Goal: Task Accomplishment & Management: Manage account settings

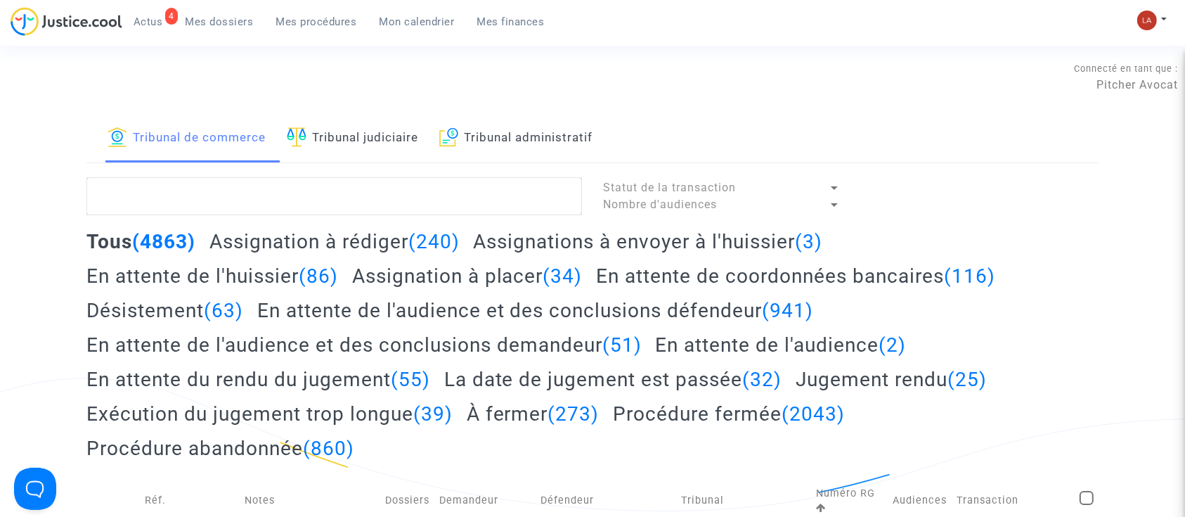
click at [354, 126] on link "Tribunal judiciaire" at bounding box center [352, 139] width 131 height 48
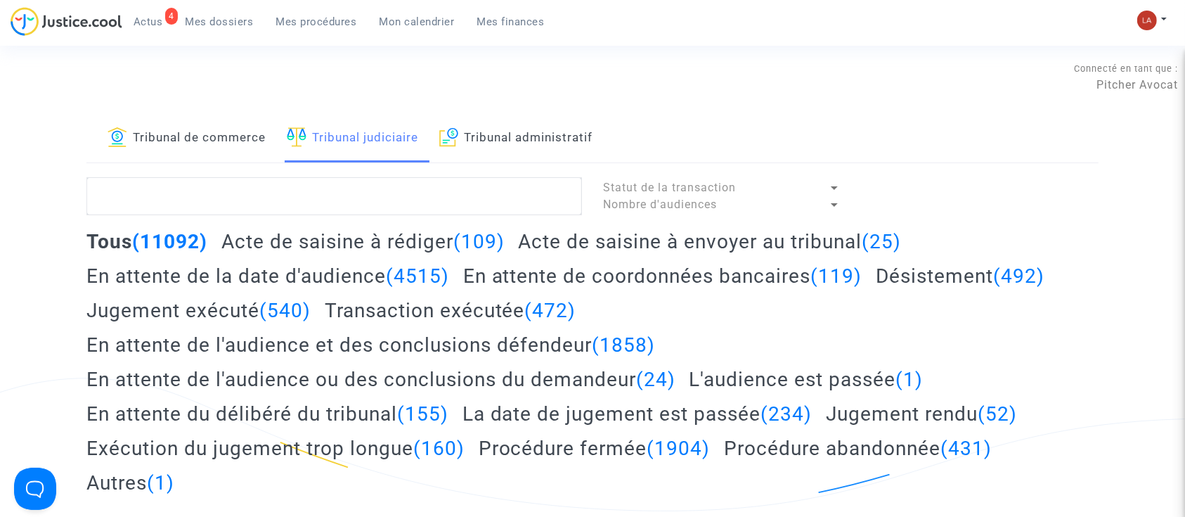
click at [694, 239] on h2 "Acte de saisine à envoyer au tribunal (25)" at bounding box center [709, 241] width 383 height 25
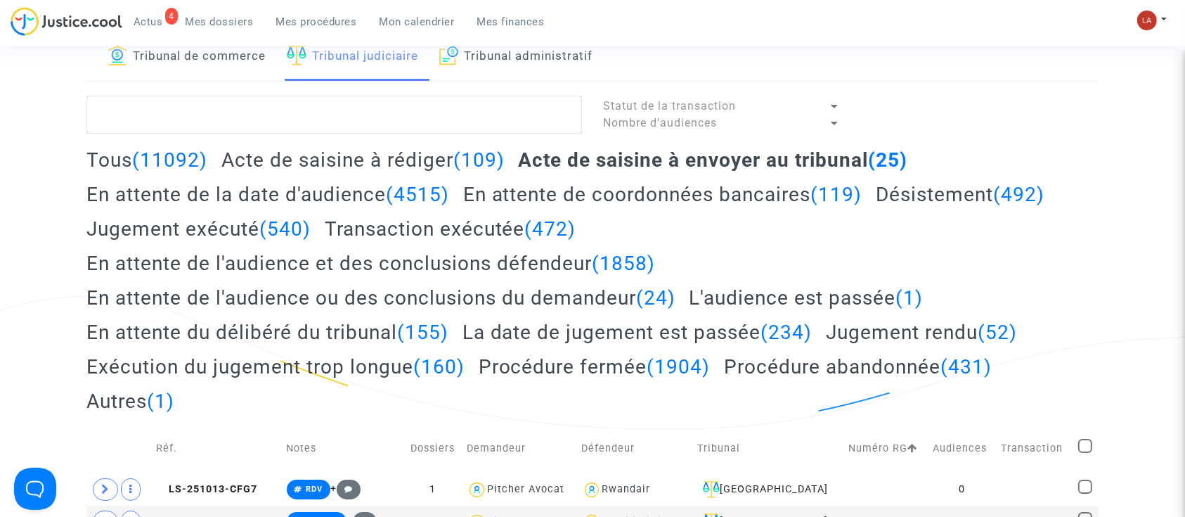
scroll to position [187, 0]
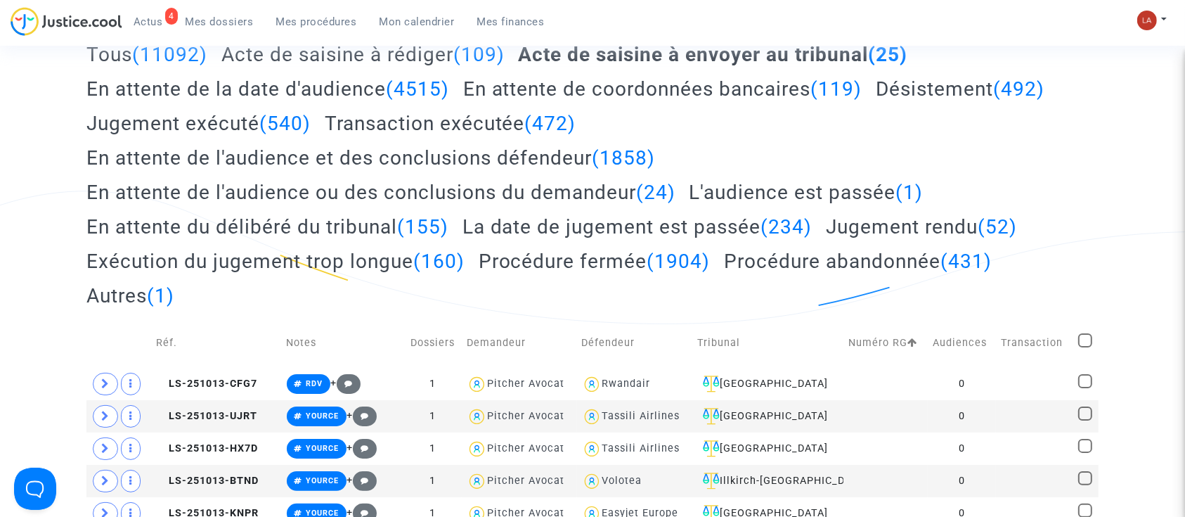
click at [1087, 333] on span at bounding box center [1085, 340] width 14 height 14
click at [1085, 347] on input "checkbox" at bounding box center [1084, 347] width 1 height 1
checkbox input "true"
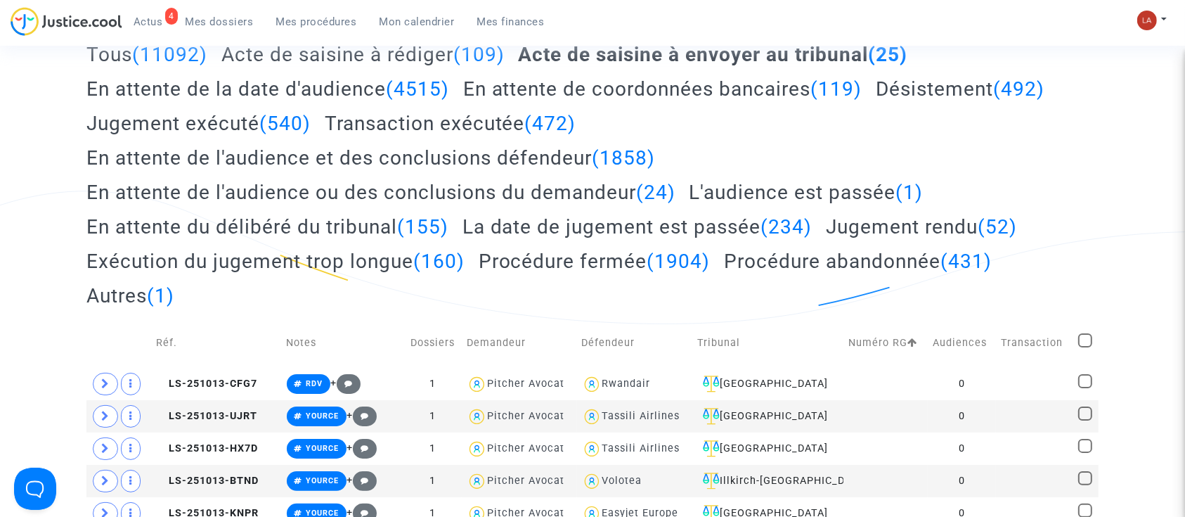
checkbox input "true"
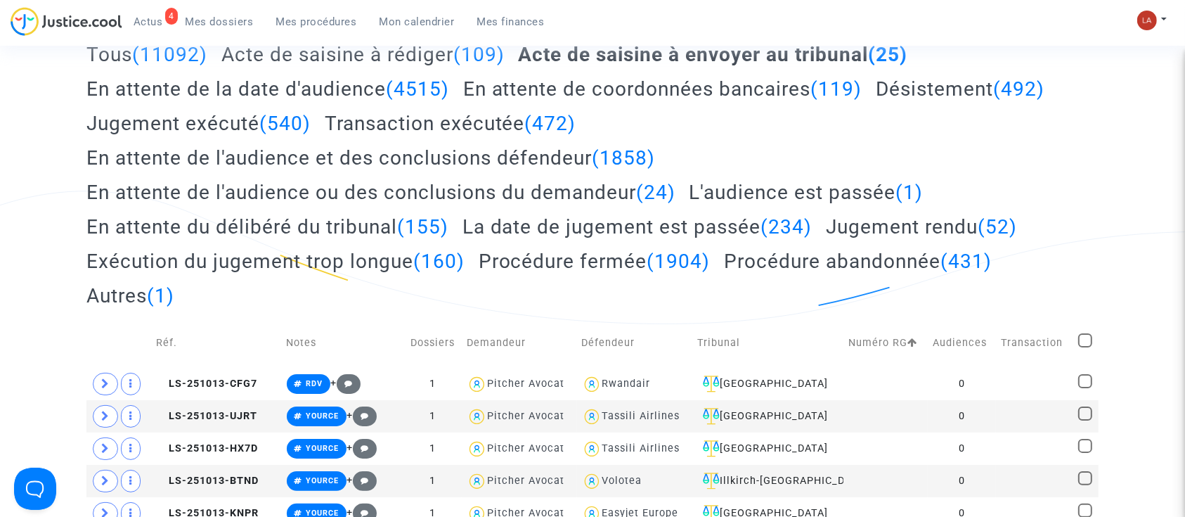
checkbox input "true"
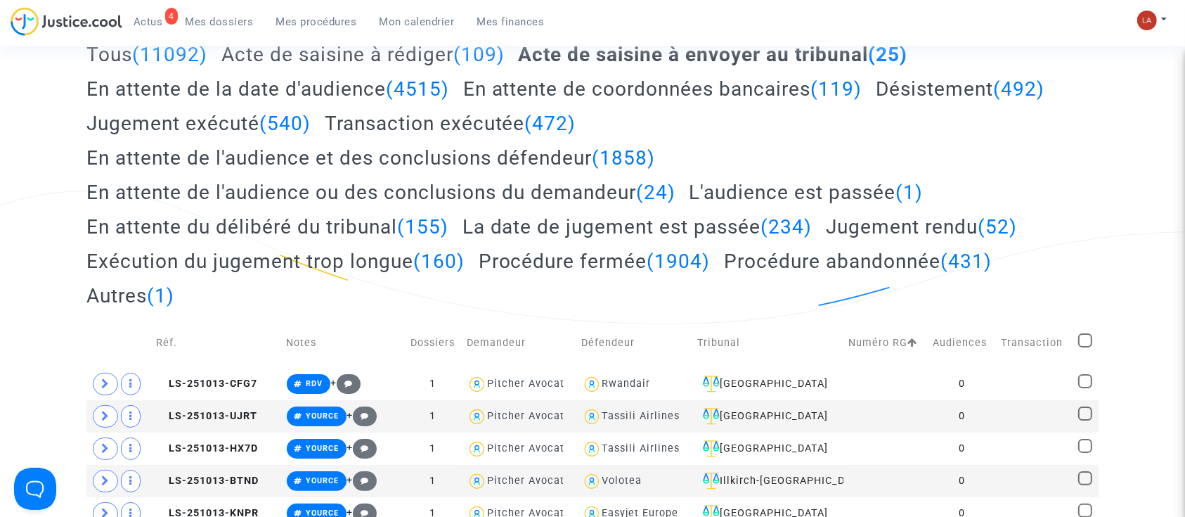
checkbox input "true"
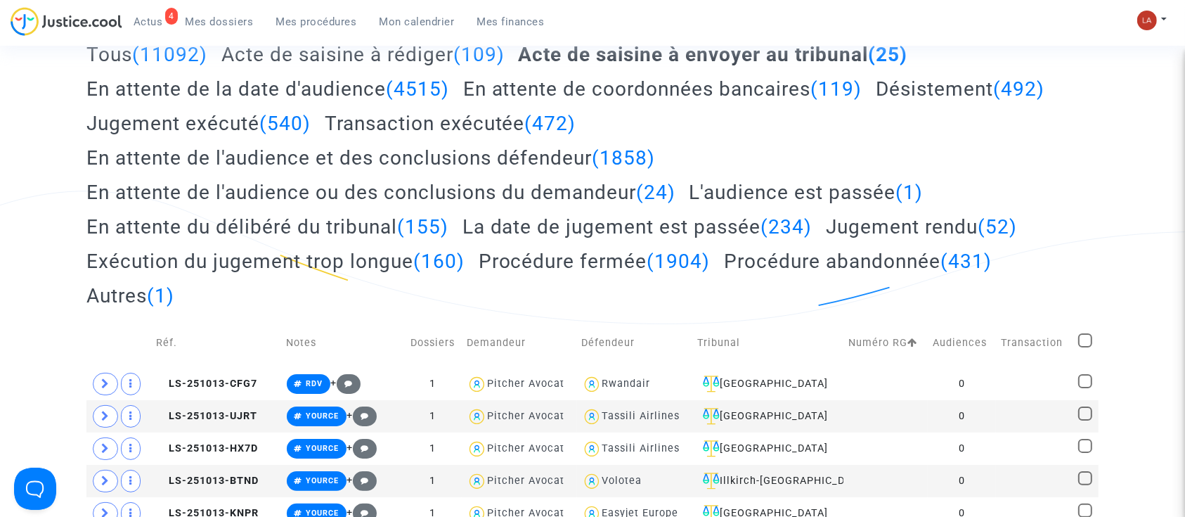
checkbox input "true"
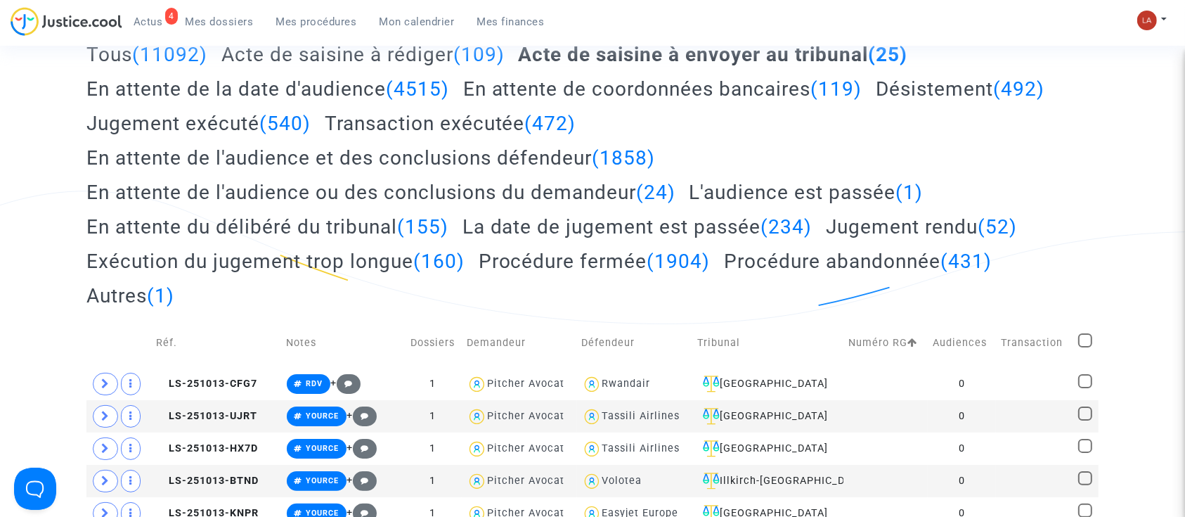
checkbox input "true"
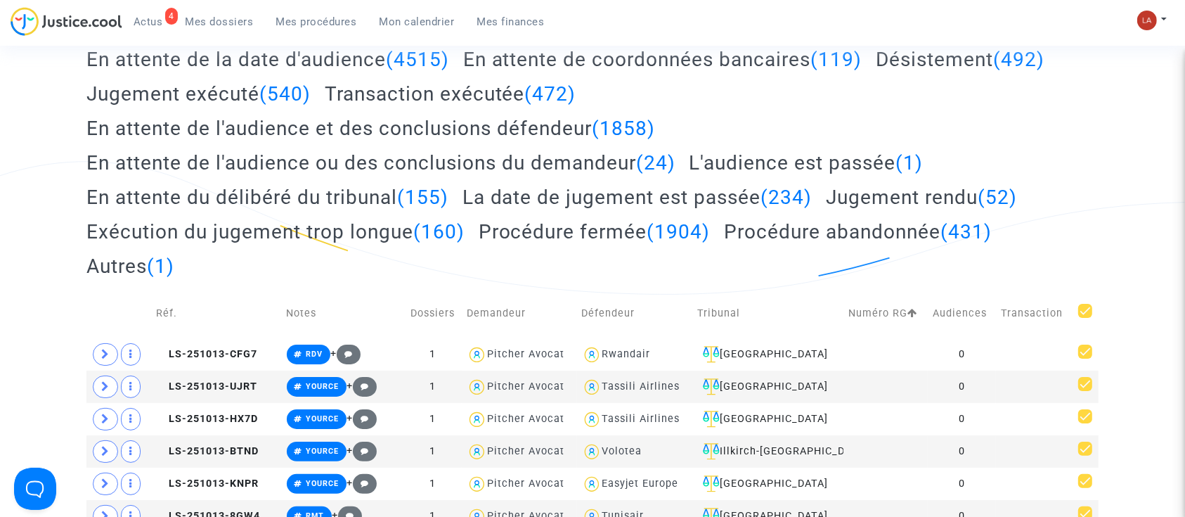
scroll to position [0, 0]
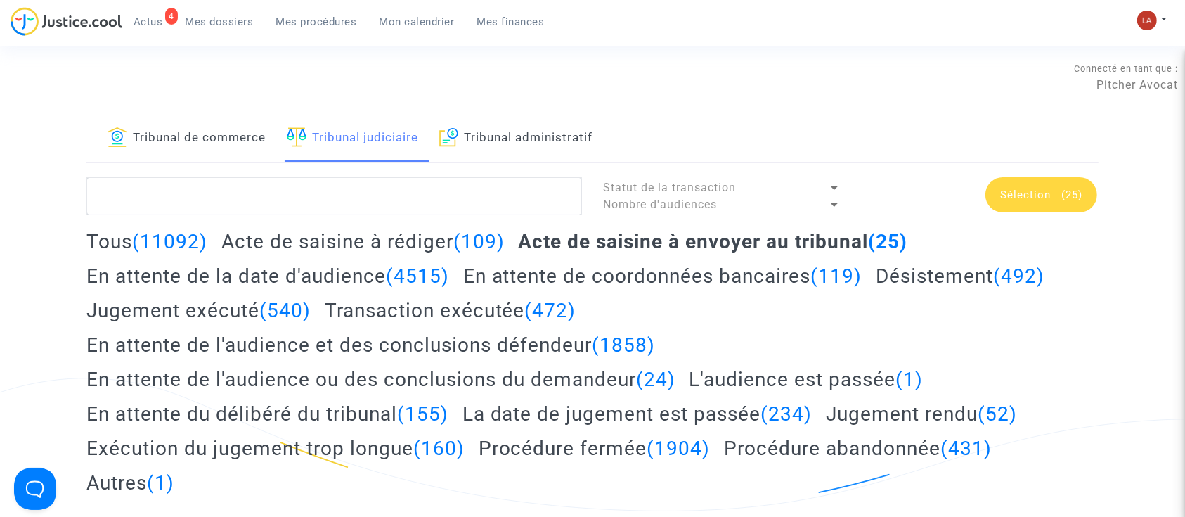
click at [1055, 196] on span "Sélection (25)" at bounding box center [1041, 194] width 82 height 13
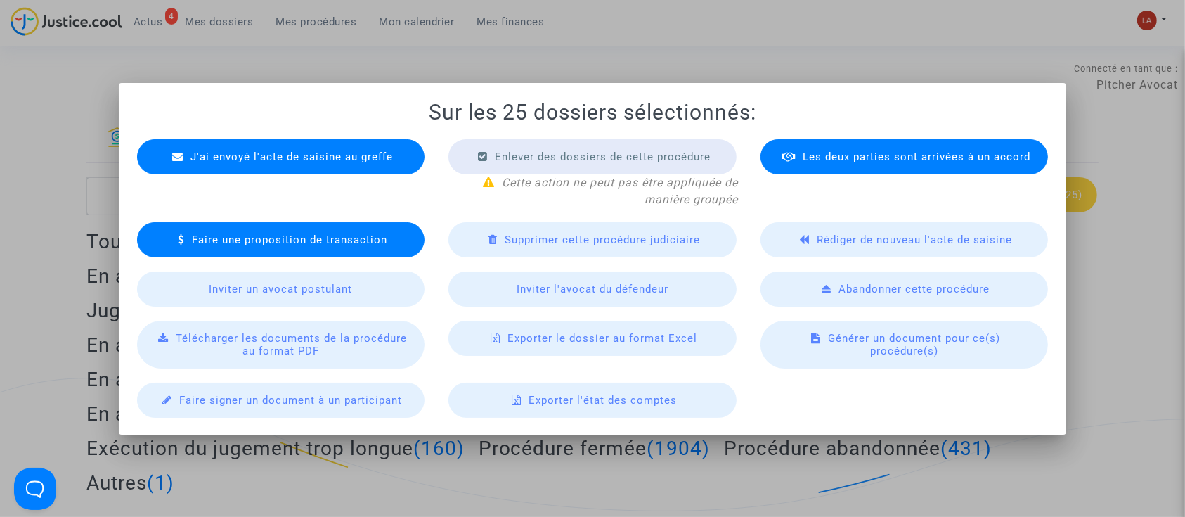
click at [332, 330] on div "Télécharger les documents de la procédure au format PDF" at bounding box center [281, 344] width 288 height 48
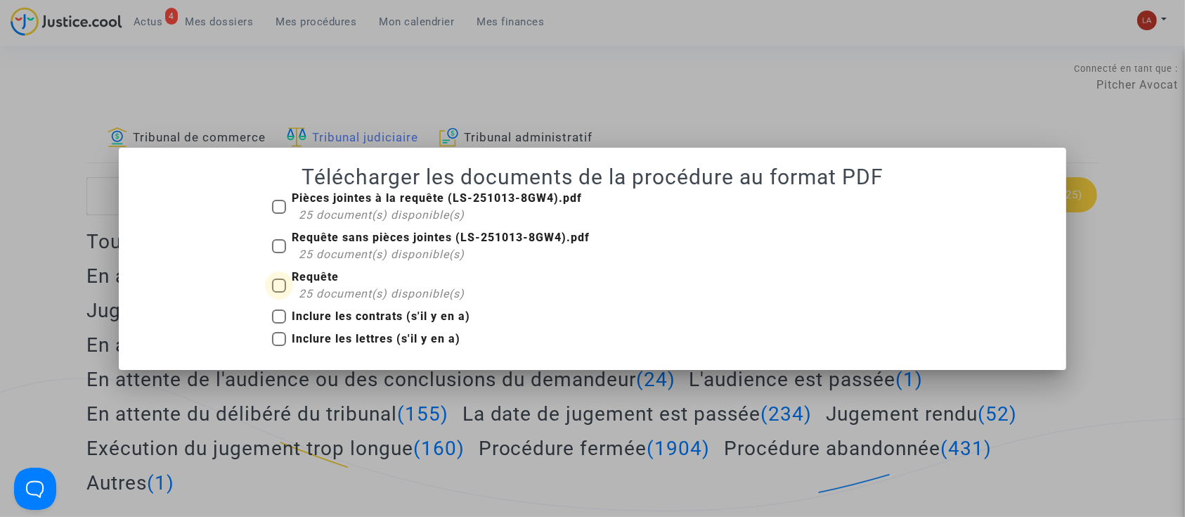
click at [342, 273] on span "Requête 25 document(s) disponible(s)" at bounding box center [378, 285] width 173 height 34
click at [279, 292] on input "Requête 25 document(s) disponible(s)" at bounding box center [278, 292] width 1 height 1
checkbox input "true"
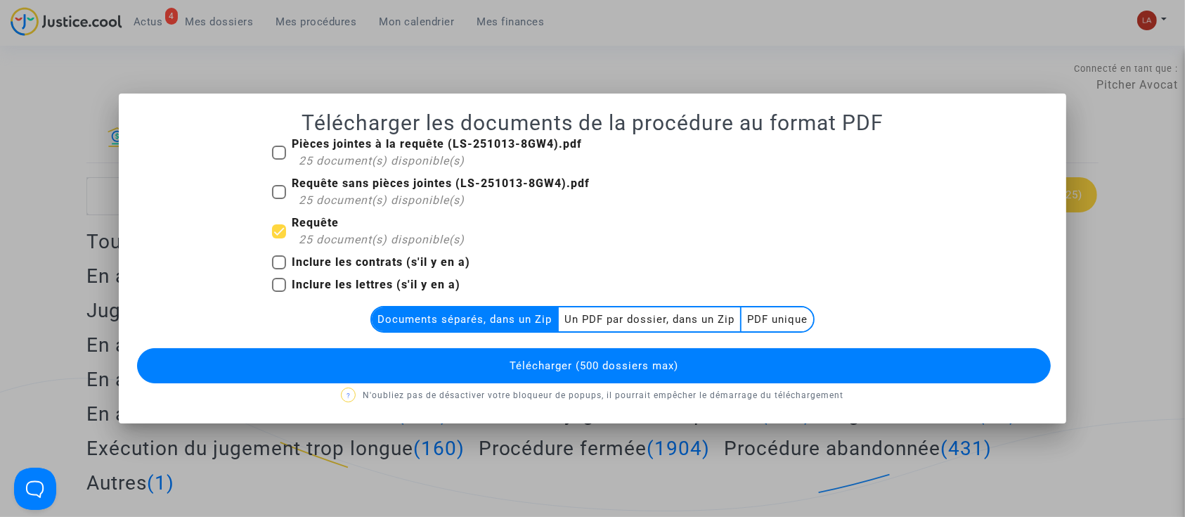
drag, startPoint x: 638, startPoint y: 315, endPoint x: 640, endPoint y: 332, distance: 16.9
click at [637, 315] on multi-toggle-item "Un PDF par dossier, dans un Zip" at bounding box center [650, 319] width 183 height 24
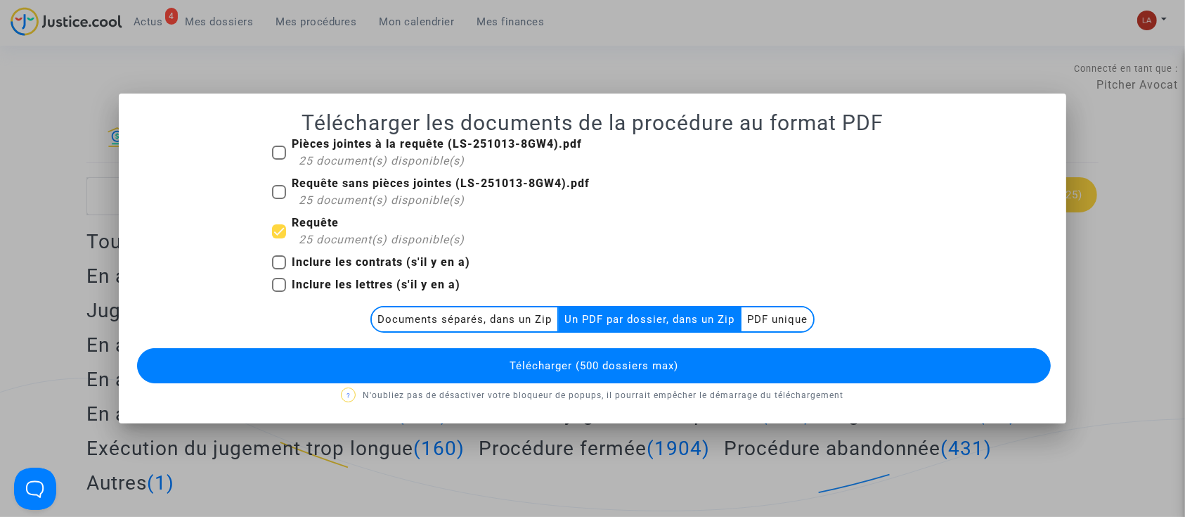
click at [641, 359] on span "Télécharger (500 dossiers max)" at bounding box center [594, 365] width 169 height 13
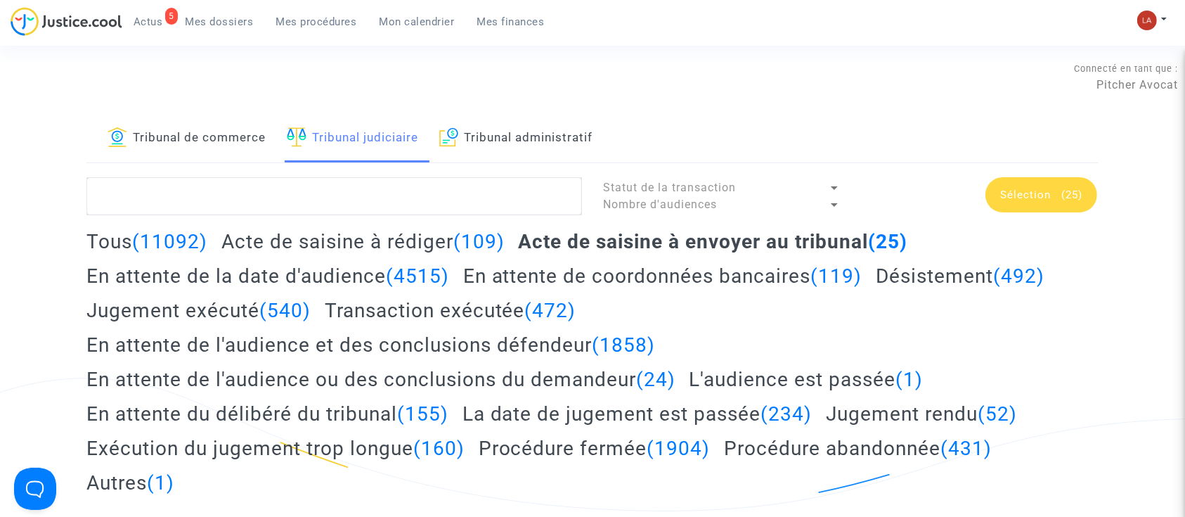
click at [157, 20] on span "Actus" at bounding box center [149, 21] width 30 height 13
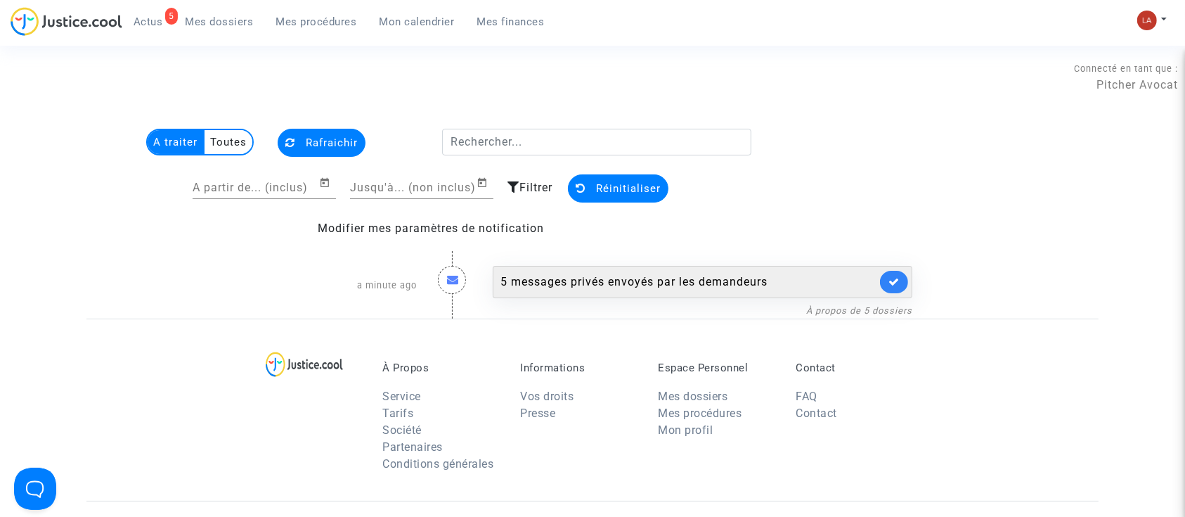
click at [745, 268] on div "5 messages privés envoyés par les demandeurs" at bounding box center [703, 282] width 420 height 32
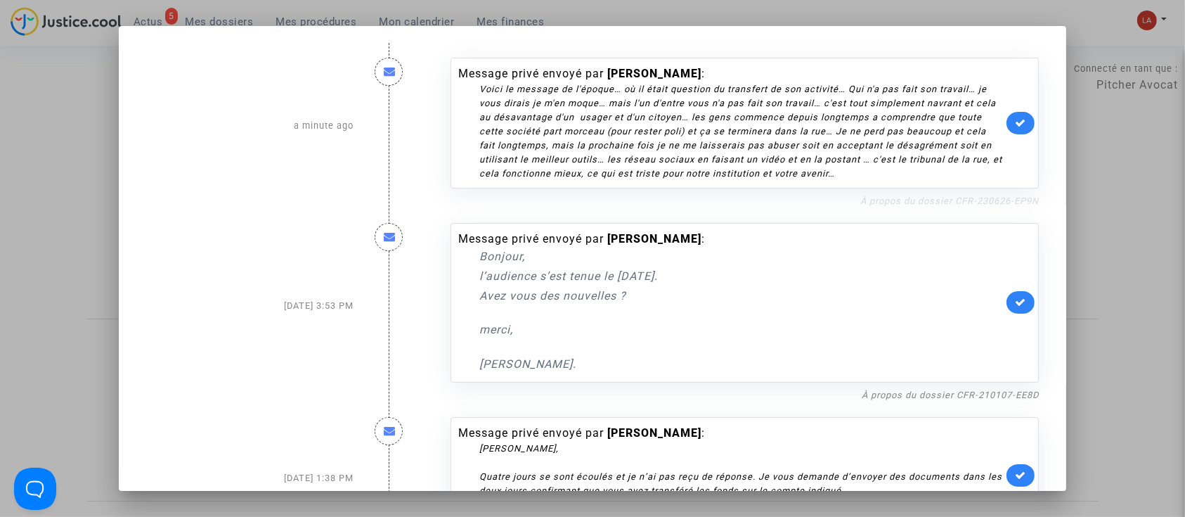
click at [931, 197] on link "À propos du dossier CFR-230626-EP9N" at bounding box center [949, 200] width 179 height 11
click at [1006, 115] on link at bounding box center [1020, 123] width 28 height 22
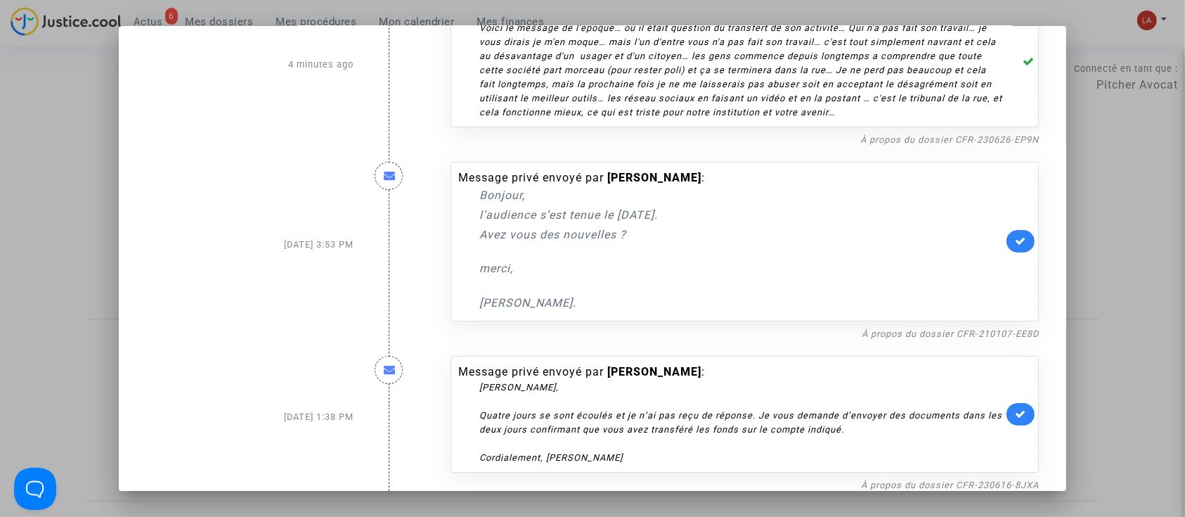
scroll to position [425, 0]
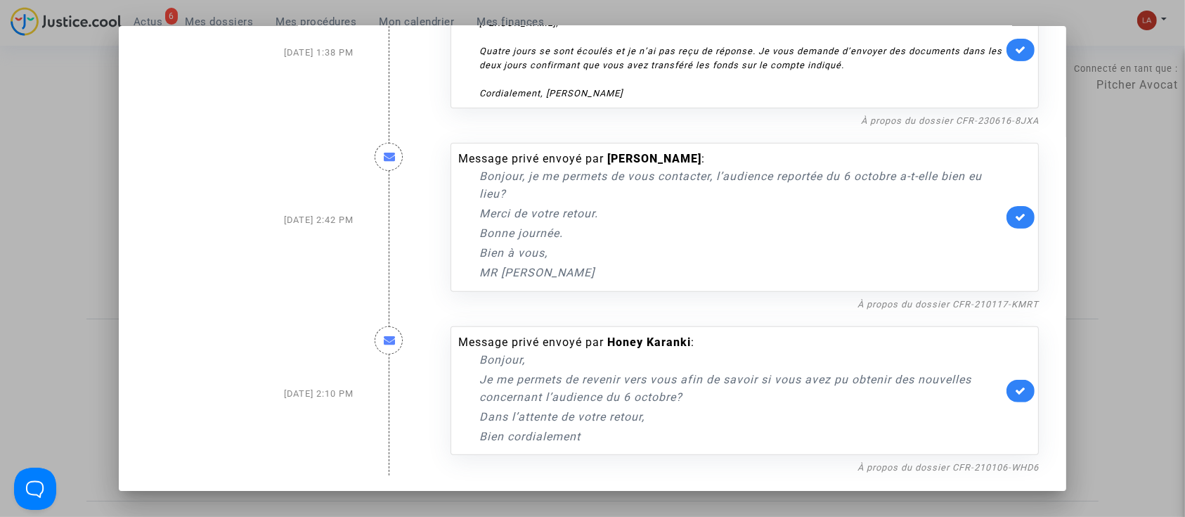
click at [52, 82] on div at bounding box center [592, 258] width 1185 height 517
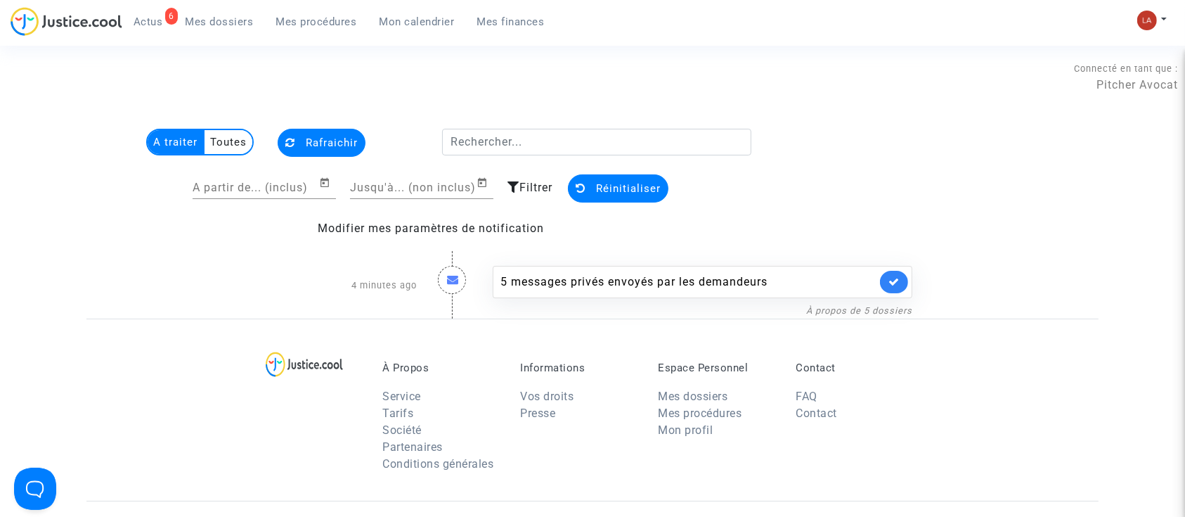
drag, startPoint x: 199, startPoint y: 20, endPoint x: 209, endPoint y: 20, distance: 10.5
click at [199, 20] on span "Mes dossiers" at bounding box center [220, 21] width 68 height 13
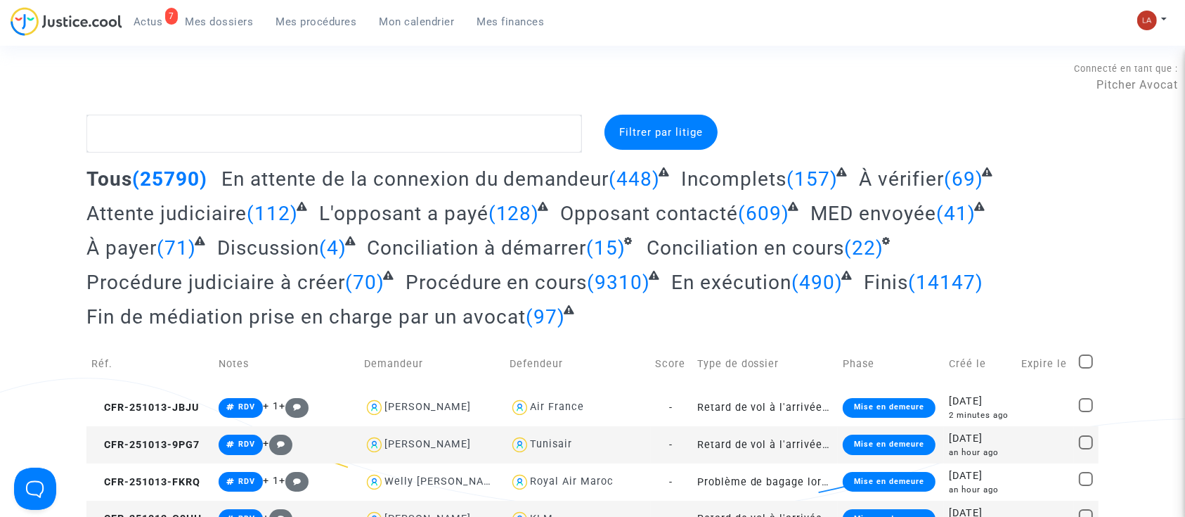
drag, startPoint x: 384, startPoint y: 110, endPoint x: 439, endPoint y: 79, distance: 62.6
click at [390, 110] on div "Connecté en tant que : Pitcher Avocat" at bounding box center [589, 98] width 1178 height 34
click at [919, 170] on span "À vérifier" at bounding box center [901, 178] width 85 height 23
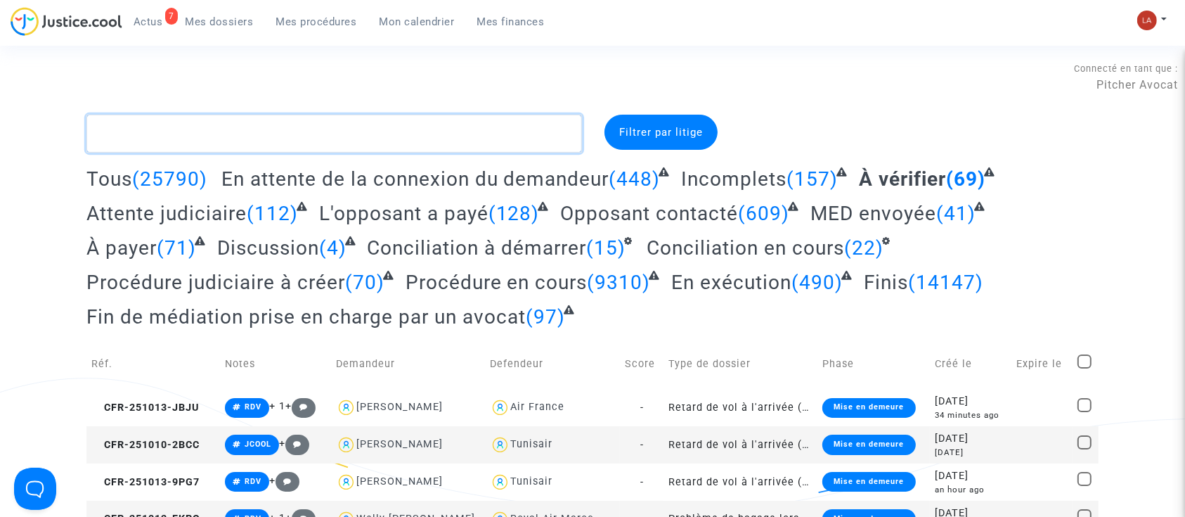
click at [235, 130] on textarea at bounding box center [333, 134] width 495 height 38
paste textarea "PV8K"
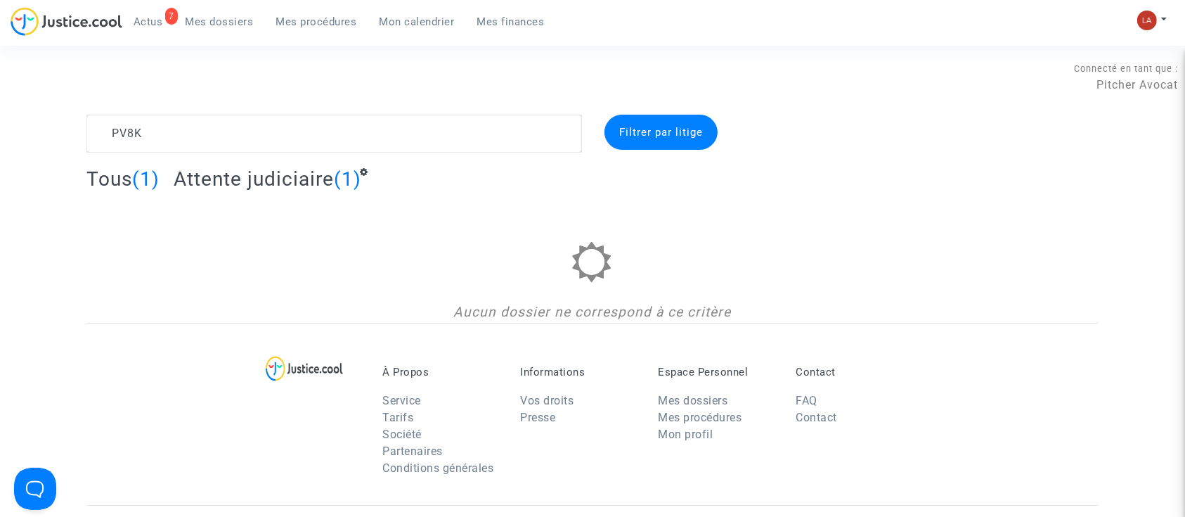
click at [234, 165] on complex-dispute-list "PV8K Filtrer par litige Tous (1) Attente judiciaire (1) Aucun dossier ne corres…" at bounding box center [592, 219] width 1012 height 208
click at [233, 177] on span "Attente judiciaire" at bounding box center [254, 178] width 160 height 23
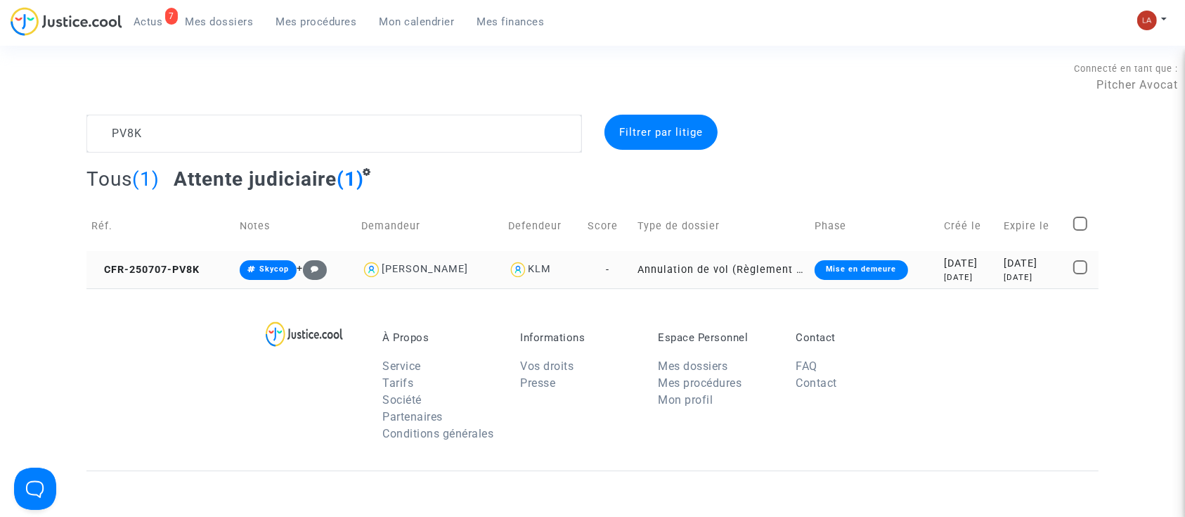
click at [111, 257] on td "CFR-250707-PV8K" at bounding box center [160, 269] width 148 height 37
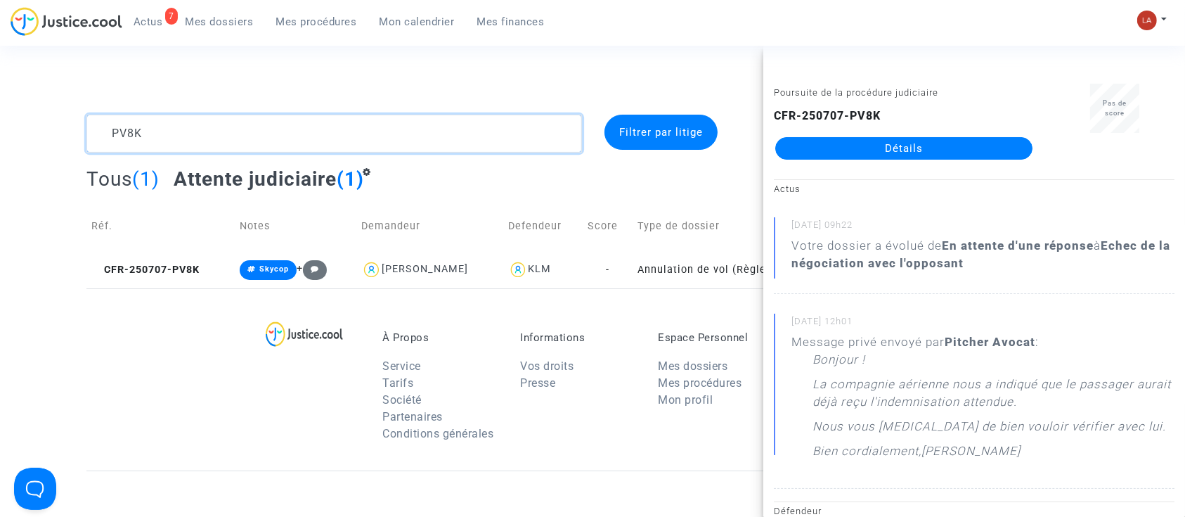
click at [220, 138] on textarea at bounding box center [333, 134] width 495 height 38
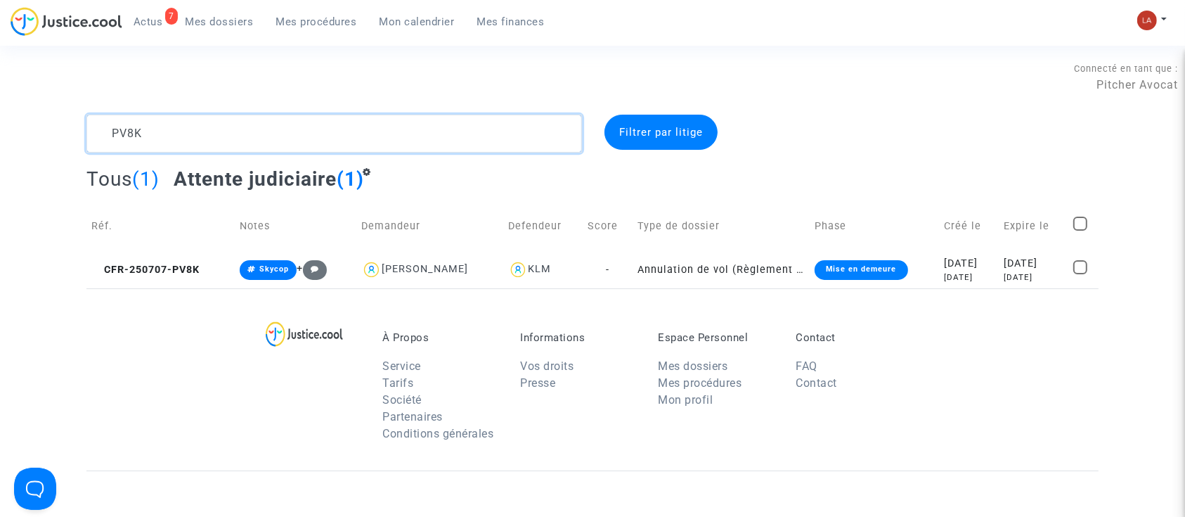
click at [220, 138] on textarea at bounding box center [333, 134] width 495 height 38
paste textarea "STRUBIG"
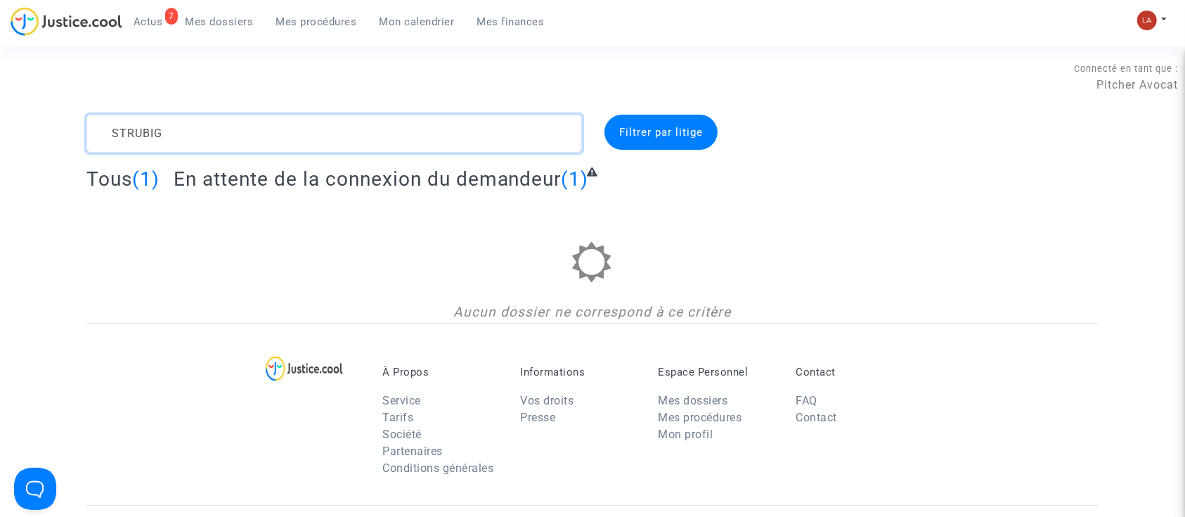
type textarea "STRUBIG"
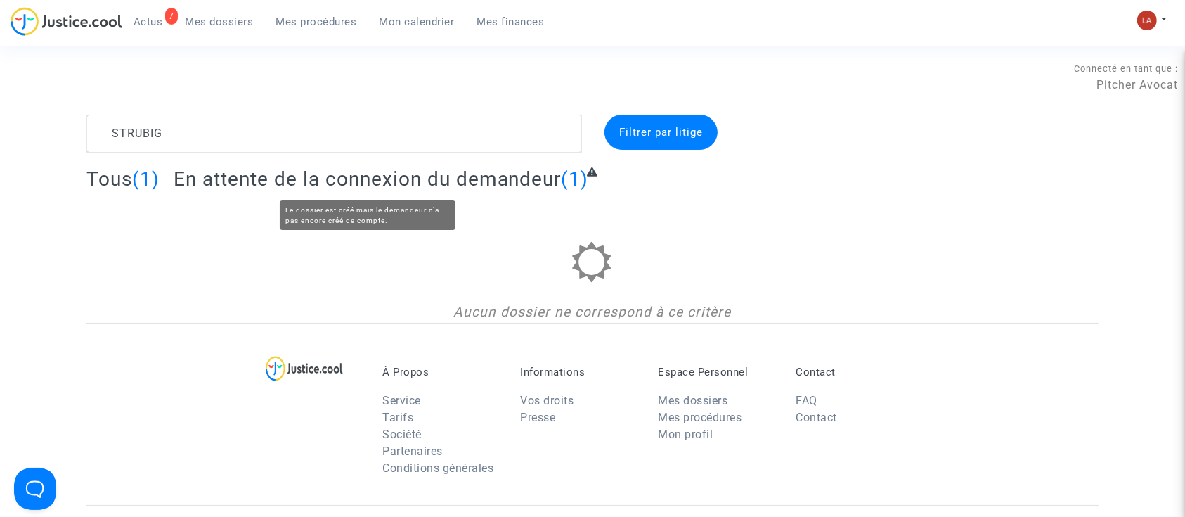
click at [232, 174] on span "En attente de la connexion du demandeur" at bounding box center [368, 178] width 388 height 23
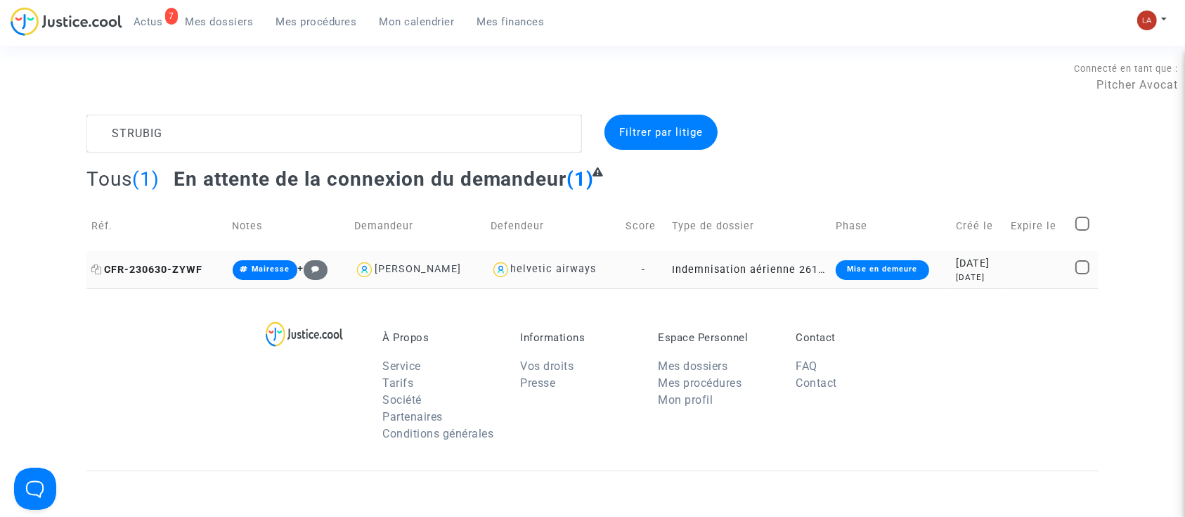
click at [171, 270] on span "CFR-230630-ZYWF" at bounding box center [146, 270] width 111 height 12
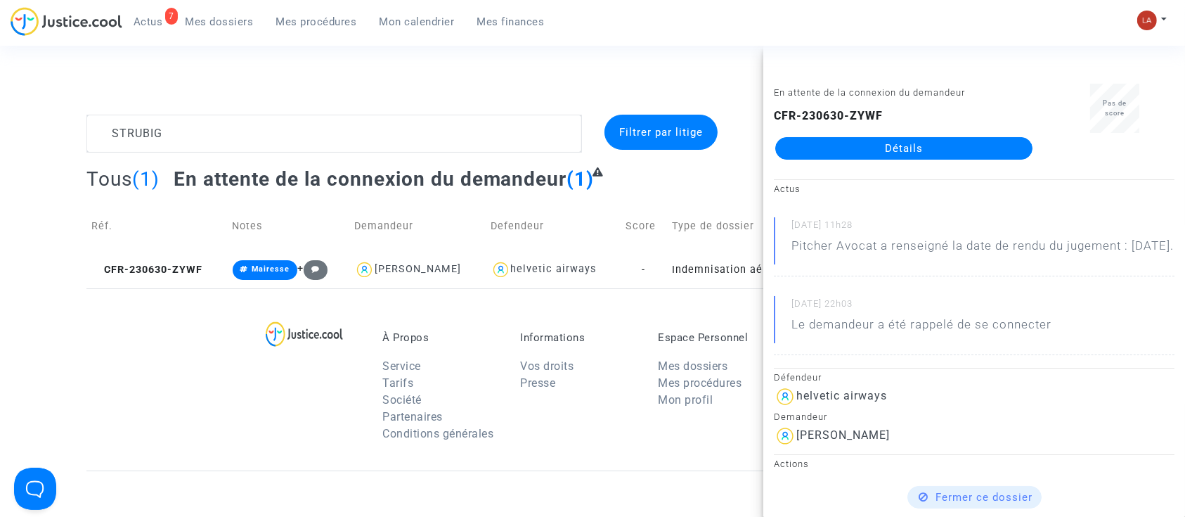
click at [829, 146] on link "Détails" at bounding box center [903, 148] width 257 height 22
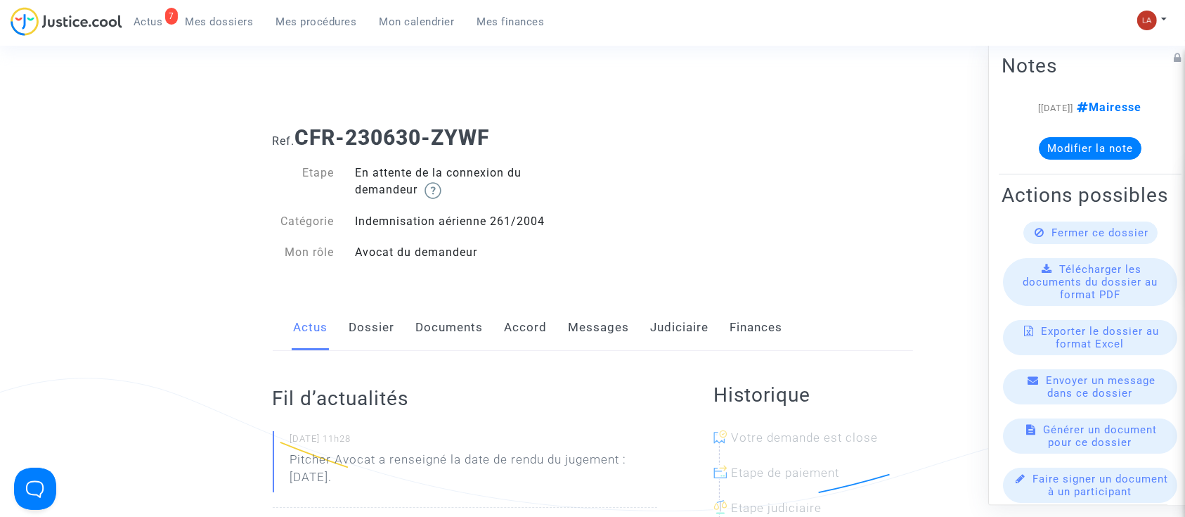
click at [678, 321] on link "Judiciaire" at bounding box center [680, 327] width 58 height 46
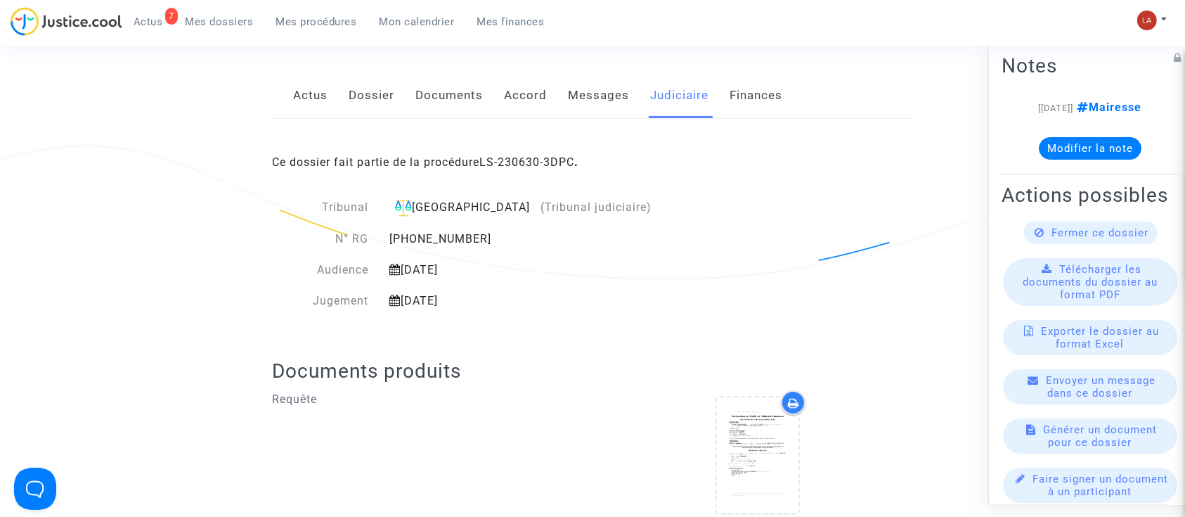
scroll to position [231, 0]
click at [345, 95] on div "Actus Dossier Documents Accord Messages Judiciaire Finances" at bounding box center [593, 96] width 640 height 47
click at [341, 93] on div "Actus Dossier Documents Accord Messages Judiciaire Finances" at bounding box center [593, 96] width 640 height 47
click at [332, 93] on div "Actus Dossier Documents Accord Messages Judiciaire Finances" at bounding box center [593, 96] width 640 height 47
click at [294, 91] on link "Actus" at bounding box center [311, 96] width 34 height 46
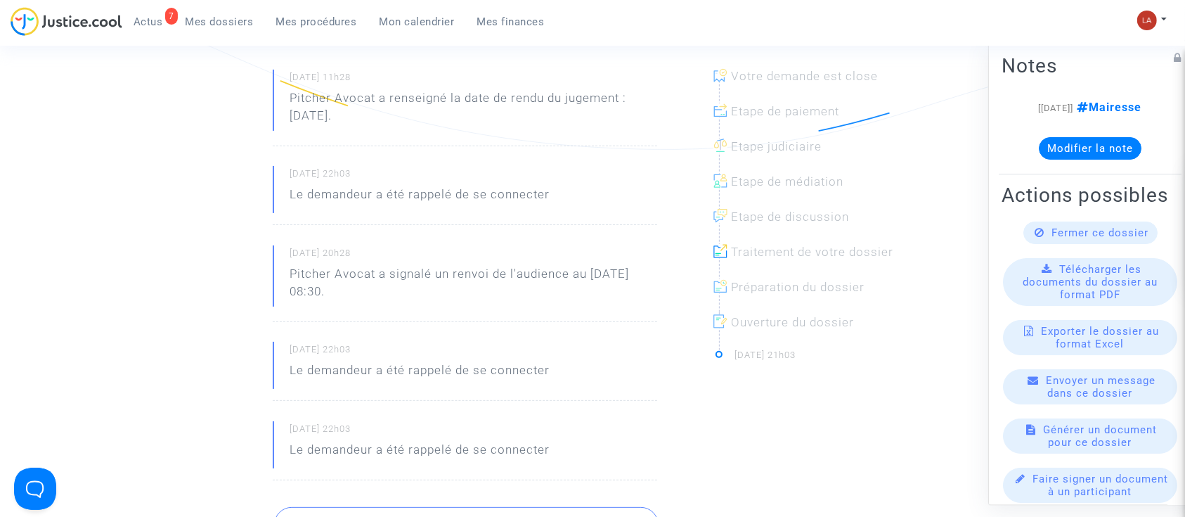
scroll to position [363, 0]
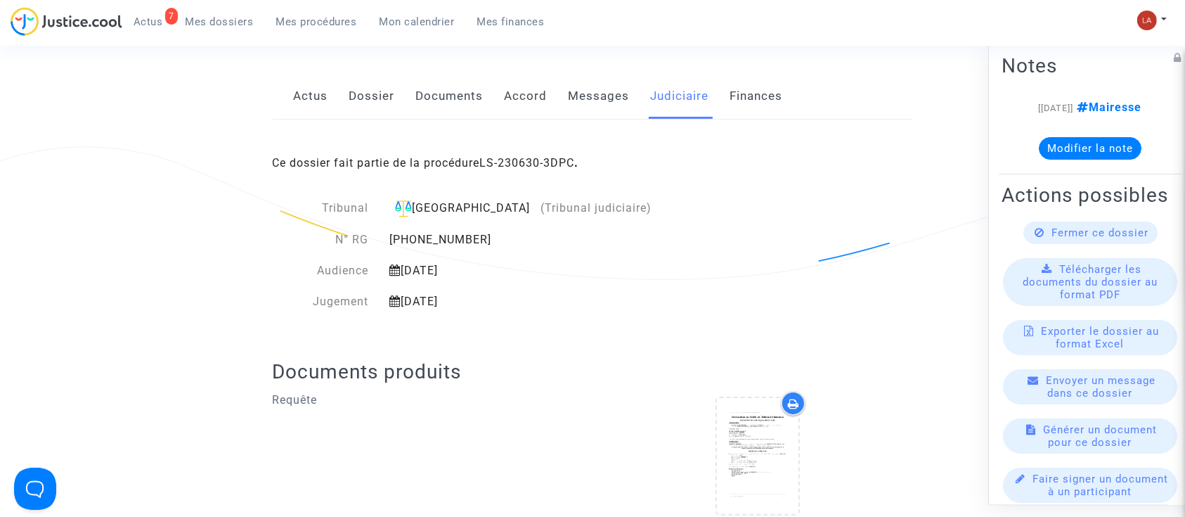
click at [299, 21] on span "Mes procédures" at bounding box center [316, 21] width 81 height 13
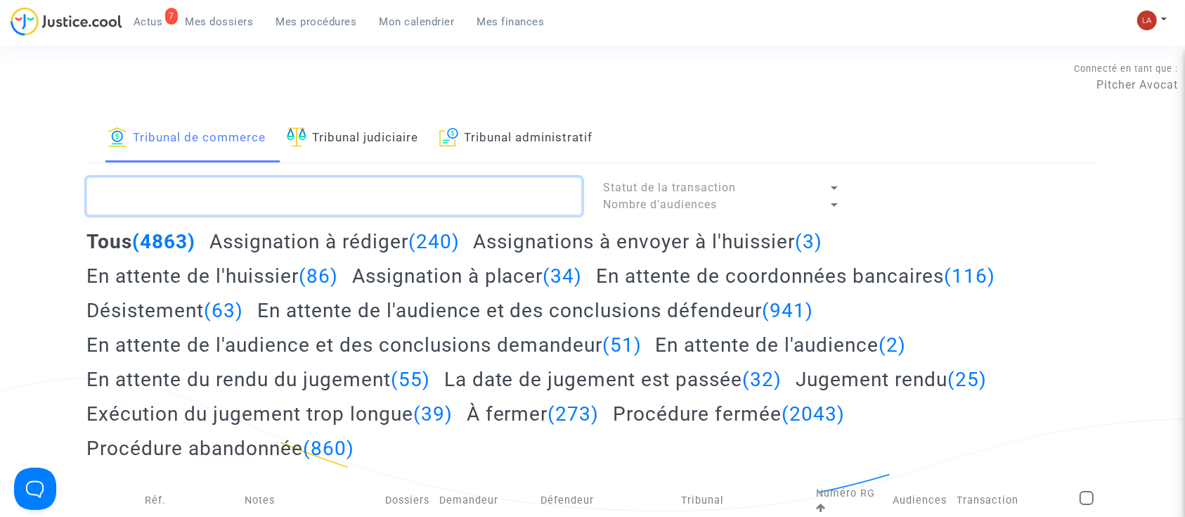
click at [281, 209] on textarea at bounding box center [333, 196] width 495 height 38
paste textarea "H8GF"
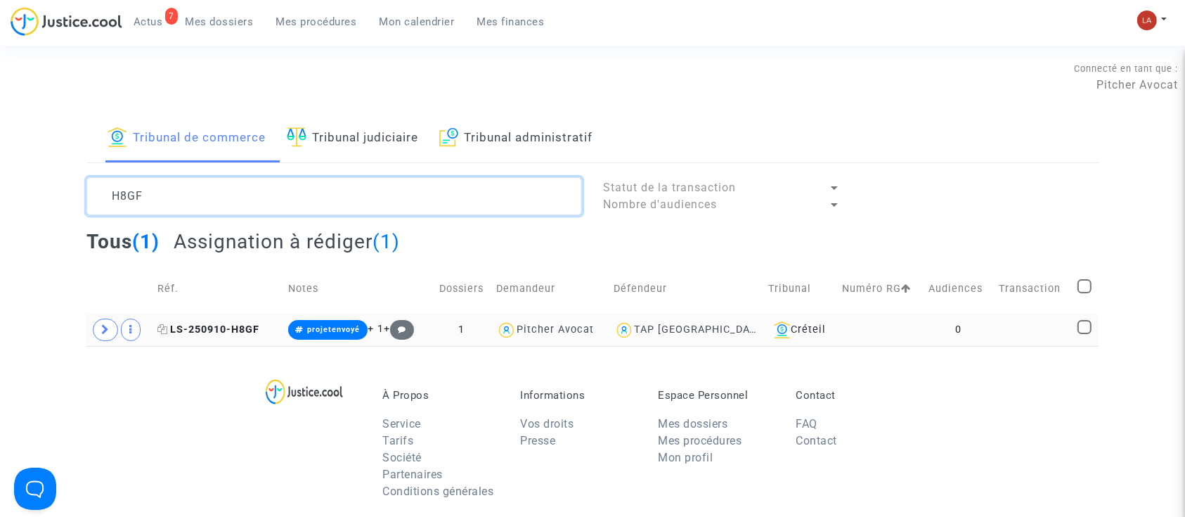
type textarea "H8GF"
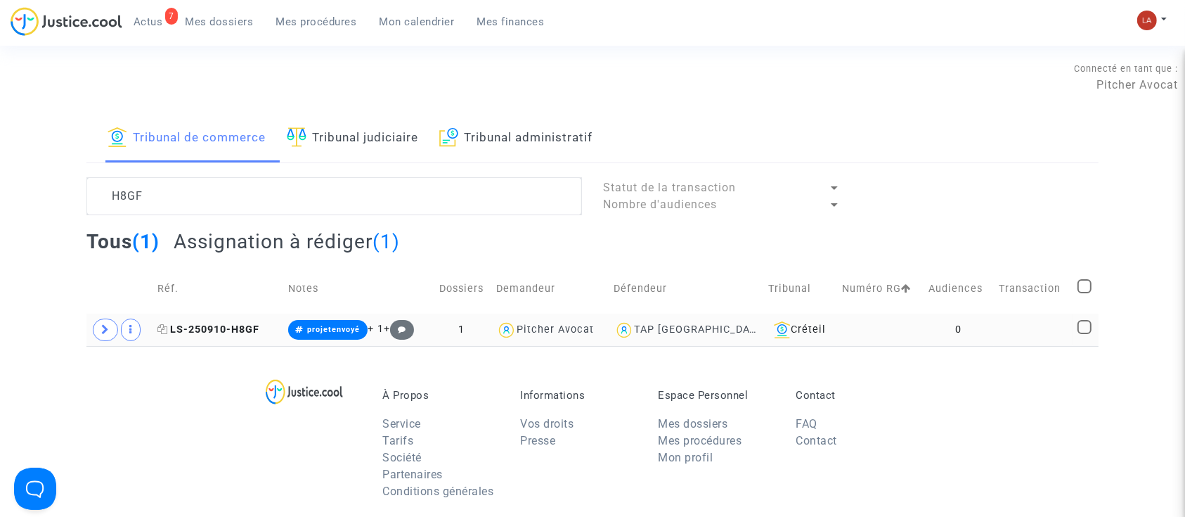
click at [245, 334] on span "LS-250910-H8GF" at bounding box center [208, 329] width 102 height 12
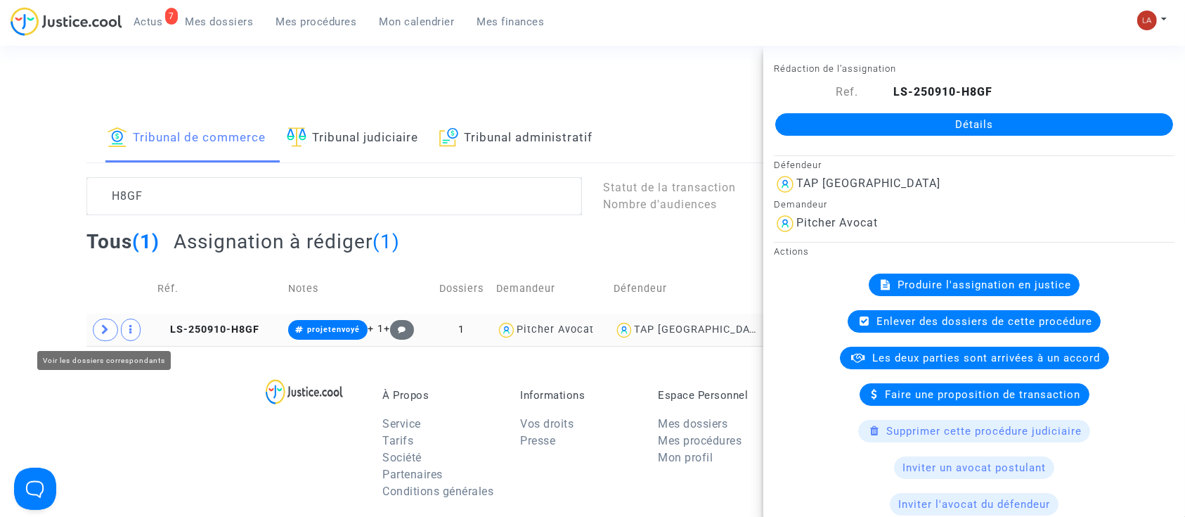
click at [103, 332] on icon at bounding box center [105, 329] width 8 height 11
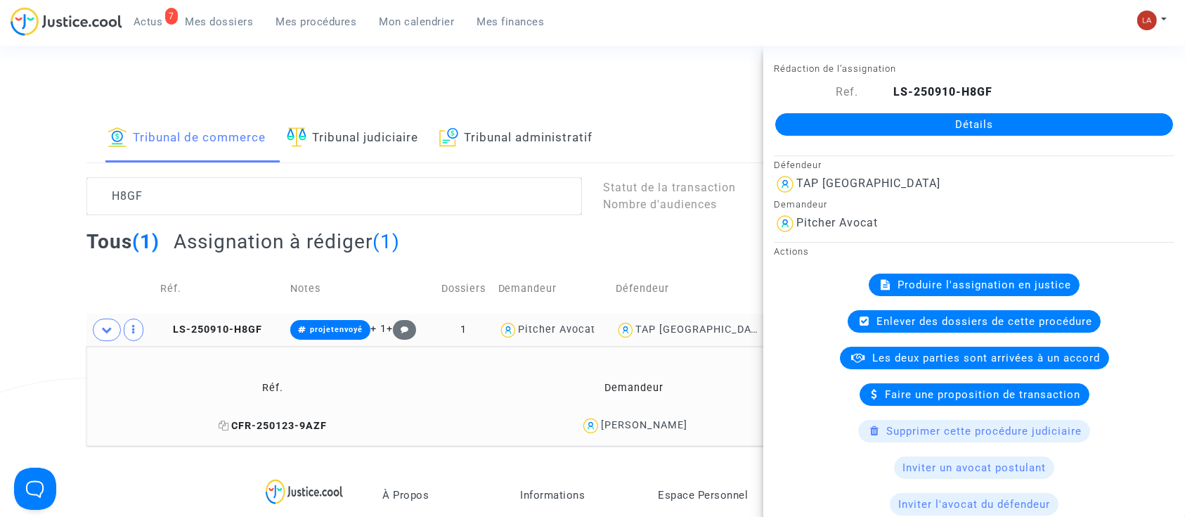
click at [278, 426] on span "CFR-250123-9AZF" at bounding box center [273, 426] width 108 height 12
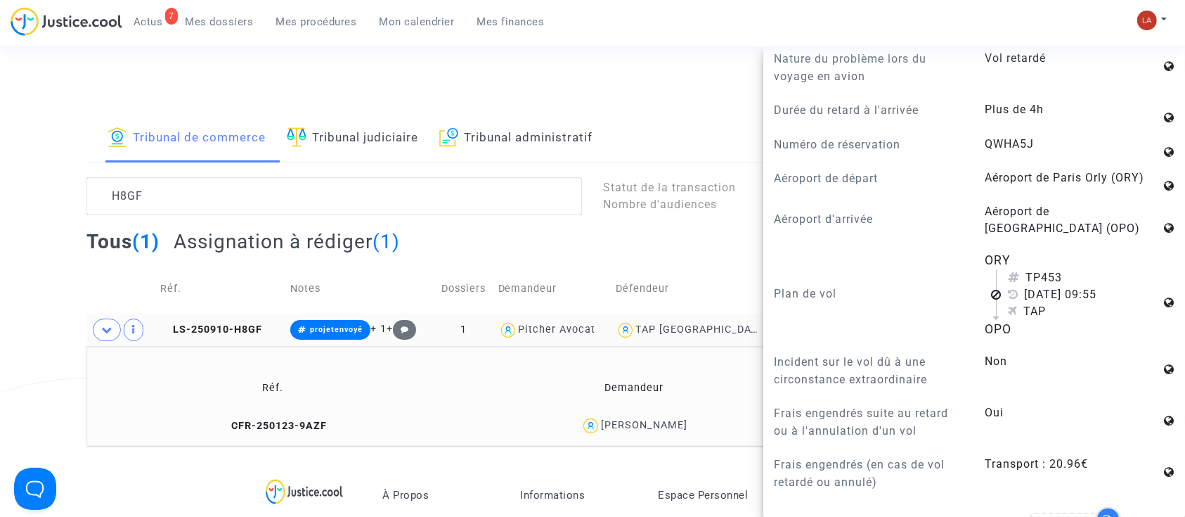
scroll to position [895, 0]
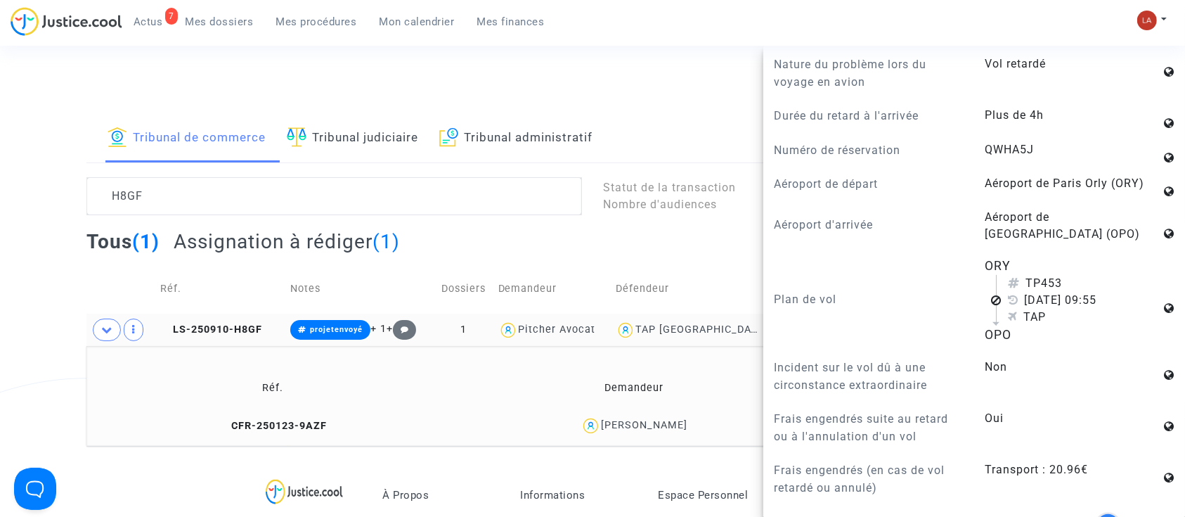
click at [226, 21] on span "Mes dossiers" at bounding box center [220, 21] width 68 height 13
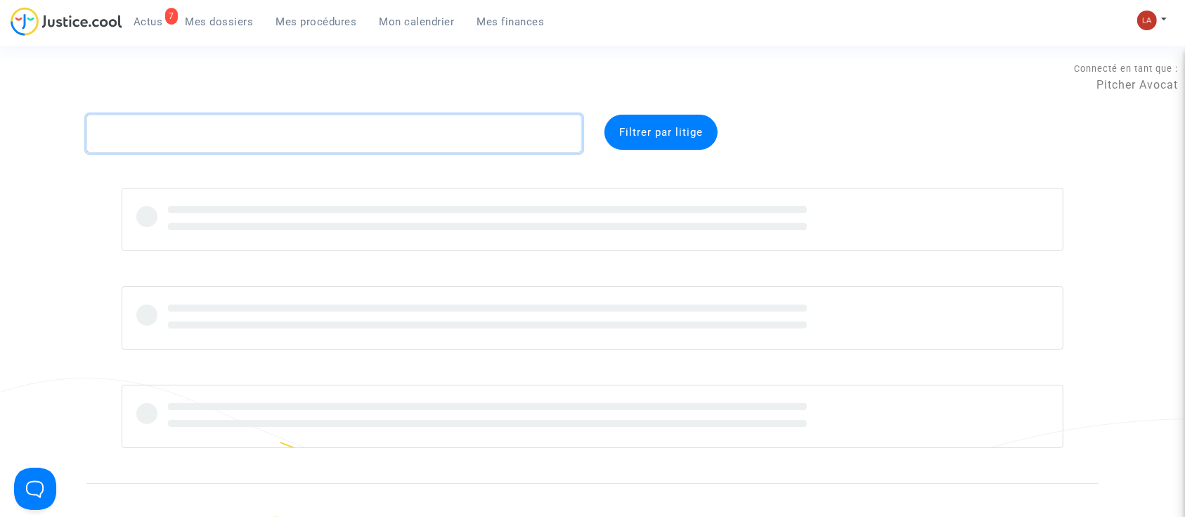
click at [182, 122] on textarea at bounding box center [333, 134] width 495 height 38
paste textarea "E9GA"
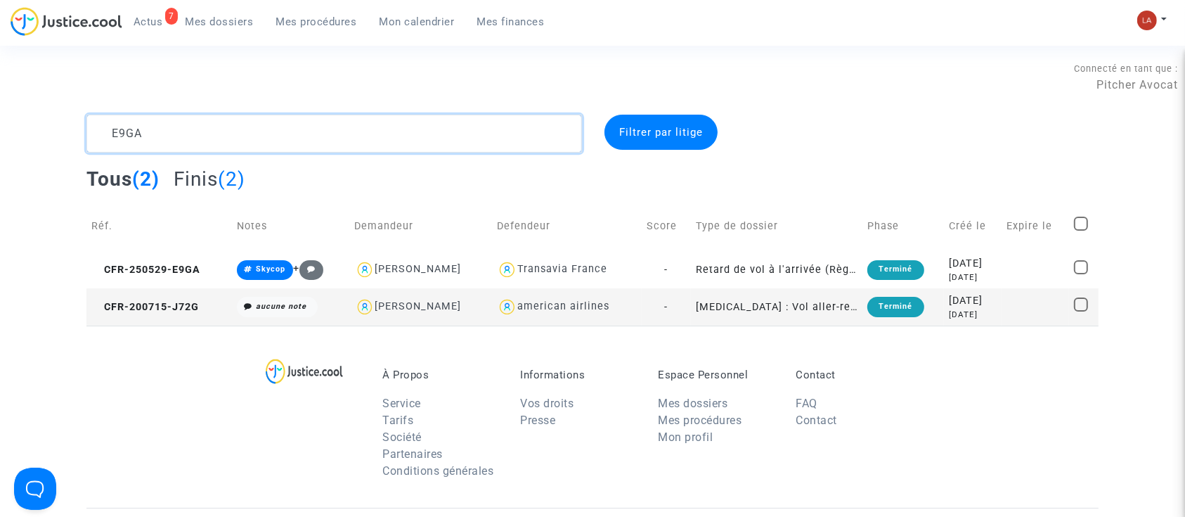
click at [141, 133] on textarea at bounding box center [333, 134] width 495 height 38
paste textarea "H4RE"
click at [141, 133] on textarea at bounding box center [333, 134] width 495 height 38
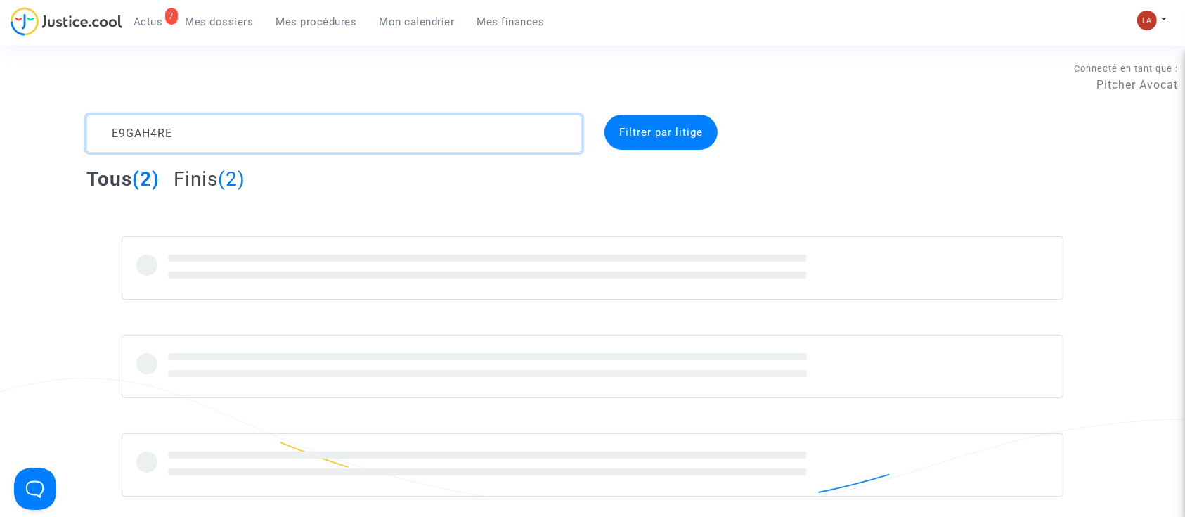
click at [141, 133] on textarea at bounding box center [333, 134] width 495 height 38
click at [124, 132] on textarea at bounding box center [333, 134] width 495 height 38
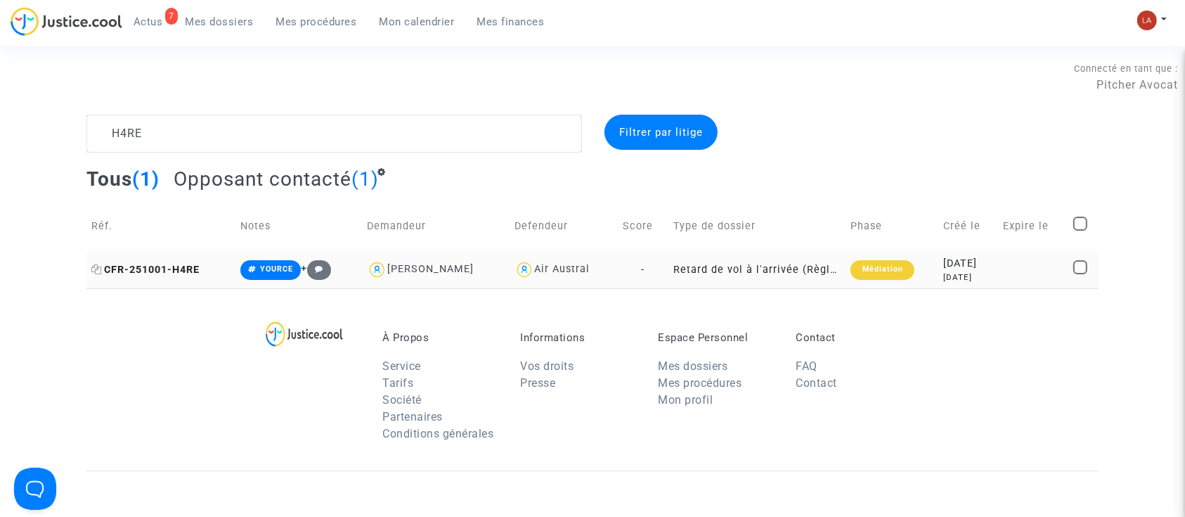
click at [168, 267] on span "CFR-251001-H4RE" at bounding box center [145, 270] width 108 height 12
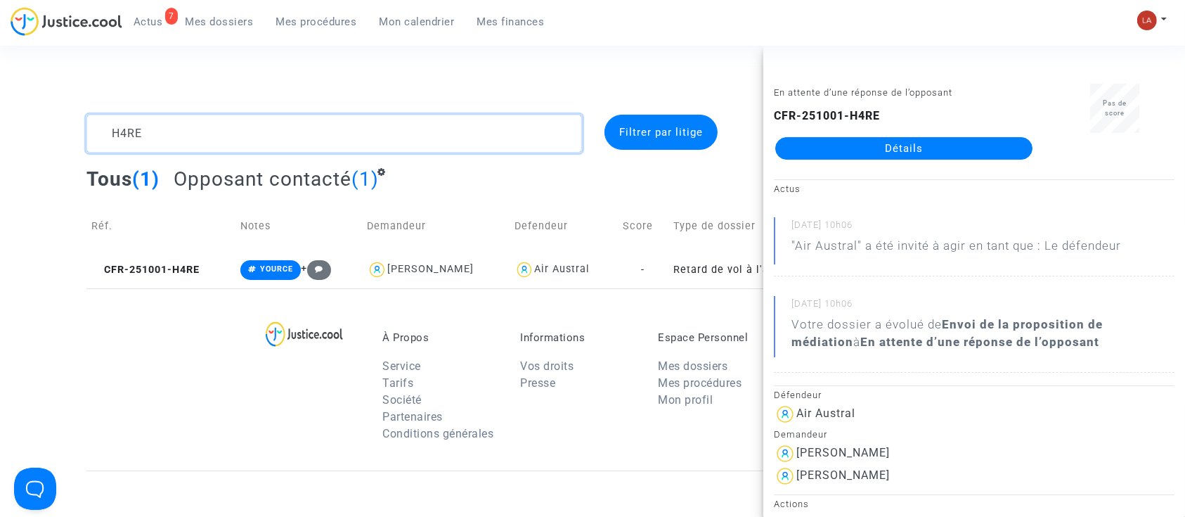
click at [107, 133] on textarea at bounding box center [333, 134] width 495 height 38
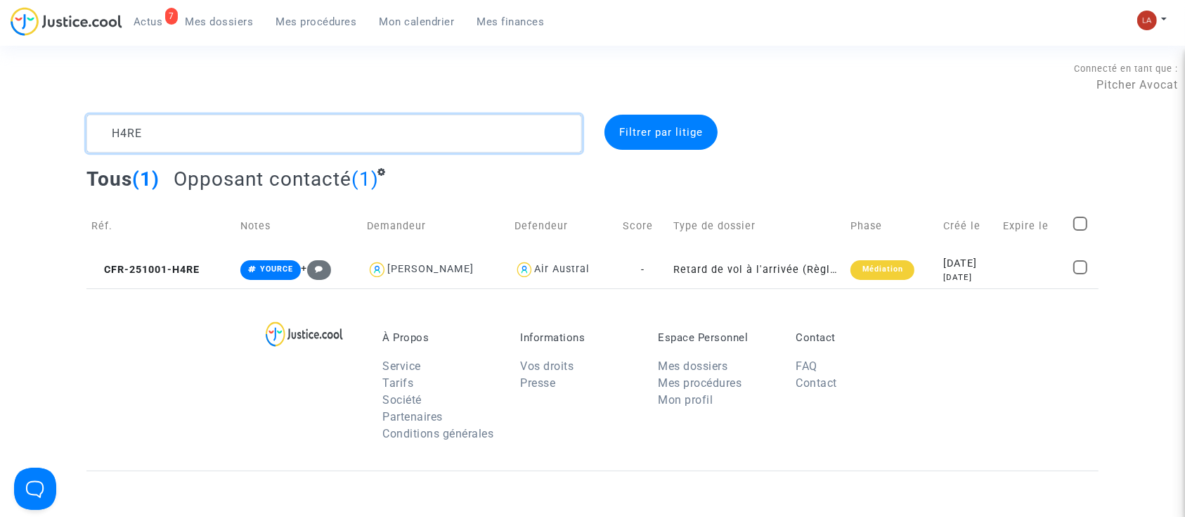
paste textarea "Duwiquet"
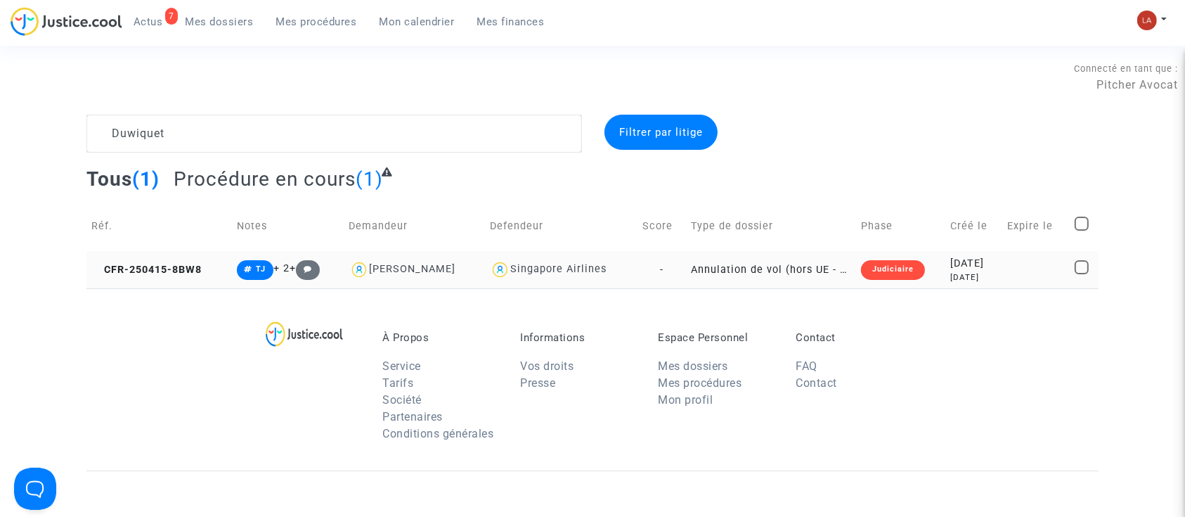
click at [184, 278] on td "CFR-250415-8BW8" at bounding box center [158, 269] width 145 height 37
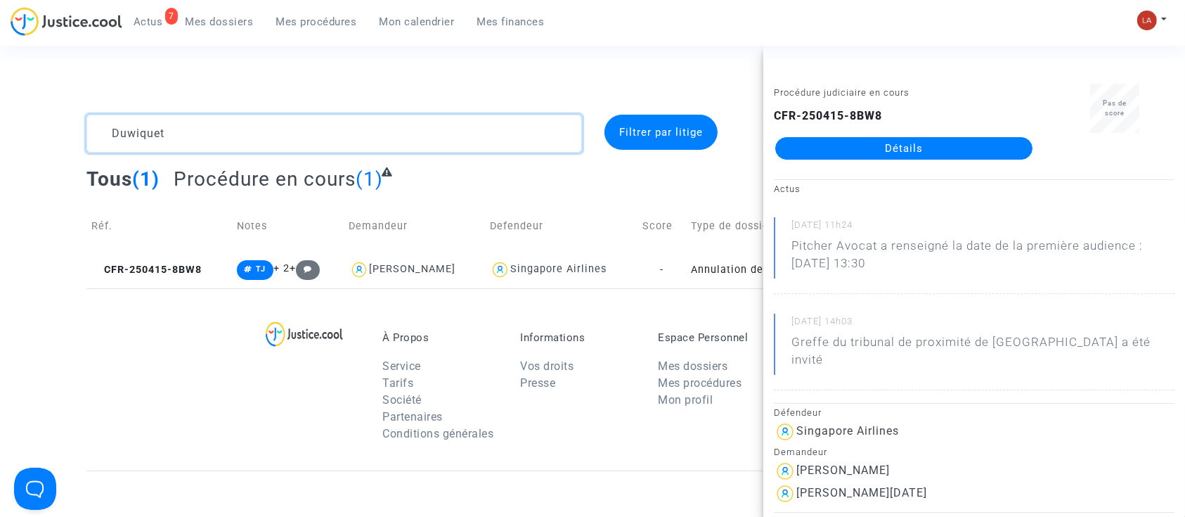
click at [131, 128] on textarea at bounding box center [333, 134] width 495 height 38
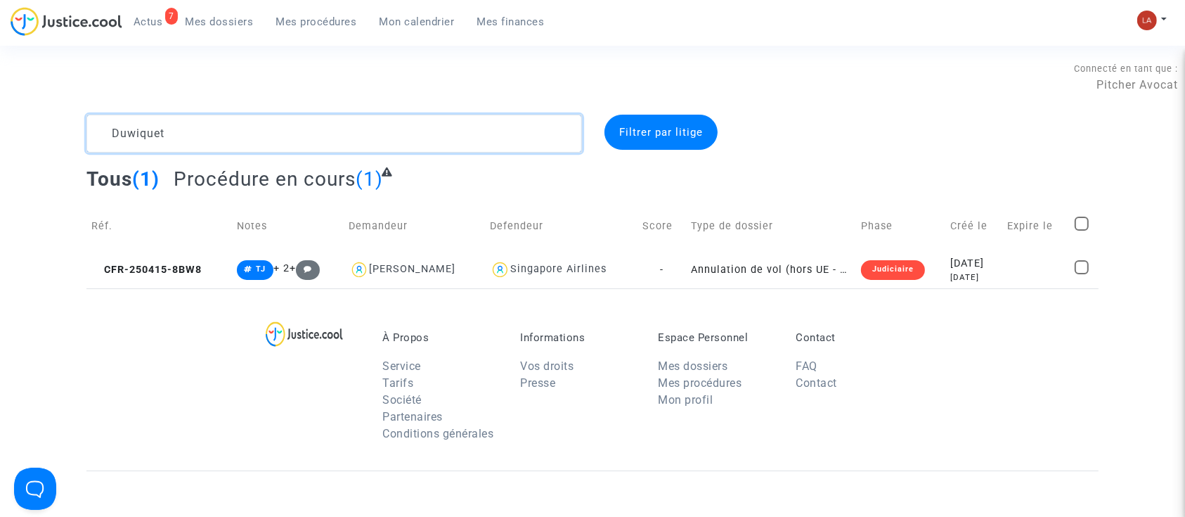
paste textarea "9J77"
click at [306, 132] on textarea at bounding box center [333, 134] width 495 height 38
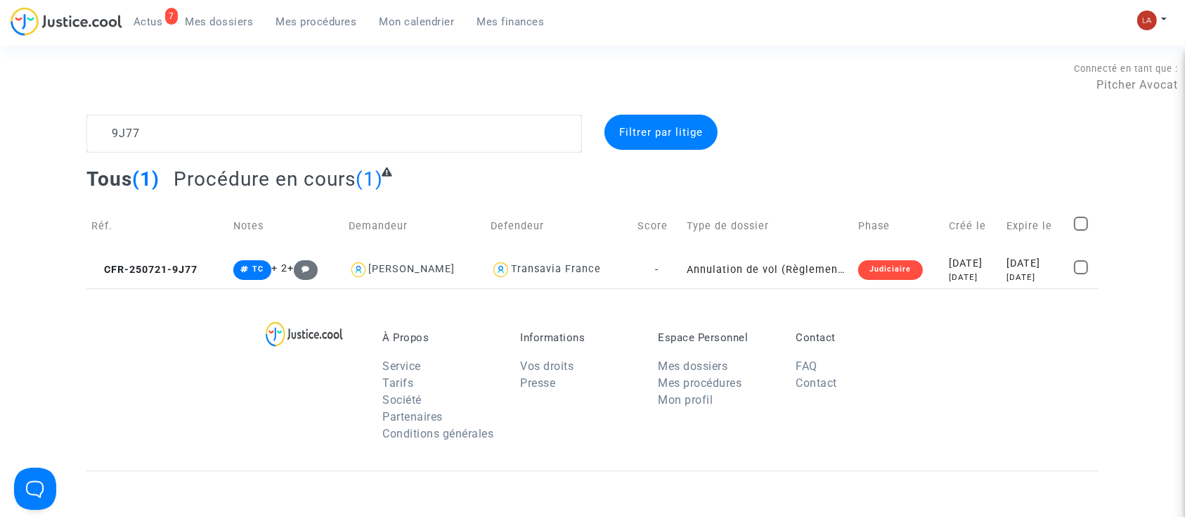
click at [185, 295] on div "À Propos Service Tarifs Société Partenaires Conditions générales Informations V…" at bounding box center [592, 379] width 1012 height 182
click at [193, 278] on td "CFR-250721-9J77" at bounding box center [157, 269] width 142 height 37
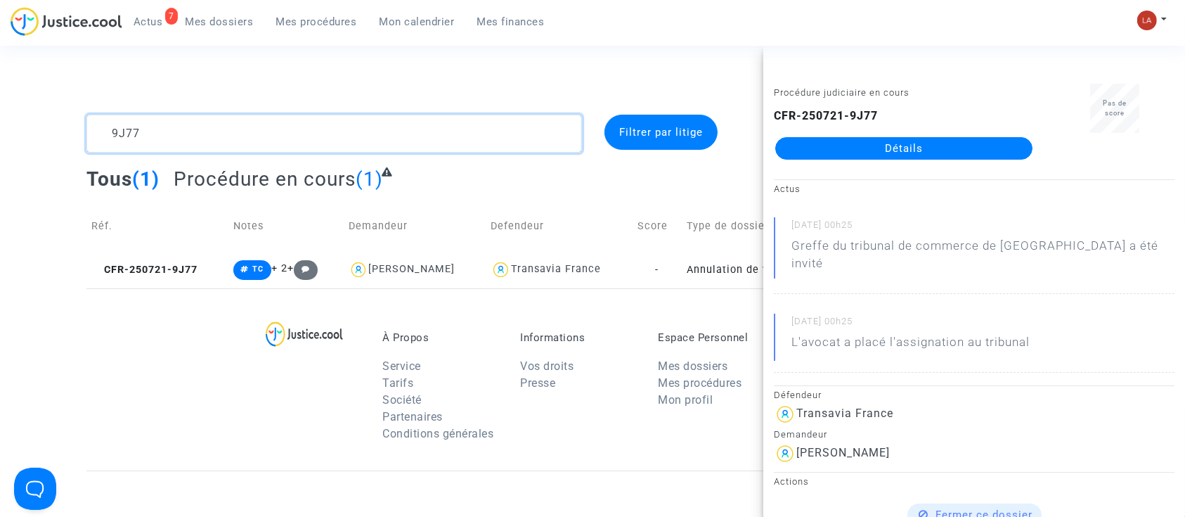
drag, startPoint x: 140, startPoint y: 134, endPoint x: 41, endPoint y: 136, distance: 99.1
click at [41, 136] on div "9J77 Filtrer par litige Tous (1) Procédure en cours (1) Réf. Notes Demandeur De…" at bounding box center [592, 202] width 1185 height 174
paste textarea "NMAU"
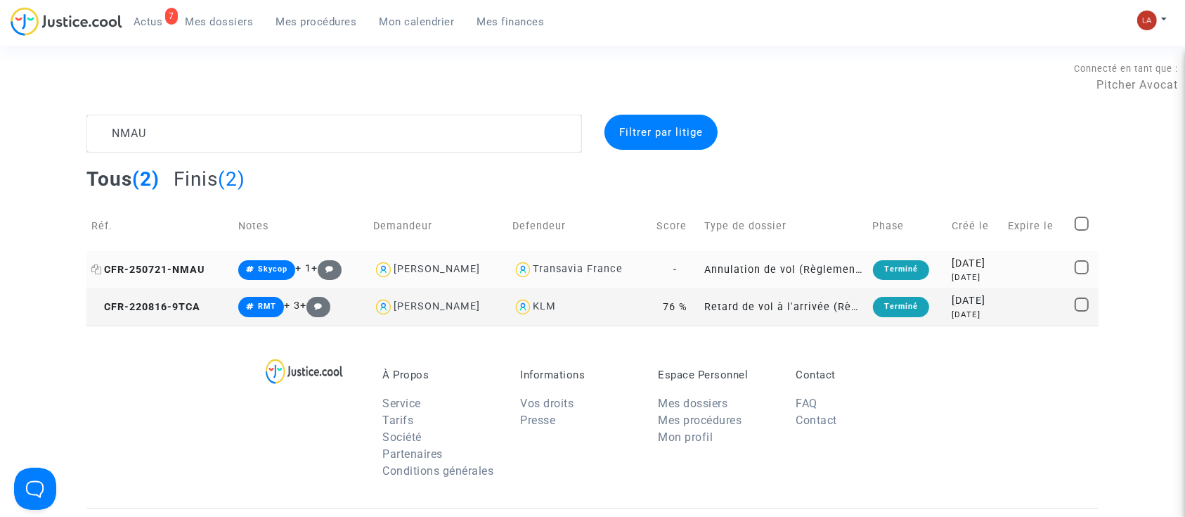
click at [175, 264] on span "CFR-250721-NMAU" at bounding box center [147, 270] width 113 height 12
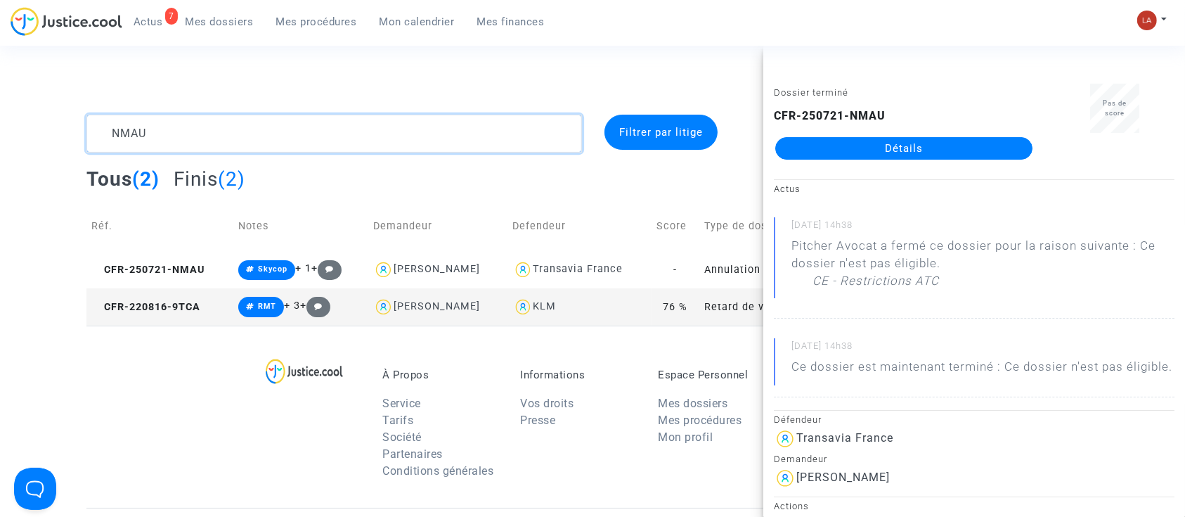
click at [254, 143] on textarea at bounding box center [333, 134] width 495 height 38
click at [258, 140] on textarea at bounding box center [333, 134] width 495 height 38
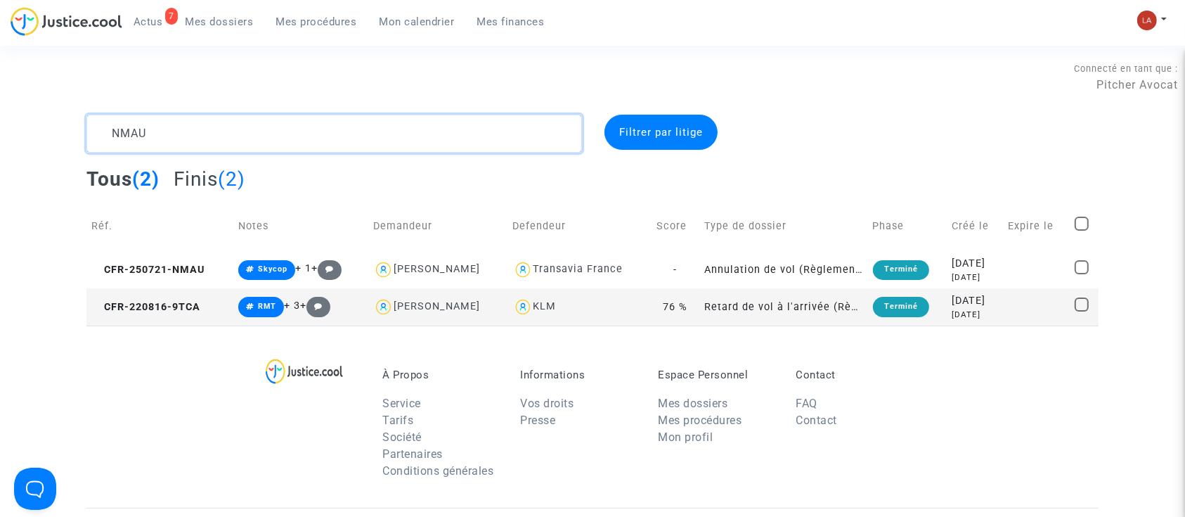
click at [258, 138] on textarea at bounding box center [333, 134] width 495 height 38
type textarea "N"
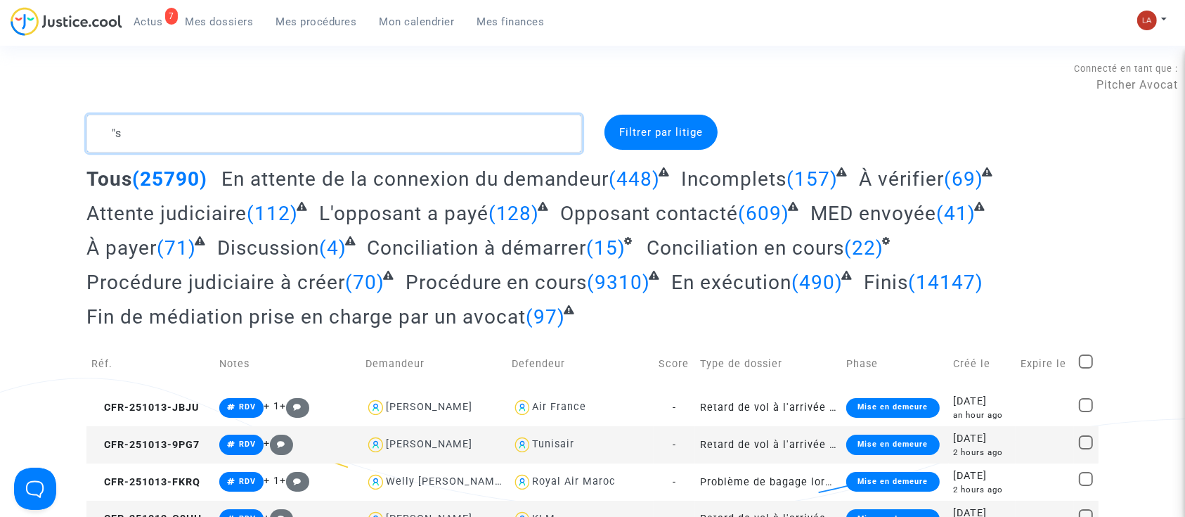
type textarea """
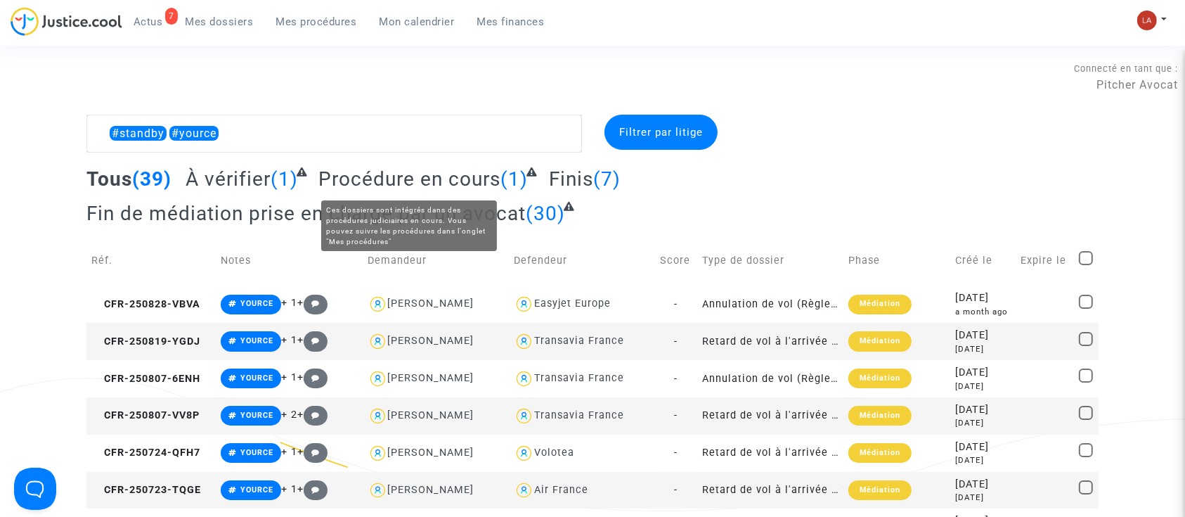
click at [356, 171] on span "Procédure en cours" at bounding box center [409, 178] width 182 height 23
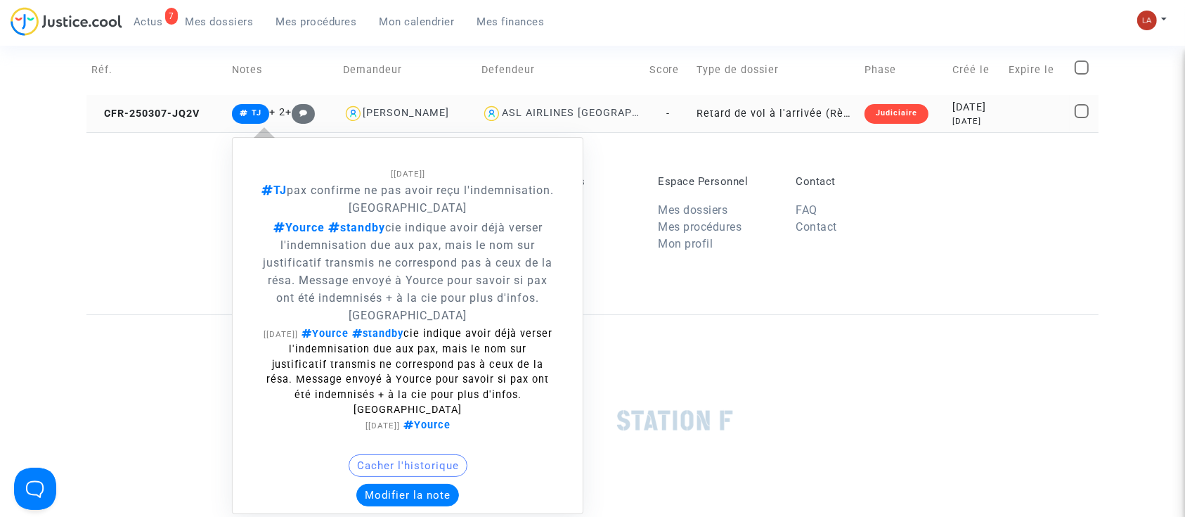
scroll to position [281, 0]
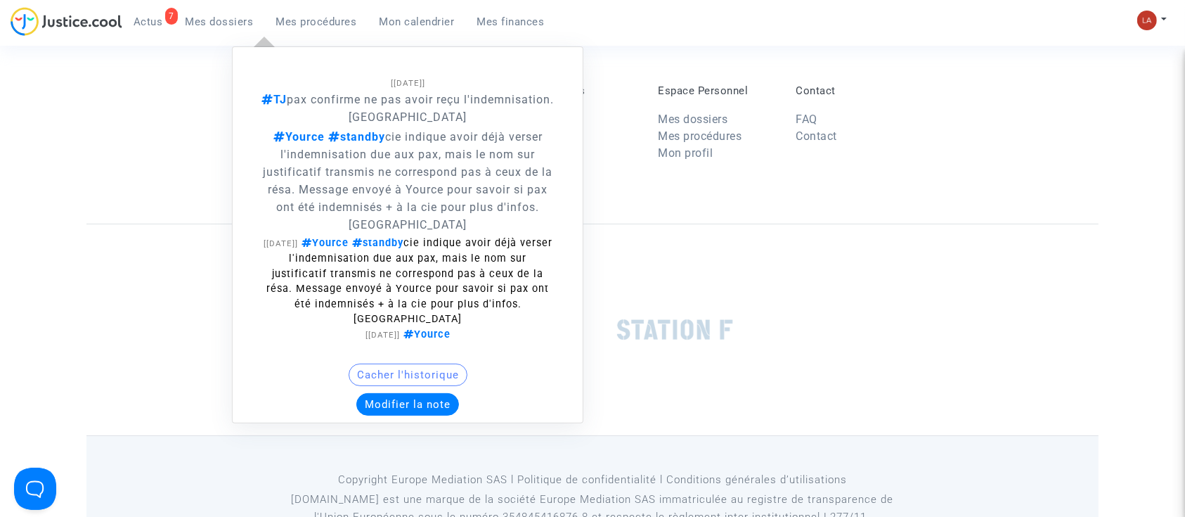
click at [425, 393] on button "Modifier la note" at bounding box center [407, 404] width 103 height 22
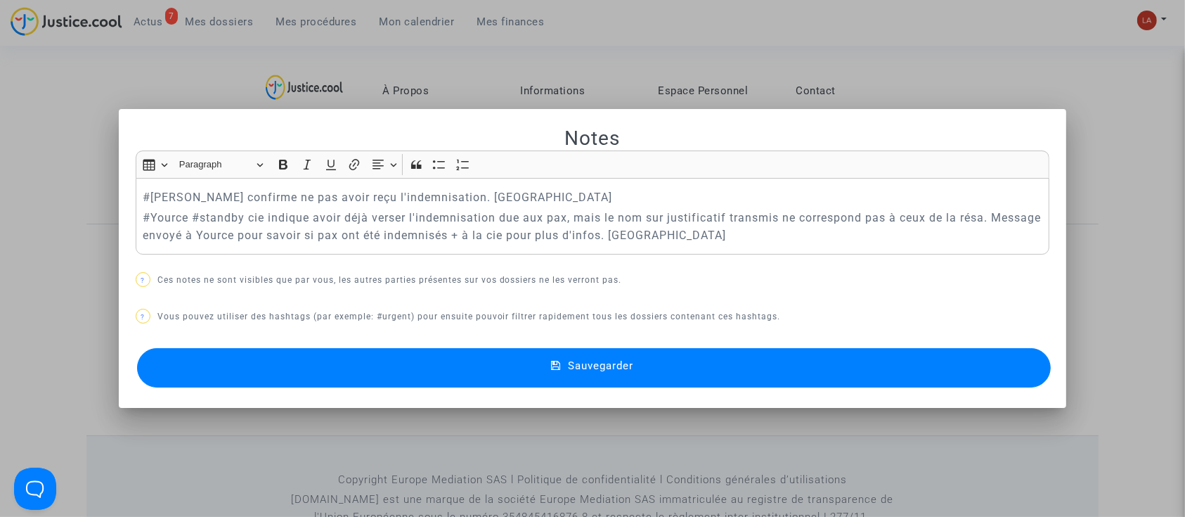
click at [207, 222] on p "#Yource #standby cie indique avoir déjà verser l'indemnisation due aux pax, mai…" at bounding box center [593, 226] width 900 height 35
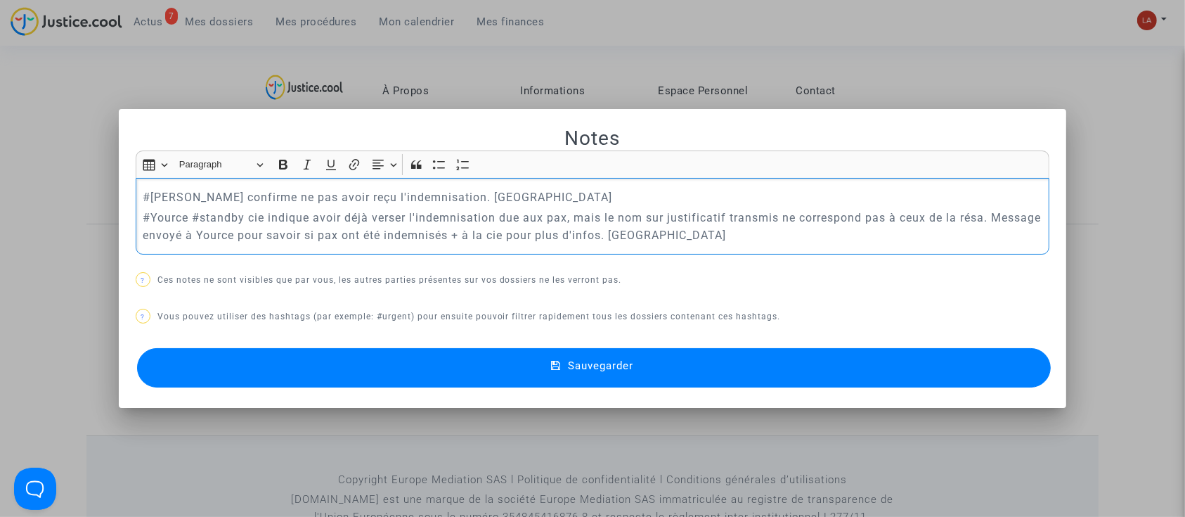
click at [207, 222] on p "#Yource #standby cie indique avoir déjà verser l'indemnisation due aux pax, mai…" at bounding box center [593, 226] width 900 height 35
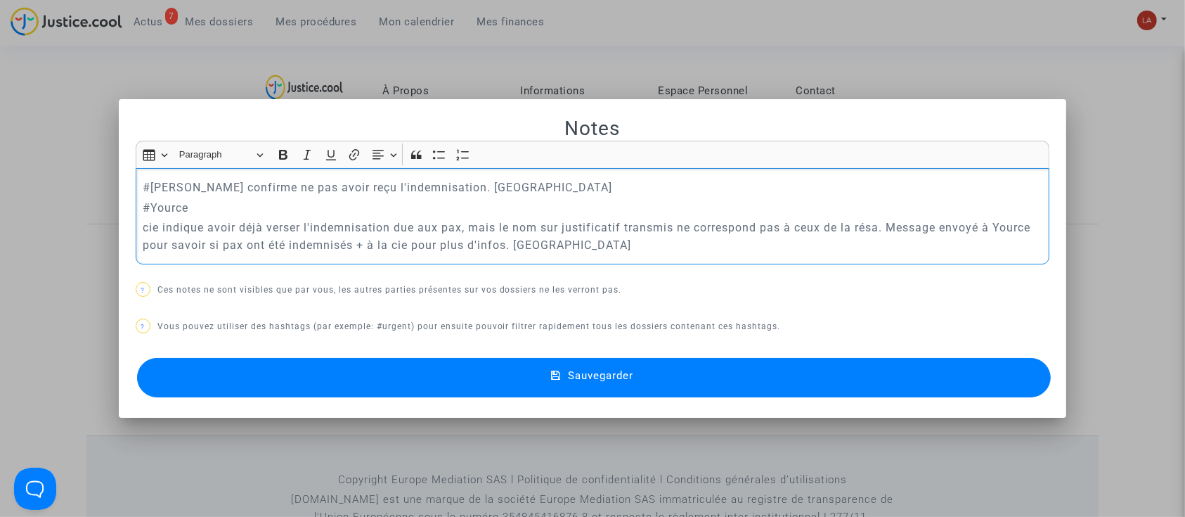
click at [294, 358] on button "Sauvegarder" at bounding box center [594, 377] width 914 height 39
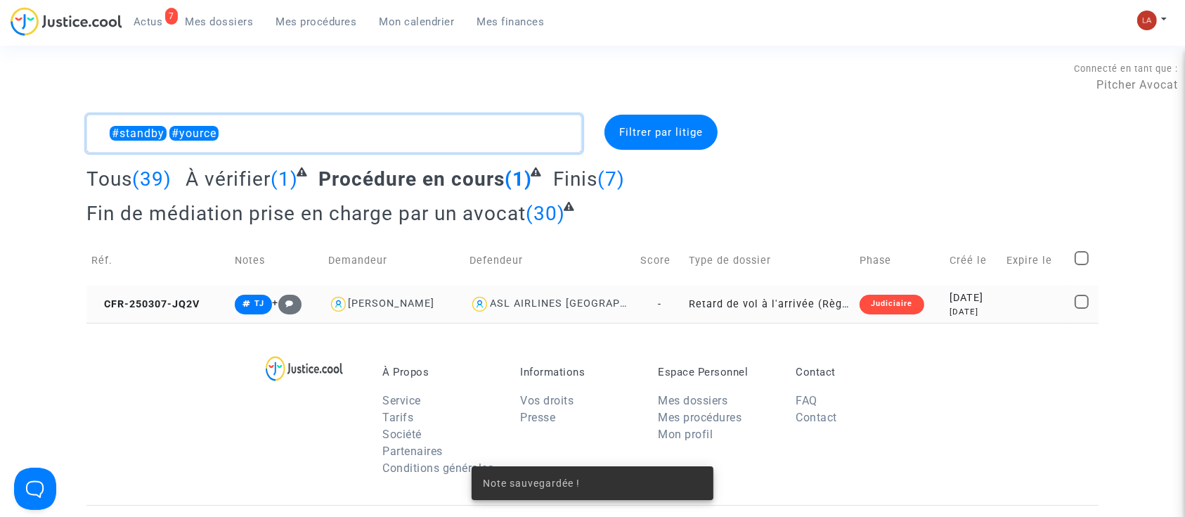
click at [325, 142] on textarea at bounding box center [333, 134] width 495 height 38
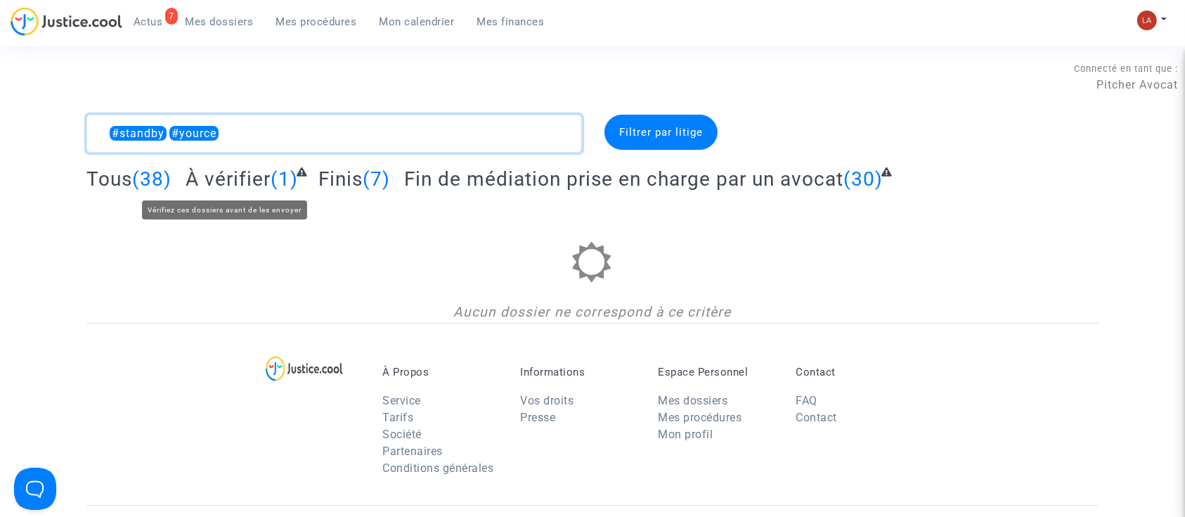
type textarea "#standby #yource"
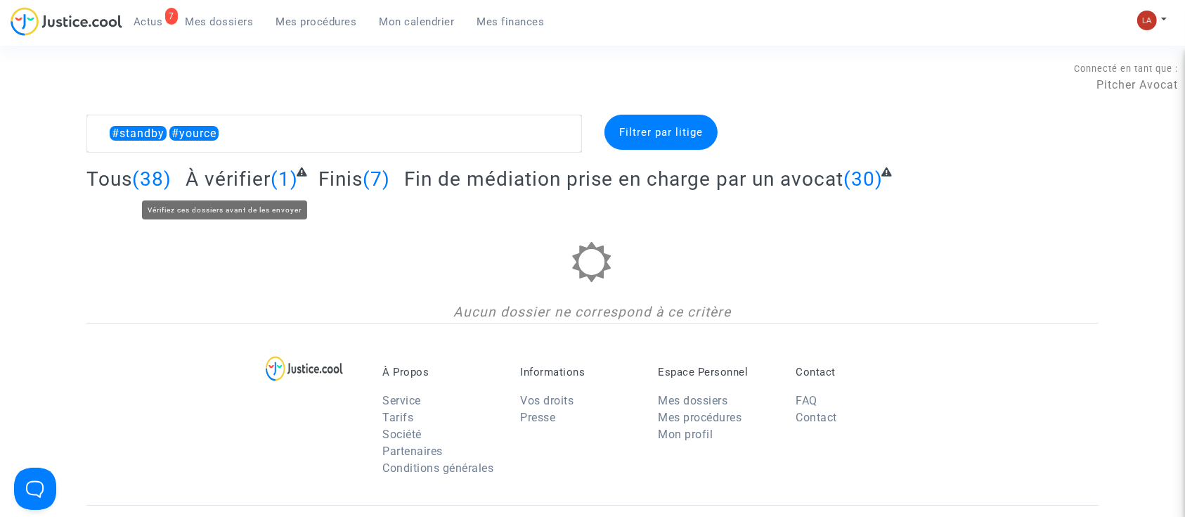
drag, startPoint x: 202, startPoint y: 181, endPoint x: 214, endPoint y: 179, distance: 12.1
click at [204, 181] on span "À vérifier" at bounding box center [228, 178] width 85 height 23
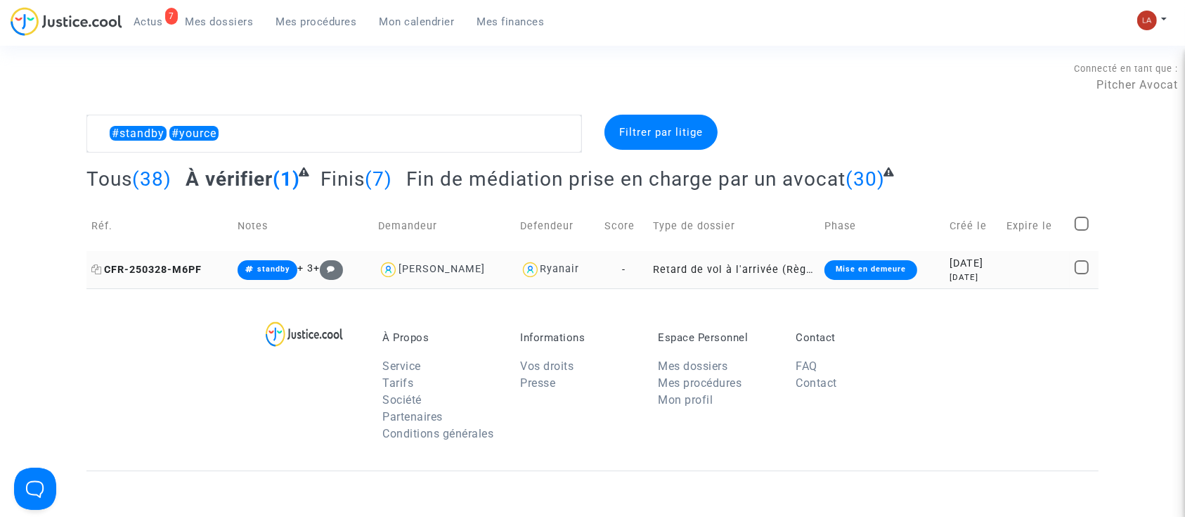
click at [157, 273] on span "CFR-250328-M6PF" at bounding box center [146, 270] width 110 height 12
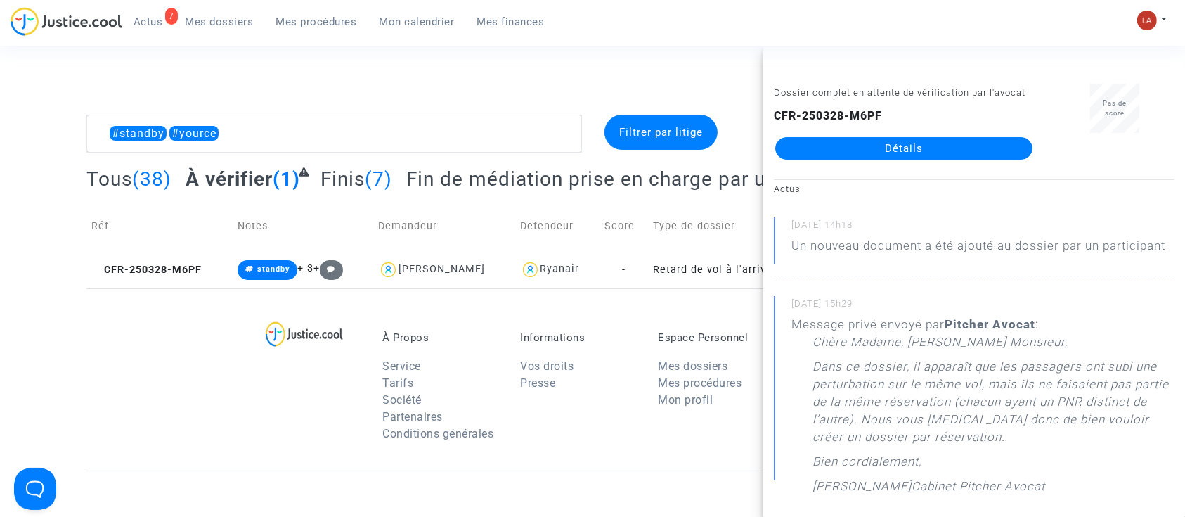
click at [317, 16] on span "Mes procédures" at bounding box center [316, 21] width 81 height 13
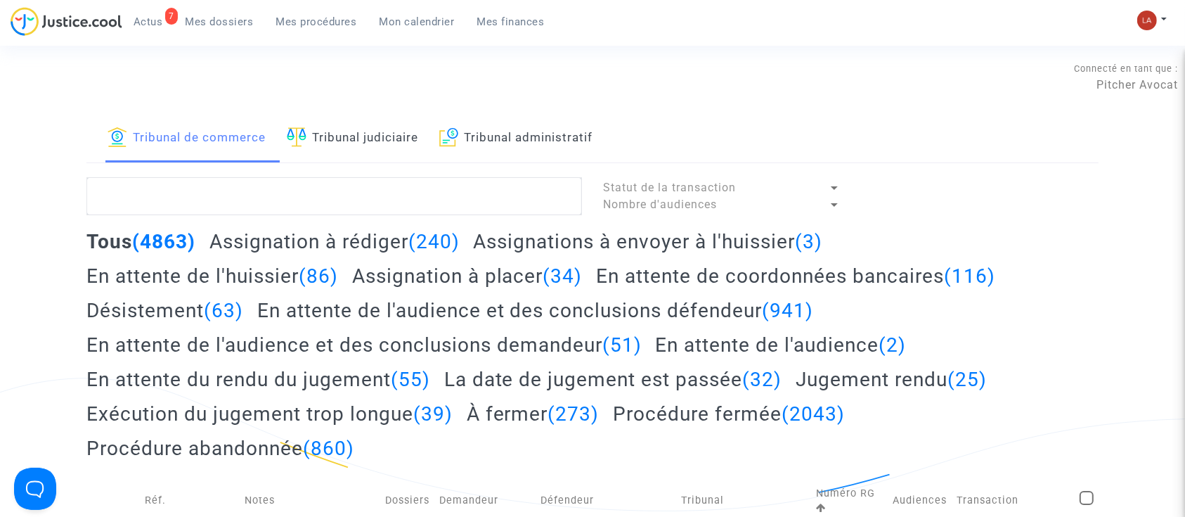
click at [400, 134] on link "Tribunal judiciaire" at bounding box center [352, 139] width 131 height 48
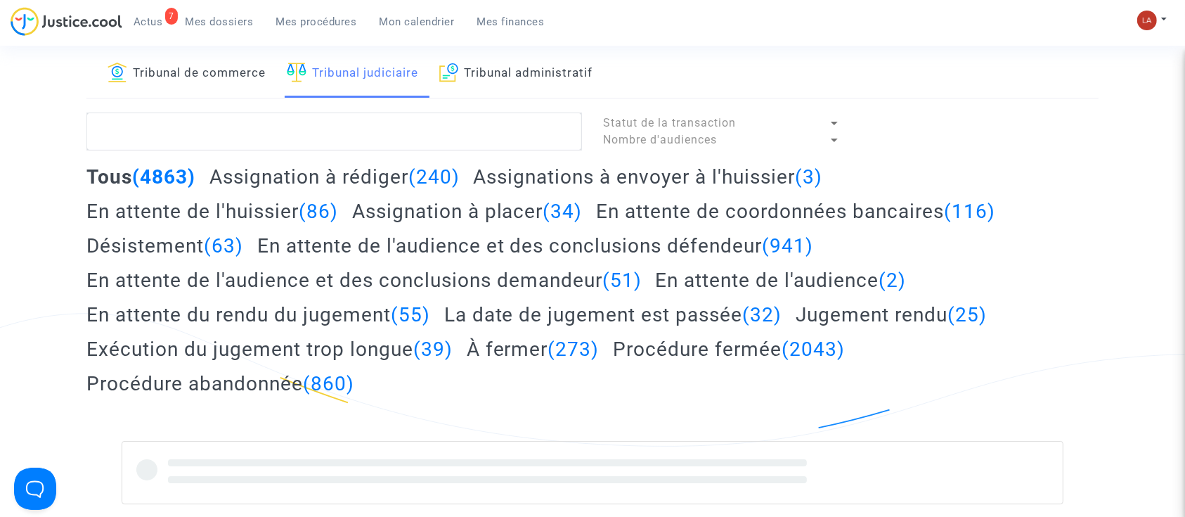
scroll to position [93, 0]
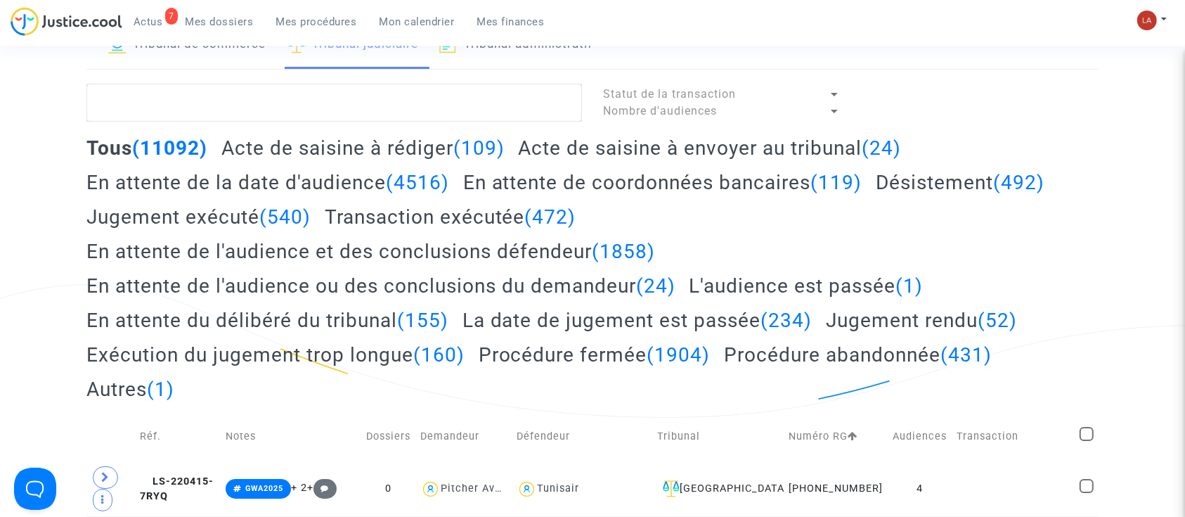
click at [831, 138] on h2 "Acte de saisine à envoyer au tribunal (24)" at bounding box center [709, 148] width 383 height 25
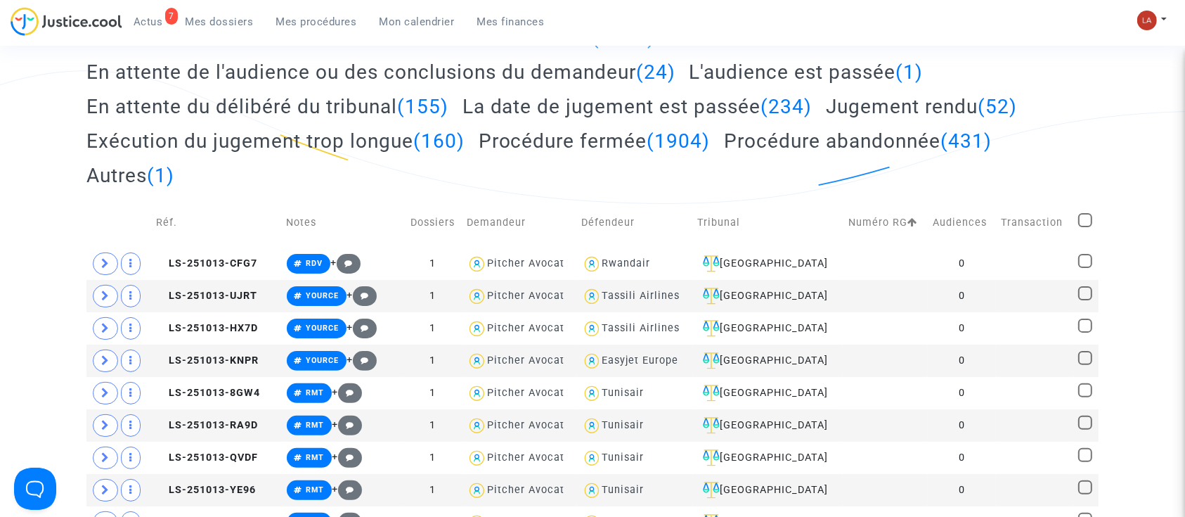
scroll to position [375, 0]
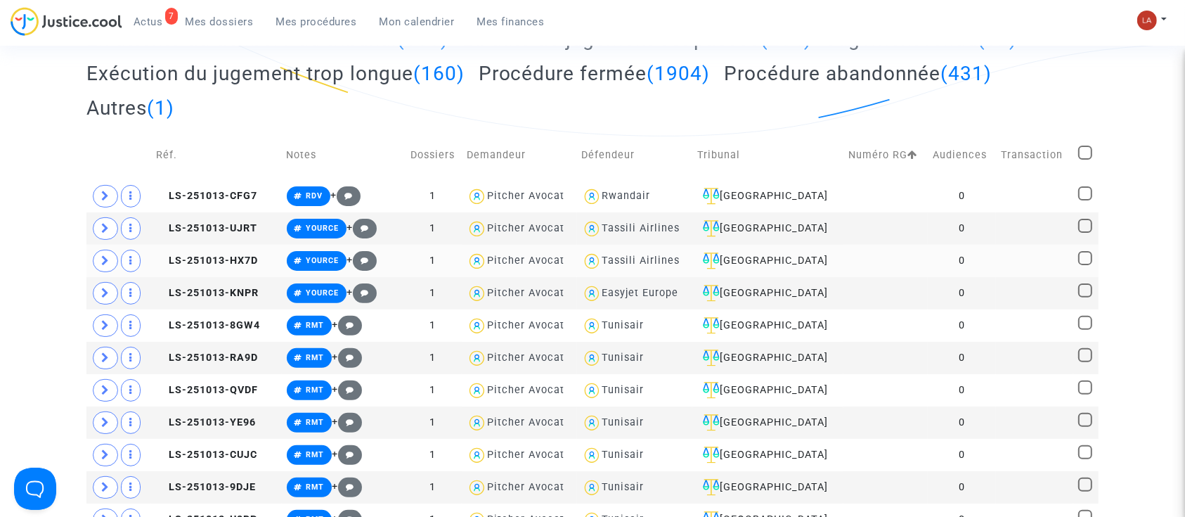
click at [1085, 251] on span at bounding box center [1085, 258] width 14 height 14
click at [1085, 265] on input "checkbox" at bounding box center [1084, 265] width 1 height 1
checkbox input "true"
click at [1081, 190] on span at bounding box center [1085, 193] width 14 height 14
click at [1084, 200] on input "checkbox" at bounding box center [1084, 200] width 1 height 1
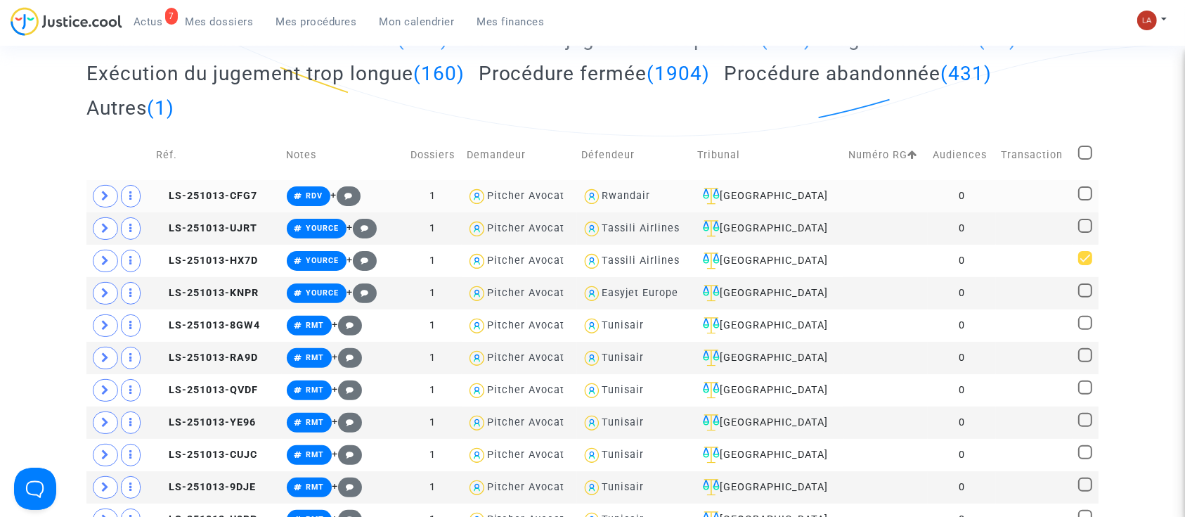
checkbox input "true"
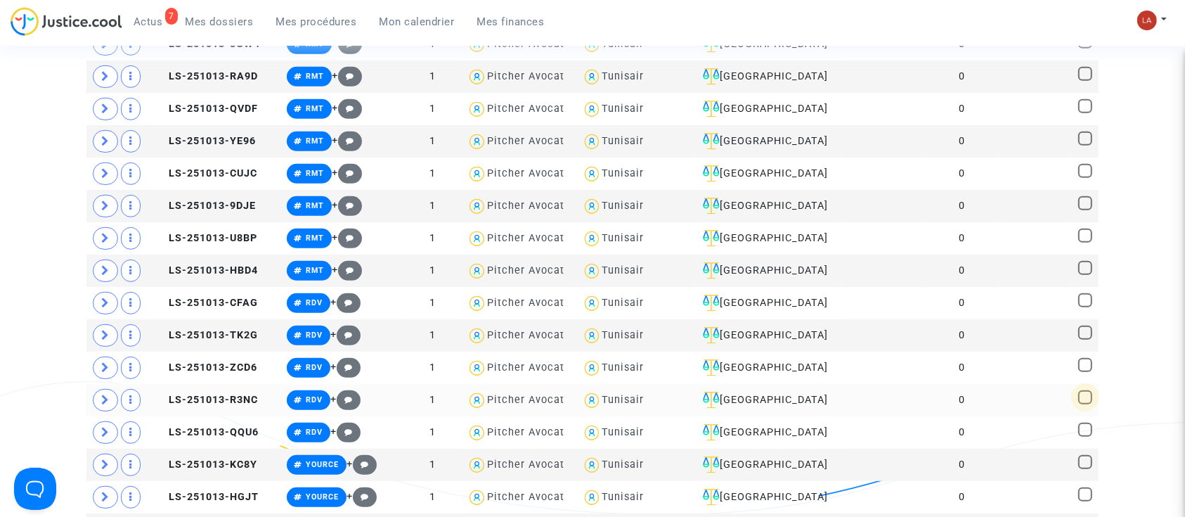
click at [1089, 397] on span at bounding box center [1085, 397] width 14 height 14
click at [1085, 404] on input "checkbox" at bounding box center [1084, 404] width 1 height 1
checkbox input "true"
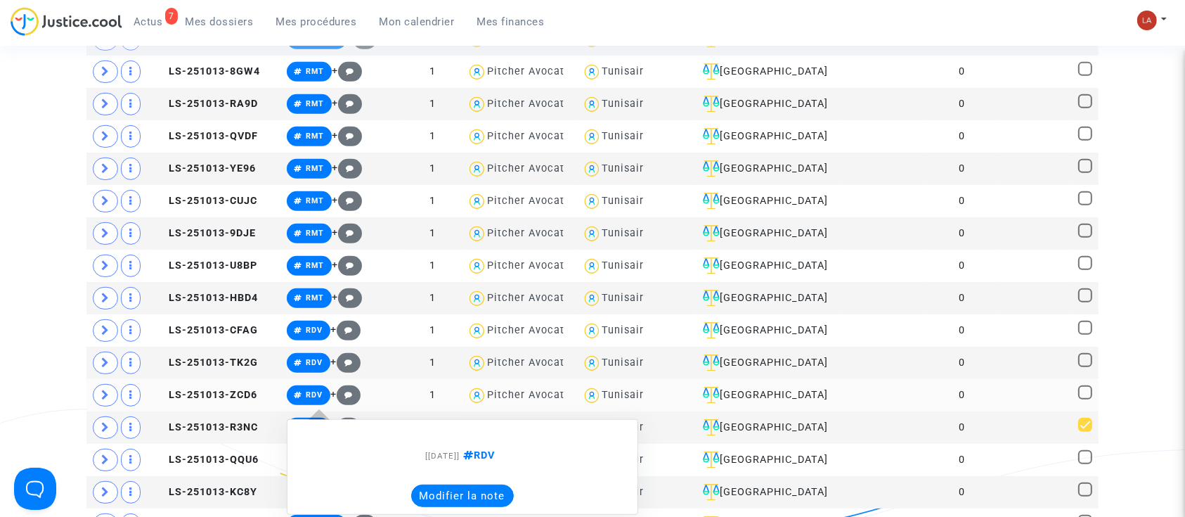
scroll to position [562, 0]
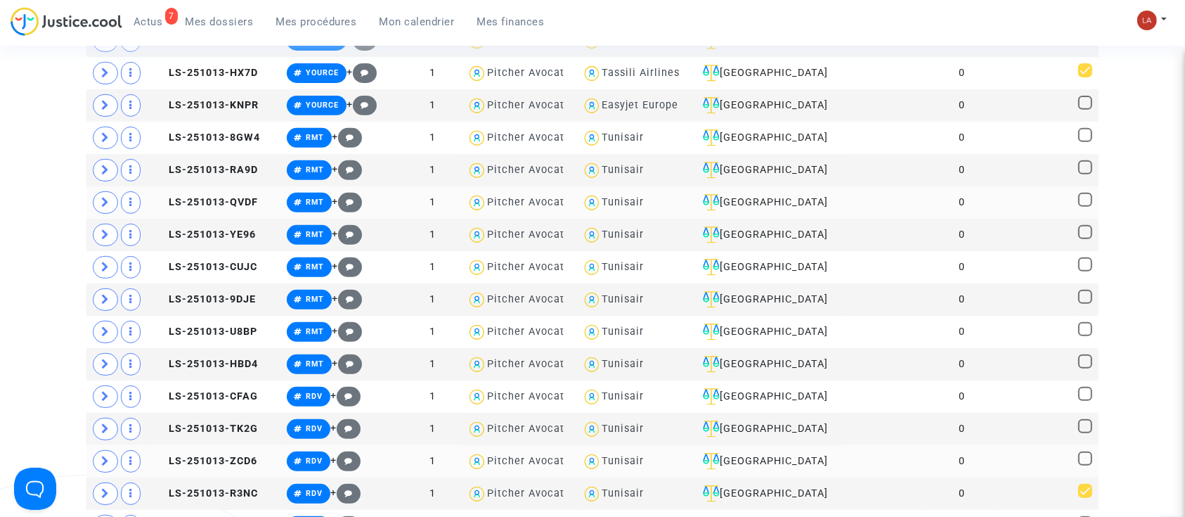
click at [1088, 198] on span at bounding box center [1085, 200] width 14 height 14
click at [1085, 207] on input "checkbox" at bounding box center [1084, 207] width 1 height 1
checkbox input "true"
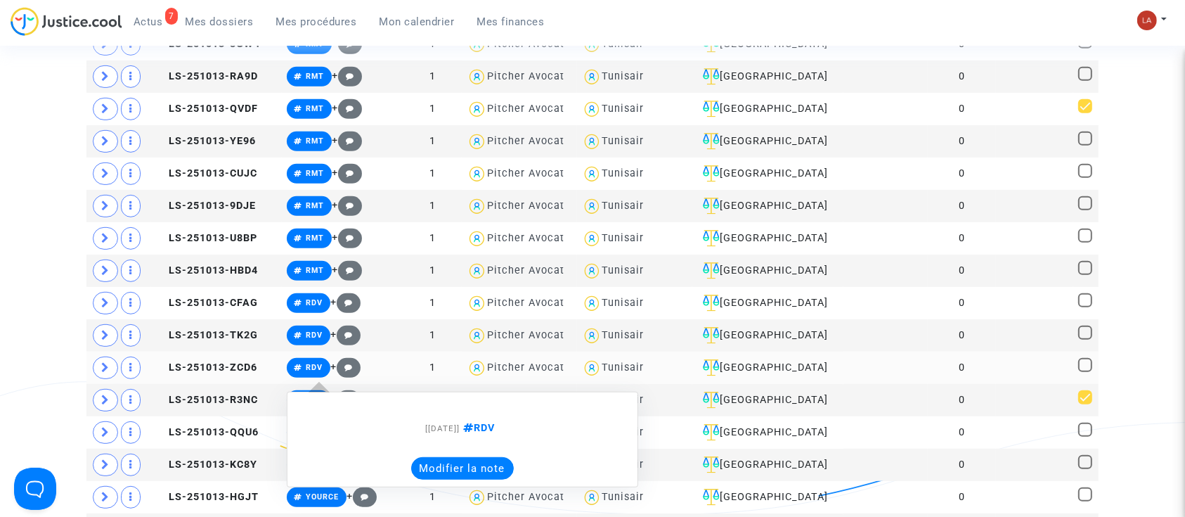
scroll to position [843, 0]
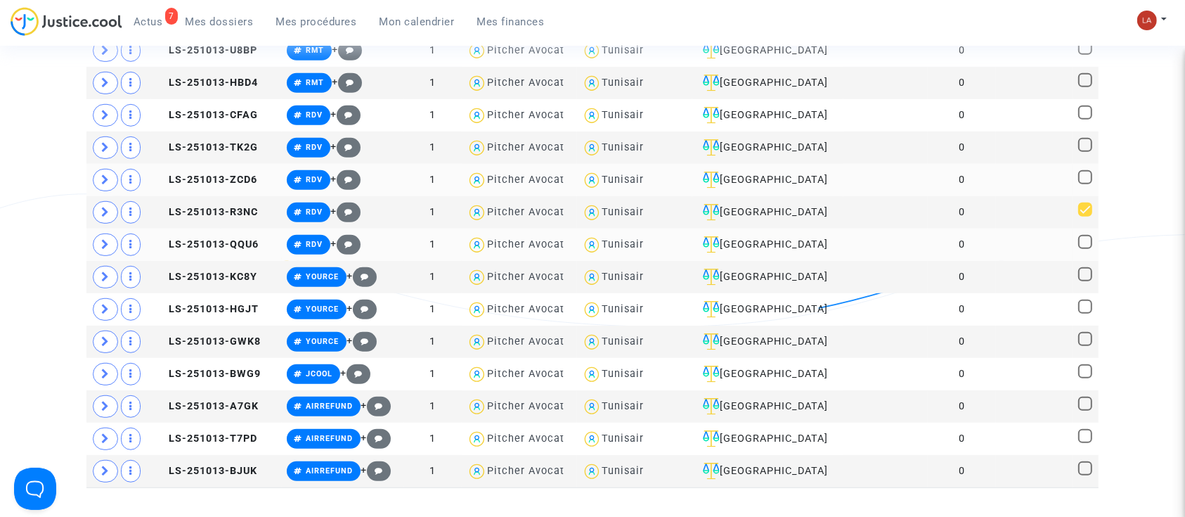
click at [1083, 240] on span at bounding box center [1085, 242] width 14 height 14
click at [1084, 249] on input "checkbox" at bounding box center [1084, 249] width 1 height 1
checkbox input "true"
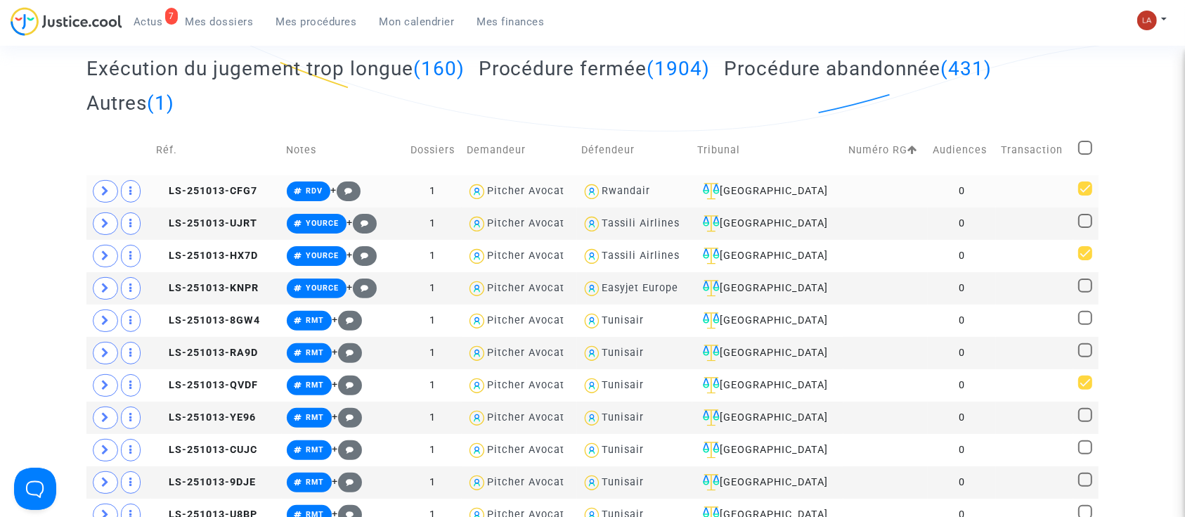
scroll to position [375, 0]
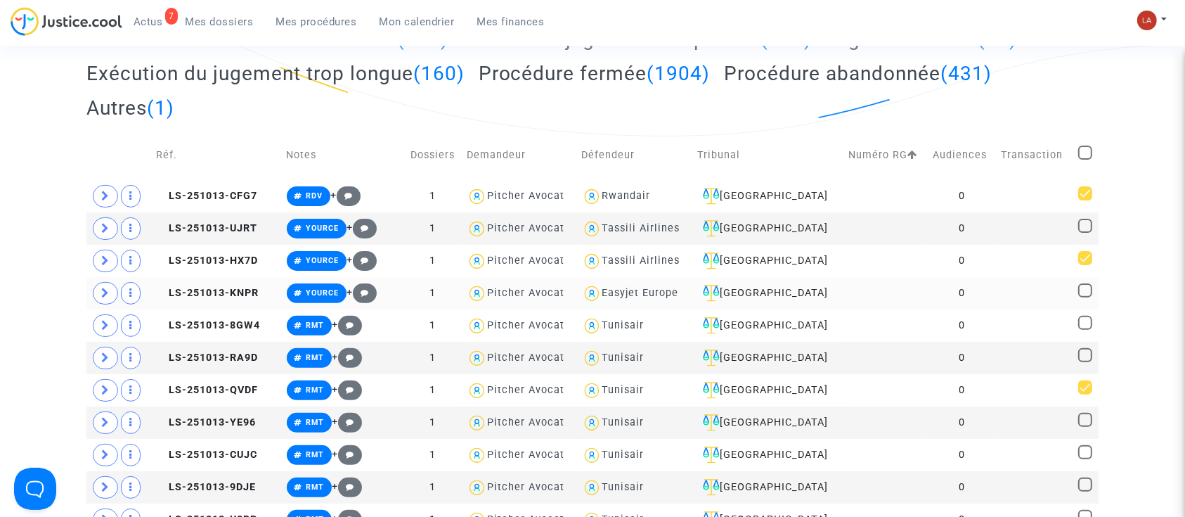
click at [1079, 290] on span at bounding box center [1085, 290] width 14 height 14
click at [1084, 297] on input "checkbox" at bounding box center [1084, 297] width 1 height 1
checkbox input "true"
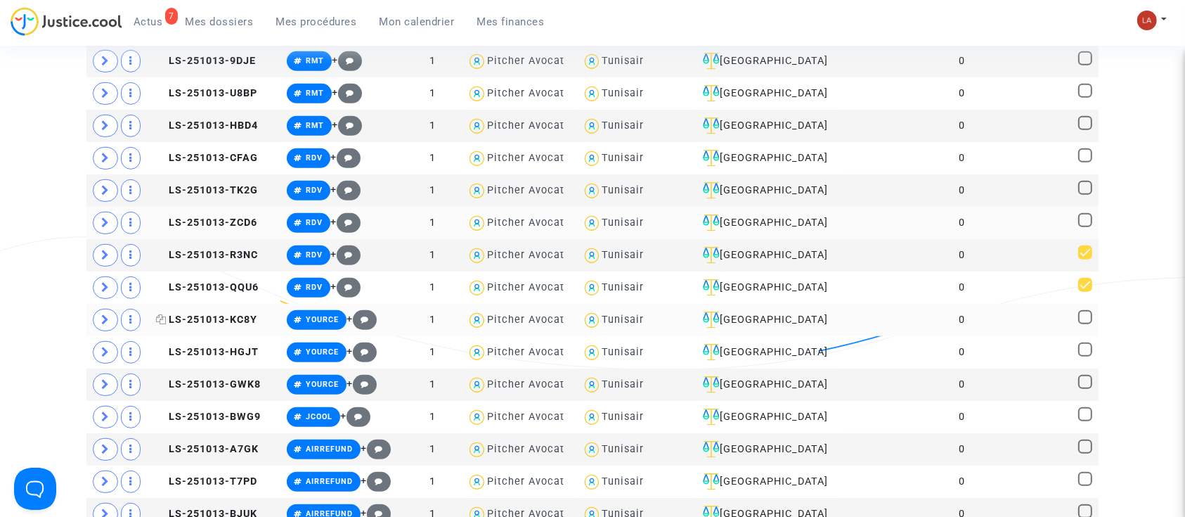
scroll to position [843, 0]
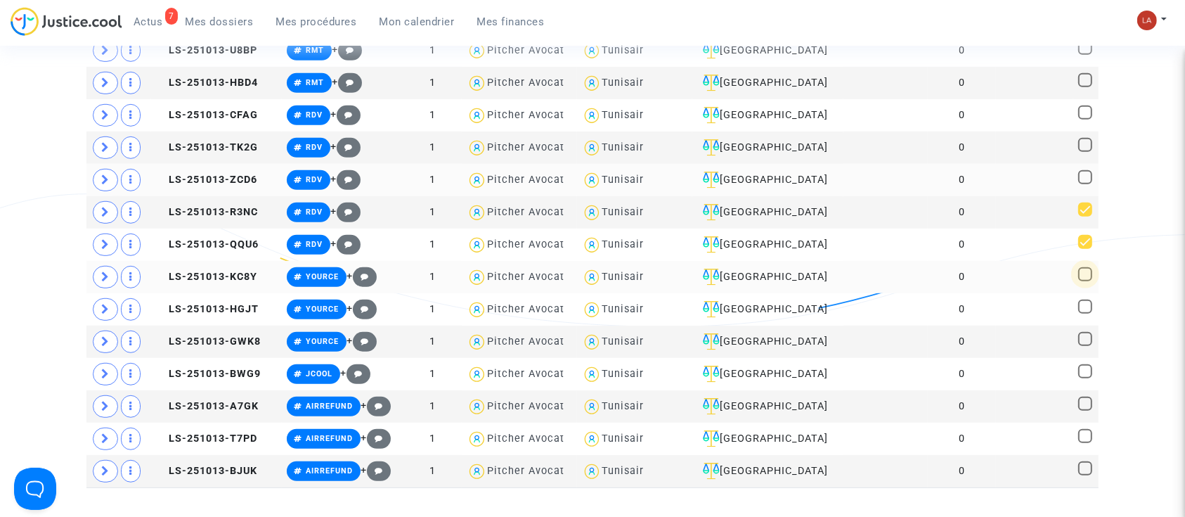
click at [1083, 272] on span at bounding box center [1085, 274] width 14 height 14
click at [1084, 281] on input "checkbox" at bounding box center [1084, 281] width 1 height 1
checkbox input "true"
click at [1089, 299] on span at bounding box center [1085, 306] width 14 height 14
click at [1085, 313] on input "checkbox" at bounding box center [1084, 313] width 1 height 1
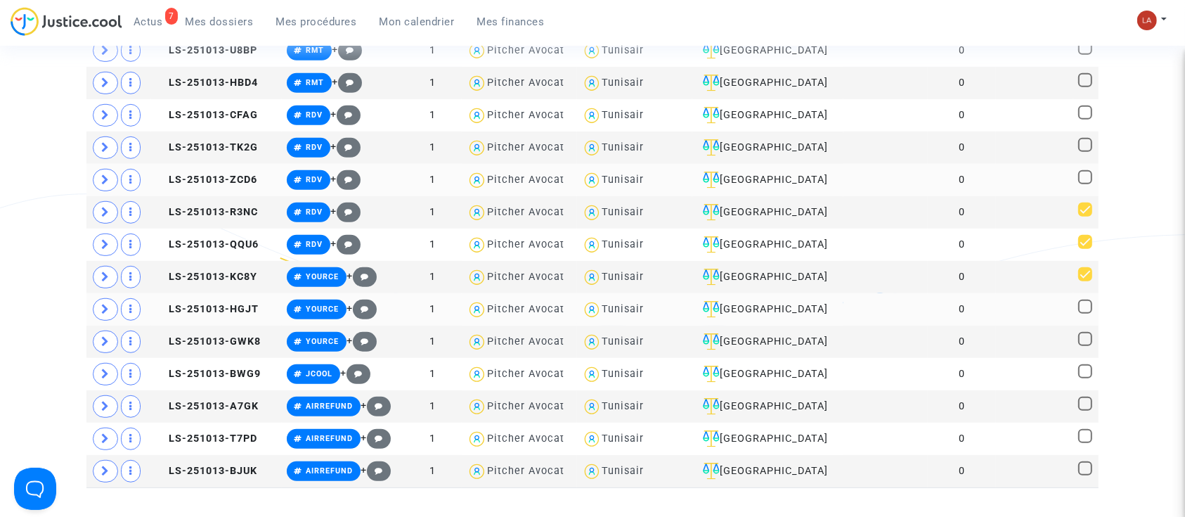
checkbox input "true"
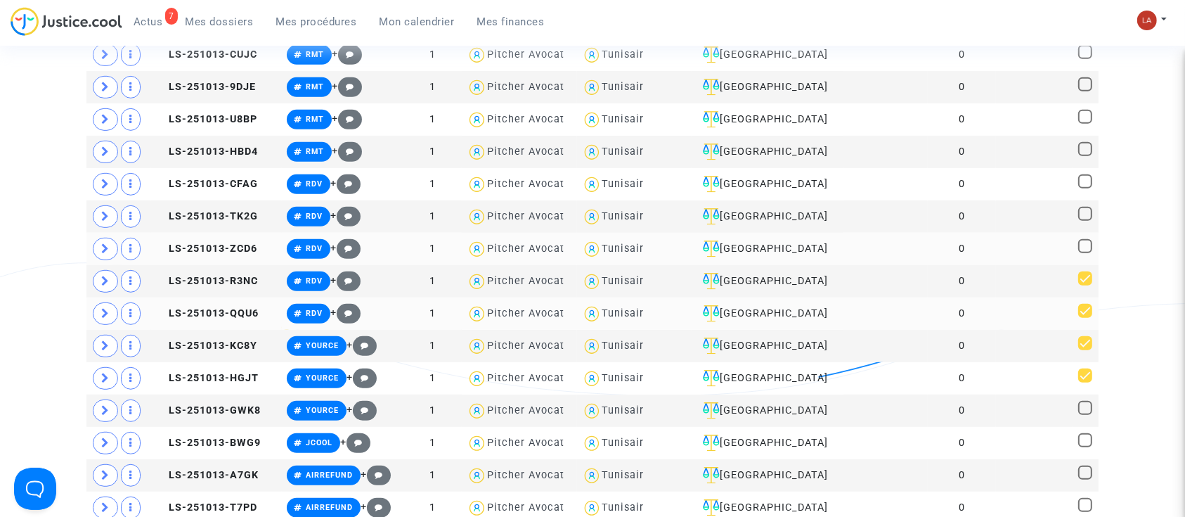
scroll to position [749, 0]
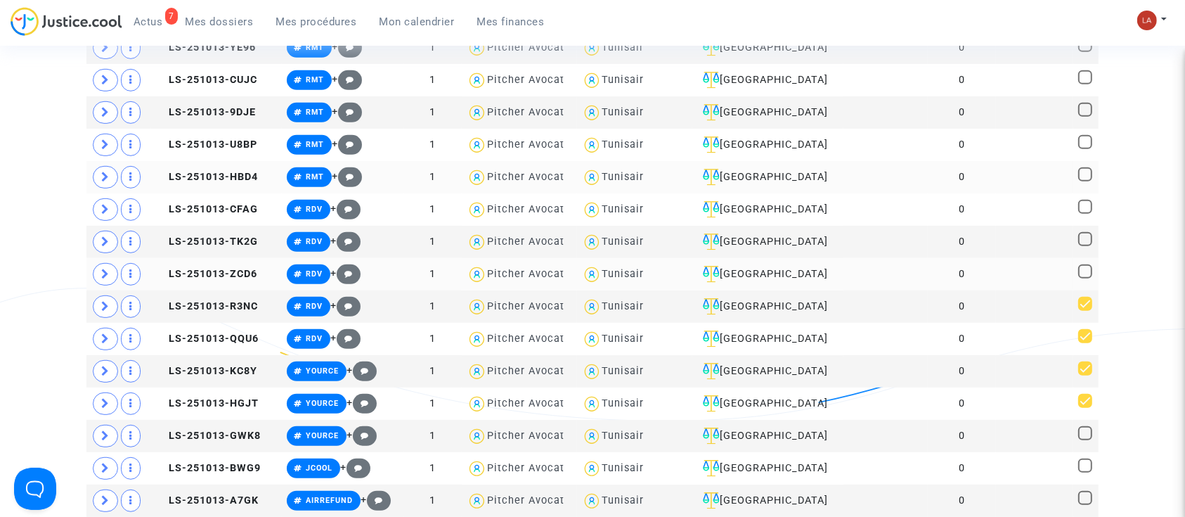
click at [1084, 175] on span at bounding box center [1085, 174] width 14 height 14
click at [1084, 181] on input "checkbox" at bounding box center [1084, 181] width 1 height 1
checkbox input "true"
click at [1079, 427] on span at bounding box center [1085, 433] width 14 height 14
click at [1084, 440] on input "checkbox" at bounding box center [1084, 440] width 1 height 1
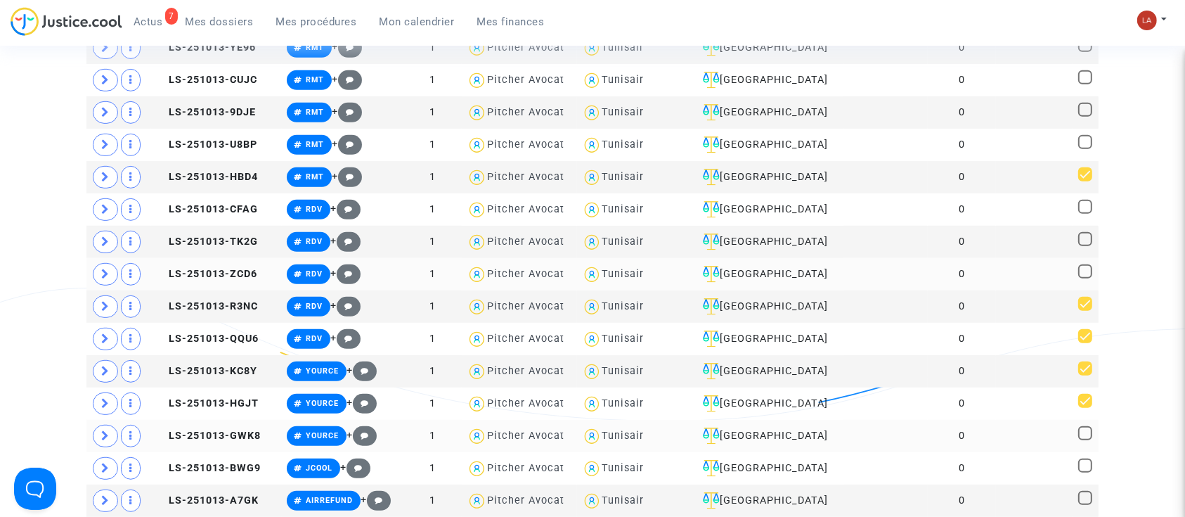
checkbox input "true"
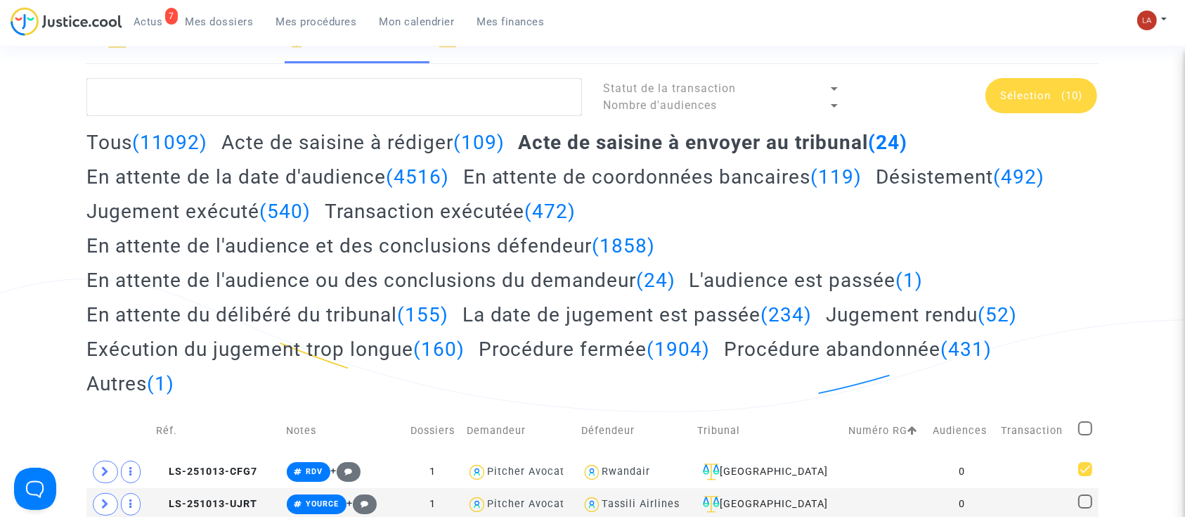
scroll to position [93, 0]
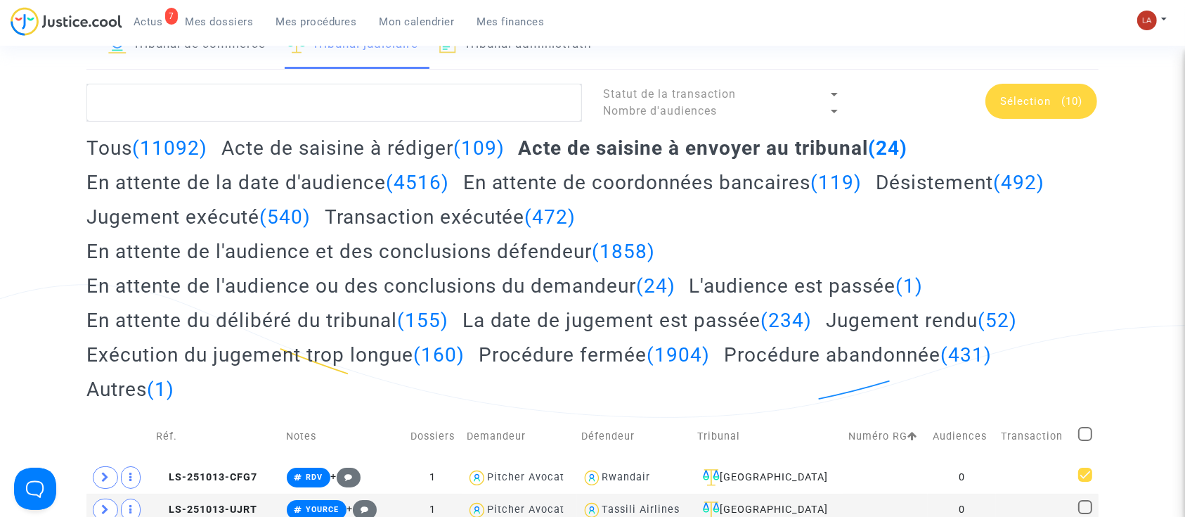
click at [1035, 101] on span "Sélection" at bounding box center [1025, 101] width 51 height 13
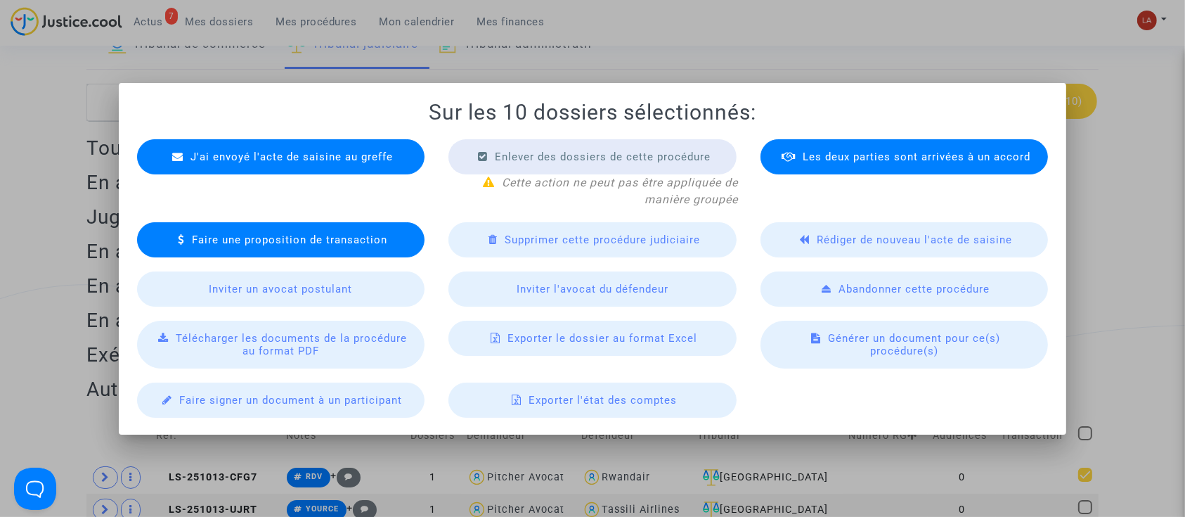
scroll to position [0, 0]
click at [286, 155] on span "J'ai envoyé l'acte de saisine au greffe" at bounding box center [291, 156] width 202 height 13
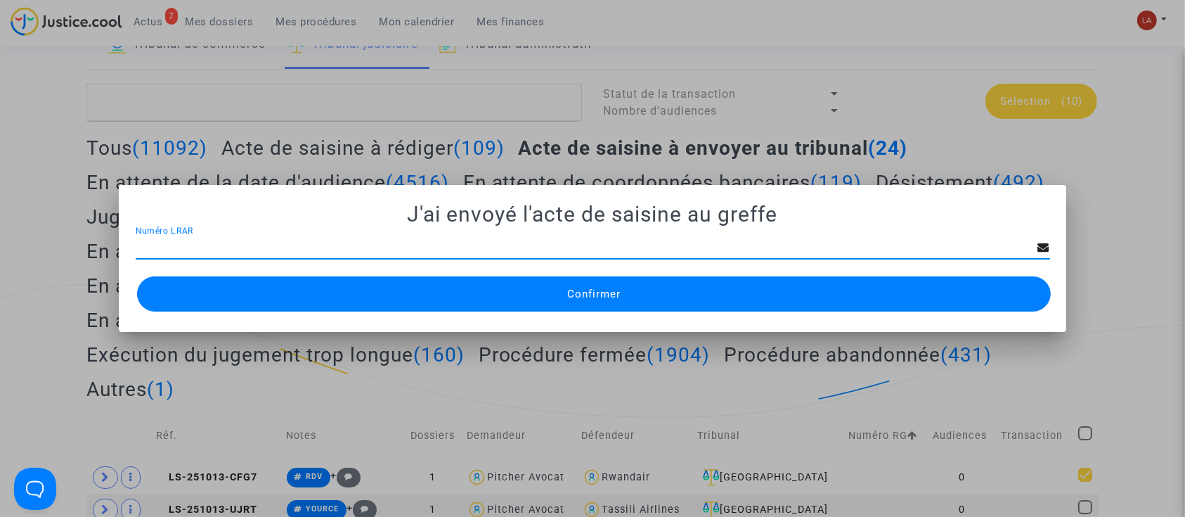
click at [665, 294] on button "Confirmer" at bounding box center [594, 293] width 914 height 35
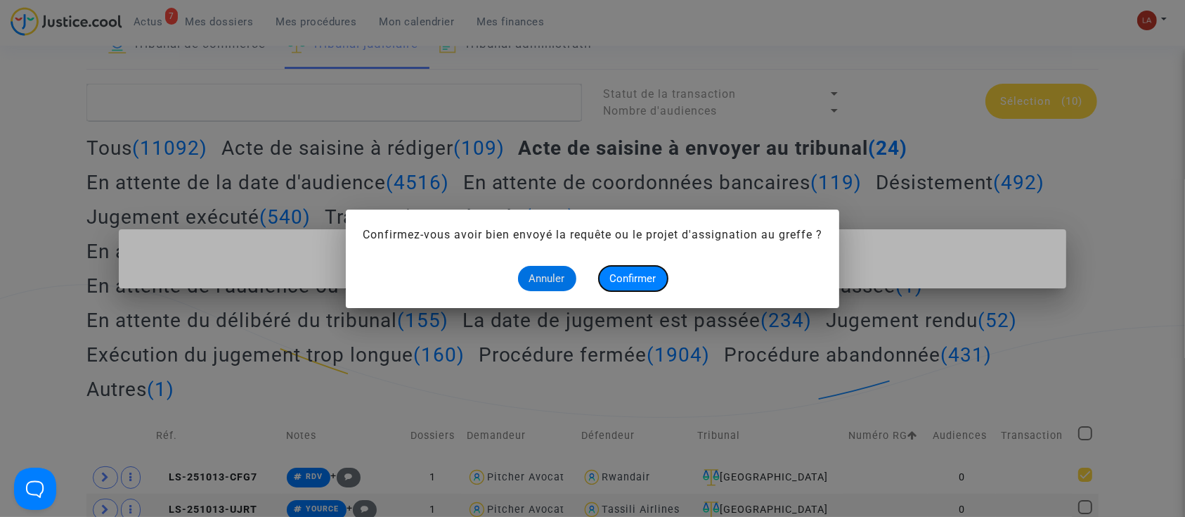
click at [630, 280] on span "Confirmer" at bounding box center [633, 278] width 46 height 13
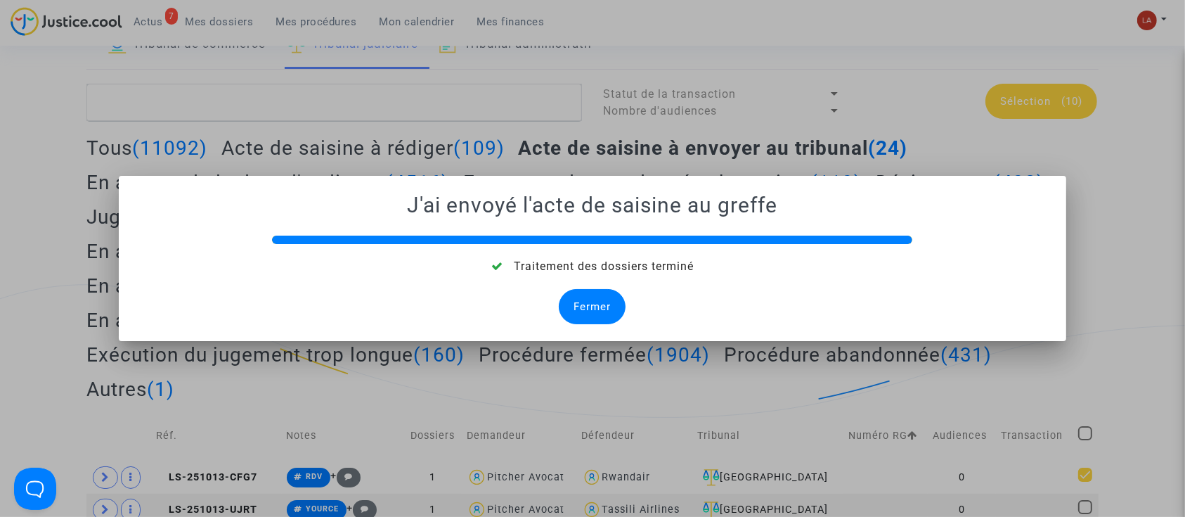
click at [562, 305] on div "Fermer" at bounding box center [592, 306] width 67 height 35
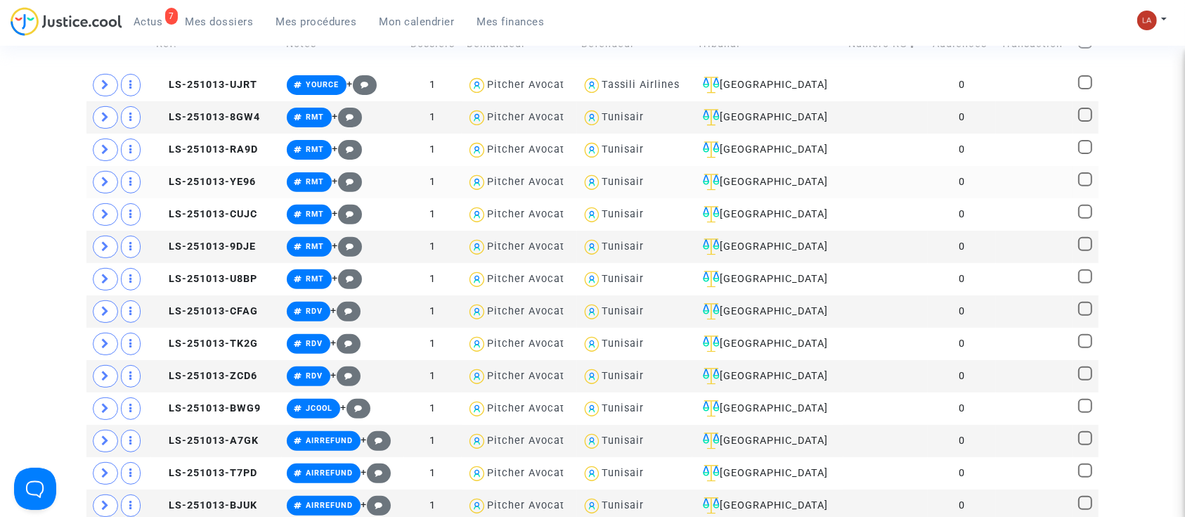
scroll to position [562, 0]
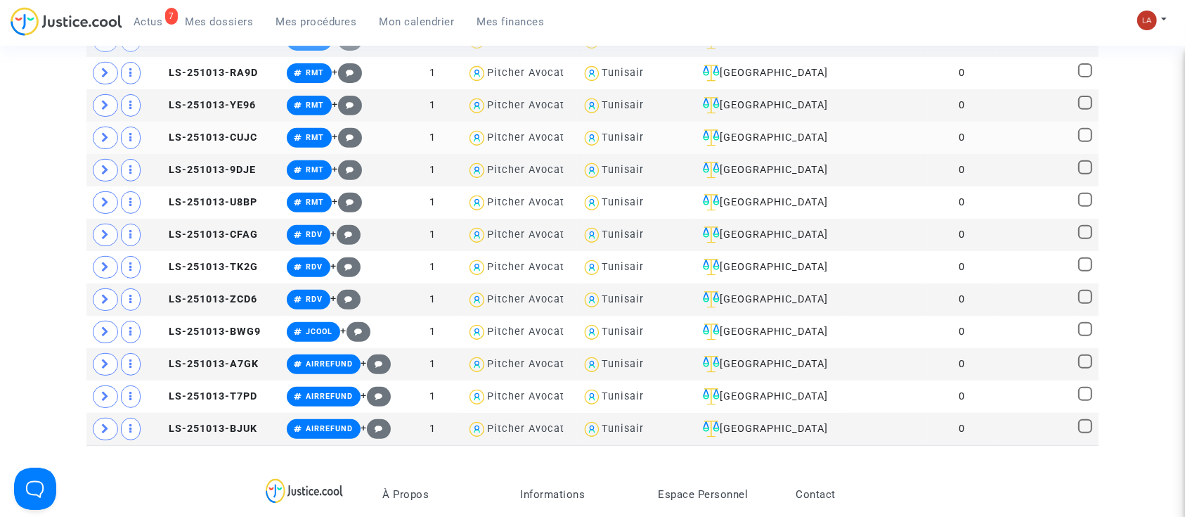
click at [1077, 133] on td at bounding box center [1086, 138] width 26 height 32
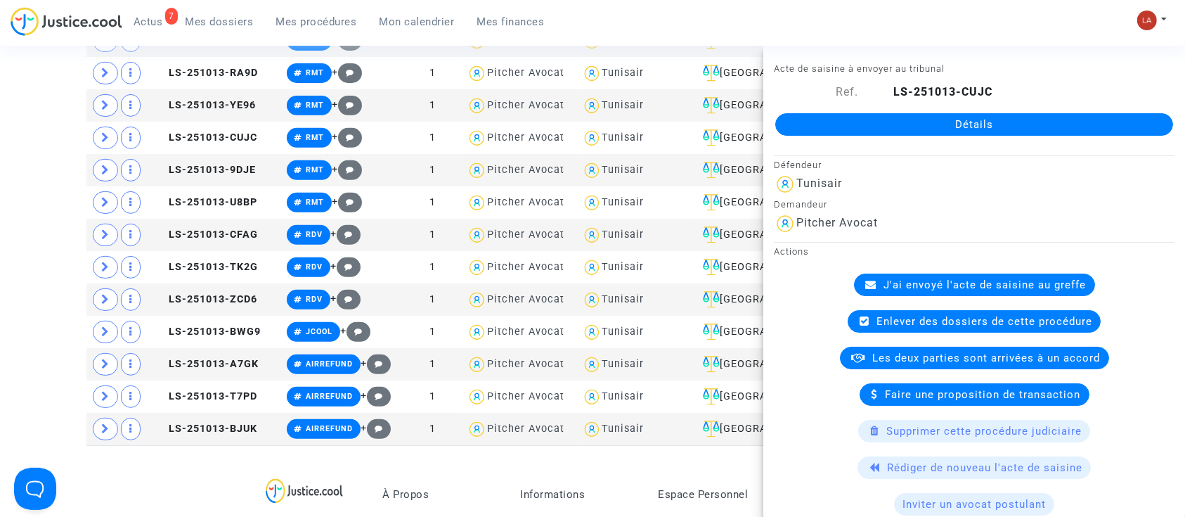
drag, startPoint x: 47, startPoint y: 123, endPoint x: 67, endPoint y: 123, distance: 19.7
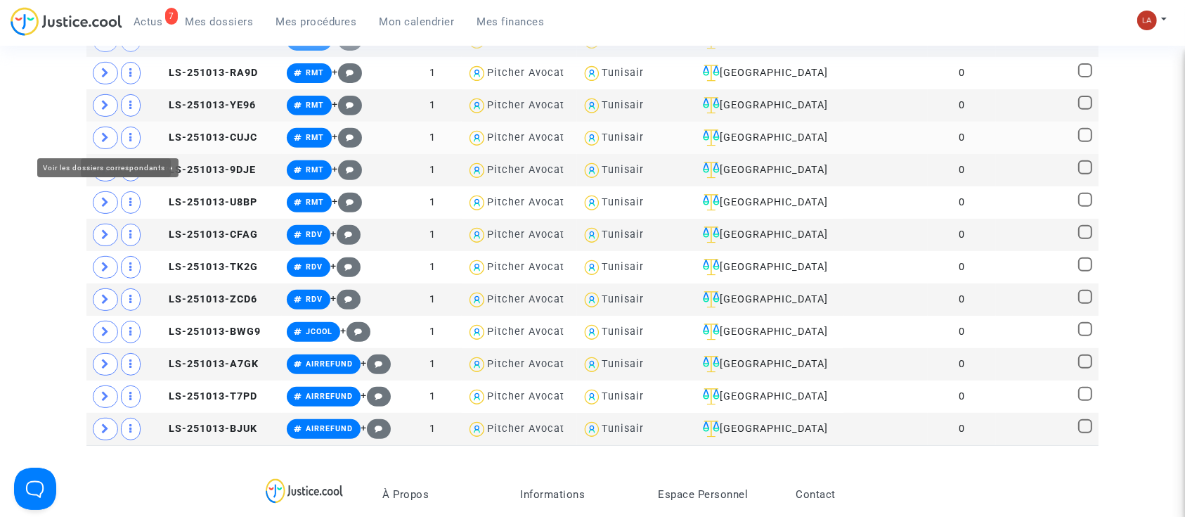
click at [106, 127] on span at bounding box center [105, 138] width 25 height 22
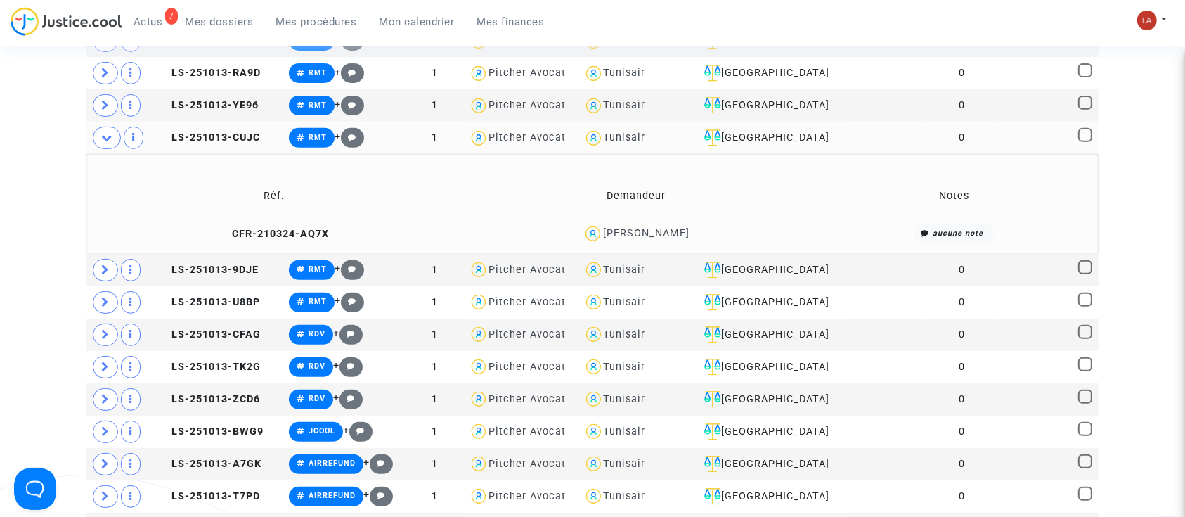
click at [1083, 138] on span at bounding box center [1085, 135] width 14 height 14
click at [1084, 142] on input "checkbox" at bounding box center [1084, 142] width 1 height 1
checkbox input "true"
click at [1085, 331] on span at bounding box center [1085, 332] width 14 height 14
click at [1085, 339] on input "checkbox" at bounding box center [1084, 339] width 1 height 1
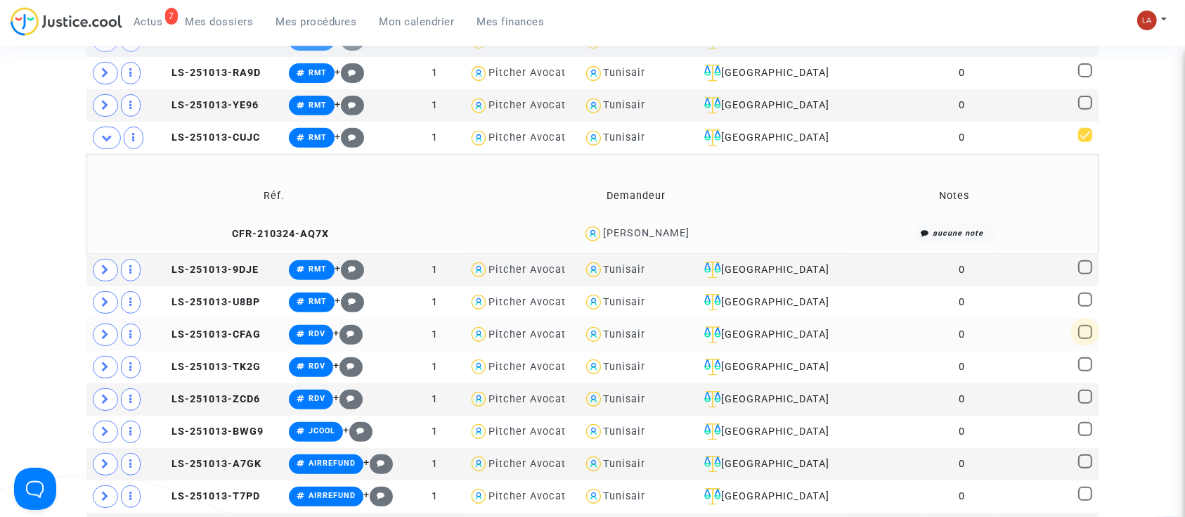
checkbox input "true"
click at [1079, 423] on span at bounding box center [1085, 429] width 14 height 14
click at [1084, 436] on input "checkbox" at bounding box center [1084, 436] width 1 height 1
checkbox input "true"
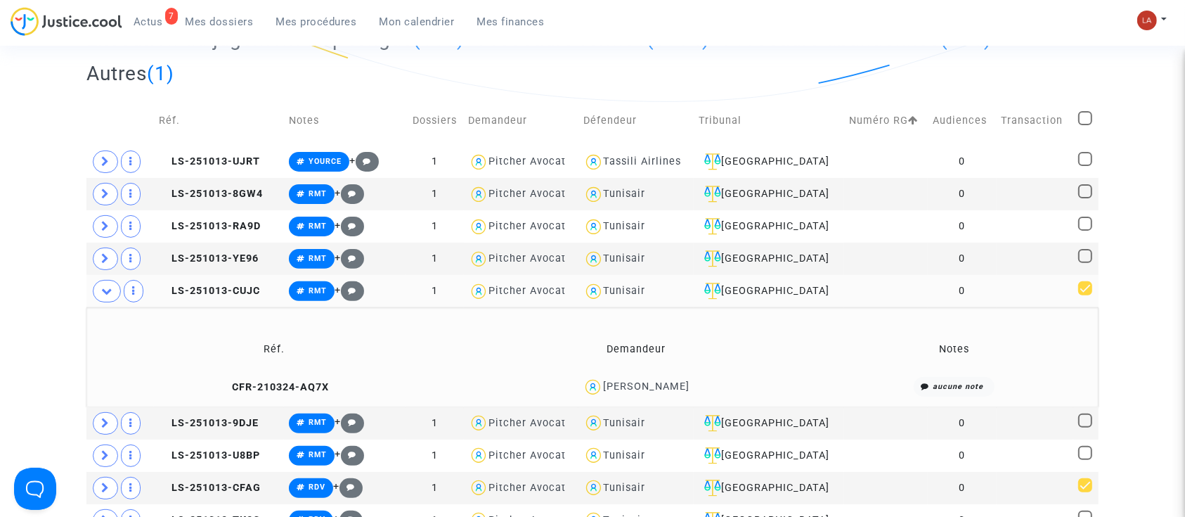
scroll to position [656, 0]
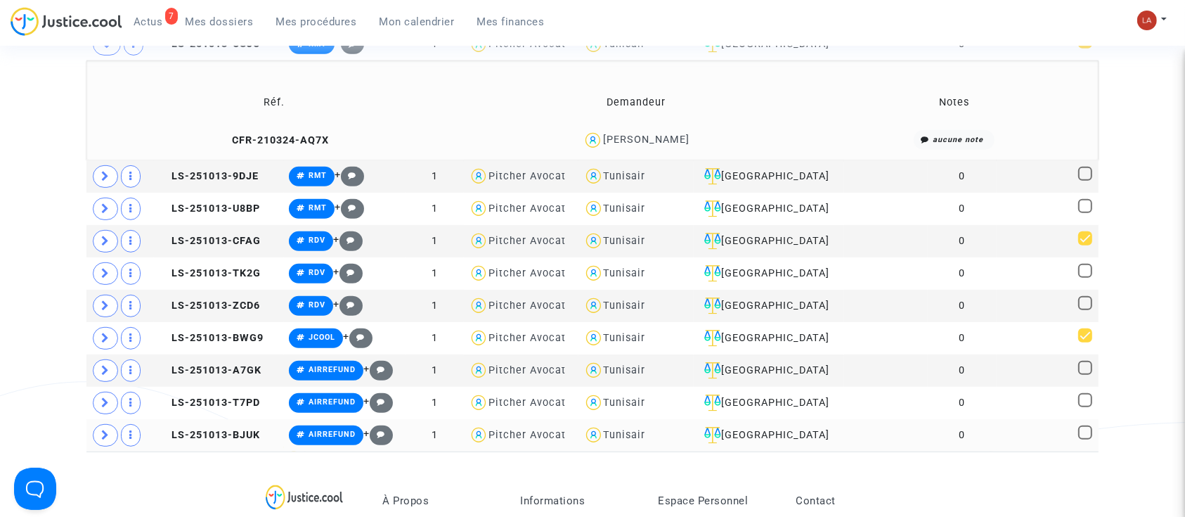
click at [1083, 426] on span at bounding box center [1085, 432] width 14 height 14
click at [1084, 439] on input "checkbox" at bounding box center [1084, 439] width 1 height 1
checkbox input "true"
click at [1080, 364] on span at bounding box center [1085, 368] width 14 height 14
click at [1084, 375] on input "checkbox" at bounding box center [1084, 375] width 1 height 1
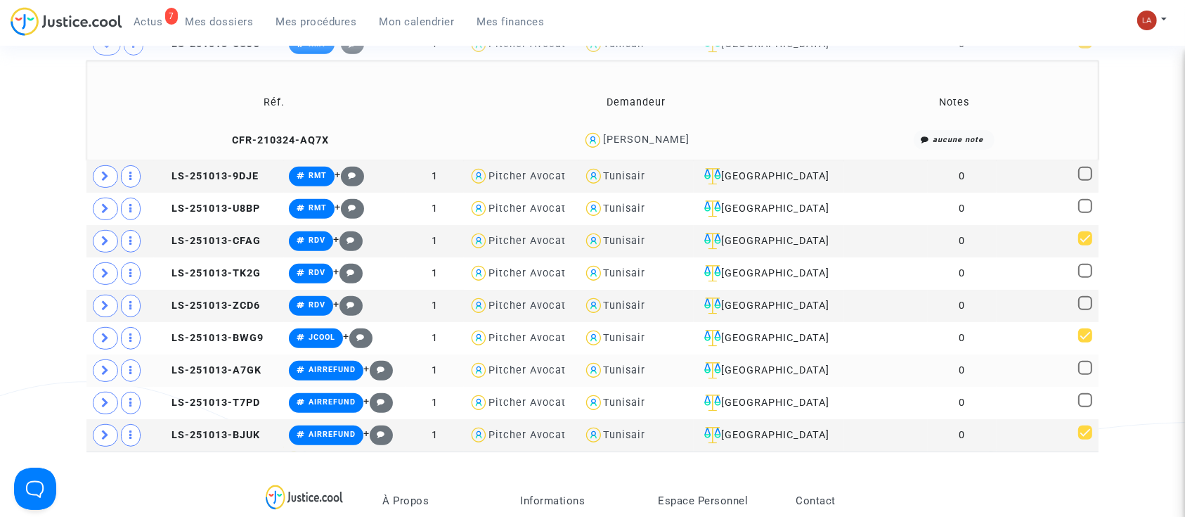
checkbox input "true"
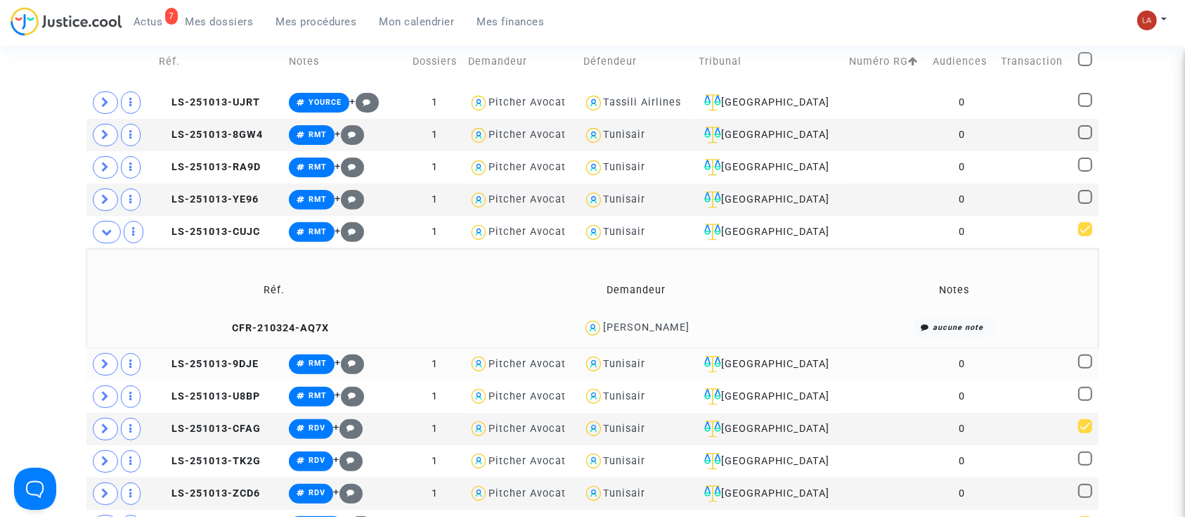
click at [1082, 358] on span at bounding box center [1085, 361] width 14 height 14
click at [1084, 368] on input "checkbox" at bounding box center [1084, 368] width 1 height 1
checkbox input "true"
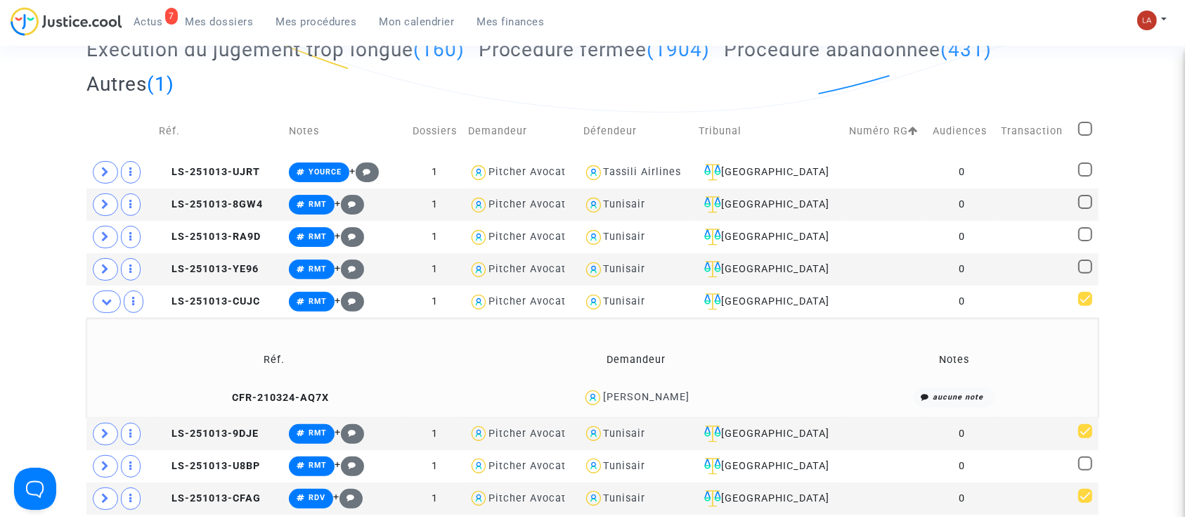
scroll to position [375, 0]
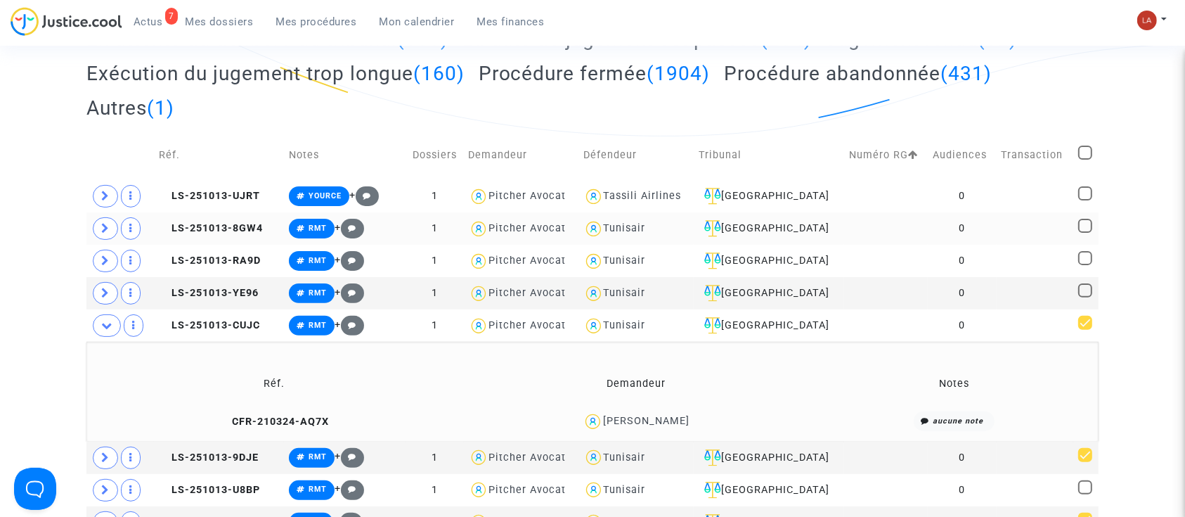
click at [1084, 224] on span at bounding box center [1085, 226] width 14 height 14
click at [1084, 233] on input "checkbox" at bounding box center [1084, 233] width 1 height 1
checkbox input "true"
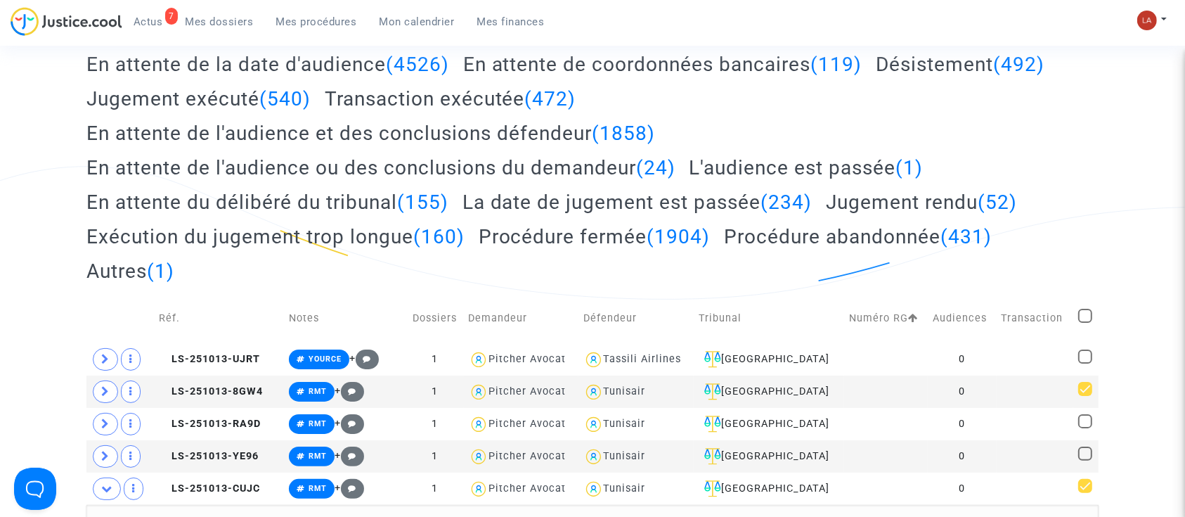
scroll to position [93, 0]
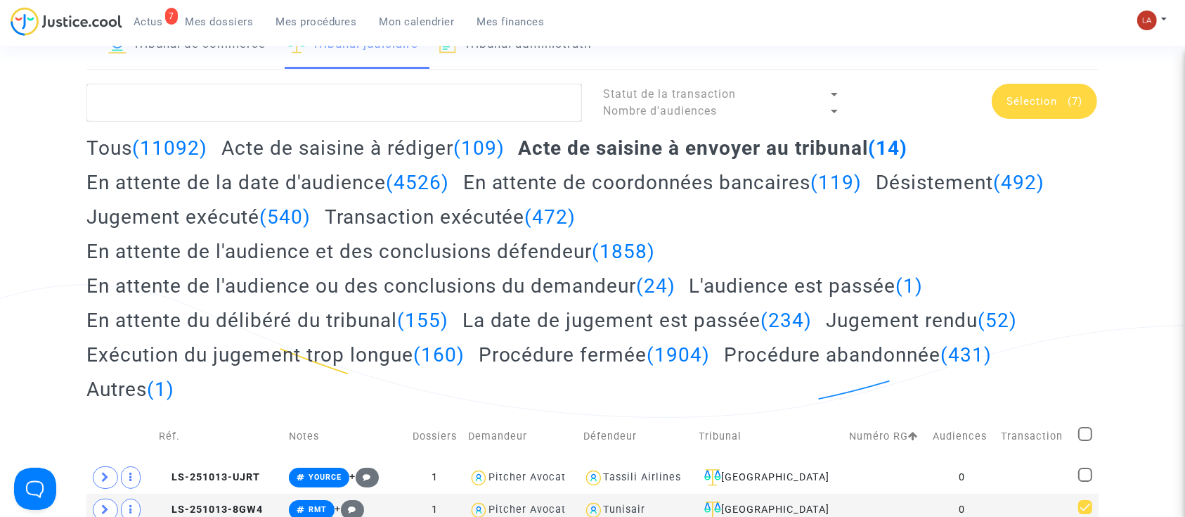
click at [1041, 101] on span "Sélection" at bounding box center [1031, 101] width 51 height 13
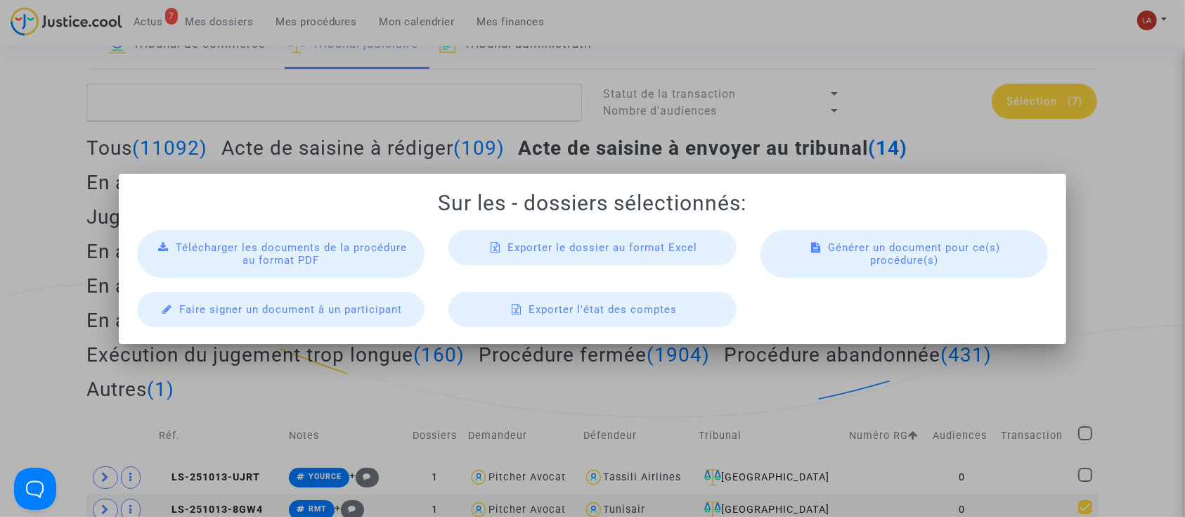
scroll to position [0, 0]
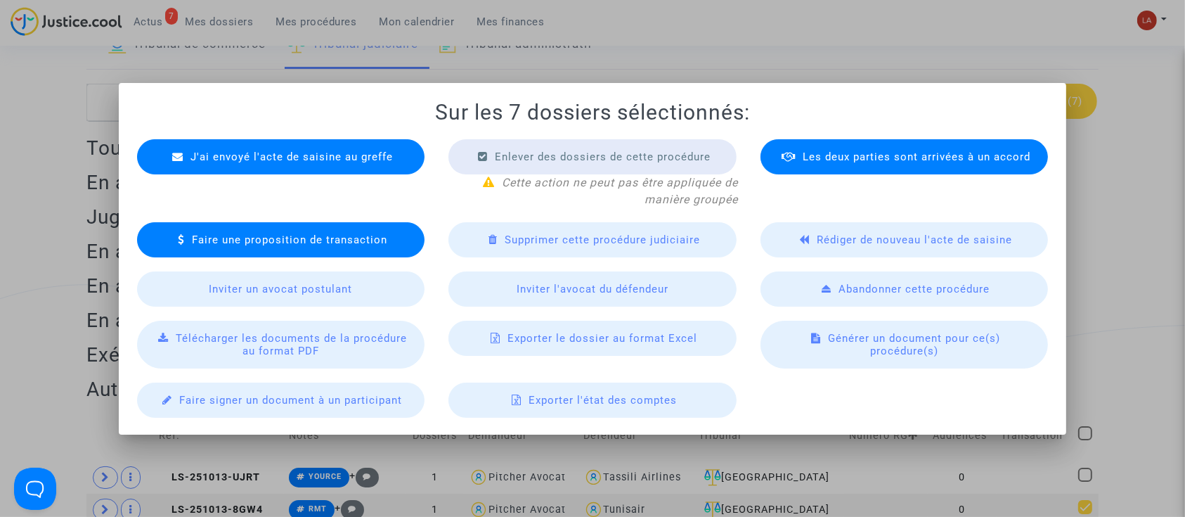
click at [389, 149] on div "J'ai envoyé l'acte de saisine au greffe" at bounding box center [281, 156] width 288 height 35
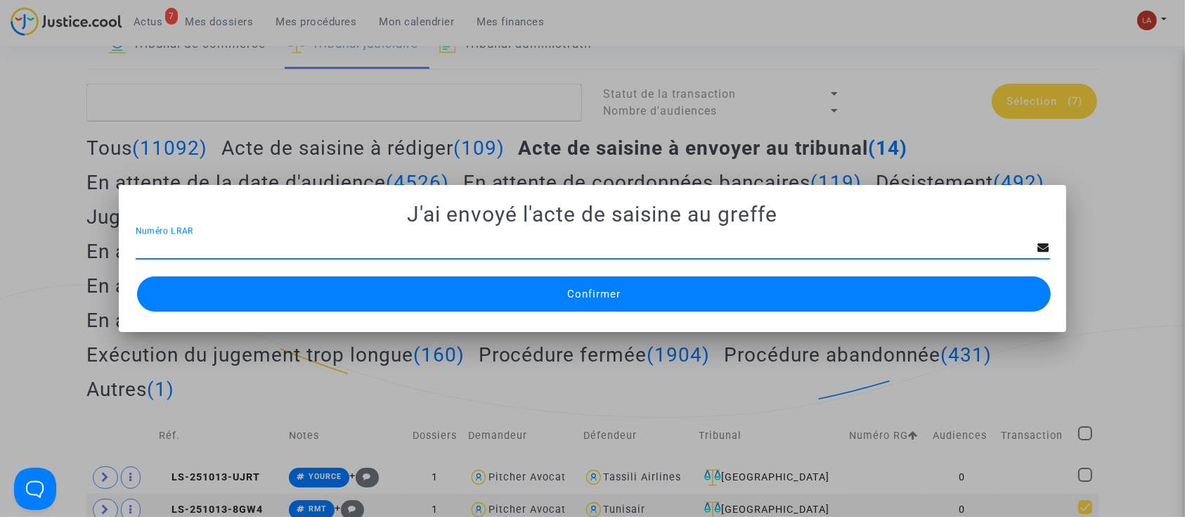
click at [609, 288] on span "Confirmer" at bounding box center [593, 293] width 53 height 13
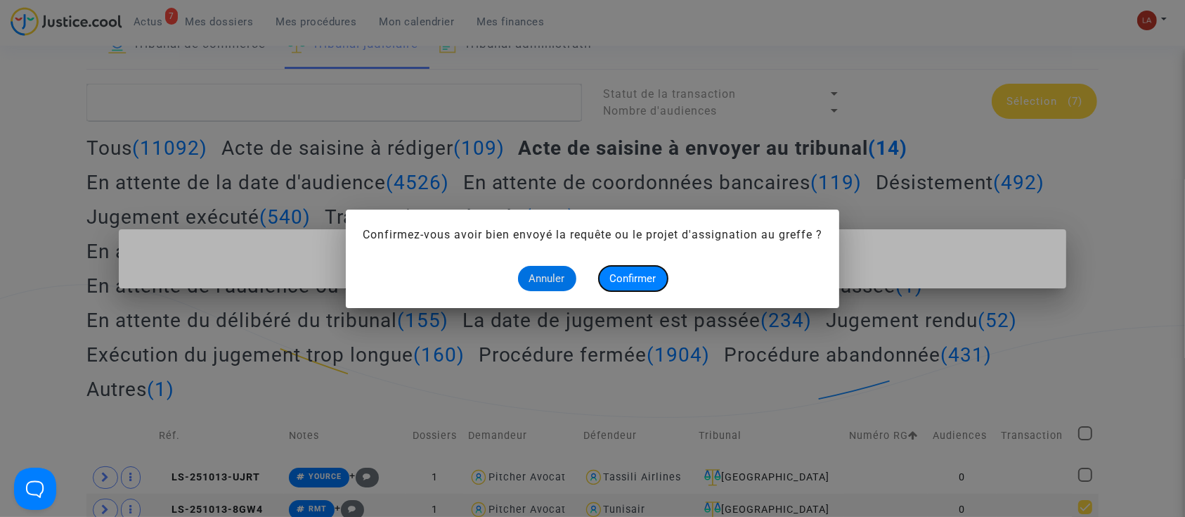
click at [626, 278] on span "Confirmer" at bounding box center [633, 278] width 46 height 13
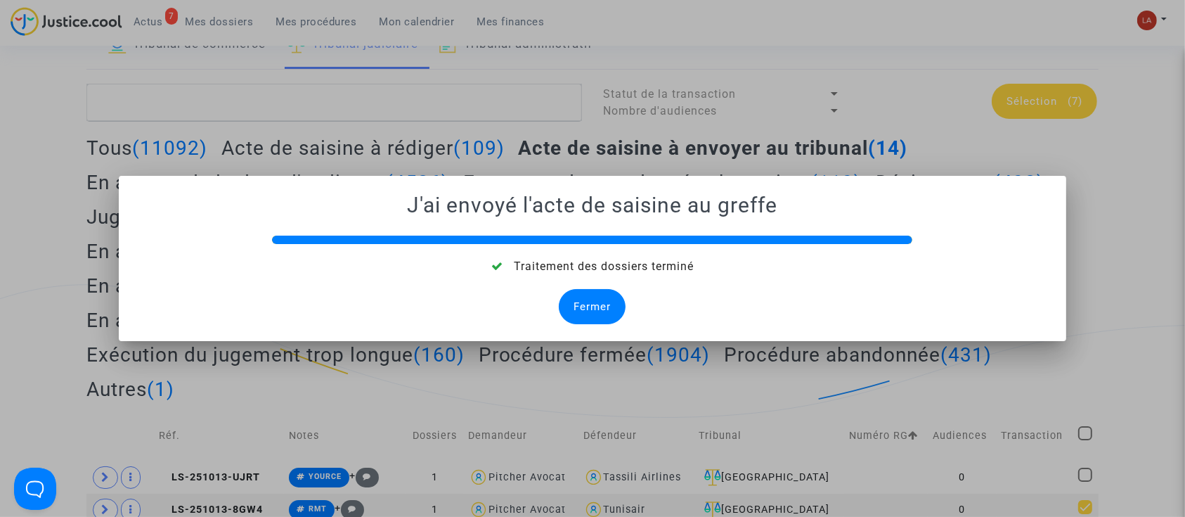
click at [604, 293] on div "Fermer" at bounding box center [592, 306] width 67 height 35
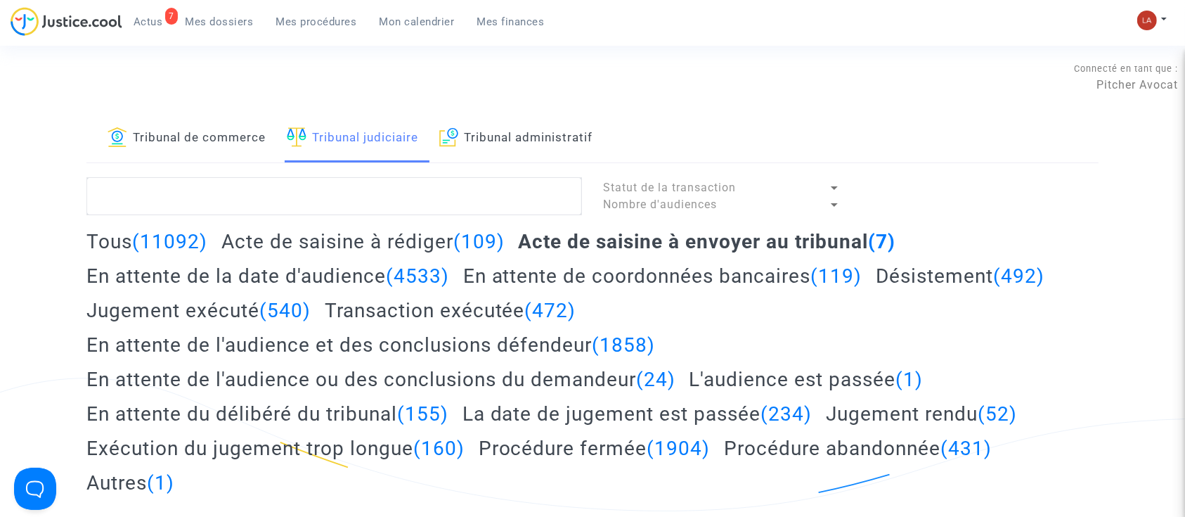
click at [231, 18] on span "Mes dossiers" at bounding box center [220, 21] width 68 height 13
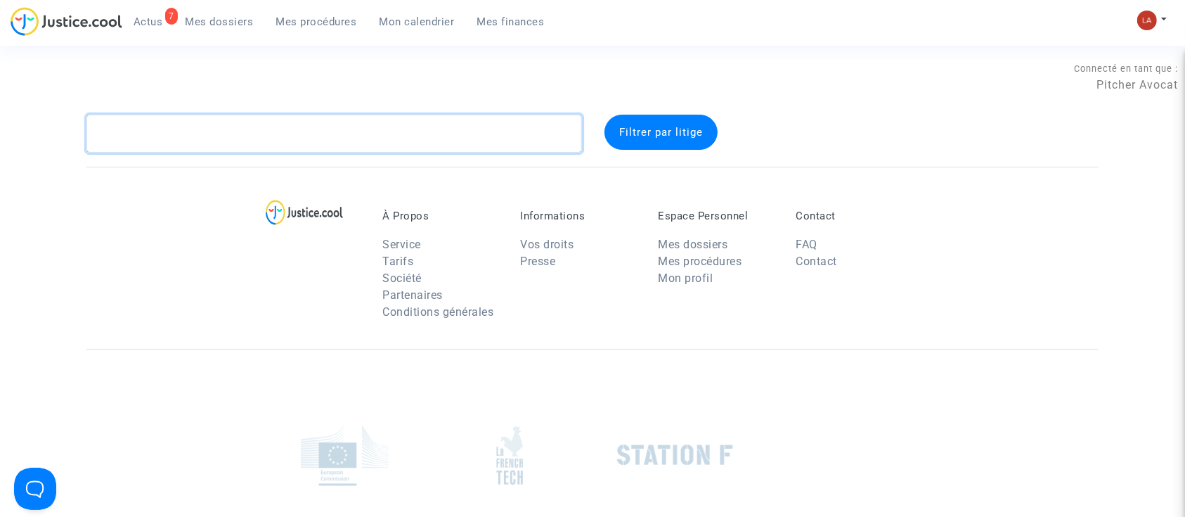
click at [201, 137] on textarea at bounding box center [333, 134] width 495 height 38
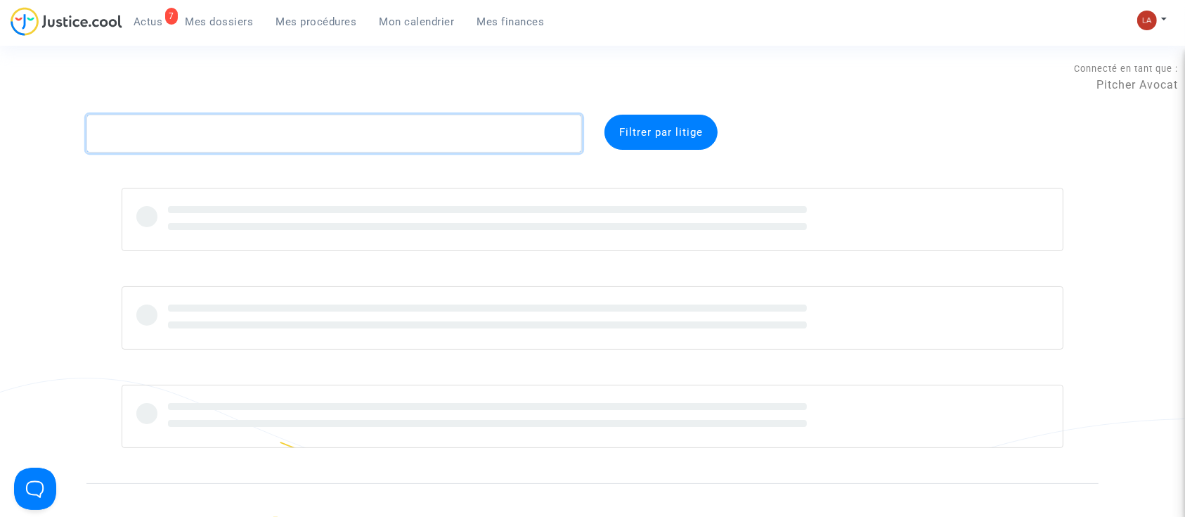
paste textarea "ZF2D"
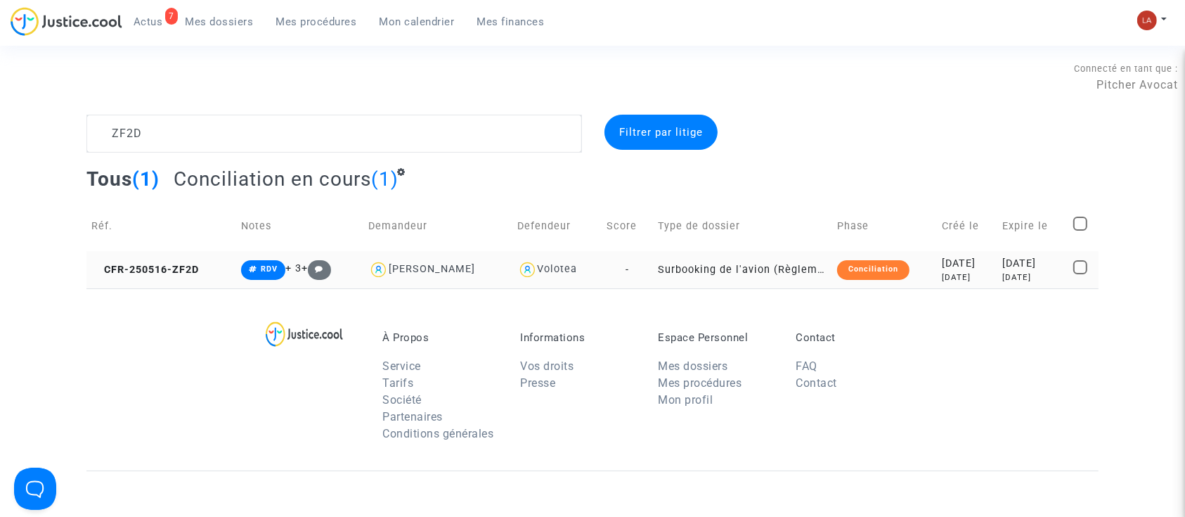
click at [159, 256] on td "CFR-250516-ZF2D" at bounding box center [161, 269] width 150 height 37
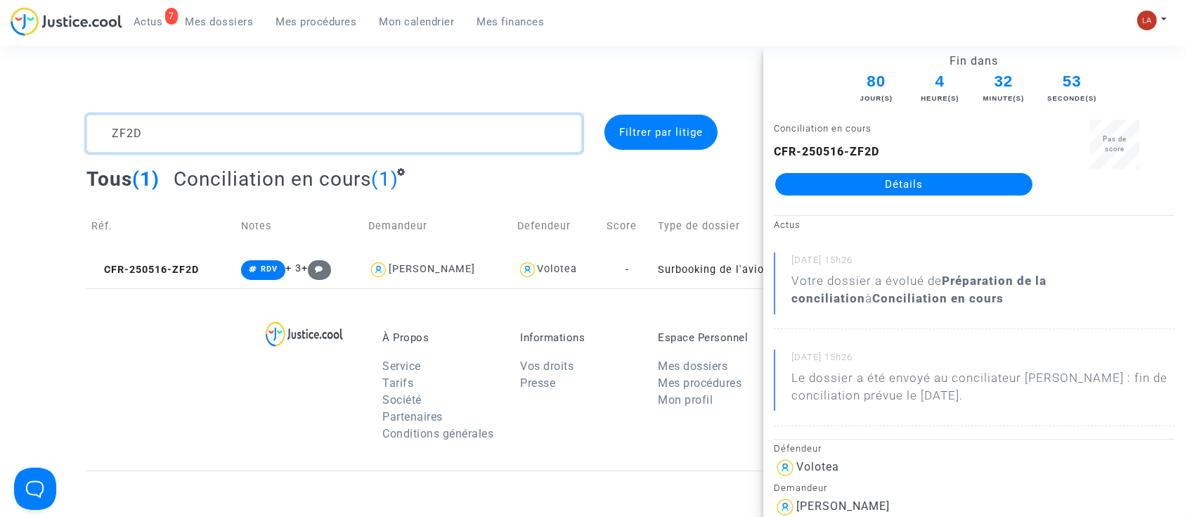
click at [181, 141] on textarea at bounding box center [333, 134] width 495 height 38
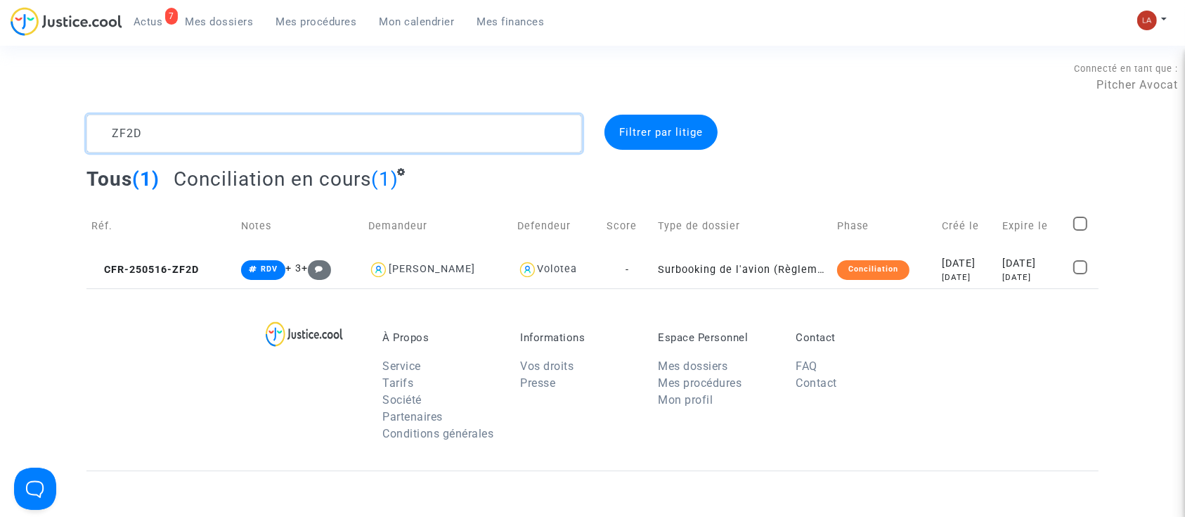
click at [176, 141] on textarea at bounding box center [333, 134] width 495 height 38
click at [172, 141] on textarea at bounding box center [333, 134] width 495 height 38
paste textarea "MONGE"
click at [172, 138] on textarea at bounding box center [333, 134] width 495 height 38
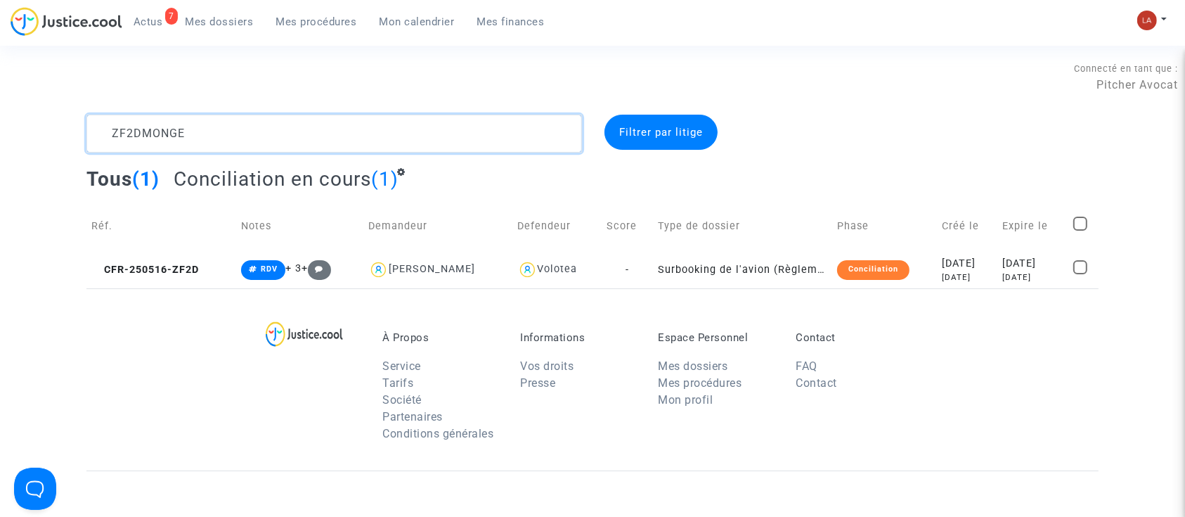
click at [172, 138] on textarea at bounding box center [333, 134] width 495 height 38
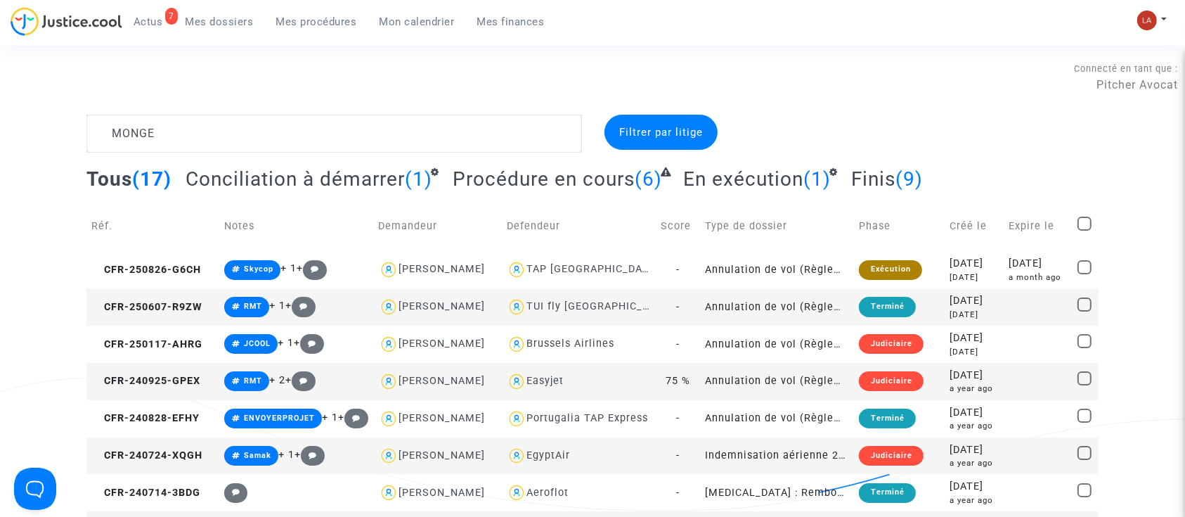
click at [365, 183] on span "Conciliation à démarrer" at bounding box center [295, 178] width 219 height 23
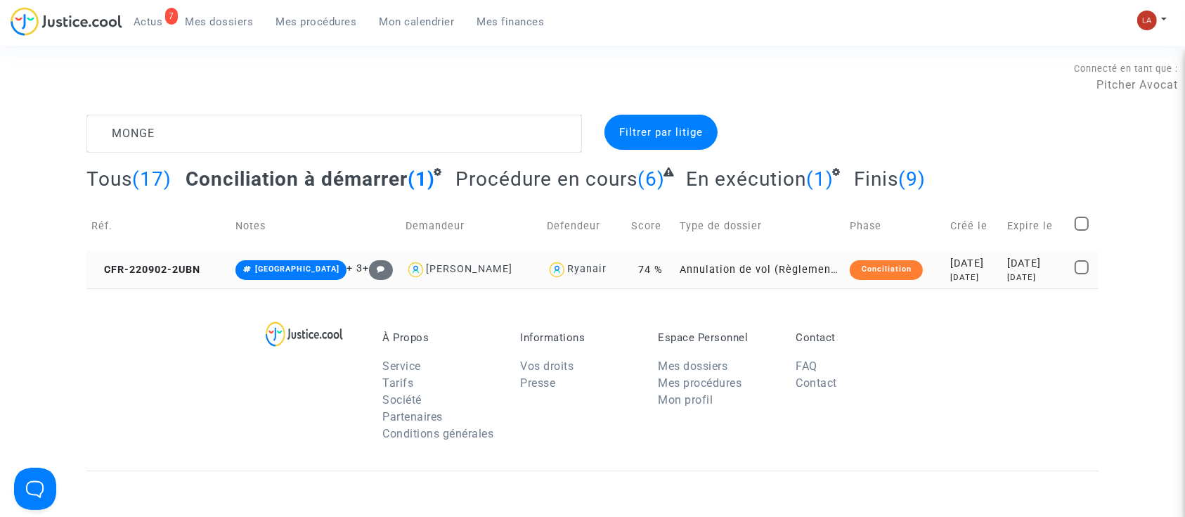
drag, startPoint x: 150, startPoint y: 276, endPoint x: 598, endPoint y: 259, distance: 448.7
click at [150, 276] on td "CFR-220902-2UBN" at bounding box center [158, 269] width 144 height 37
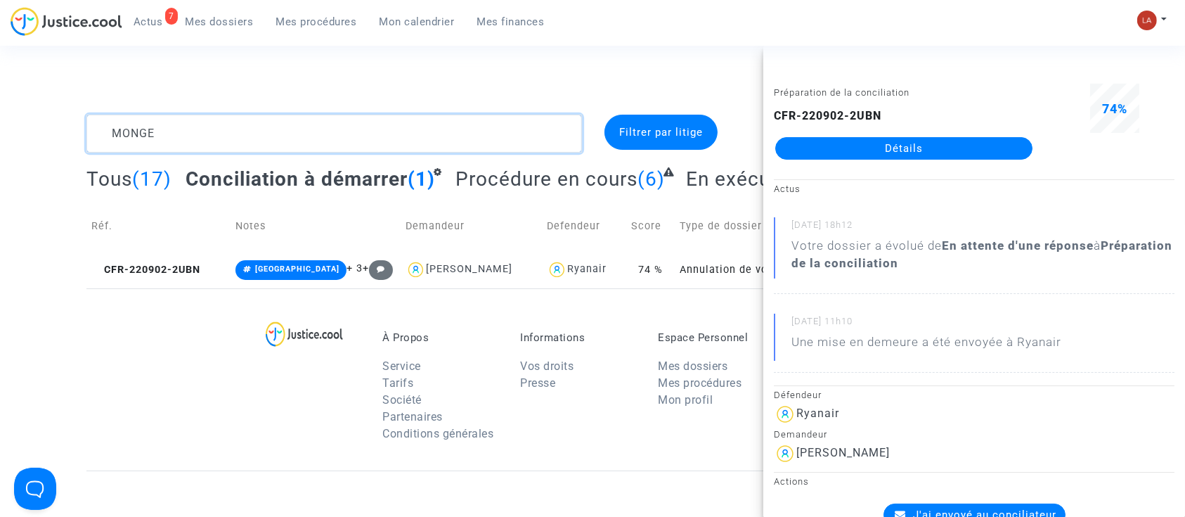
click at [169, 117] on textarea at bounding box center [333, 134] width 495 height 38
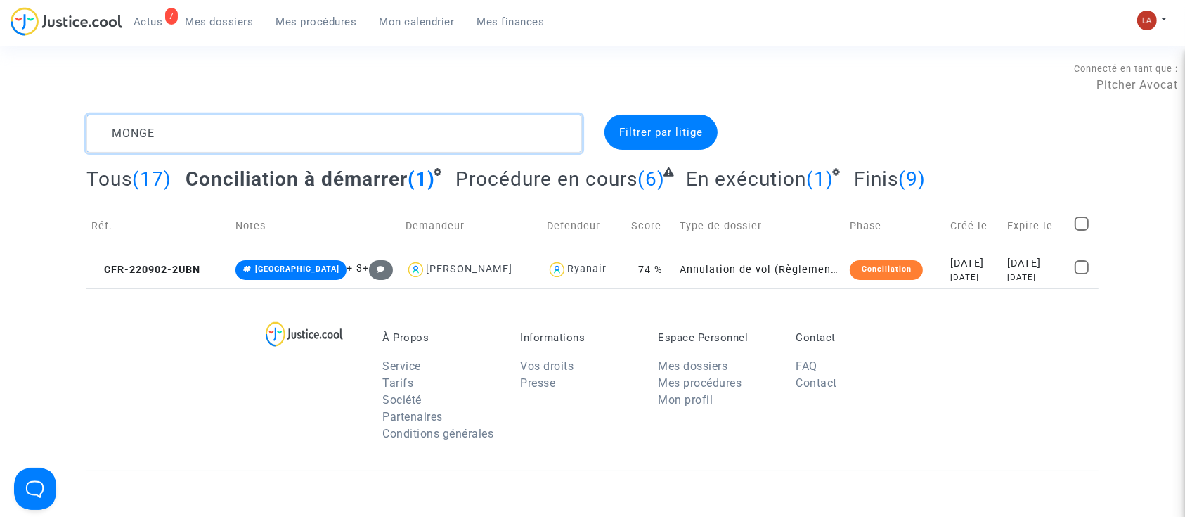
click at [169, 117] on textarea at bounding box center [333, 134] width 495 height 38
paste textarea "W3EY"
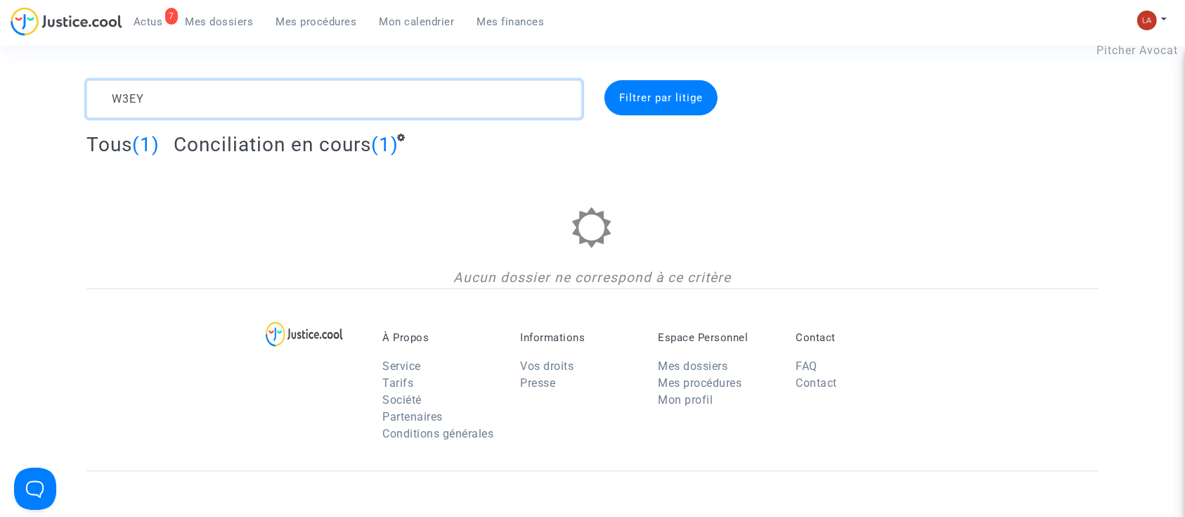
scroll to position [35, 0]
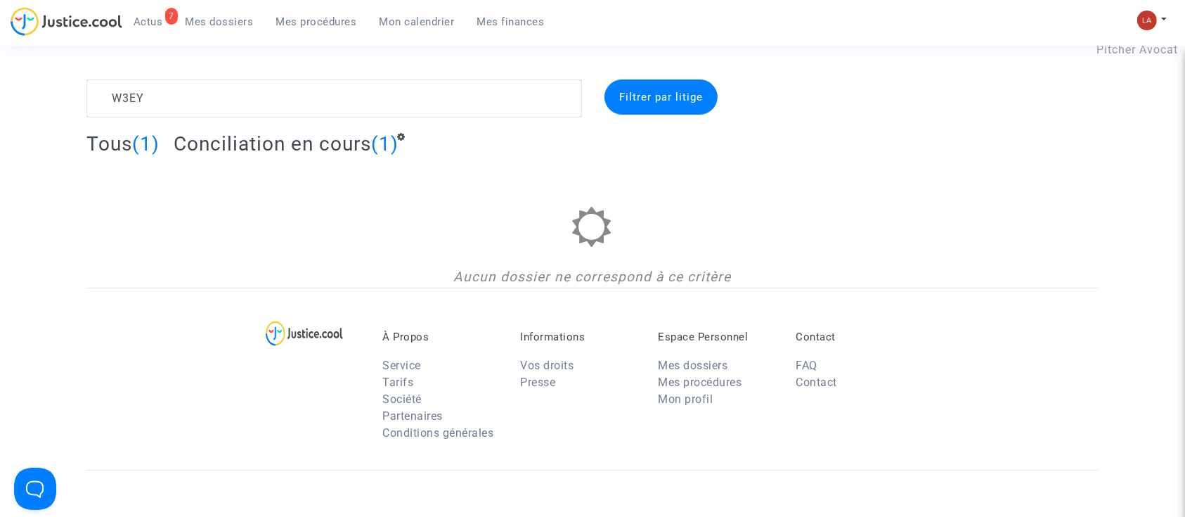
click at [276, 135] on span "Conciliation en cours" at bounding box center [272, 143] width 197 height 23
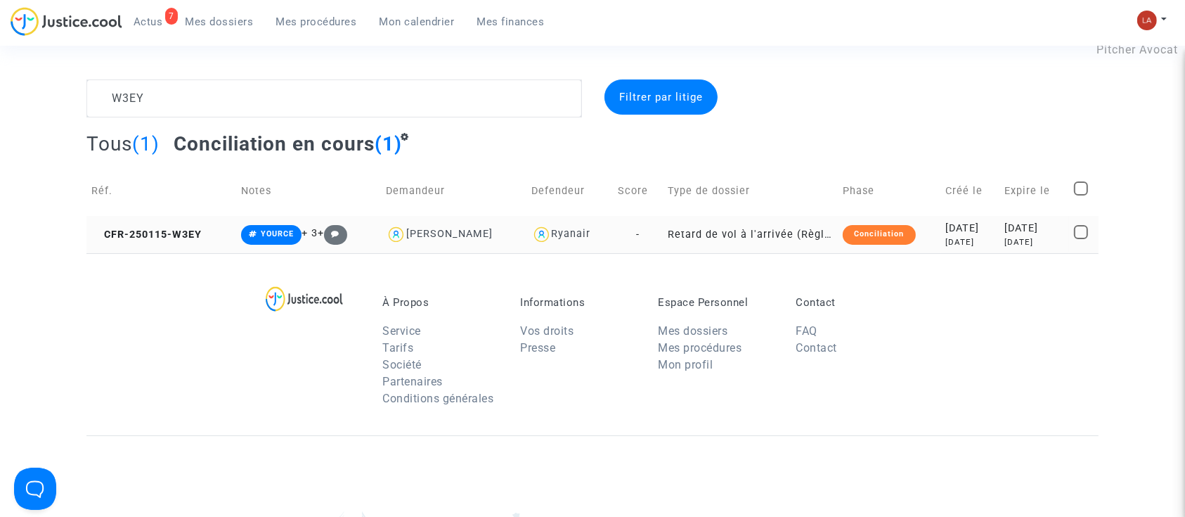
scroll to position [34, 0]
click at [176, 243] on td "CFR-250115-W3EY" at bounding box center [161, 235] width 150 height 37
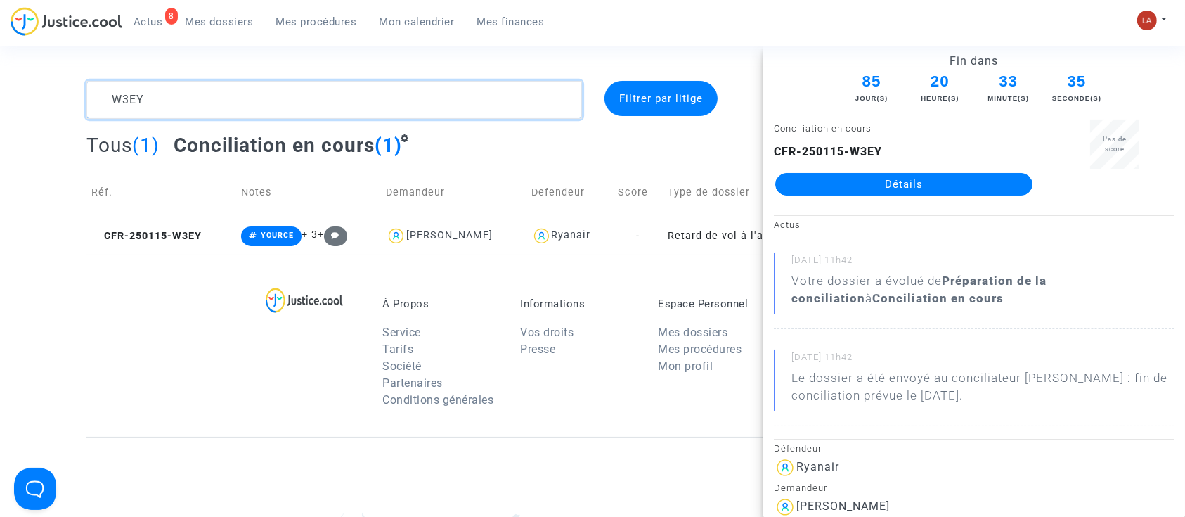
click at [115, 114] on textarea at bounding box center [333, 100] width 495 height 38
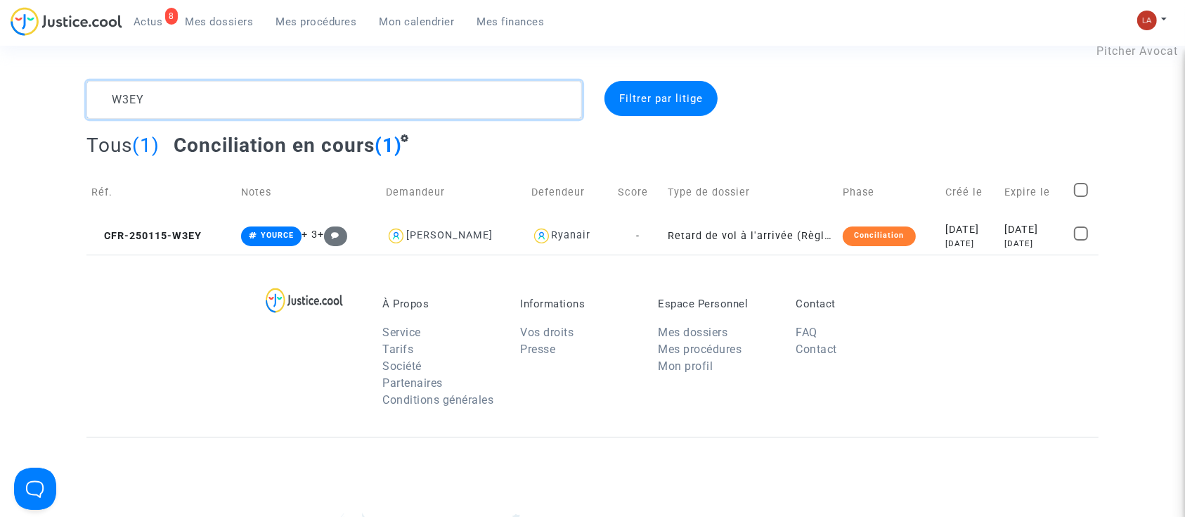
click at [115, 114] on textarea at bounding box center [333, 100] width 495 height 38
paste textarea "ZF2D"
click at [150, 112] on textarea at bounding box center [333, 100] width 495 height 38
type textarea "Z"
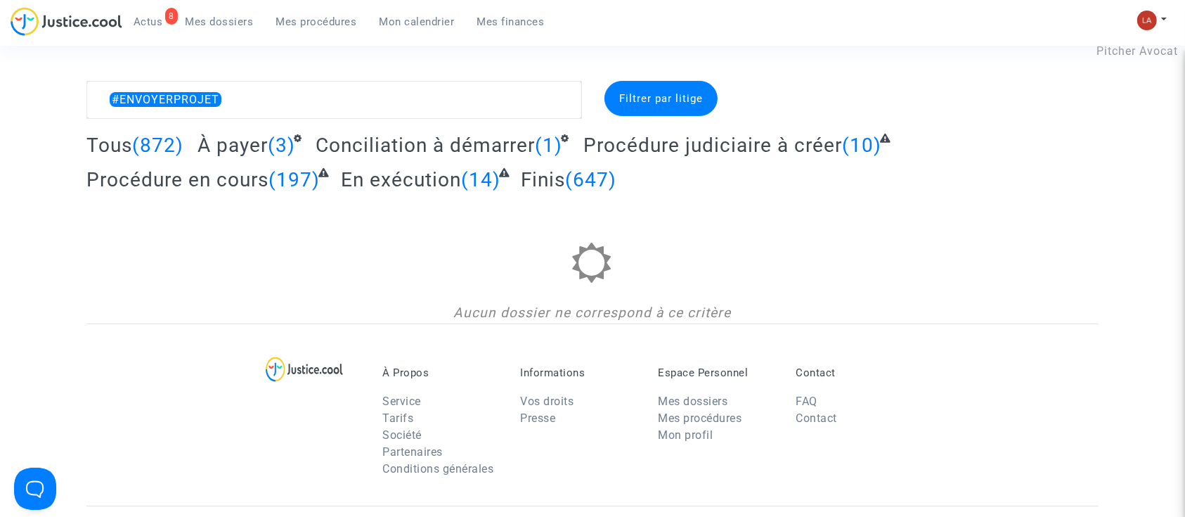
click at [445, 153] on span "Conciliation à démarrer" at bounding box center [425, 145] width 219 height 23
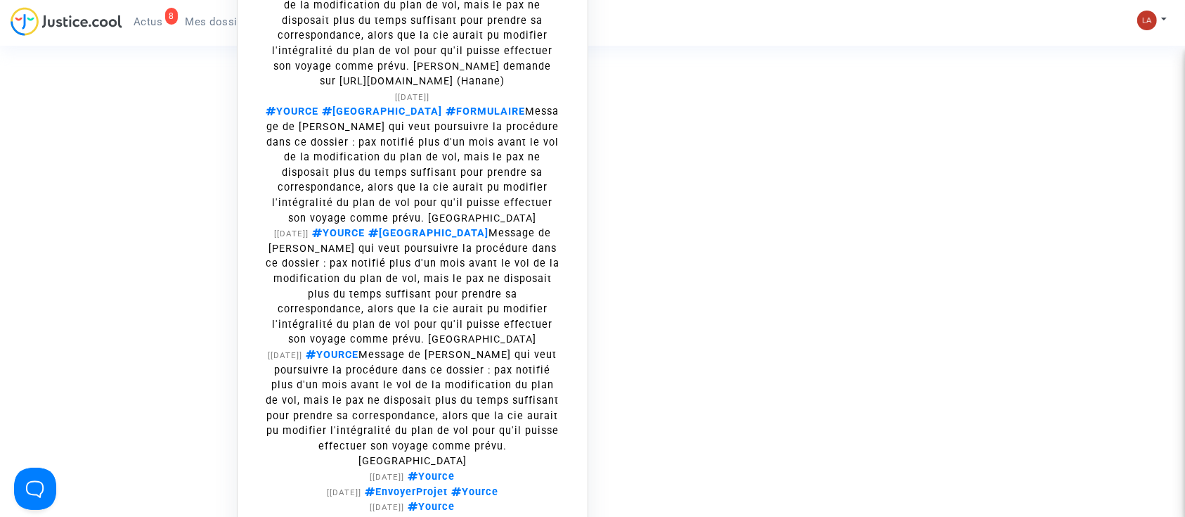
scroll to position [327, 0]
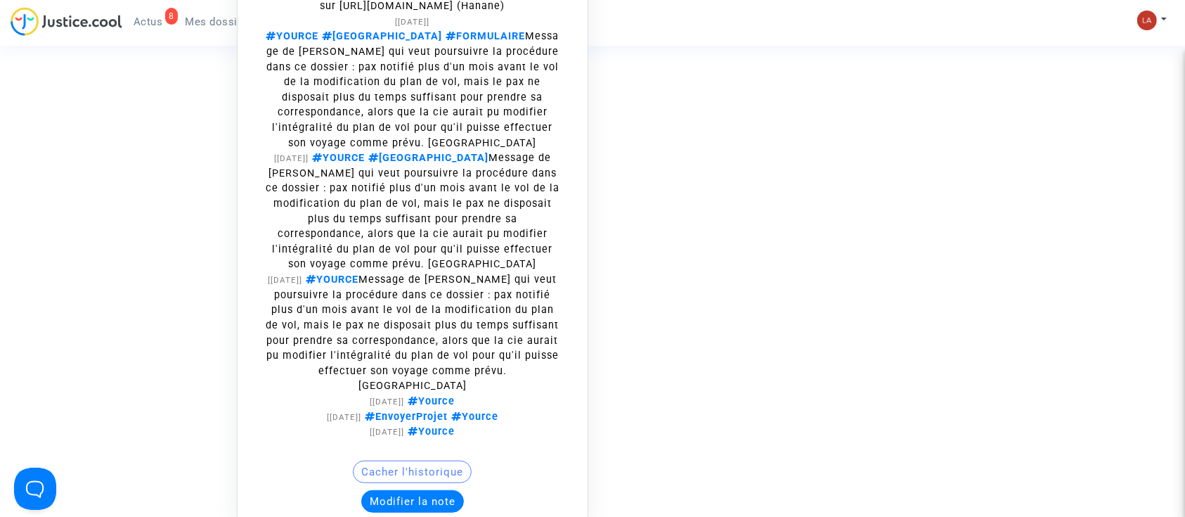
click at [394, 467] on div "Cacher l'historique" at bounding box center [413, 475] width 336 height 30
click at [394, 490] on button "Modifier la note" at bounding box center [412, 501] width 103 height 22
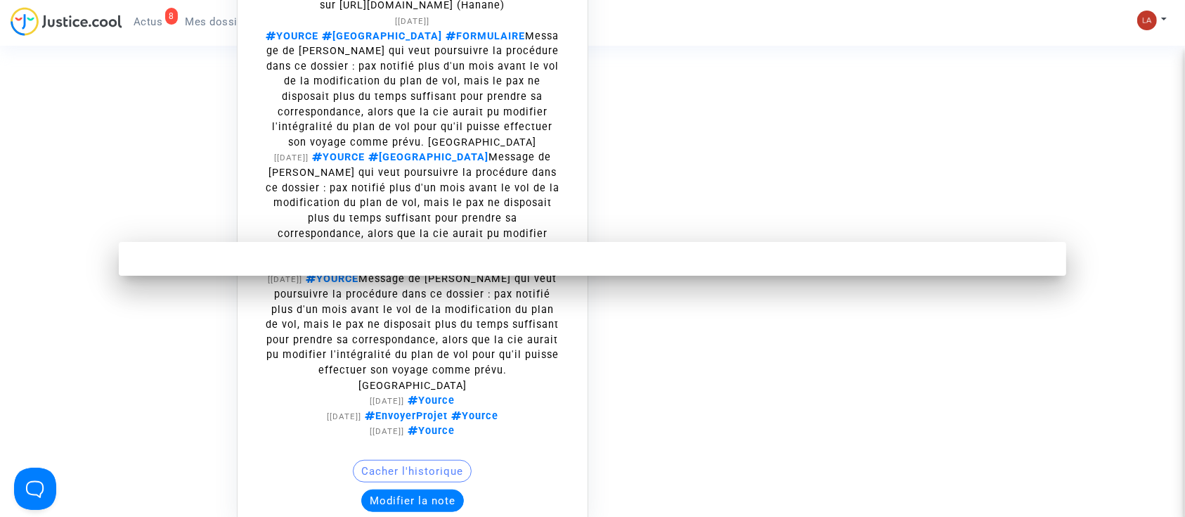
scroll to position [0, 0]
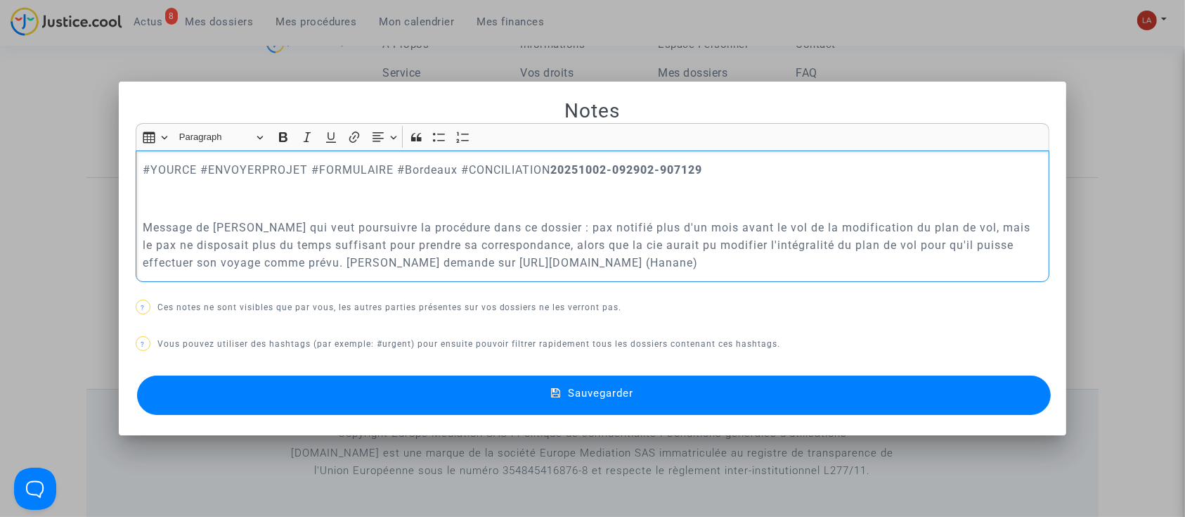
click at [233, 156] on div "#YOURCE #ENVOYERPROJET #FORMULAIRE #Bordeaux #CONCILIATION 20251002-092902-9071…" at bounding box center [593, 215] width 914 height 131
click at [304, 386] on button "Sauvegarder" at bounding box center [594, 394] width 914 height 39
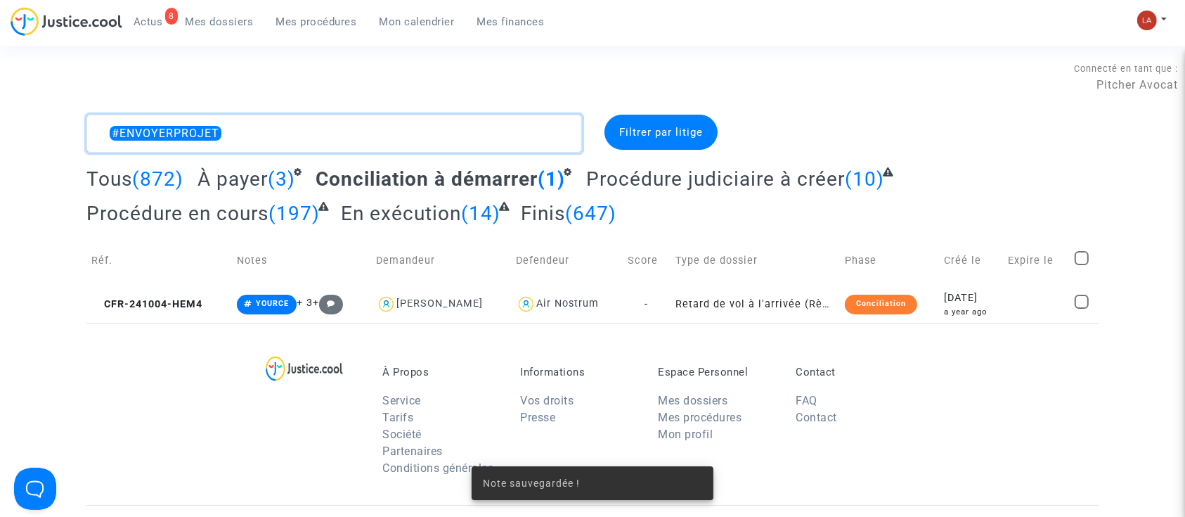
click at [276, 115] on textarea at bounding box center [333, 134] width 495 height 38
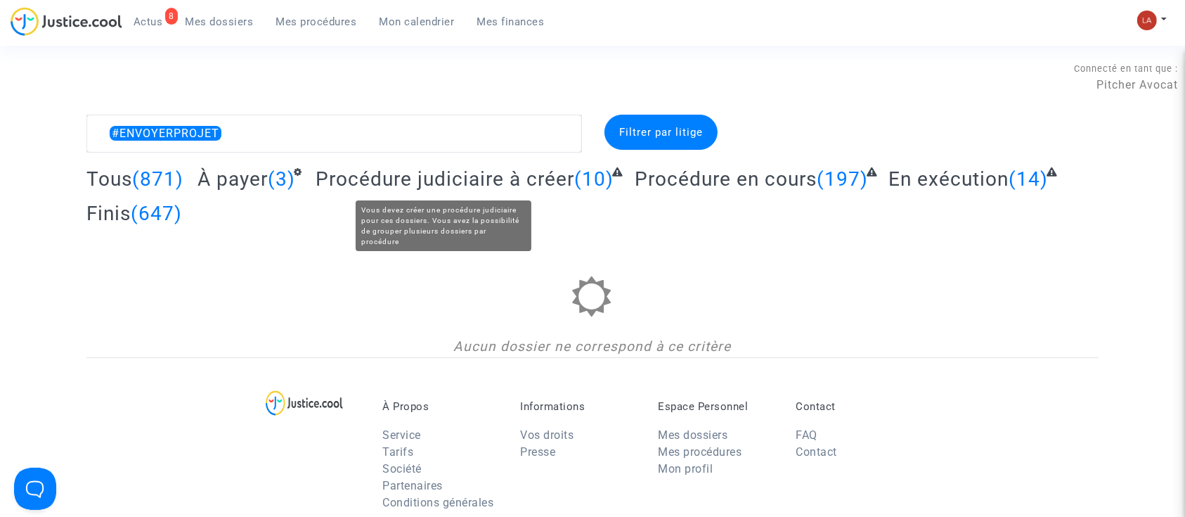
click at [344, 177] on span "Procédure judiciaire à créer" at bounding box center [445, 178] width 259 height 23
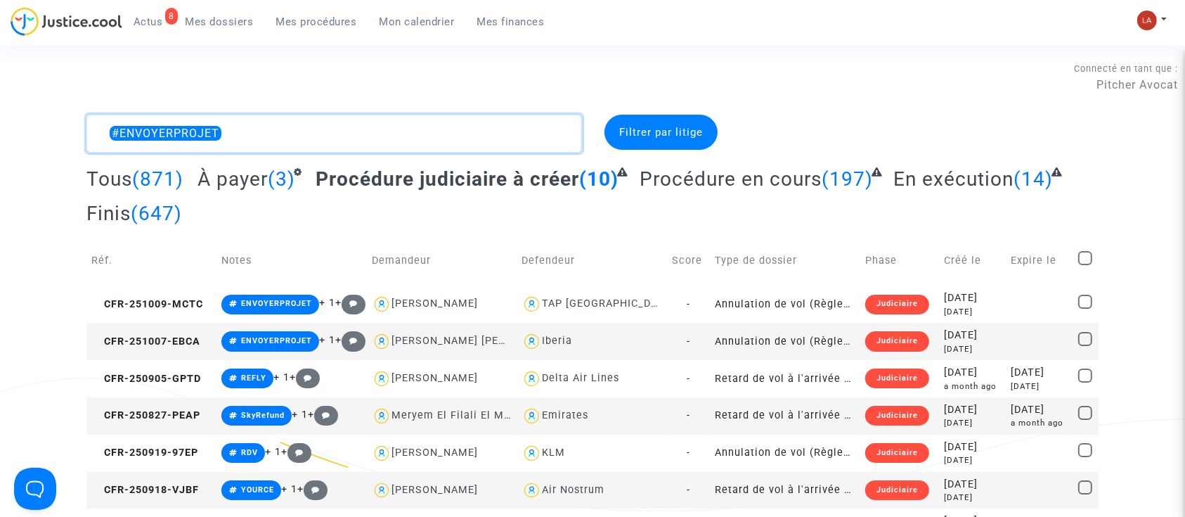
click at [340, 134] on textarea at bounding box center [333, 134] width 495 height 38
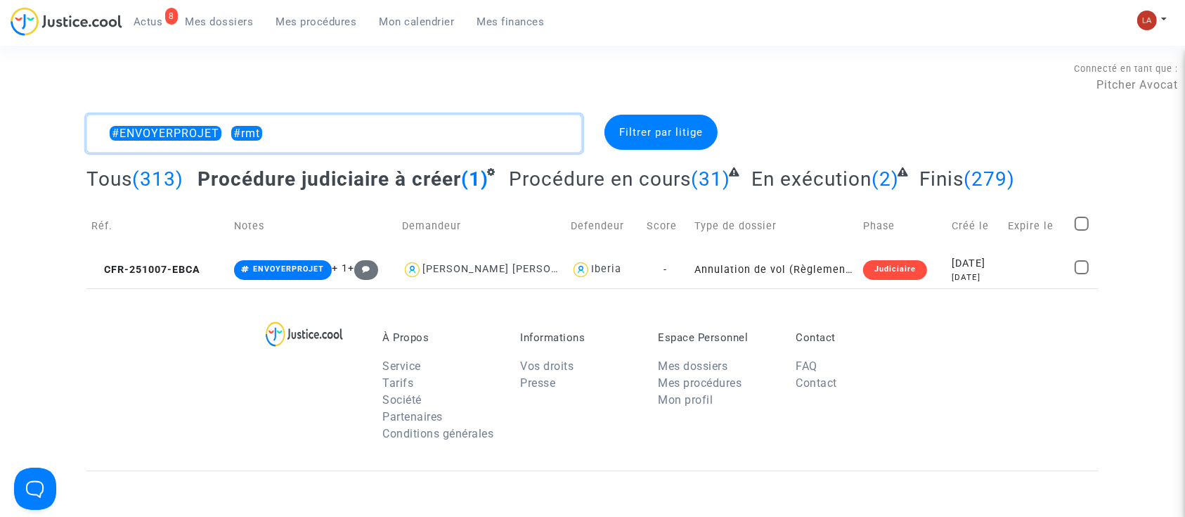
type textarea "#ENVOYERPROJET #rmt"
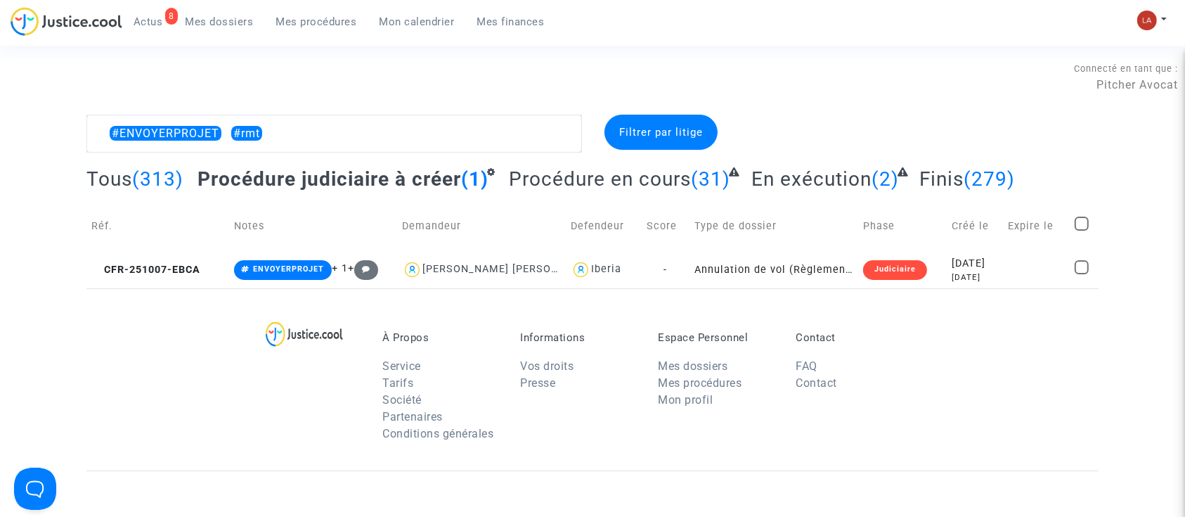
click at [1083, 221] on span at bounding box center [1082, 223] width 14 height 14
click at [1082, 231] on input "checkbox" at bounding box center [1081, 231] width 1 height 1
checkbox input "true"
click at [1018, 121] on div "Sélection (1)" at bounding box center [1044, 132] width 105 height 35
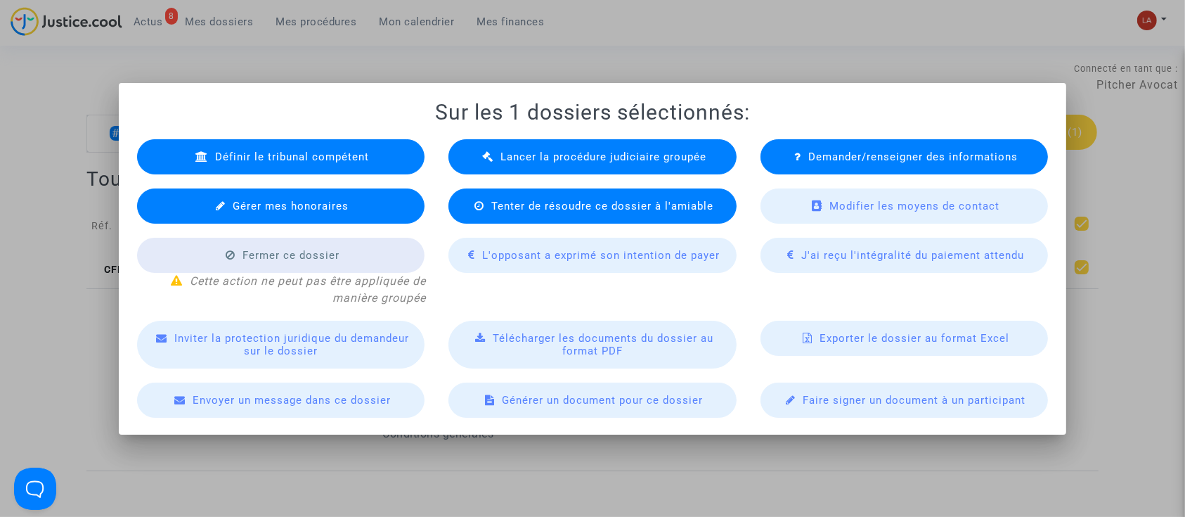
click at [519, 164] on div "Lancer la procédure judiciaire groupée" at bounding box center [592, 156] width 288 height 35
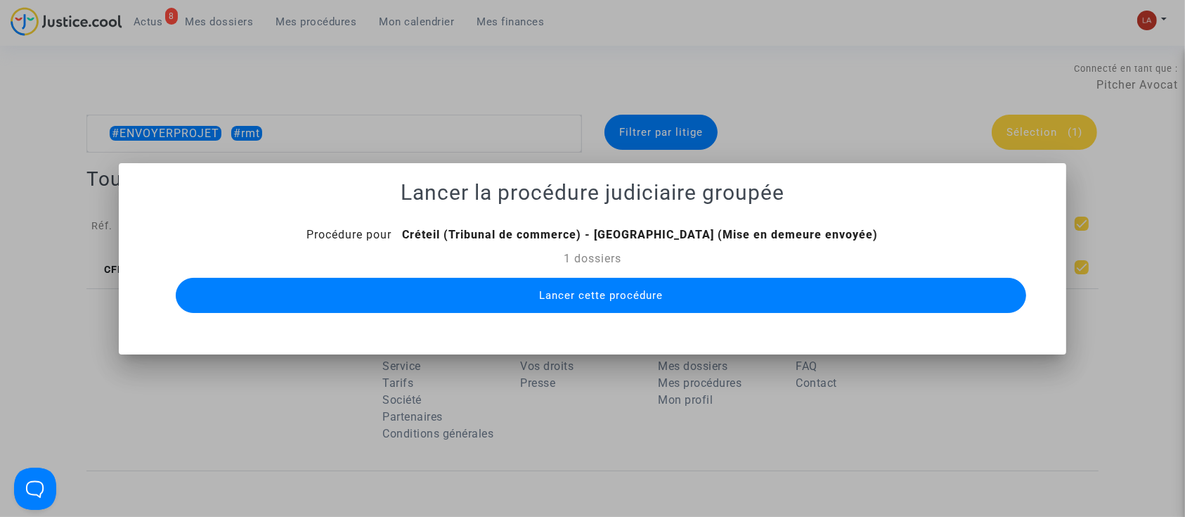
click at [630, 297] on span "Lancer cette procédure" at bounding box center [601, 295] width 124 height 13
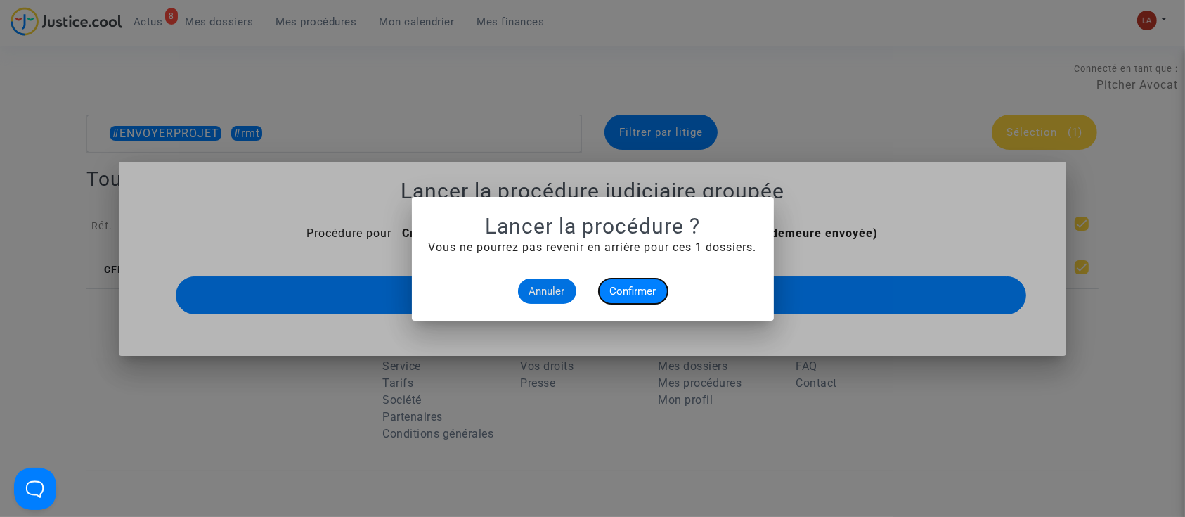
click at [640, 291] on span "Confirmer" at bounding box center [633, 291] width 46 height 13
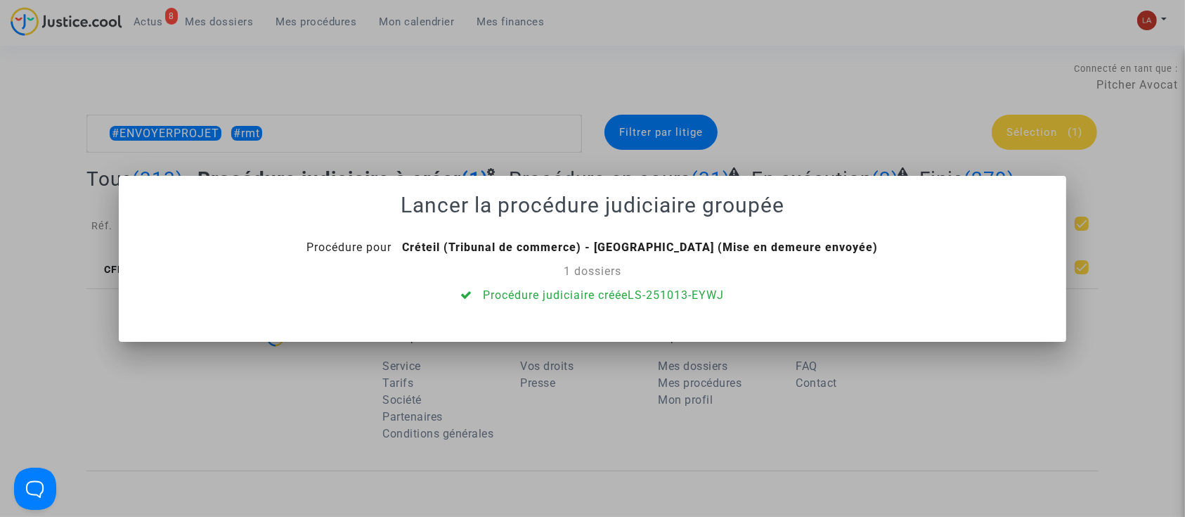
click at [241, 98] on div at bounding box center [592, 258] width 1185 height 517
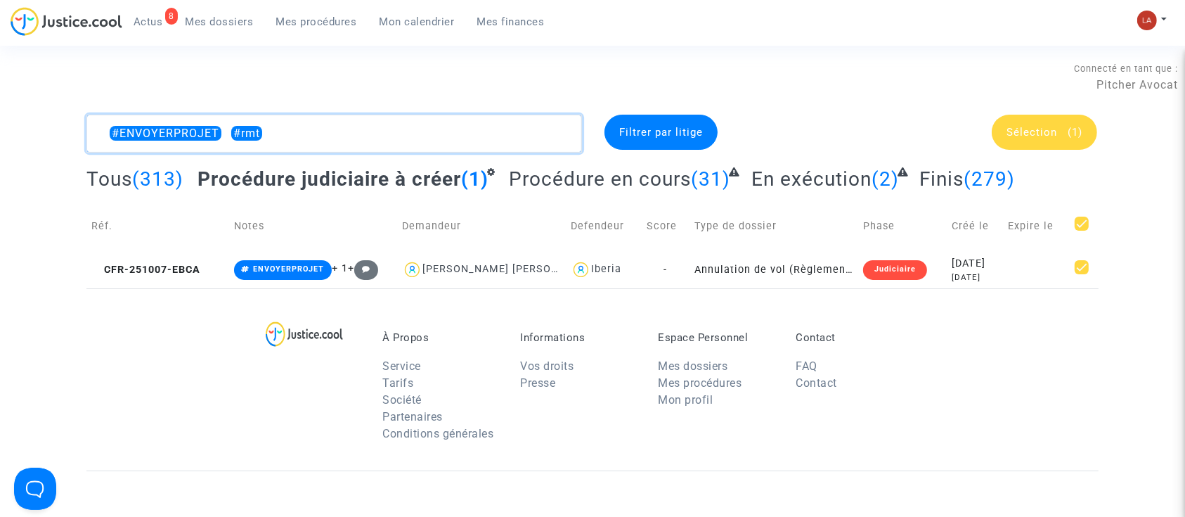
drag, startPoint x: 240, startPoint y: 136, endPoint x: 374, endPoint y: 146, distance: 134.6
click at [374, 146] on textarea at bounding box center [333, 134] width 495 height 38
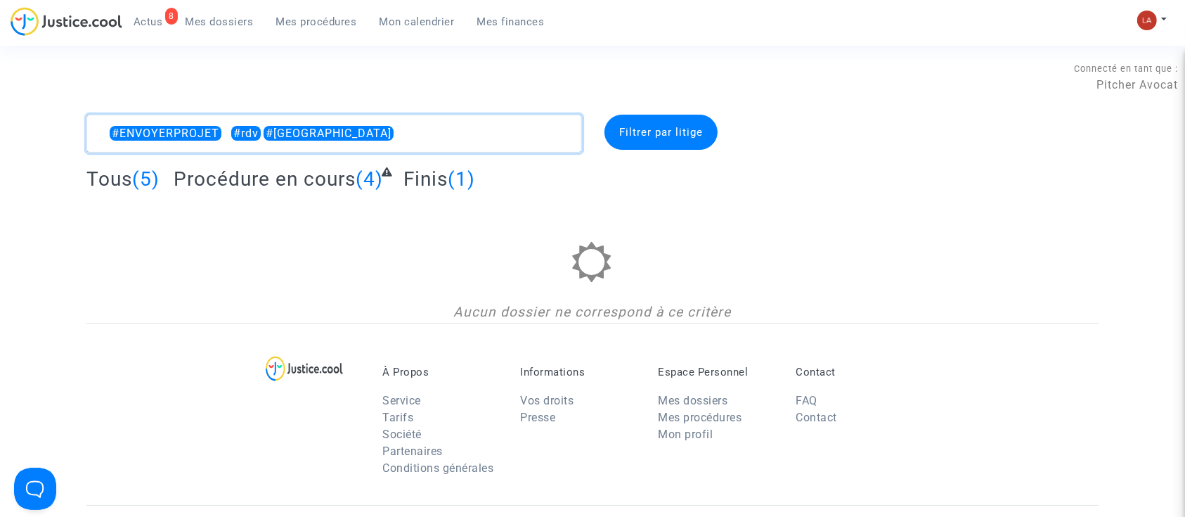
drag, startPoint x: 269, startPoint y: 138, endPoint x: 361, endPoint y: 148, distance: 91.9
click at [361, 148] on textarea at bounding box center [333, 134] width 495 height 38
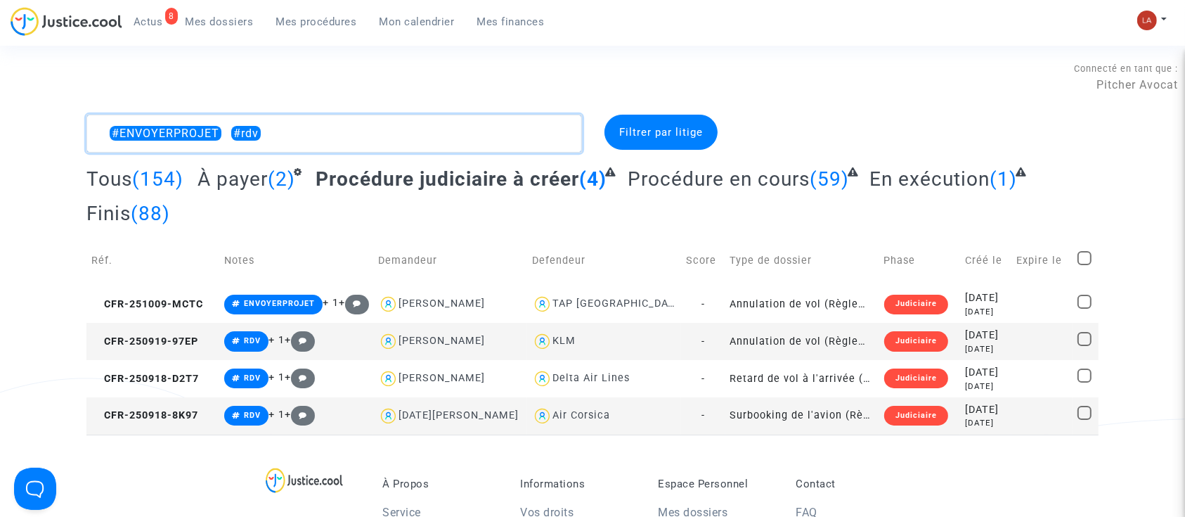
type textarea "#ENVOYERPROJET #rdv"
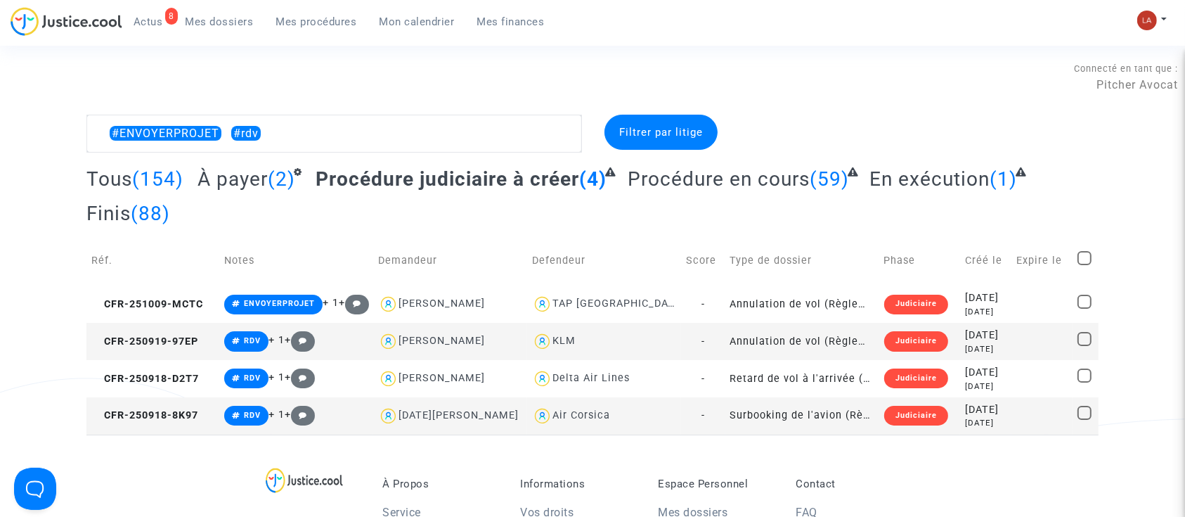
click at [1080, 258] on span at bounding box center [1084, 258] width 14 height 14
click at [1084, 265] on input "checkbox" at bounding box center [1084, 265] width 1 height 1
checkbox input "true"
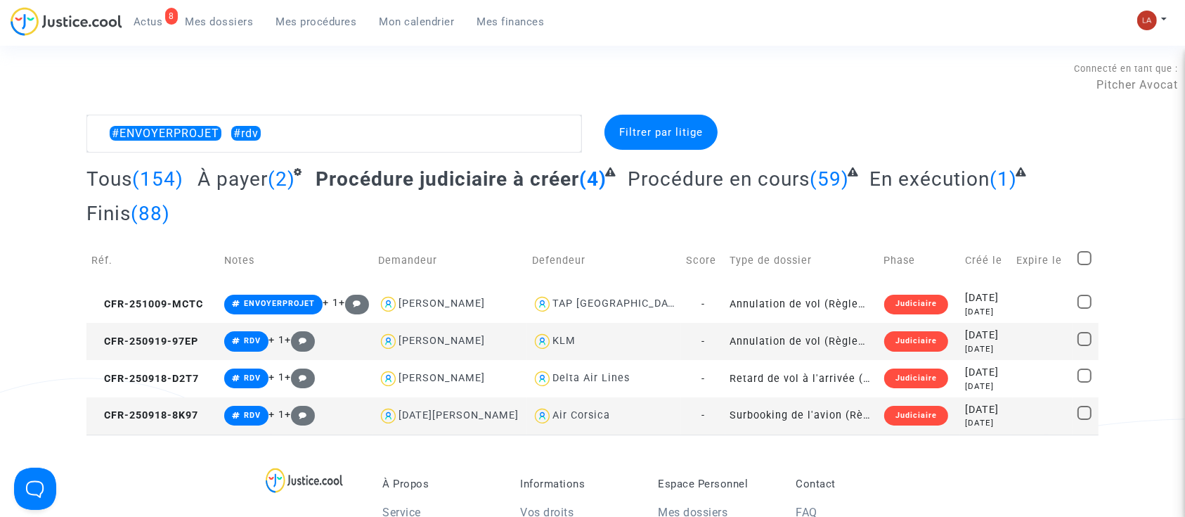
checkbox input "true"
click at [1035, 143] on div "Sélection (4)" at bounding box center [1044, 132] width 105 height 35
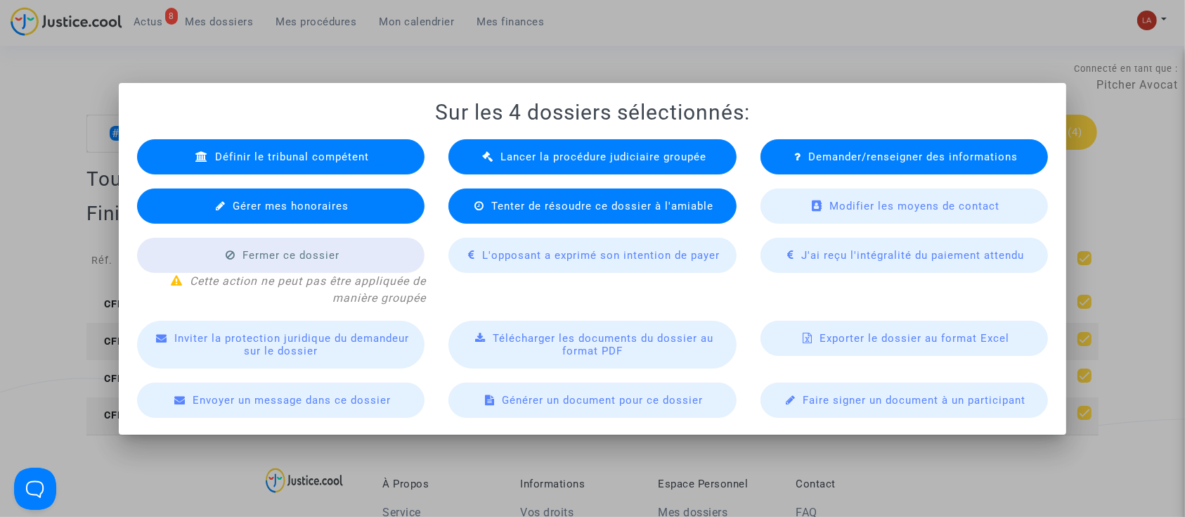
click at [531, 150] on span "Lancer la procédure judiciaire groupée" at bounding box center [603, 156] width 206 height 13
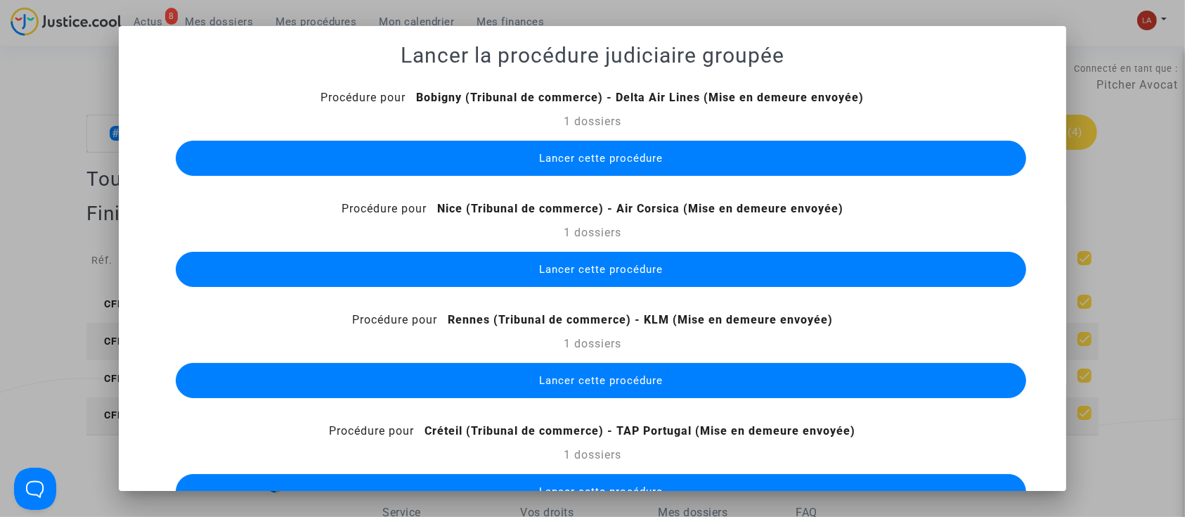
click at [539, 153] on span "Lancer cette procédure" at bounding box center [601, 158] width 124 height 13
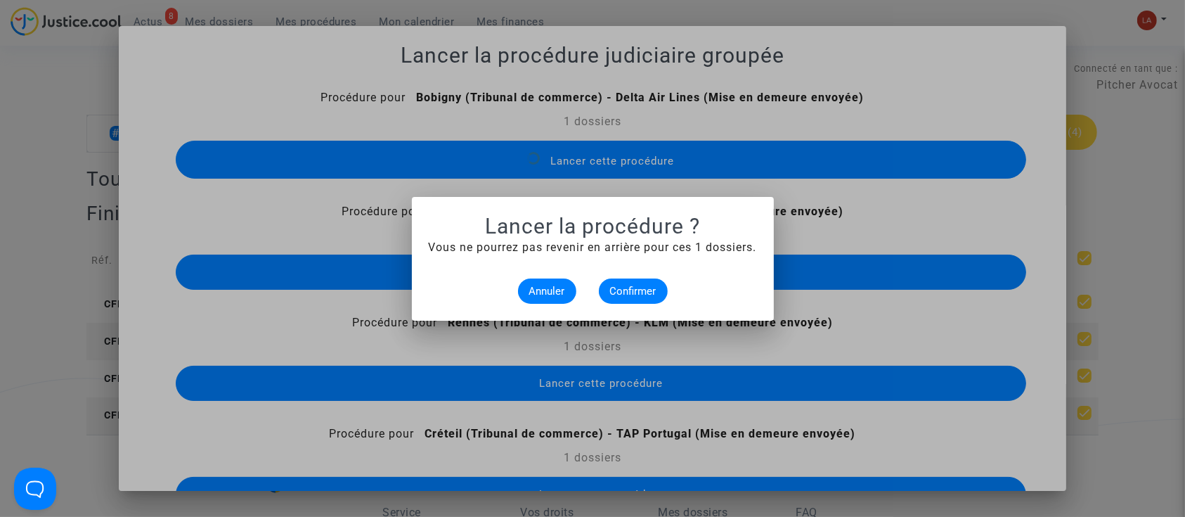
click at [623, 271] on alert-dialogs "Lancer la procédure ? Vous ne pourrez pas revenir en arrière pour ces 1 dossier…" at bounding box center [593, 259] width 328 height 90
click at [630, 283] on button "Confirmer" at bounding box center [633, 290] width 69 height 25
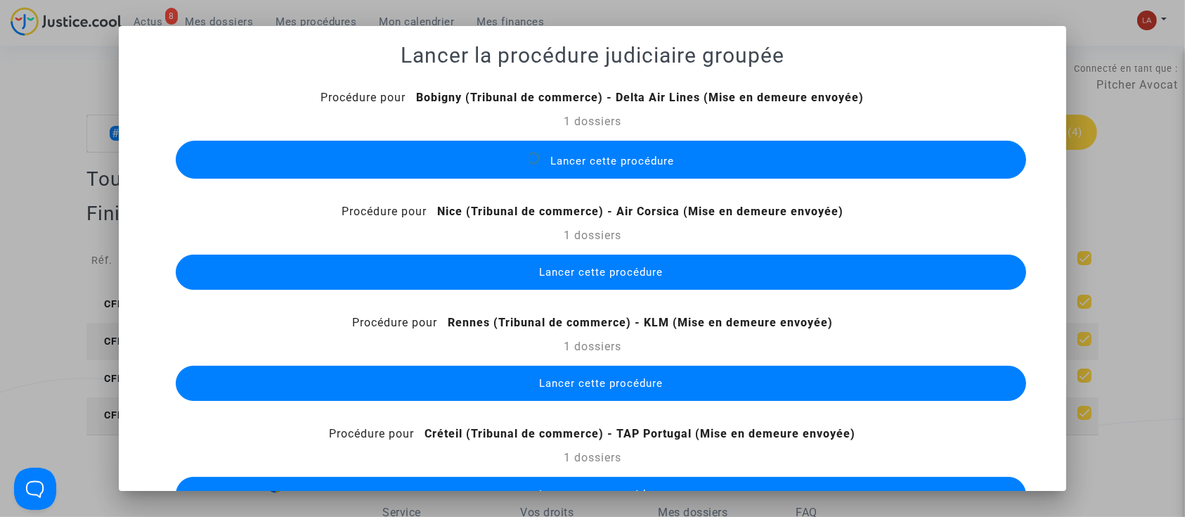
click at [608, 273] on span "Lancer cette procédure" at bounding box center [601, 272] width 124 height 13
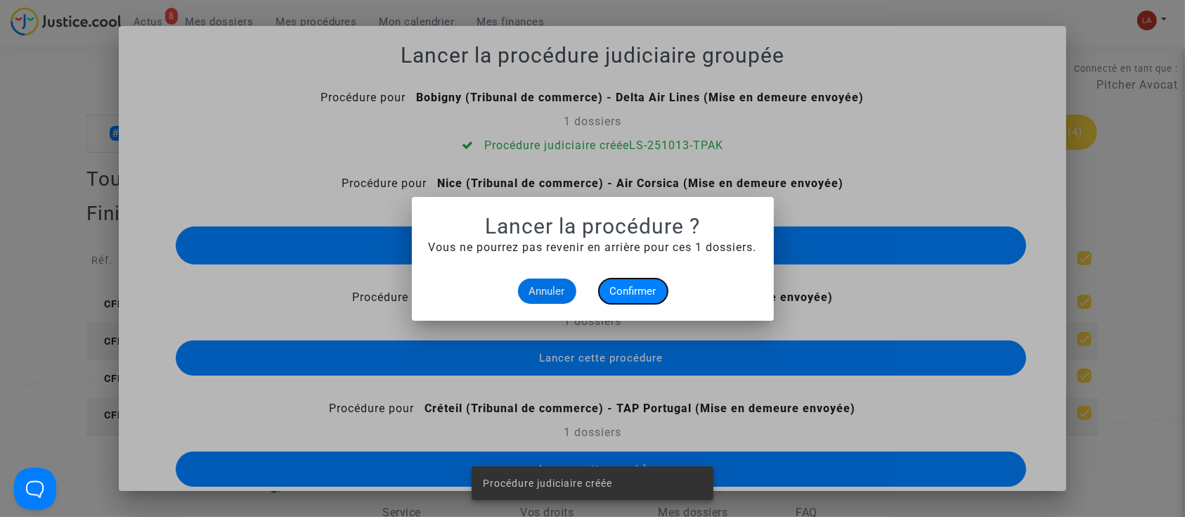
click at [623, 294] on span "Confirmer" at bounding box center [633, 291] width 46 height 13
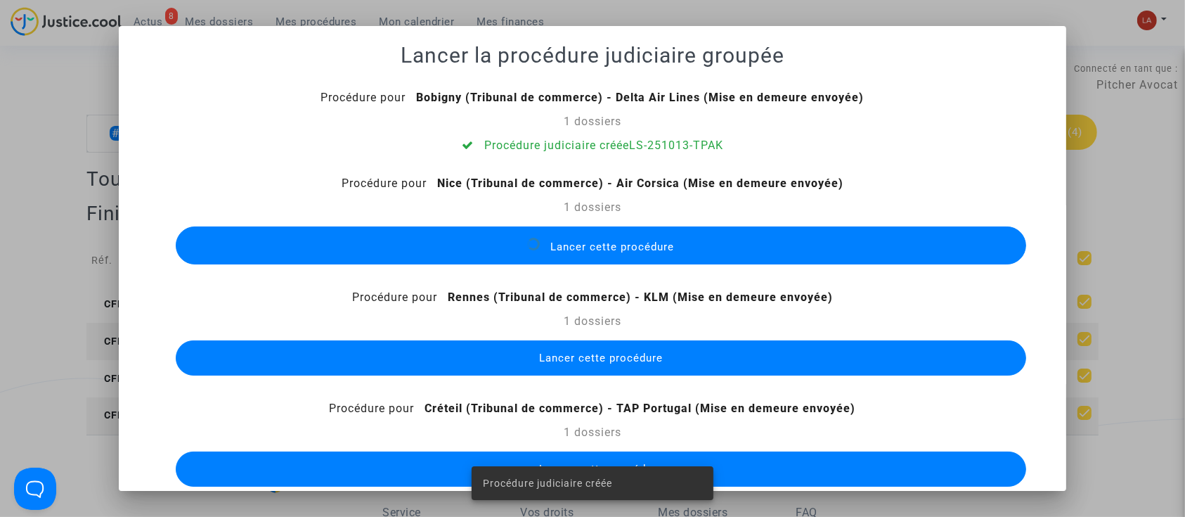
click at [608, 375] on div "Lancer cette procédure" at bounding box center [593, 358] width 872 height 42
click at [585, 355] on span "Lancer cette procédure" at bounding box center [601, 357] width 124 height 13
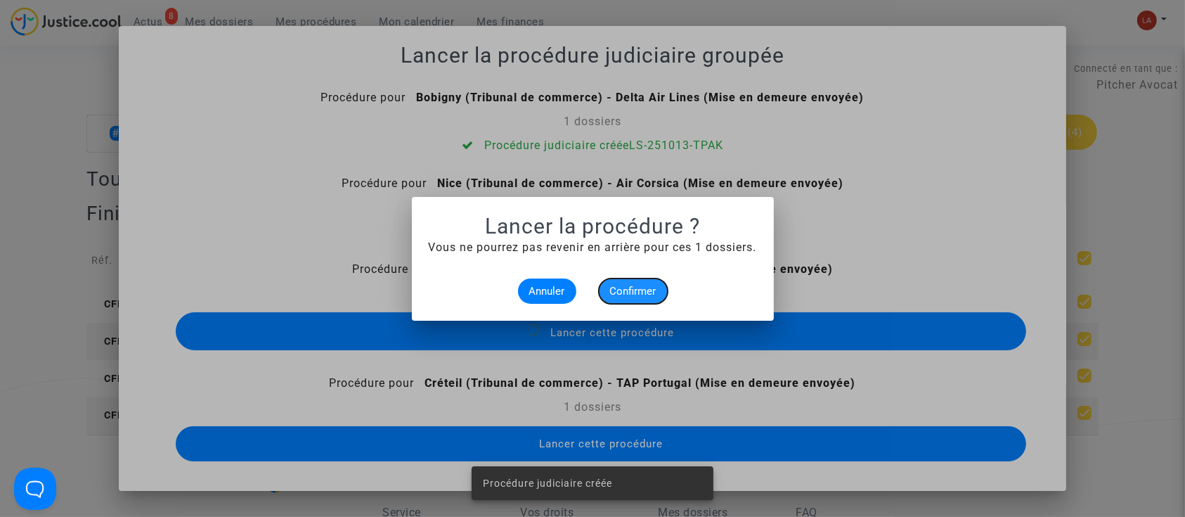
click at [621, 281] on button "Confirmer" at bounding box center [633, 290] width 69 height 25
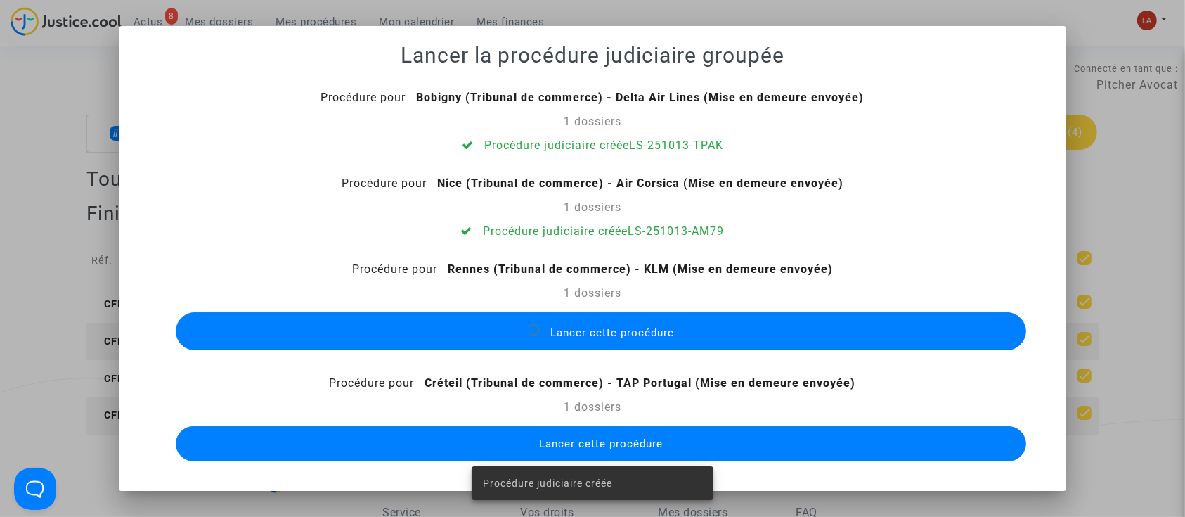
click at [660, 432] on button "Lancer cette procédure" at bounding box center [601, 443] width 851 height 35
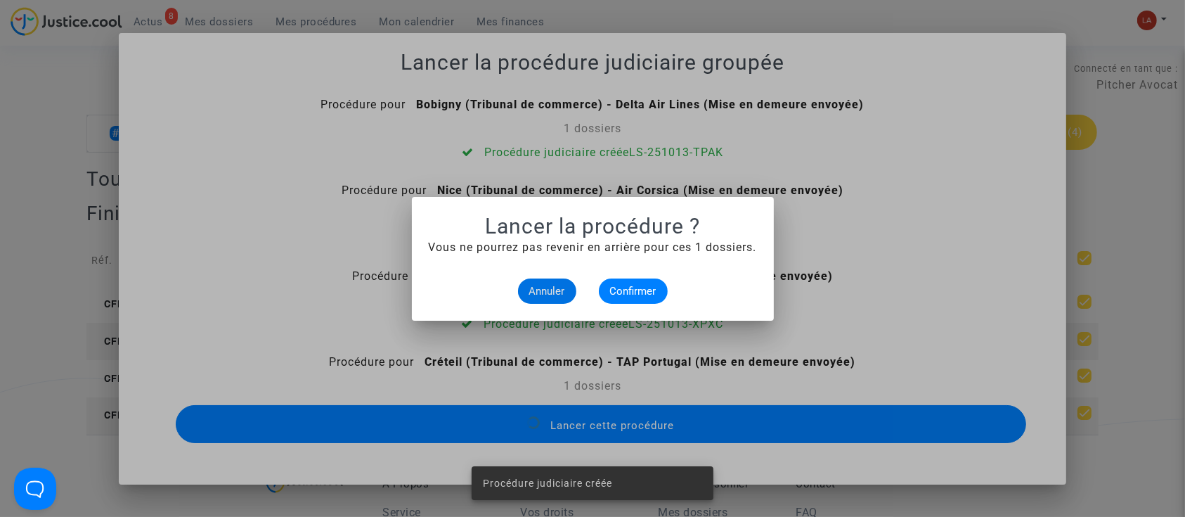
click at [618, 303] on mat-dialog-container "Lancer la procédure ? Vous ne pourrez pas revenir en arrière pour ces 1 dossier…" at bounding box center [593, 259] width 362 height 124
click at [627, 299] on button "Confirmer" at bounding box center [633, 290] width 69 height 25
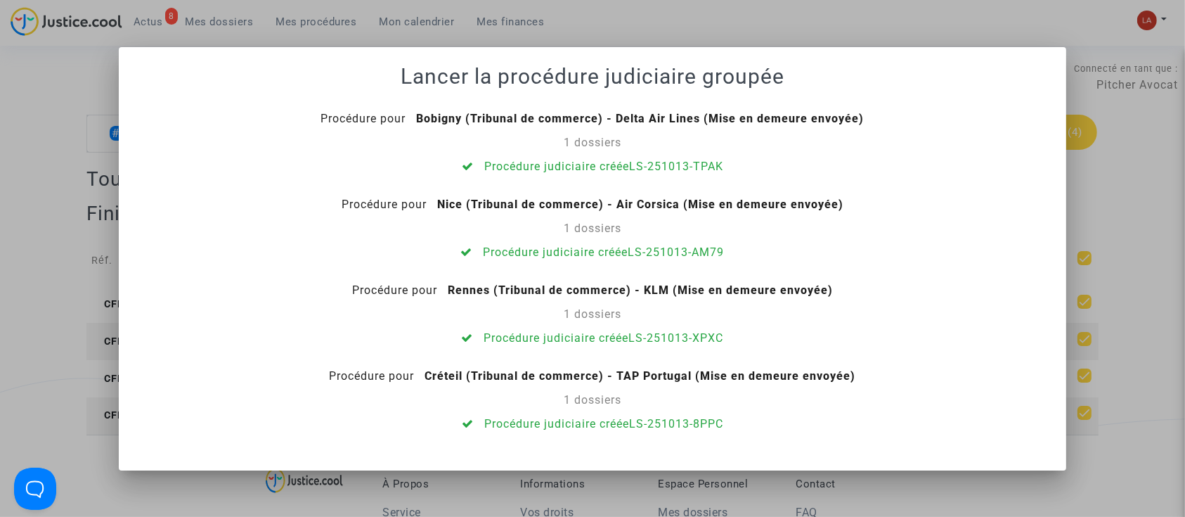
click at [1113, 116] on div at bounding box center [592, 258] width 1185 height 517
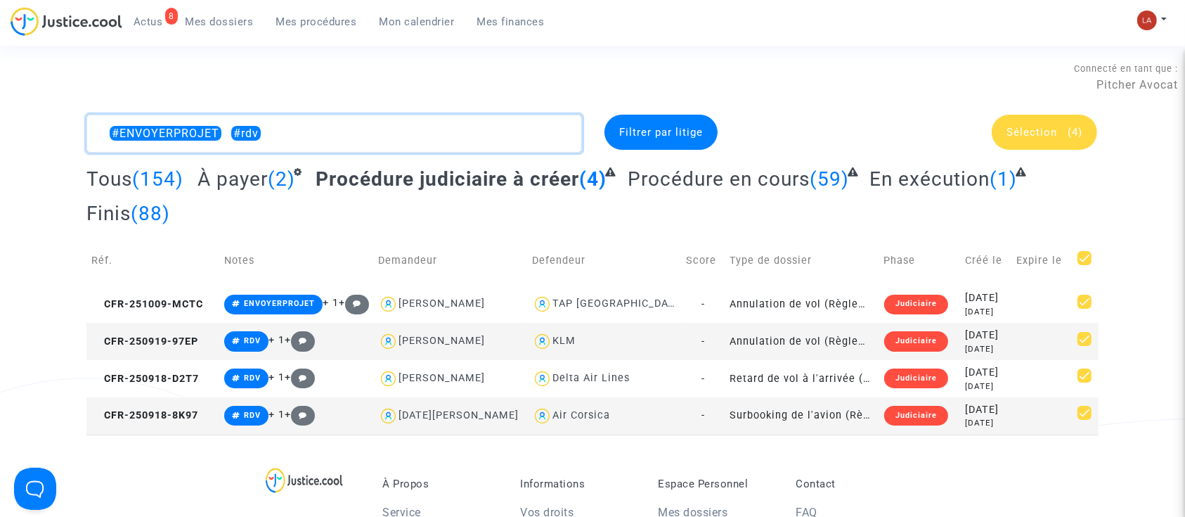
drag, startPoint x: 236, startPoint y: 129, endPoint x: 342, endPoint y: 157, distance: 109.1
click at [342, 157] on complex-dispute-list "#ENVOYERPROJET #rdv Filtrer par litige Sélection (4) Tous (154) À payer (2) Pro…" at bounding box center [592, 275] width 1012 height 320
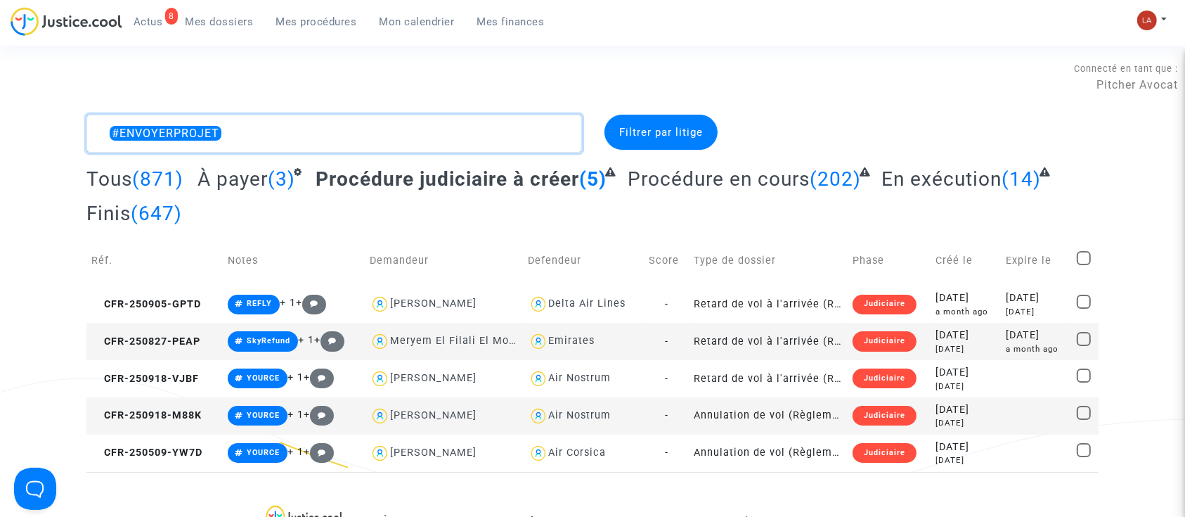
click at [276, 129] on textarea at bounding box center [333, 134] width 495 height 38
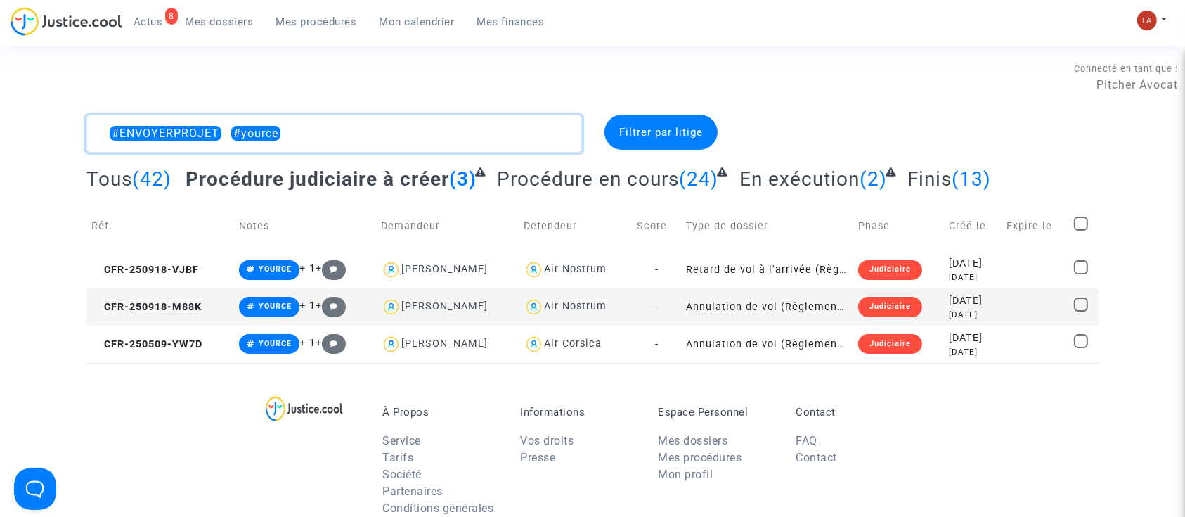
type textarea "#ENVOYERPROJET #yource"
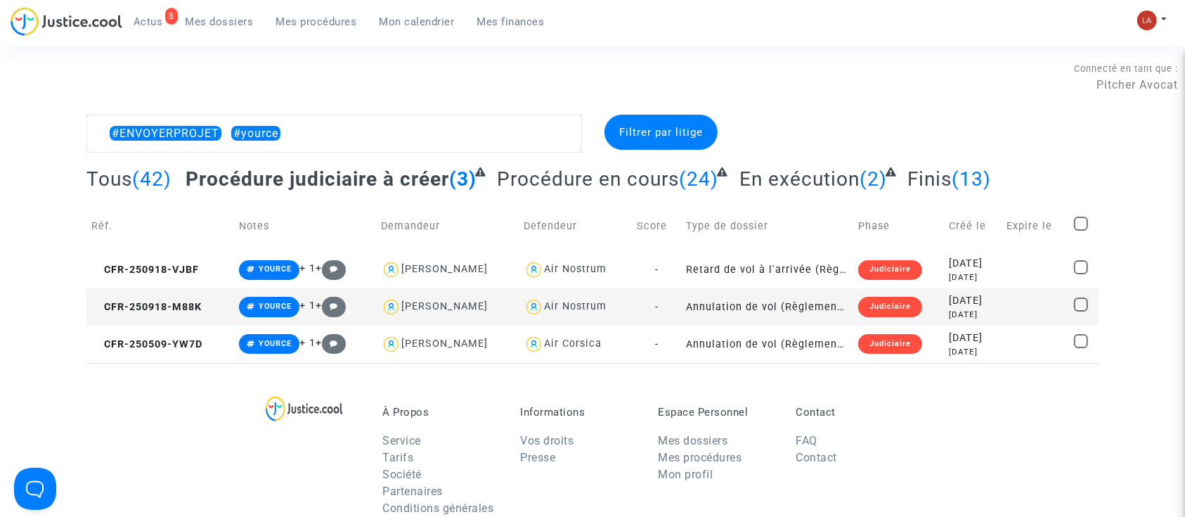
click at [1080, 218] on span at bounding box center [1081, 223] width 14 height 14
click at [1080, 231] on input "checkbox" at bounding box center [1080, 231] width 1 height 1
checkbox input "true"
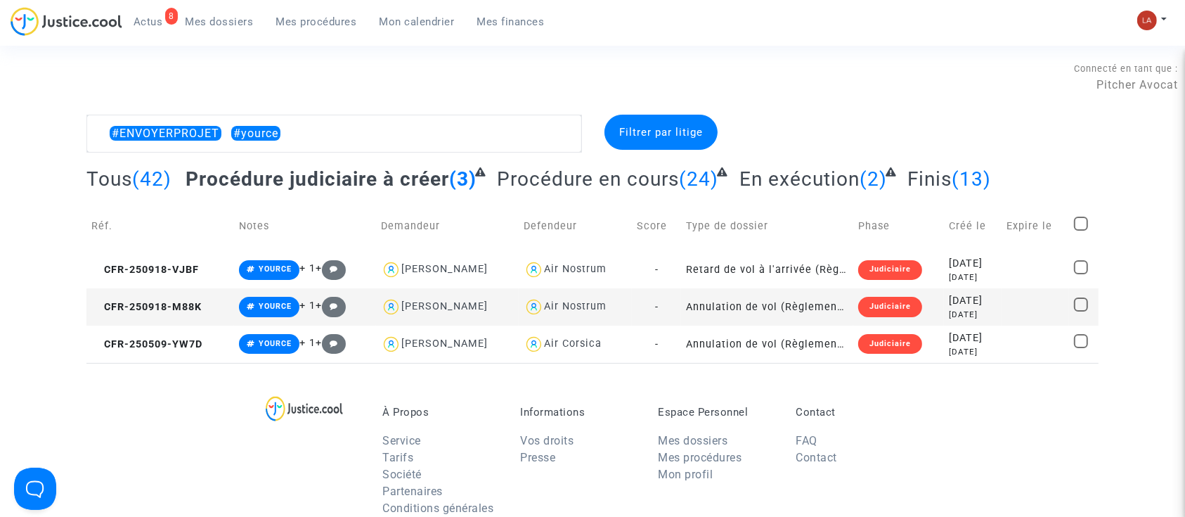
checkbox input "true"
click at [1038, 135] on span "Sélection" at bounding box center [1031, 132] width 51 height 13
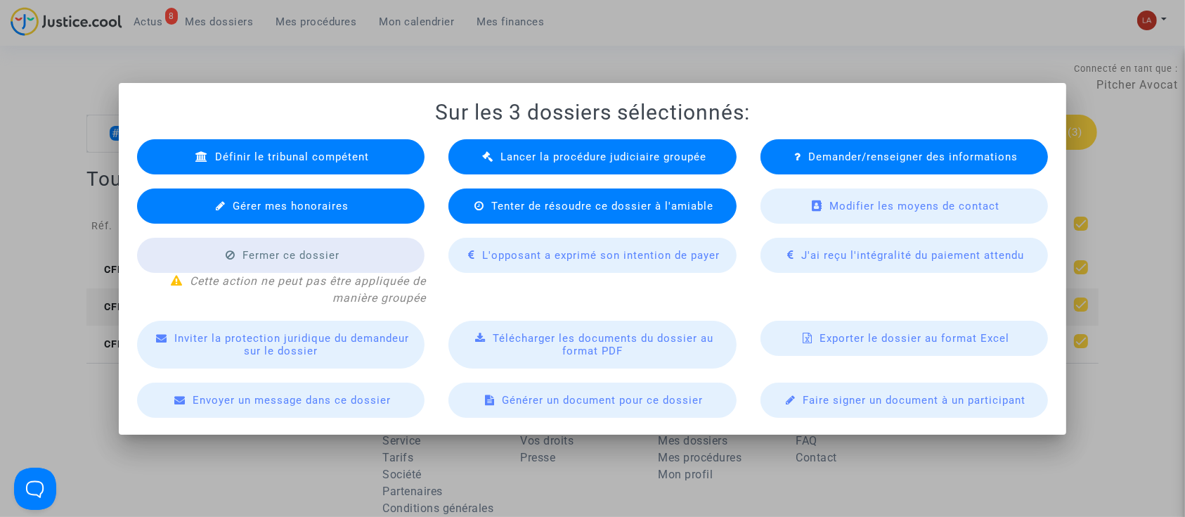
click at [544, 164] on div "Lancer la procédure judiciaire groupée" at bounding box center [592, 156] width 288 height 35
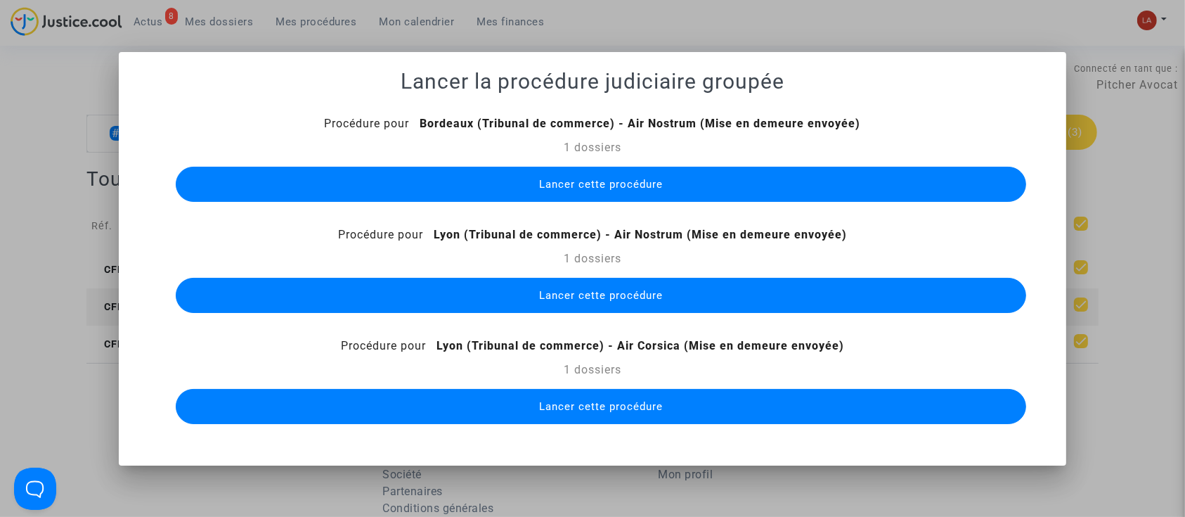
click at [581, 194] on button "Lancer cette procédure" at bounding box center [601, 184] width 851 height 35
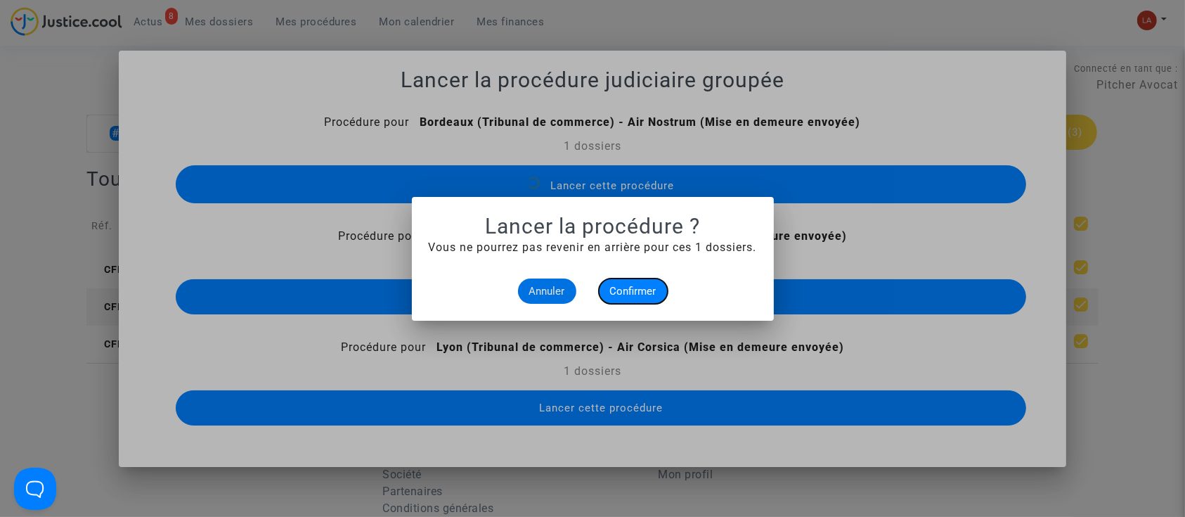
click at [620, 285] on span "Confirmer" at bounding box center [633, 291] width 46 height 13
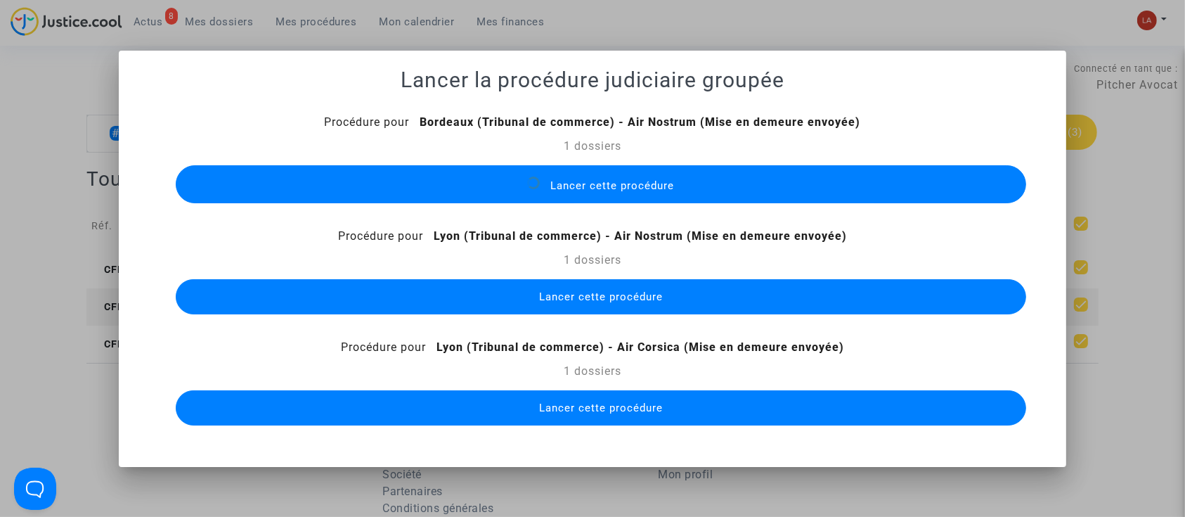
click at [602, 294] on span "Lancer cette procédure" at bounding box center [601, 296] width 124 height 13
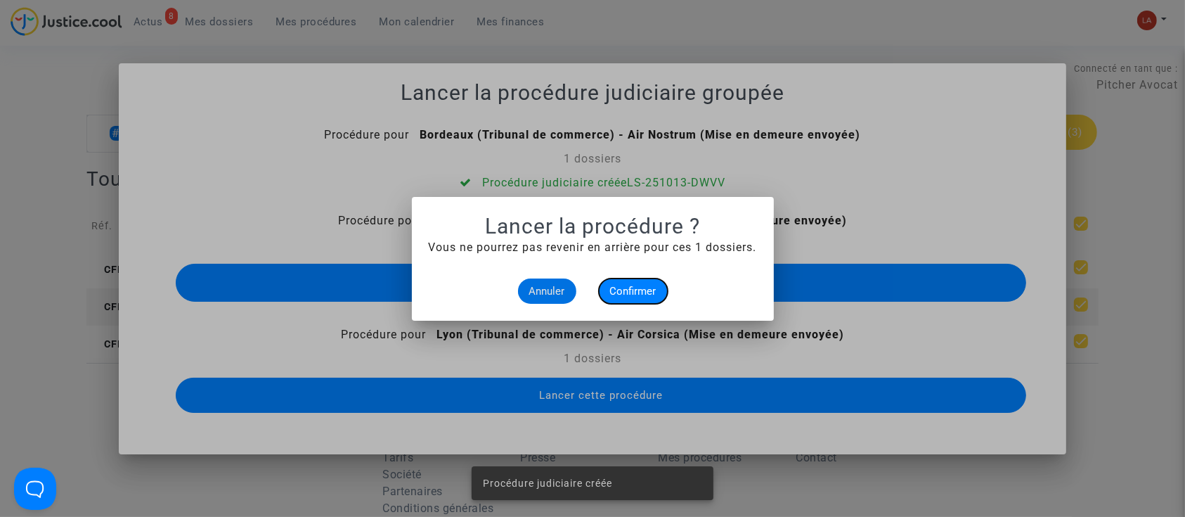
click at [623, 292] on span "Confirmer" at bounding box center [633, 291] width 46 height 13
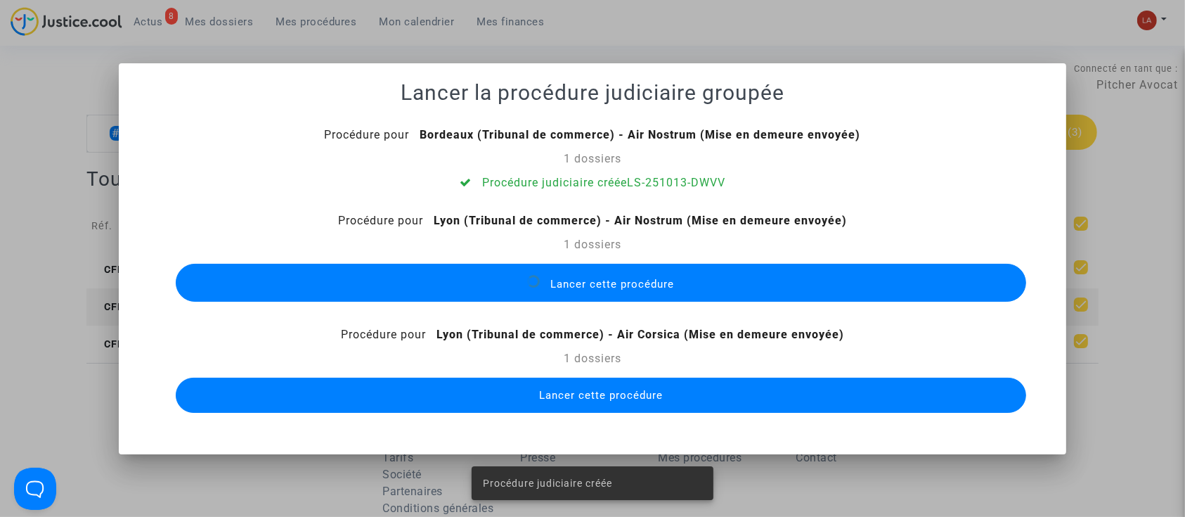
click at [626, 397] on span "Lancer cette procédure" at bounding box center [601, 395] width 124 height 13
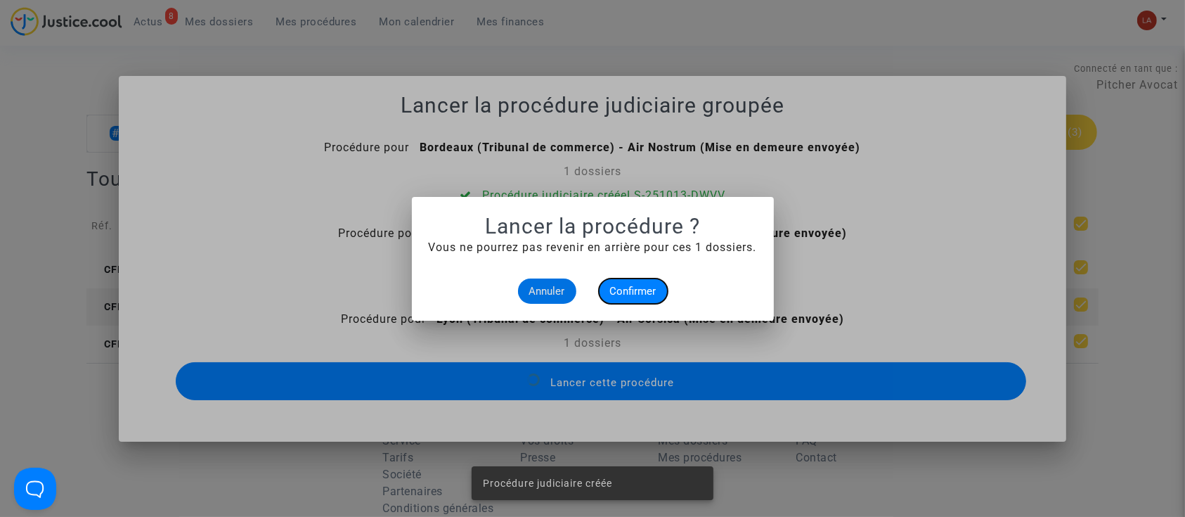
click at [633, 279] on button "Confirmer" at bounding box center [633, 290] width 69 height 25
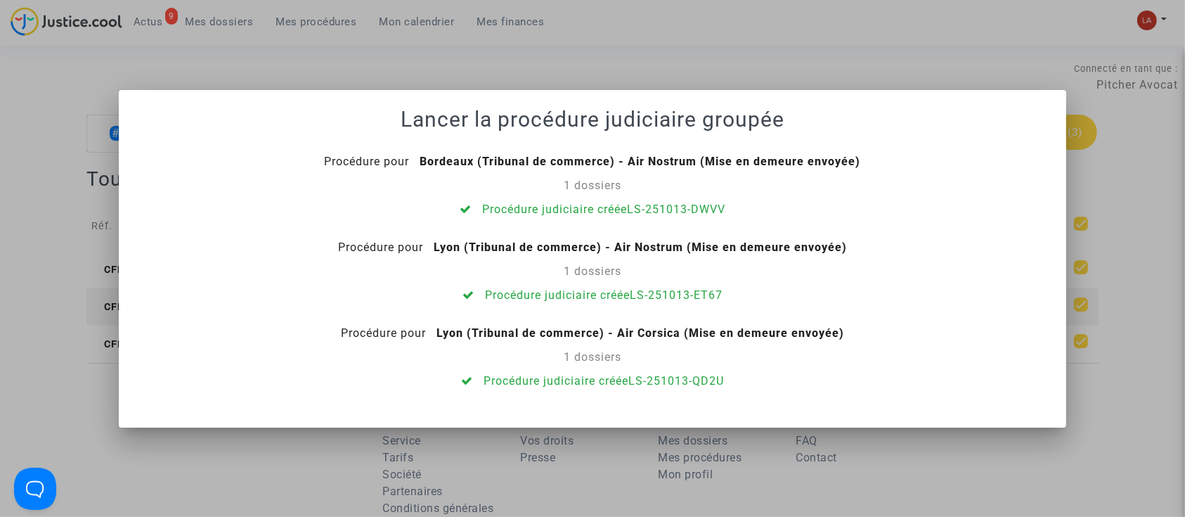
click at [88, 53] on div at bounding box center [592, 258] width 1185 height 517
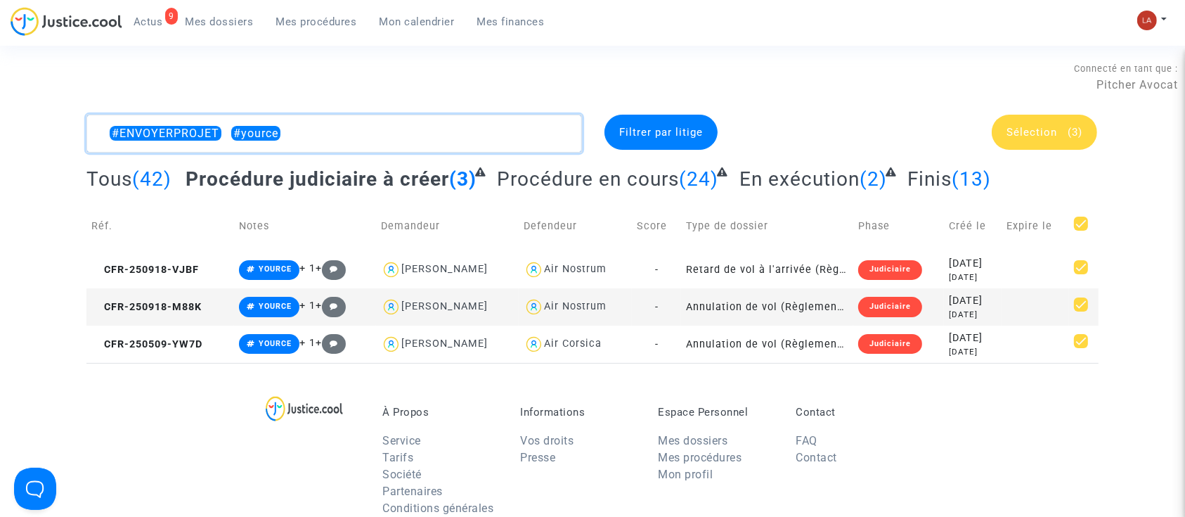
click at [337, 140] on textarea at bounding box center [333, 134] width 495 height 38
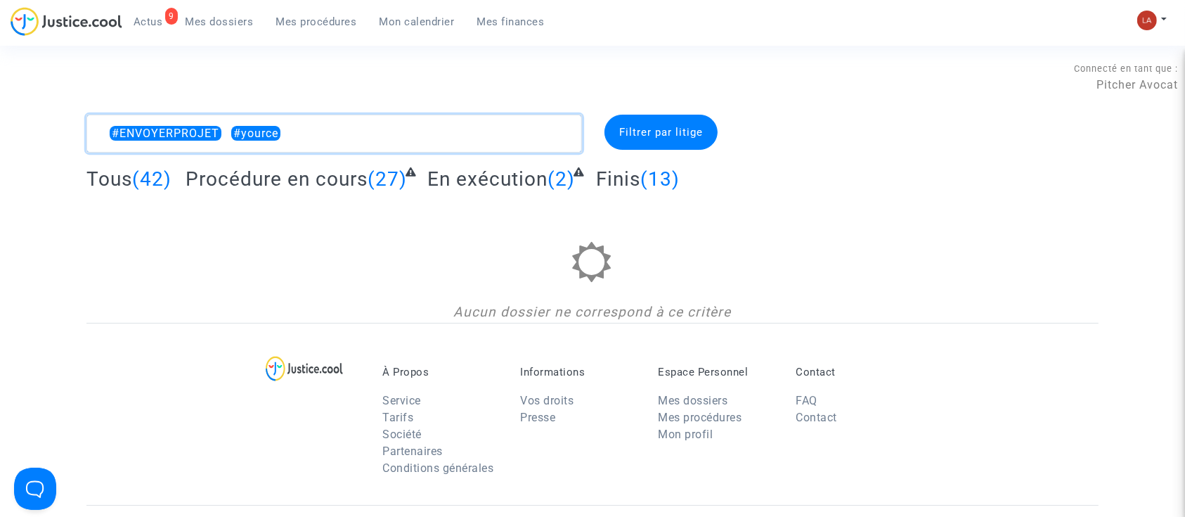
drag, startPoint x: 236, startPoint y: 135, endPoint x: 516, endPoint y: 155, distance: 280.4
click at [516, 155] on complex-dispute-list "#ENVOYERPROJET #yource Filtrer par litige Tous (42) Procédure en cours (27) En …" at bounding box center [592, 219] width 1012 height 208
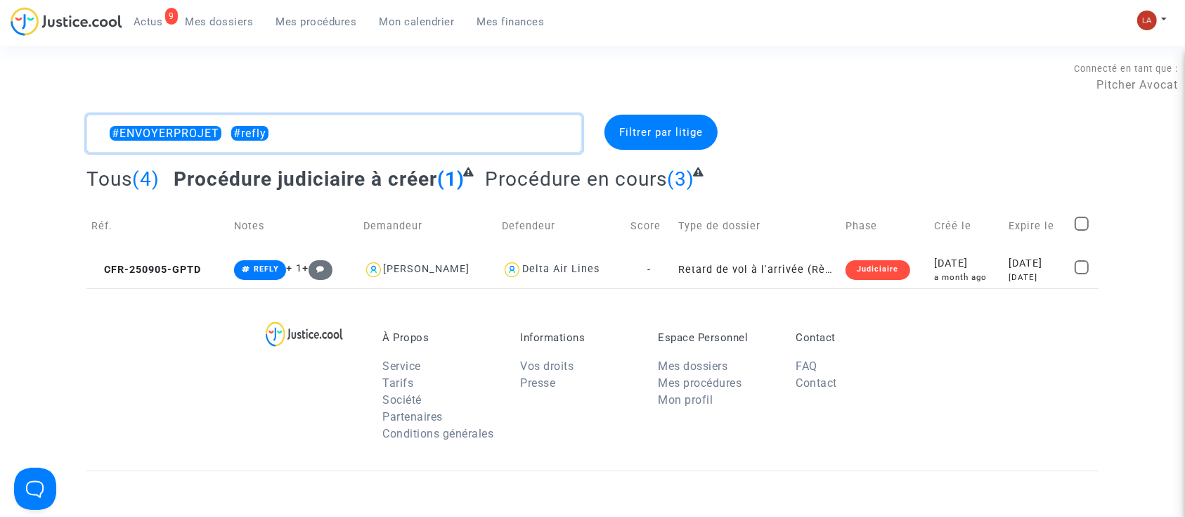
type textarea "#ENVOYERPROJET #refly"
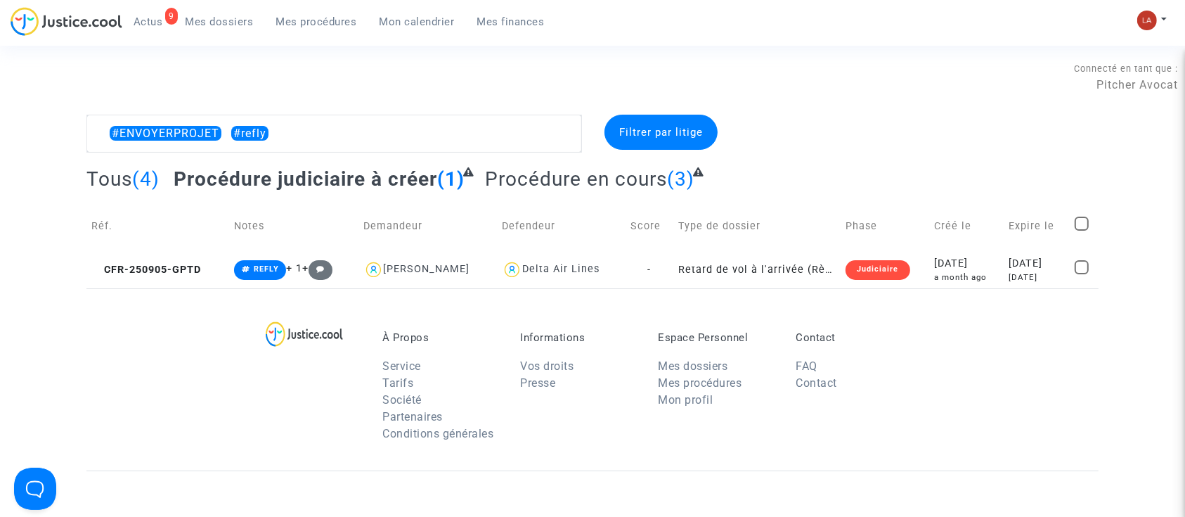
click at [1092, 222] on check at bounding box center [1084, 226] width 19 height 20
click at [1082, 222] on span at bounding box center [1082, 223] width 14 height 14
click at [1082, 231] on input "checkbox" at bounding box center [1081, 231] width 1 height 1
checkbox input "true"
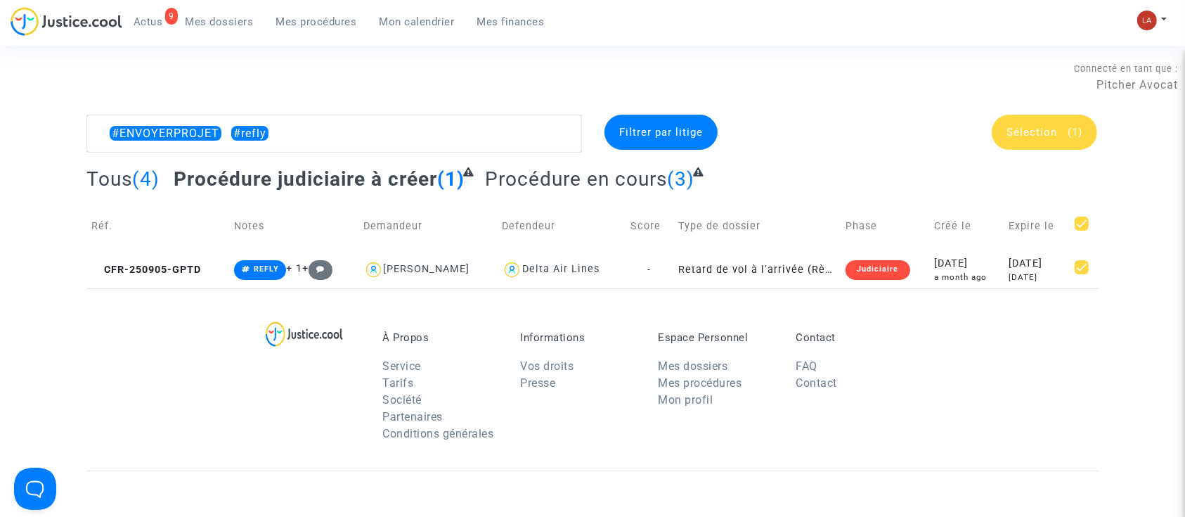
click at [1042, 126] on span "Sélection" at bounding box center [1031, 132] width 51 height 13
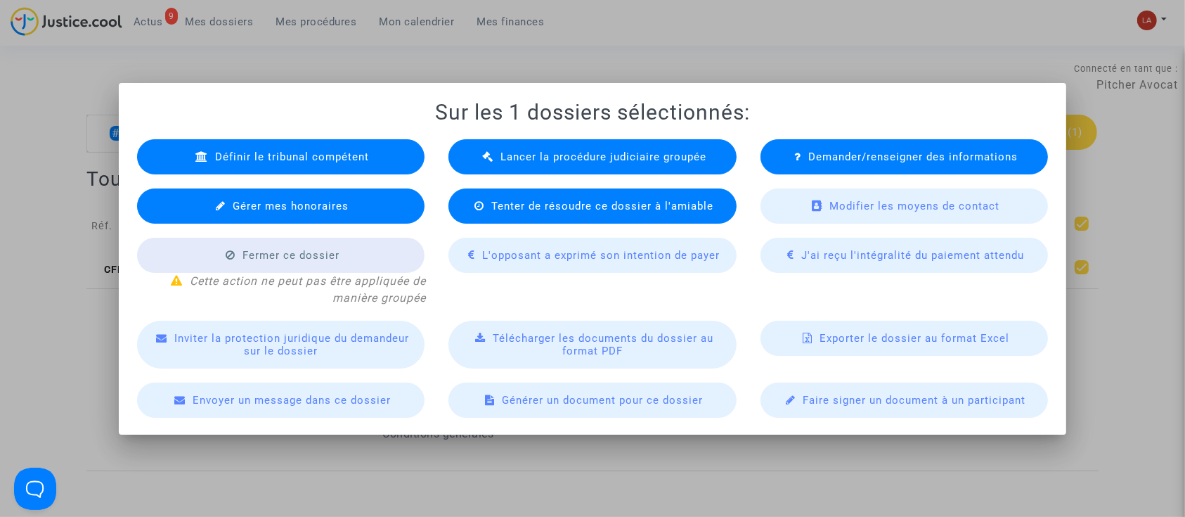
click at [545, 164] on div "Lancer la procédure judiciaire groupée" at bounding box center [592, 156] width 288 height 35
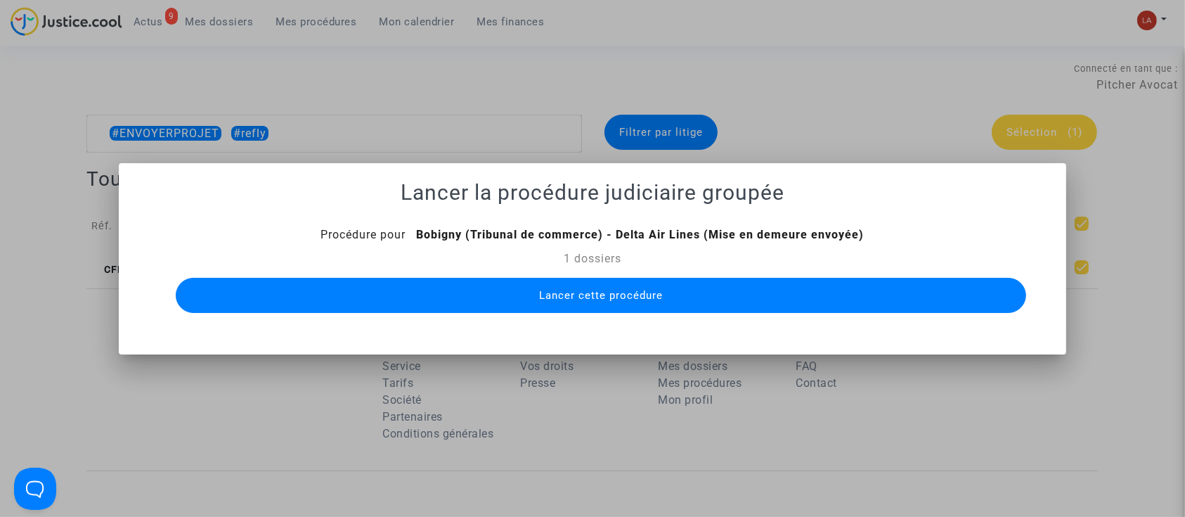
click at [599, 290] on span "Lancer cette procédure" at bounding box center [601, 295] width 124 height 13
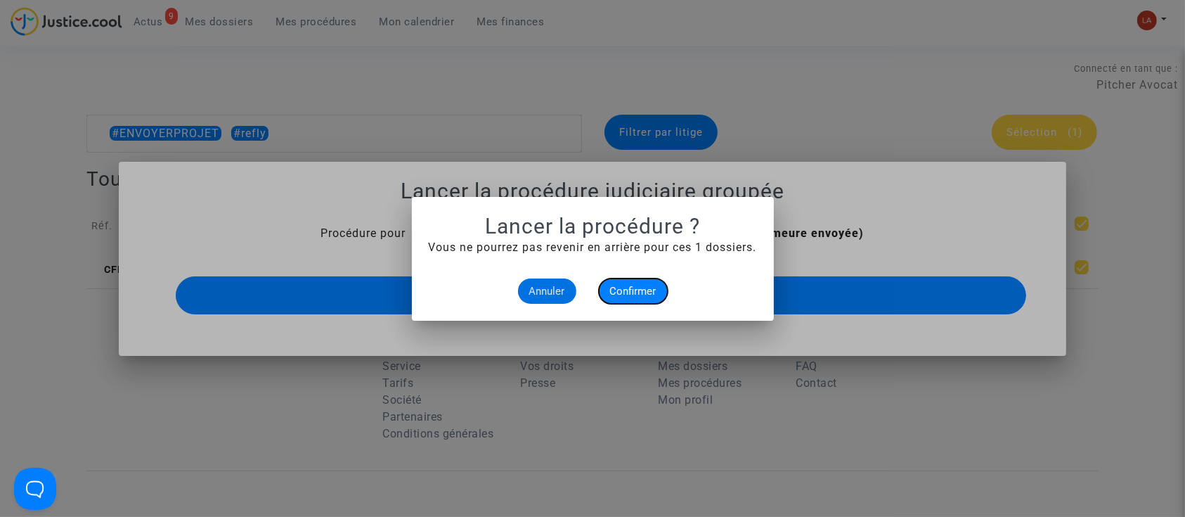
click at [618, 301] on button "Confirmer" at bounding box center [633, 290] width 69 height 25
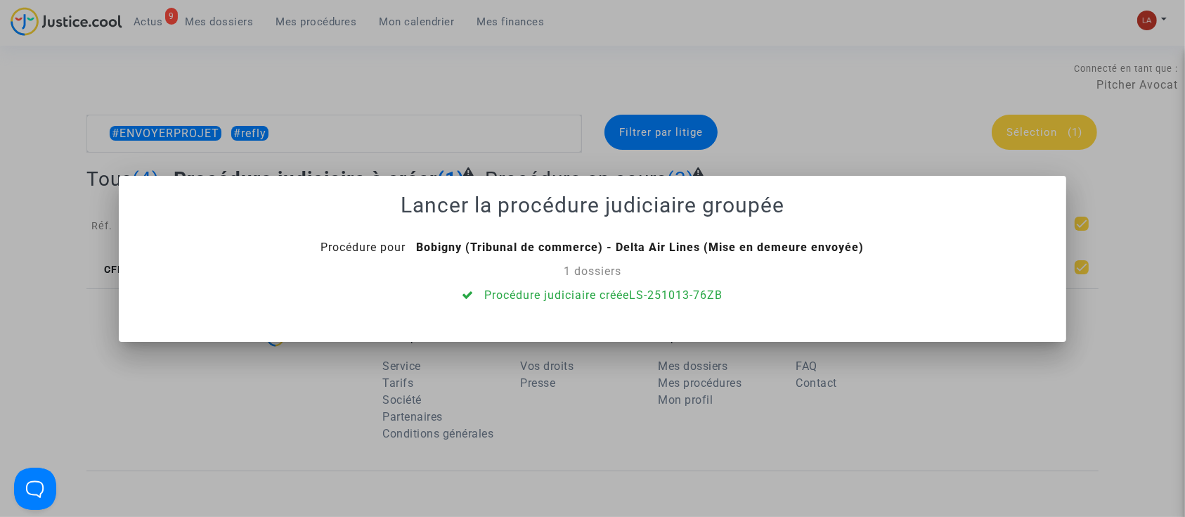
click at [298, 171] on div at bounding box center [592, 258] width 1185 height 517
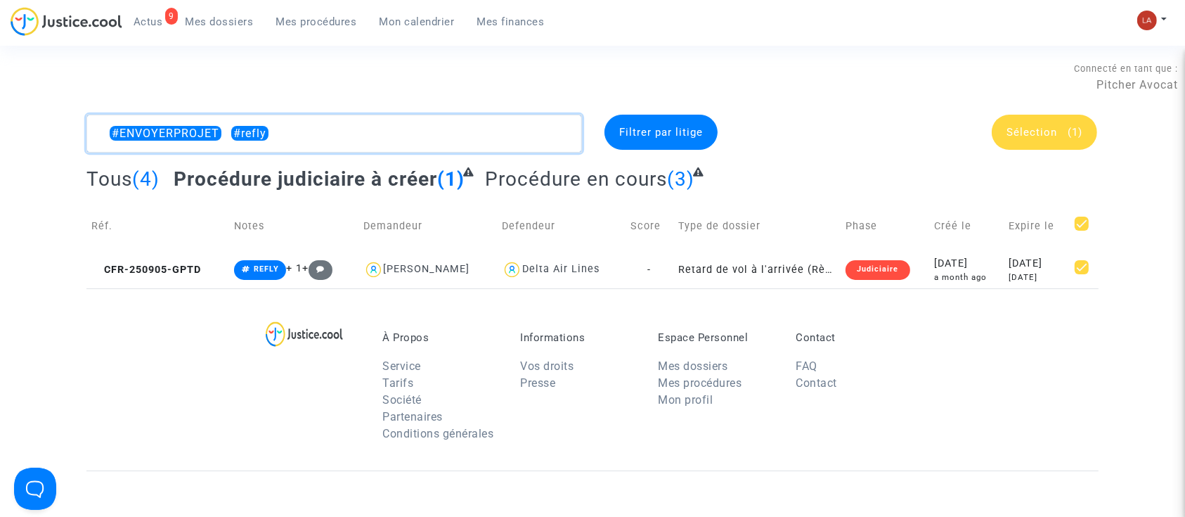
drag, startPoint x: 241, startPoint y: 133, endPoint x: 310, endPoint y: 141, distance: 69.3
click at [310, 141] on textarea at bounding box center [333, 134] width 495 height 38
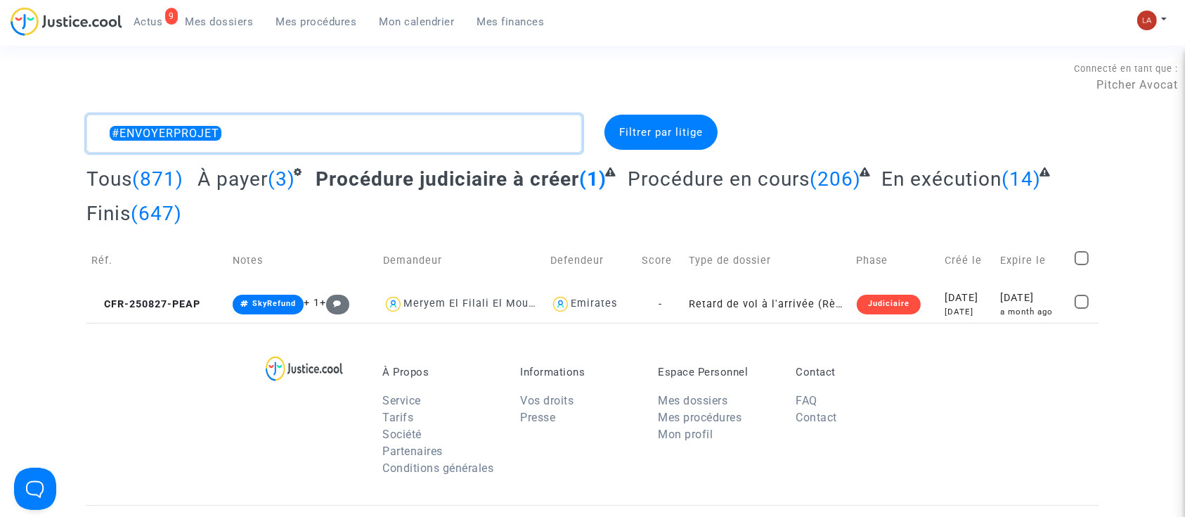
click at [294, 136] on textarea at bounding box center [333, 134] width 495 height 38
type textarea "#ENVOYERPROJET"
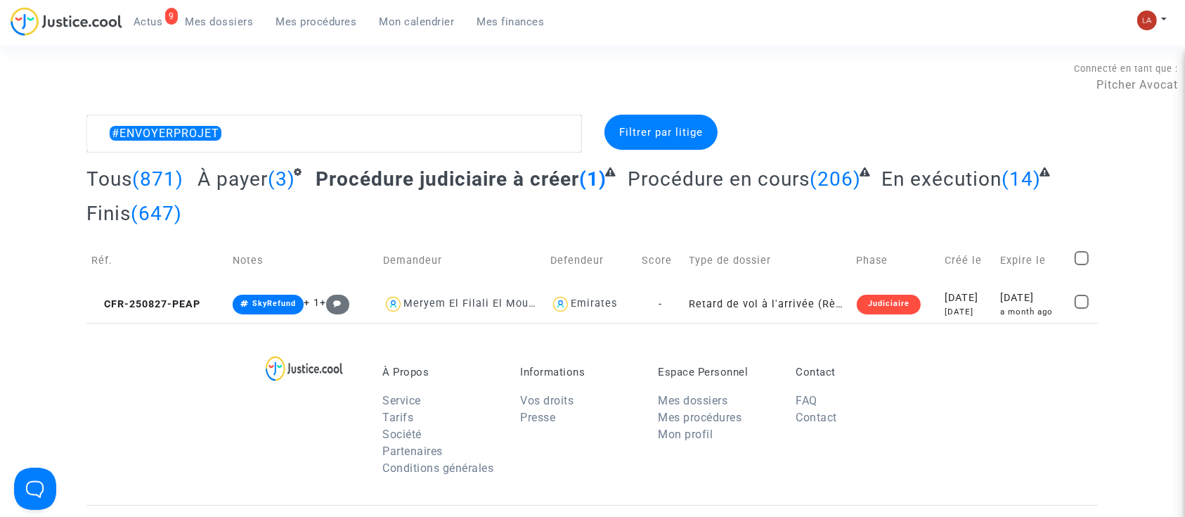
click at [1078, 247] on td at bounding box center [1084, 260] width 29 height 50
click at [1080, 256] on span at bounding box center [1082, 258] width 14 height 14
click at [1081, 265] on input "checkbox" at bounding box center [1081, 265] width 1 height 1
checkbox input "true"
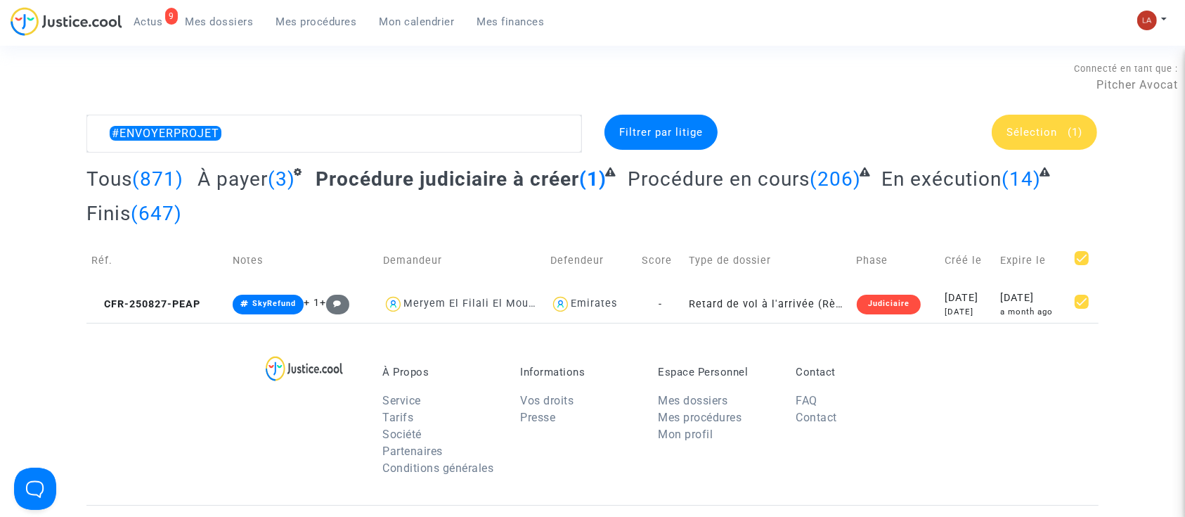
click at [1004, 136] on div "Sélection (1)" at bounding box center [1044, 132] width 105 height 35
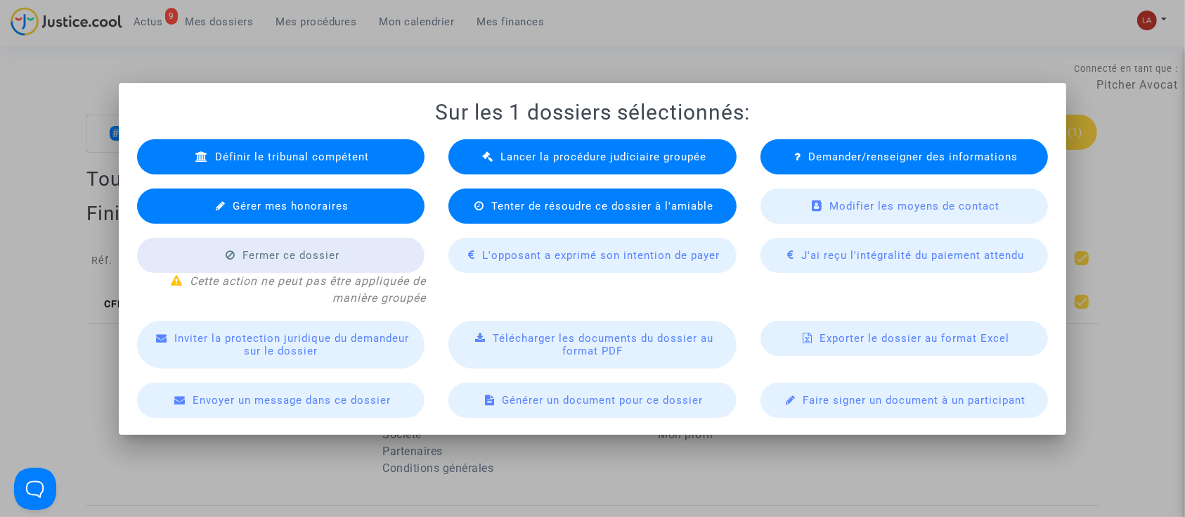
click at [562, 142] on div "Lancer la procédure judiciaire groupée" at bounding box center [592, 156] width 288 height 35
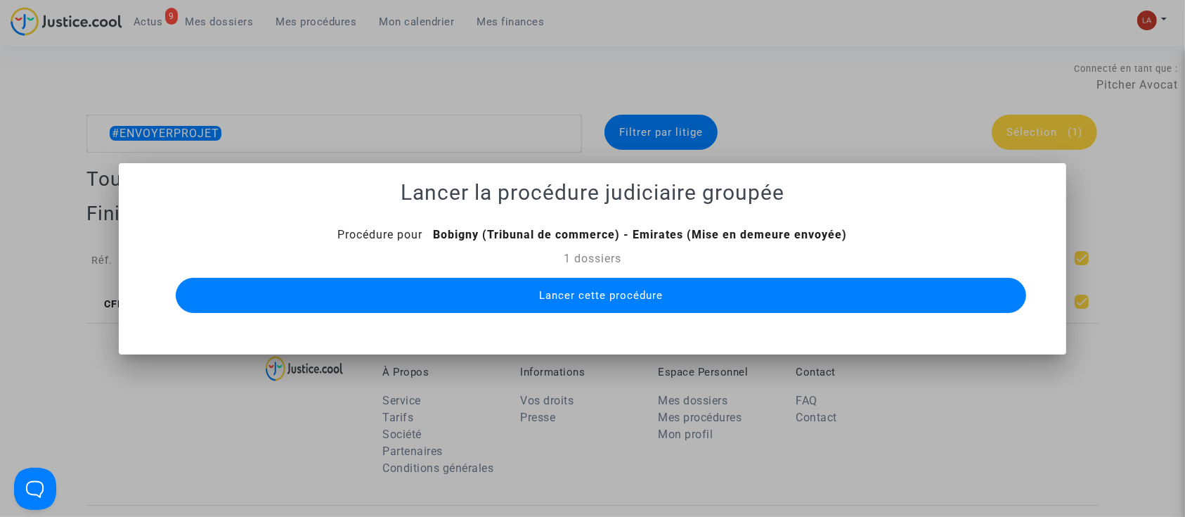
click at [609, 282] on button "Lancer cette procédure" at bounding box center [601, 295] width 851 height 35
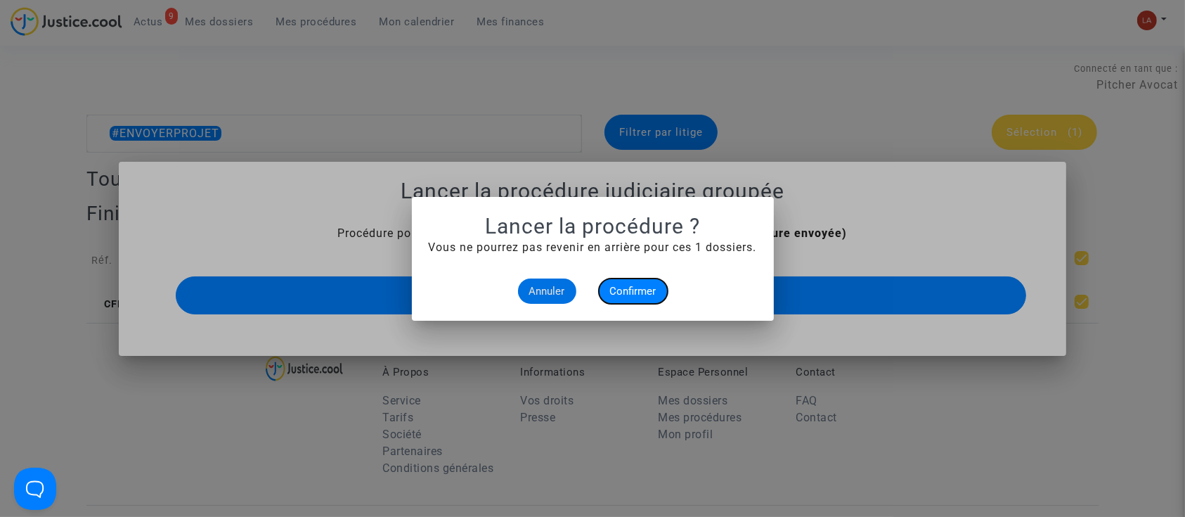
click at [630, 293] on span "Confirmer" at bounding box center [633, 291] width 46 height 13
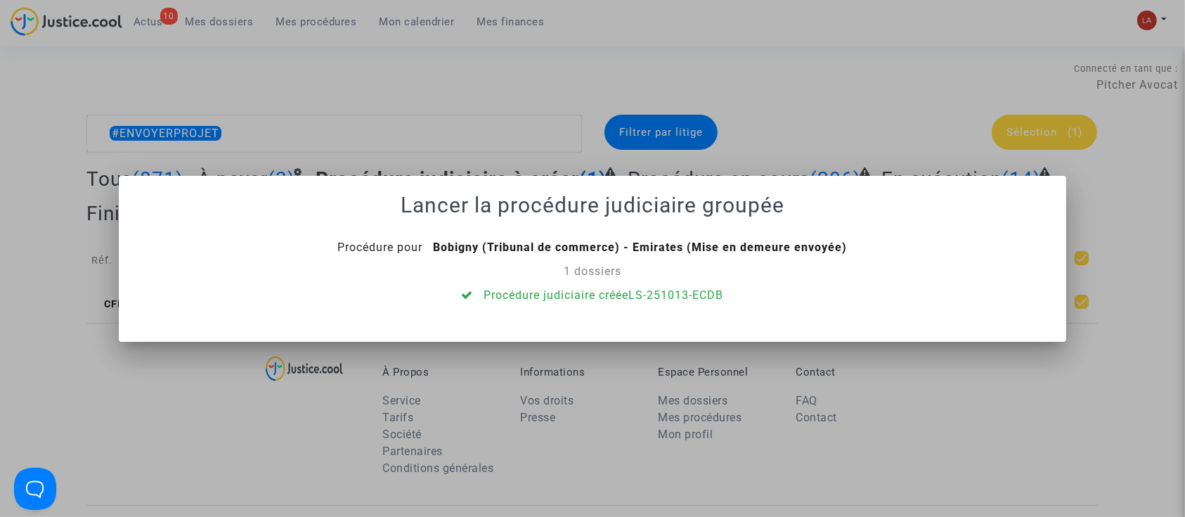
click at [330, 127] on div at bounding box center [592, 258] width 1185 height 517
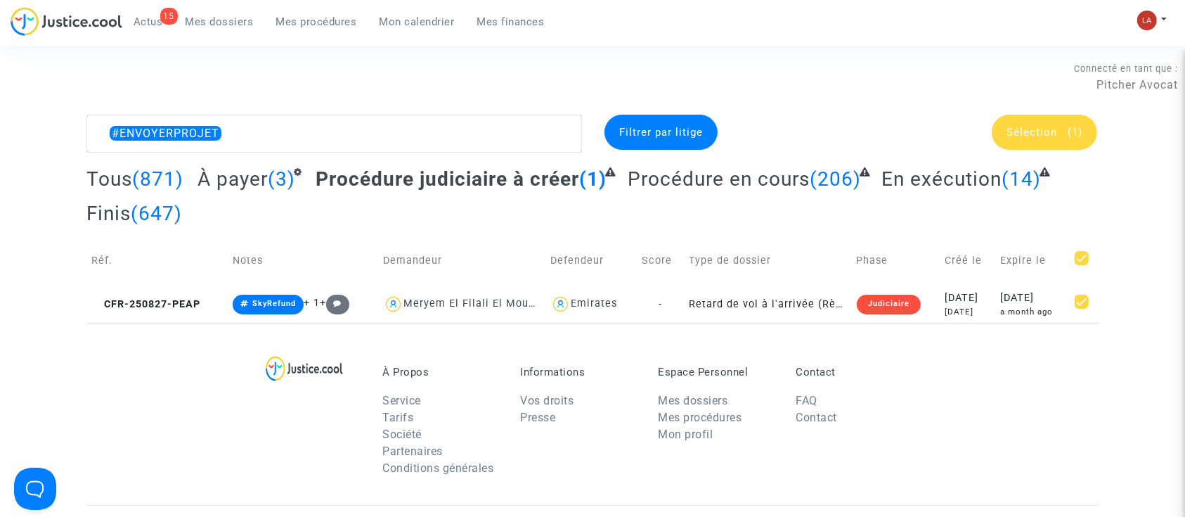
click at [534, 52] on section "Connecté en tant que : Pitcher Avocat #ENVOYERPROJET Filtrer par litige Sélecti…" at bounding box center [592, 422] width 1185 height 844
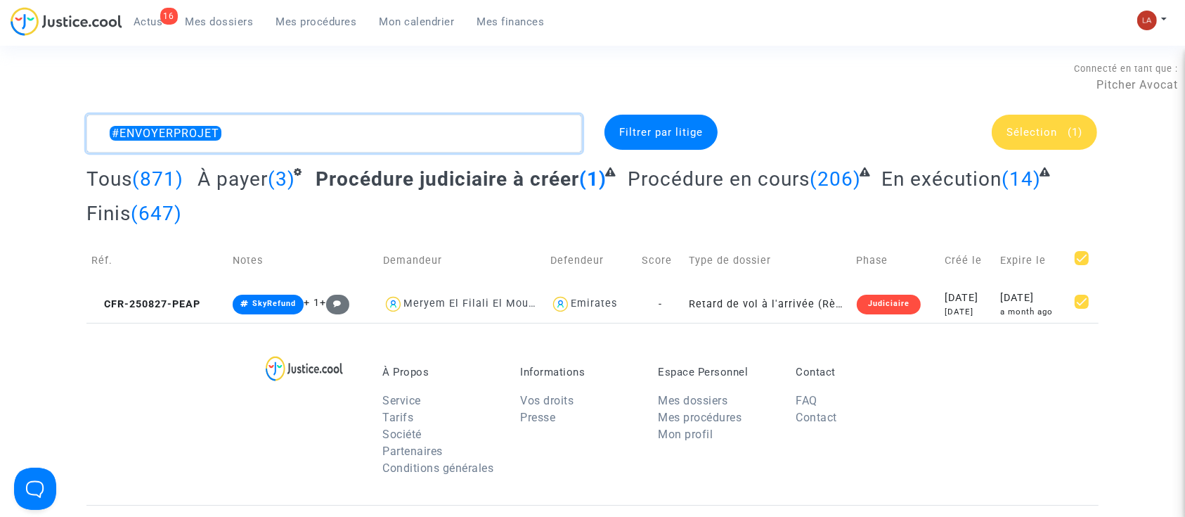
click at [276, 128] on textarea at bounding box center [333, 134] width 495 height 38
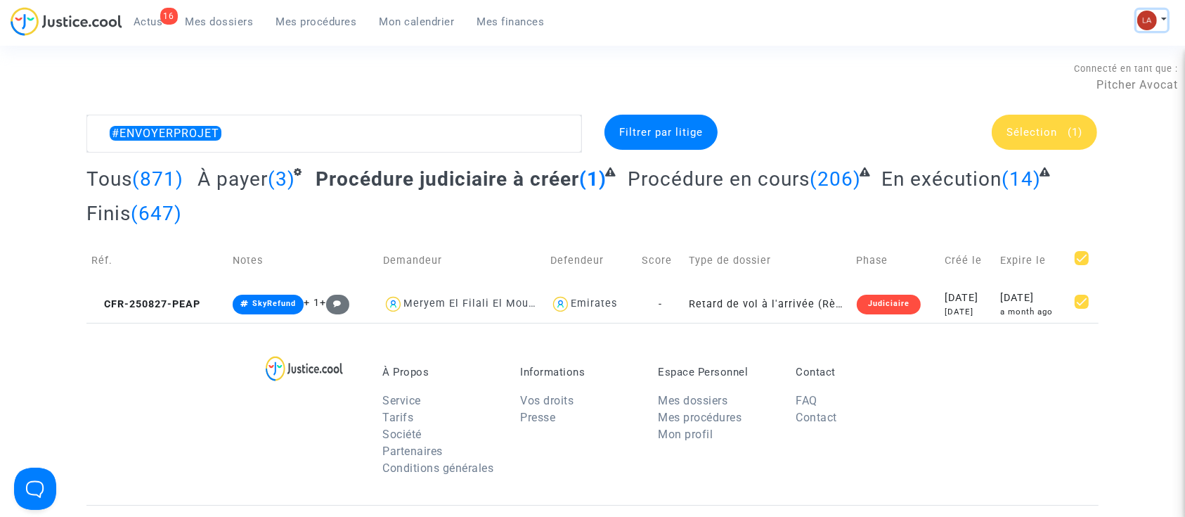
click at [1156, 17] on button at bounding box center [1151, 20] width 31 height 21
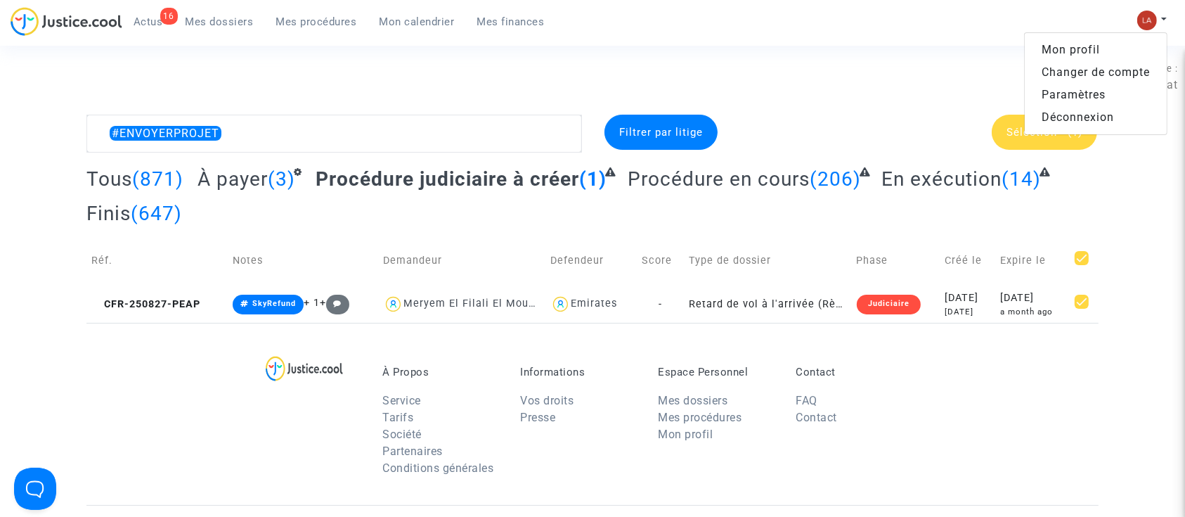
click at [1051, 73] on link "Changer de compte" at bounding box center [1096, 72] width 142 height 22
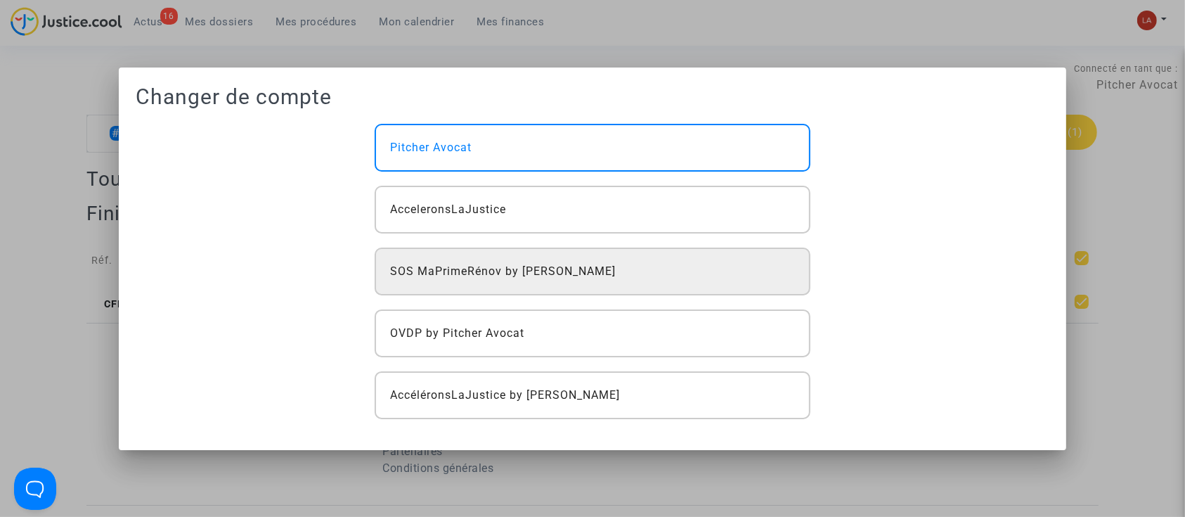
click at [488, 289] on div "SOS MaPrimeRénov by [PERSON_NAME]" at bounding box center [593, 271] width 436 height 48
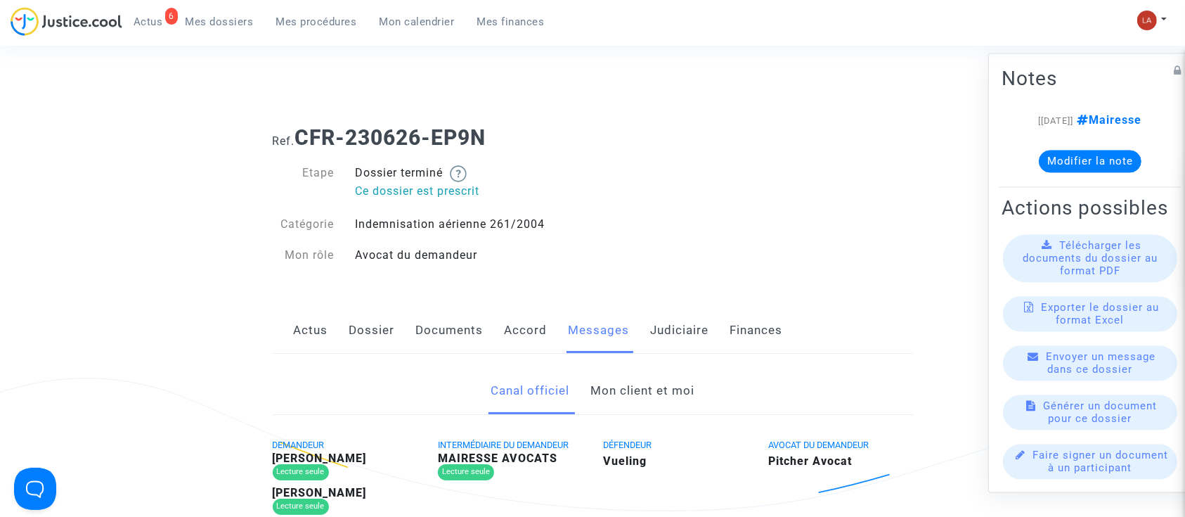
click at [659, 378] on link "Mon client et moi" at bounding box center [642, 391] width 104 height 46
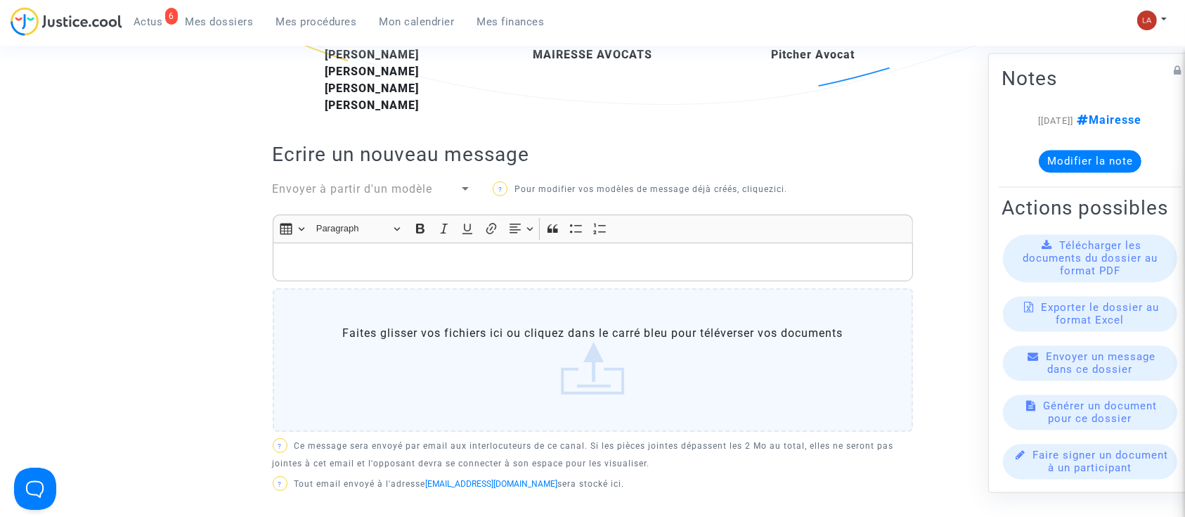
scroll to position [93, 0]
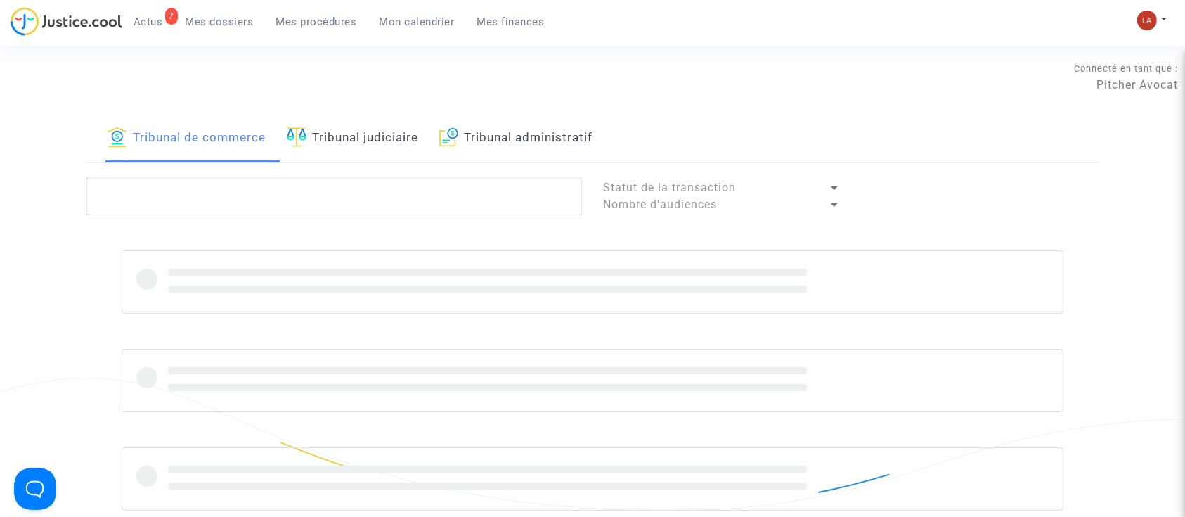
click at [348, 153] on link "Tribunal judiciaire" at bounding box center [352, 139] width 131 height 48
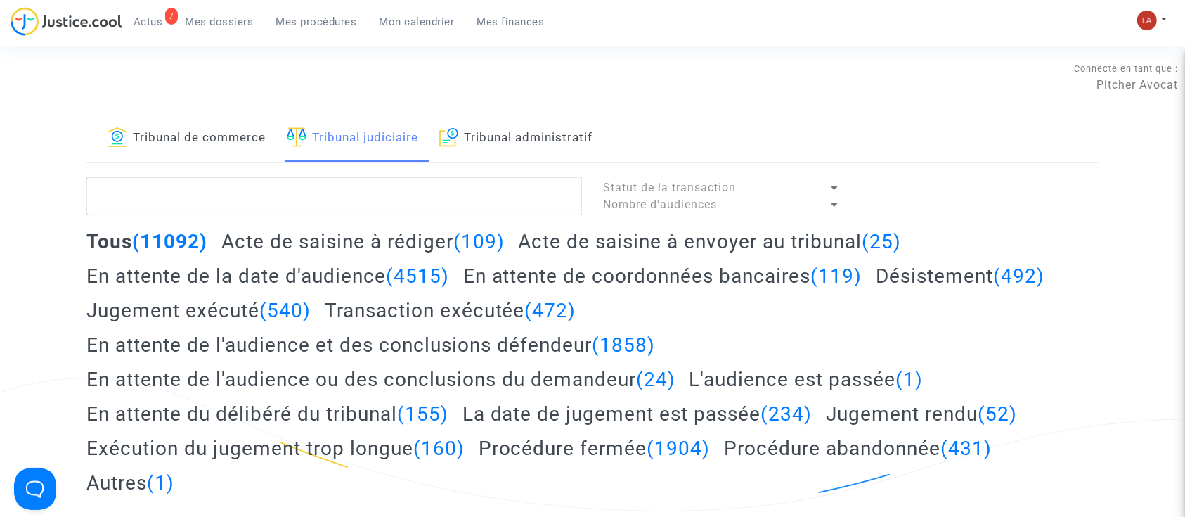
click at [758, 243] on h2 "Acte de saisine à envoyer au tribunal (25)" at bounding box center [709, 241] width 383 height 25
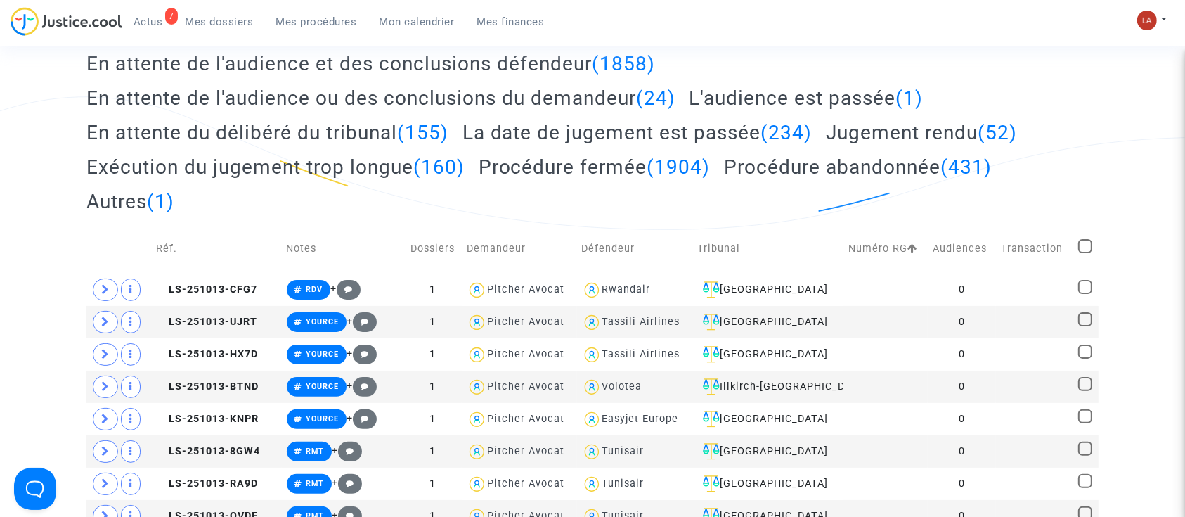
scroll to position [375, 0]
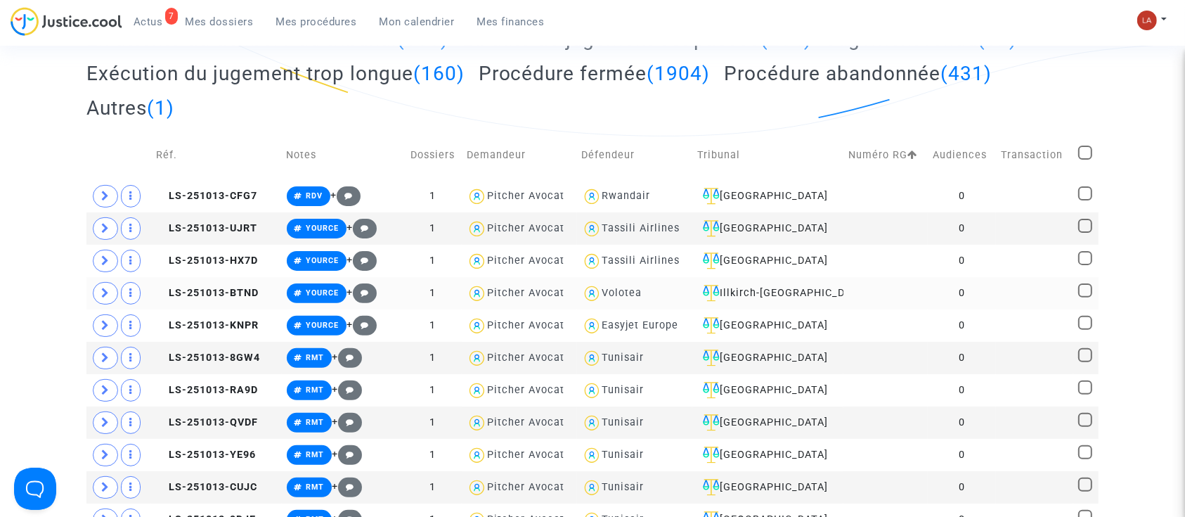
click at [1080, 293] on span at bounding box center [1085, 290] width 14 height 14
click at [1084, 297] on input "checkbox" at bounding box center [1084, 297] width 1 height 1
checkbox input "true"
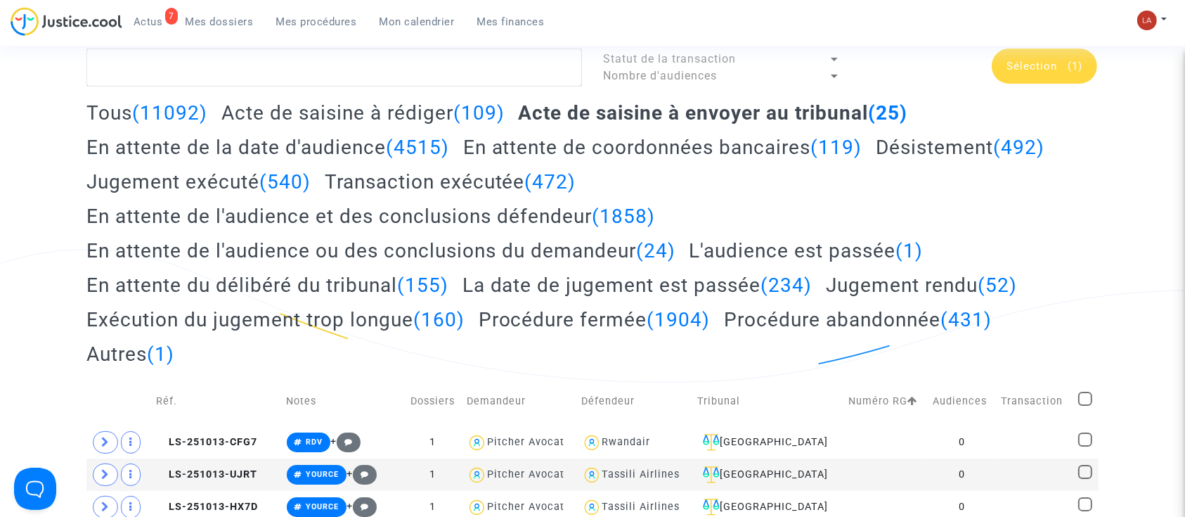
scroll to position [0, 0]
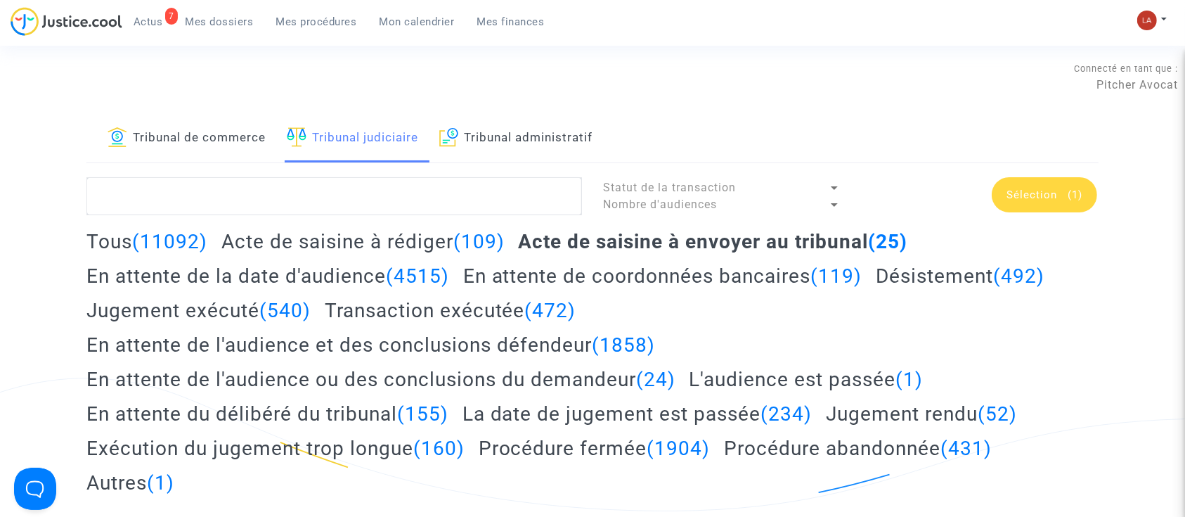
click at [1056, 182] on div "Sélection (1)" at bounding box center [1044, 194] width 105 height 35
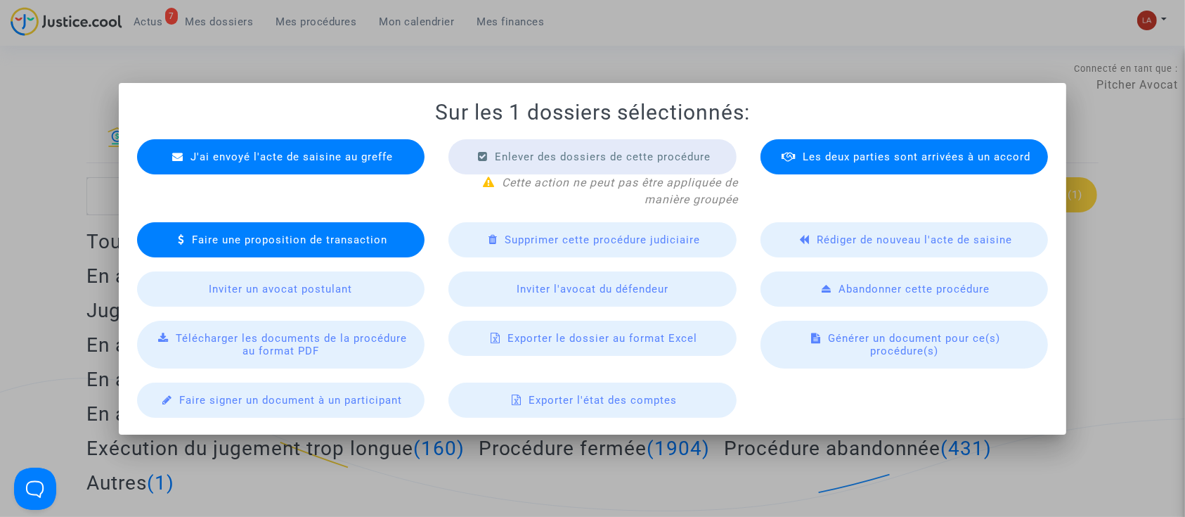
click at [318, 149] on div "J'ai envoyé l'acte de saisine au greffe" at bounding box center [281, 156] width 288 height 35
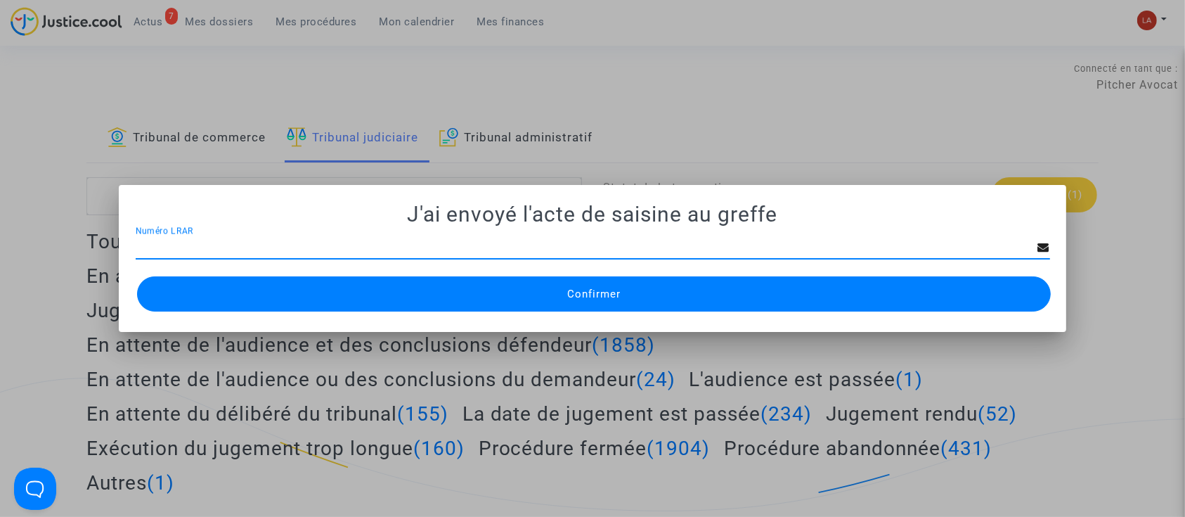
click at [390, 291] on button "Confirmer" at bounding box center [594, 293] width 914 height 35
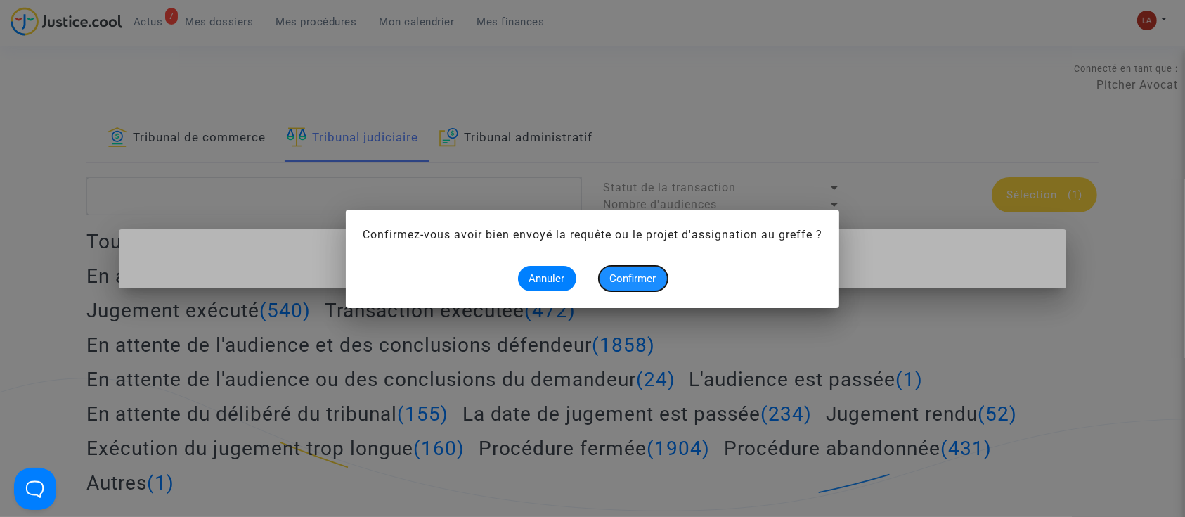
click at [641, 284] on button "Confirmer" at bounding box center [633, 278] width 69 height 25
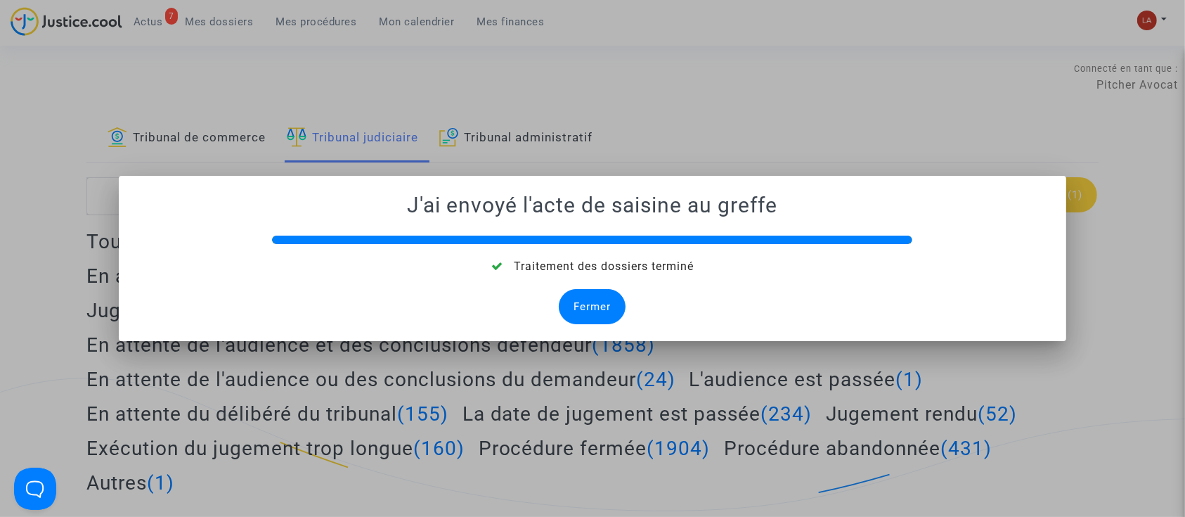
click at [602, 326] on mat-dialog-container "J'ai envoyé l'acte de saisine au greffe Traitement des dossiers terminé Fermer" at bounding box center [593, 258] width 948 height 165
click at [604, 309] on div "Fermer" at bounding box center [592, 306] width 67 height 35
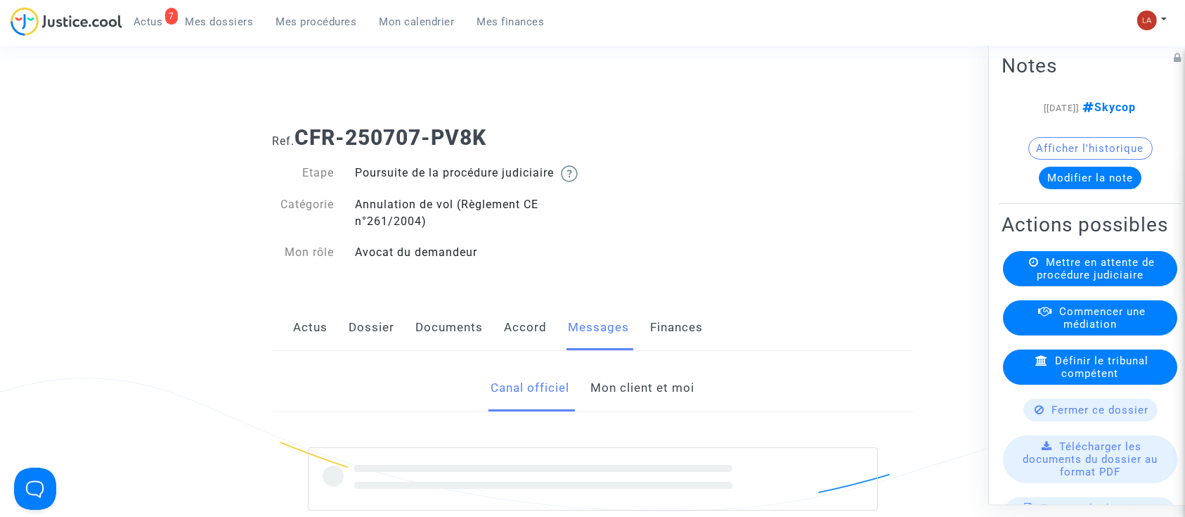
click at [635, 411] on link "Mon client et moi" at bounding box center [642, 388] width 104 height 46
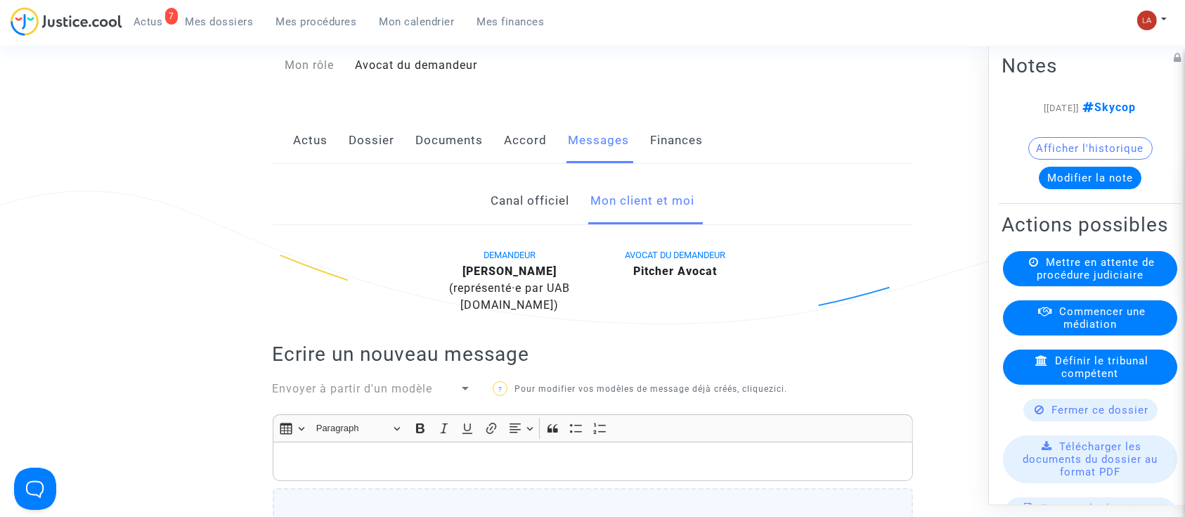
scroll to position [375, 0]
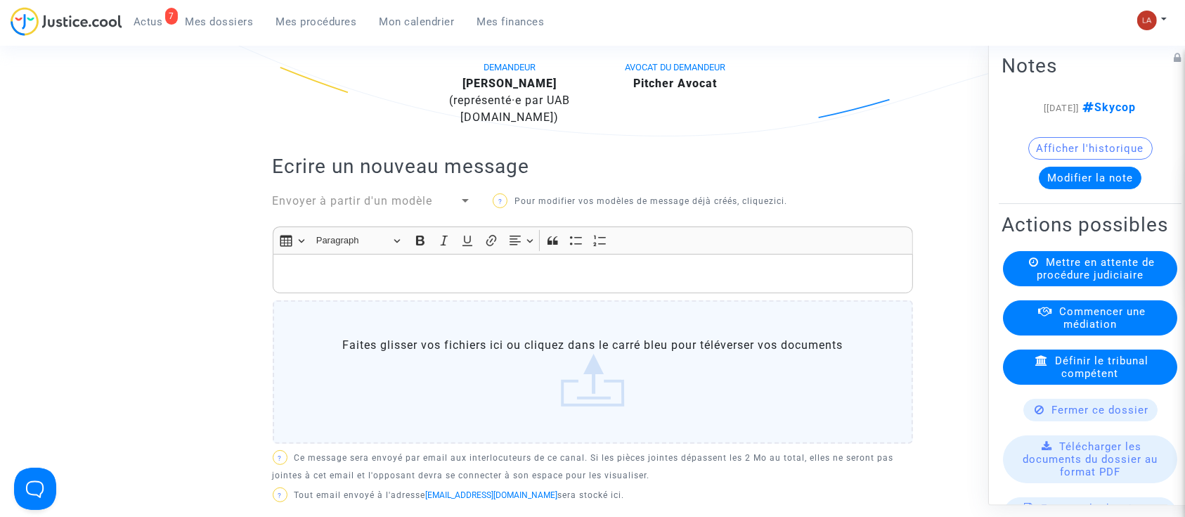
click at [519, 283] on p "Rich Text Editor, main" at bounding box center [593, 274] width 626 height 18
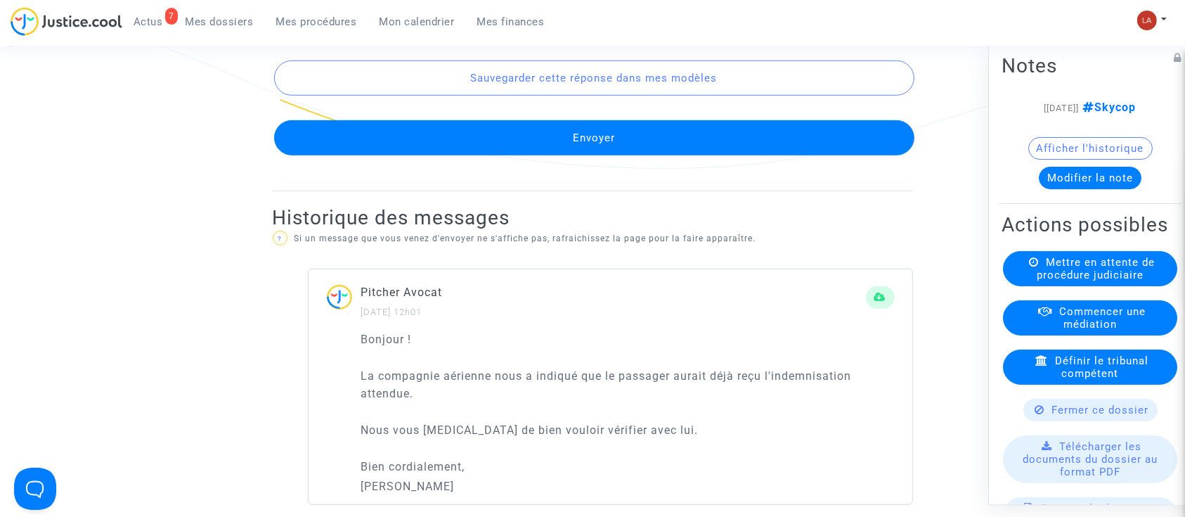
scroll to position [1006, 0]
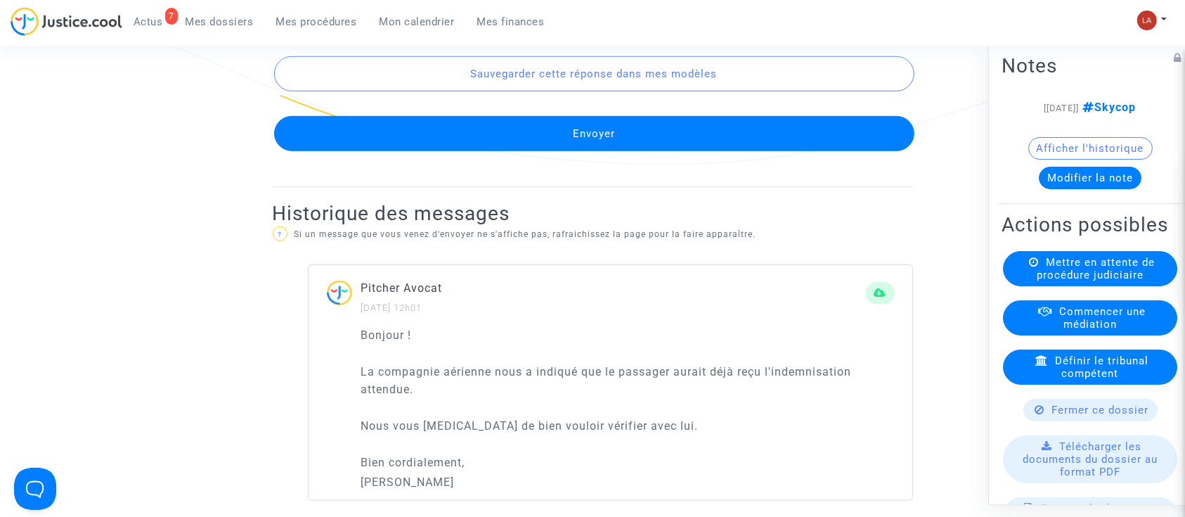
click at [493, 151] on button "Envoyer" at bounding box center [594, 133] width 640 height 35
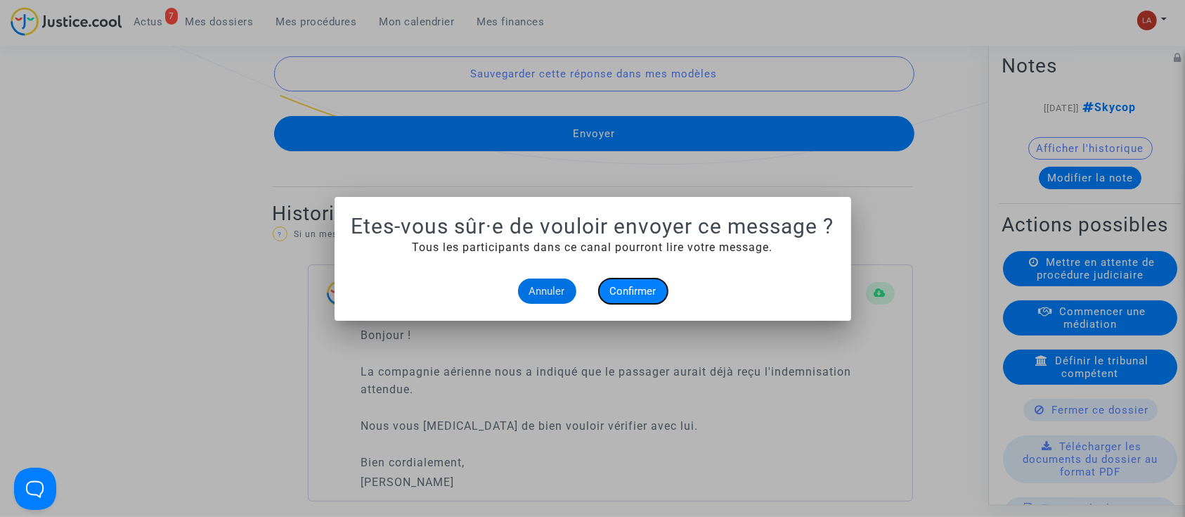
click at [622, 286] on span "Confirmer" at bounding box center [633, 291] width 46 height 13
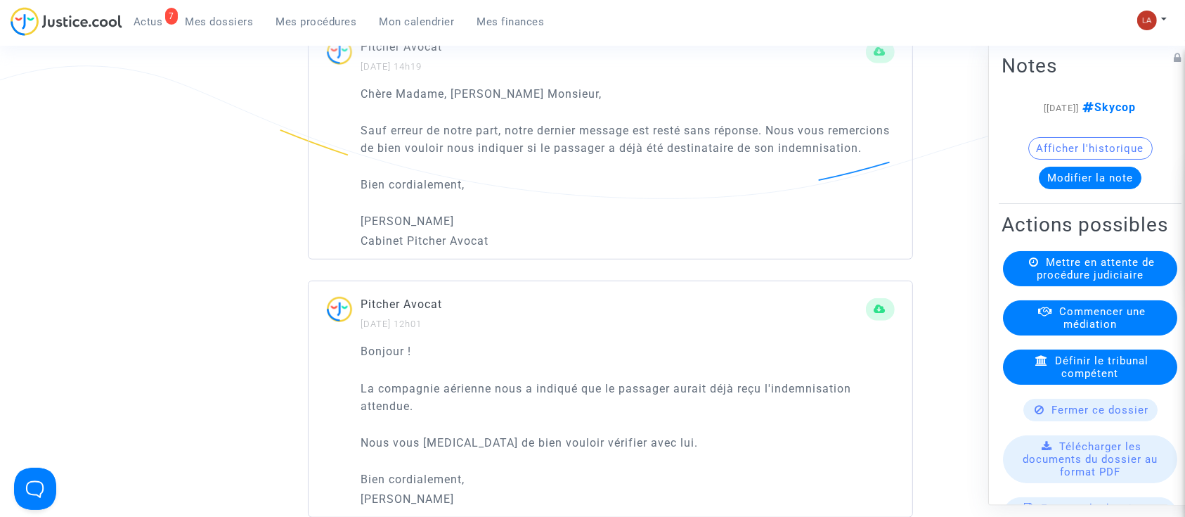
scroll to position [976, 0]
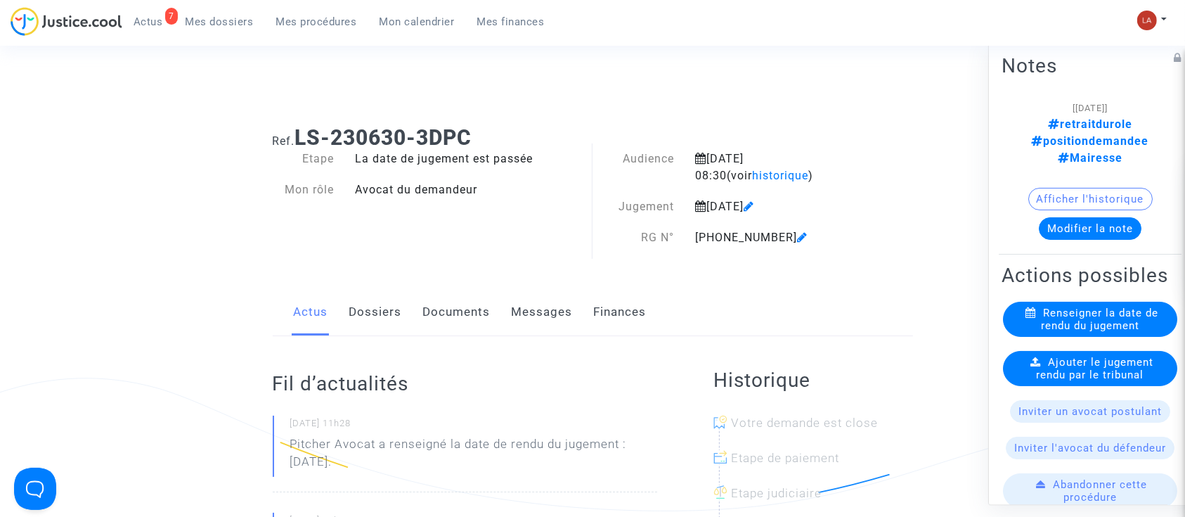
click at [377, 310] on link "Dossiers" at bounding box center [375, 312] width 53 height 46
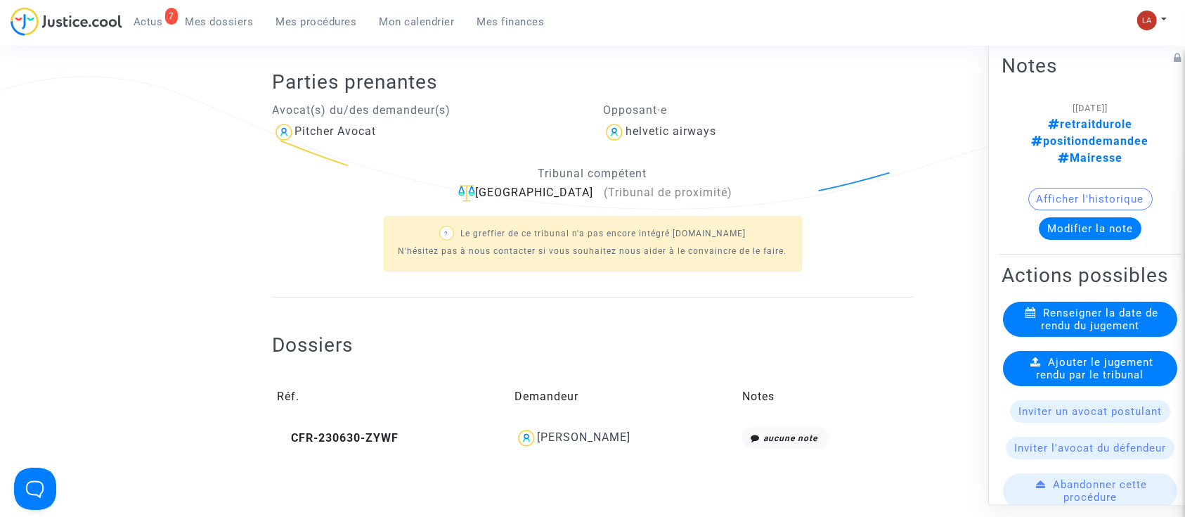
scroll to position [306, 0]
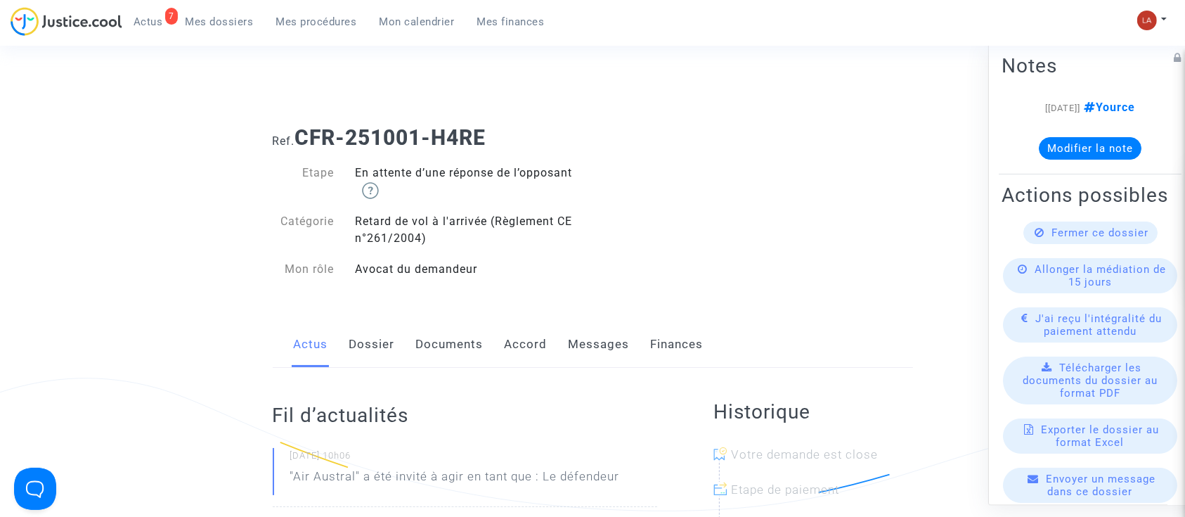
click at [512, 352] on link "Accord" at bounding box center [526, 344] width 43 height 46
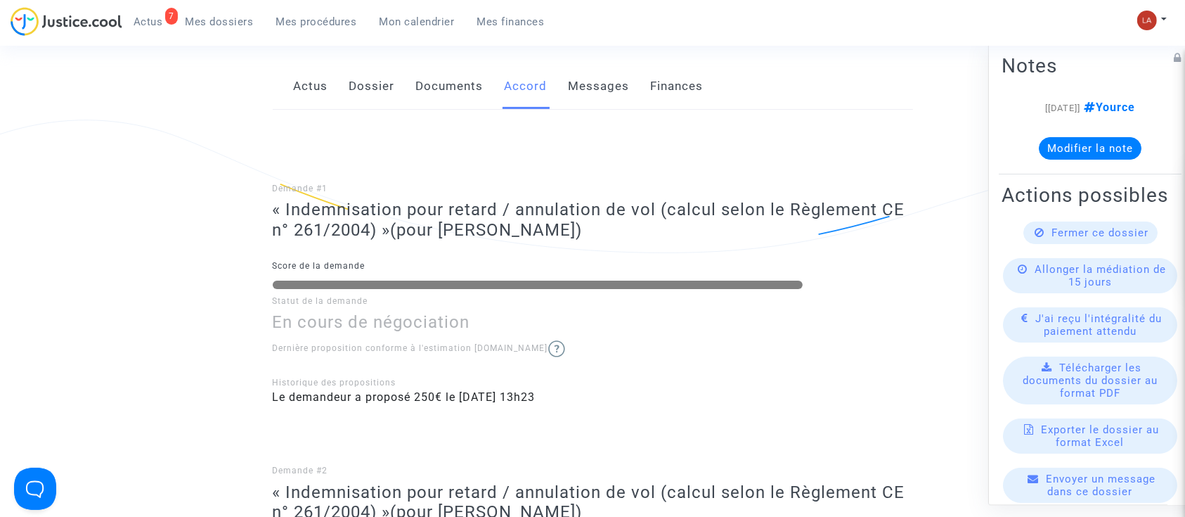
scroll to position [259, 0]
click at [375, 77] on link "Dossier" at bounding box center [372, 86] width 46 height 46
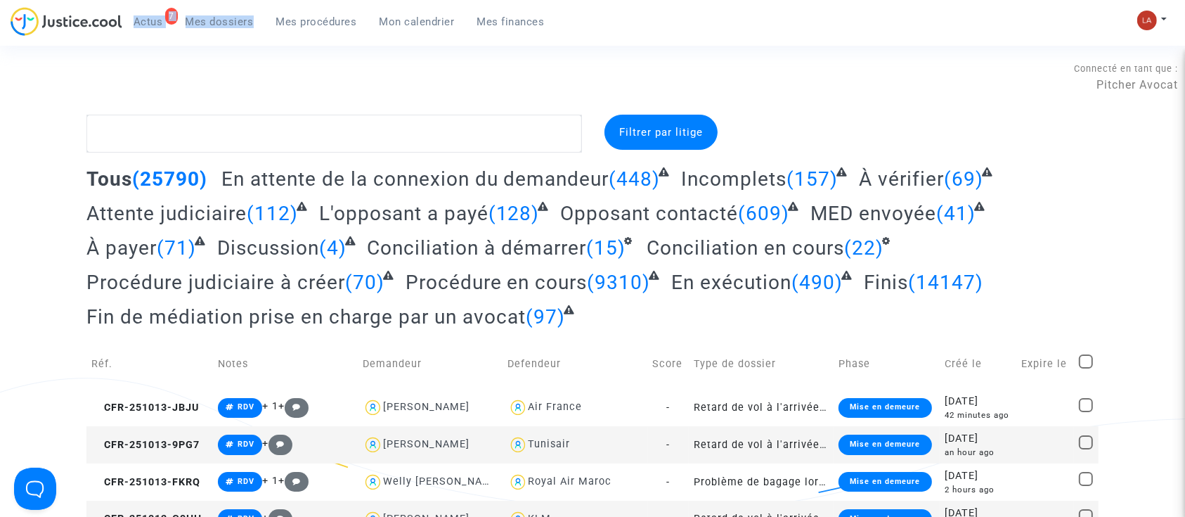
drag, startPoint x: 298, startPoint y: 2, endPoint x: 303, endPoint y: 31, distance: 29.2
click at [297, 9] on nav "7 Actus Mes dossiers Mes procédures Mon calendrier Mes finances Mon profil Chan…" at bounding box center [592, 23] width 1185 height 46
click at [303, 31] on link "Mes procédures" at bounding box center [316, 21] width 103 height 21
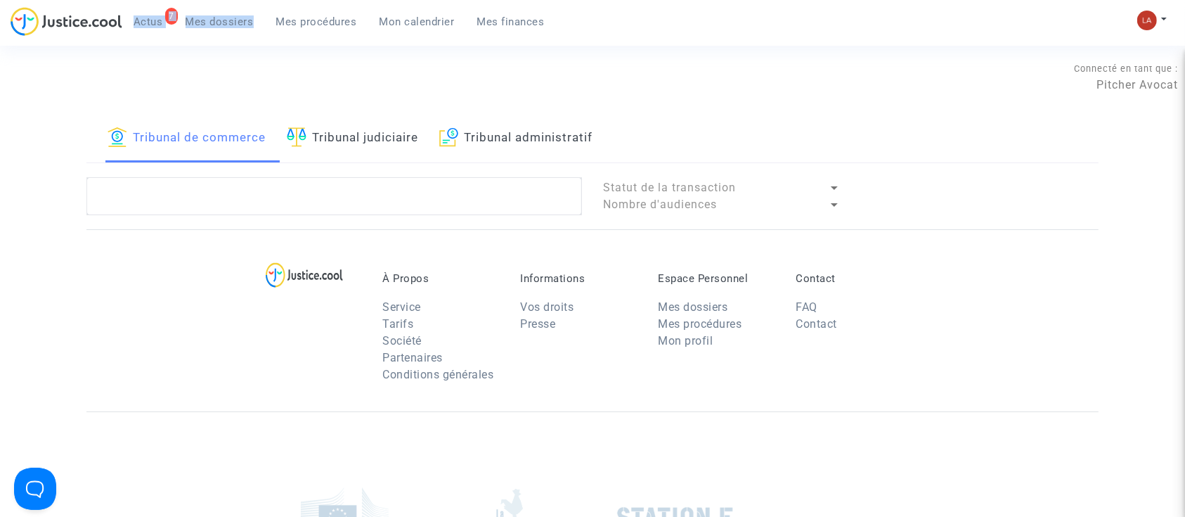
click at [341, 127] on link "Tribunal judiciaire" at bounding box center [352, 139] width 131 height 48
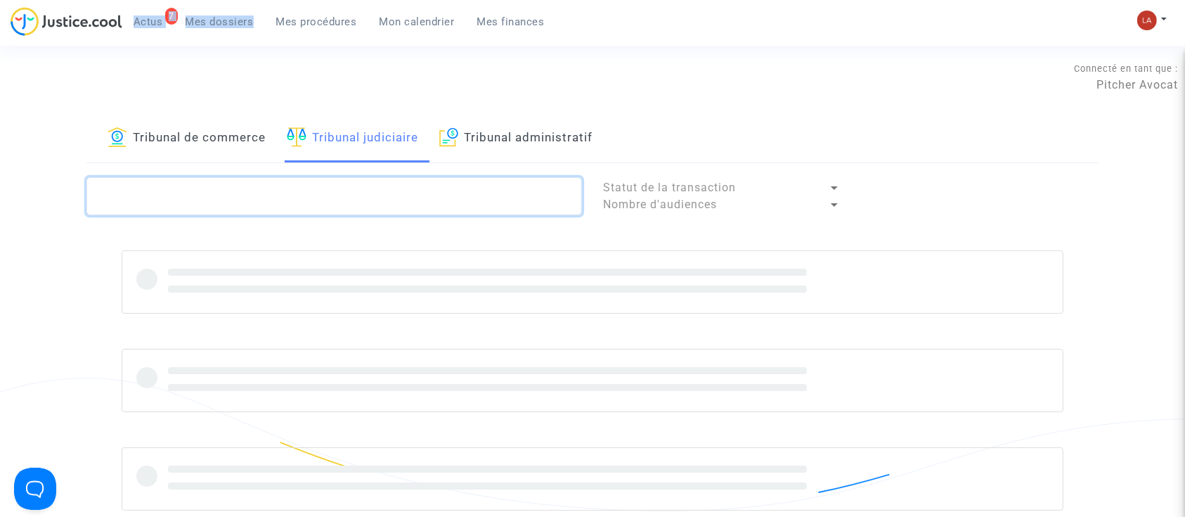
click at [349, 190] on textarea at bounding box center [333, 196] width 495 height 38
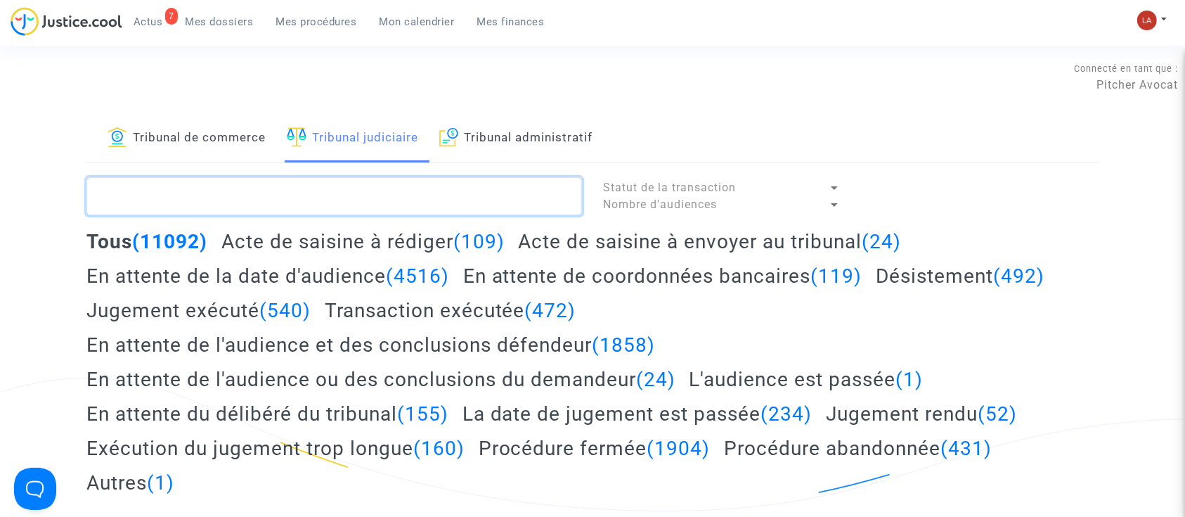
type textarea "é"
type textarea "2"
type textarea "C"
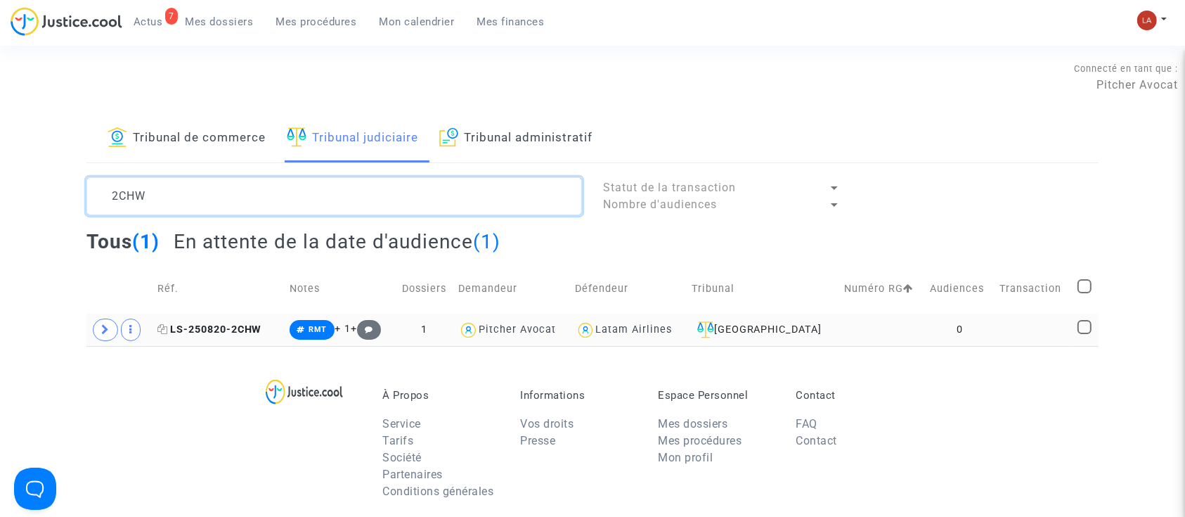
type textarea "2CHW"
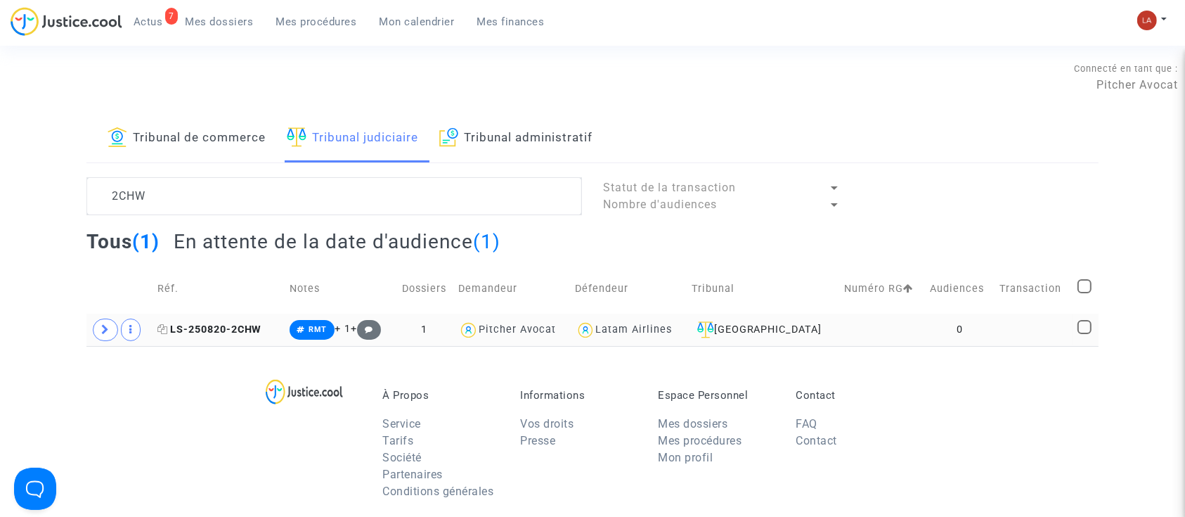
click at [188, 329] on span "LS-250820-2CHW" at bounding box center [209, 329] width 105 height 12
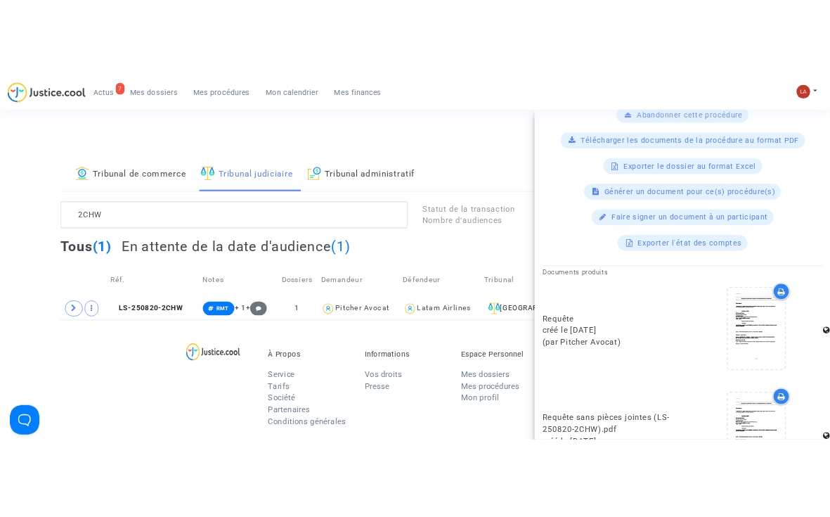
scroll to position [562, 0]
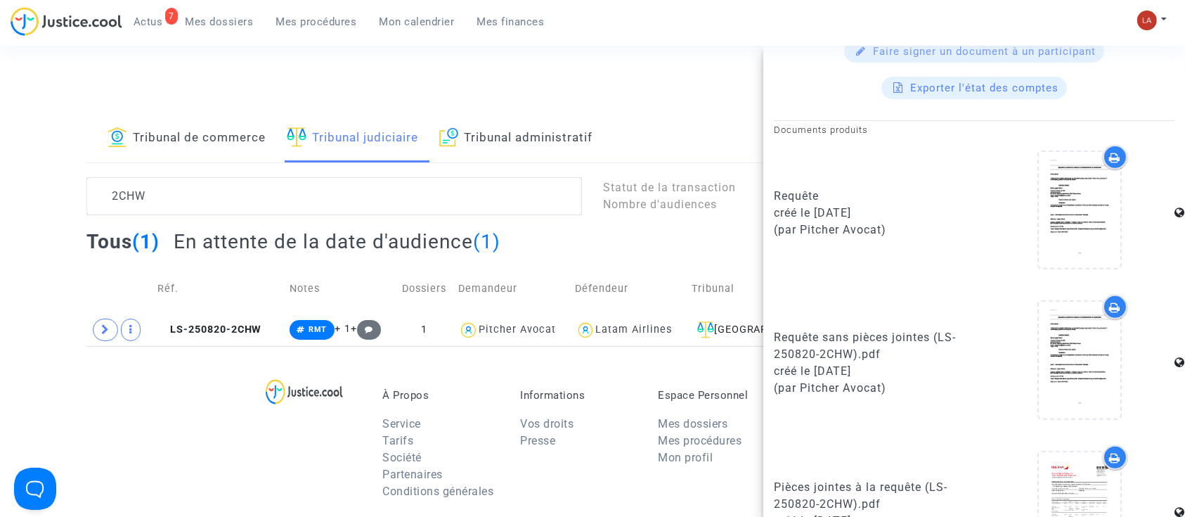
click at [1110, 159] on icon at bounding box center [1115, 157] width 11 height 11
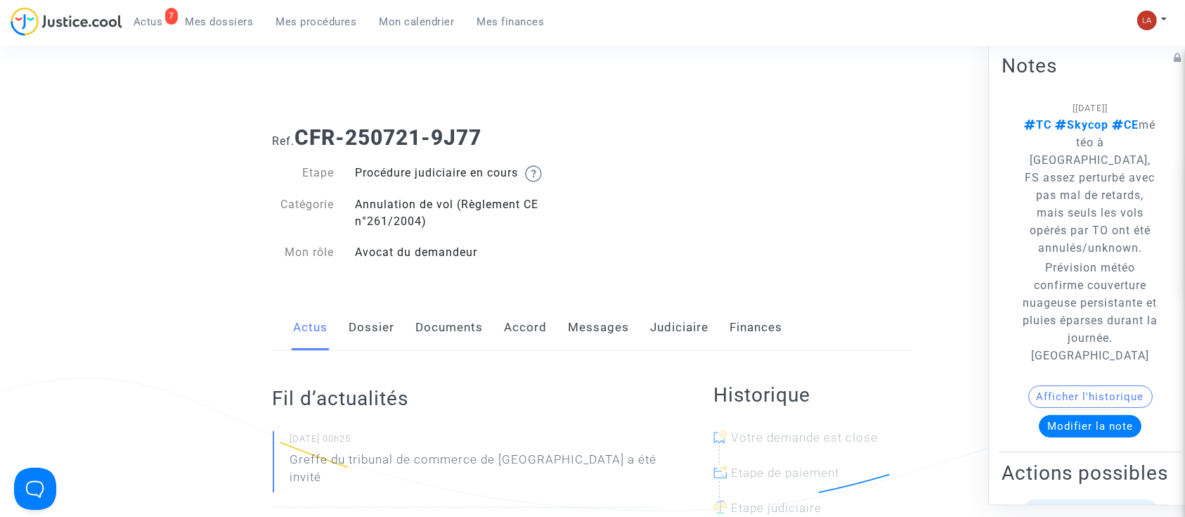
click at [639, 336] on div "Actus Dossier Documents Accord Messages Judiciaire Finances" at bounding box center [593, 327] width 640 height 47
click at [626, 330] on link "Messages" at bounding box center [599, 327] width 61 height 46
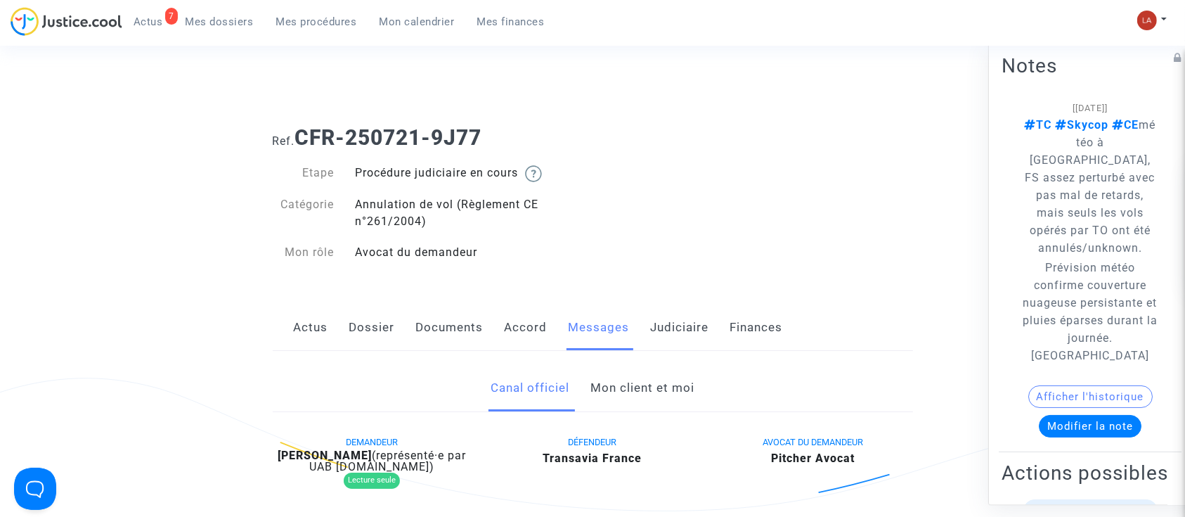
click at [649, 388] on link "Mon client et moi" at bounding box center [642, 388] width 104 height 46
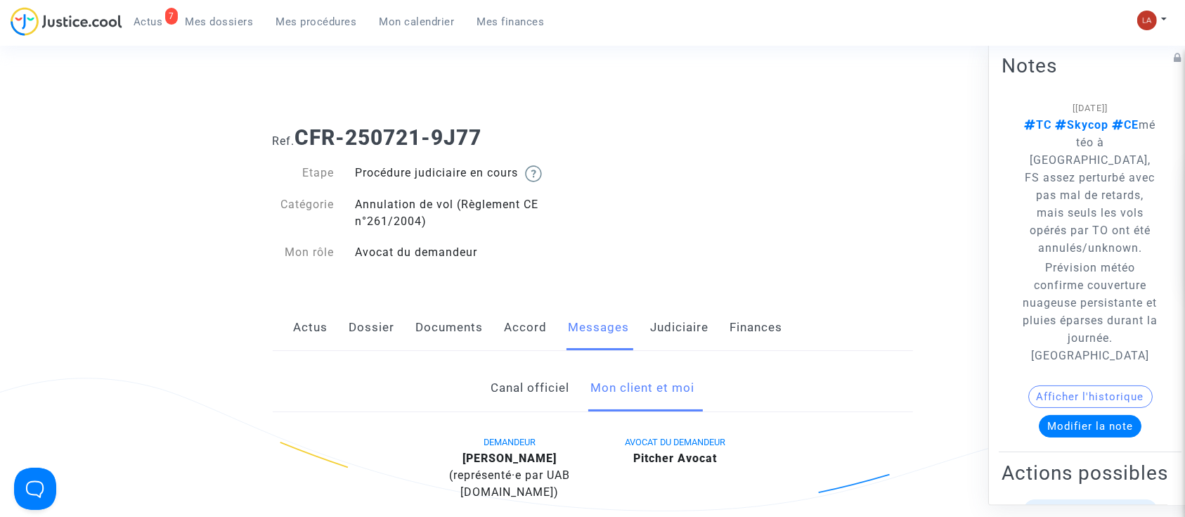
click at [444, 318] on link "Documents" at bounding box center [449, 327] width 67 height 46
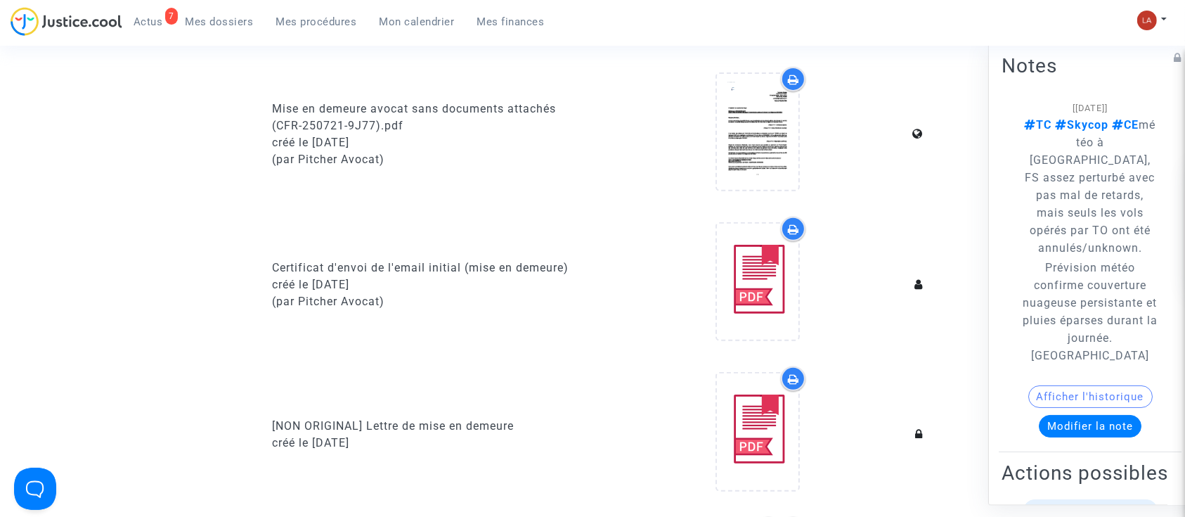
scroll to position [937, 0]
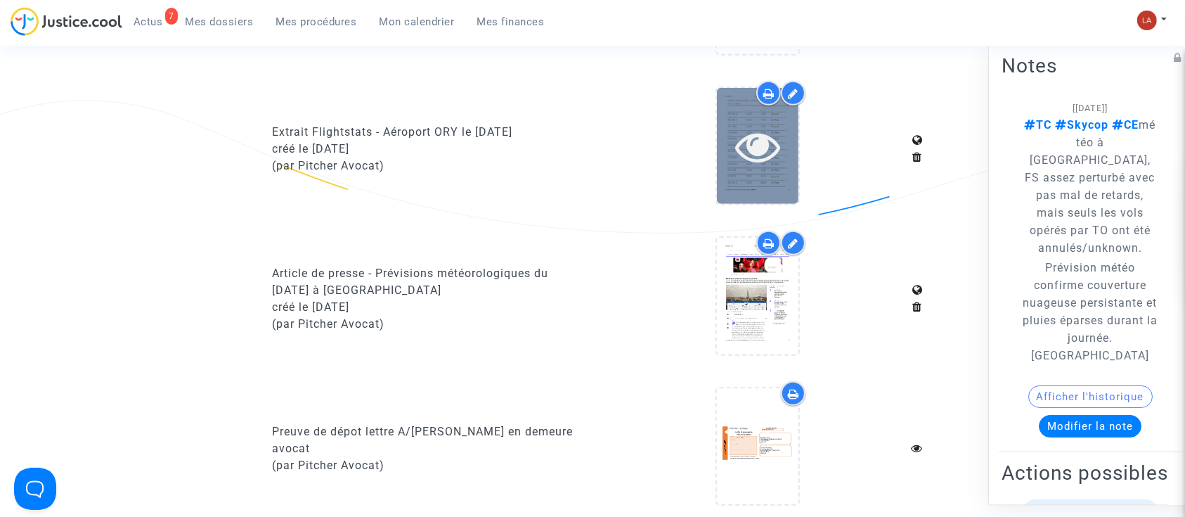
click at [750, 176] on div at bounding box center [758, 146] width 82 height 116
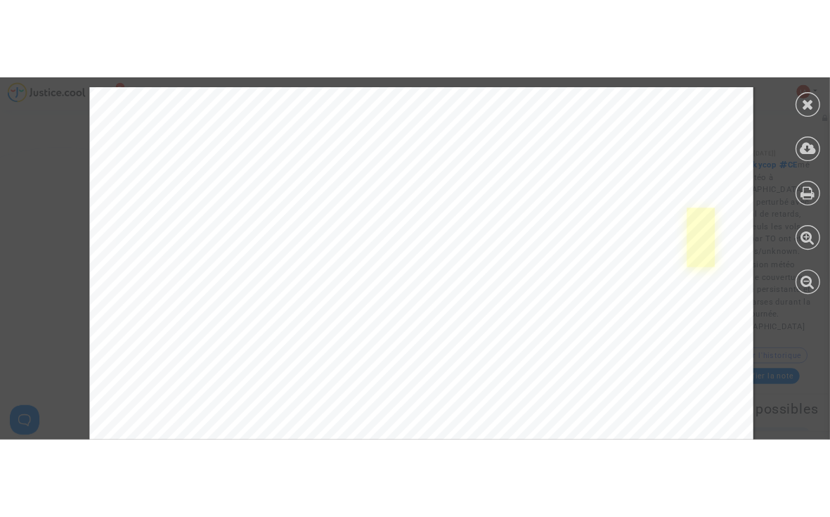
scroll to position [7600, 0]
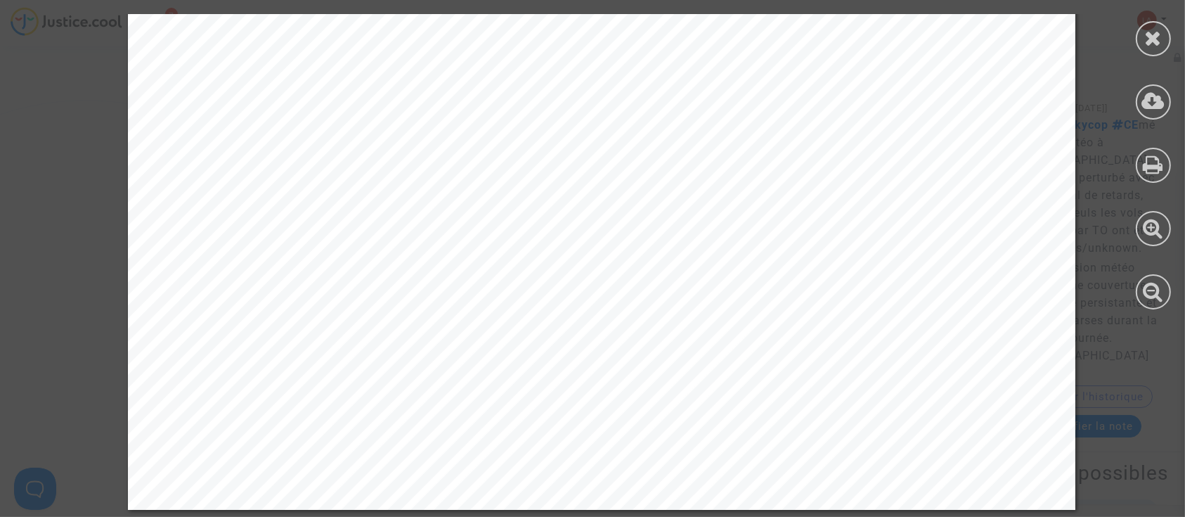
click at [1162, 34] on div at bounding box center [1153, 38] width 35 height 35
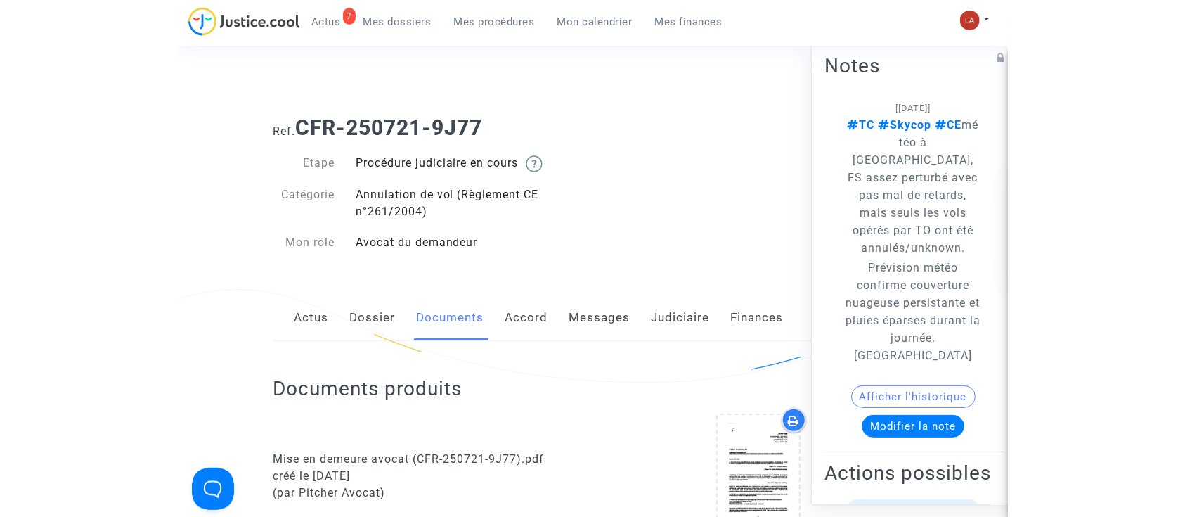
scroll to position [0, 0]
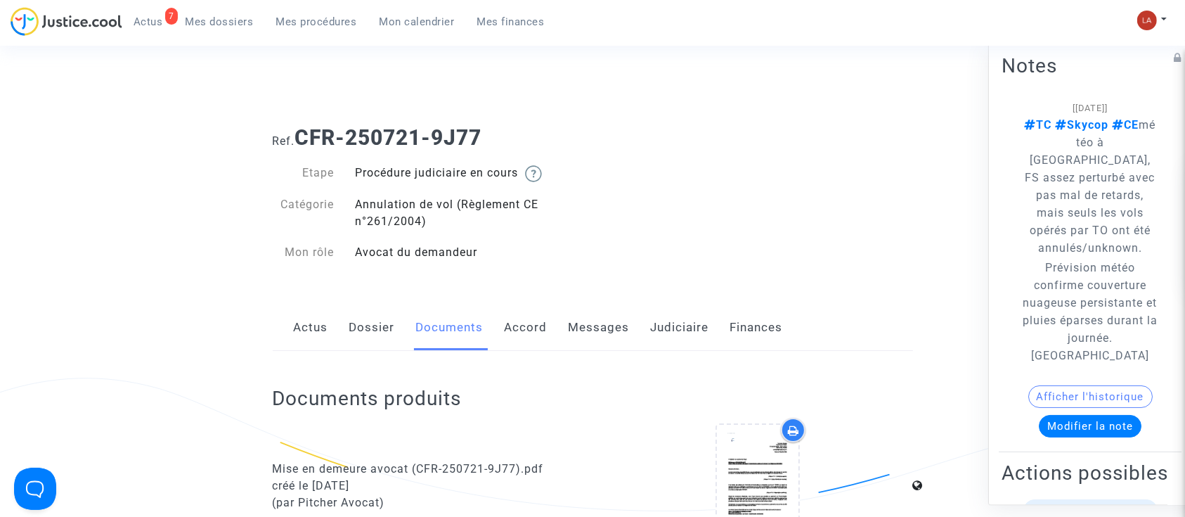
click at [376, 339] on link "Dossier" at bounding box center [372, 327] width 46 height 46
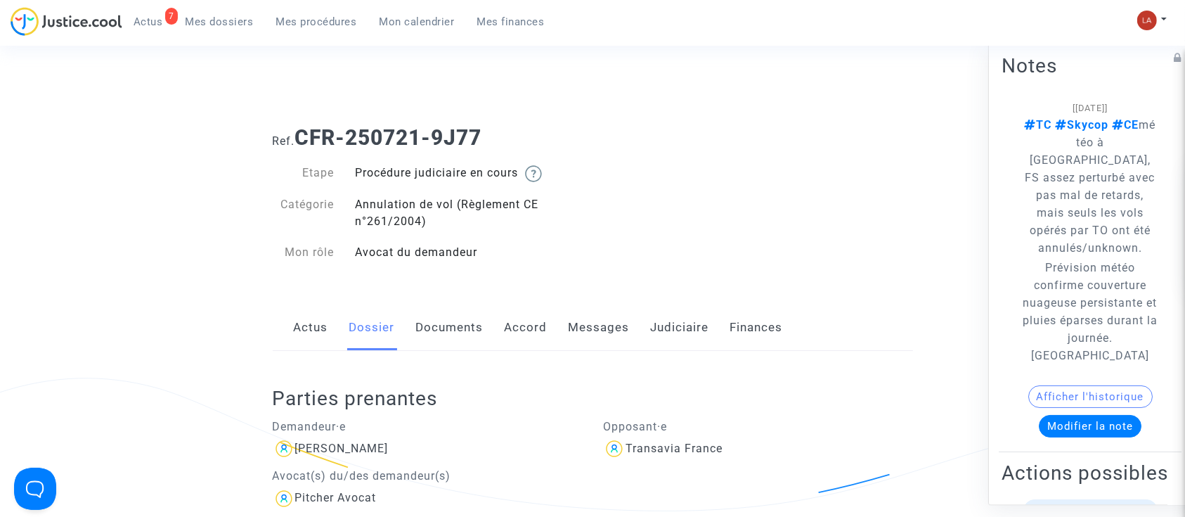
click at [448, 324] on link "Documents" at bounding box center [449, 327] width 67 height 46
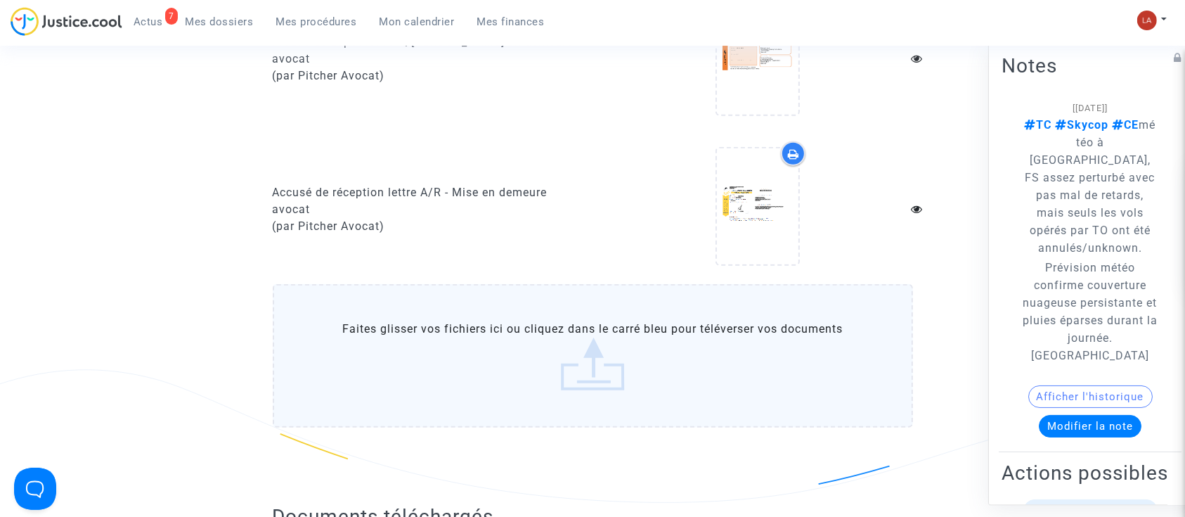
scroll to position [1406, 0]
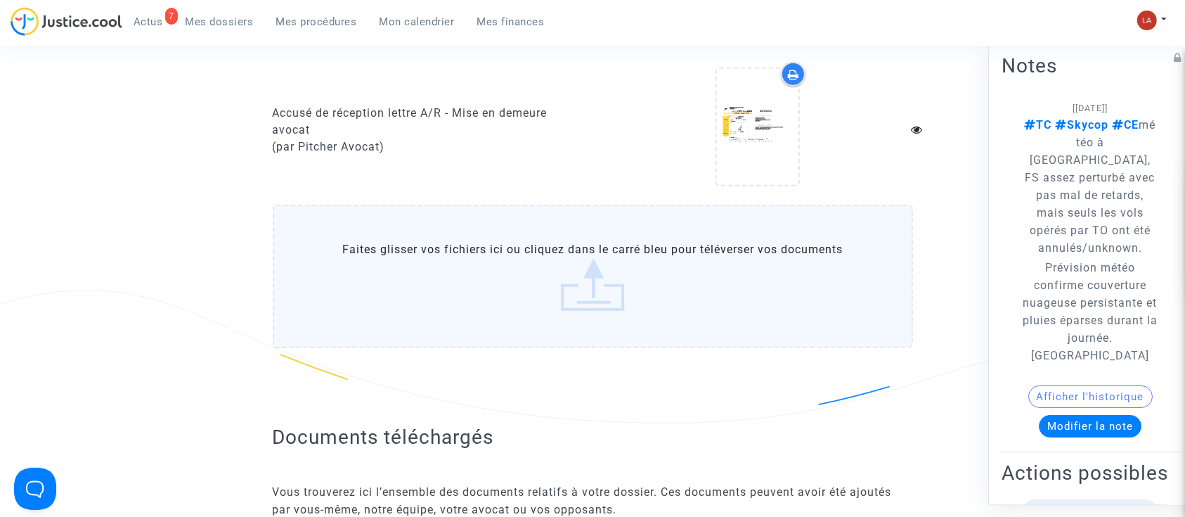
click at [574, 268] on label "Faites glisser vos fichiers ici ou cliquez dans le carré bleu pour téléverser v…" at bounding box center [593, 276] width 640 height 143
click at [0, 0] on input "Faites glisser vos fichiers ici ou cliquez dans le carré bleu pour téléverser v…" at bounding box center [0, 0] width 0 height 0
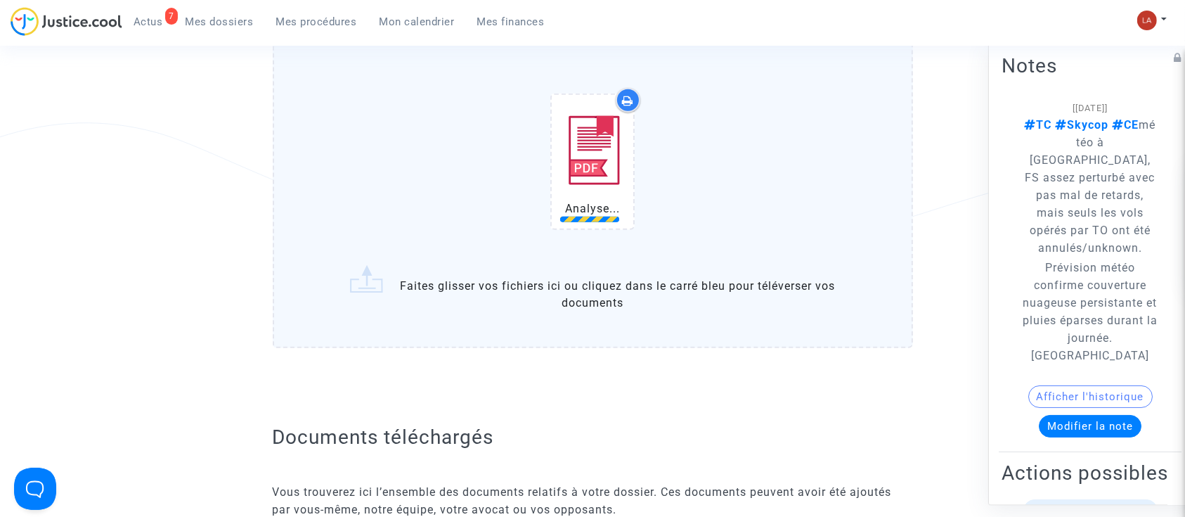
scroll to position [1687, 0]
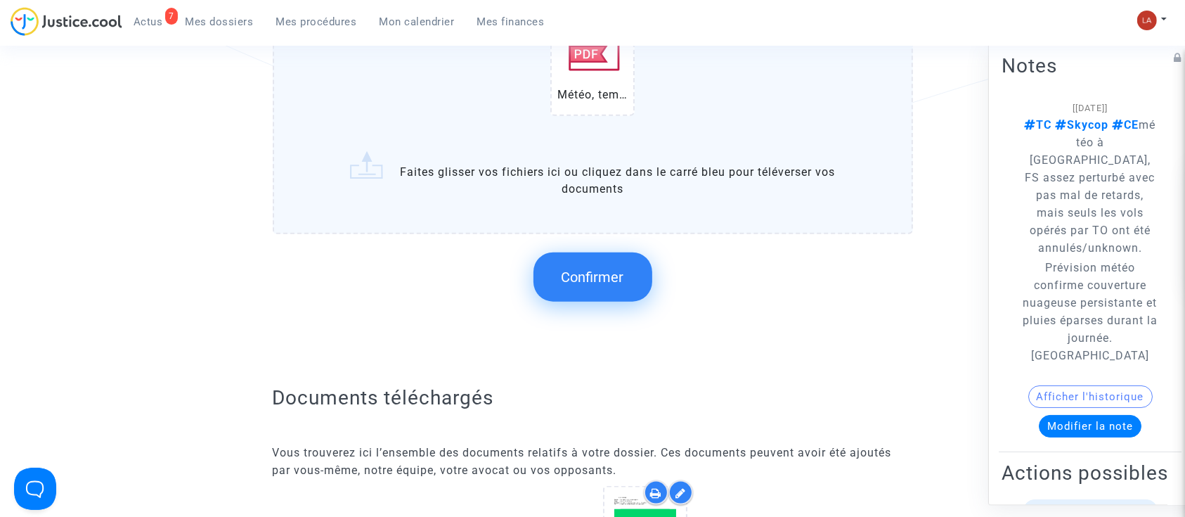
click at [571, 284] on button "Confirmer" at bounding box center [592, 276] width 119 height 49
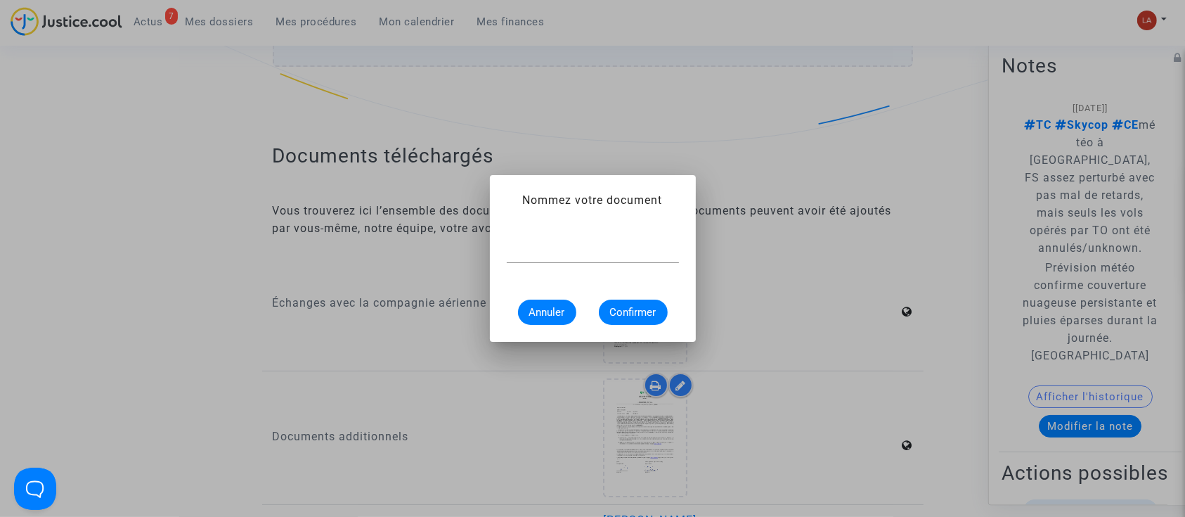
scroll to position [0, 0]
type input "Historique météo - Aéroport ORY le 26 juin 2025"
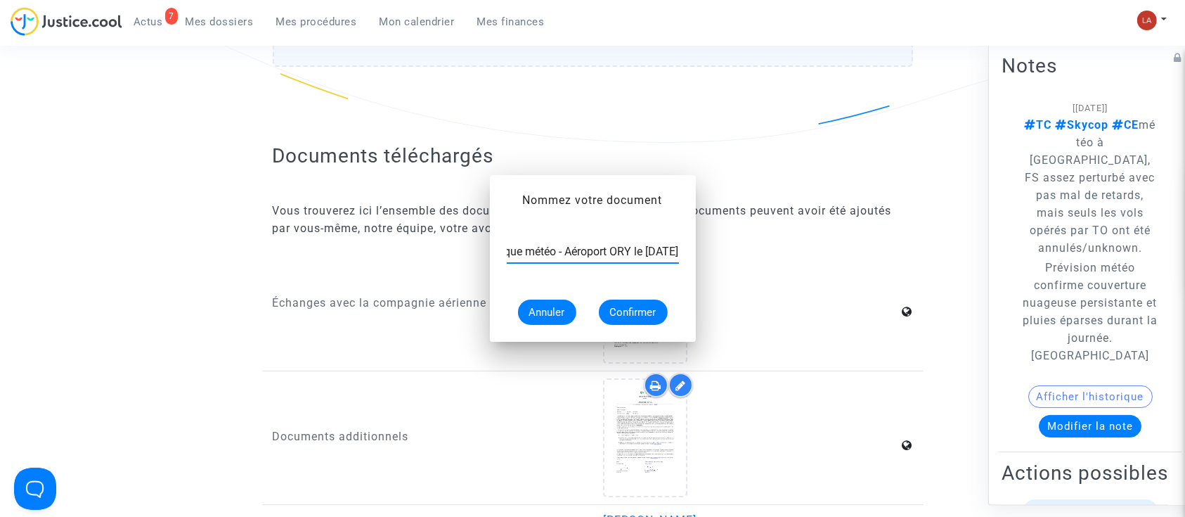
scroll to position [1687, 0]
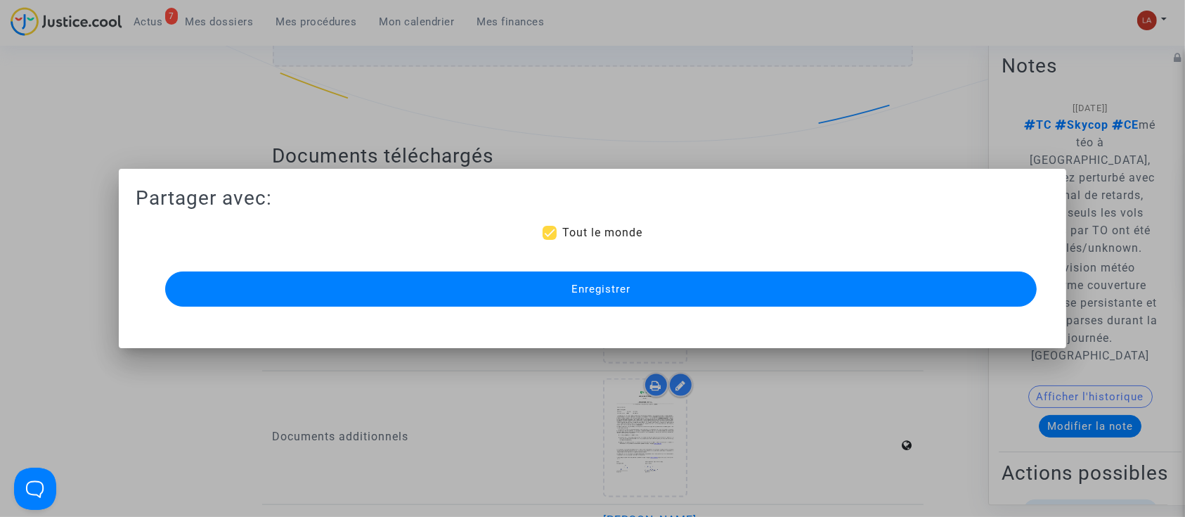
click at [566, 283] on button "Enregistrer" at bounding box center [601, 288] width 872 height 35
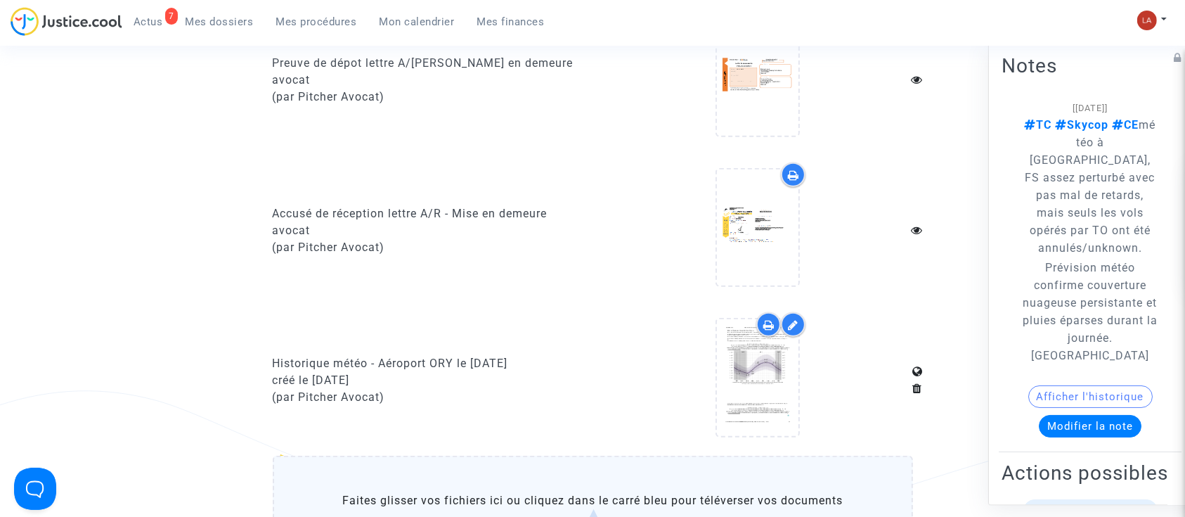
scroll to position [1406, 0]
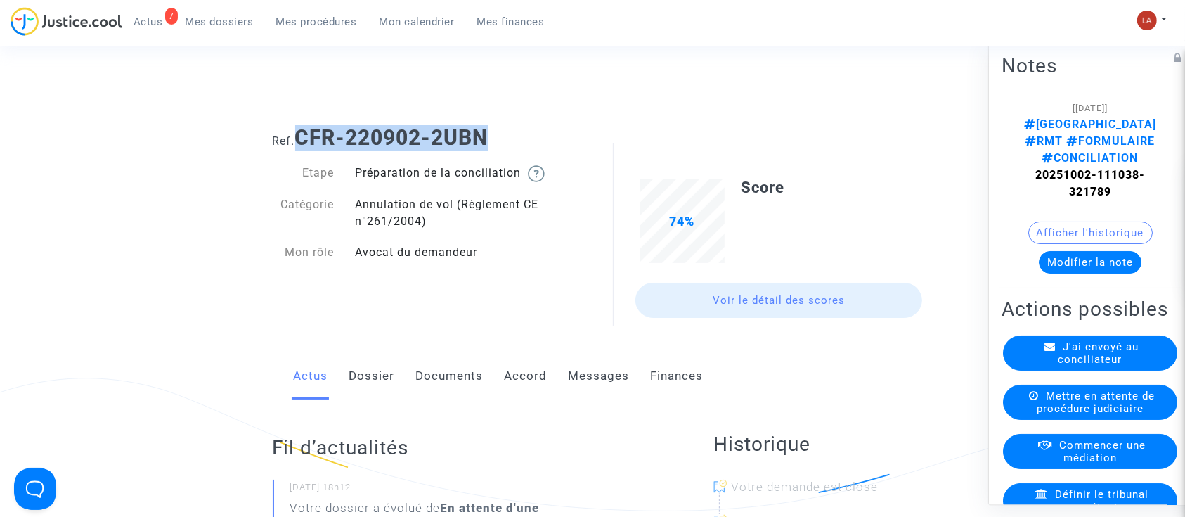
click at [300, 123] on div "Ref. CFR-220902-2UBN" at bounding box center [592, 133] width 661 height 36
click at [521, 138] on h1 "Ref. CFR-220902-2UBN" at bounding box center [593, 137] width 640 height 25
drag, startPoint x: 414, startPoint y: 138, endPoint x: 302, endPoint y: 132, distance: 111.9
click at [302, 132] on h1 "Ref. CFR-220902-2UBN" at bounding box center [593, 137] width 640 height 25
copy b "CFR-220902-2UBN"
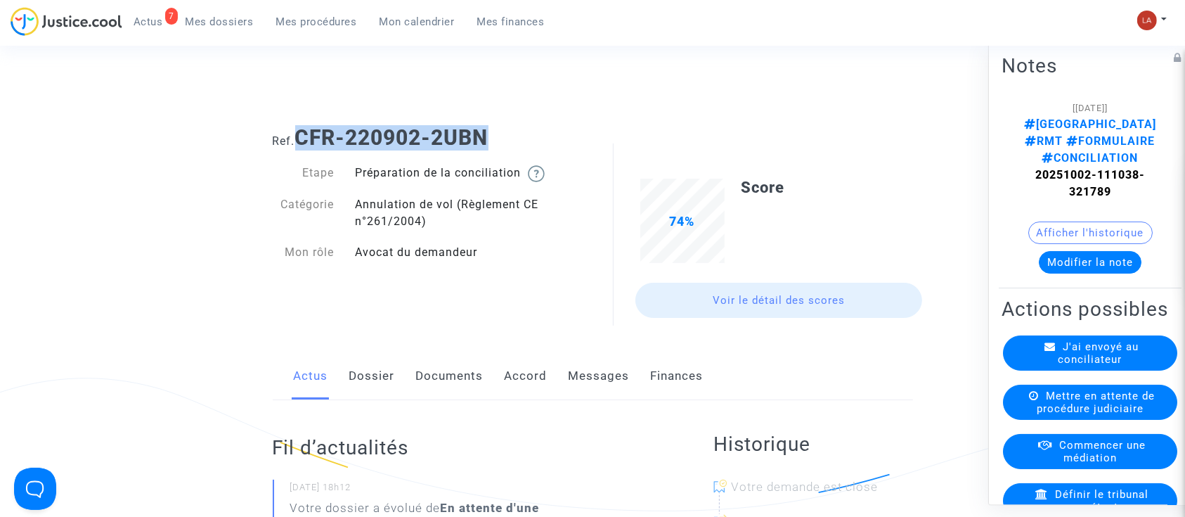
click at [607, 389] on link "Messages" at bounding box center [599, 376] width 61 height 46
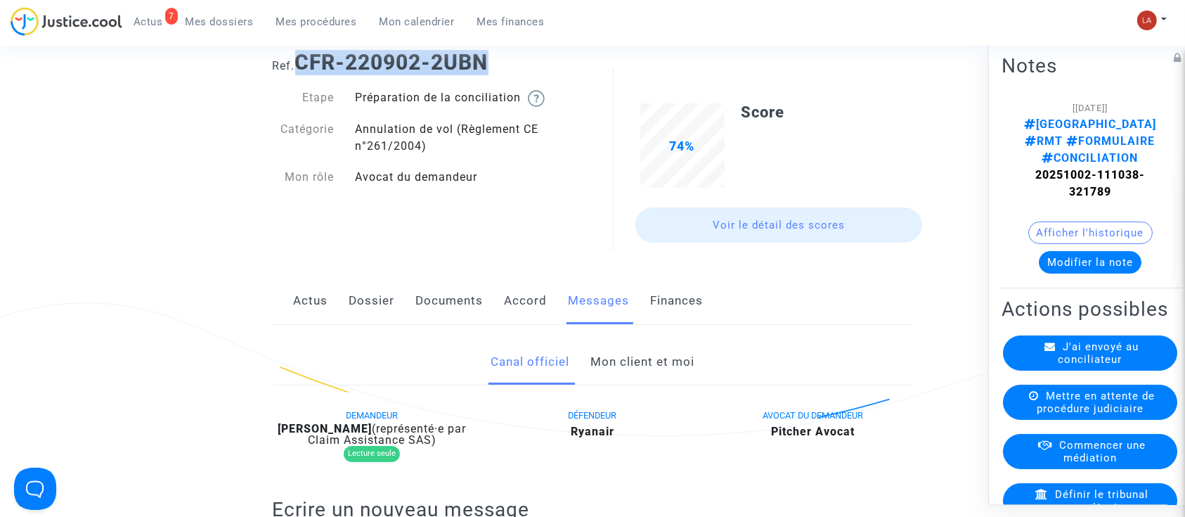
scroll to position [281, 0]
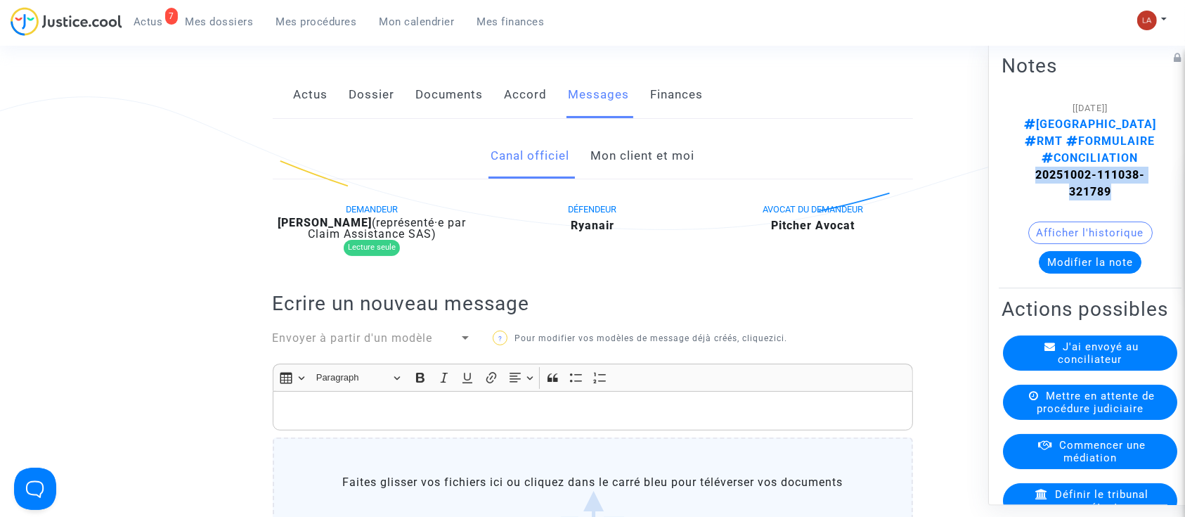
drag, startPoint x: 1105, startPoint y: 180, endPoint x: 1029, endPoint y: 157, distance: 79.4
click at [1029, 157] on div "[[DATE]] BORDEAUX RMT FORMULAIRE CONCILIATION 20251002-111038-321789" at bounding box center [1090, 149] width 135 height 101
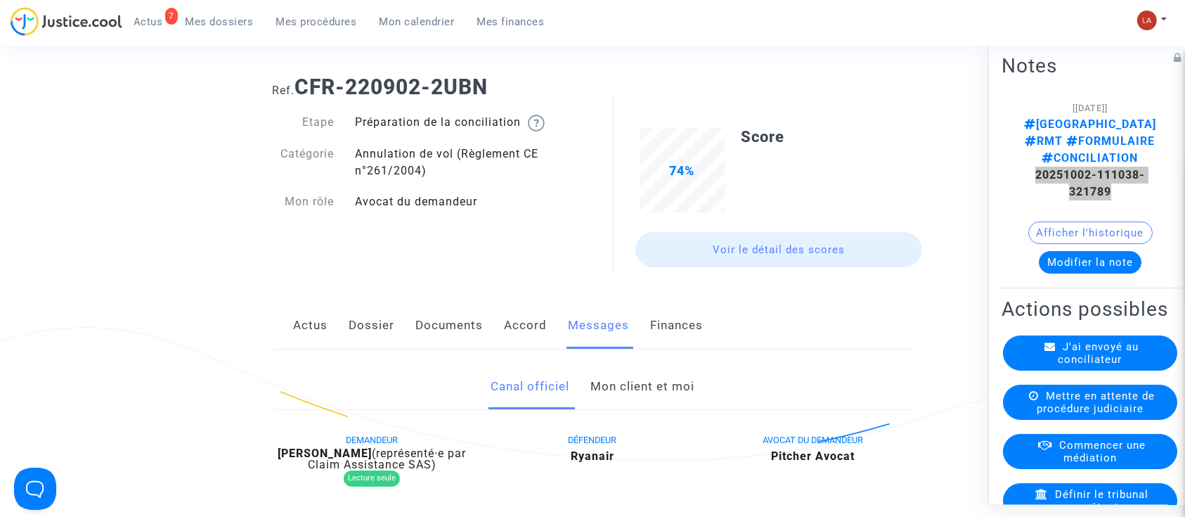
scroll to position [0, 0]
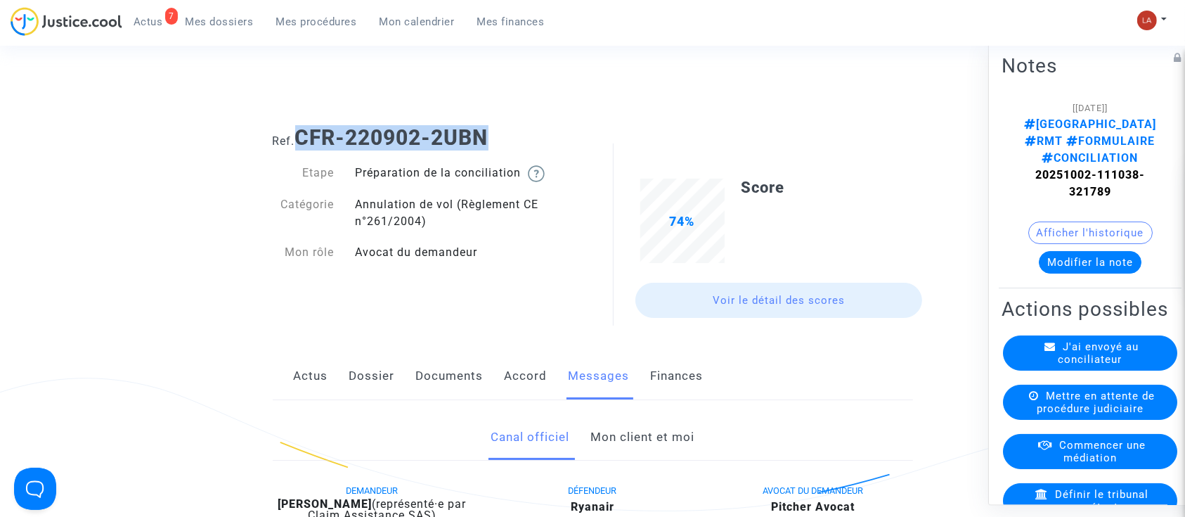
drag, startPoint x: 512, startPoint y: 138, endPoint x: 304, endPoint y: 134, distance: 207.4
click at [304, 134] on h1 "Ref. CFR-220902-2UBN" at bounding box center [593, 137] width 640 height 25
click at [1036, 366] on div "J'ai envoyé au conciliateur" at bounding box center [1090, 352] width 174 height 35
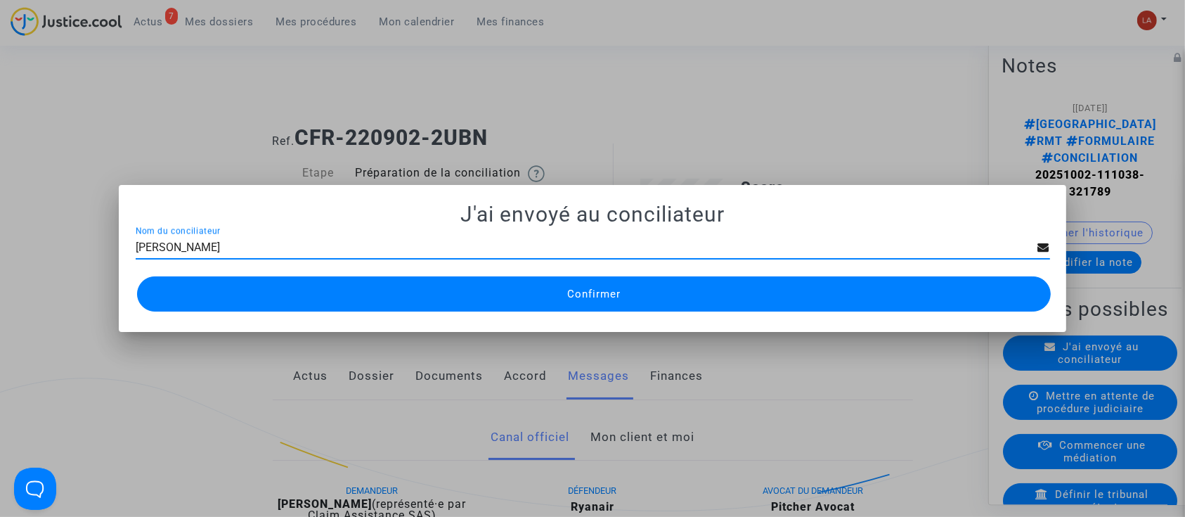
type input "[PERSON_NAME]"
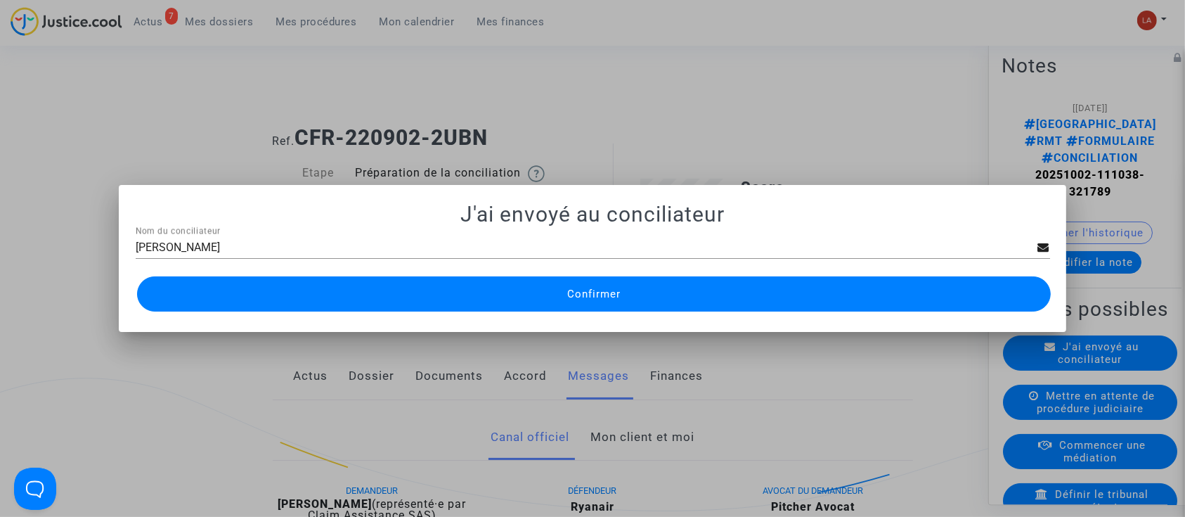
click at [501, 302] on button "Confirmer" at bounding box center [594, 293] width 914 height 35
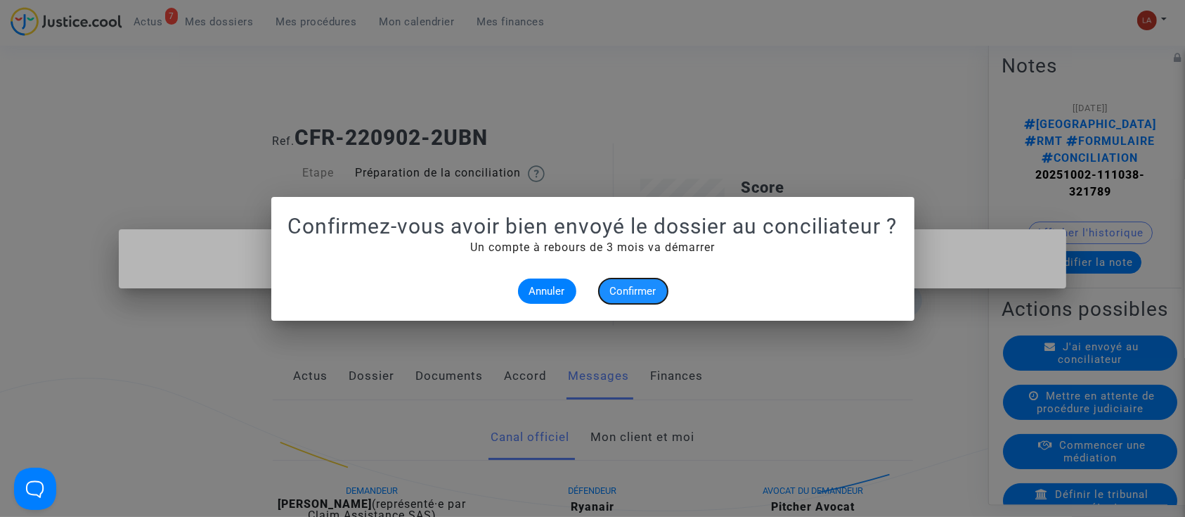
click at [611, 295] on span "Confirmer" at bounding box center [633, 291] width 46 height 13
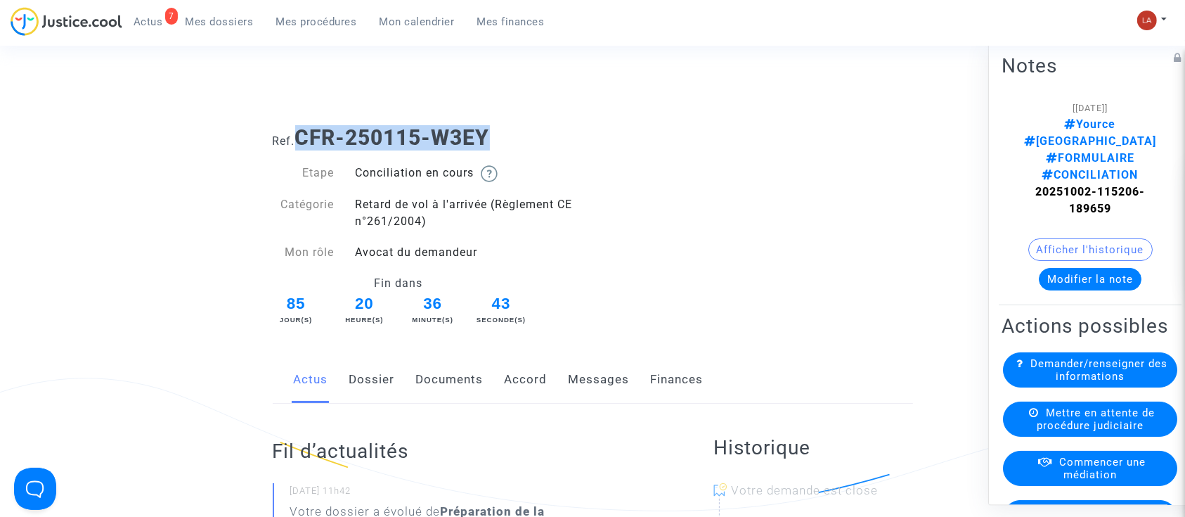
drag, startPoint x: 503, startPoint y: 141, endPoint x: 304, endPoint y: 126, distance: 199.4
click at [304, 126] on h1 "Ref. CFR-250115-W3EY" at bounding box center [593, 137] width 640 height 25
copy b "CFR-250115-W3EY"
click at [1053, 268] on button "Modifier la note" at bounding box center [1090, 279] width 103 height 22
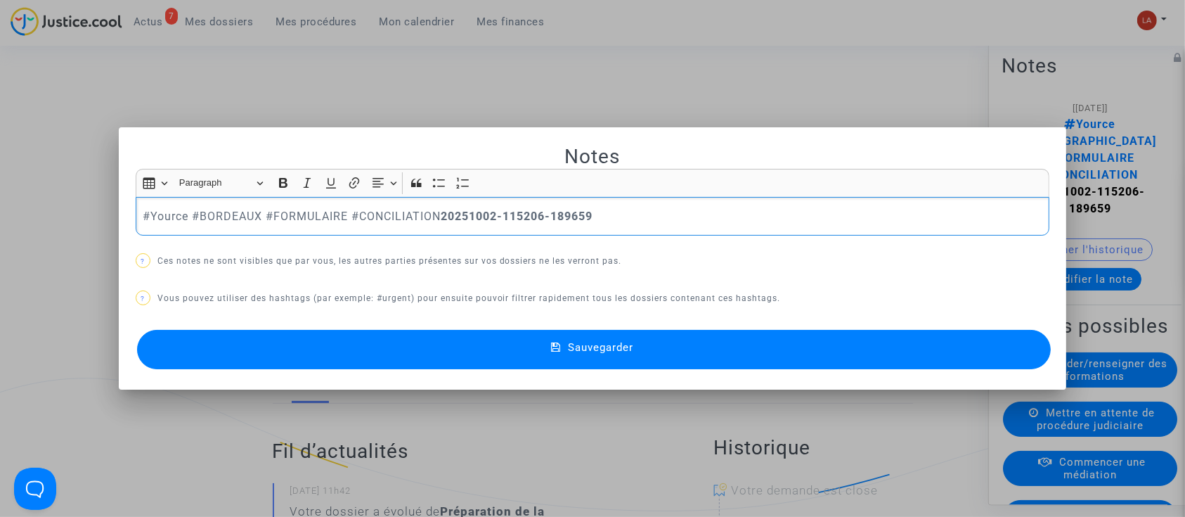
click at [439, 219] on p "#Yource #BORDEAUX #FORMULAIRE #CONCILIATION 20251002-115206-189659" at bounding box center [593, 216] width 900 height 18
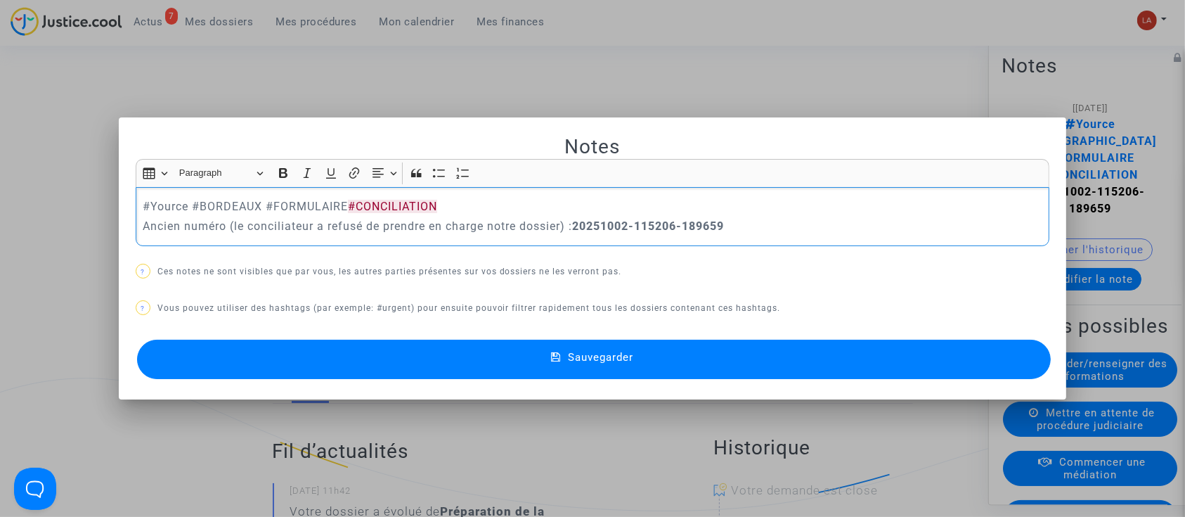
click at [495, 357] on button "Sauvegarder" at bounding box center [594, 358] width 914 height 39
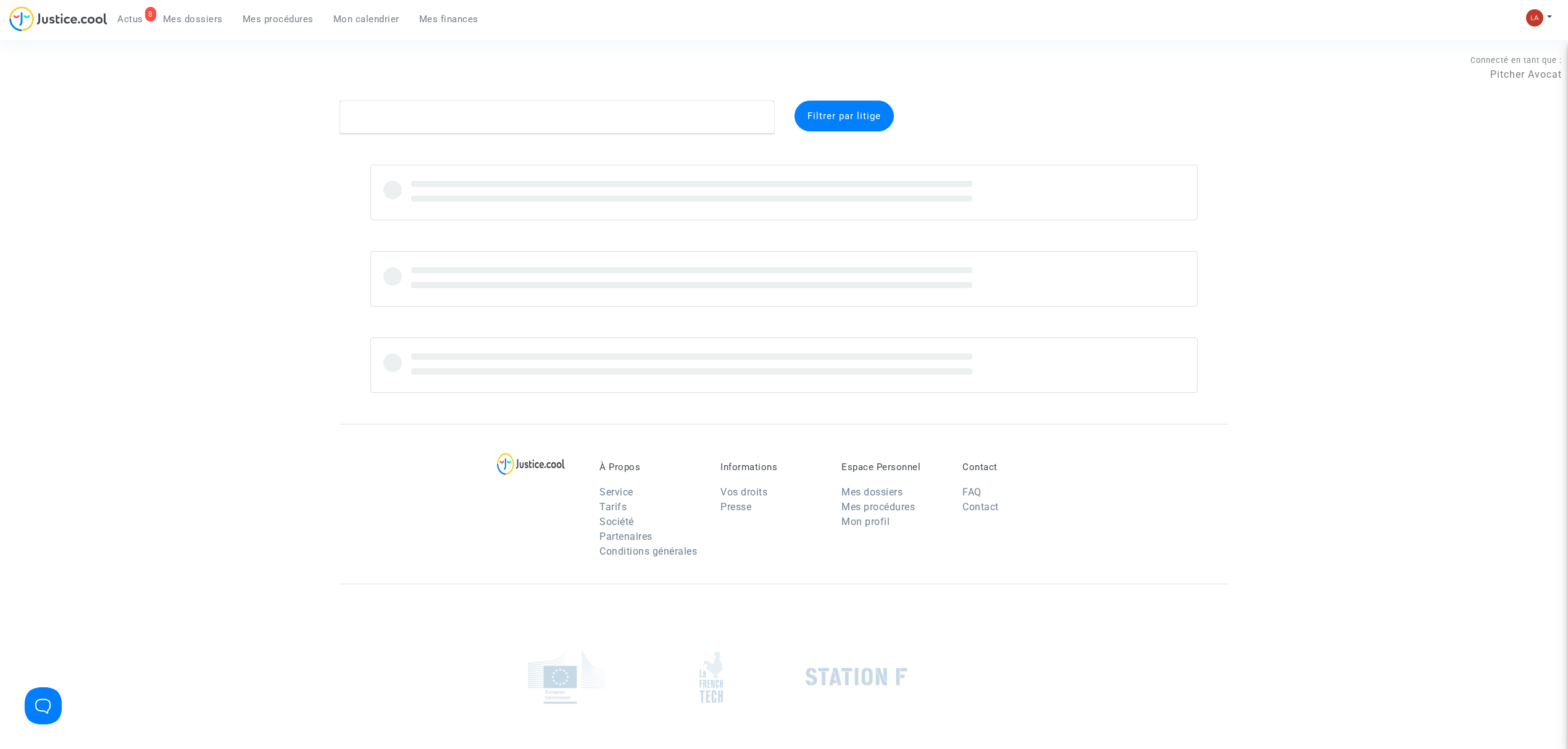
click at [272, 22] on span "Mes procédures" at bounding box center [278, 18] width 71 height 11
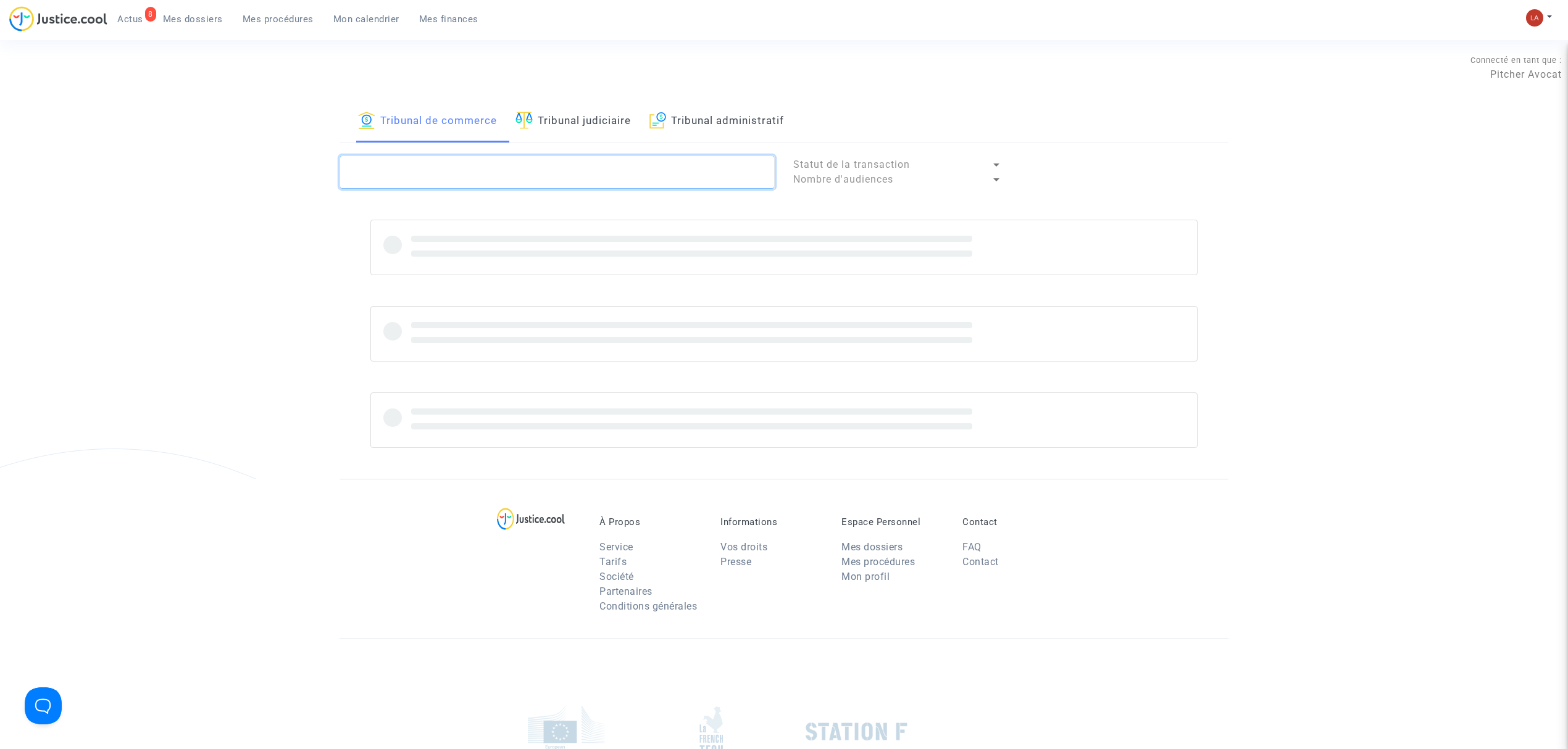
click at [393, 173] on textarea at bounding box center [557, 172] width 435 height 33
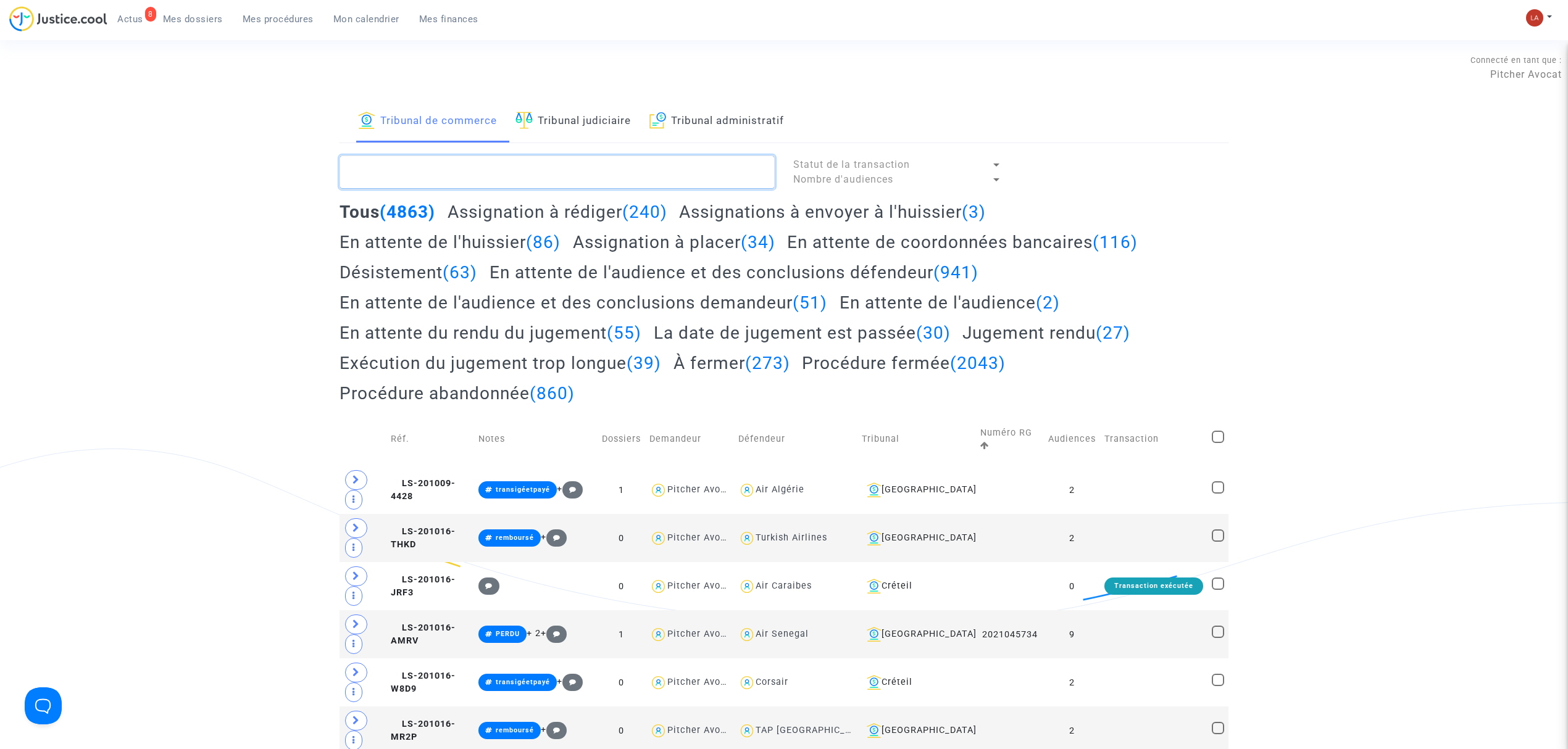
type textarea "/"
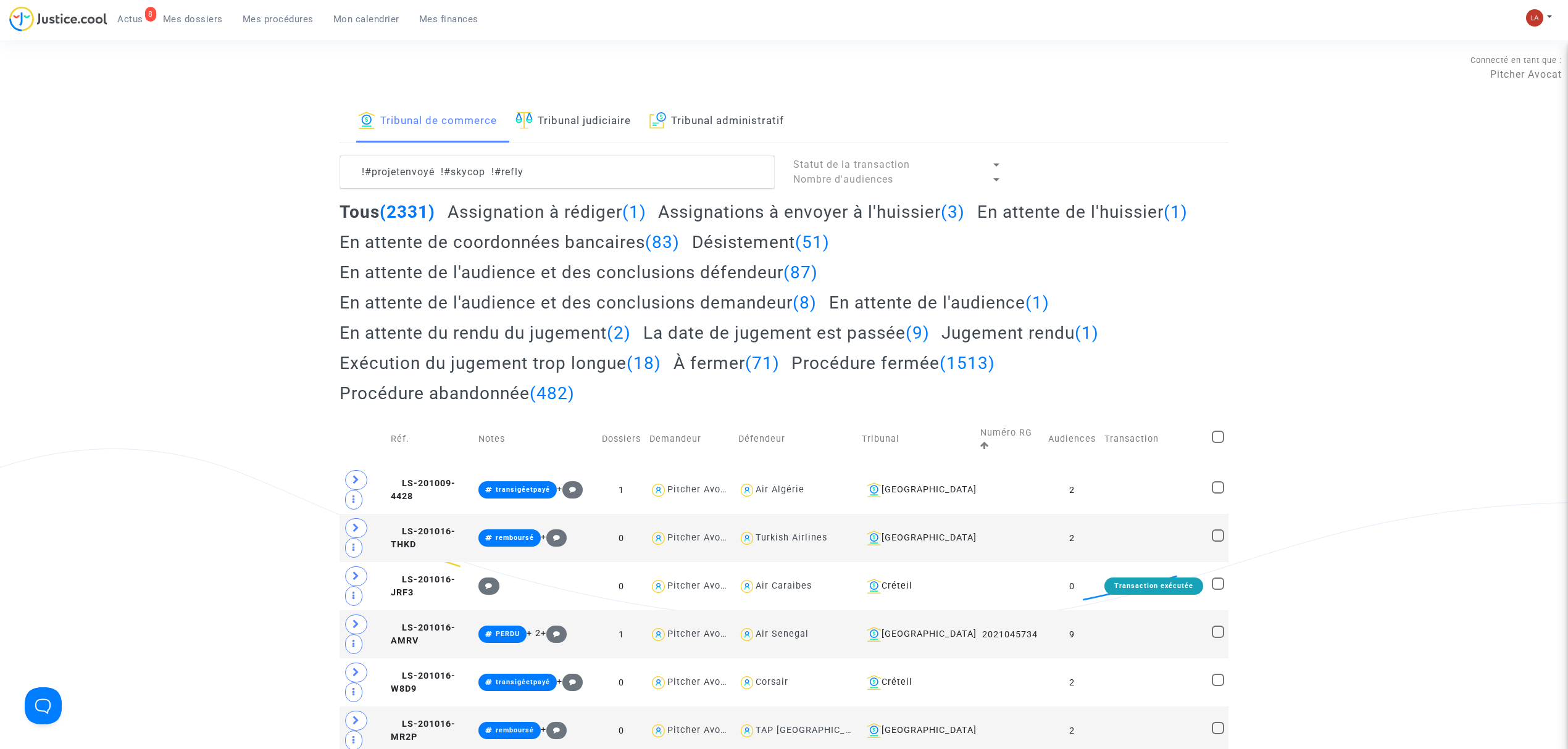
click at [568, 212] on h2 "Assignation à rédiger (1)" at bounding box center [547, 212] width 199 height 22
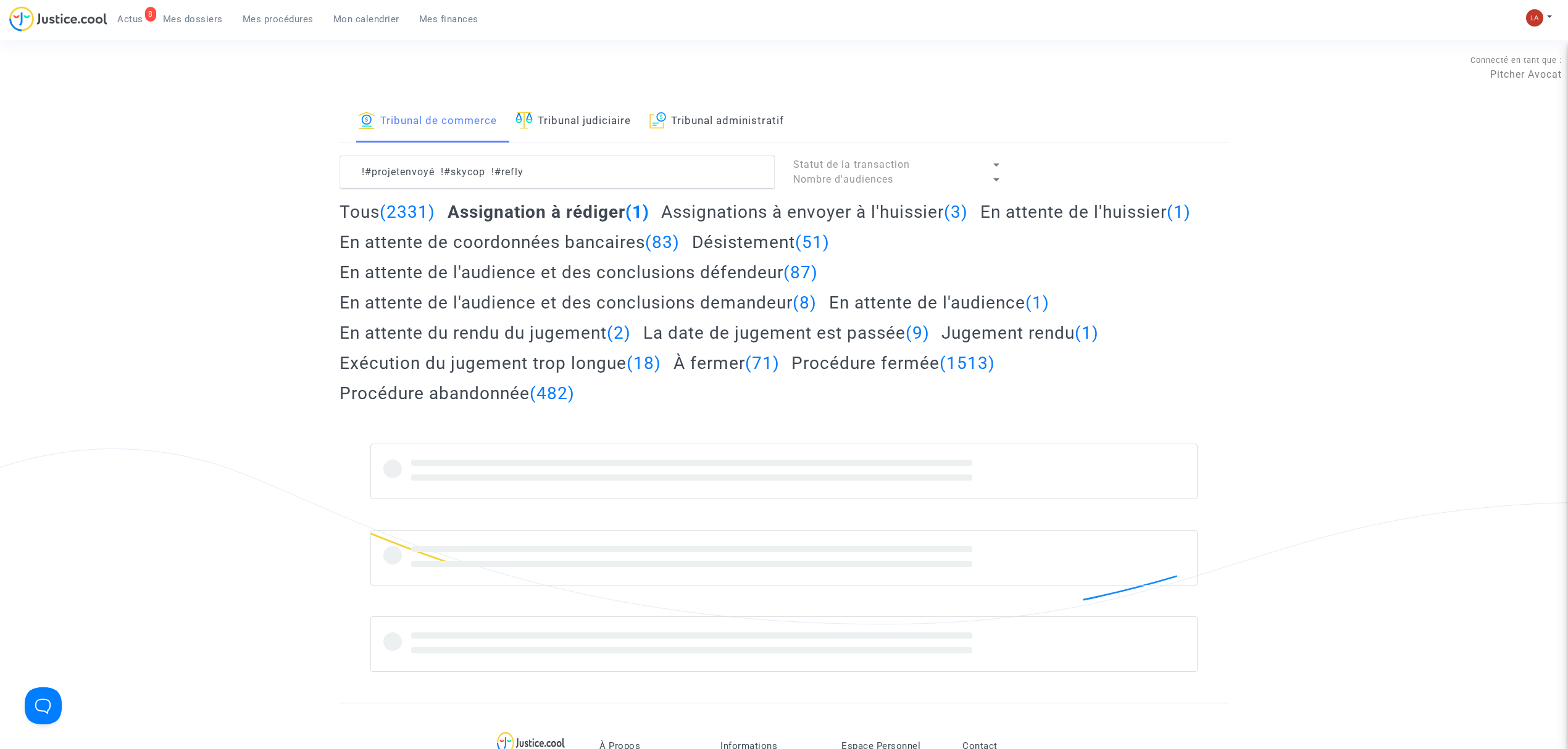
scroll to position [196, 0]
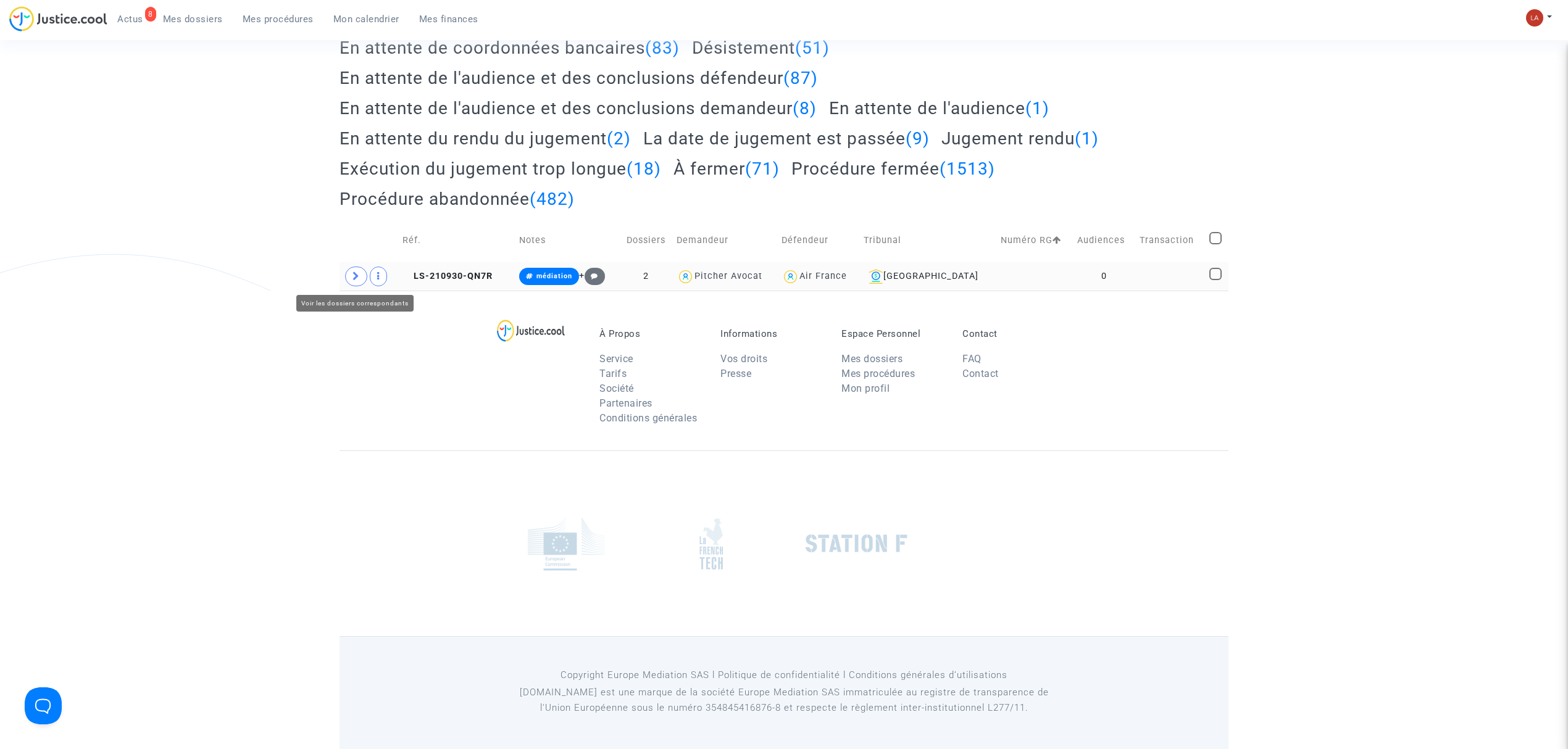
click at [361, 279] on span at bounding box center [356, 277] width 22 height 19
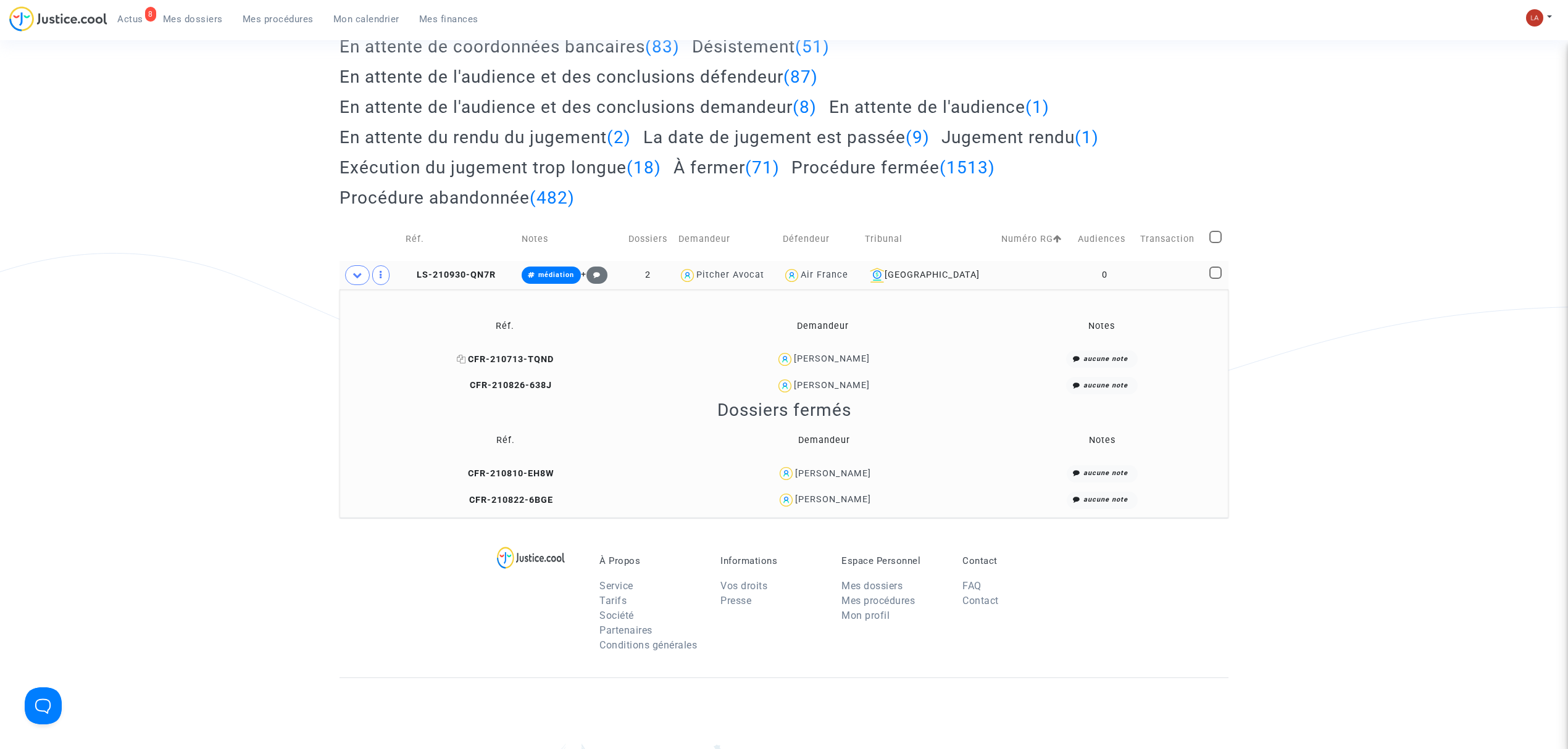
click at [517, 361] on span "CFR-210713-TQND" at bounding box center [505, 359] width 97 height 11
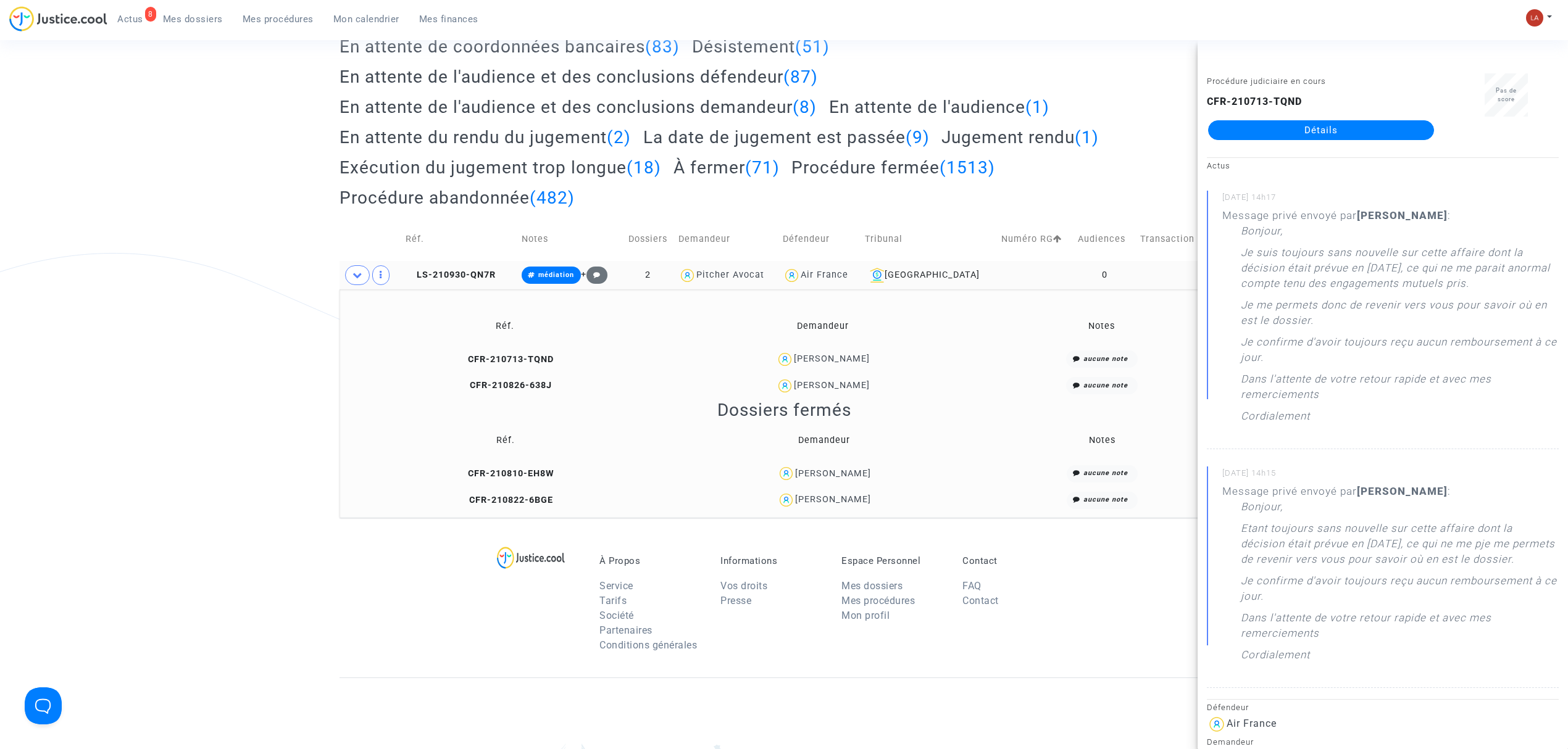
click at [500, 378] on td "CFR-210826-638J" at bounding box center [505, 386] width 323 height 26
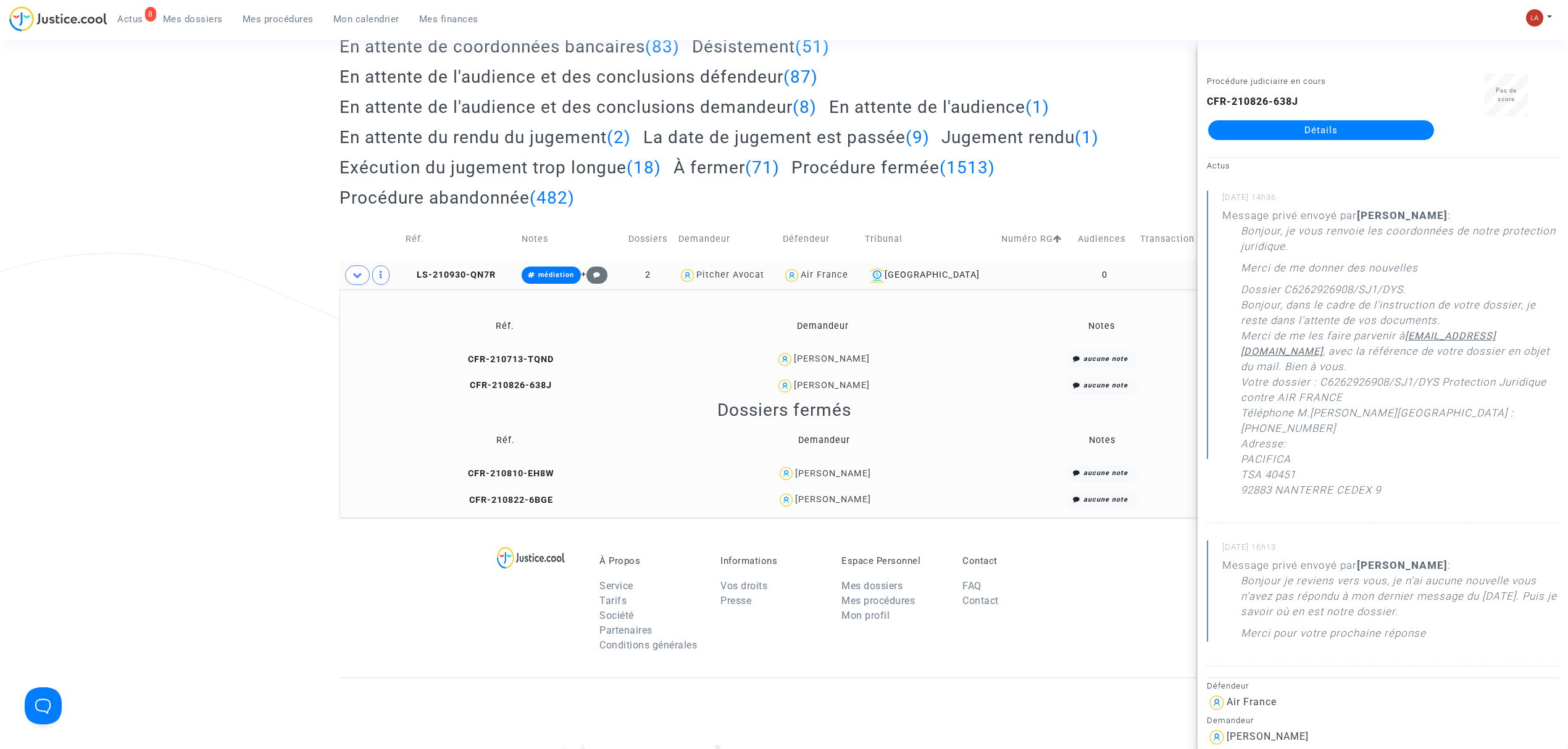
scroll to position [0, 0]
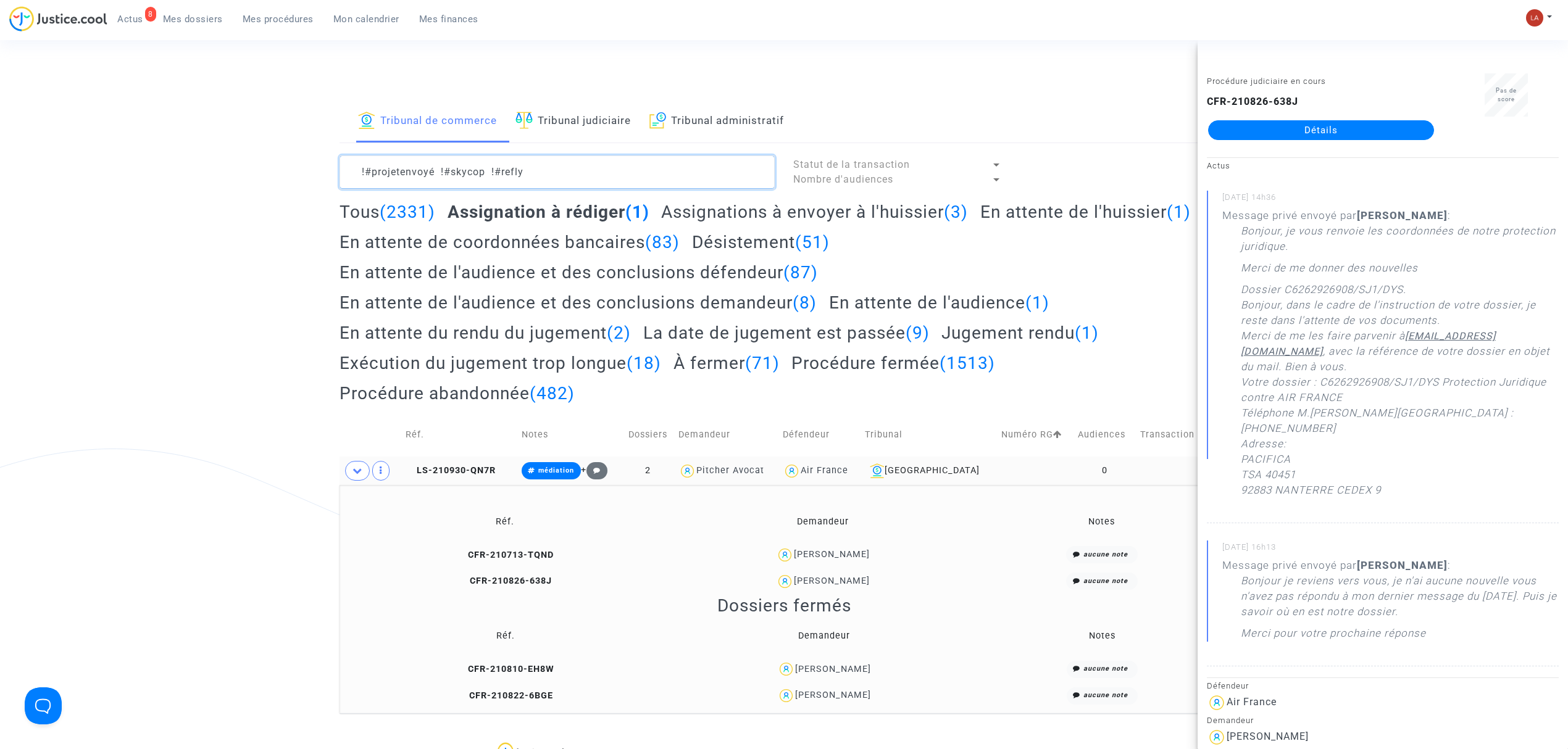
click at [573, 169] on textarea at bounding box center [557, 172] width 435 height 33
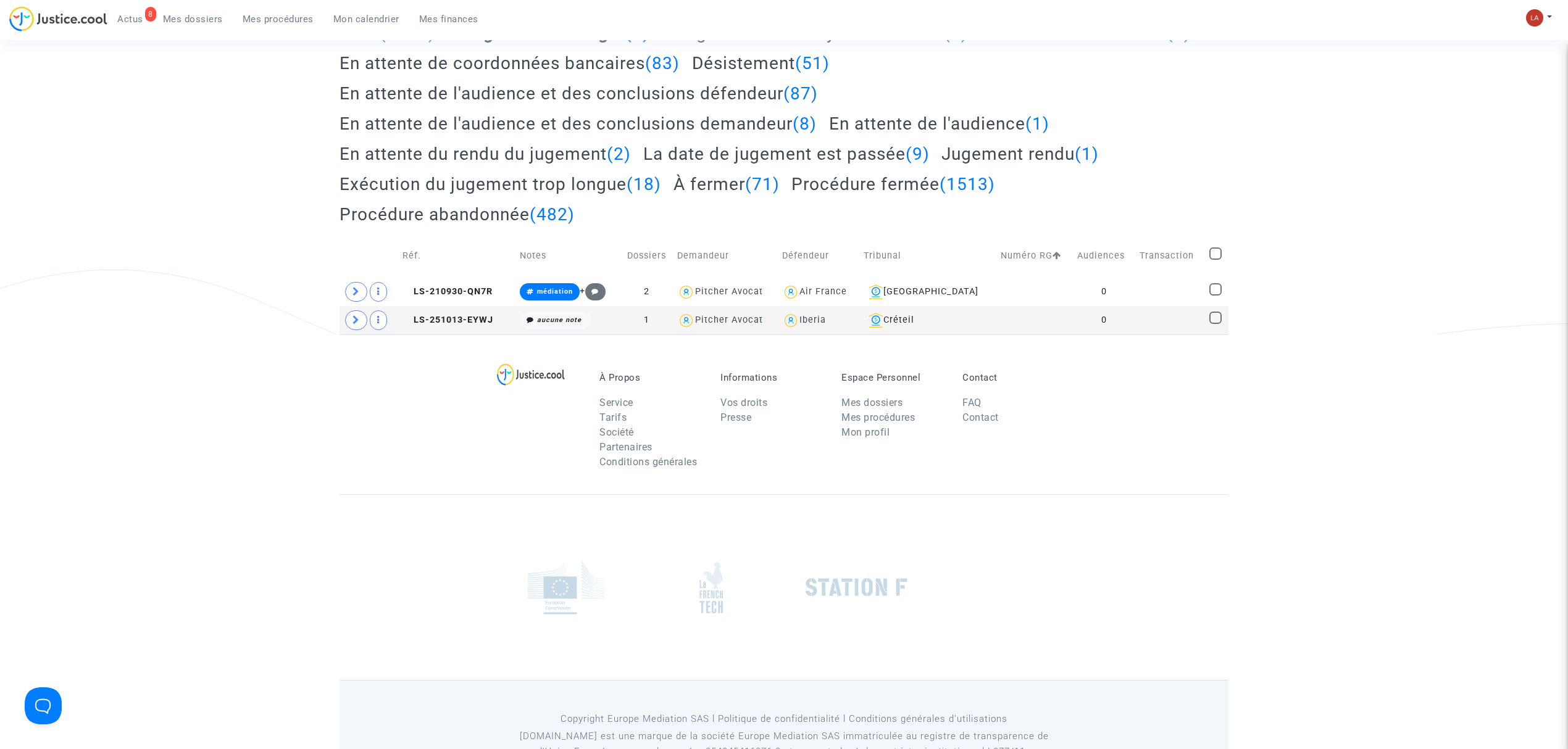
scroll to position [181, 0]
type textarea "!#projetenvoyé !#skycop !#refly"
click at [685, 405] on button "Modifier la note" at bounding box center [674, 407] width 90 height 19
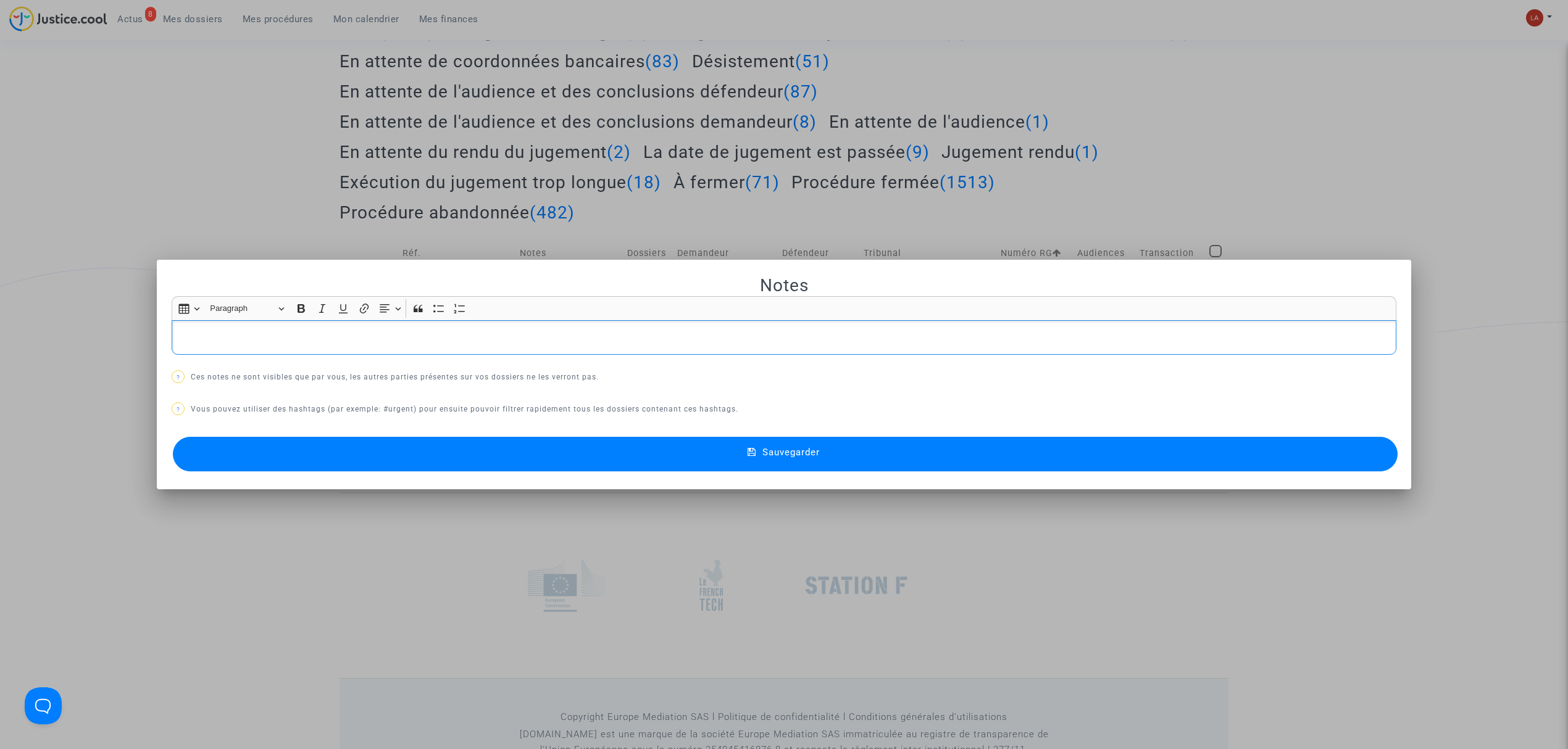
scroll to position [0, 0]
click at [676, 455] on button "Sauvegarder" at bounding box center [785, 454] width 1225 height 34
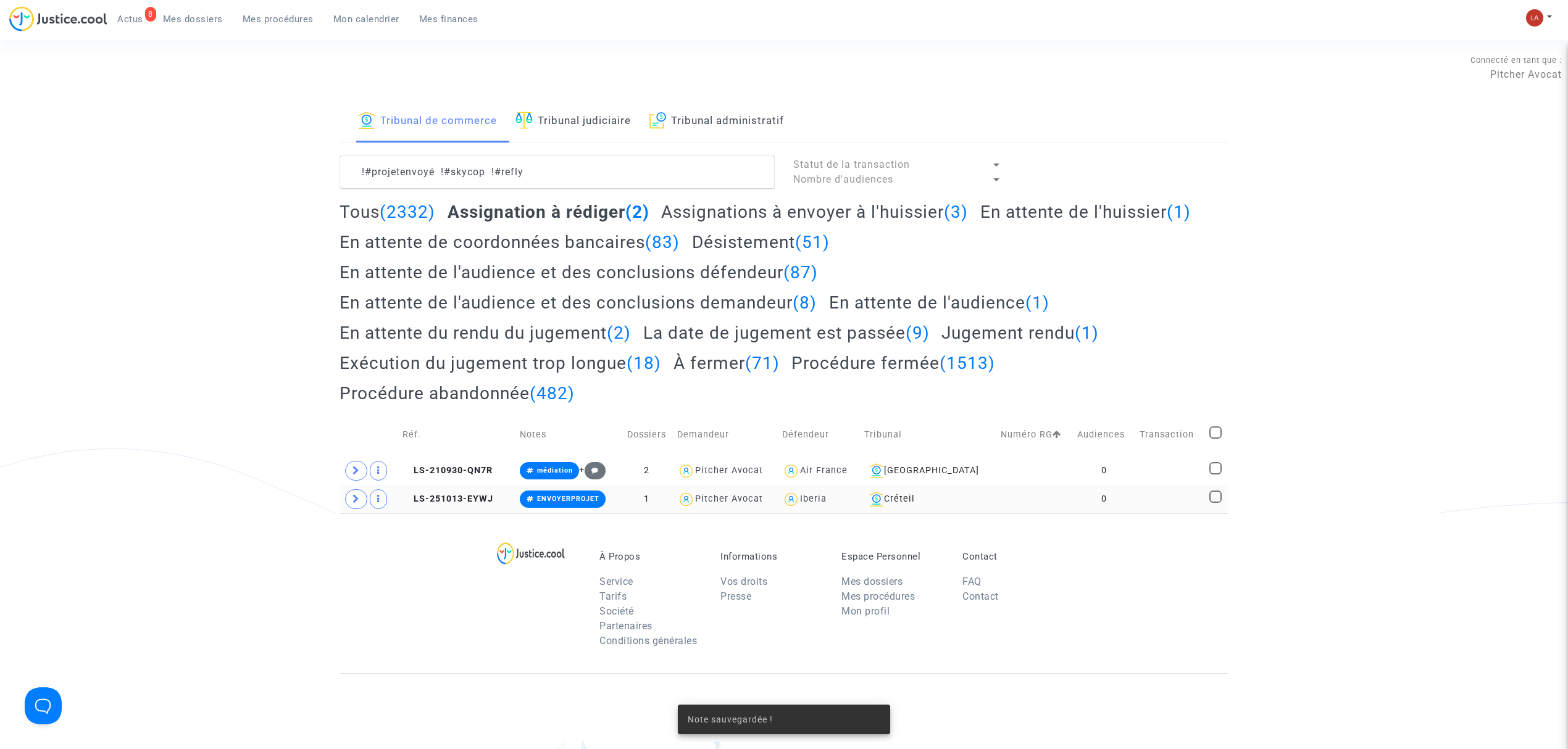
scroll to position [181, 0]
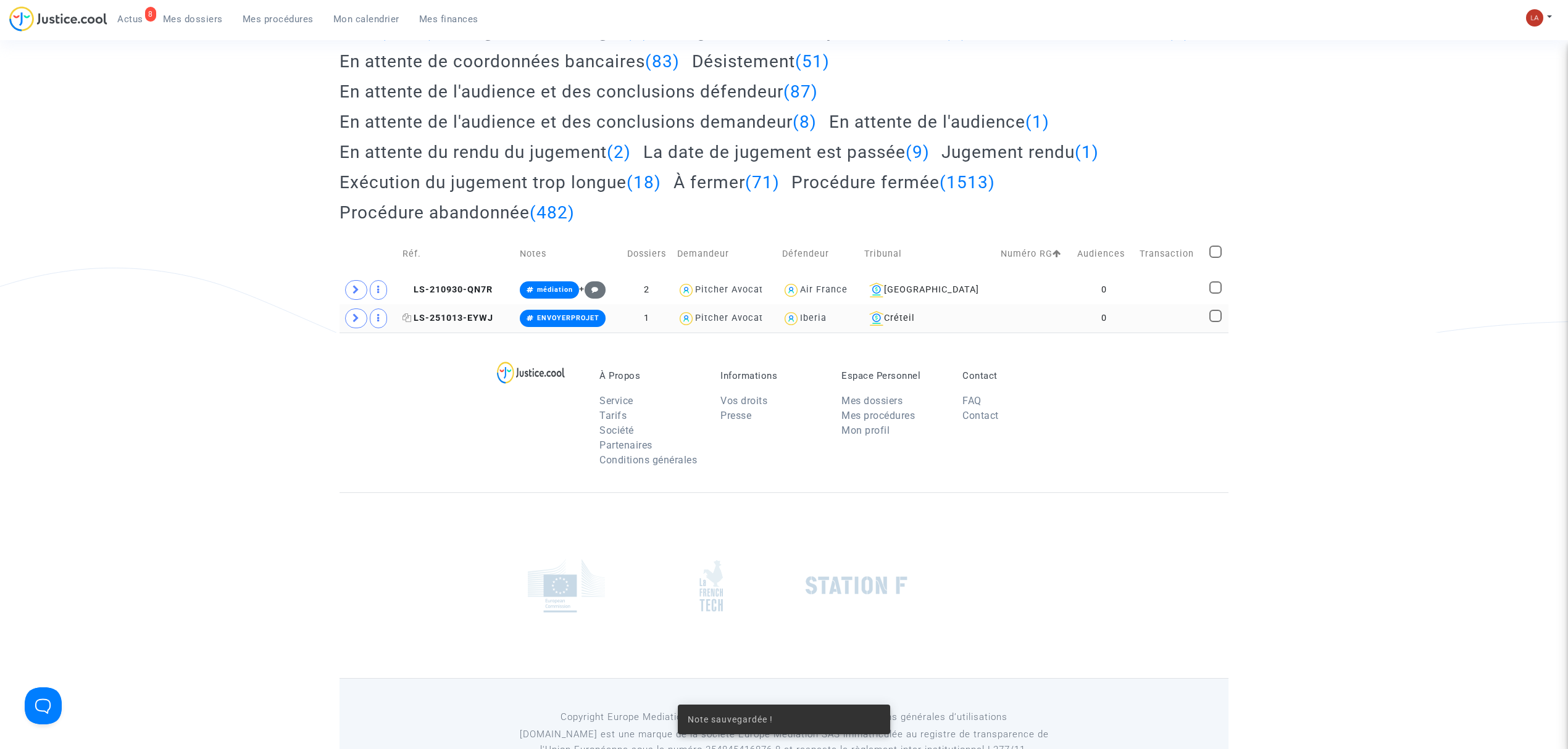
click at [459, 319] on span "LS-251013-EYWJ" at bounding box center [447, 318] width 90 height 11
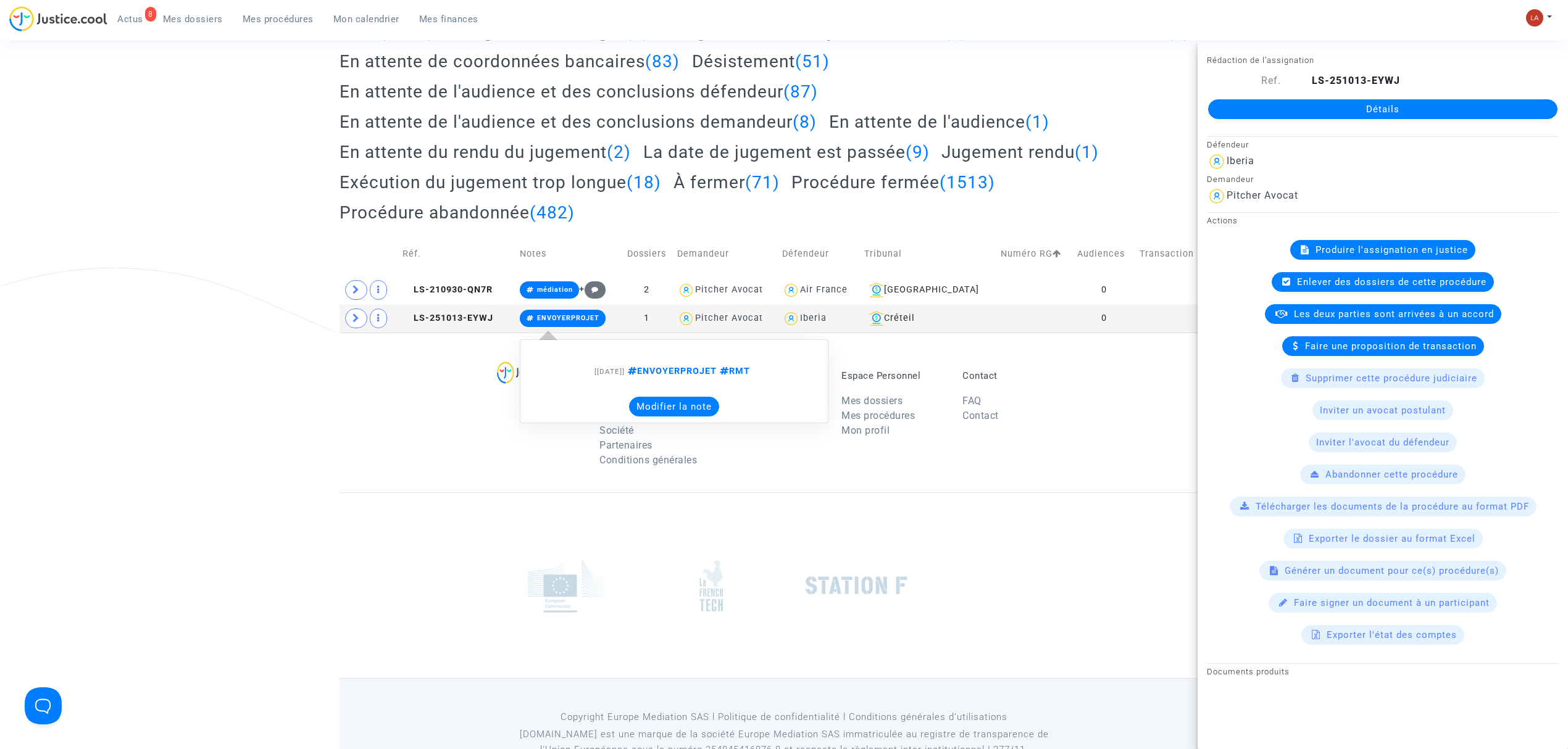
scroll to position [0, 0]
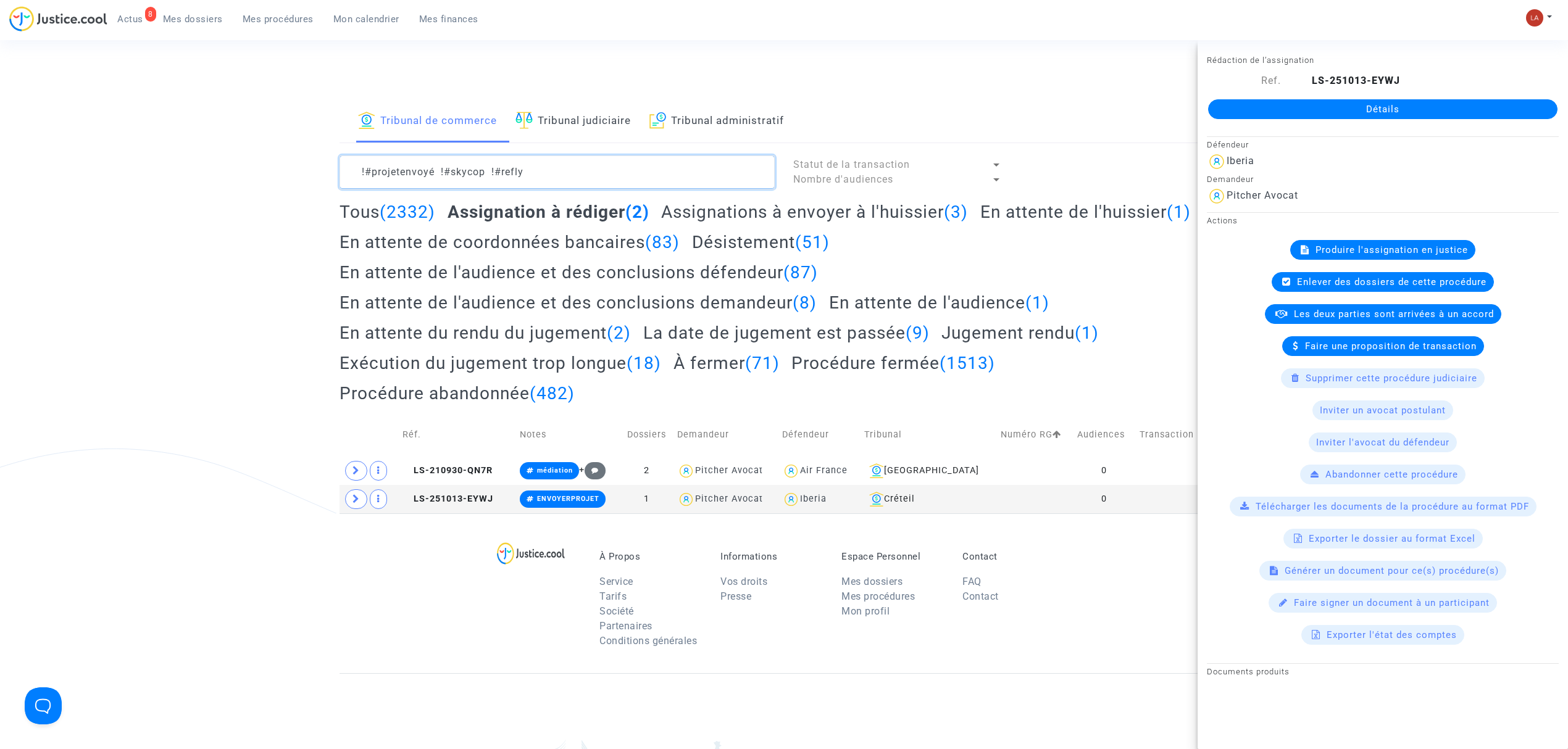
click at [563, 165] on textarea at bounding box center [557, 172] width 435 height 33
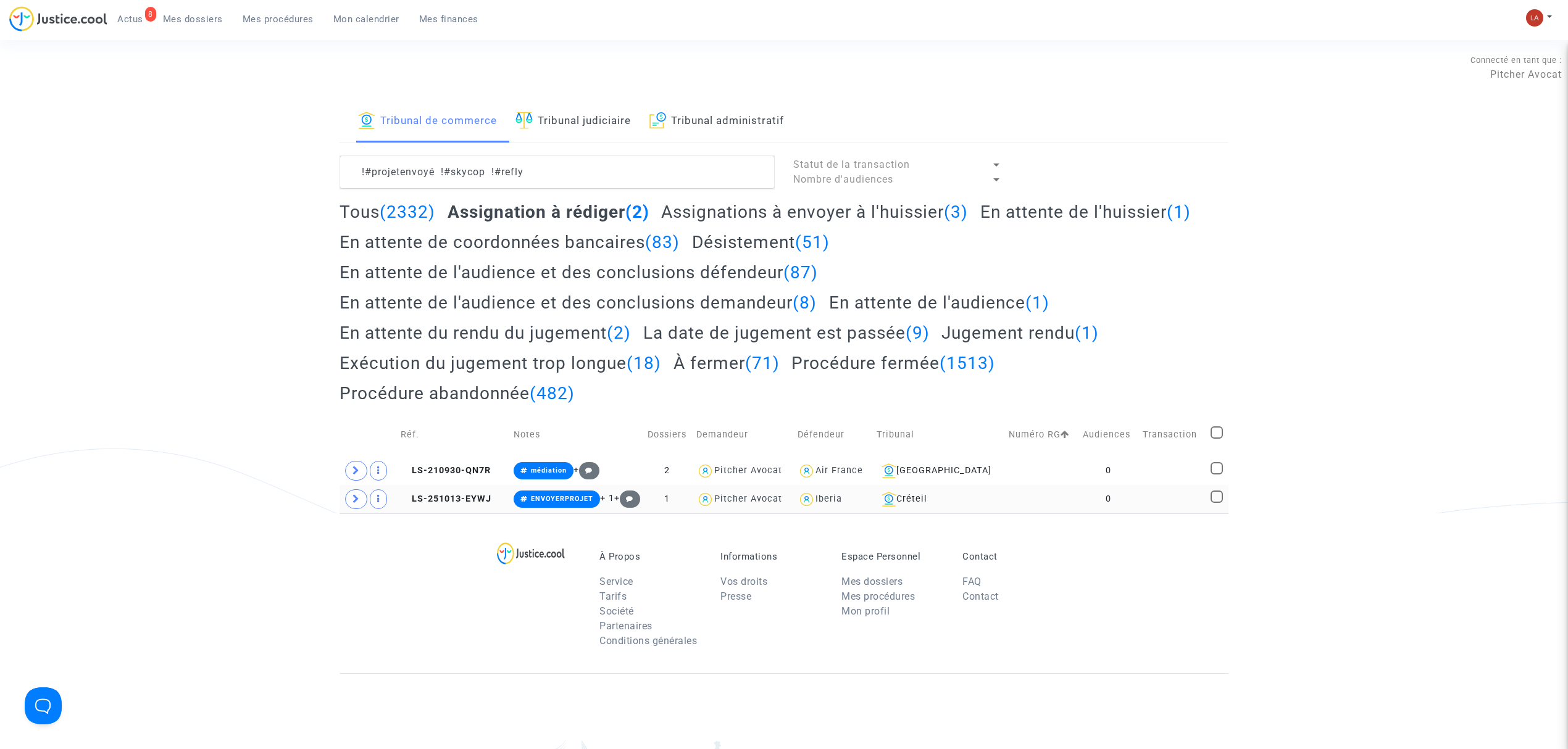
click at [484, 511] on td "LS-251013-EYWJ" at bounding box center [452, 499] width 113 height 28
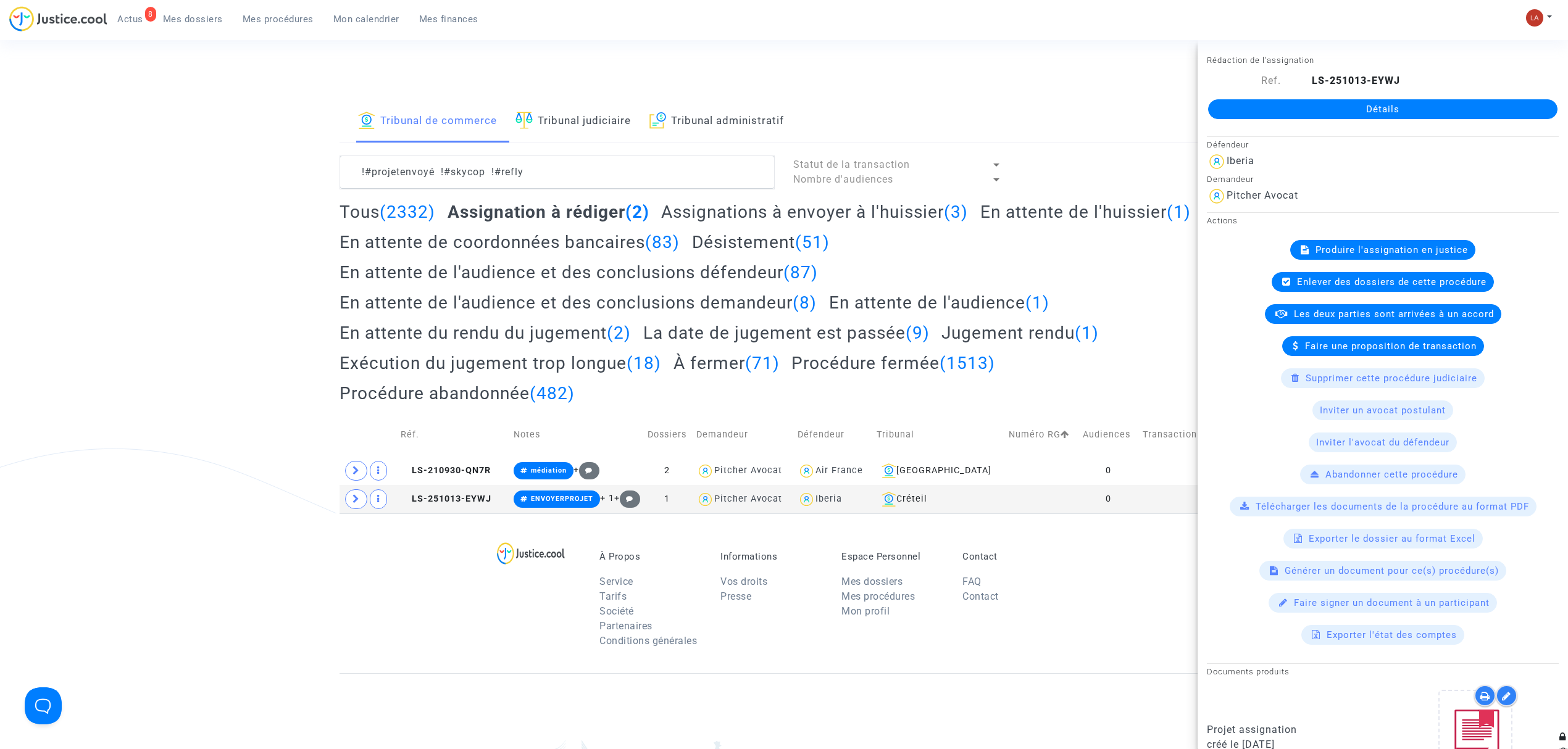
scroll to position [67, 0]
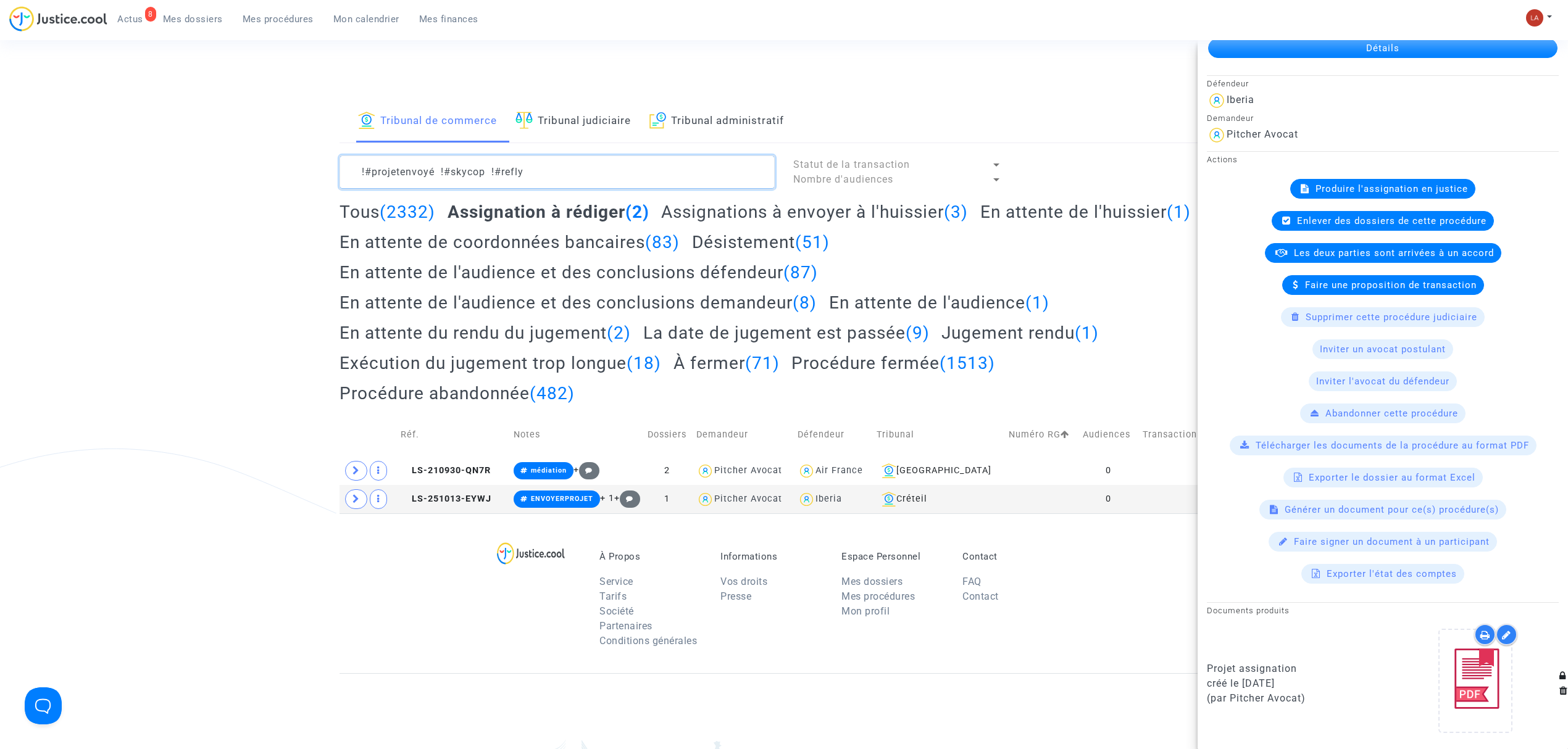
click at [576, 173] on textarea at bounding box center [557, 172] width 435 height 33
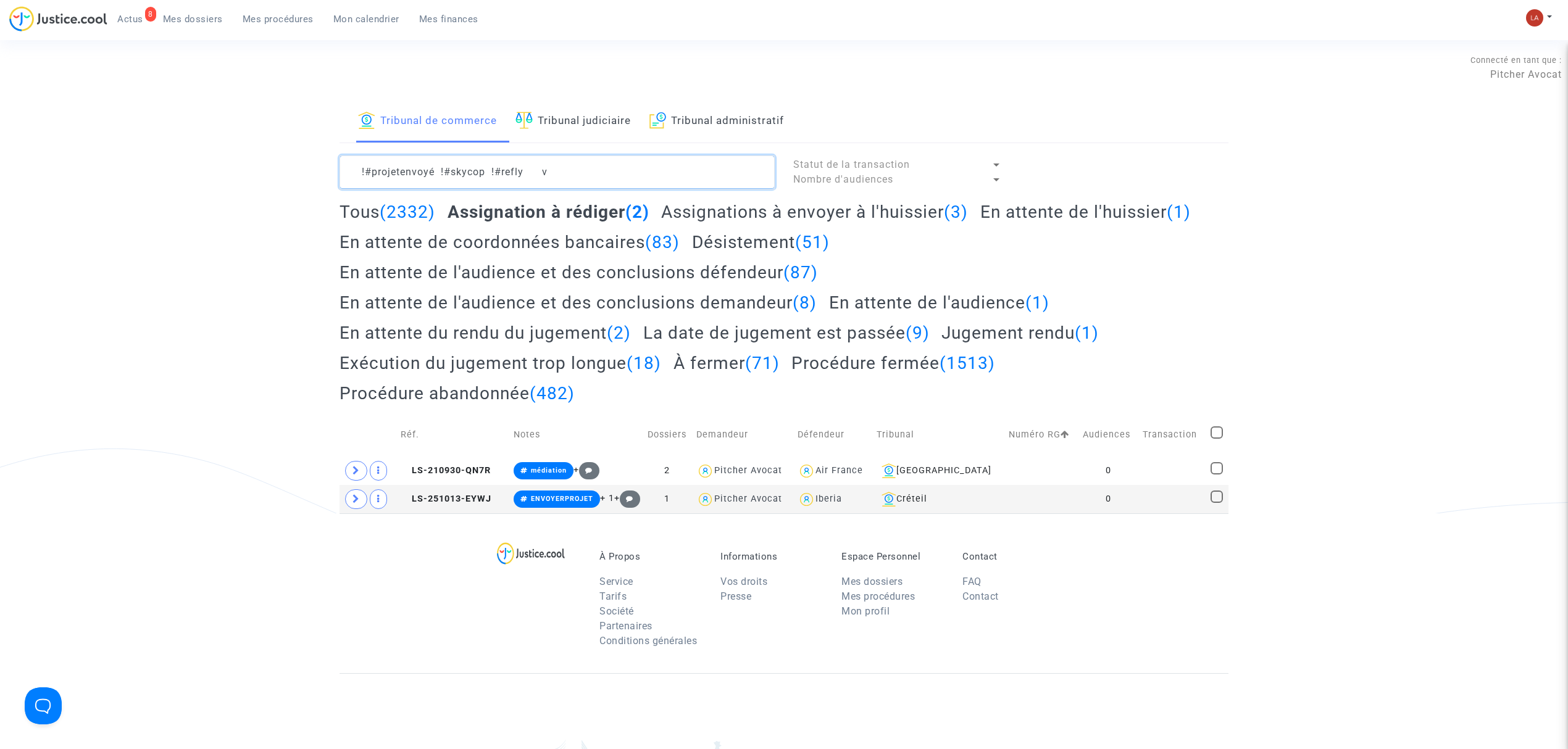
scroll to position [0, 0]
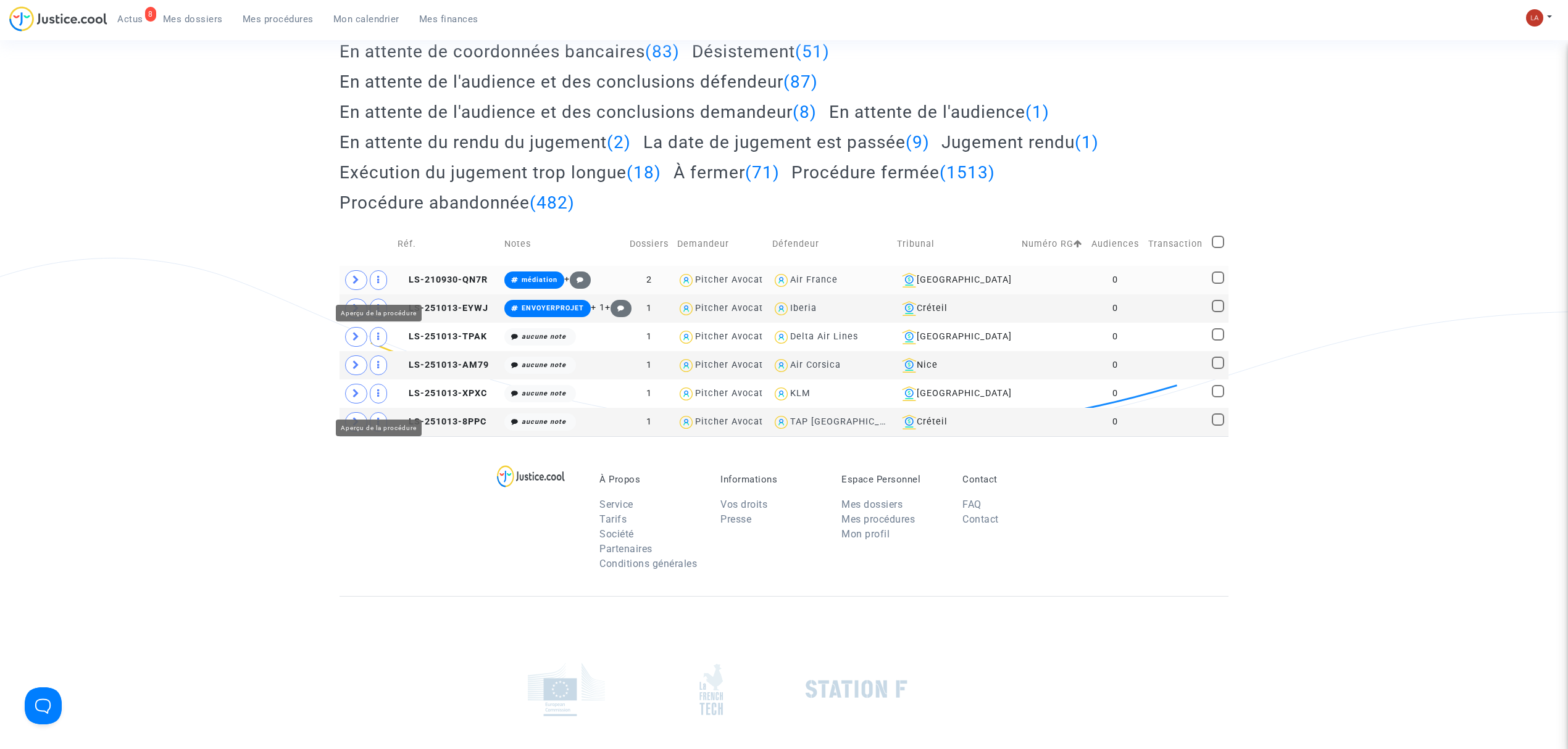
scroll to position [191, 0]
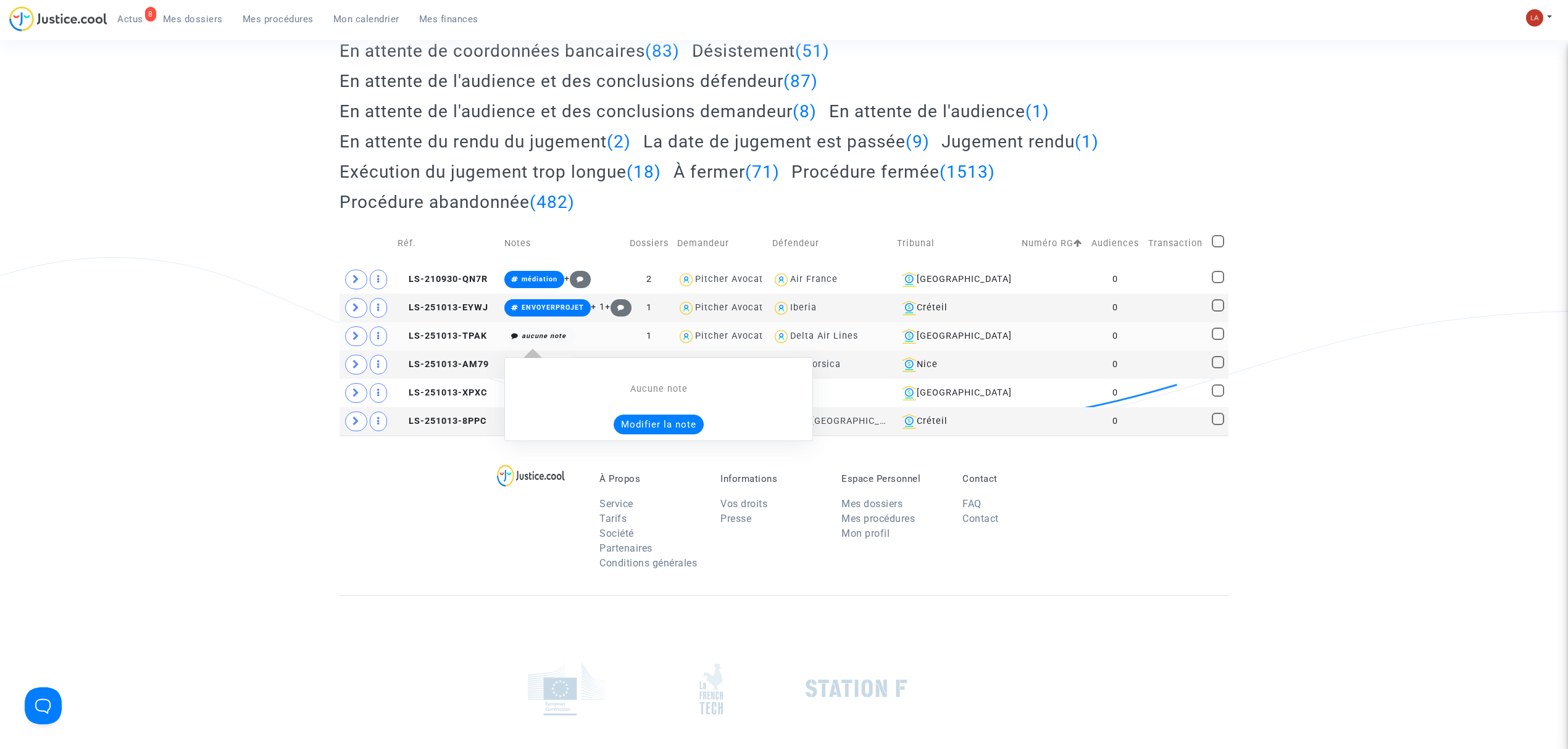
type textarea "!#projetenvoyé !#skycop !#refly"
click at [661, 420] on button "Modifier la note" at bounding box center [659, 424] width 90 height 19
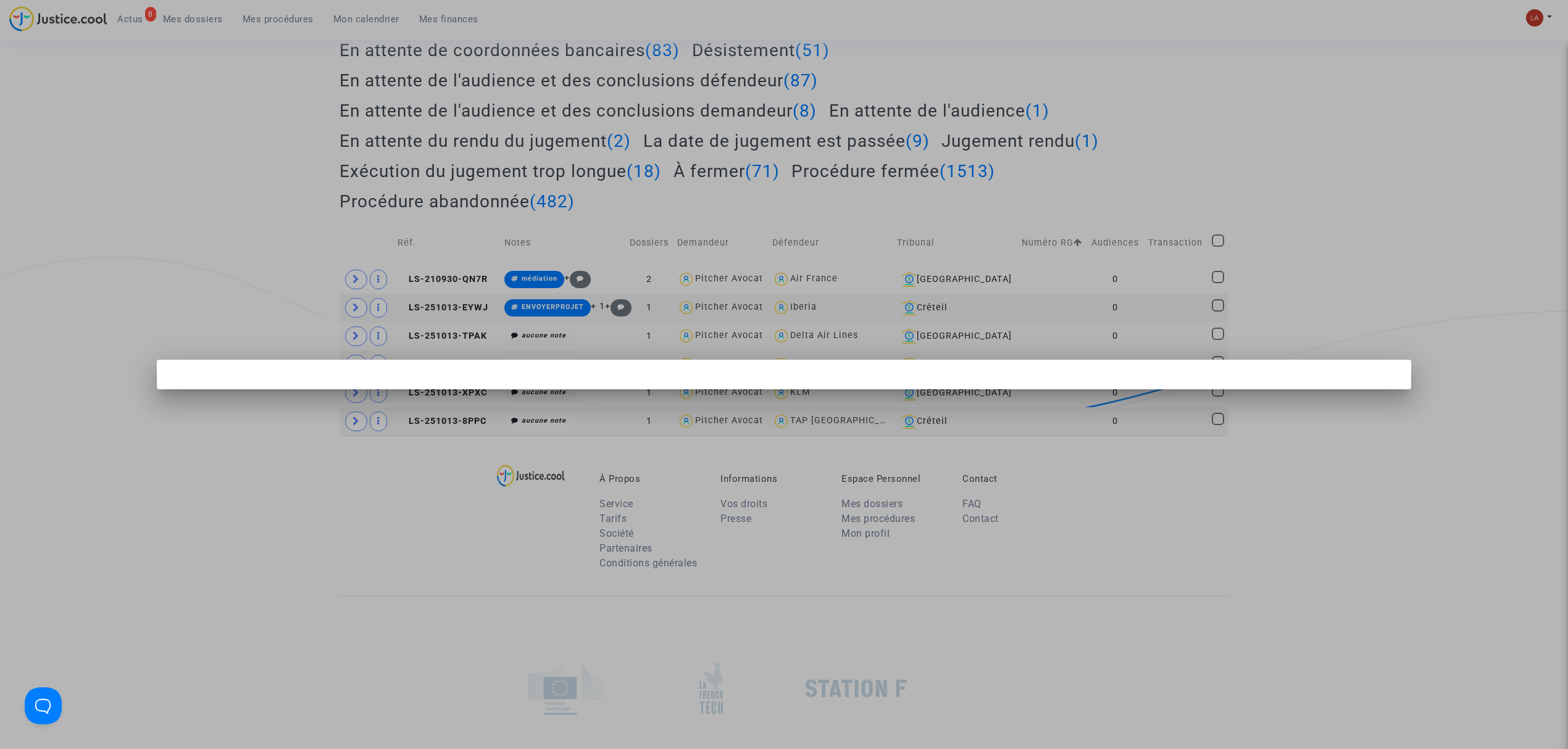
scroll to position [0, 0]
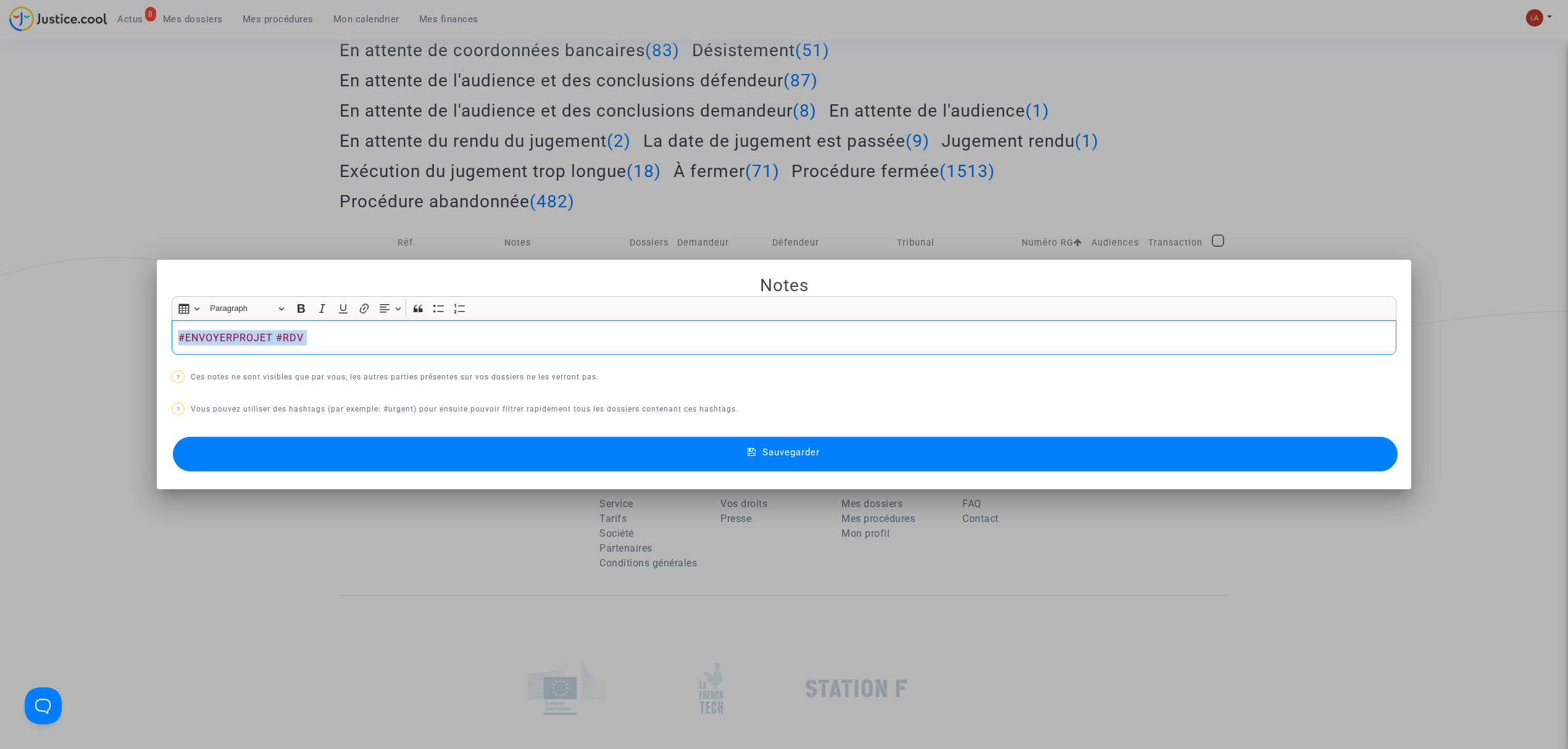
copy p "#ENVOYERPROJET #RDV"
click at [652, 447] on button "Sauvegarder" at bounding box center [785, 454] width 1225 height 34
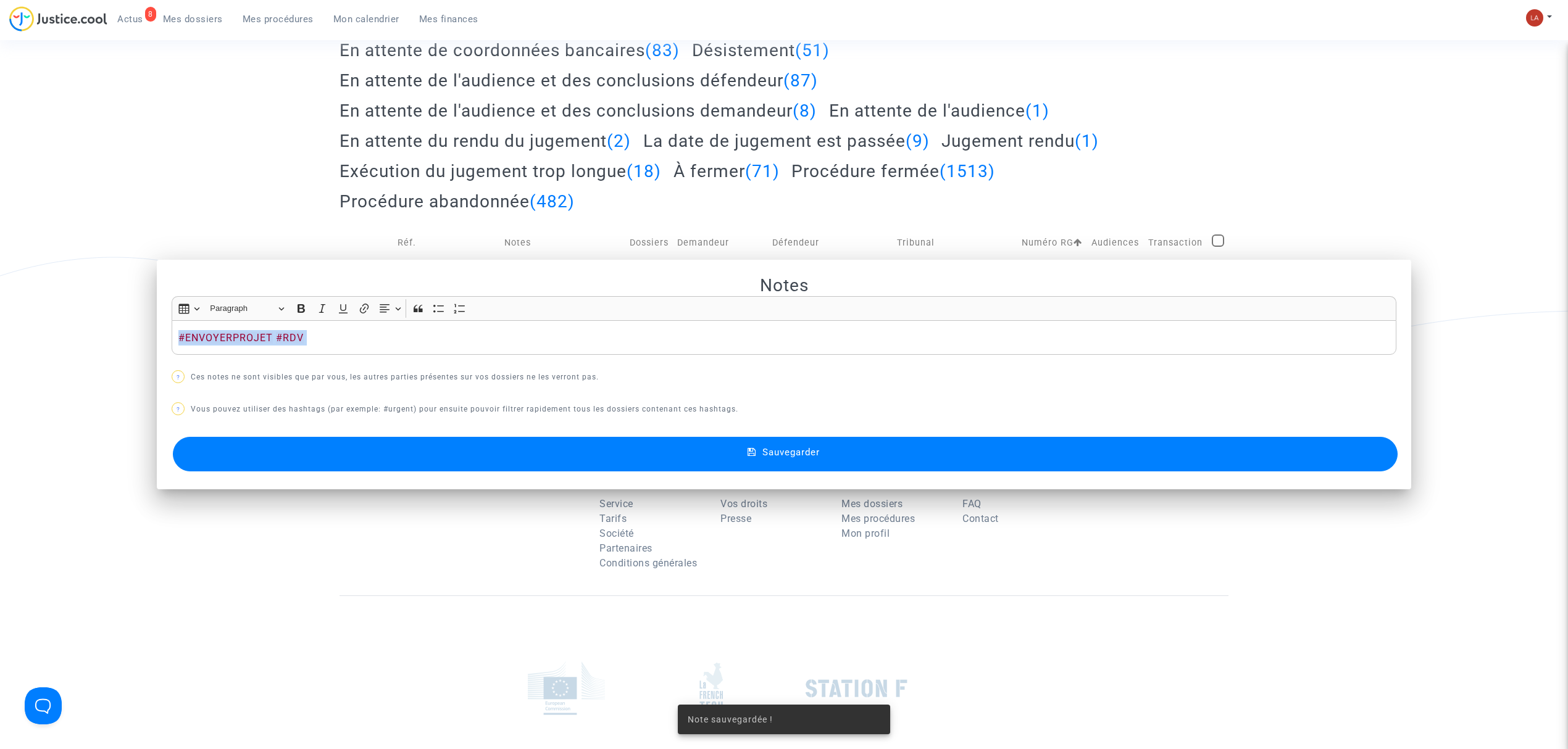
scroll to position [191, 0]
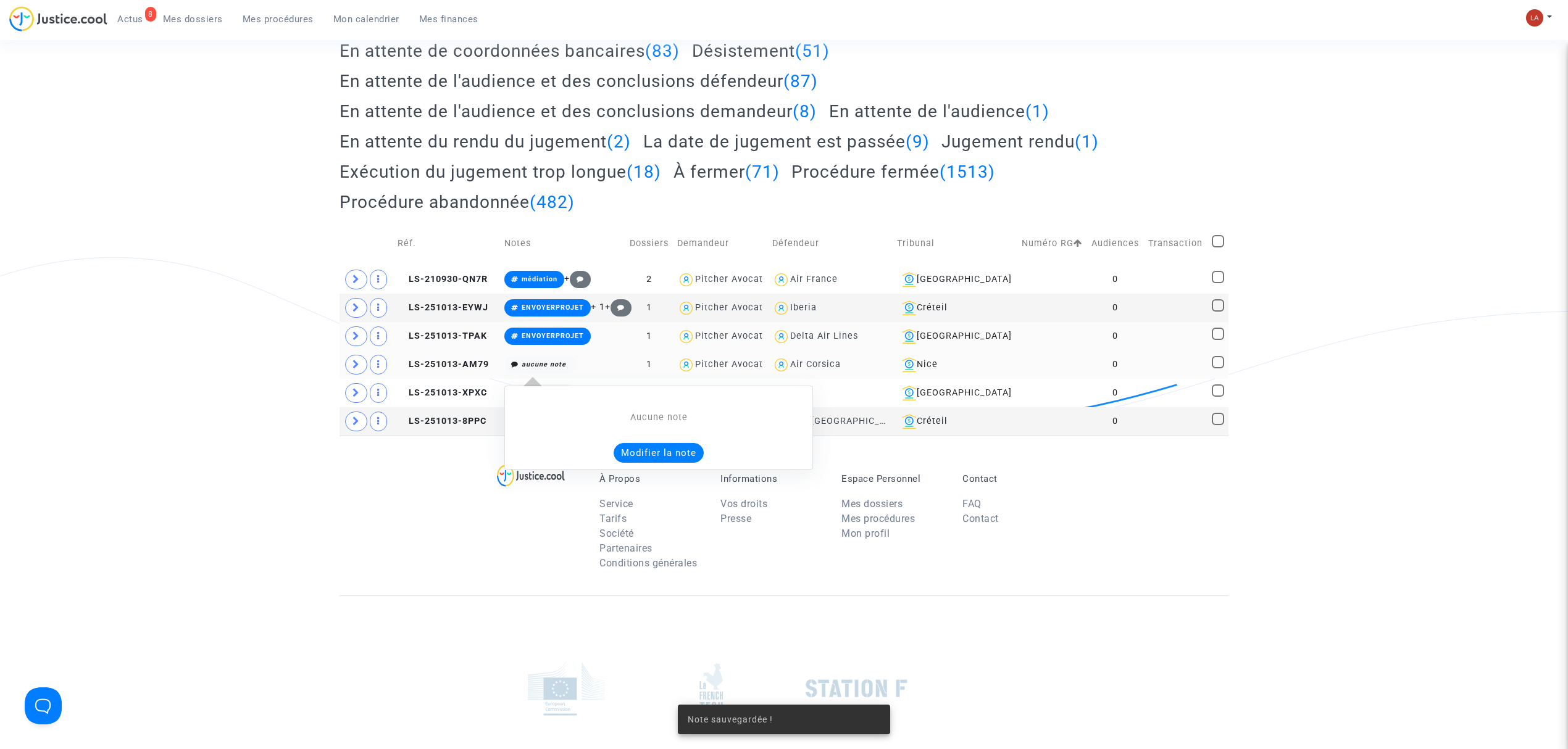
click at [647, 457] on button "Modifier la note" at bounding box center [659, 453] width 90 height 19
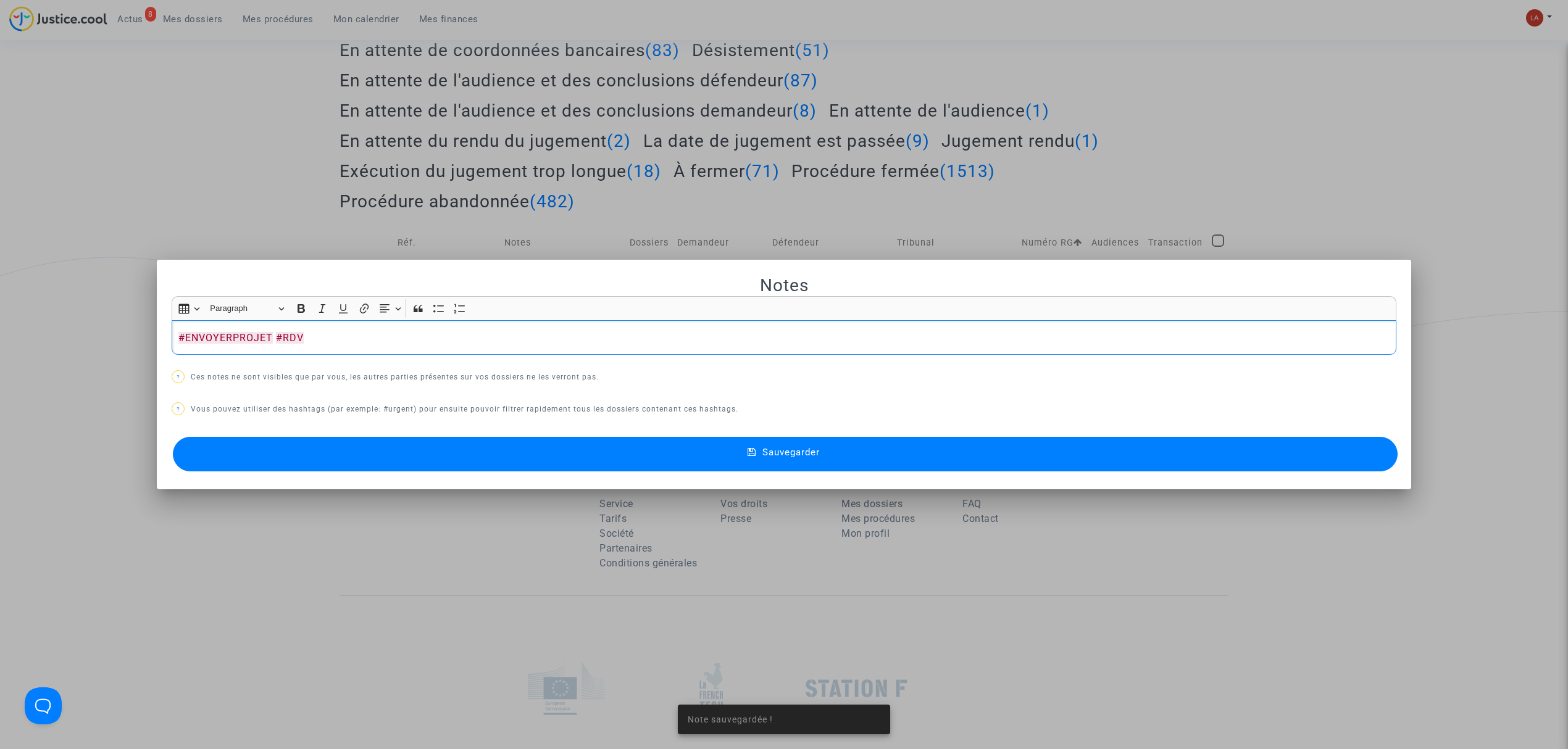
click at [545, 448] on button "Sauvegarder" at bounding box center [785, 454] width 1225 height 34
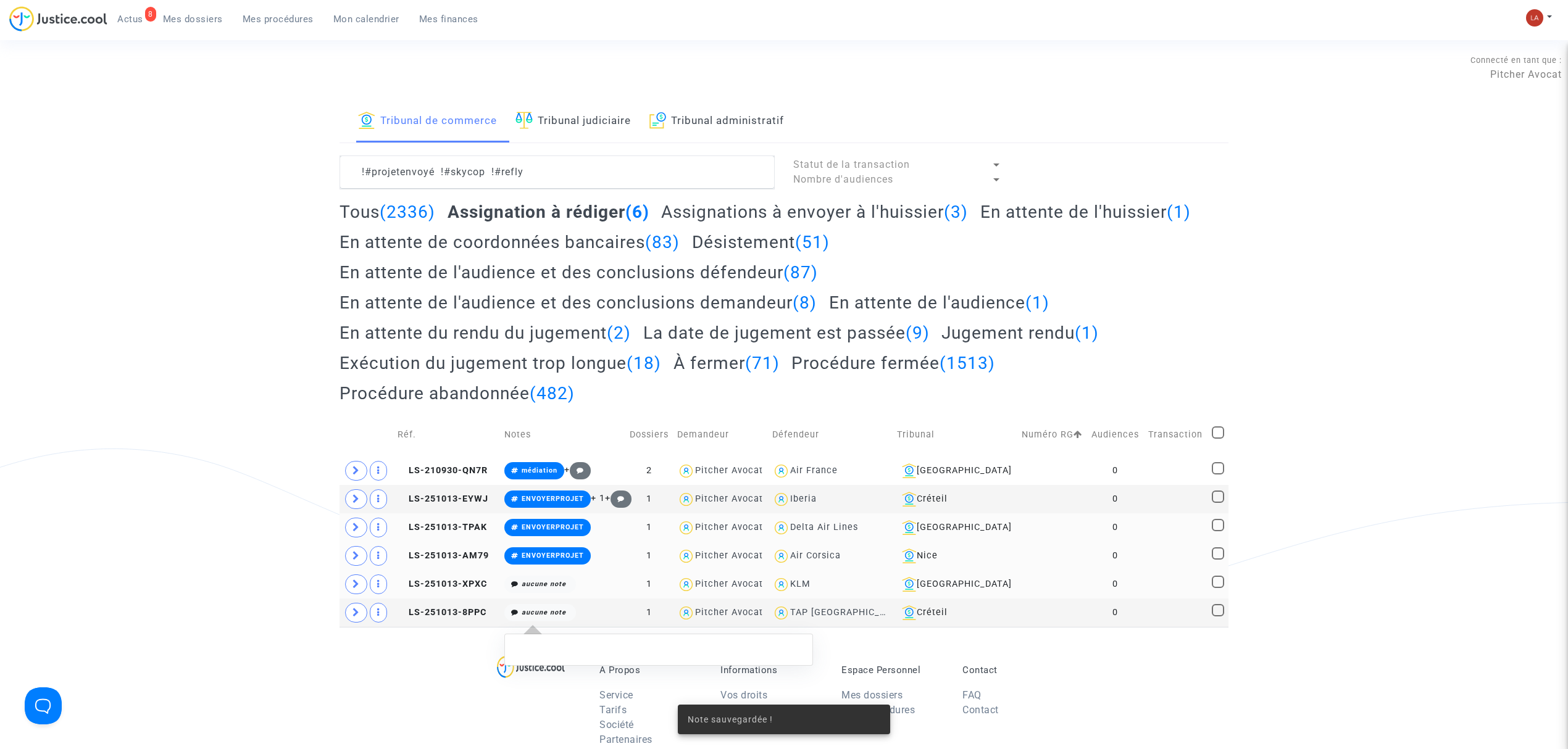
scroll to position [191, 0]
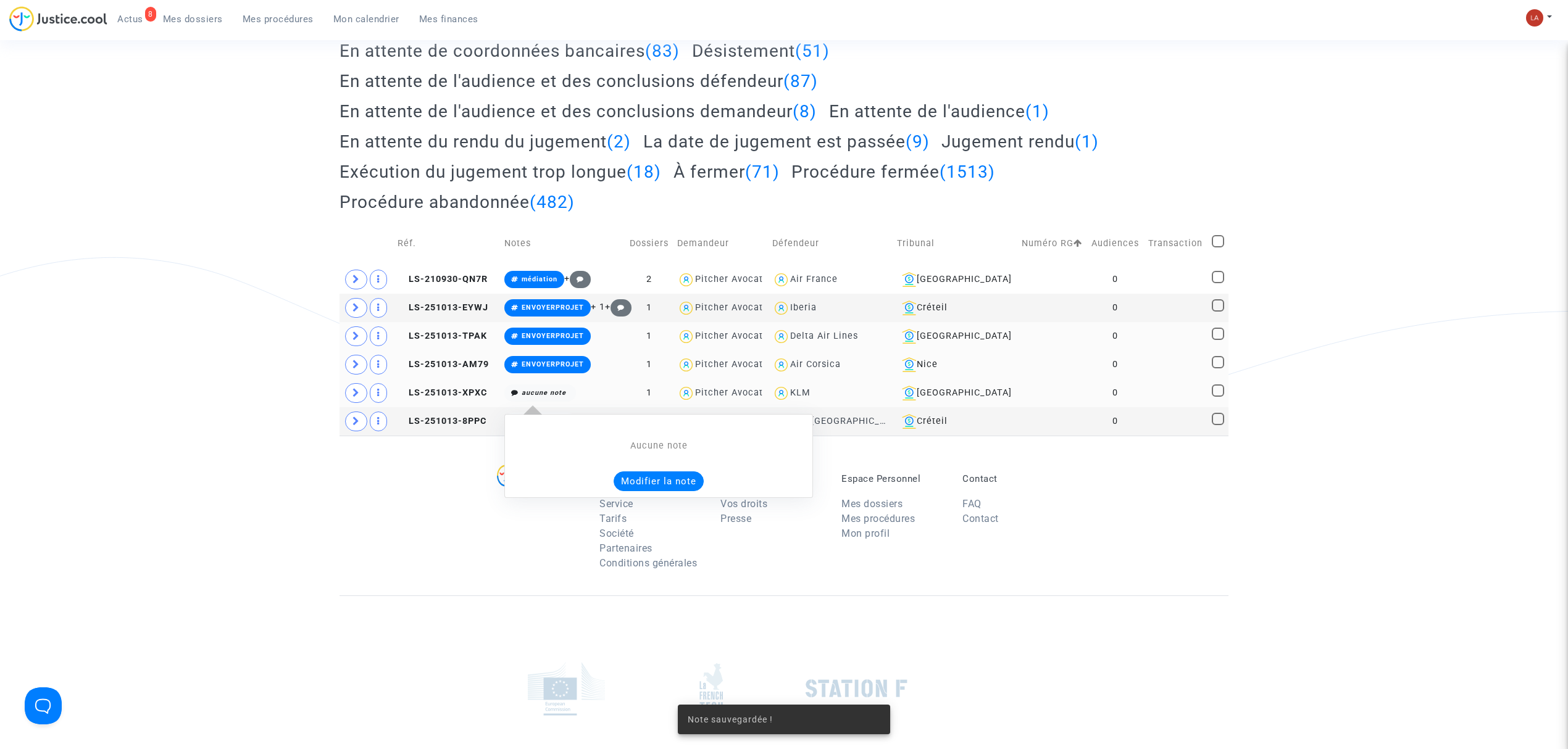
click at [645, 479] on button "Modifier la note" at bounding box center [659, 481] width 90 height 19
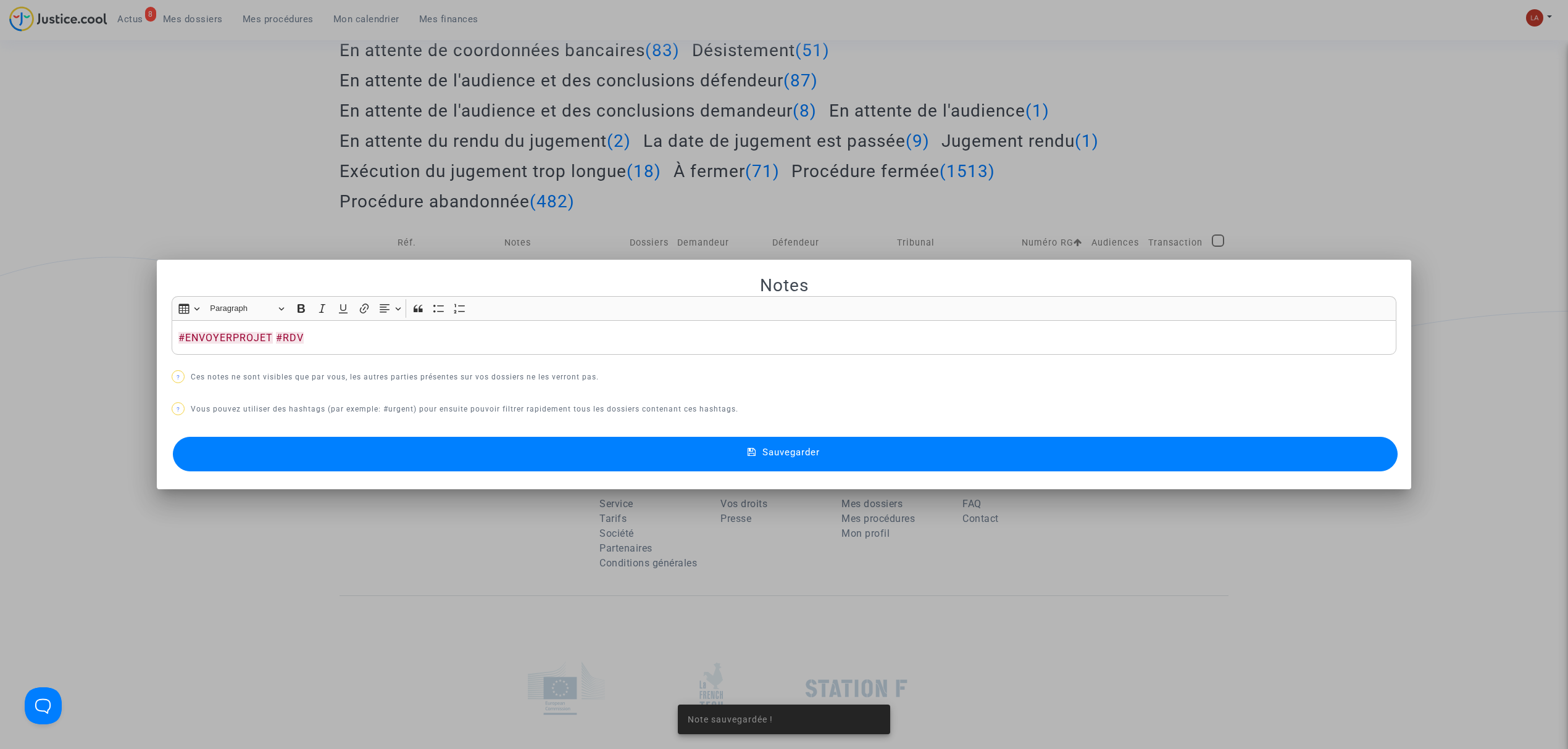
drag, startPoint x: 645, startPoint y: 479, endPoint x: 566, endPoint y: 457, distance: 82.0
click at [566, 457] on mat-dialog-container "Notes Rich Text Editor Insert table Insert table Heading Paragraph Paragraph He…" at bounding box center [784, 375] width 1254 height 230
click at [566, 457] on button "Sauvegarder" at bounding box center [785, 454] width 1225 height 34
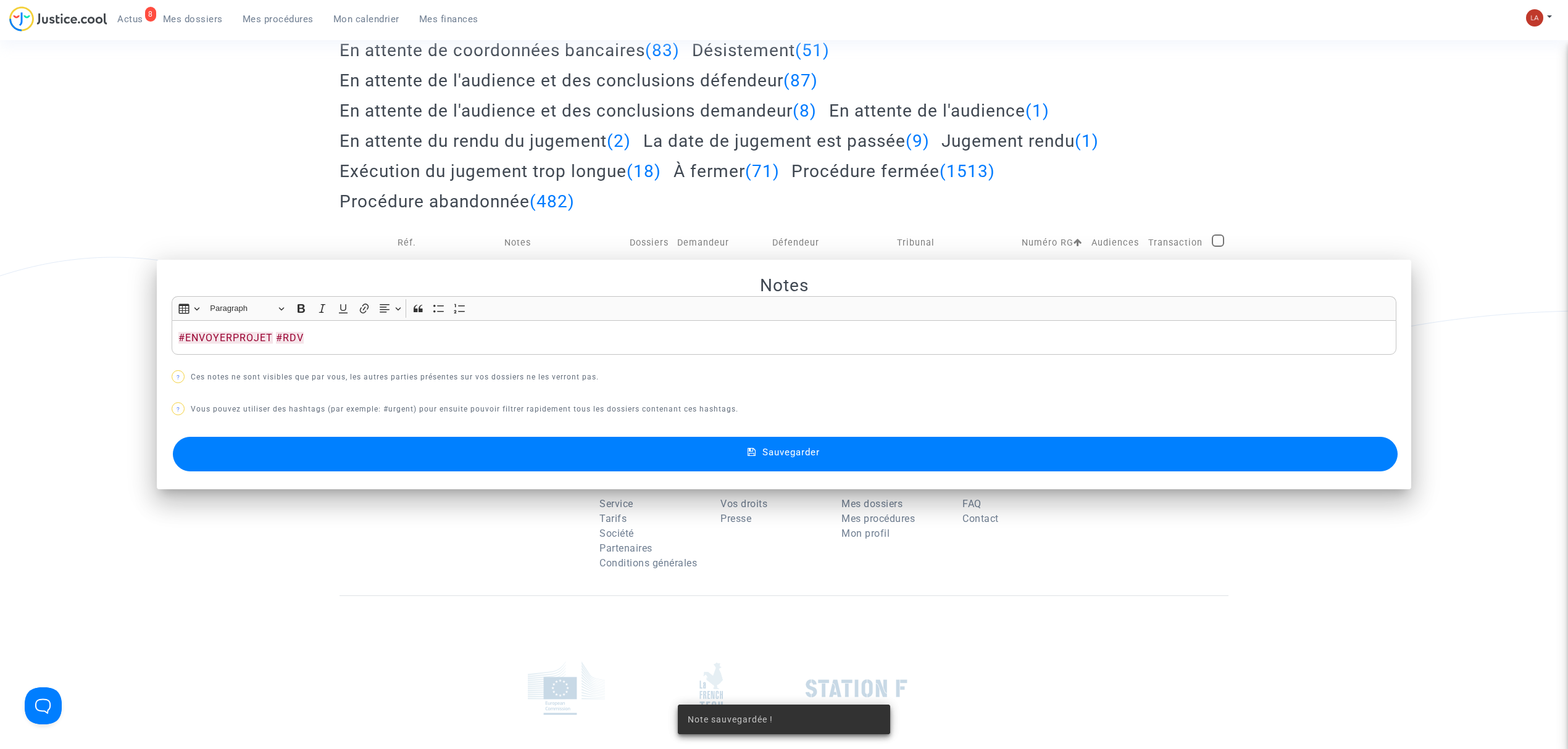
scroll to position [191, 0]
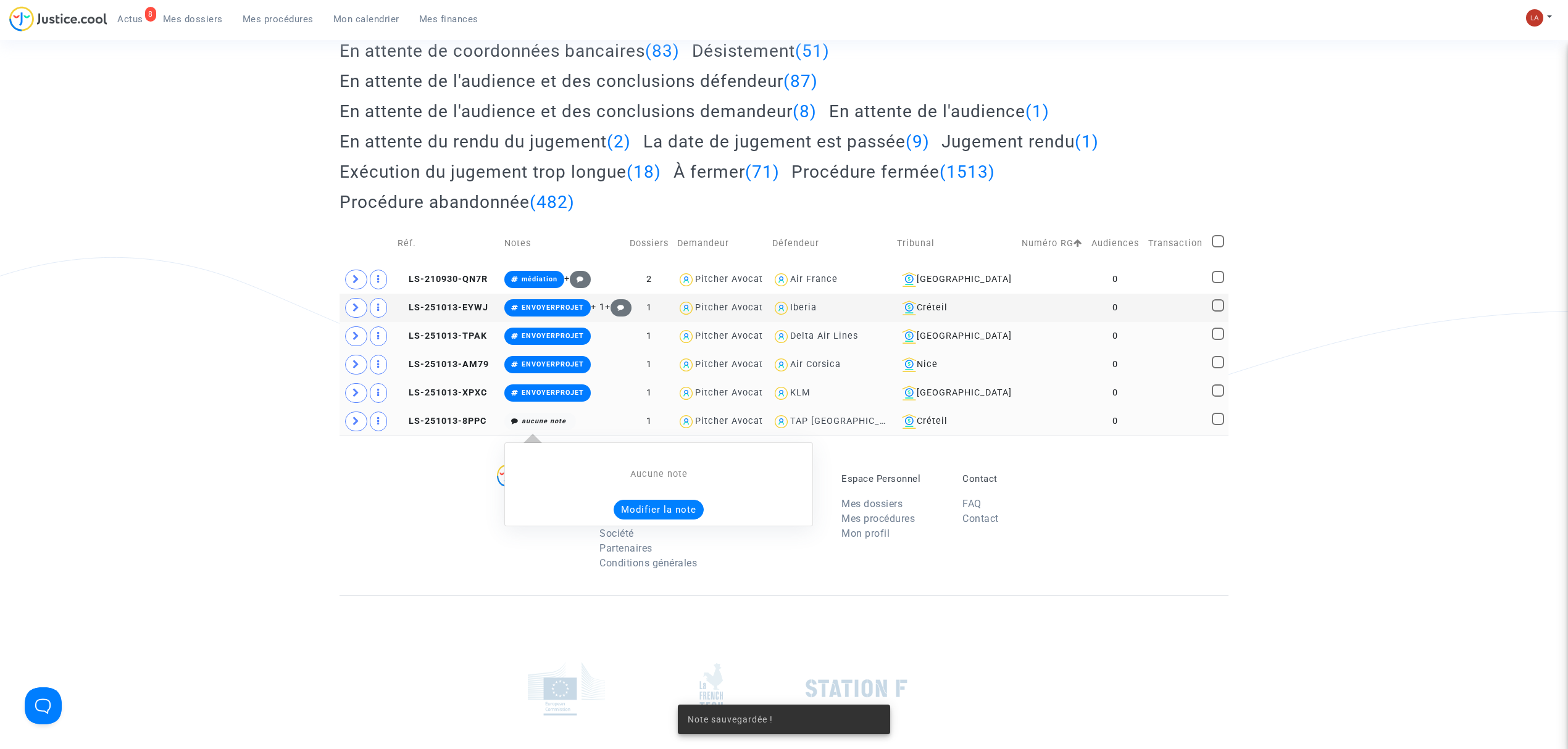
click at [668, 512] on button "Modifier la note" at bounding box center [659, 509] width 90 height 19
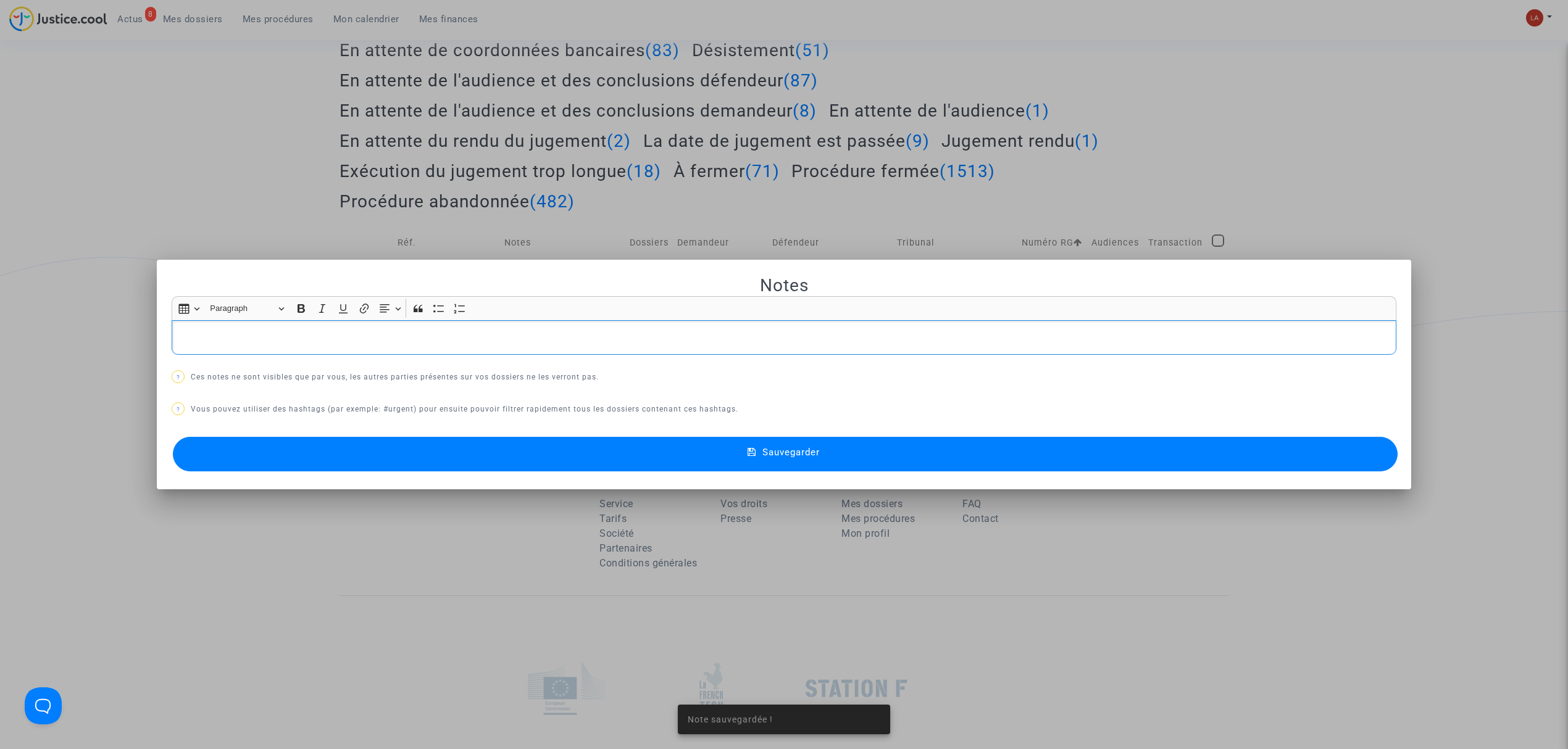
scroll to position [0, 0]
click at [574, 440] on button "Sauvegarder" at bounding box center [785, 454] width 1225 height 34
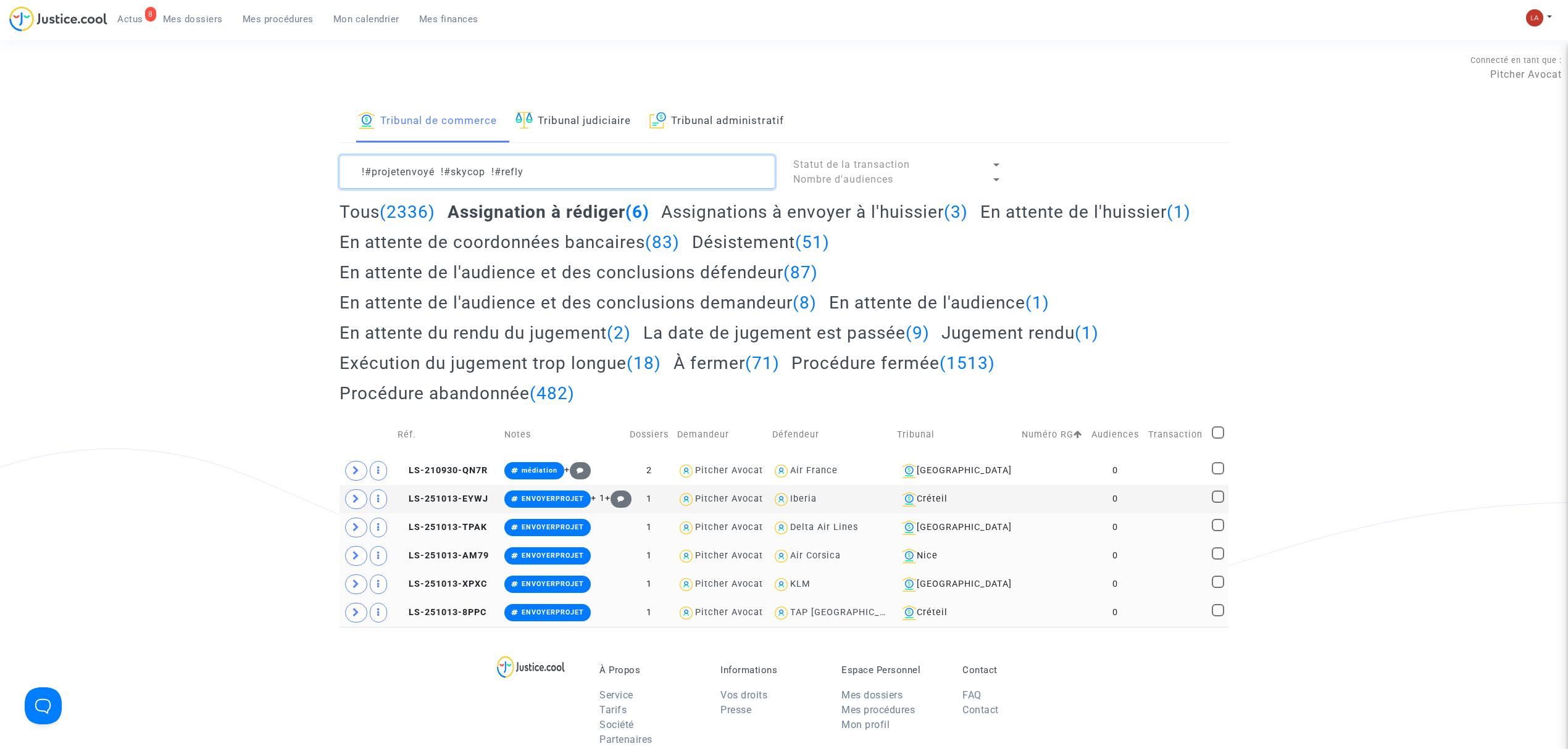
click at [602, 169] on textarea at bounding box center [557, 172] width 435 height 33
click at [561, 167] on textarea at bounding box center [557, 172] width 435 height 33
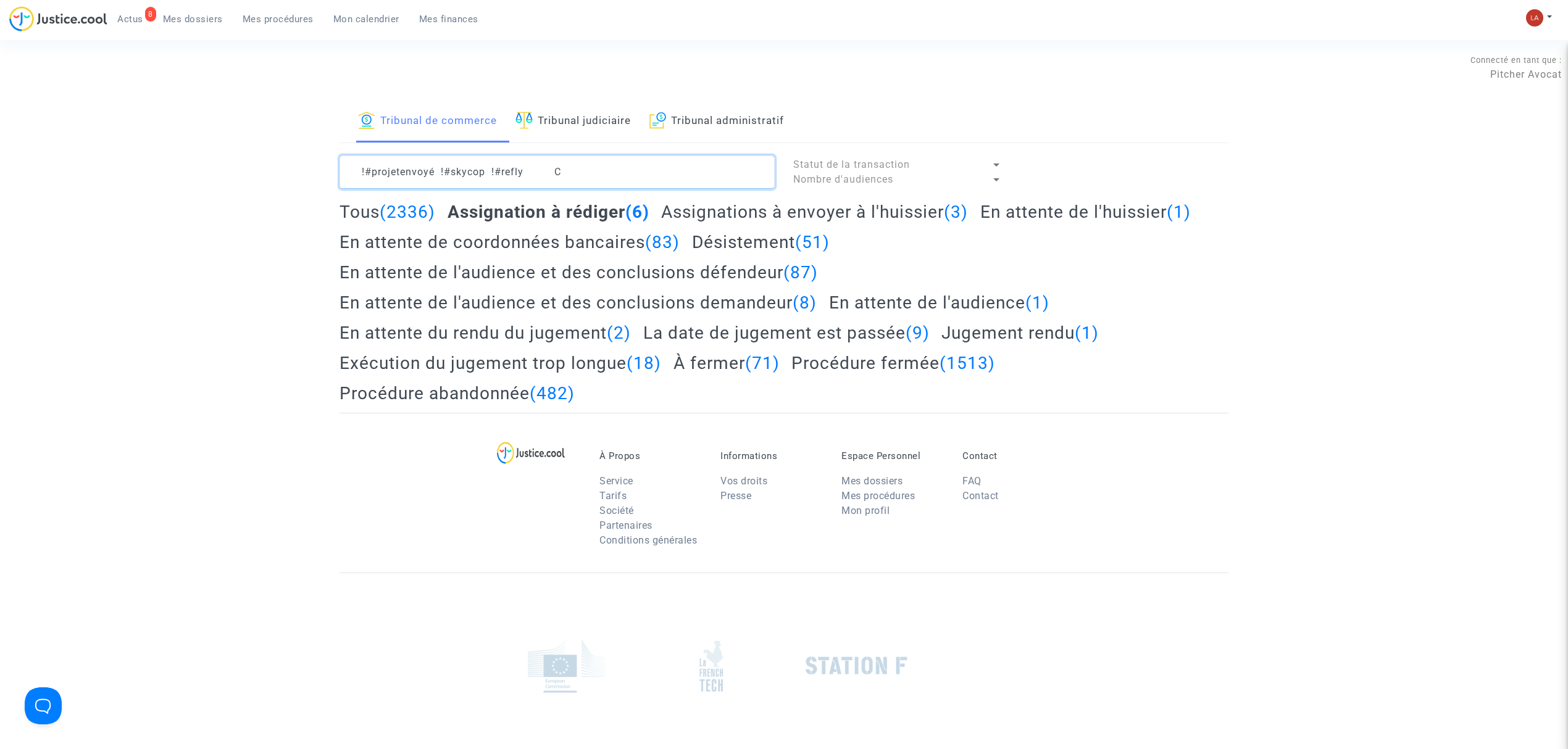
type textarea "!#projetenvoyé !#skycop !#refly"
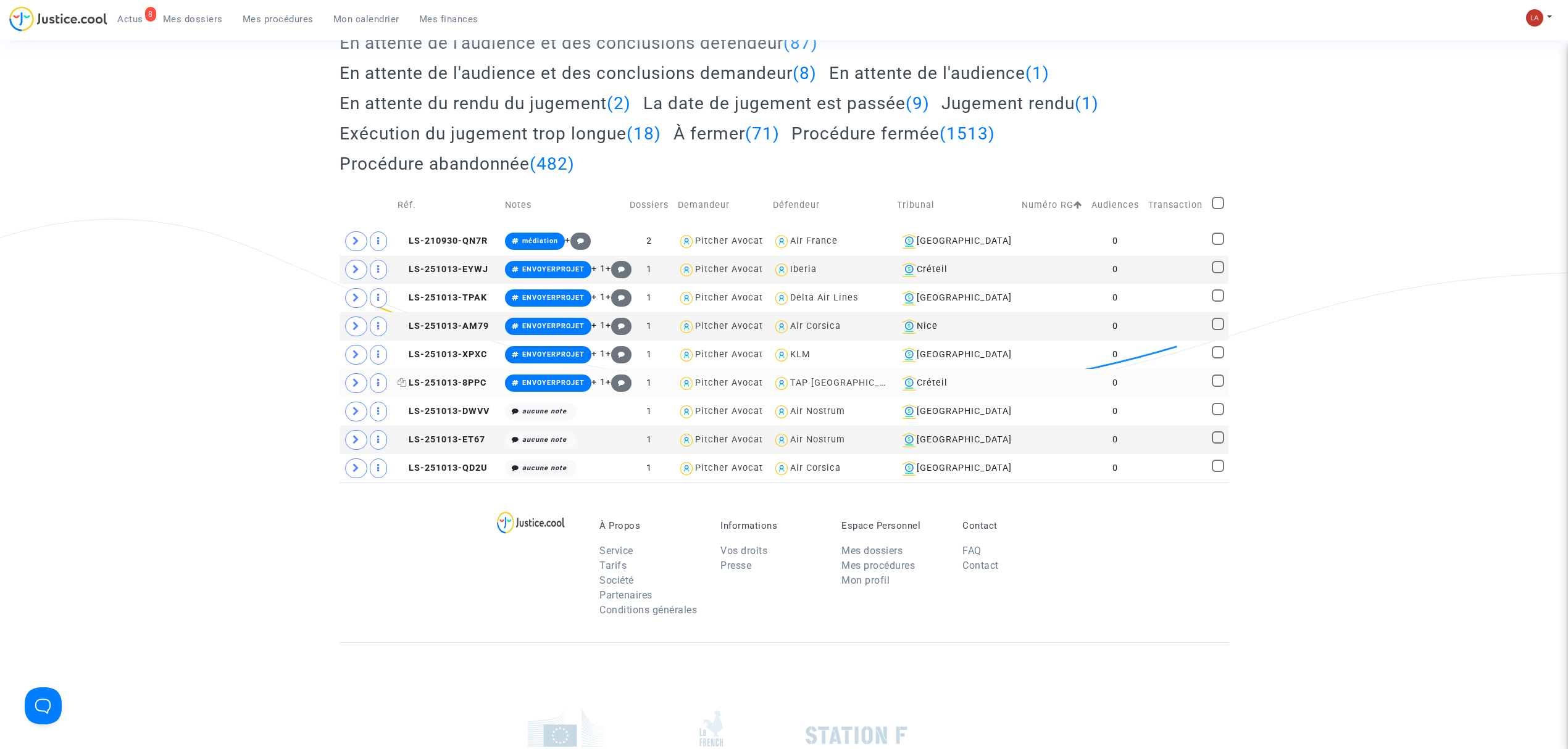
scroll to position [230, 0]
click at [660, 516] on div "Aucune note Modifier la note" at bounding box center [659, 474] width 308 height 84
click at [650, 509] on button "Modifier la note" at bounding box center [659, 499] width 90 height 19
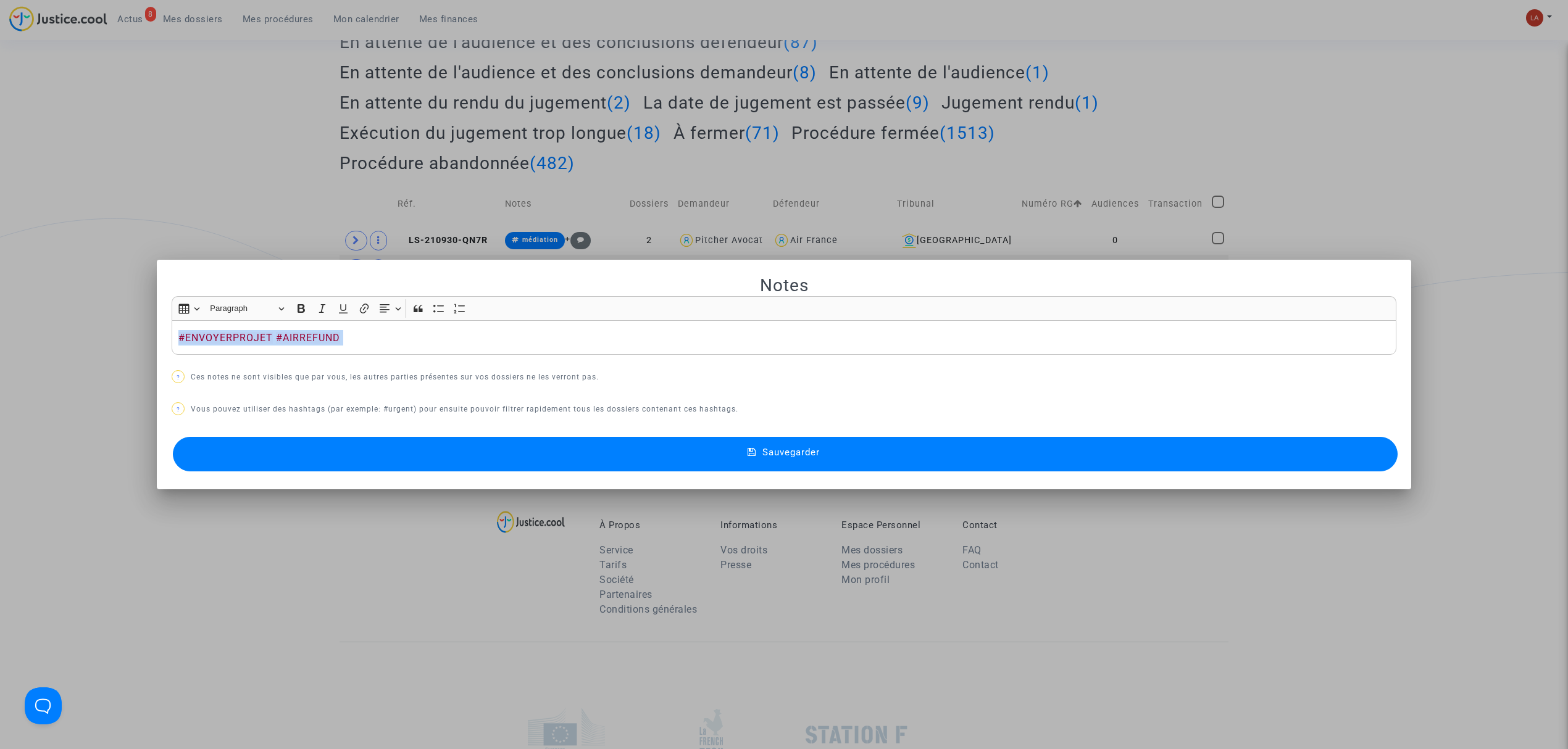
click at [611, 456] on button "Sauvegarder" at bounding box center [785, 454] width 1225 height 34
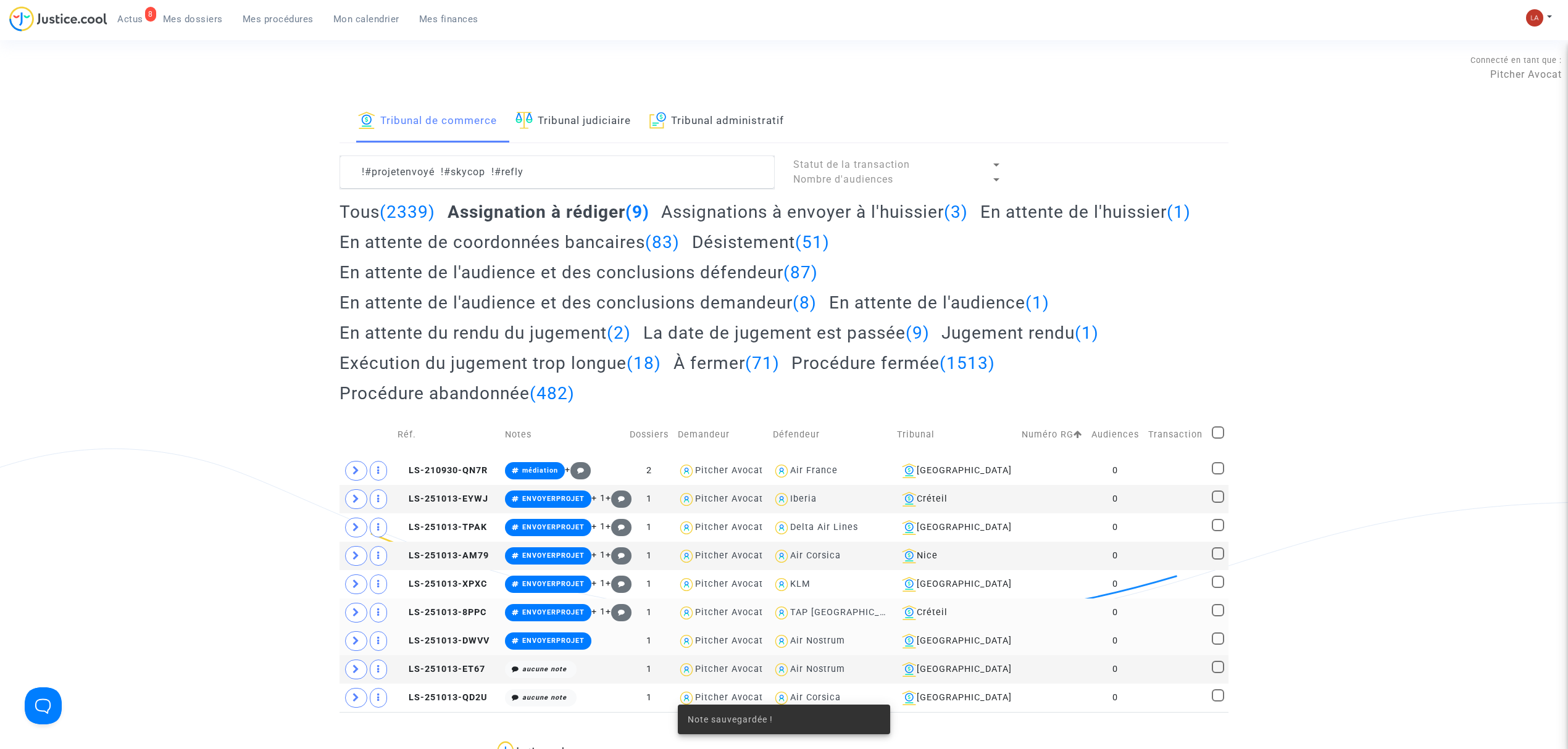
scroll to position [230, 0]
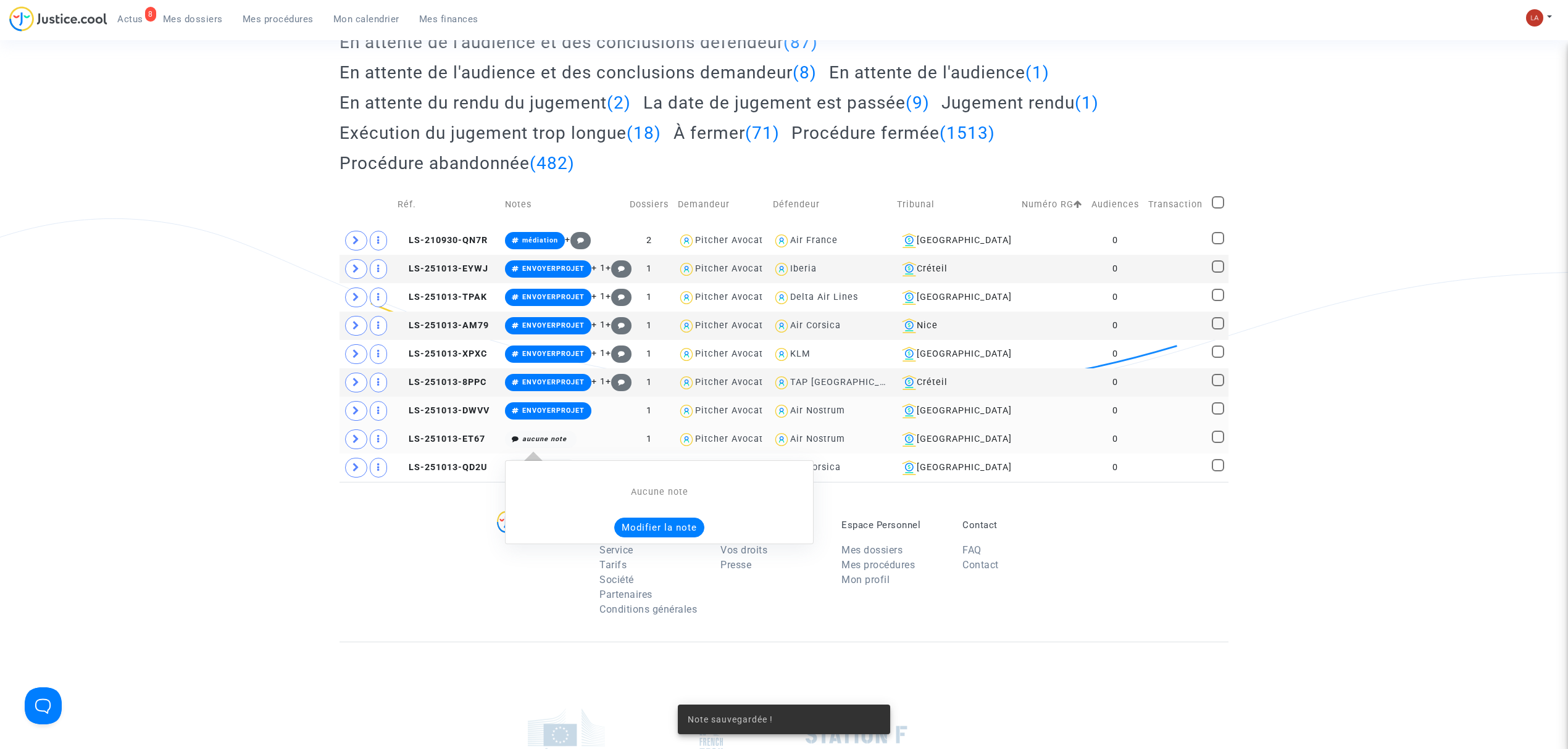
click at [677, 526] on button "Modifier la note" at bounding box center [659, 528] width 90 height 19
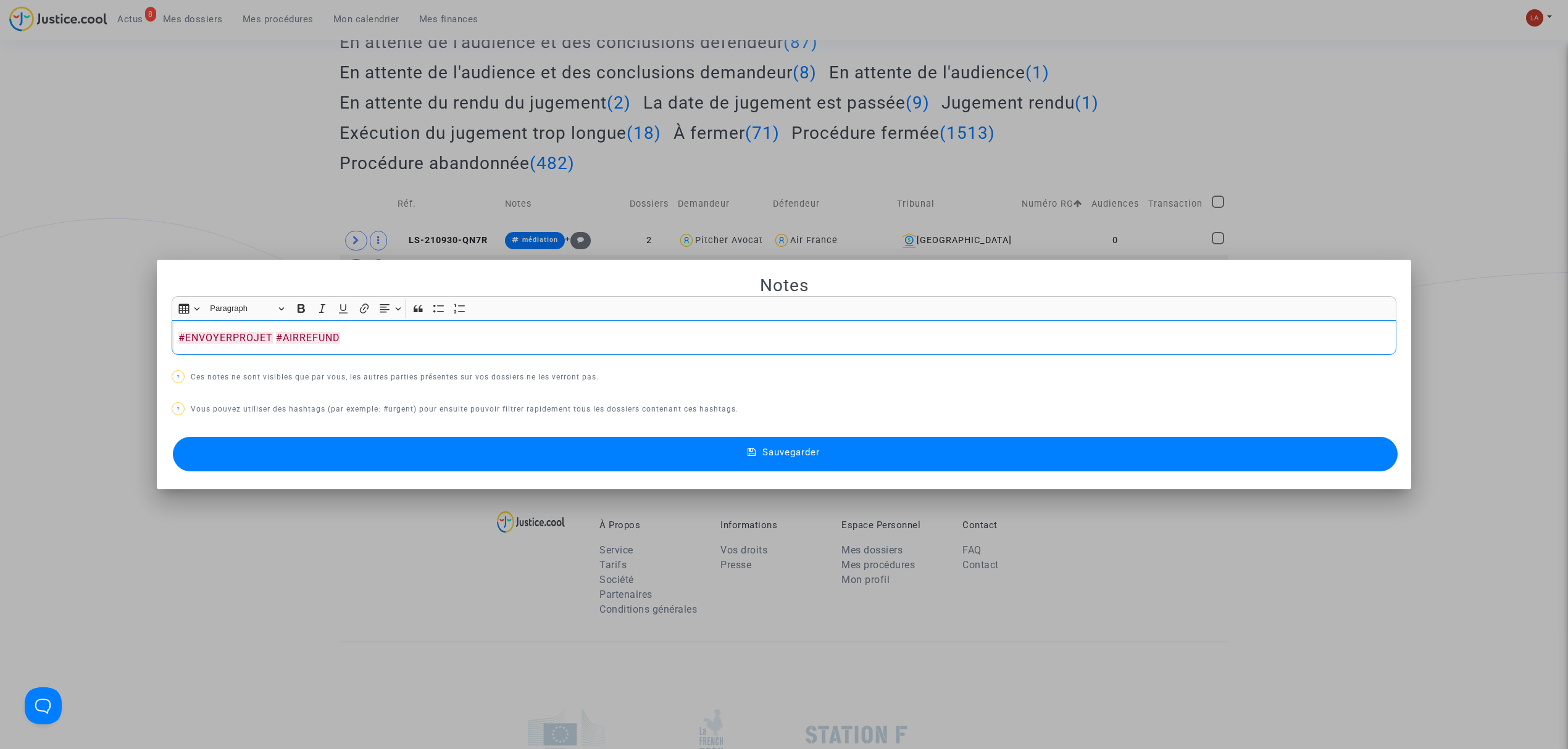
click at [529, 459] on button "Sauvegarder" at bounding box center [785, 454] width 1225 height 34
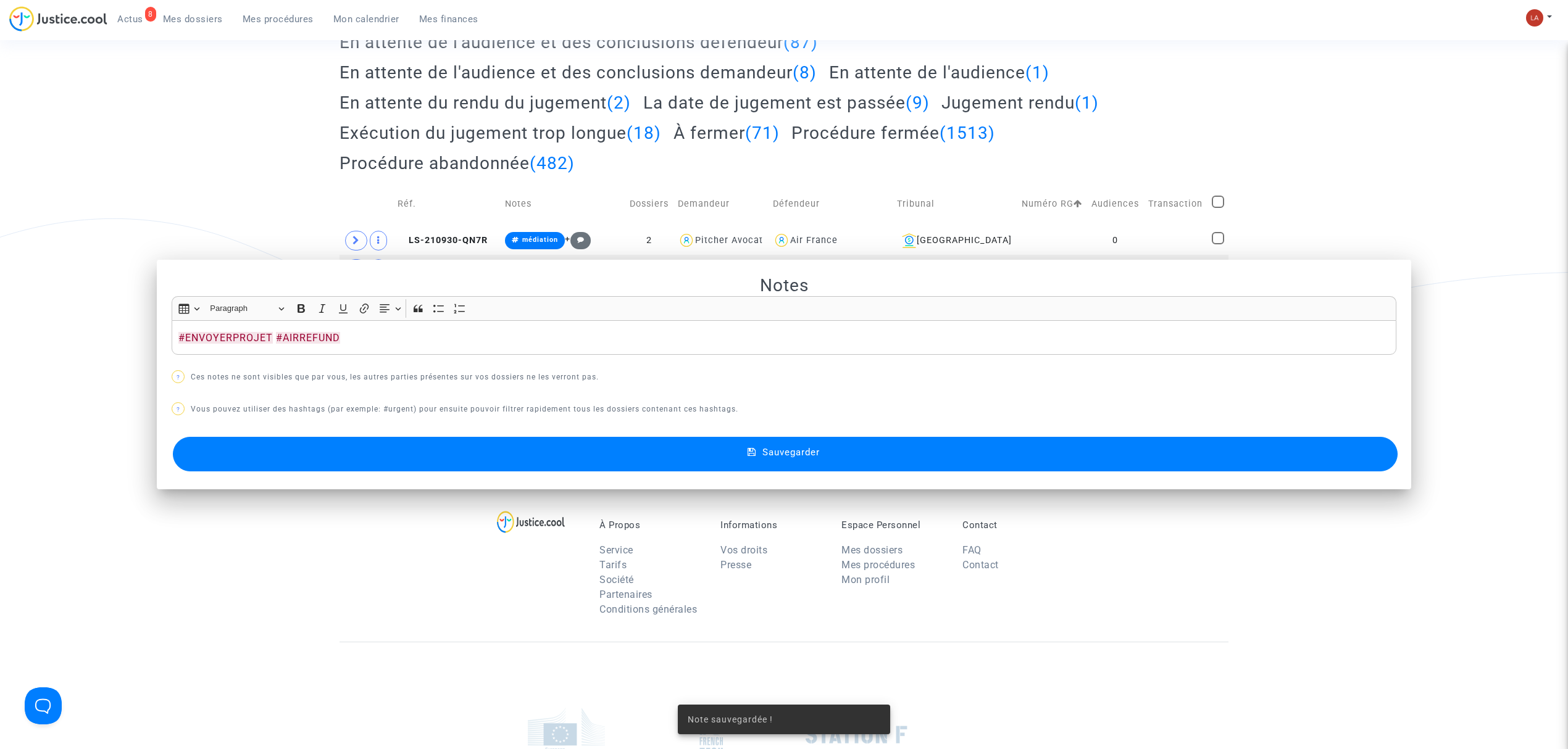
scroll to position [230, 0]
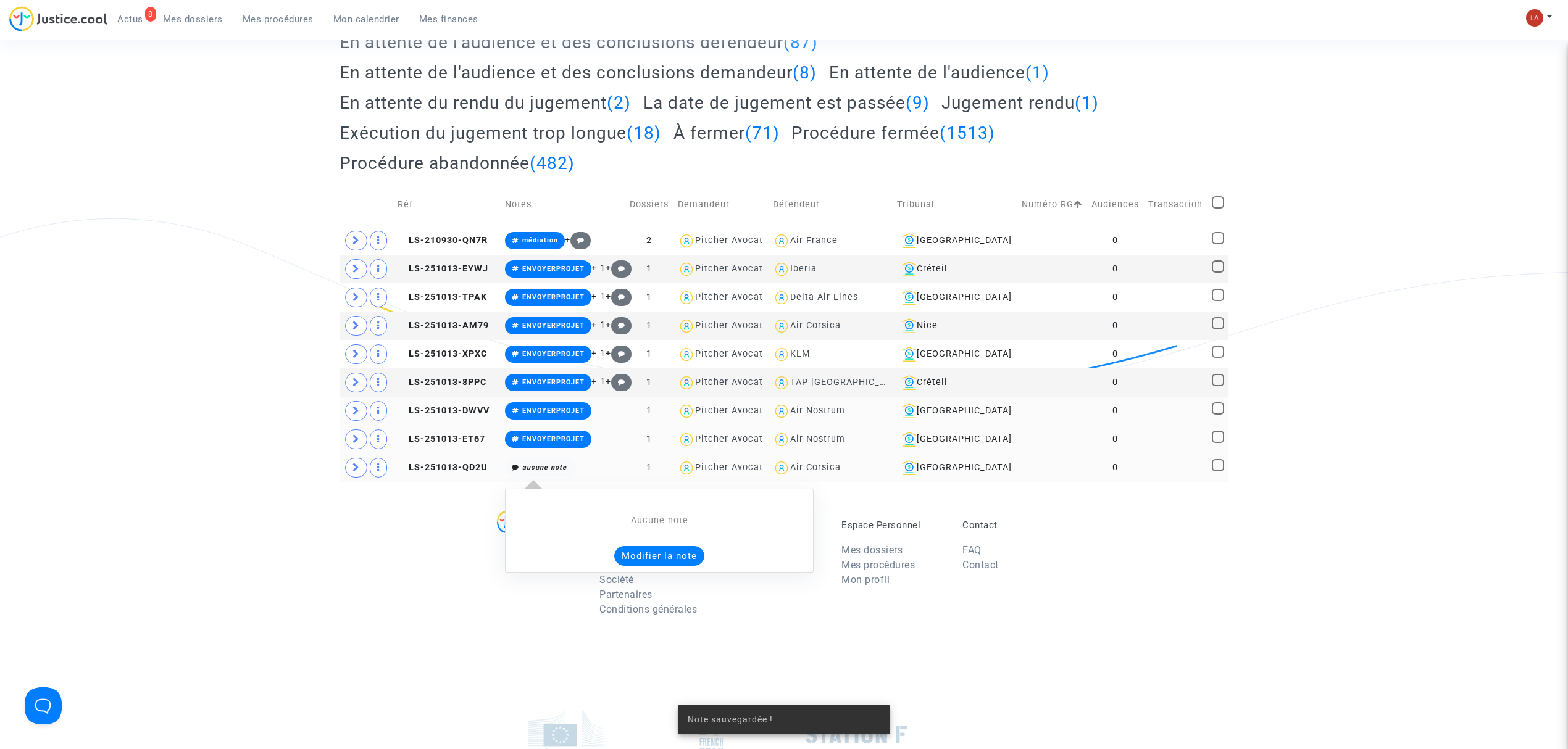
click at [662, 560] on button "Modifier la note" at bounding box center [659, 556] width 90 height 19
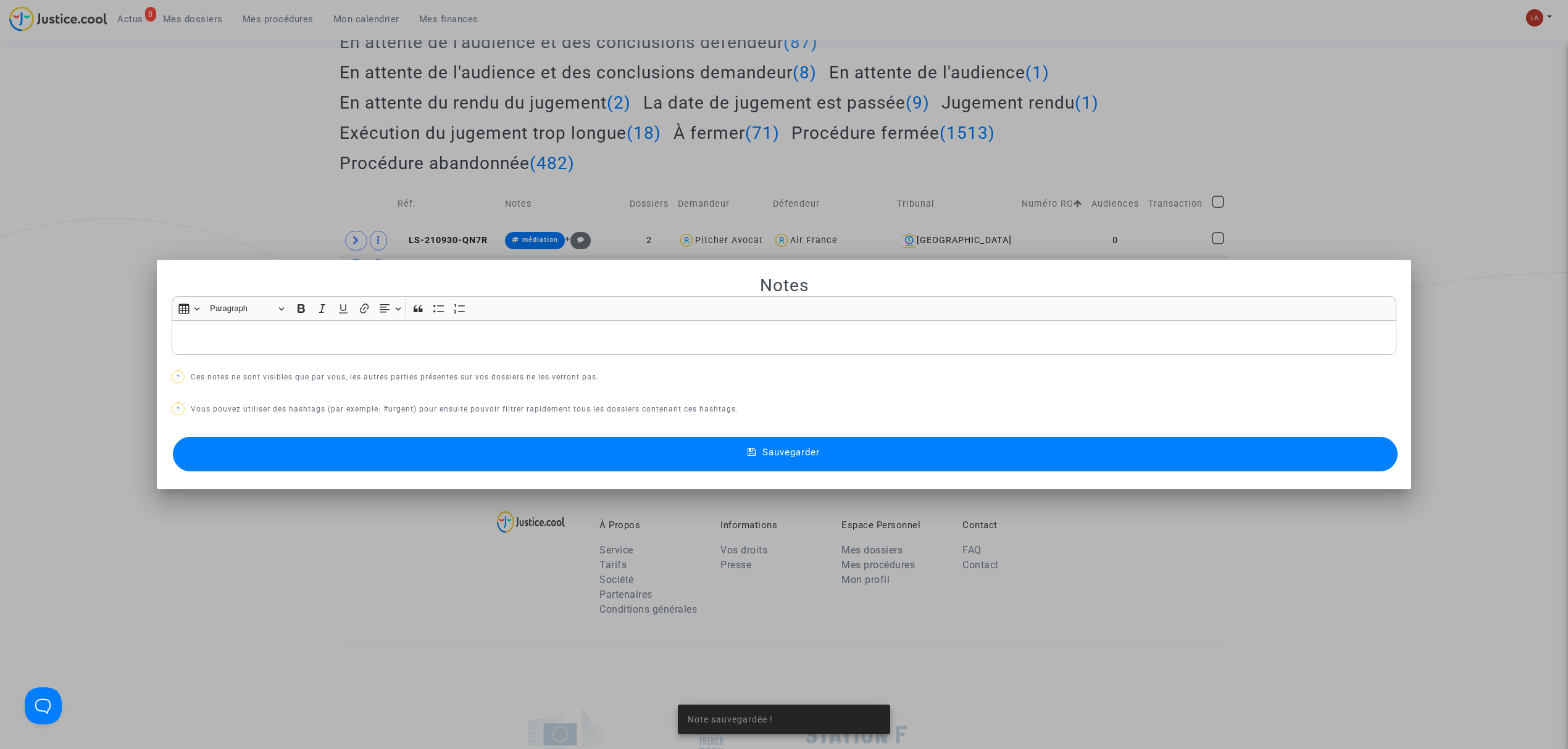
scroll to position [0, 0]
click at [436, 421] on div "Notes Rich Text Editor Insert table Insert table Heading Paragraph Paragraph He…" at bounding box center [784, 375] width 1225 height 200
click at [444, 453] on button "Sauvegarder" at bounding box center [785, 454] width 1225 height 34
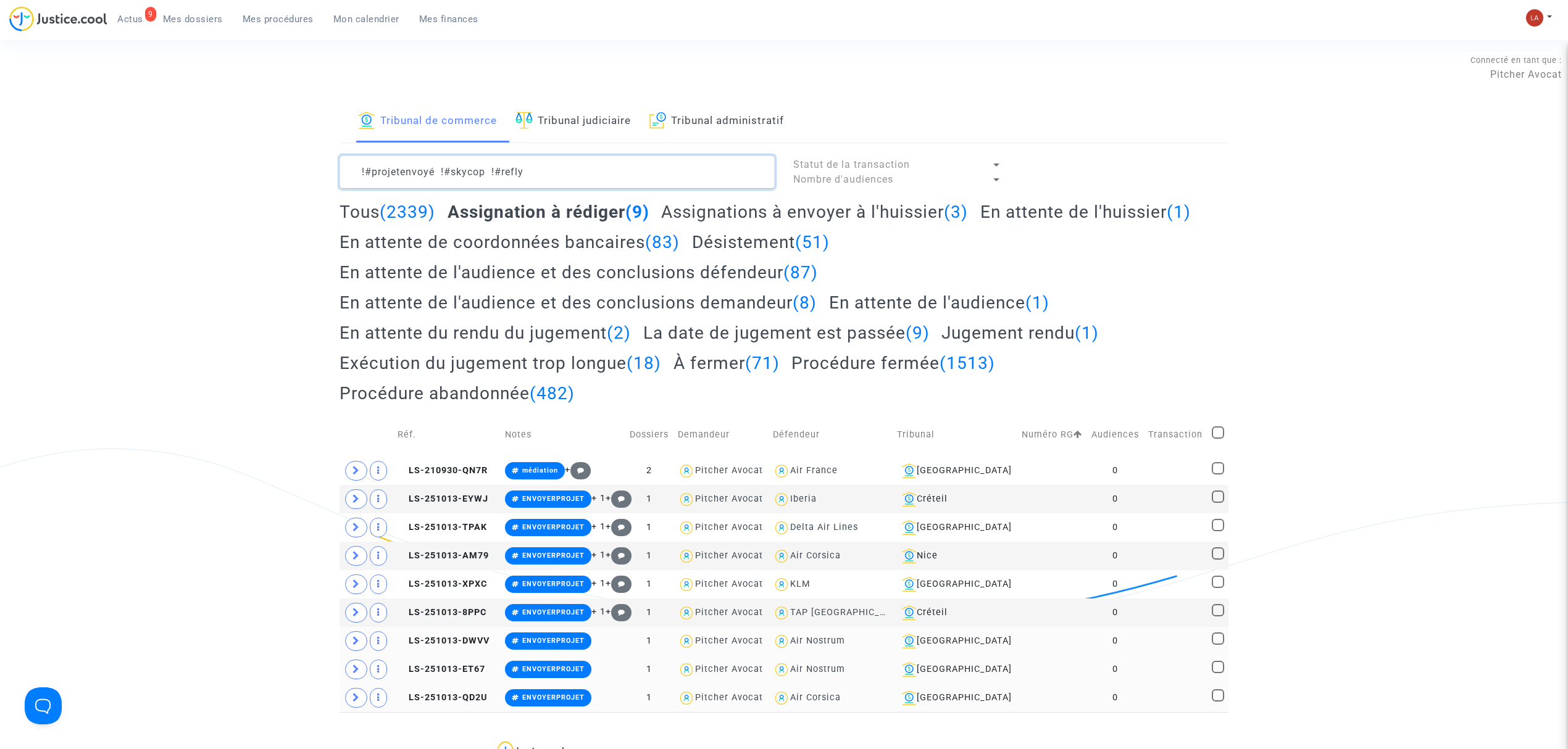
click at [606, 164] on textarea at bounding box center [557, 172] width 435 height 33
click at [628, 176] on textarea at bounding box center [557, 172] width 435 height 33
click at [545, 188] on textarea at bounding box center [557, 172] width 435 height 33
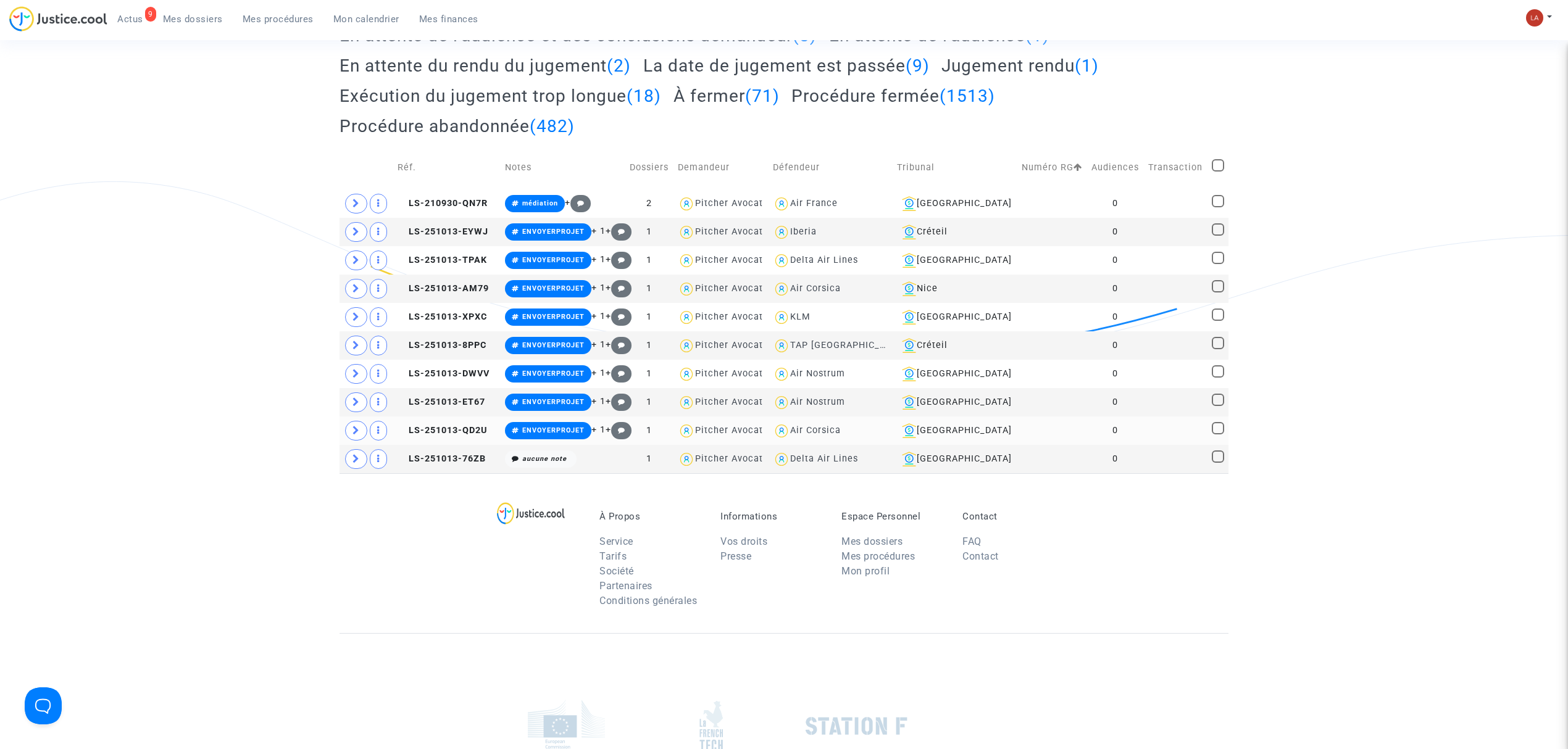
scroll to position [269, 0]
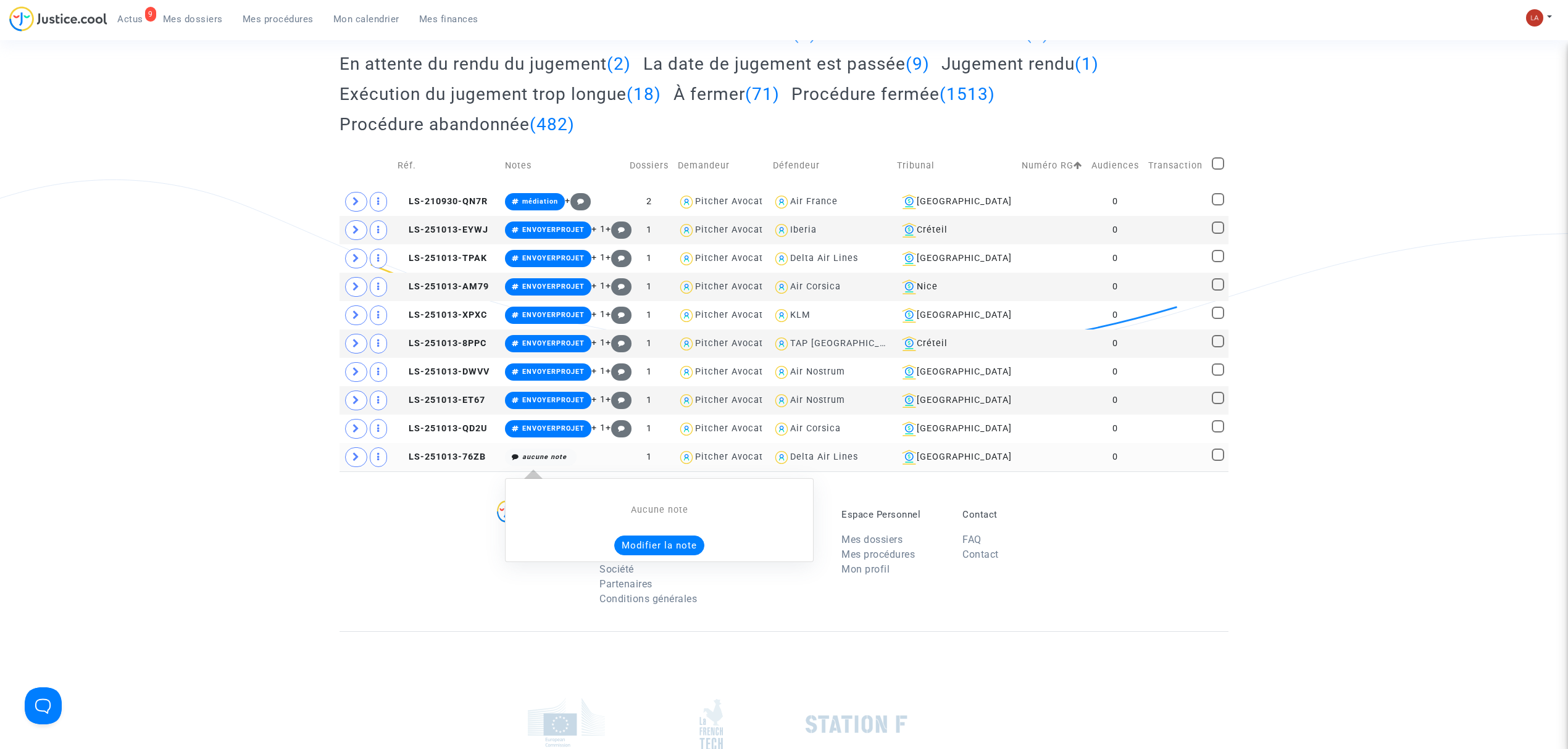
type textarea "!#projetenvoyé !#skycop !#refly"
click at [666, 551] on button "Modifier la note" at bounding box center [659, 545] width 90 height 19
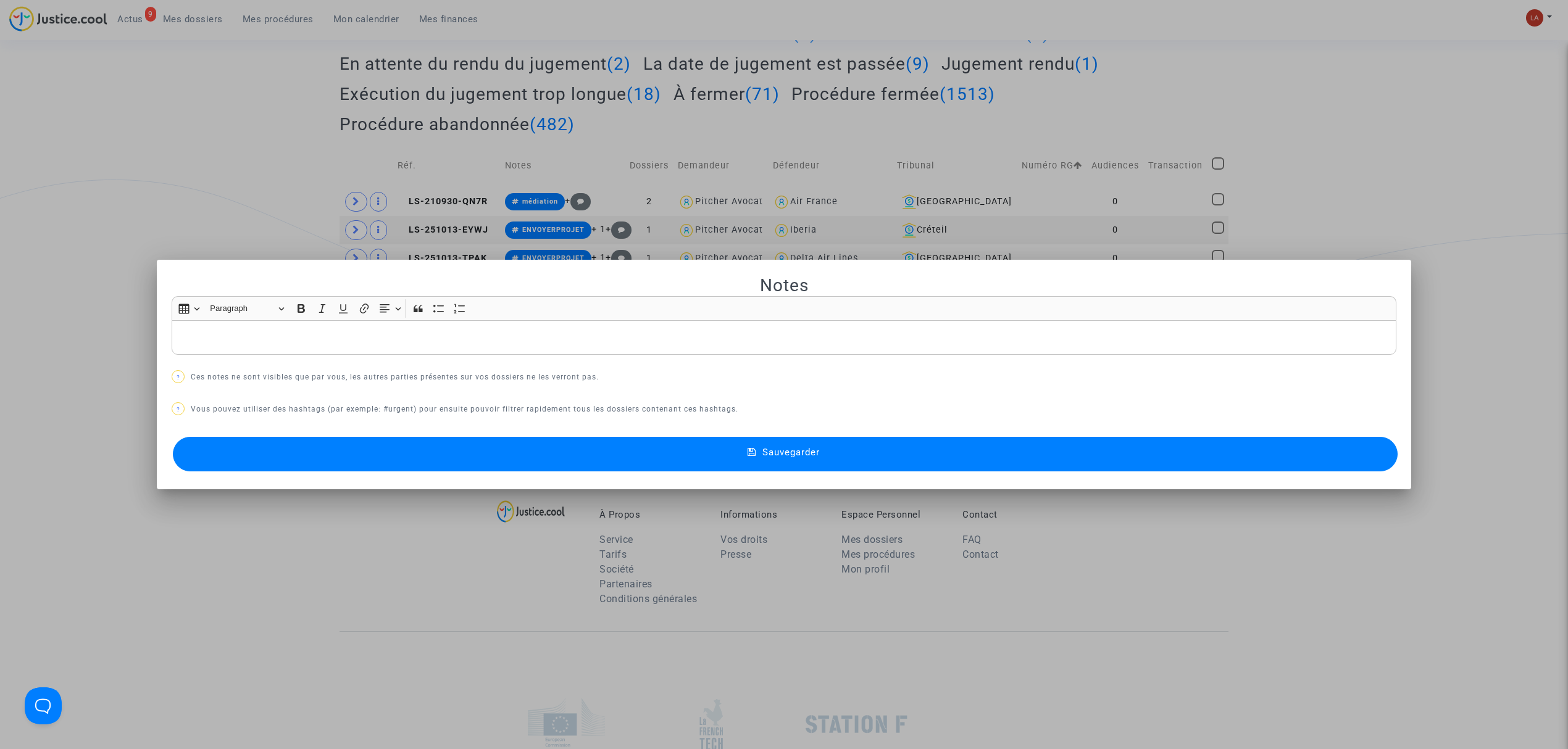
scroll to position [0, 0]
click at [357, 447] on button "Sauvegarder" at bounding box center [785, 454] width 1225 height 34
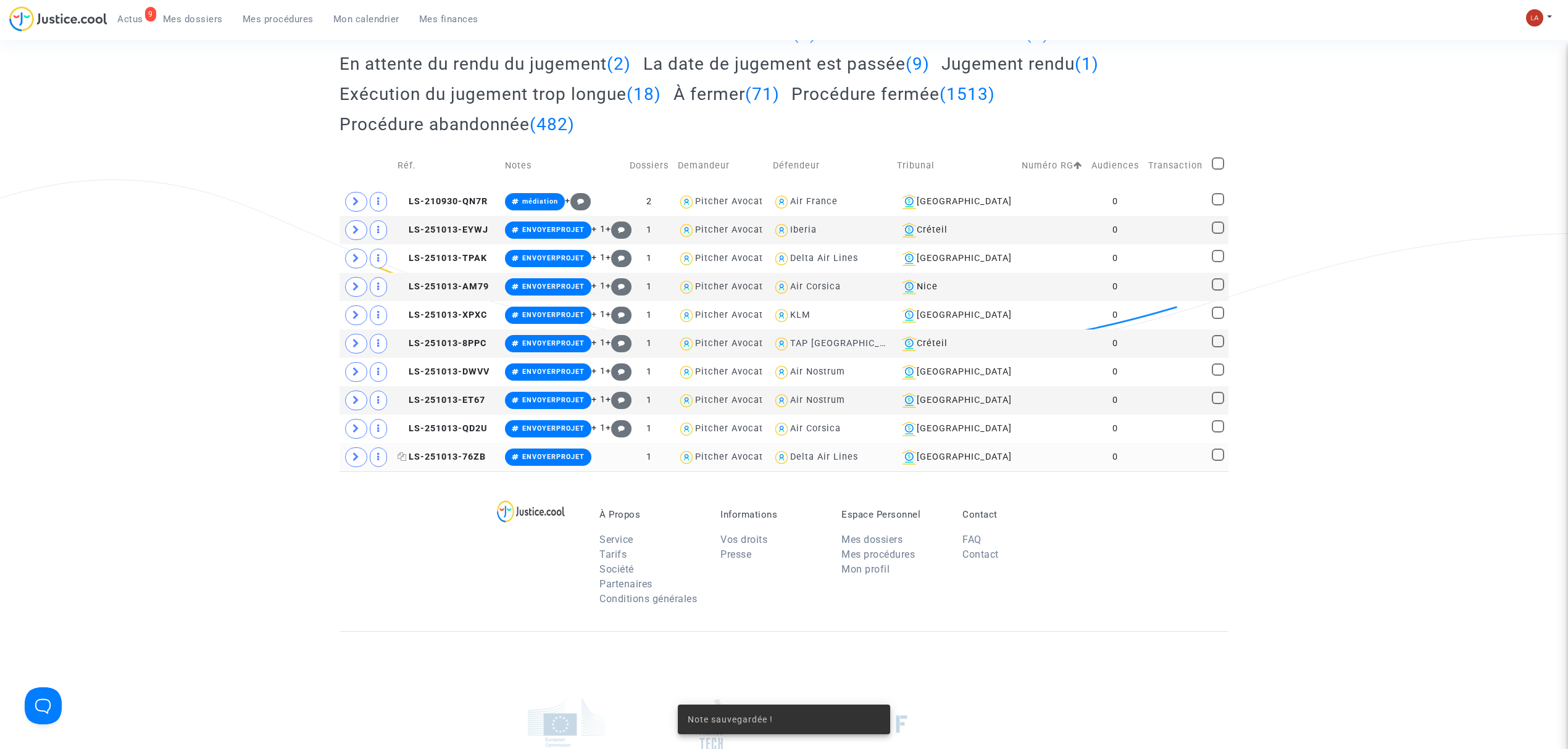
click at [453, 457] on span "LS-251013-76ZB" at bounding box center [442, 457] width 89 height 11
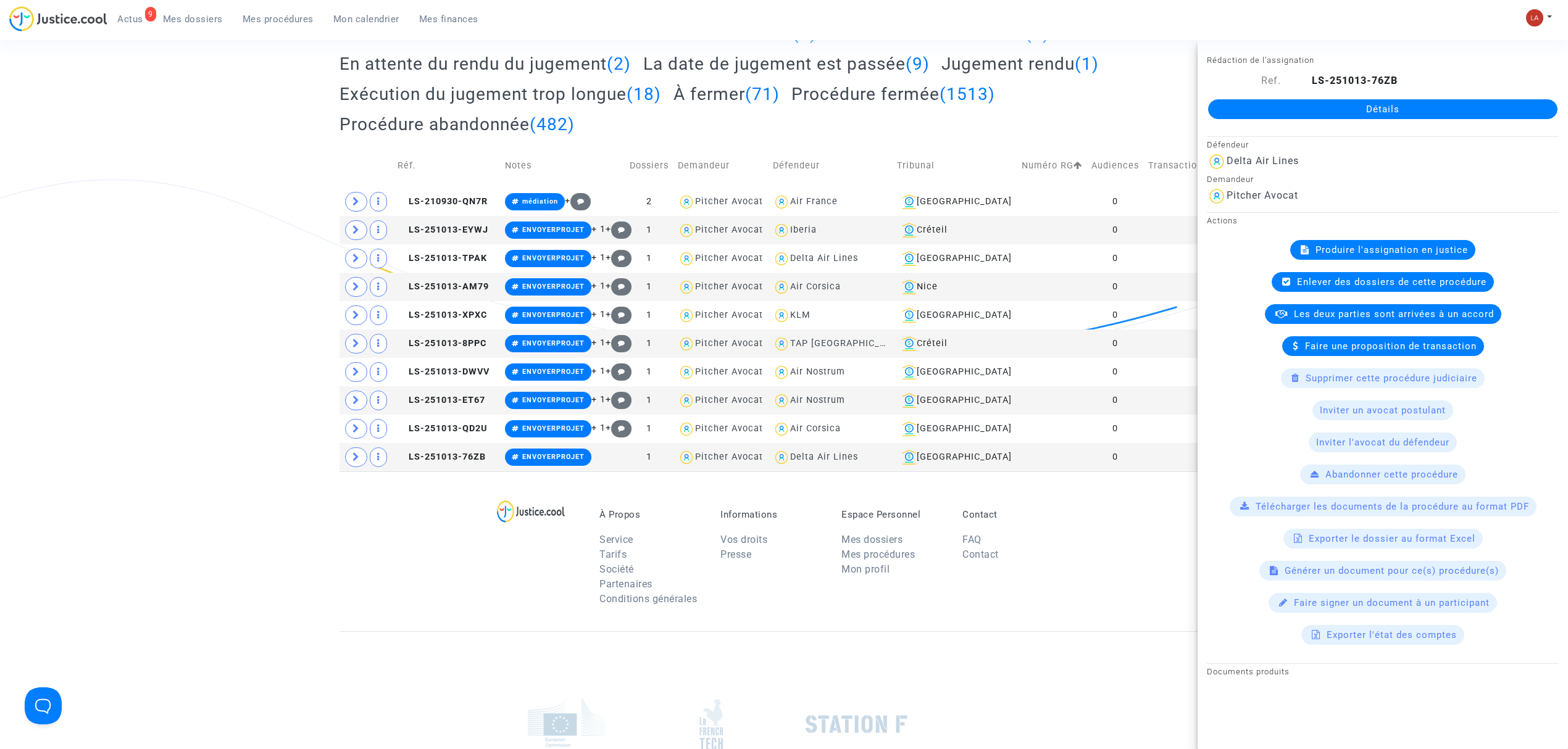
scroll to position [0, 0]
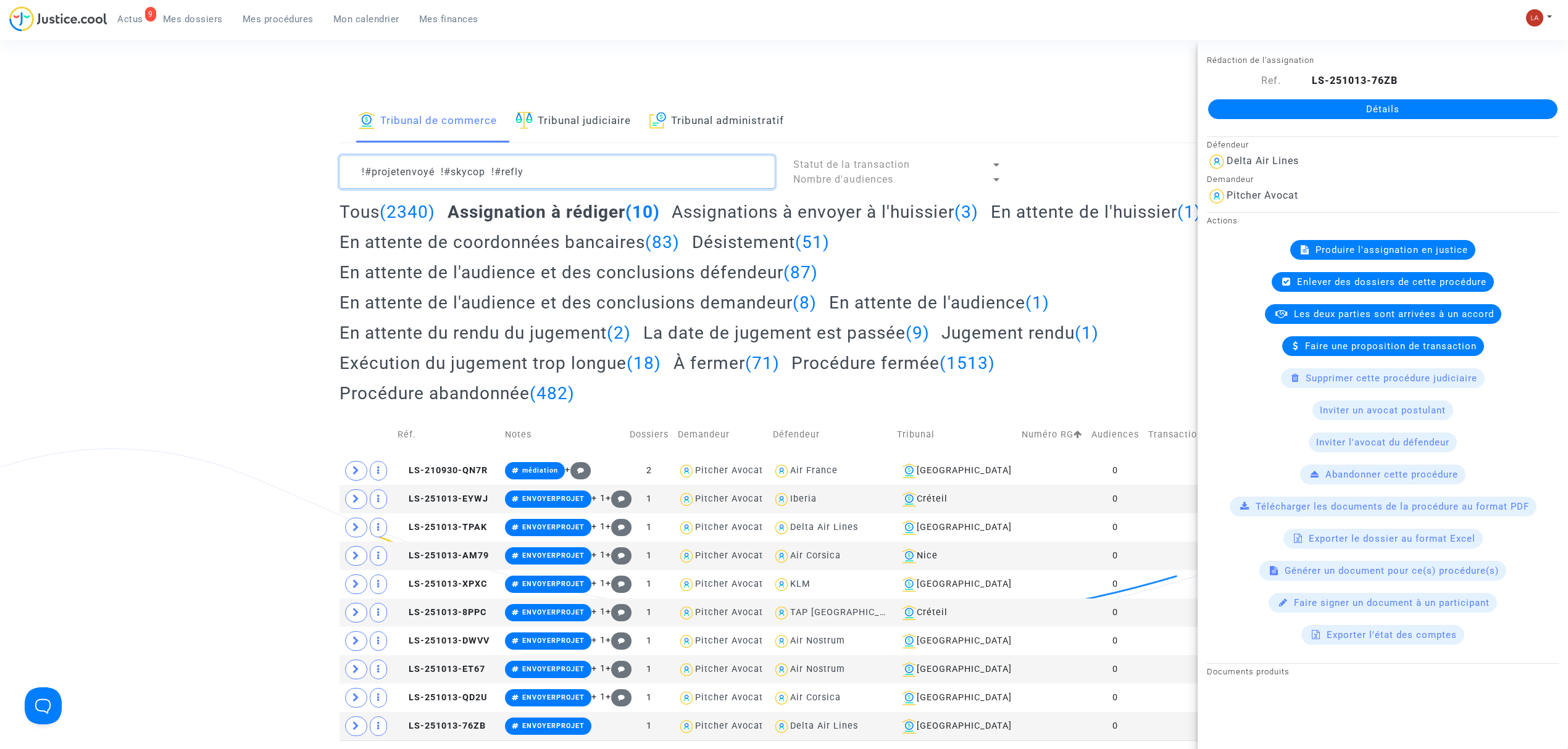
click at [549, 173] on textarea at bounding box center [557, 172] width 435 height 33
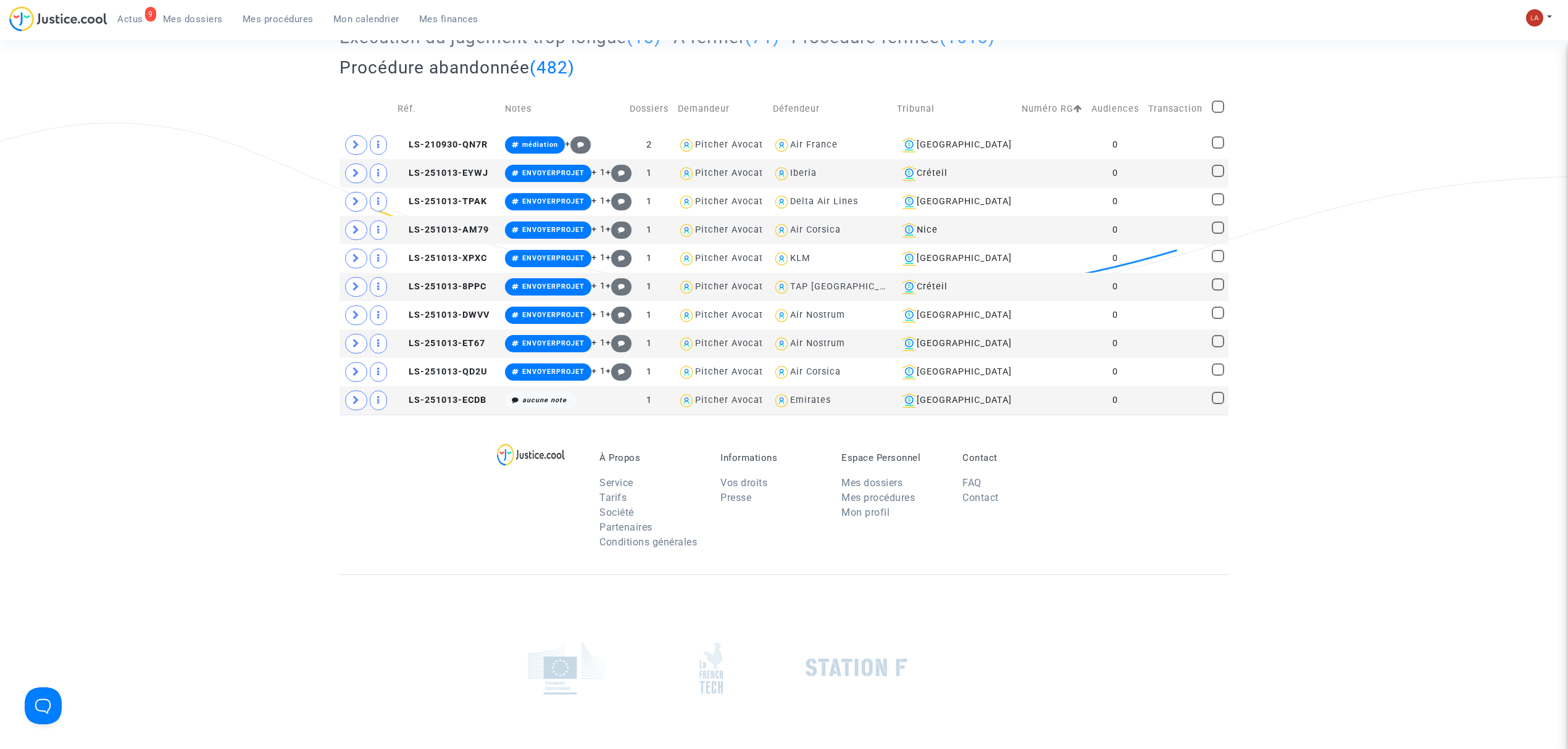
scroll to position [329, 0]
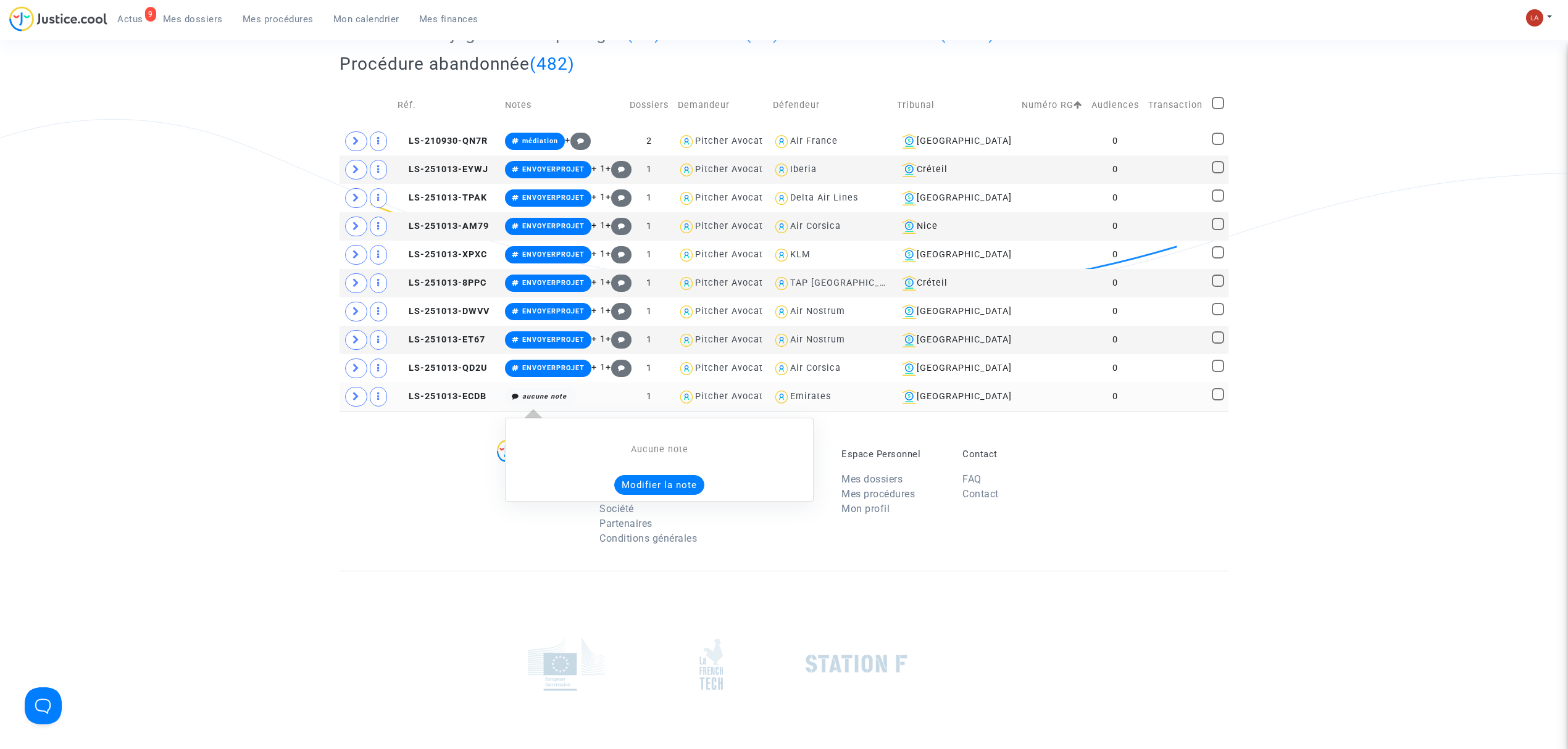
type textarea "!#projetenvoyé !#skycop !#refly"
click at [651, 494] on button "Modifier la note" at bounding box center [659, 485] width 90 height 19
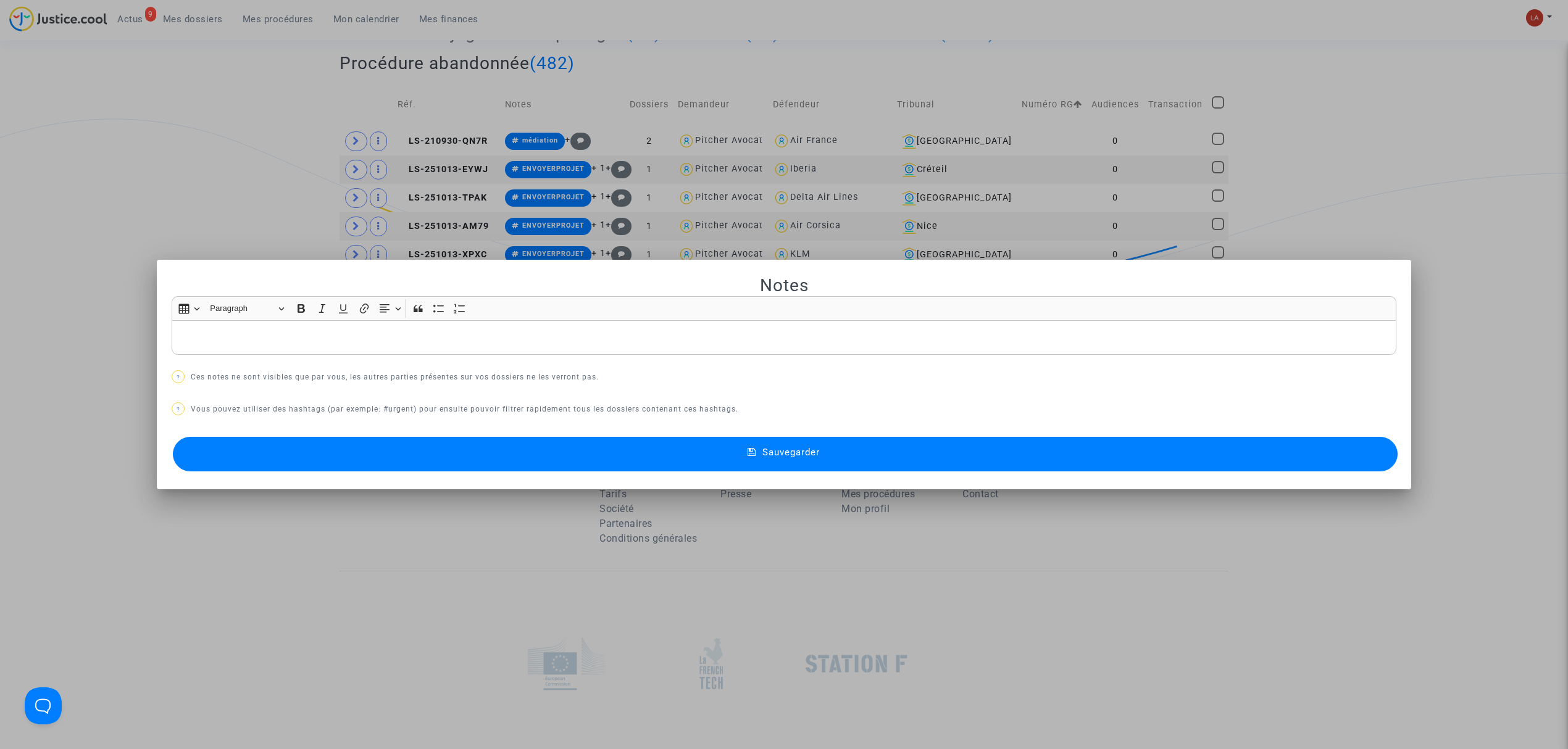
scroll to position [0, 0]
click at [376, 454] on button "Sauvegarder" at bounding box center [785, 454] width 1225 height 34
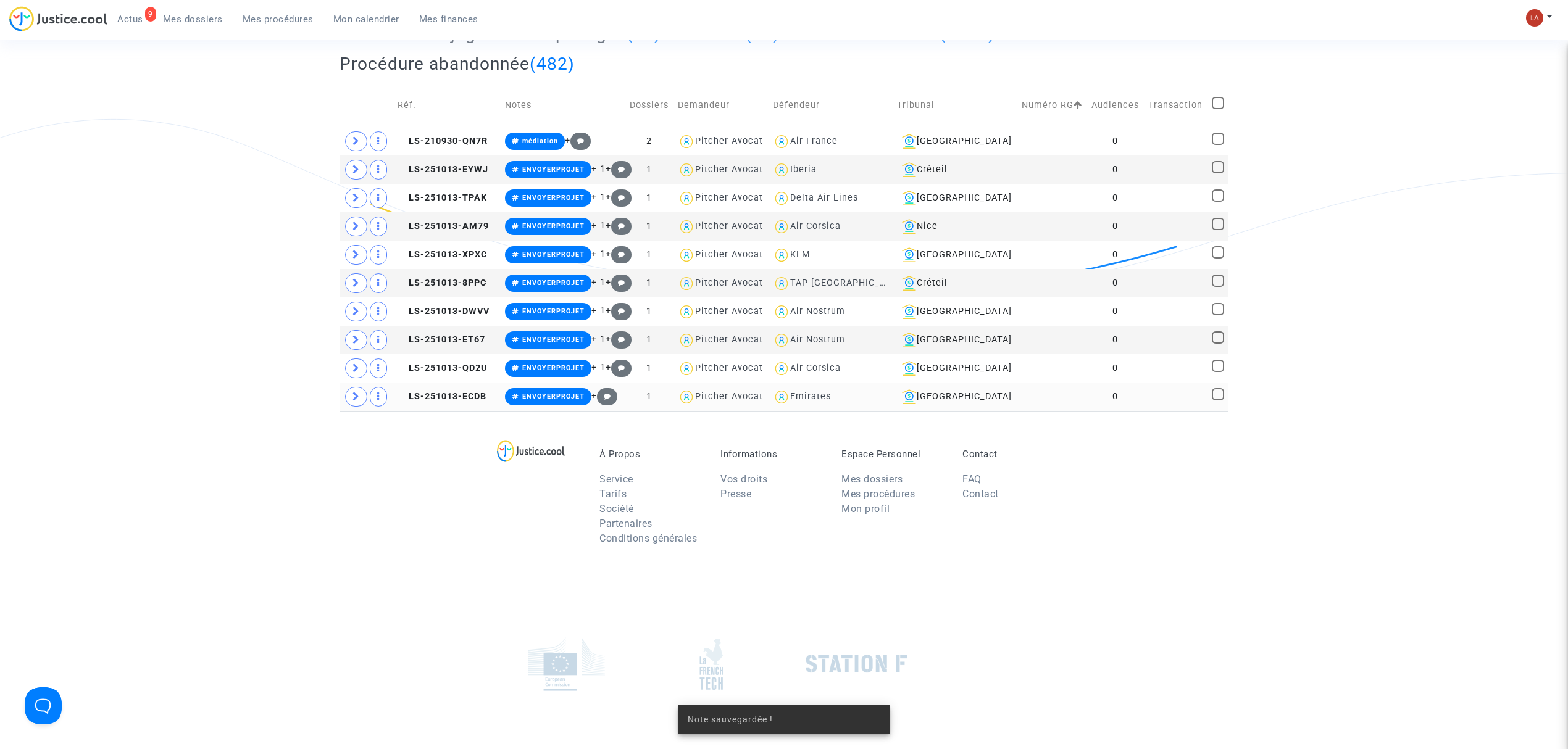
click at [452, 411] on td "LS-251013-ECDB" at bounding box center [447, 397] width 107 height 28
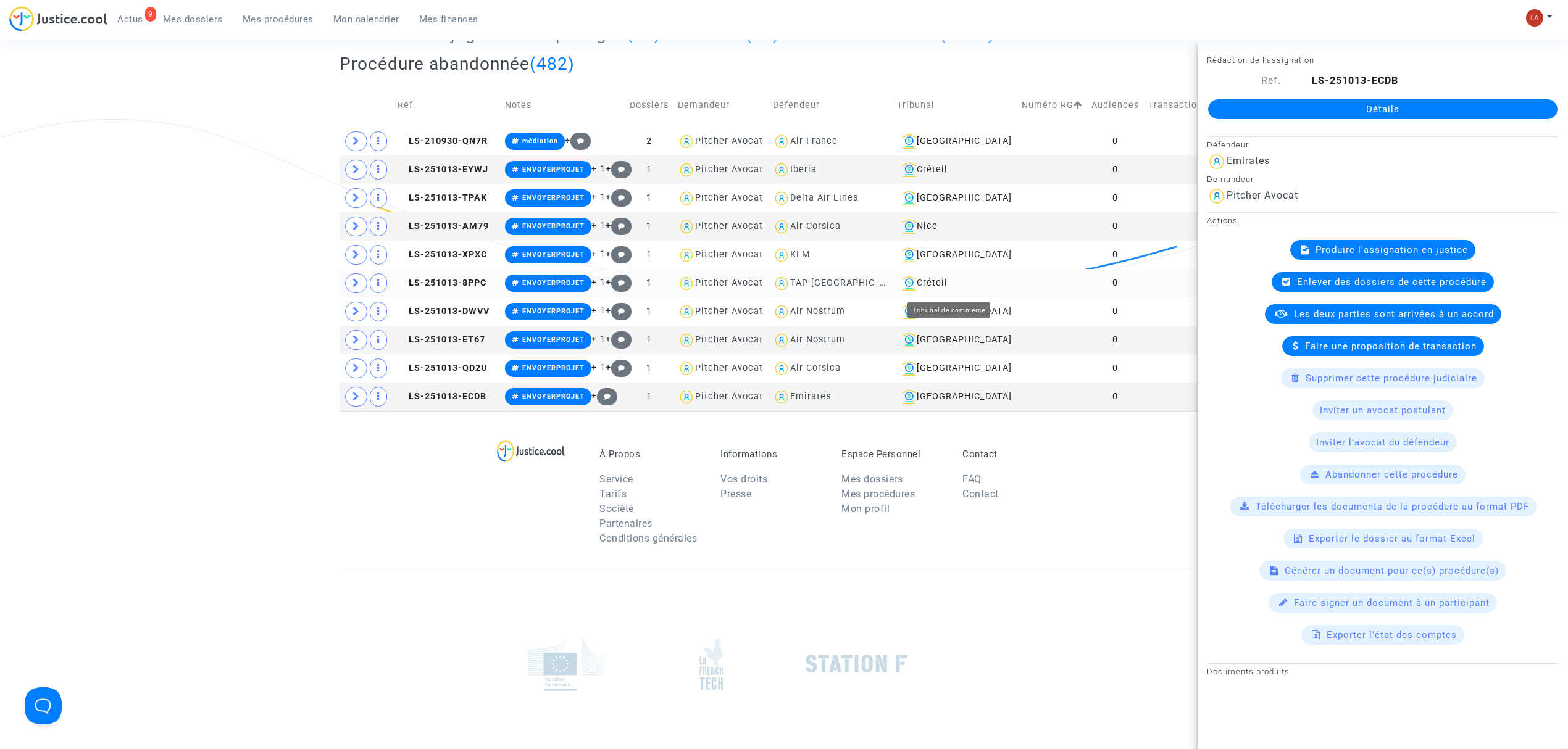
scroll to position [0, 0]
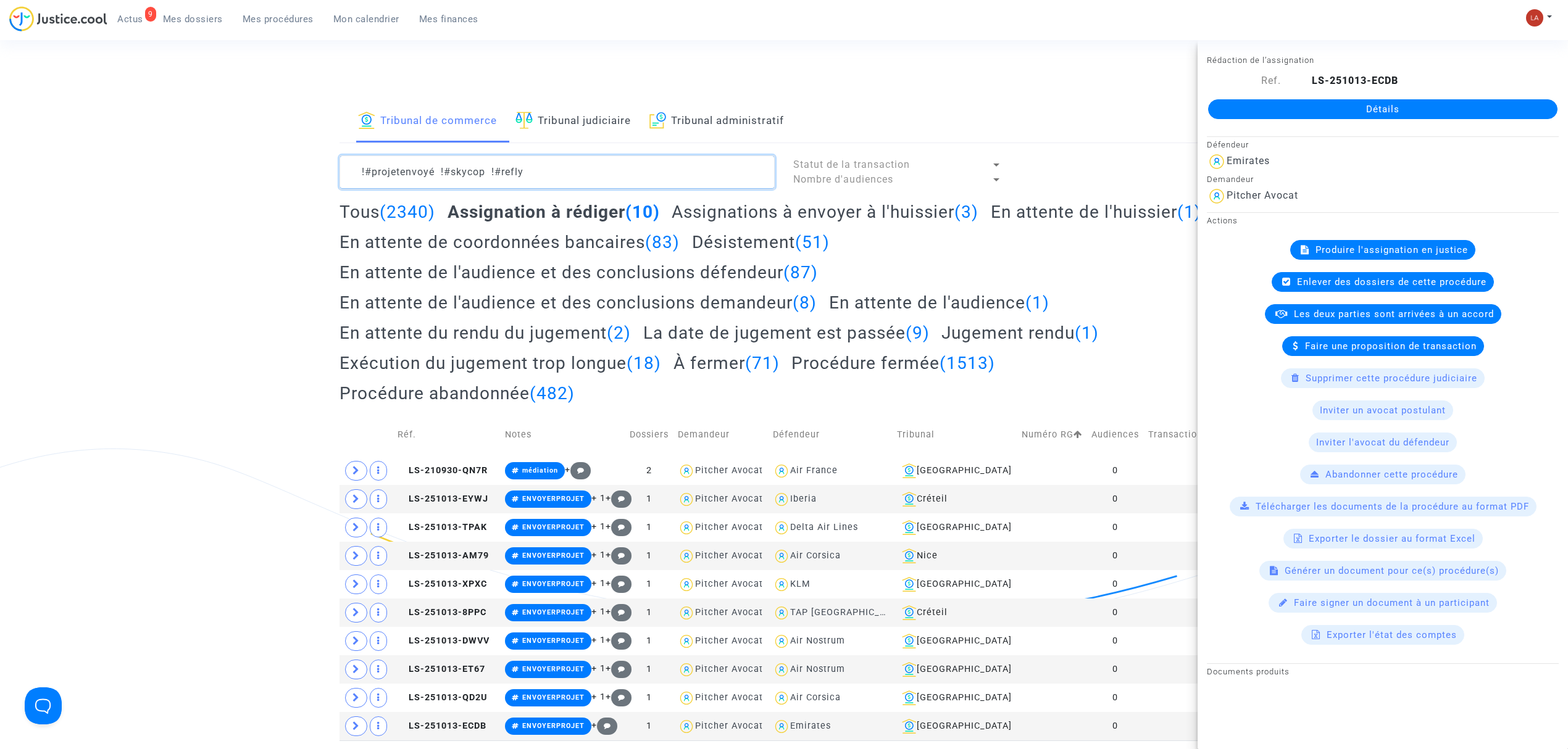
drag, startPoint x: 546, startPoint y: 176, endPoint x: 346, endPoint y: 170, distance: 200.1
click at [346, 170] on textarea at bounding box center [557, 172] width 435 height 33
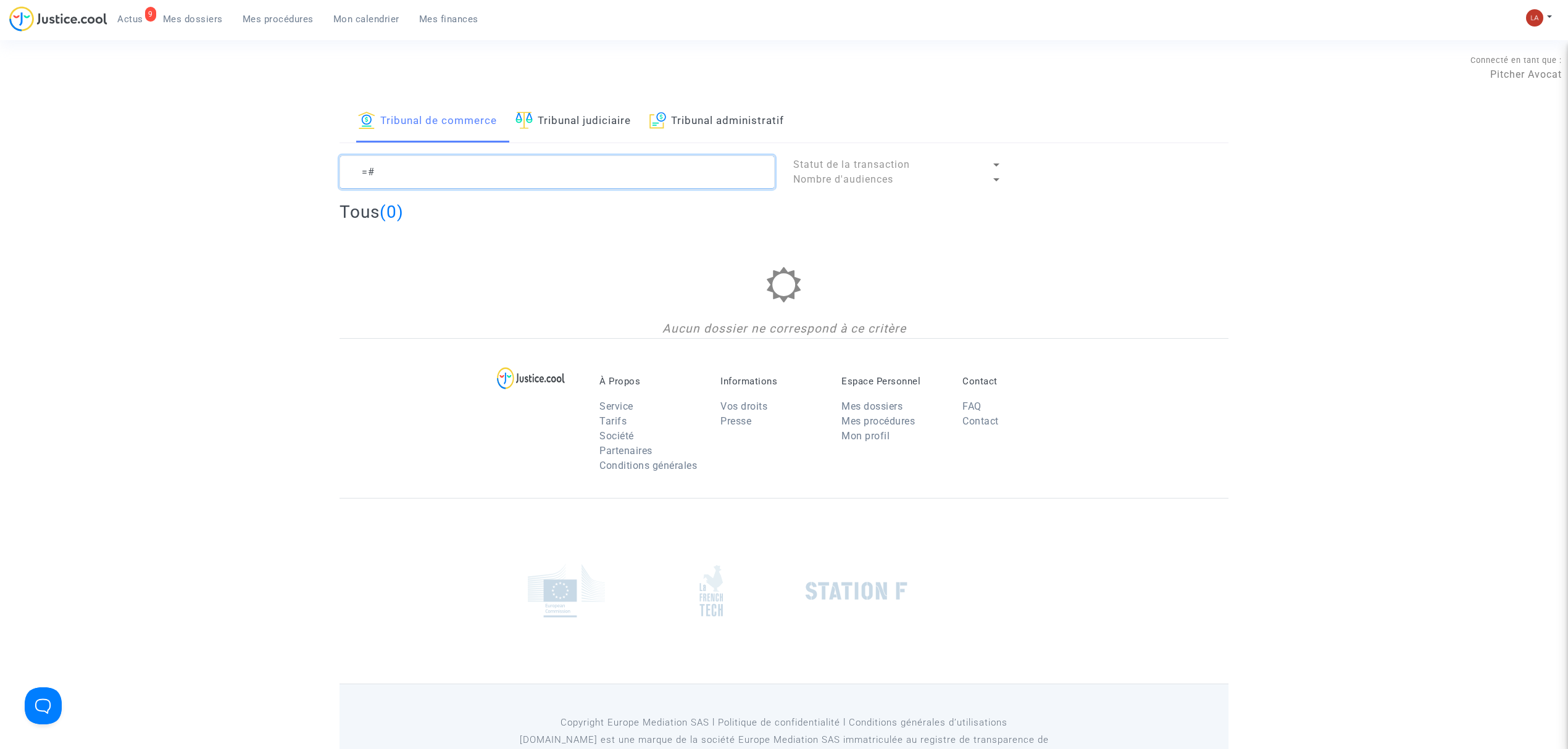
type textarea "="
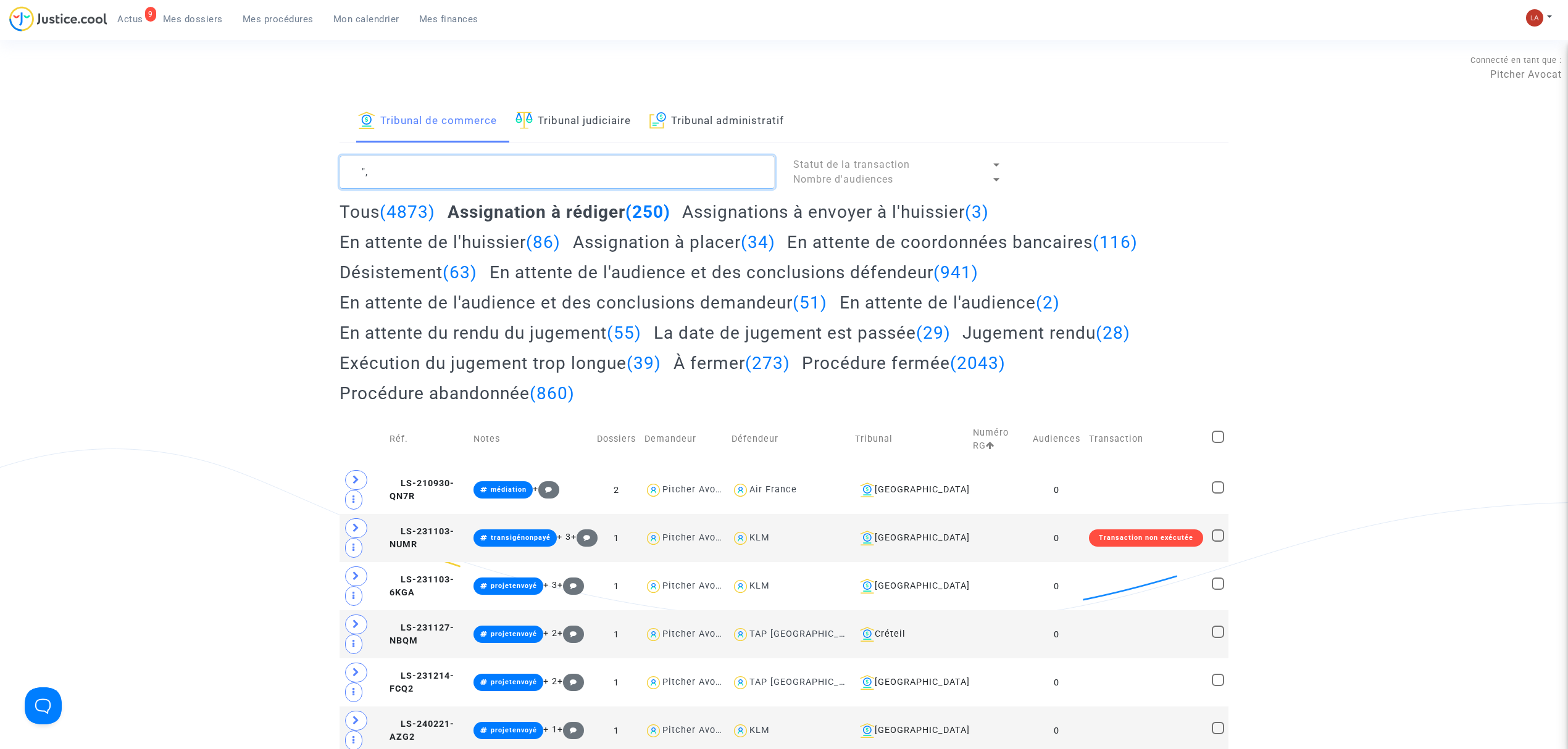
type textarea """
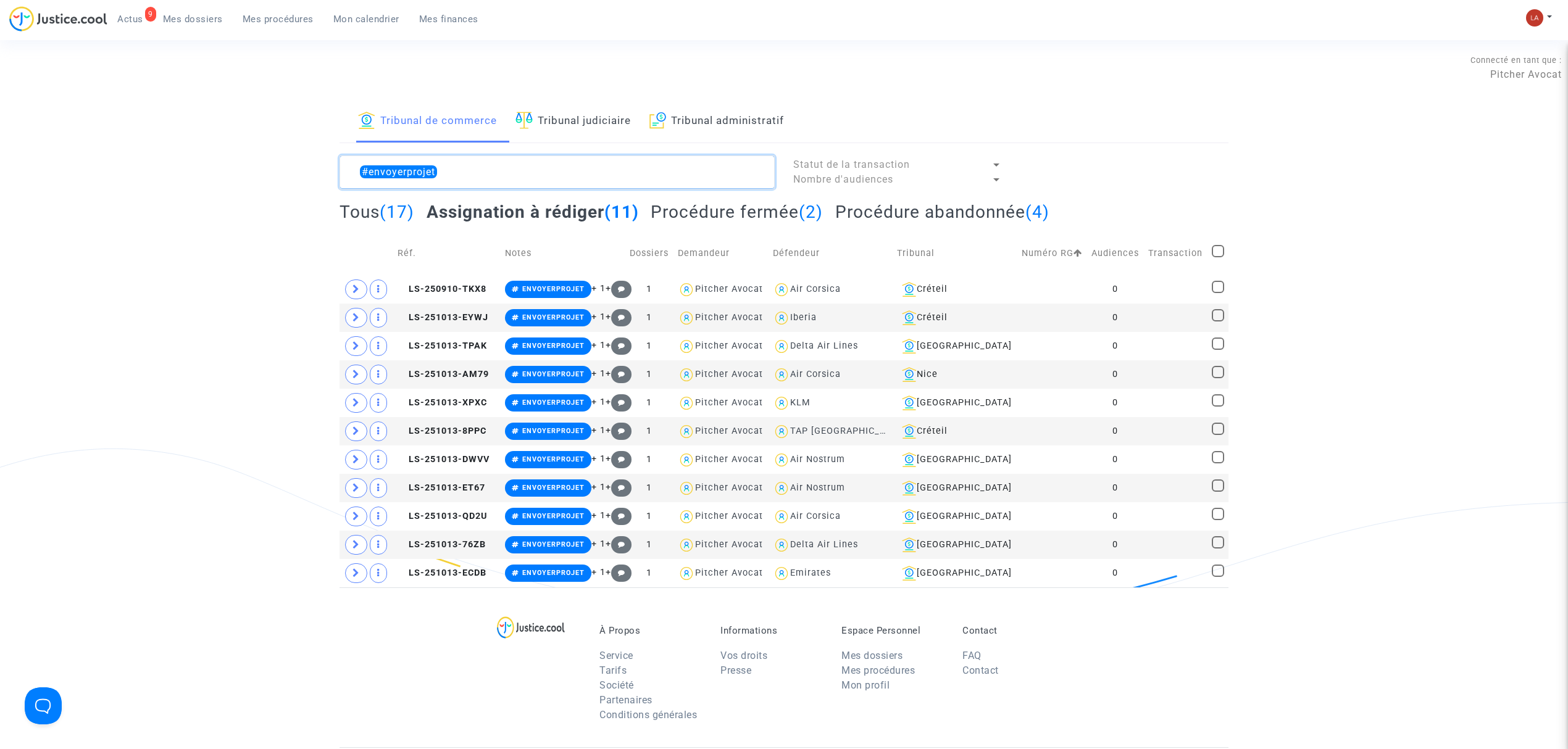
click at [346, 170] on textarea at bounding box center [557, 172] width 435 height 33
type textarea "#envoyerprojet"
click at [670, 173] on textarea at bounding box center [557, 172] width 435 height 33
click at [1166, 107] on div "Tribunal de commerce Tribunal judiciaire Tribunal administratif" at bounding box center [784, 122] width 889 height 42
drag, startPoint x: 1221, startPoint y: 252, endPoint x: 1228, endPoint y: 250, distance: 7.3
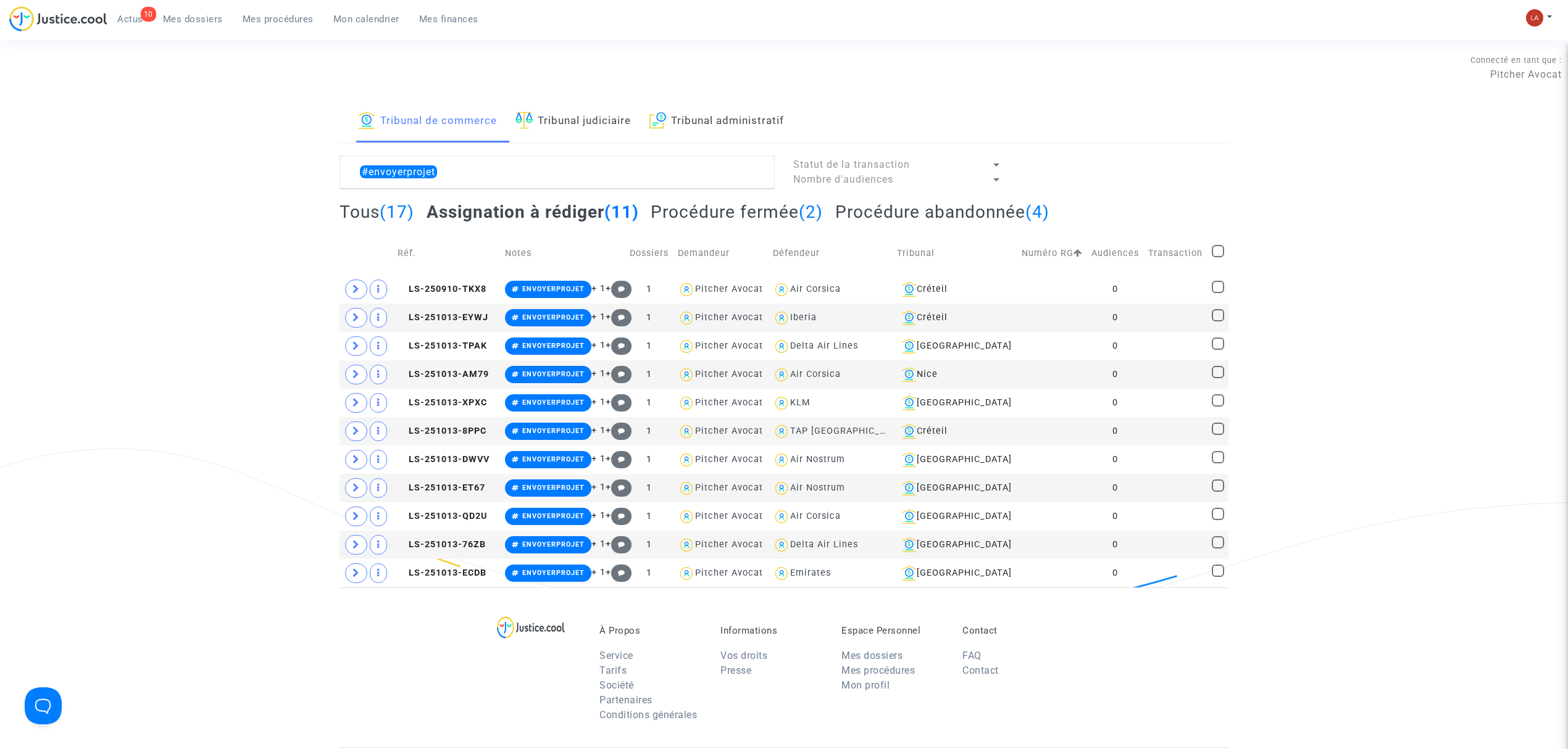
click at [1221, 250] on span at bounding box center [1218, 251] width 12 height 12
click at [1218, 257] on input "checkbox" at bounding box center [1218, 257] width 1 height 1
checkbox input "true"
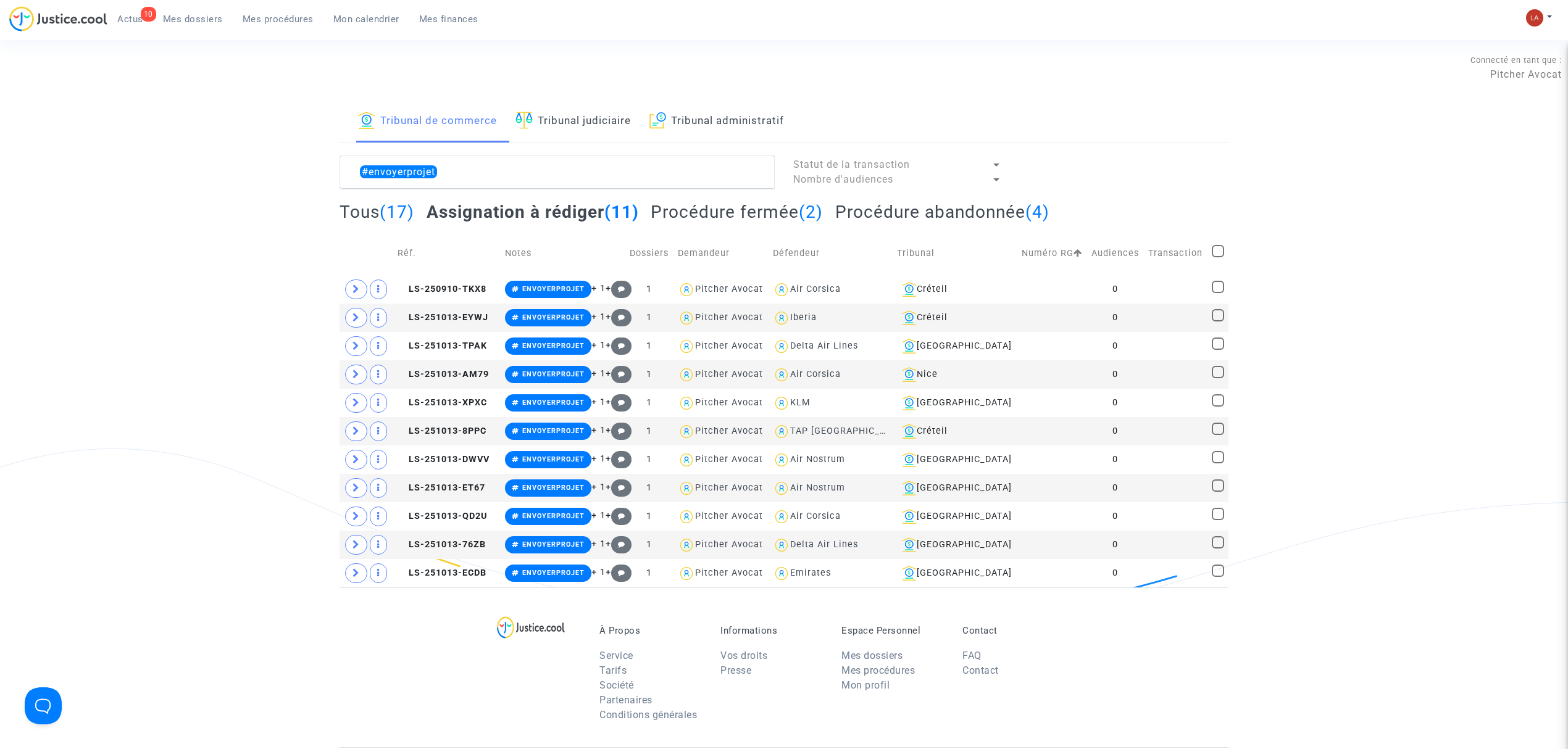
checkbox input "true"
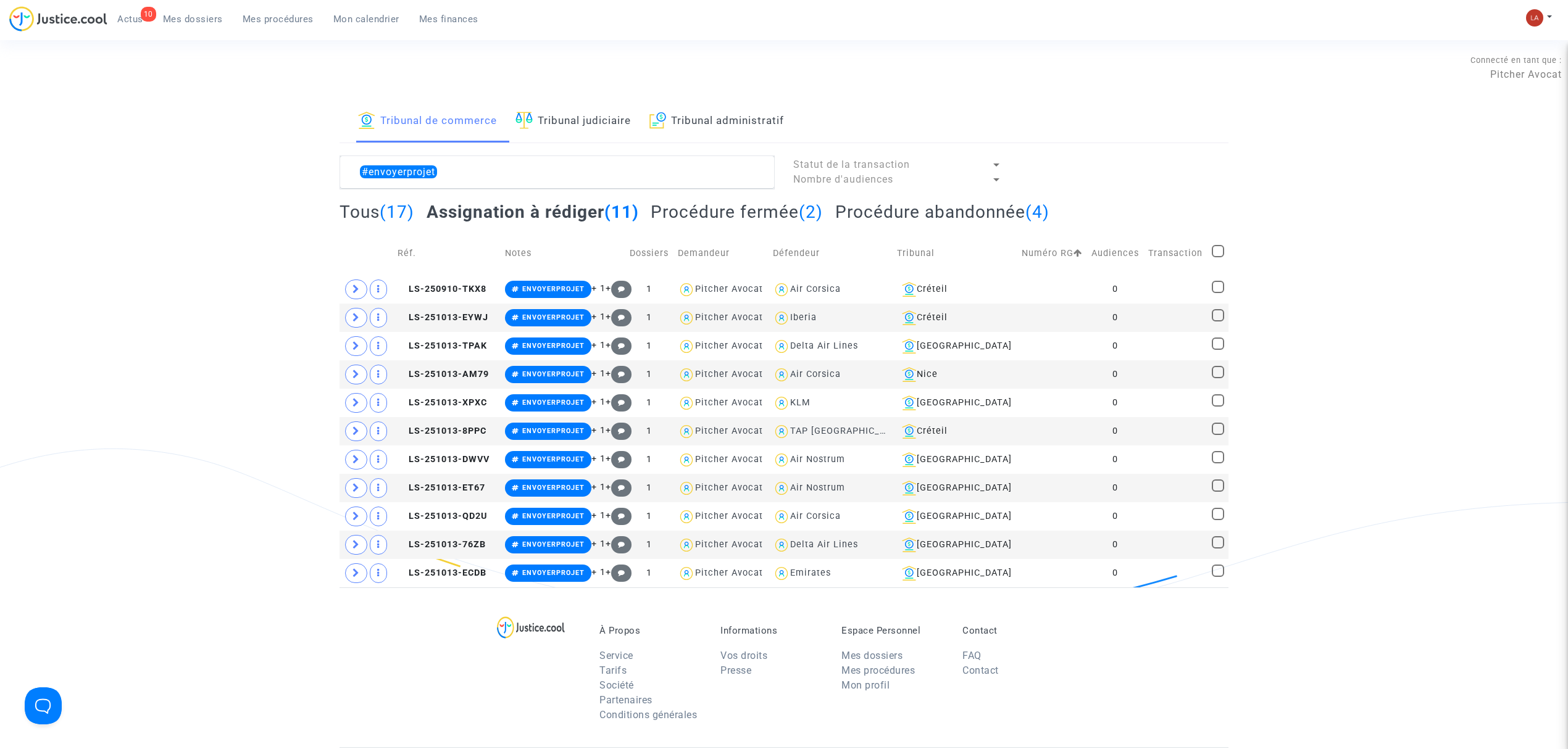
checkbox input "true"
click at [1181, 165] on span "Sélection" at bounding box center [1164, 170] width 45 height 11
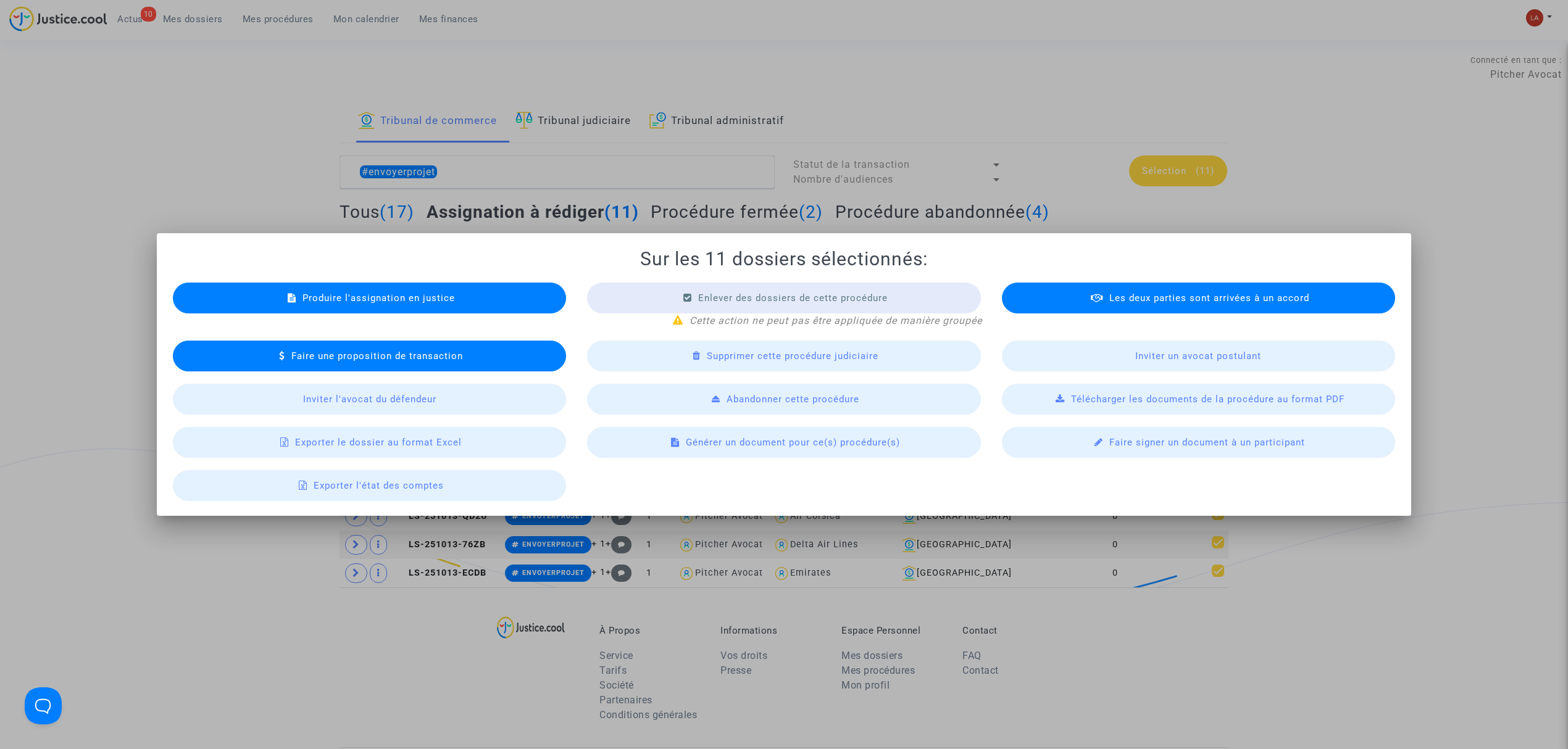
click at [1190, 399] on span "Télécharger les documents de la procédure au format PDF" at bounding box center [1207, 399] width 273 height 11
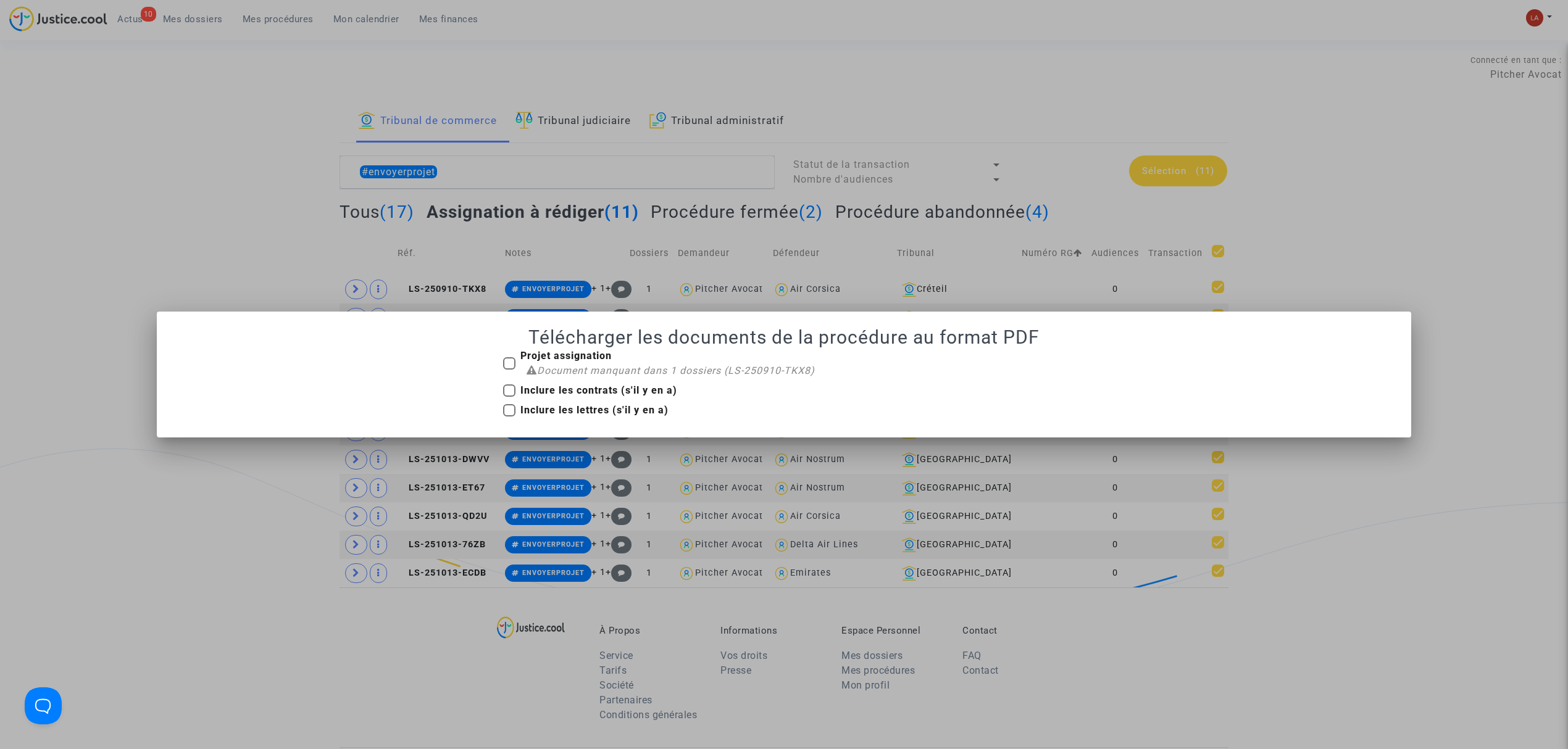
click at [1509, 212] on div at bounding box center [784, 374] width 1568 height 749
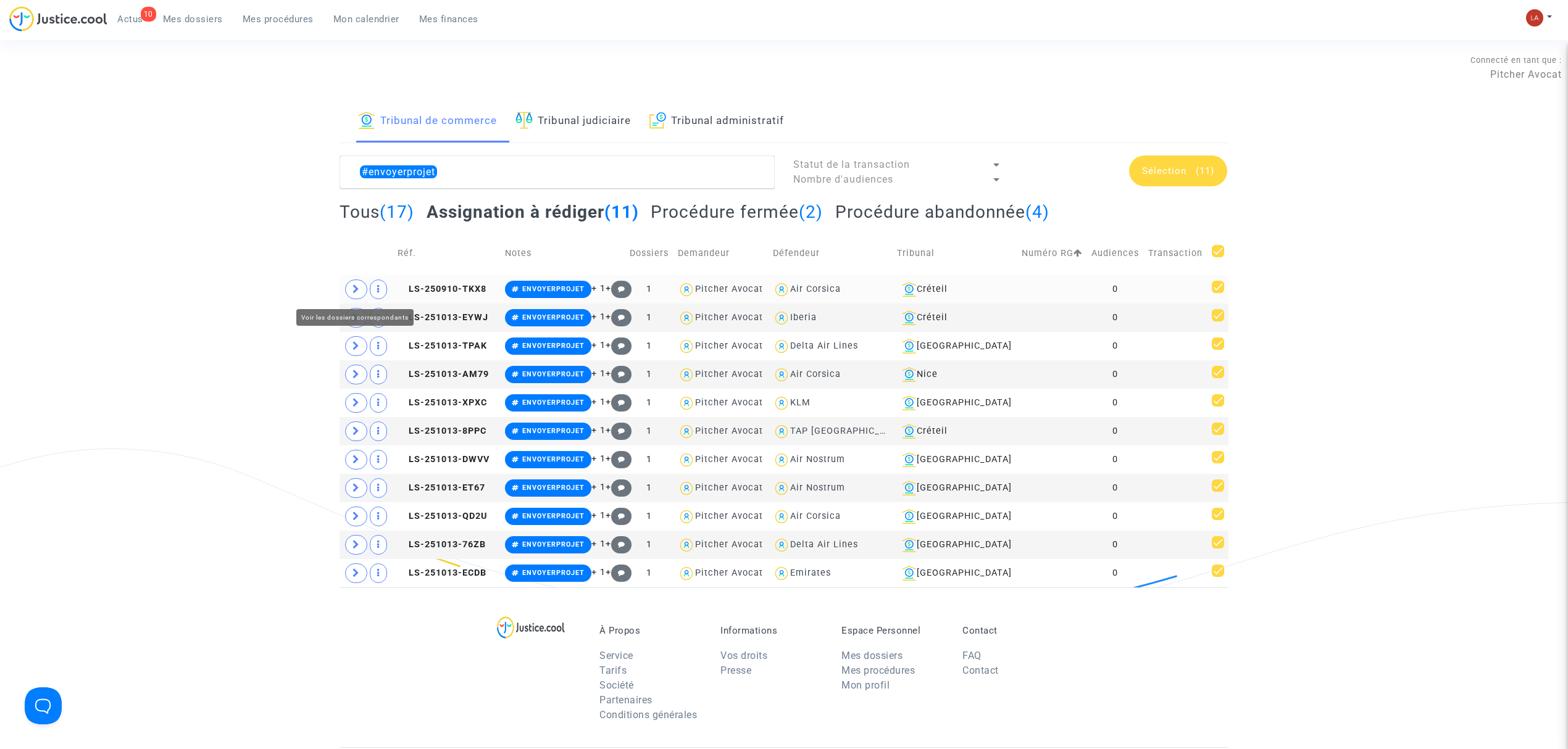
click at [353, 284] on span at bounding box center [356, 289] width 22 height 19
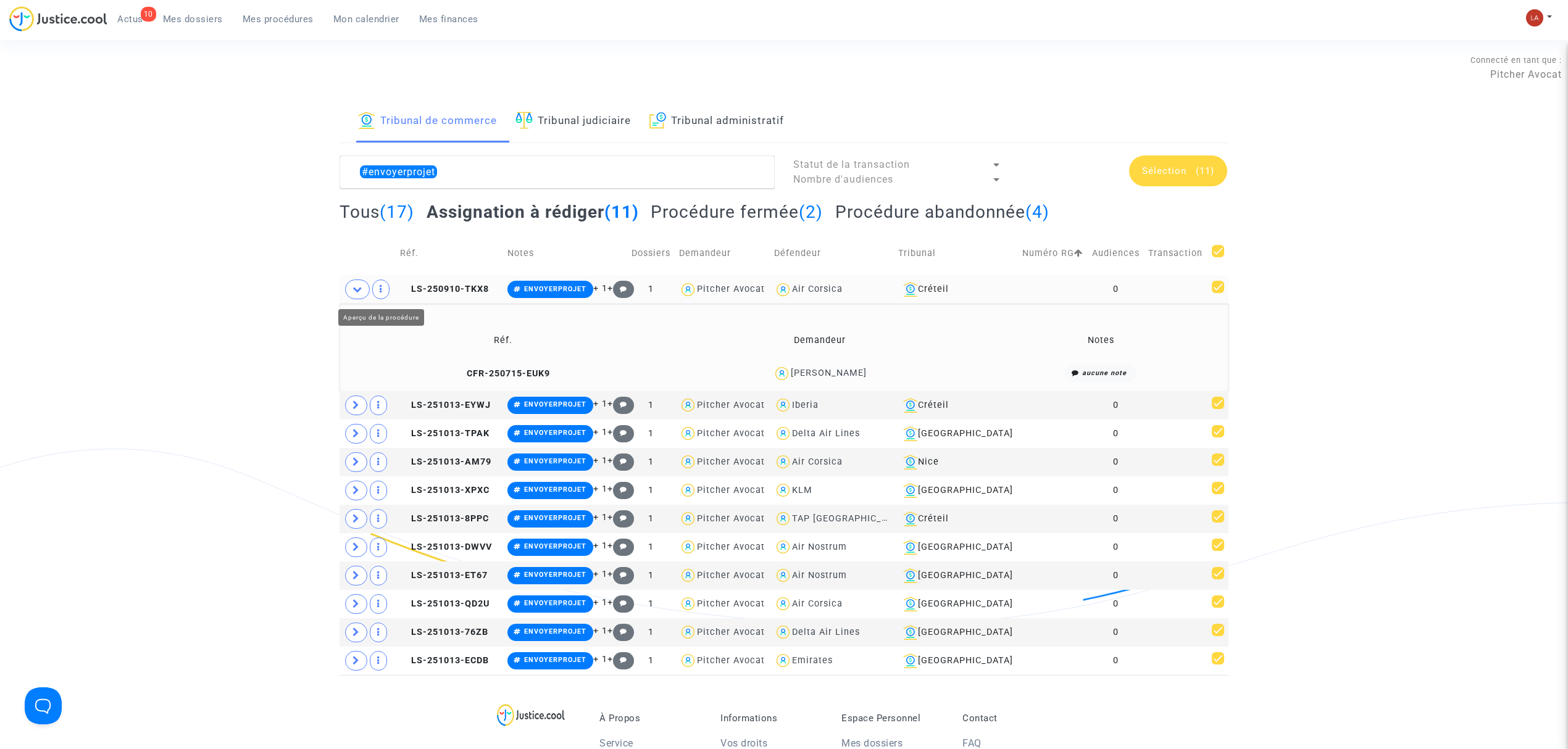
click at [456, 284] on copy "LS-250910-TKX8" at bounding box center [444, 289] width 89 height 11
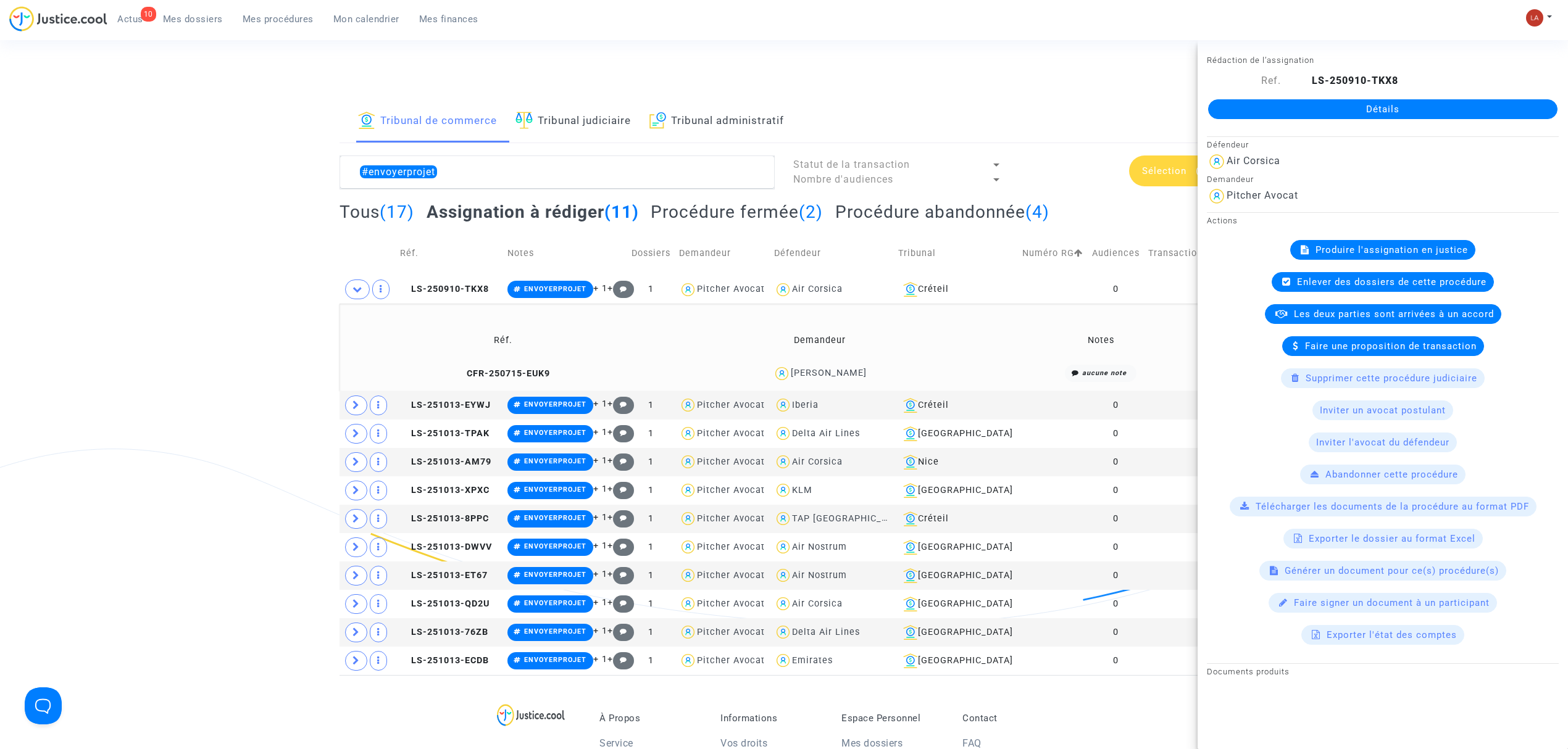
click at [548, 153] on div "Tribunal de commerce Tribunal judiciaire Tribunal administratif #envoyerprojet …" at bounding box center [784, 388] width 889 height 574
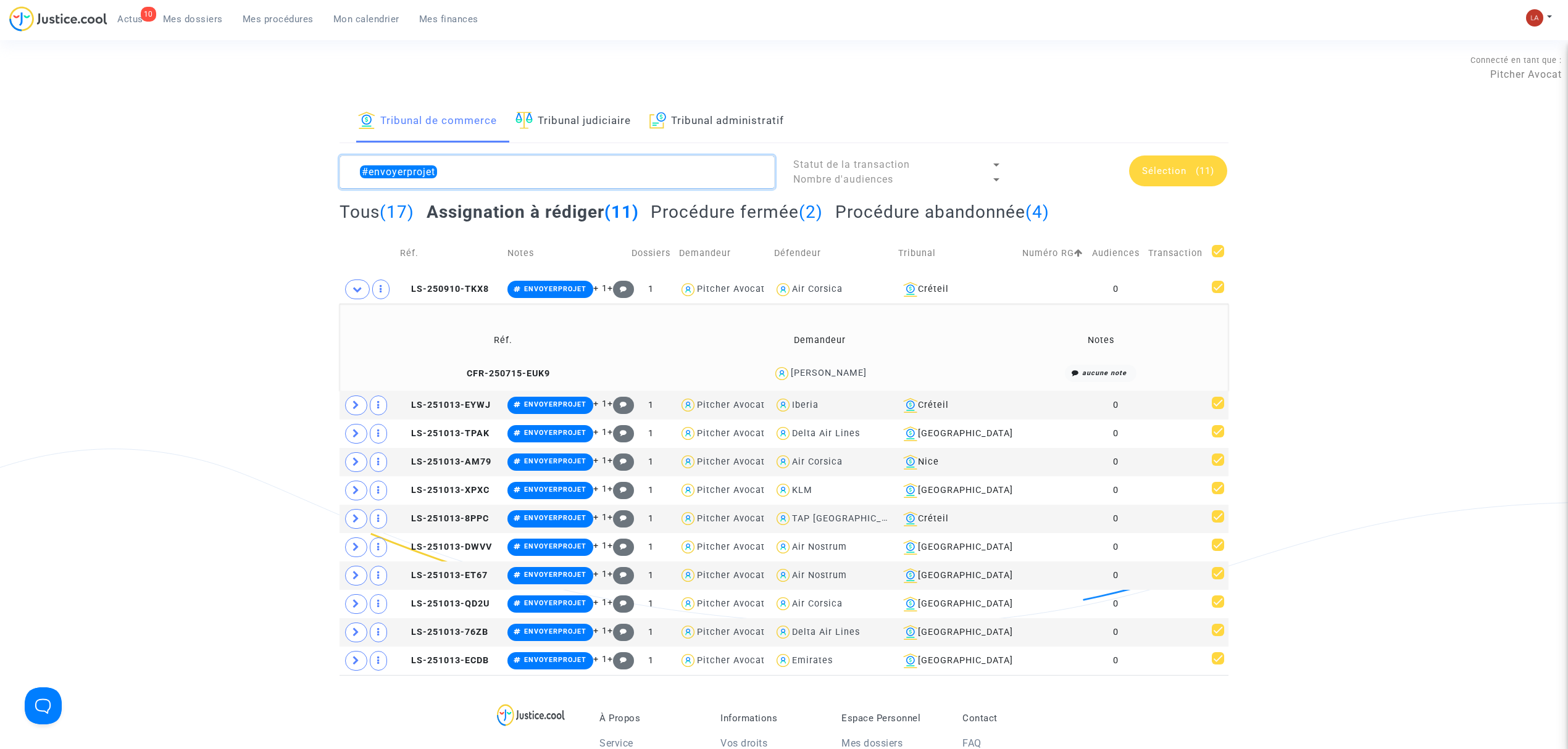
click at [504, 161] on textarea at bounding box center [557, 172] width 435 height 33
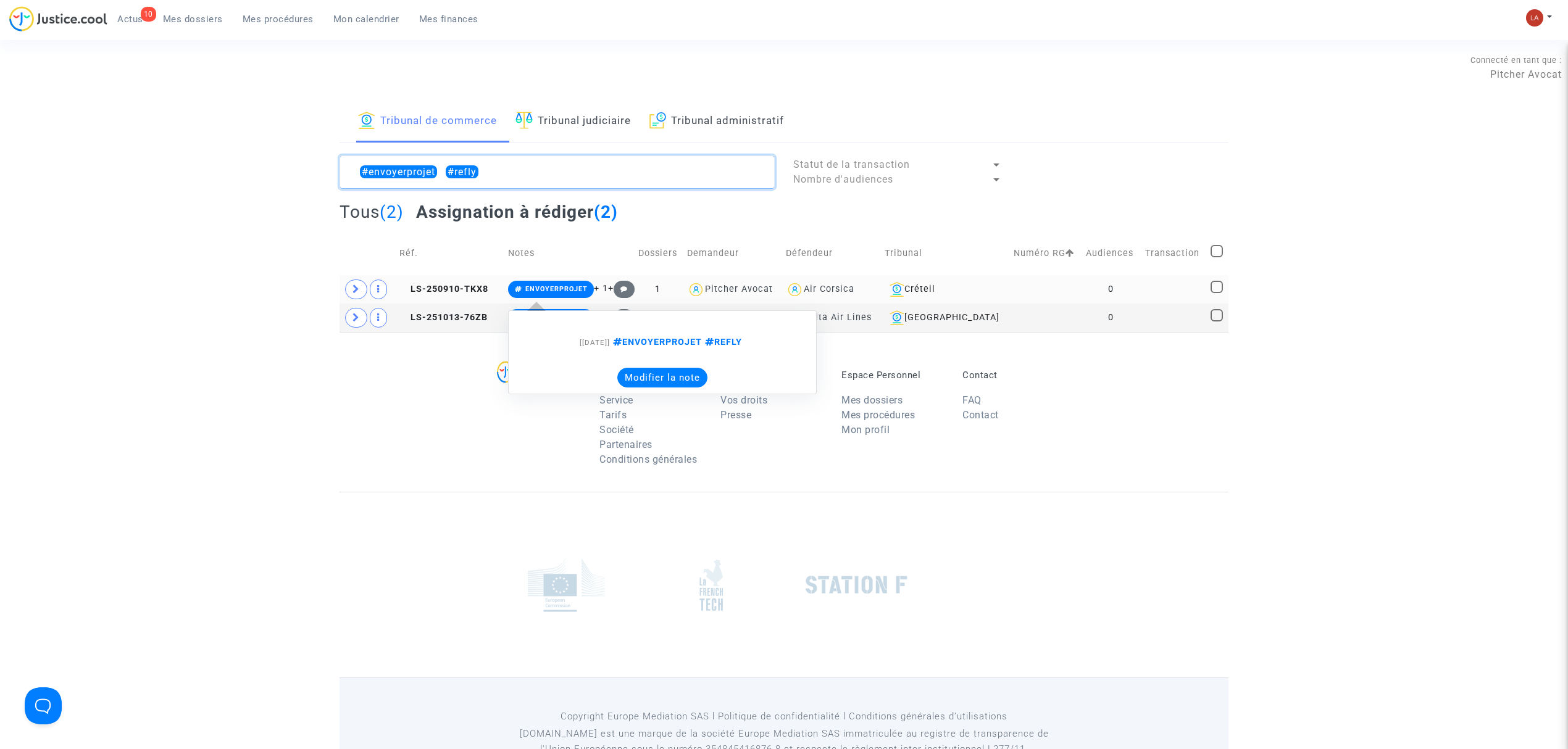
type textarea "#envoyerprojet #refly"
click at [452, 283] on td "LS-250910-TKX8" at bounding box center [450, 289] width 109 height 28
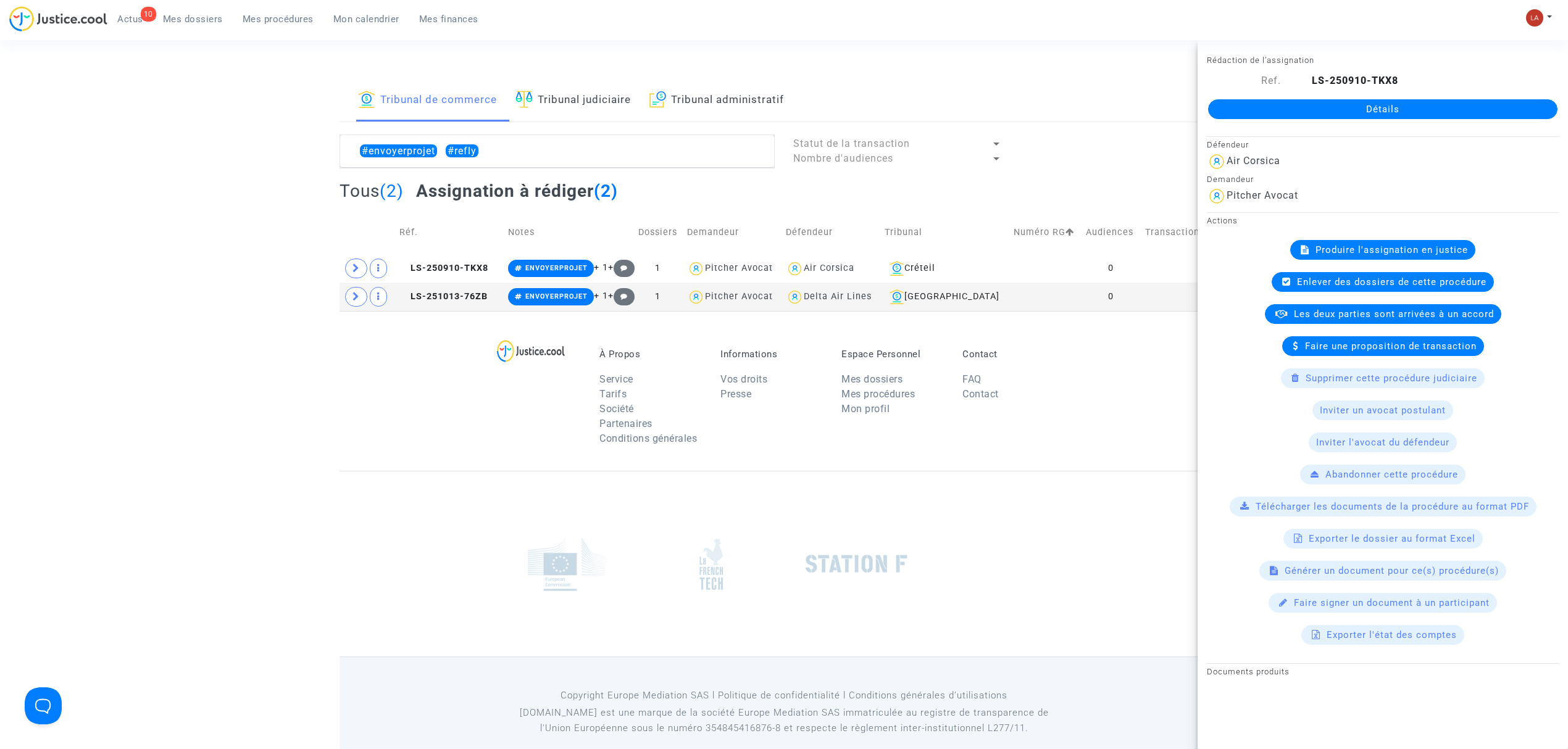
scroll to position [42, 0]
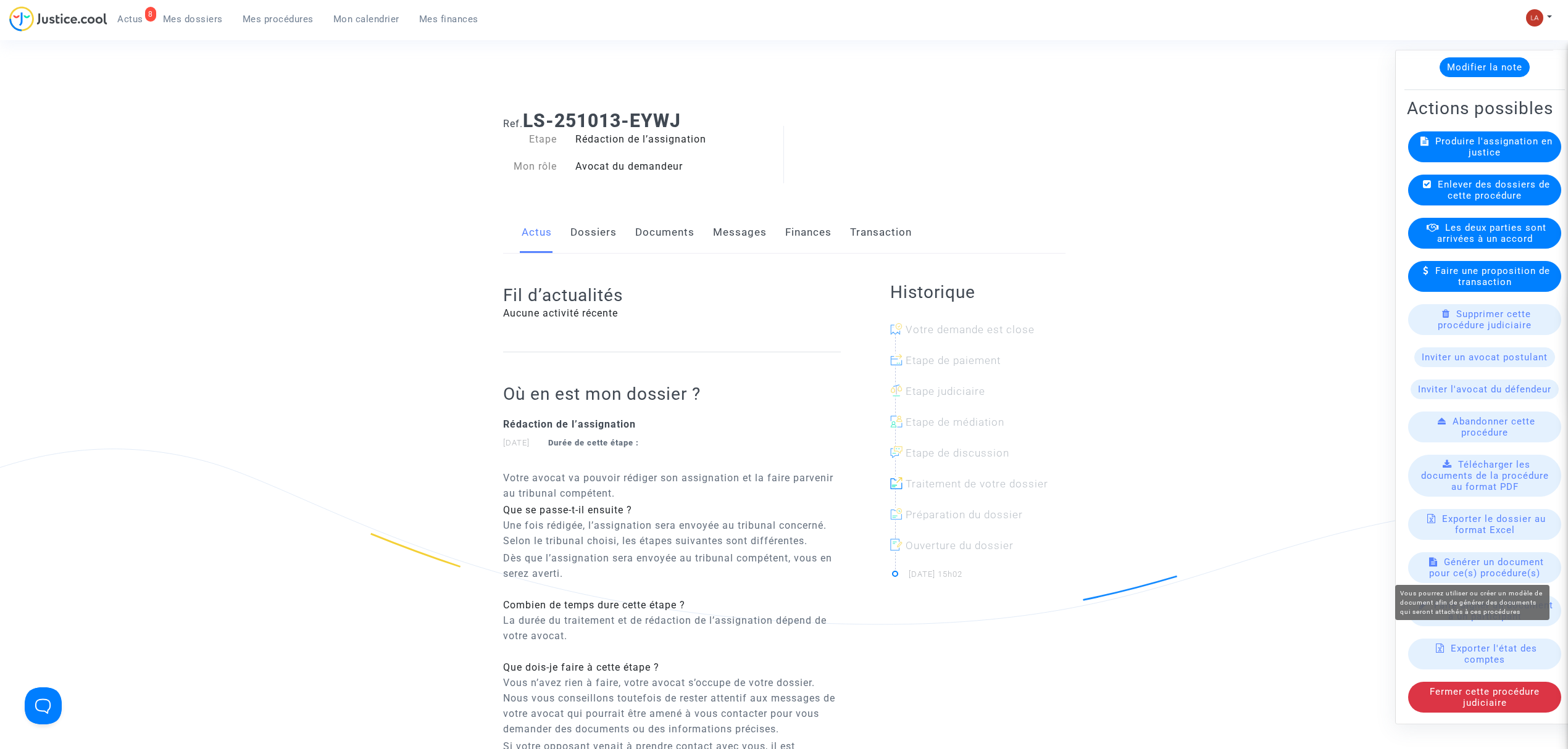
click at [1470, 557] on span "Générer un document pour ce(s) procédure(s)" at bounding box center [1486, 567] width 115 height 22
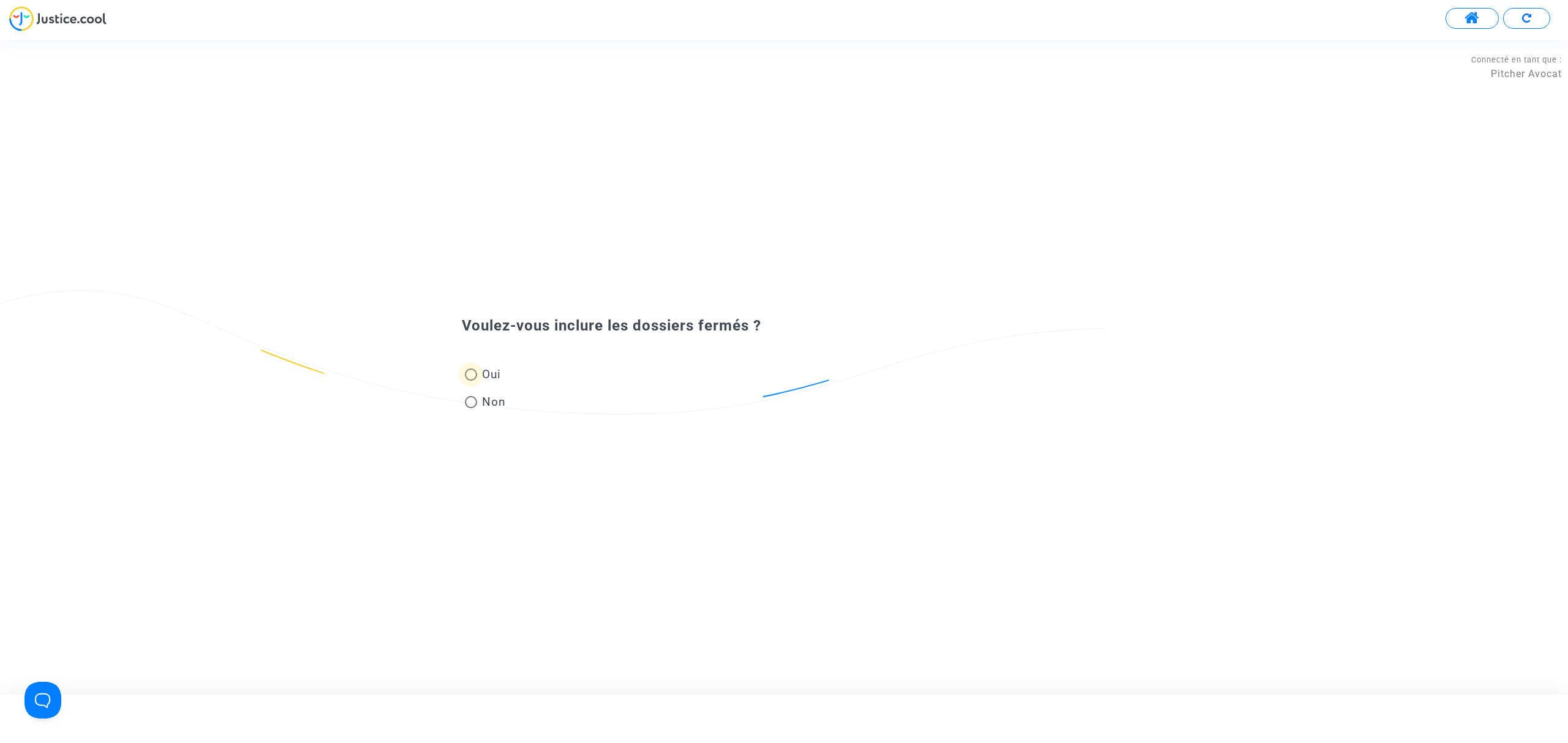
click at [476, 375] on span at bounding box center [471, 375] width 12 height 12
click at [471, 381] on input "Oui" at bounding box center [471, 381] width 1 height 1
radio input "true"
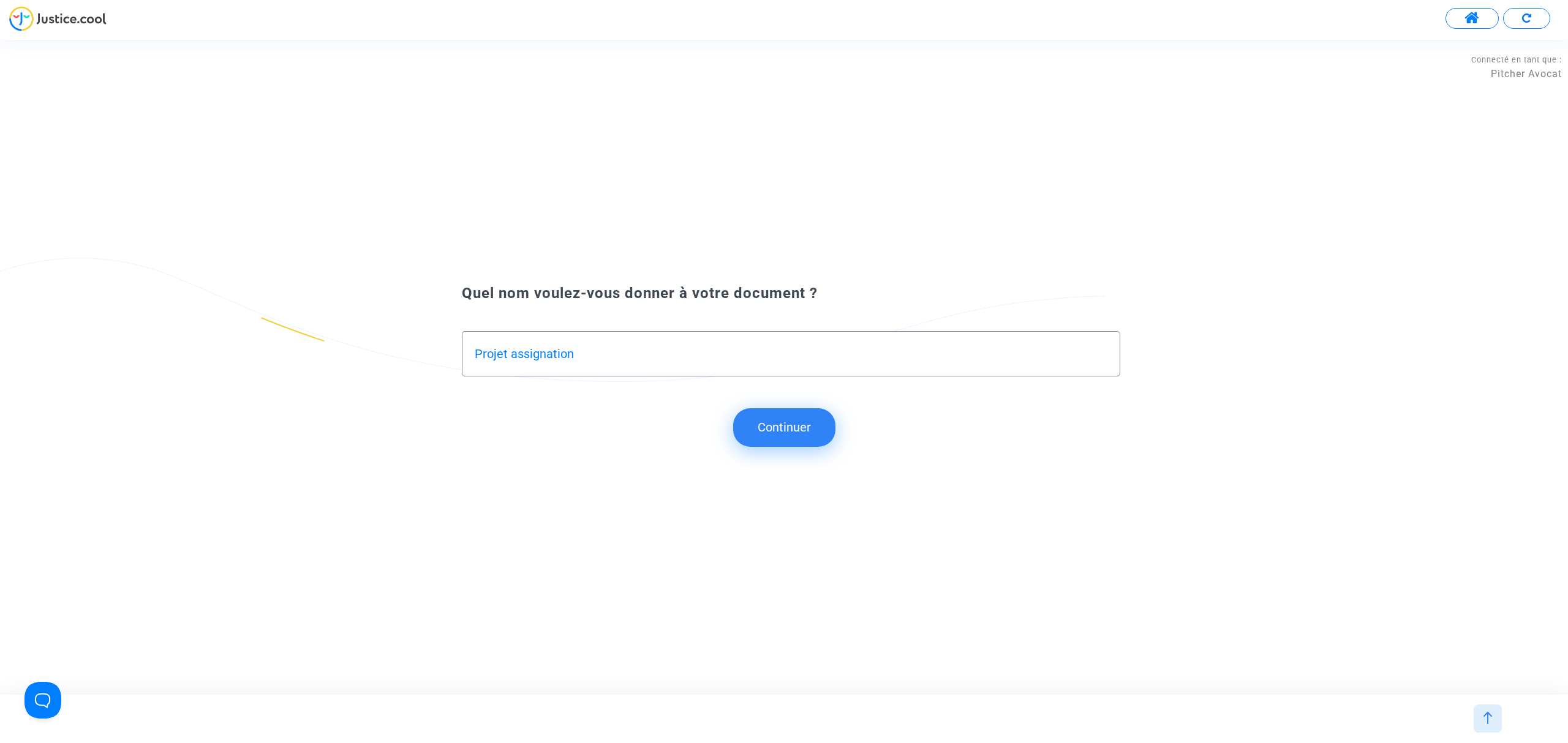
type input "Projet assignation"
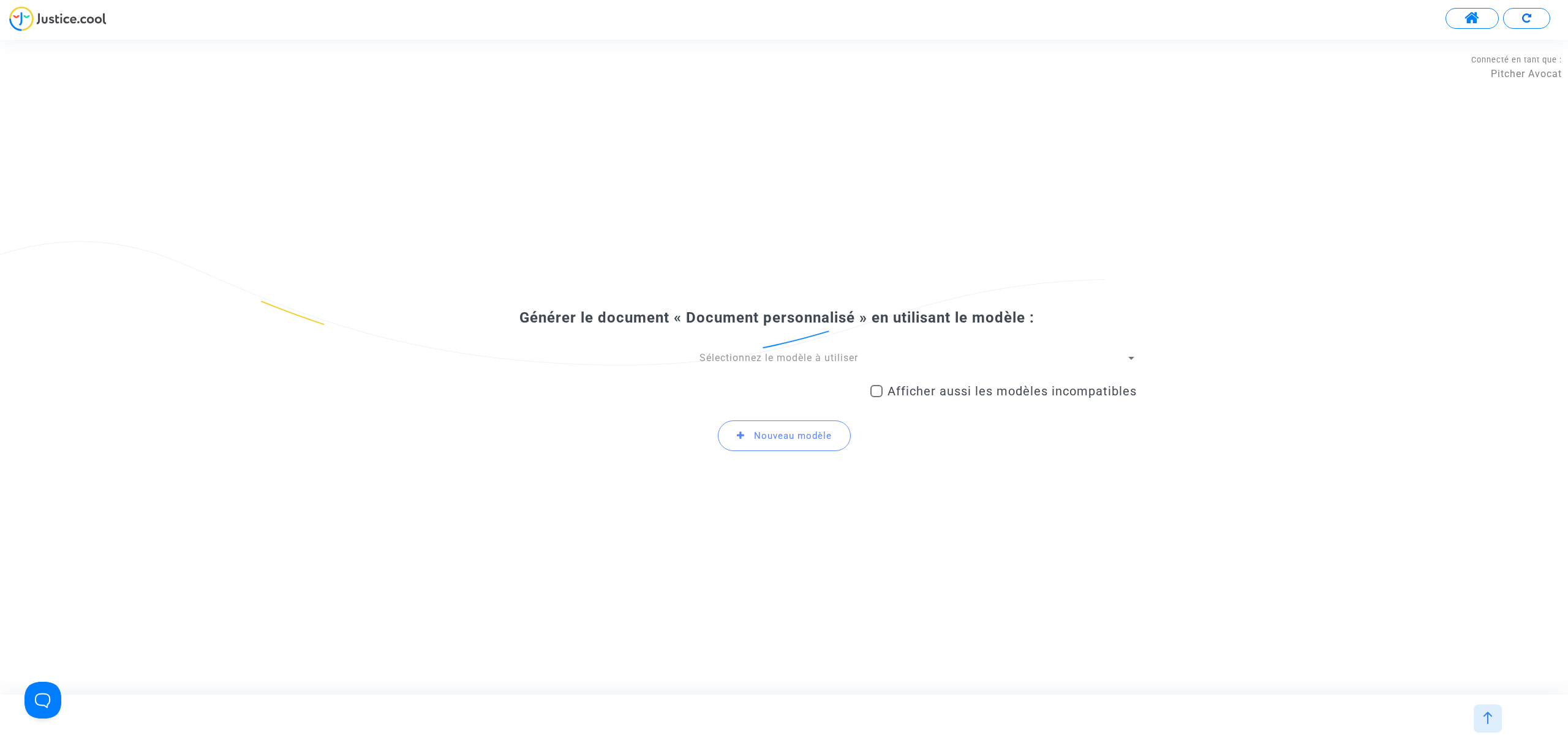
click at [716, 353] on span "Sélectionnez le modèle à utiliser" at bounding box center [779, 357] width 159 height 11
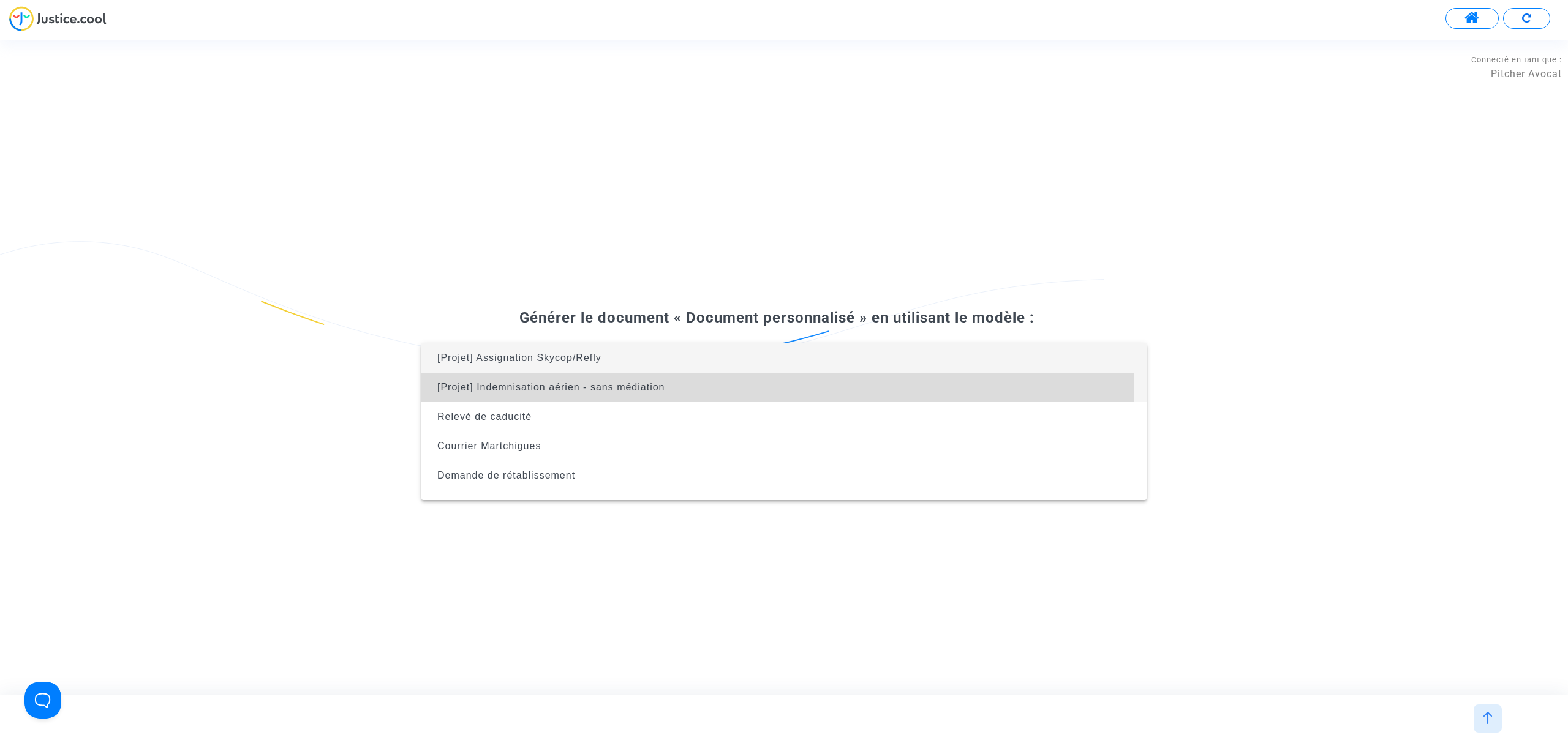
click at [689, 388] on span "[Projet] Indemnisation aérien - sans médiation" at bounding box center [784, 388] width 706 height 30
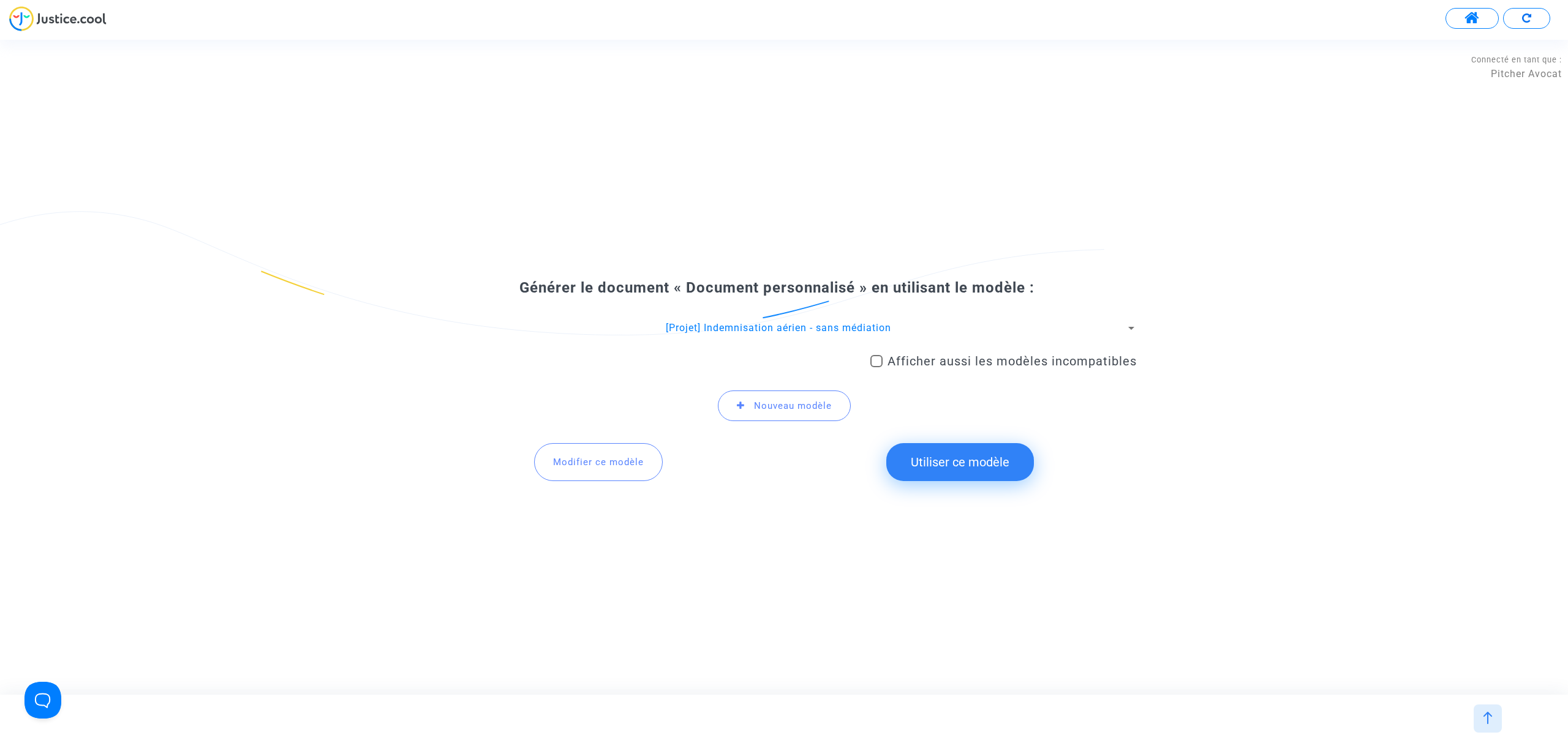
click at [968, 463] on button "Utiliser ce modèle" at bounding box center [960, 463] width 147 height 38
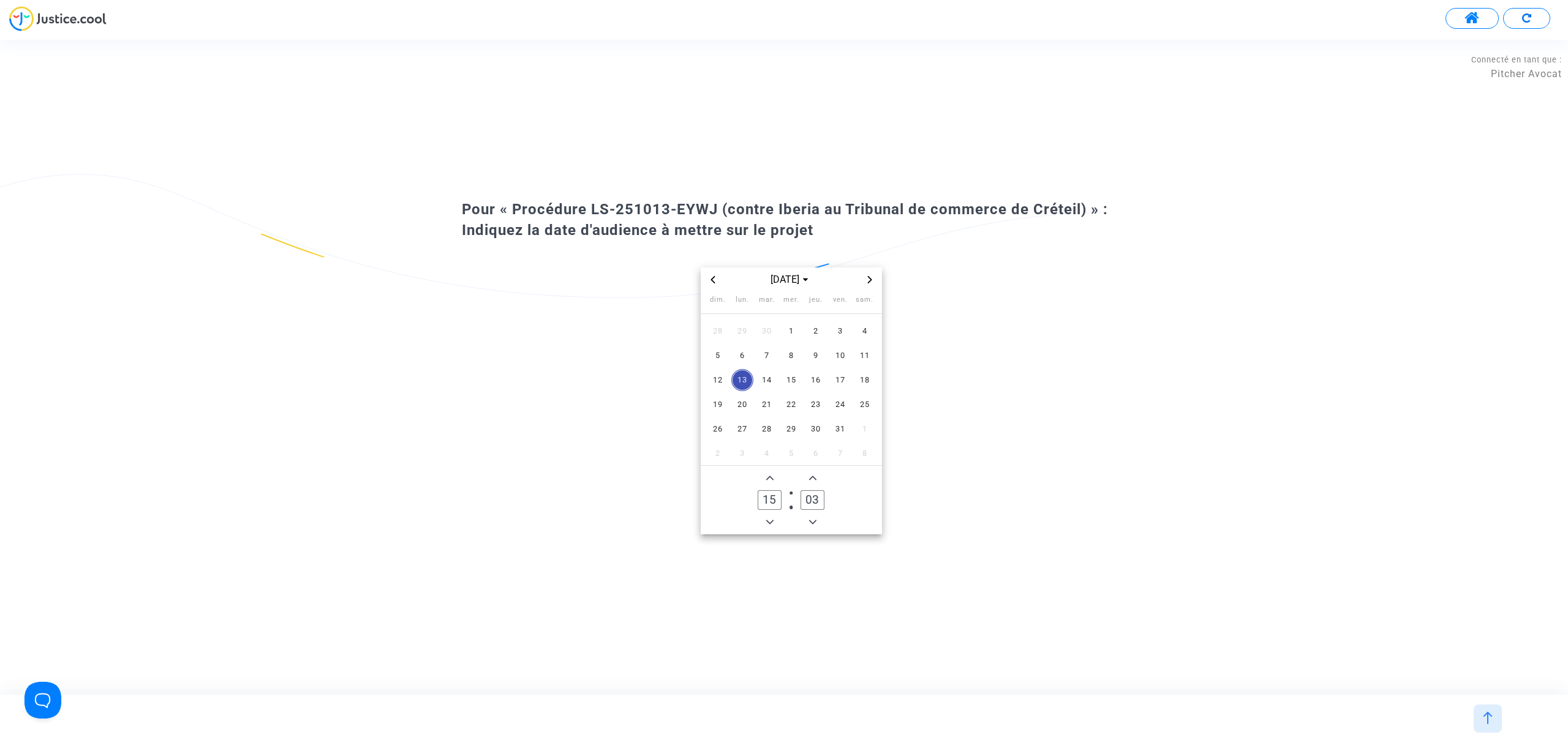
click at [872, 287] on div "[DATE]" at bounding box center [791, 280] width 181 height 24
click at [870, 287] on span "Next month" at bounding box center [870, 280] width 15 height 15
click at [770, 374] on span "16" at bounding box center [766, 380] width 22 height 22
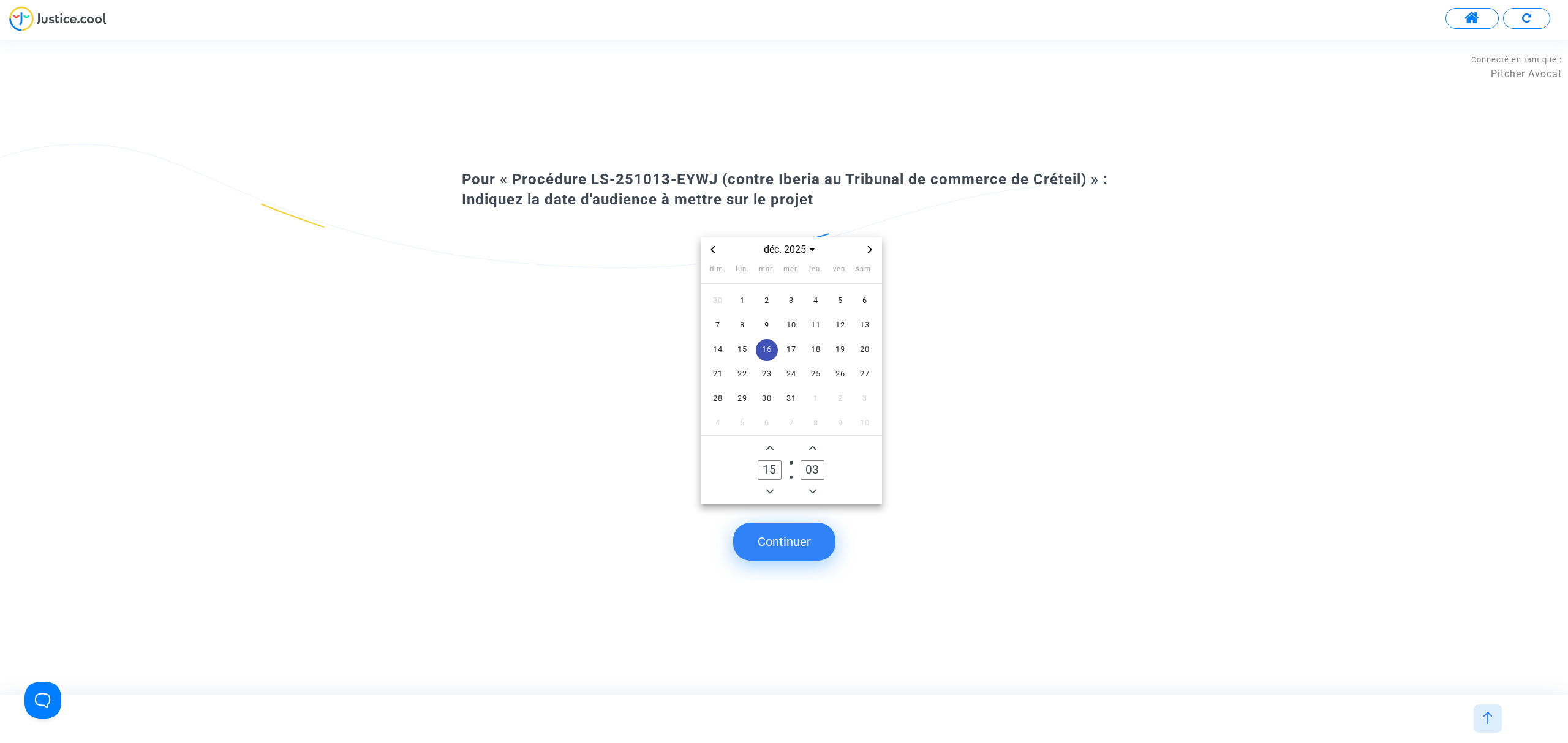
click at [772, 497] on span "Minus a hour" at bounding box center [770, 491] width 15 height 15
type input "14"
click at [805, 488] on span "Minus a minute" at bounding box center [812, 491] width 15 height 15
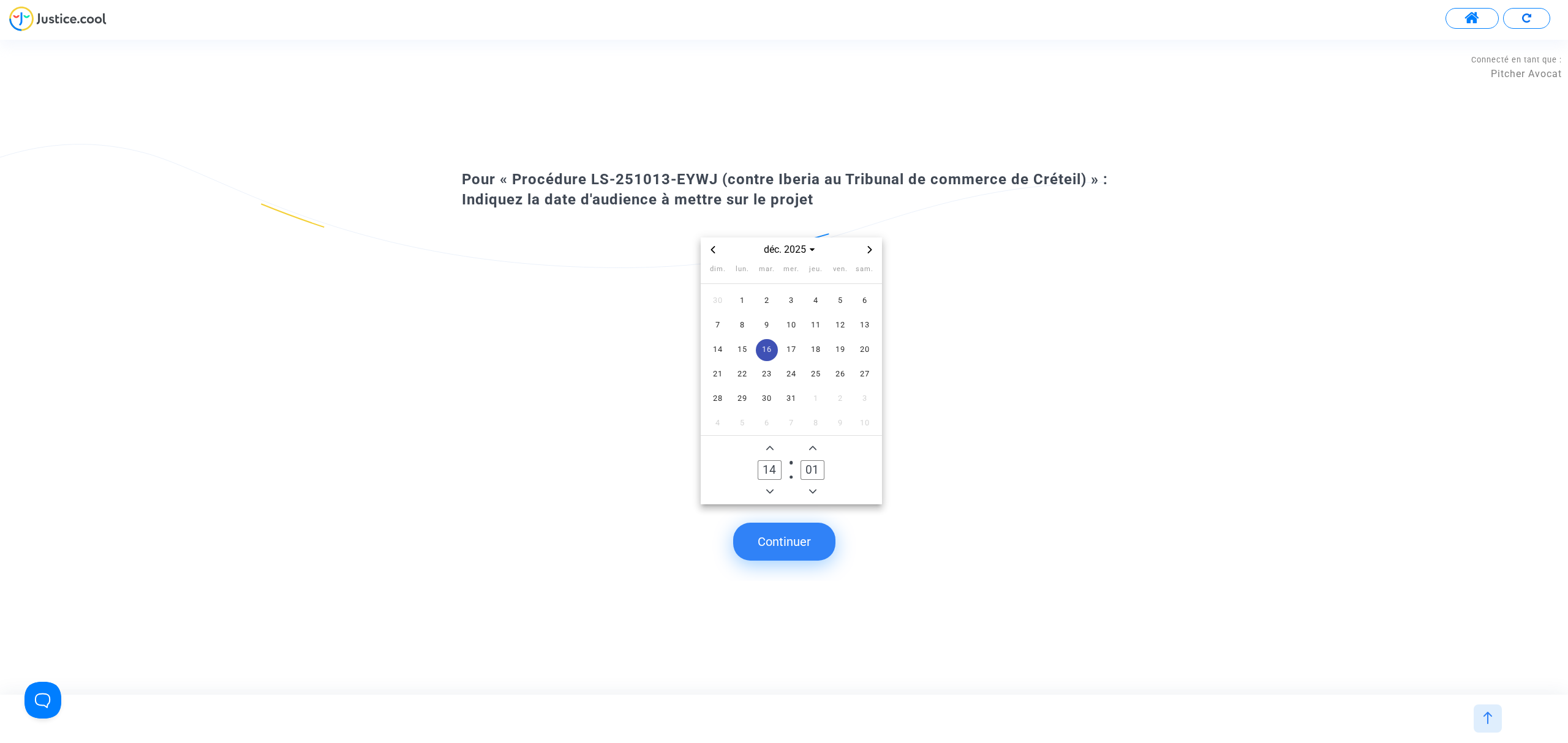
type input "00"
click at [791, 546] on button "Continuer" at bounding box center [784, 542] width 102 height 38
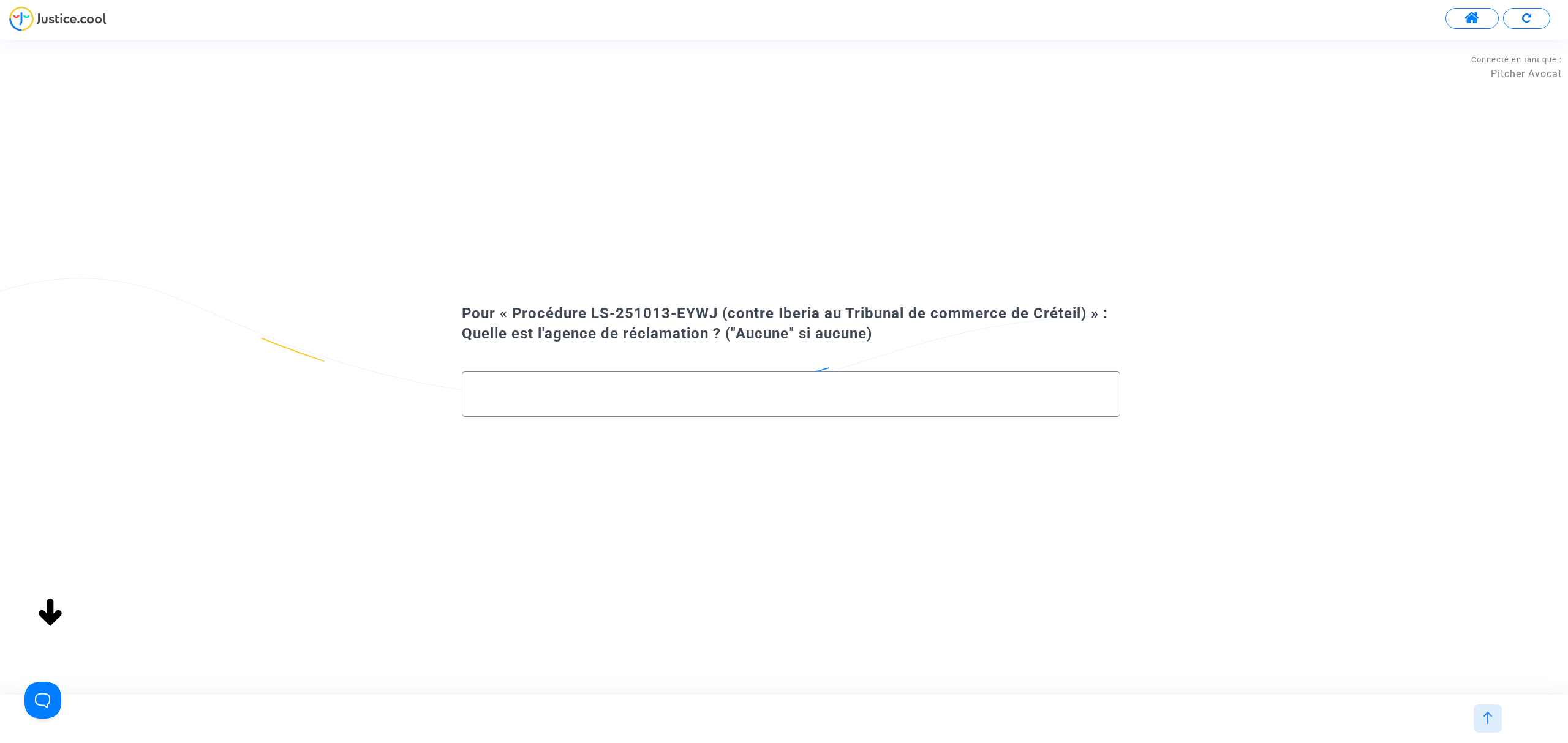
click at [614, 415] on div at bounding box center [791, 395] width 659 height 45
click at [579, 397] on input "text" at bounding box center [791, 395] width 633 height 14
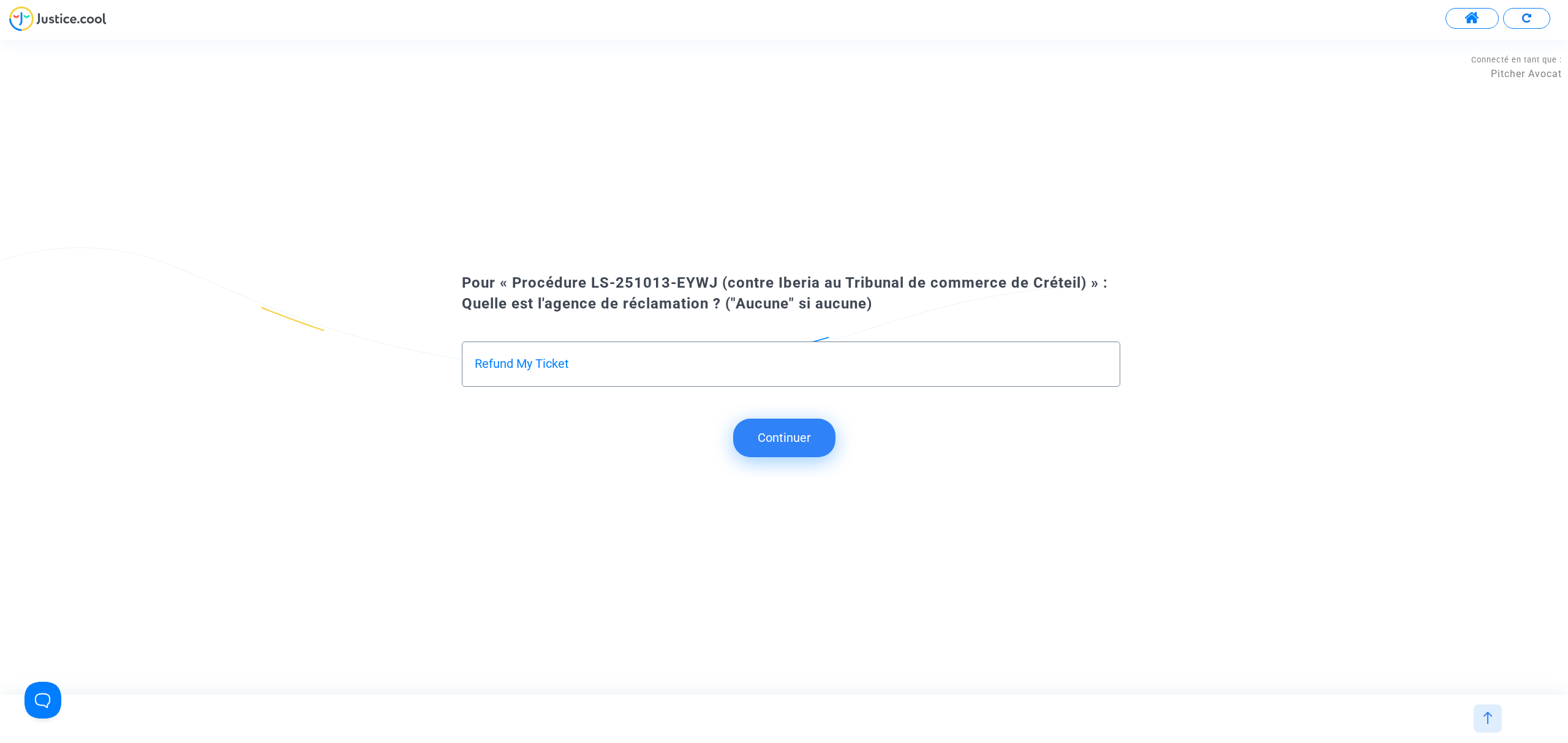
type input "Refund My Ticket"
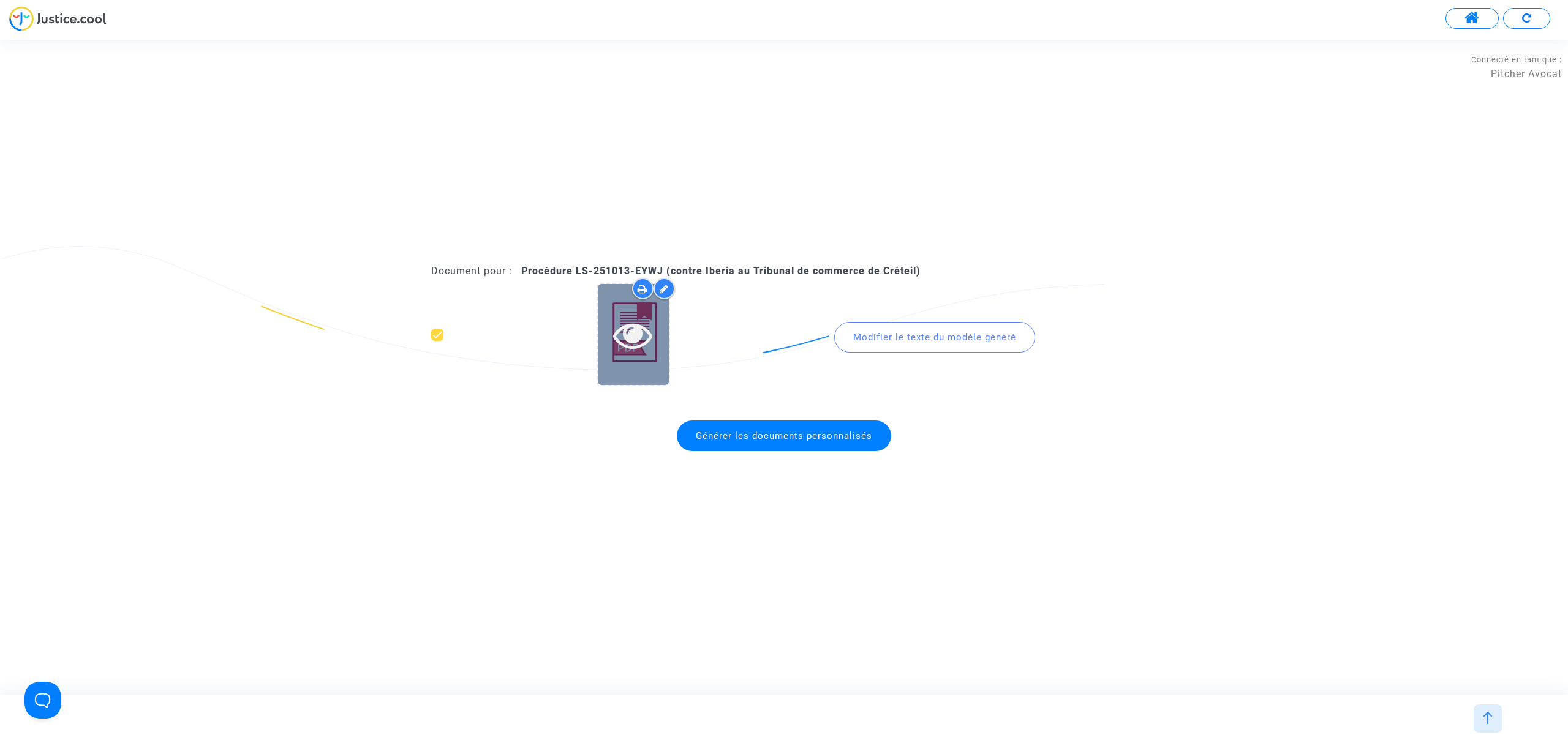
click at [618, 354] on icon at bounding box center [634, 334] width 40 height 39
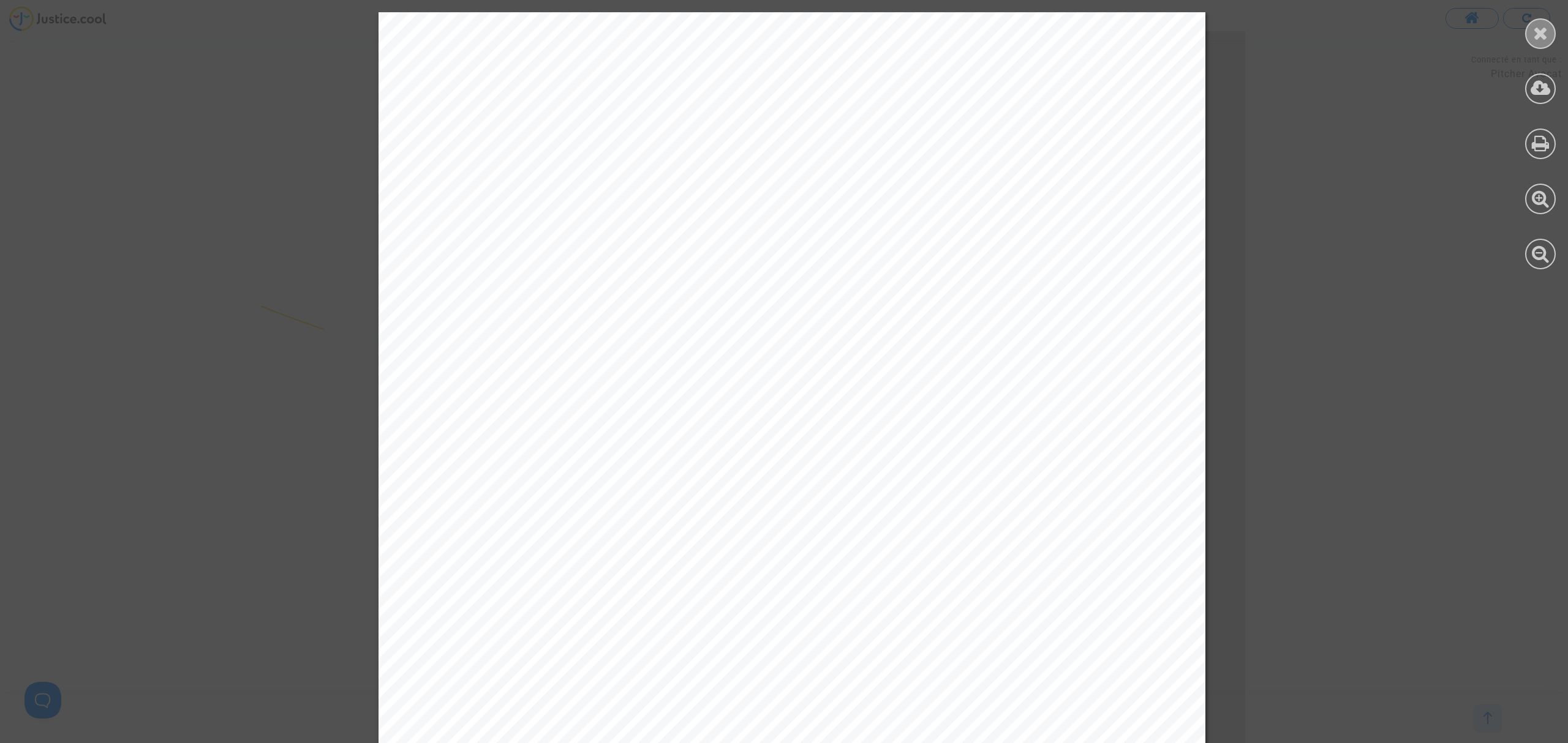
click at [1551, 37] on div at bounding box center [1540, 33] width 31 height 30
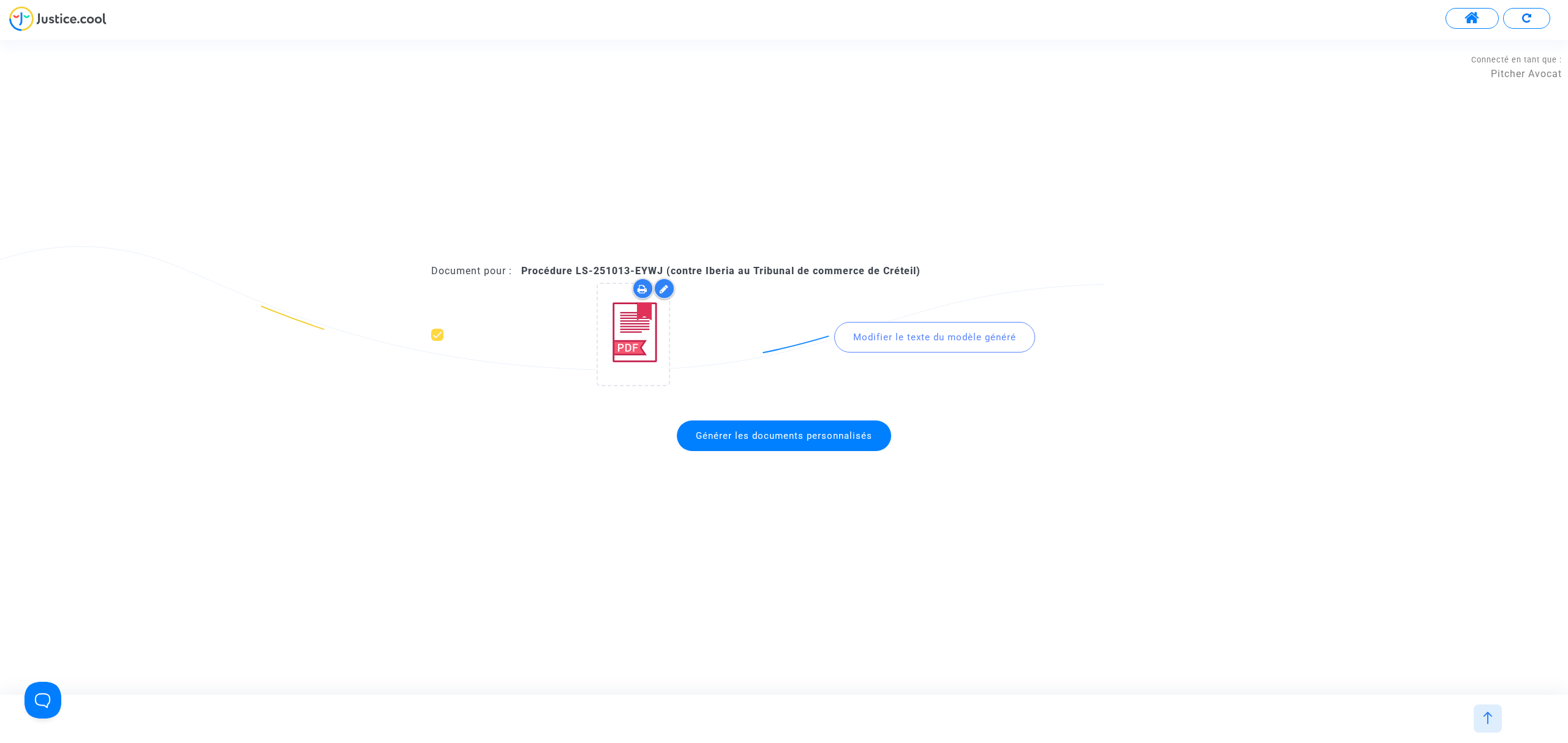
click at [830, 432] on span "Générer les documents personnalisés" at bounding box center [784, 436] width 176 height 11
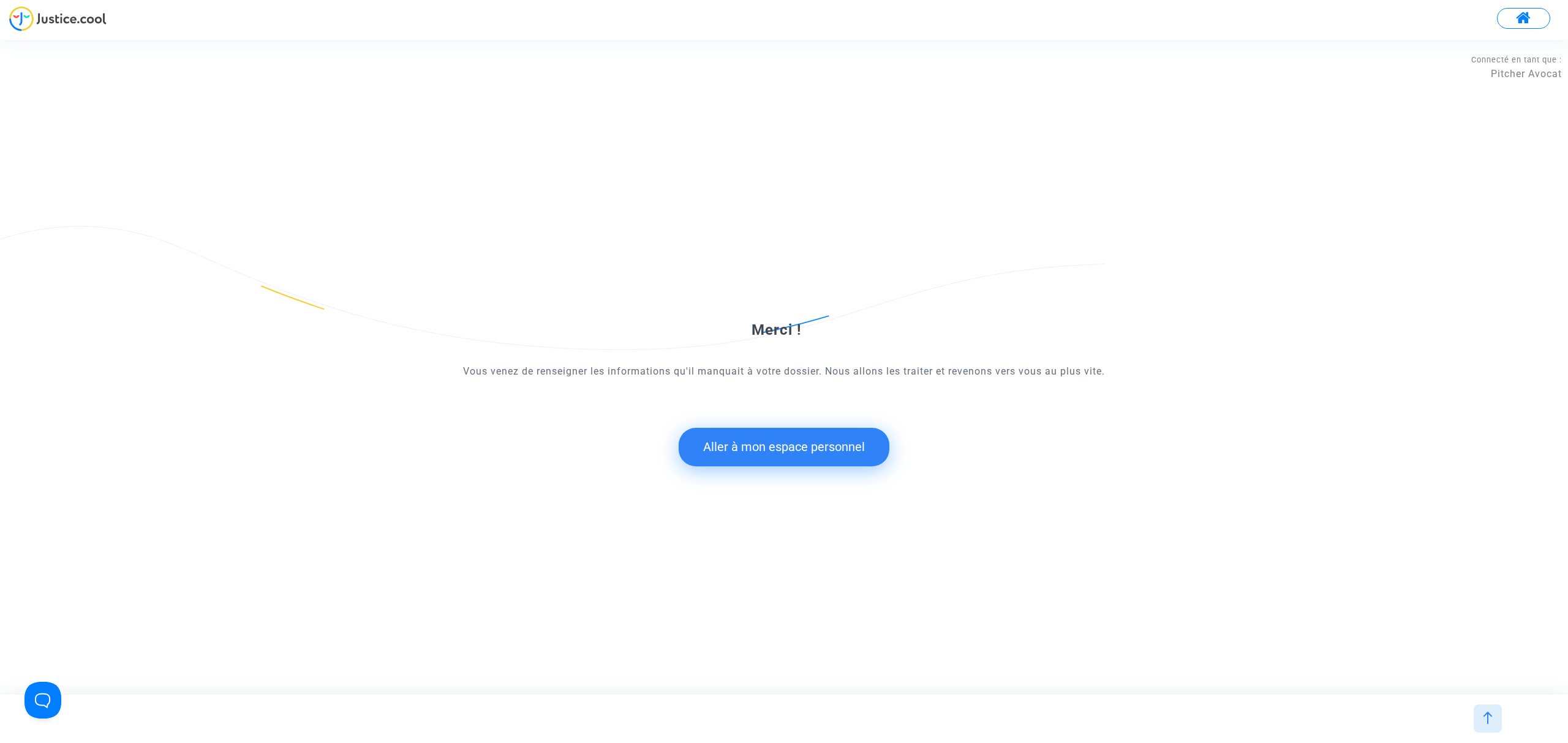
click at [741, 439] on button "Aller à mon espace personnel" at bounding box center [784, 447] width 211 height 38
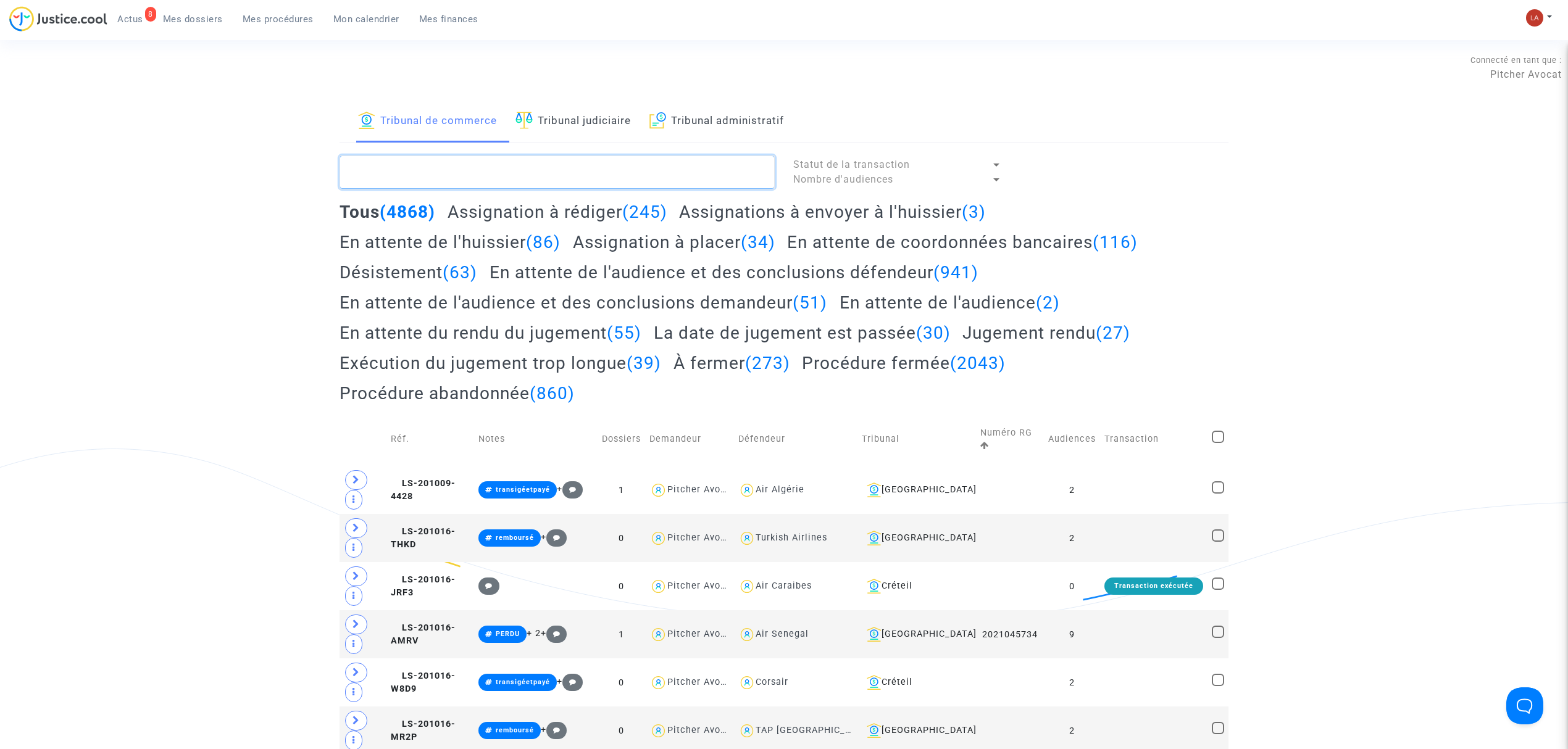
click at [500, 163] on textarea at bounding box center [557, 172] width 435 height 33
paste textarea "#ENVOYERPROJET #RDV"
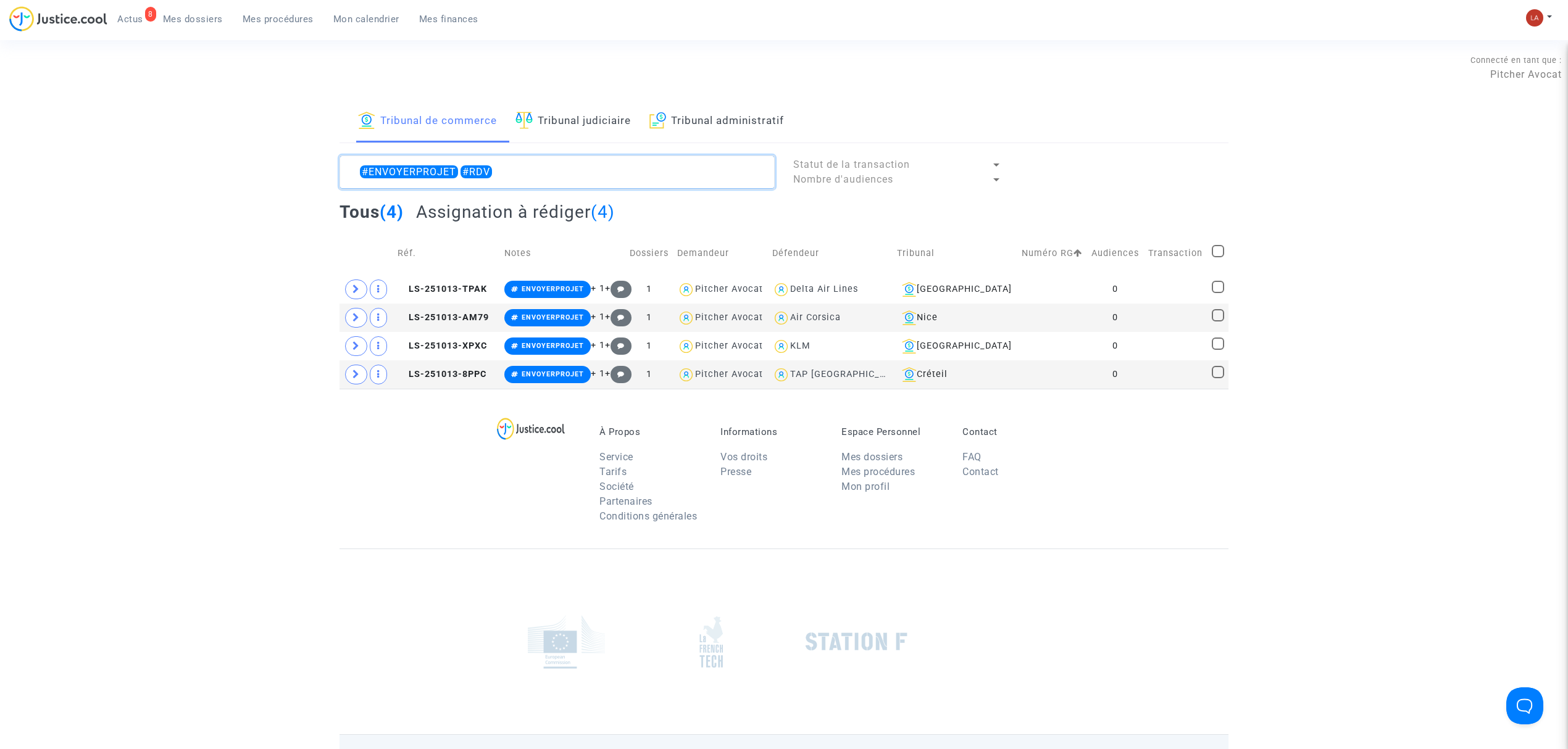
type textarea "#ENVOYERPROJET #RDV"
click at [1212, 248] on span at bounding box center [1218, 251] width 12 height 12
click at [1218, 257] on input "checkbox" at bounding box center [1218, 257] width 1 height 1
checkbox input "true"
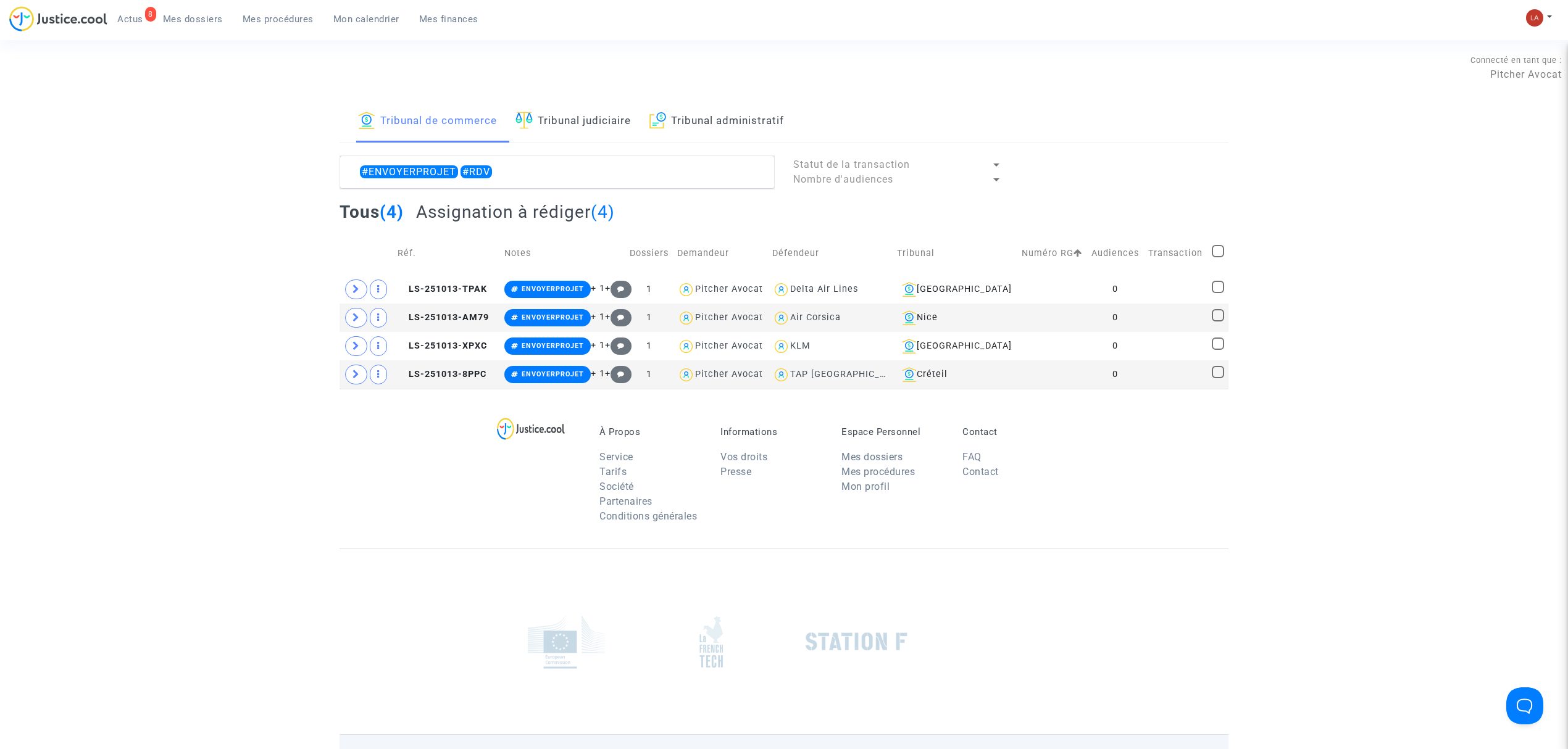
checkbox input "true"
click at [1167, 179] on div "Sélection (4)" at bounding box center [1181, 170] width 92 height 31
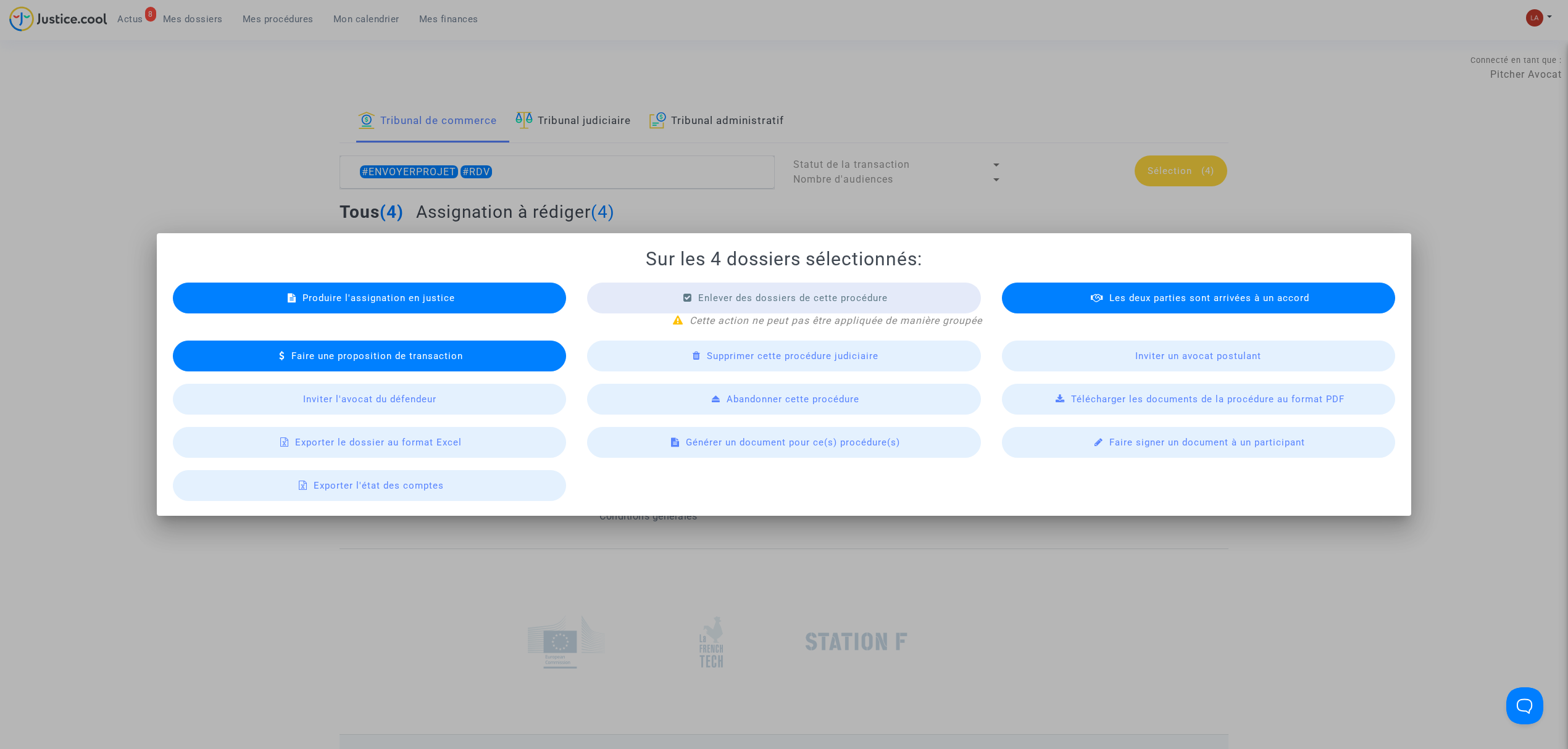
click at [732, 435] on div "Générer un document pour ce(s) procédure(s)" at bounding box center [784, 442] width 394 height 31
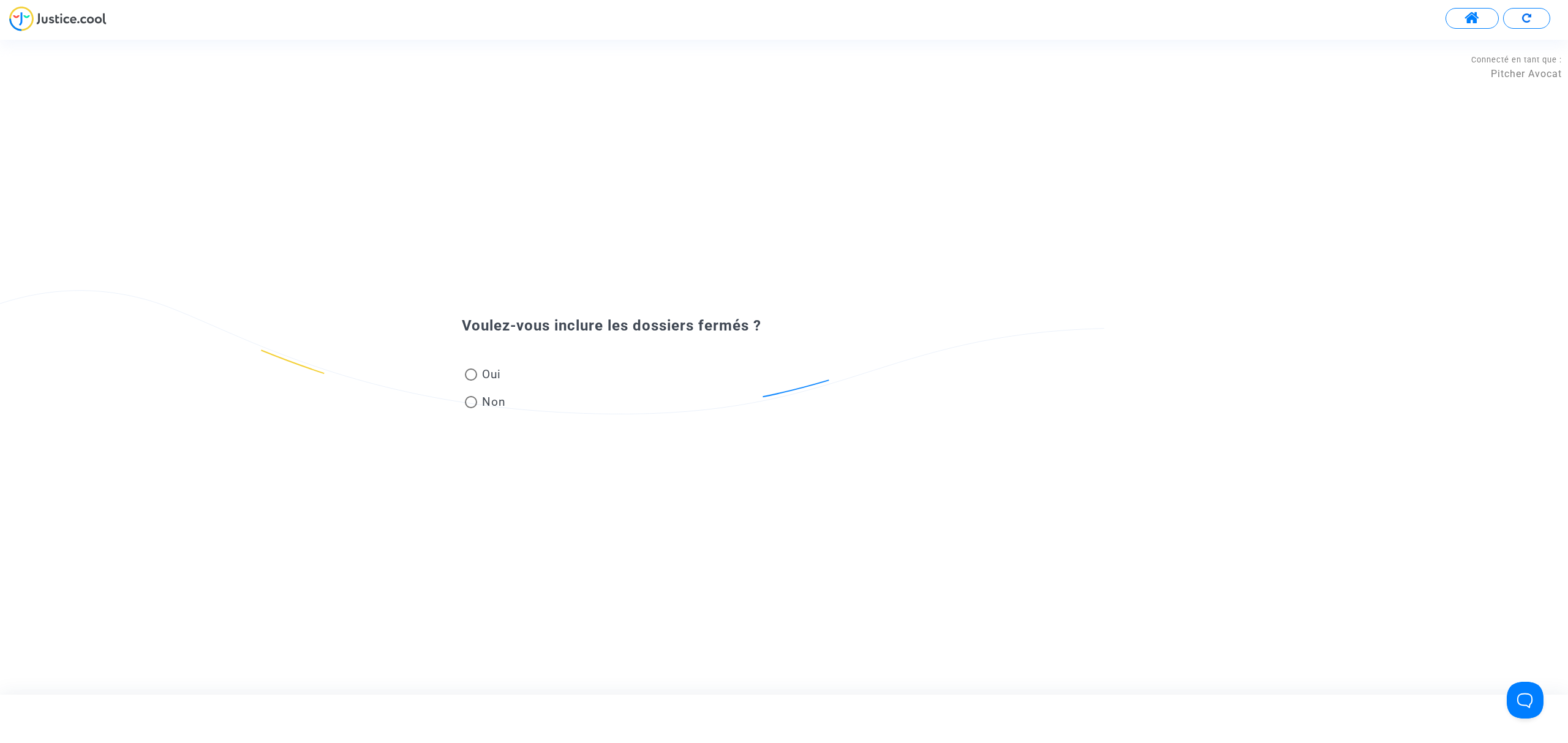
click at [464, 375] on mat-radio-group "Oui Non" at bounding box center [485, 390] width 47 height 55
click at [471, 375] on span at bounding box center [471, 375] width 12 height 12
click at [471, 381] on input "Oui" at bounding box center [471, 381] width 1 height 1
radio input "true"
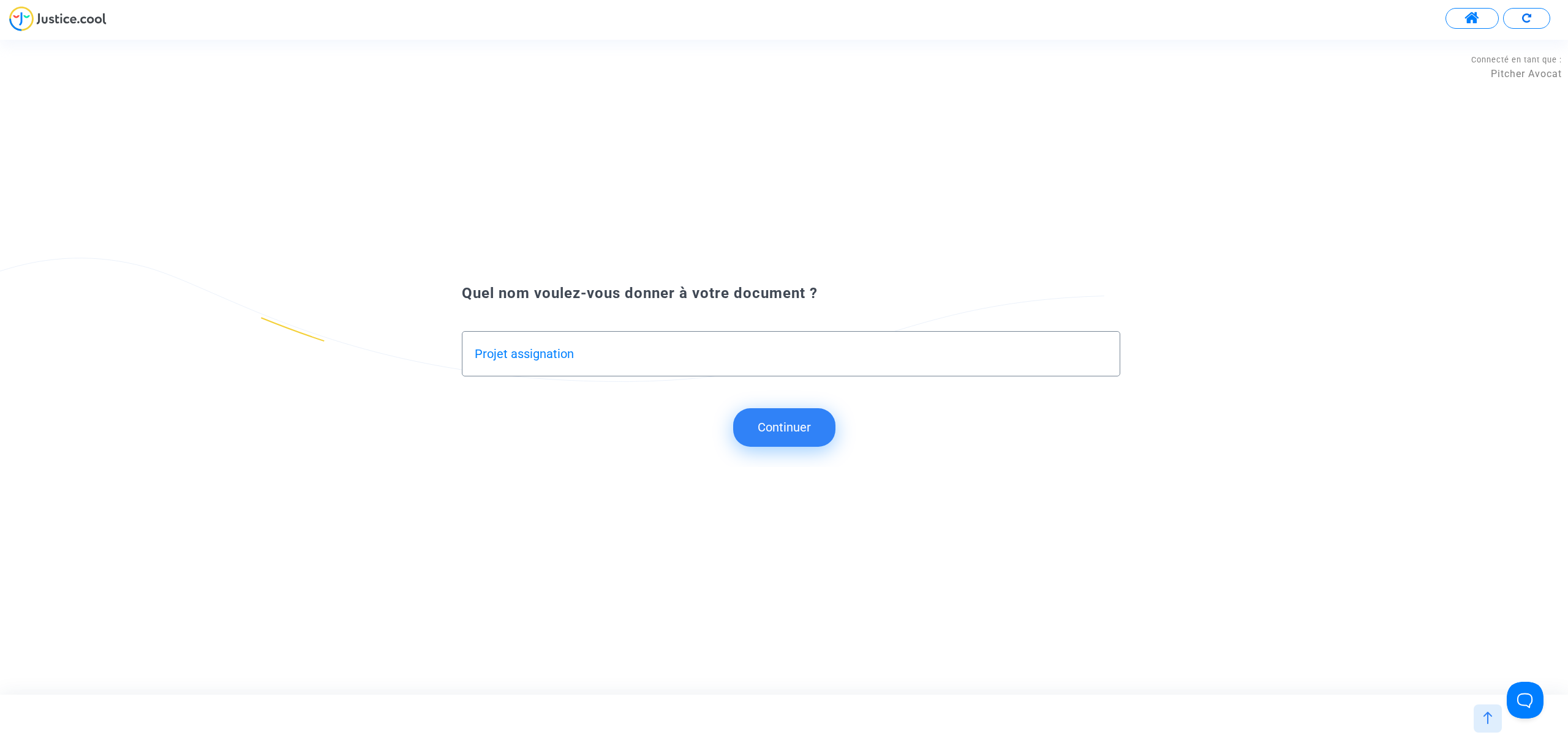
type input "Projet assignation"
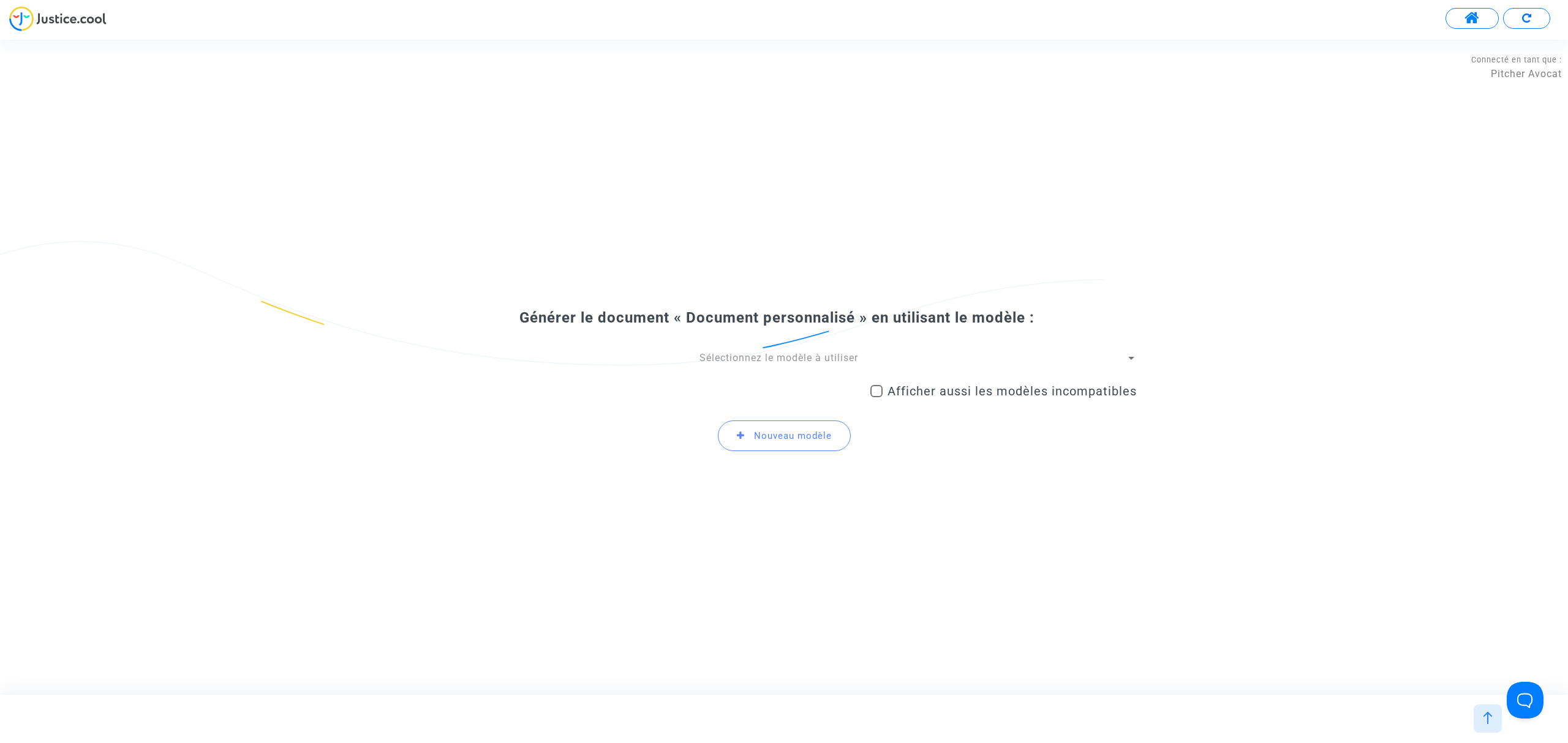
click at [752, 365] on div "Sélectionnez le modèle à utiliser" at bounding box center [778, 357] width 695 height 13
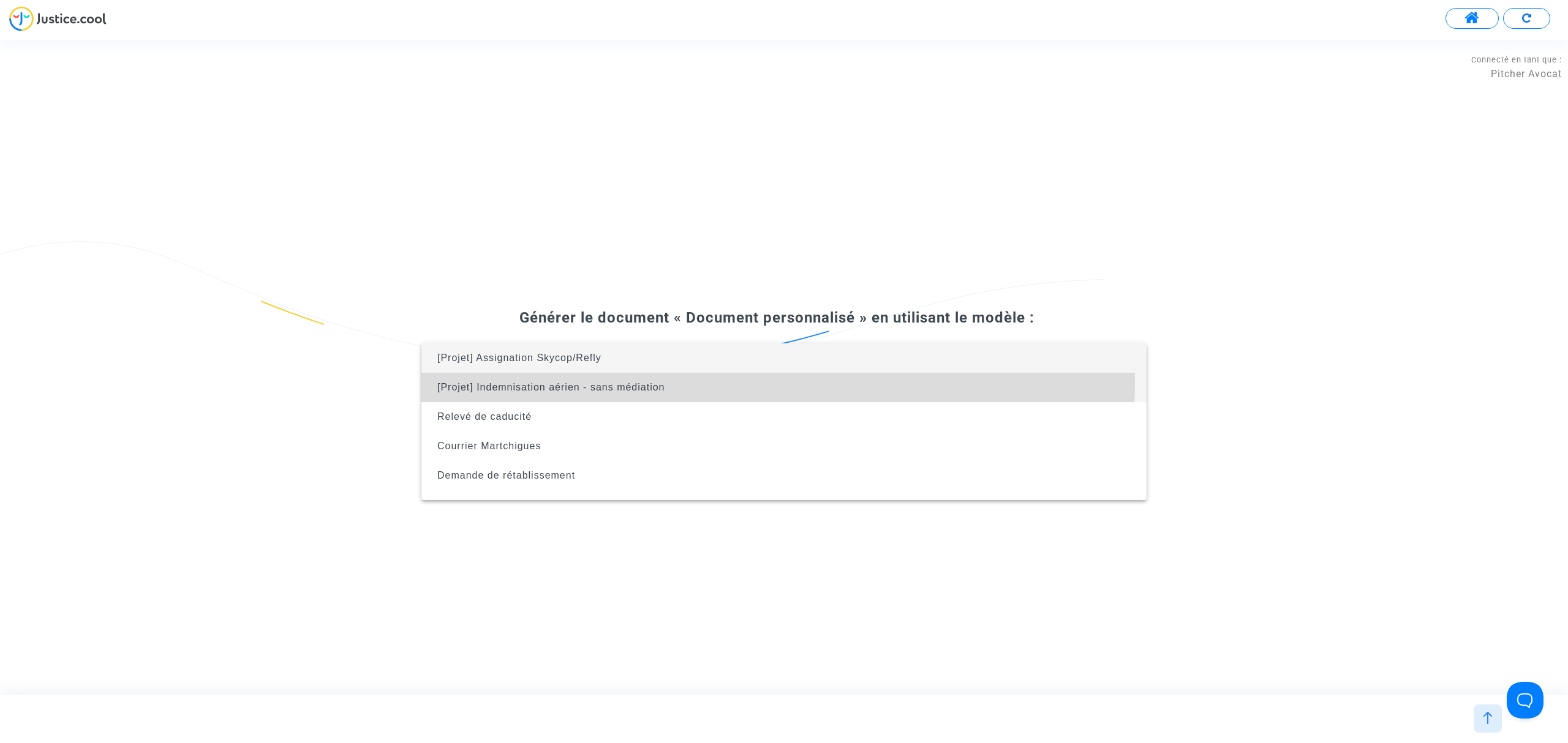
click at [700, 381] on span "[Projet] Indemnisation aérien - sans médiation" at bounding box center [784, 388] width 706 height 30
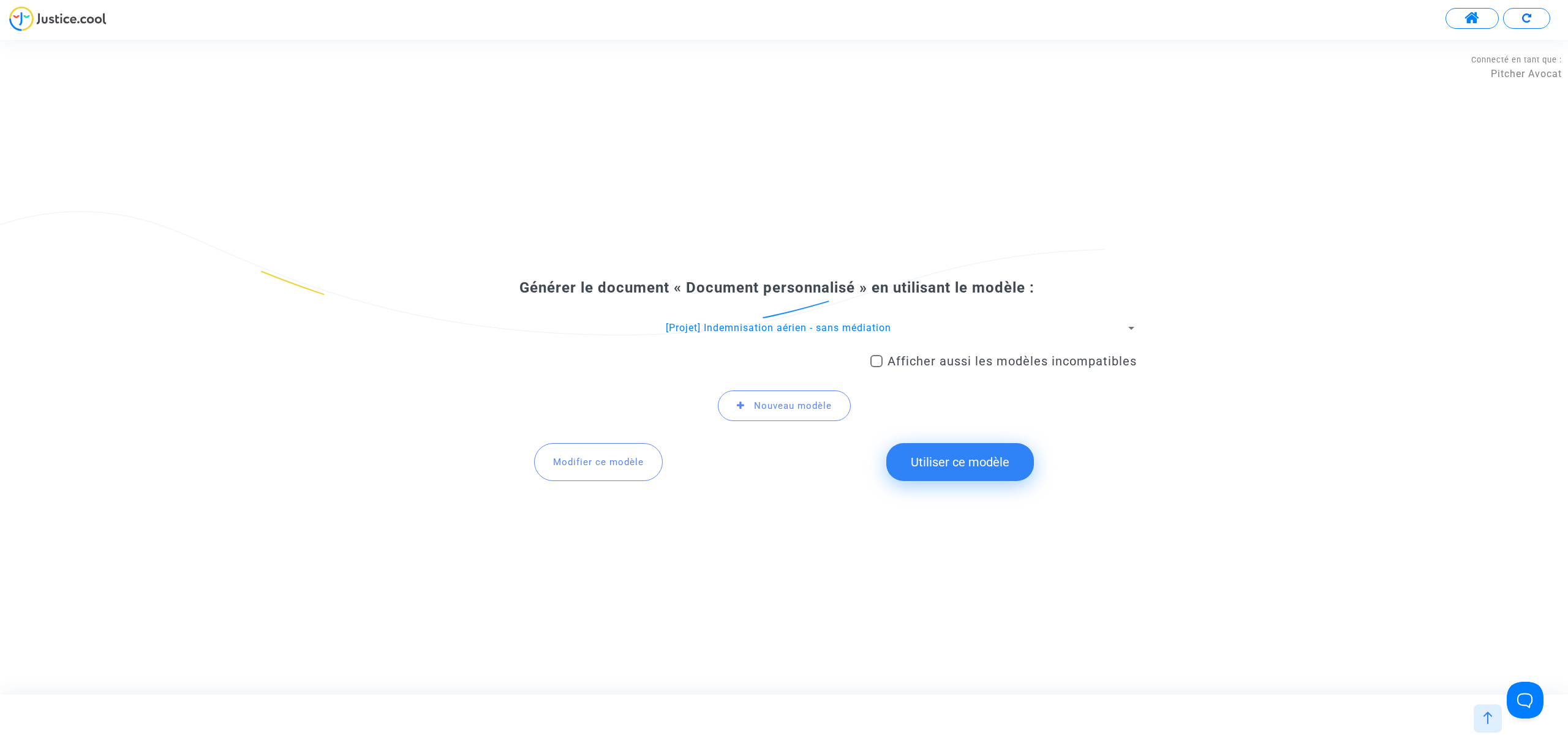
click at [988, 470] on button "Utiliser ce modèle" at bounding box center [960, 463] width 147 height 38
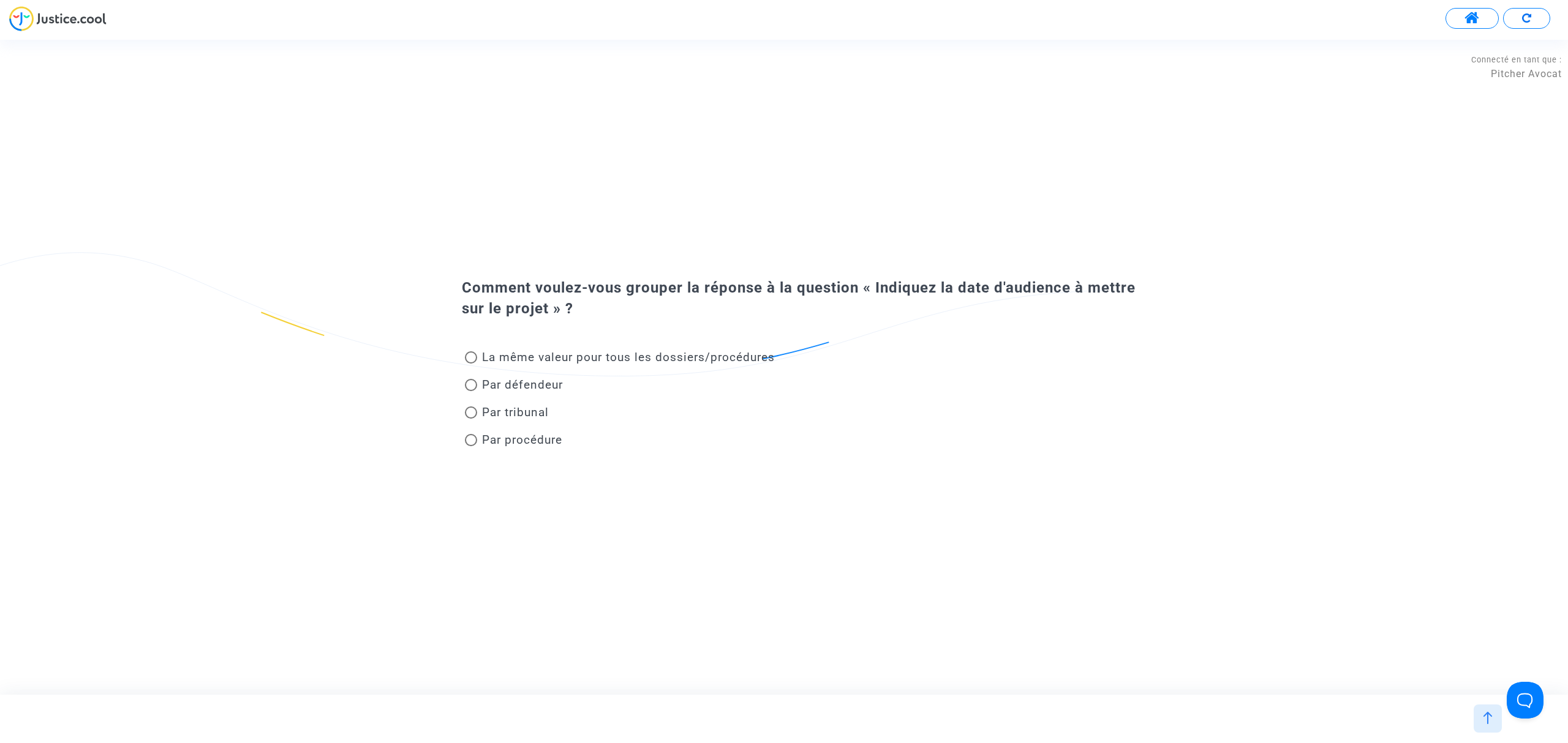
click at [528, 417] on span "Par tribunal" at bounding box center [515, 412] width 67 height 14
click at [471, 419] on input "Par tribunal" at bounding box center [471, 419] width 1 height 1
radio input "true"
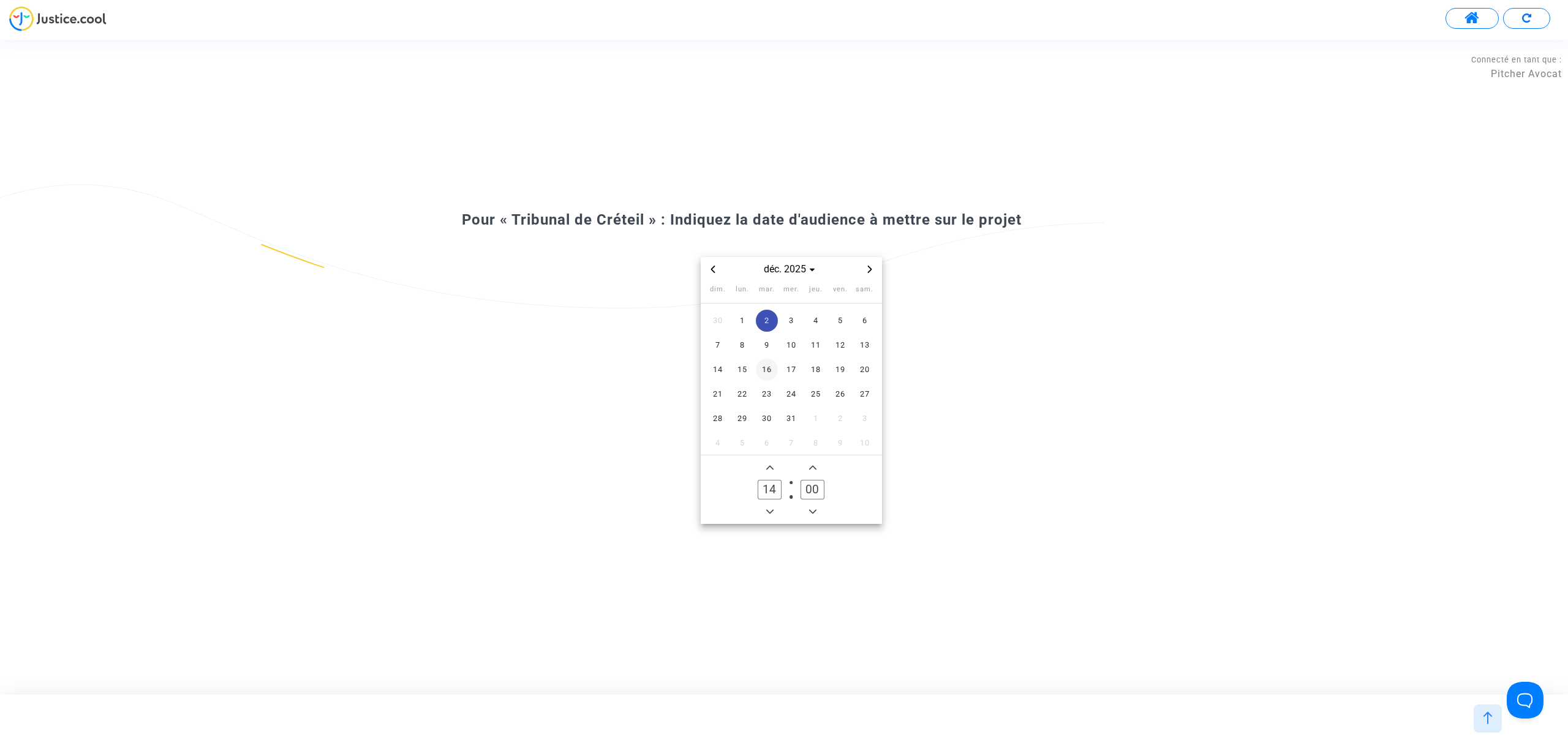
click at [761, 377] on span "16" at bounding box center [766, 369] width 22 height 22
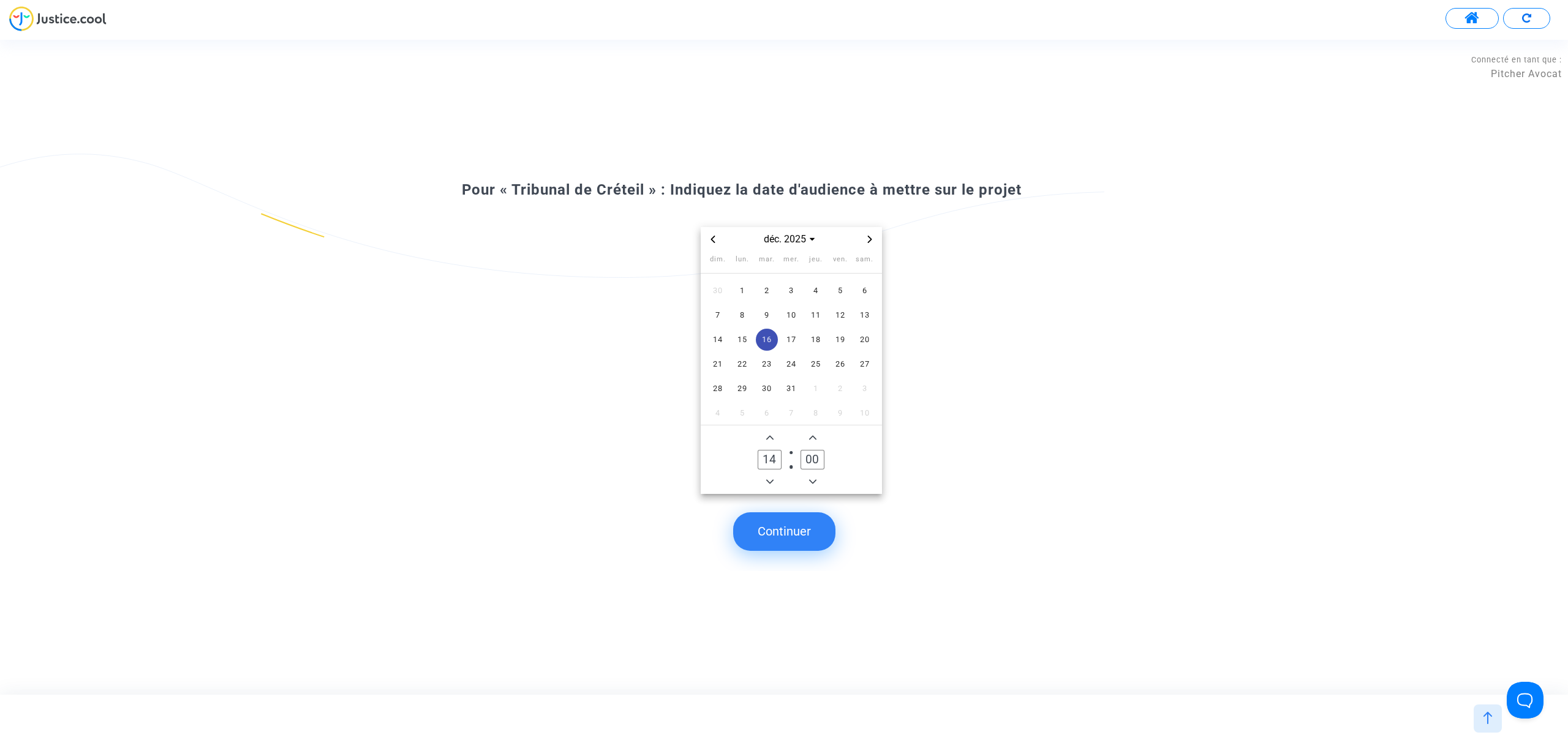
click at [797, 532] on button "Continuer" at bounding box center [784, 531] width 102 height 38
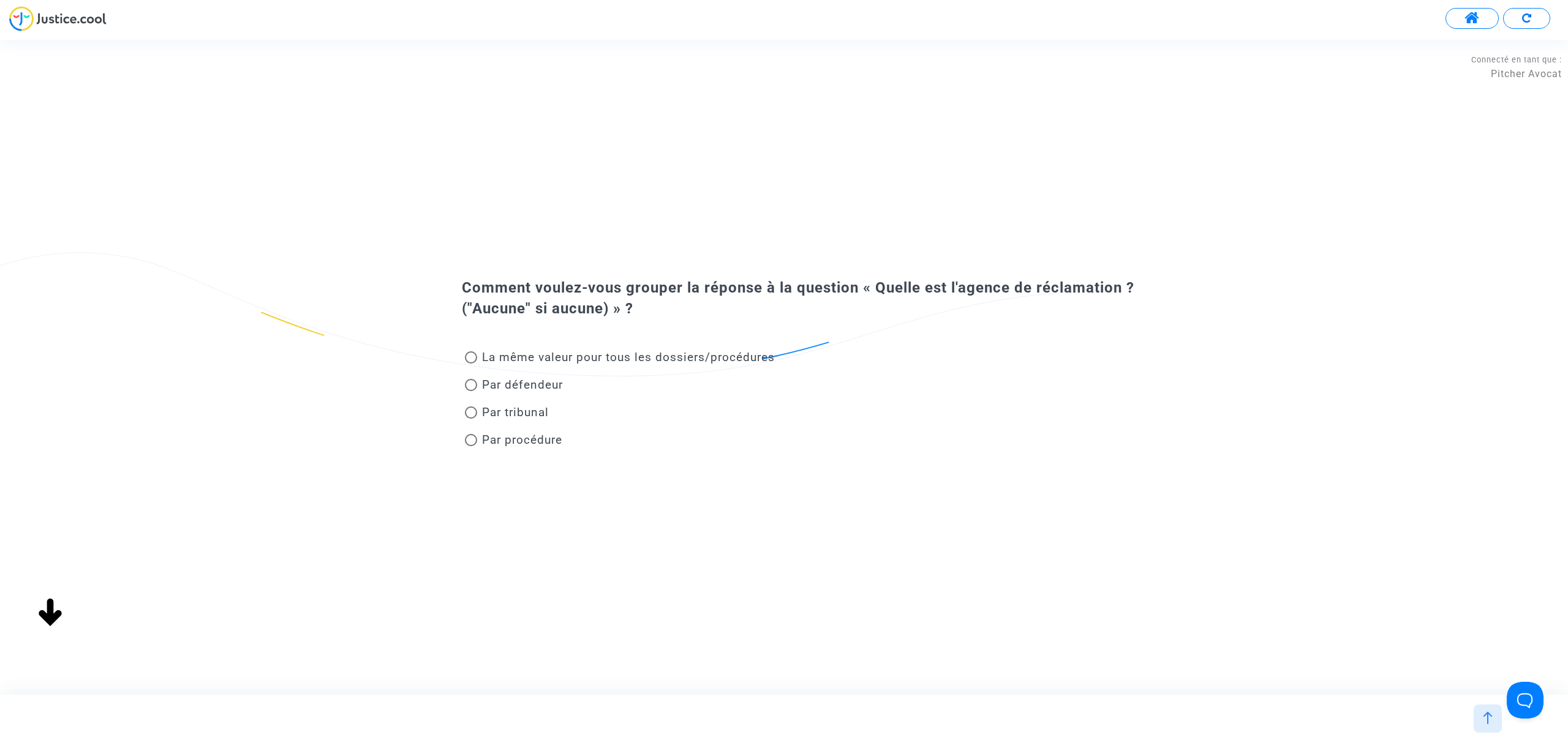
click at [584, 359] on span "La même valeur pour tous les dossiers/procédures" at bounding box center [628, 357] width 293 height 14
click at [471, 363] on input "La même valeur pour tous les dossiers/procédures" at bounding box center [471, 363] width 1 height 1
radio input "true"
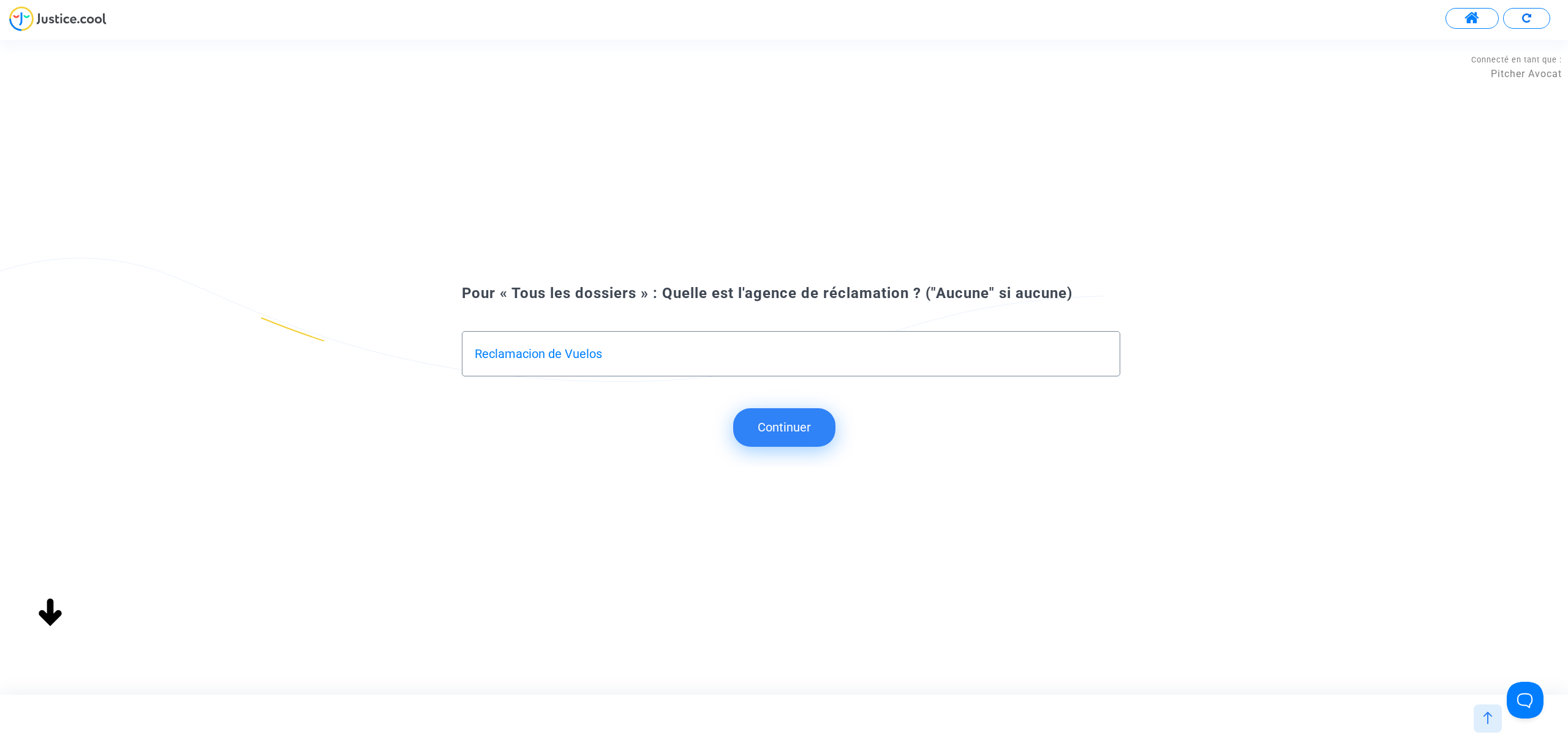
click at [804, 436] on button "Continuer" at bounding box center [784, 428] width 102 height 38
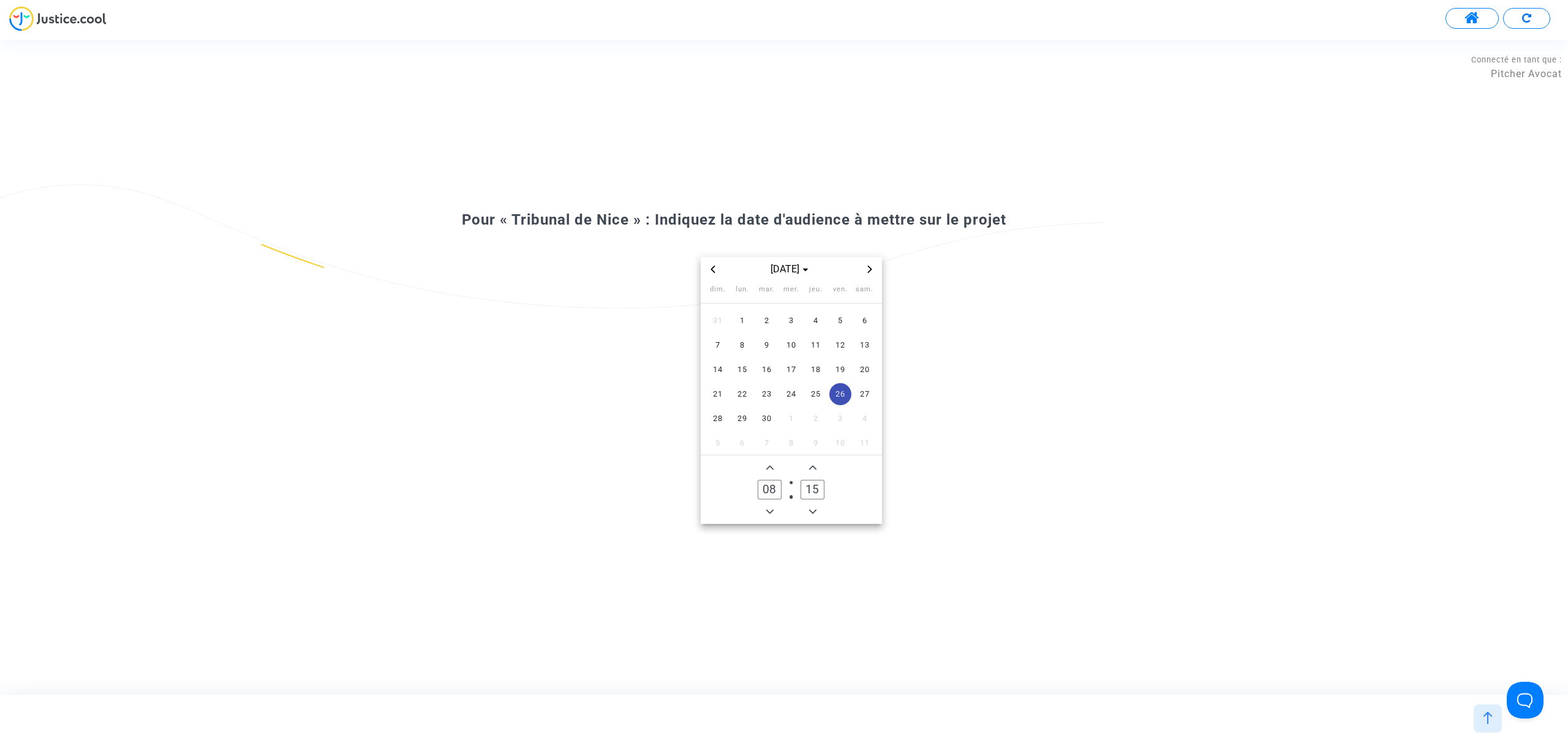
click at [871, 273] on span "Next month" at bounding box center [870, 269] width 15 height 15
click at [844, 370] on span "19" at bounding box center [840, 369] width 22 height 22
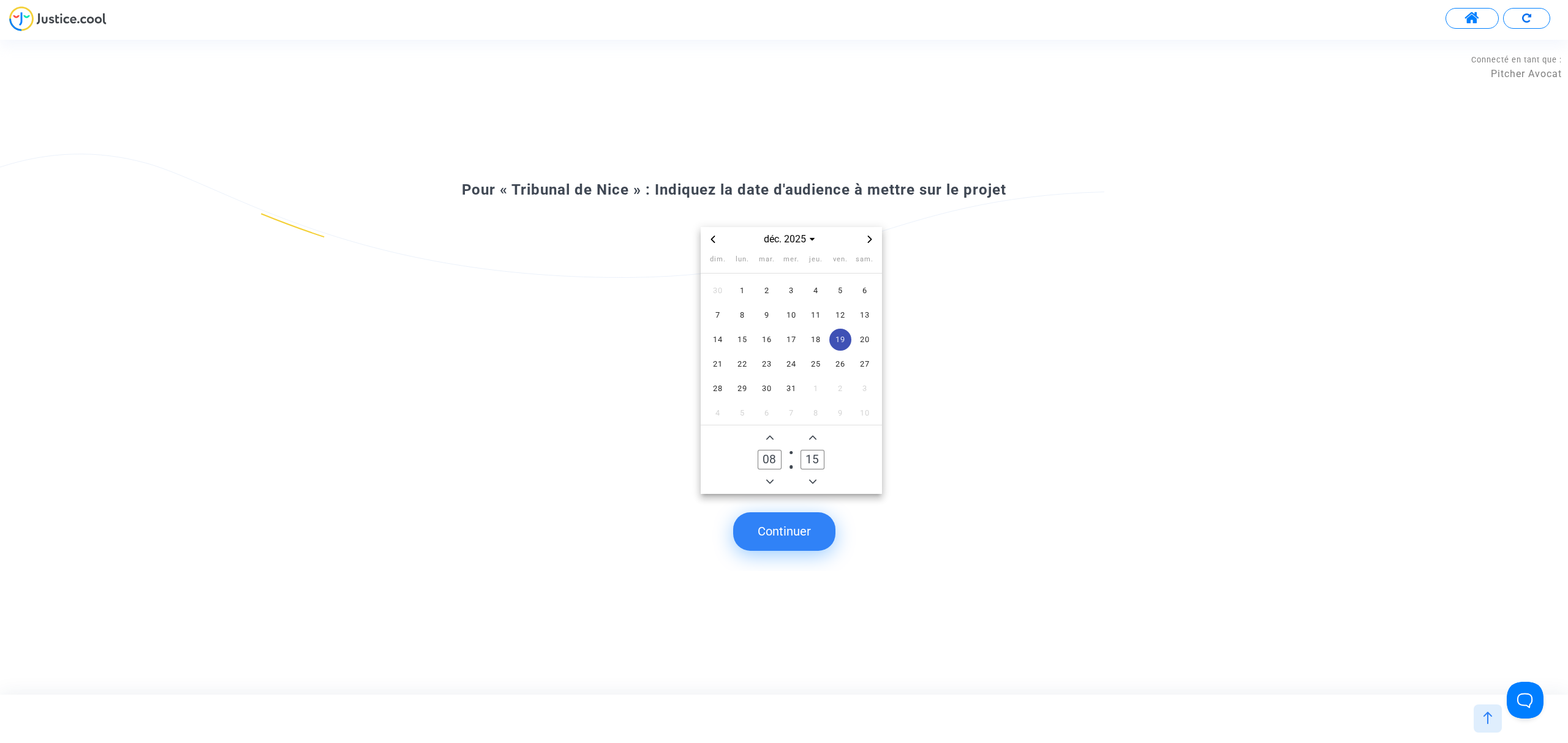
click at [798, 522] on button "Continuer" at bounding box center [784, 531] width 102 height 38
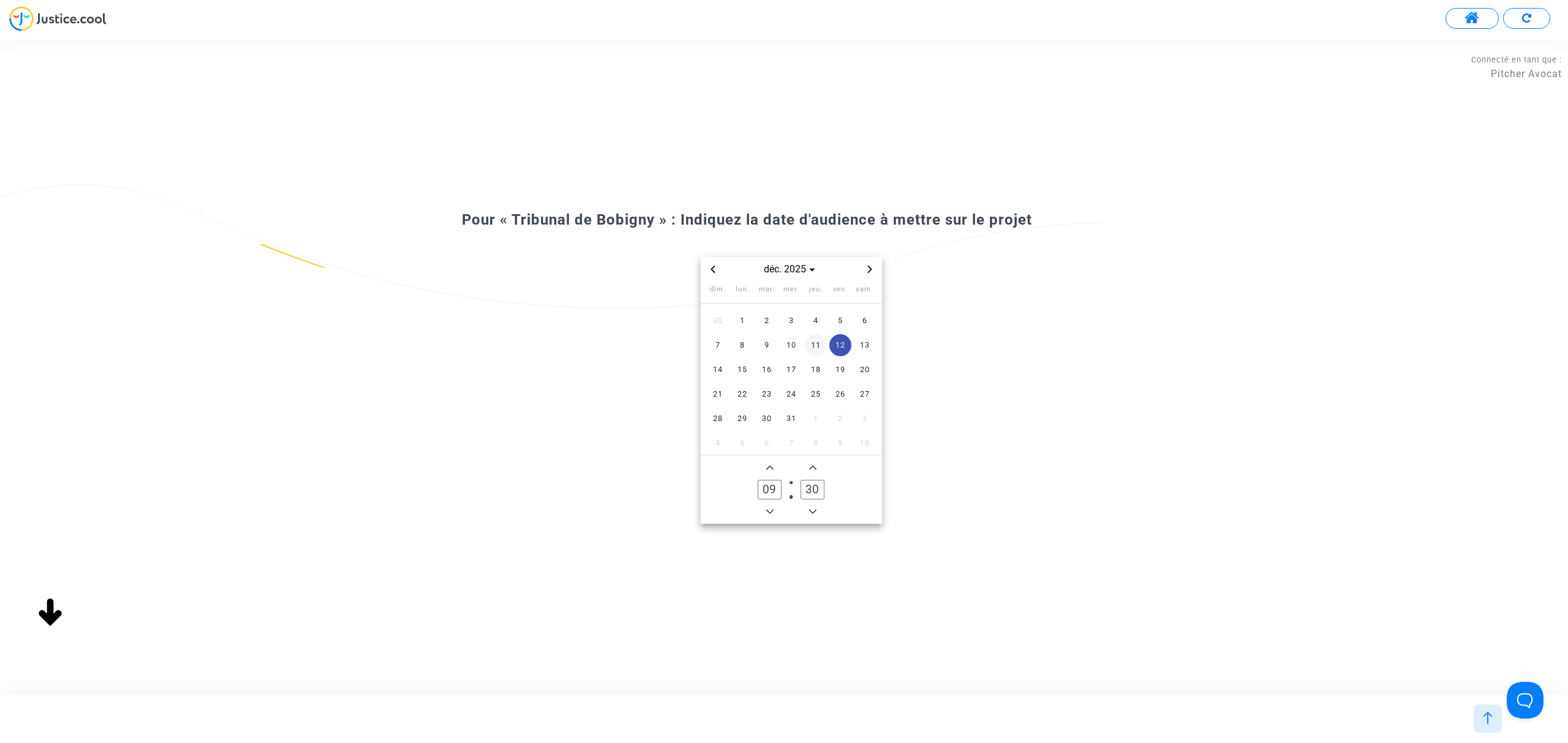
click at [819, 339] on span "11" at bounding box center [816, 345] width 22 height 22
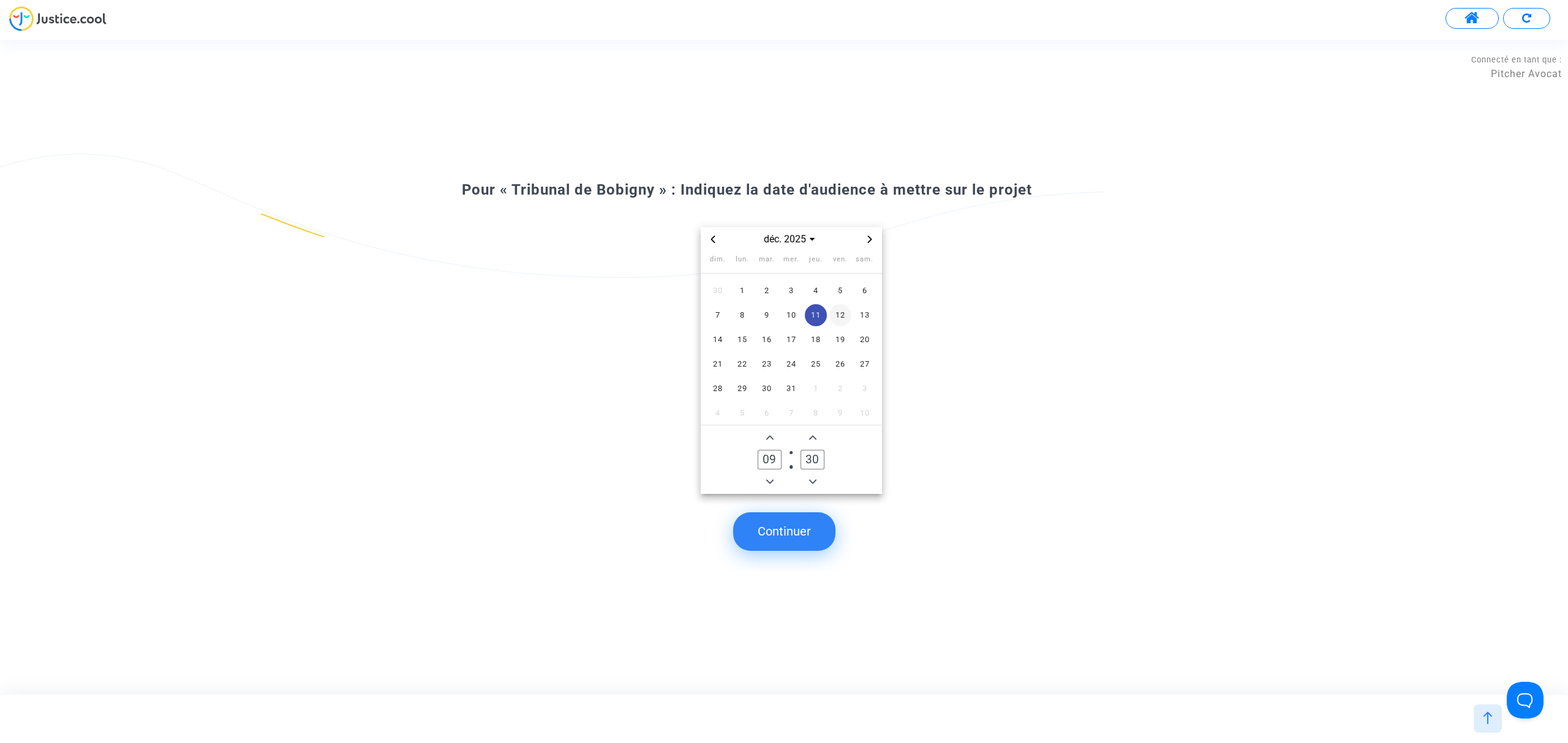
click at [834, 319] on span "12" at bounding box center [840, 314] width 22 height 22
click at [804, 529] on button "Continuer" at bounding box center [784, 531] width 102 height 38
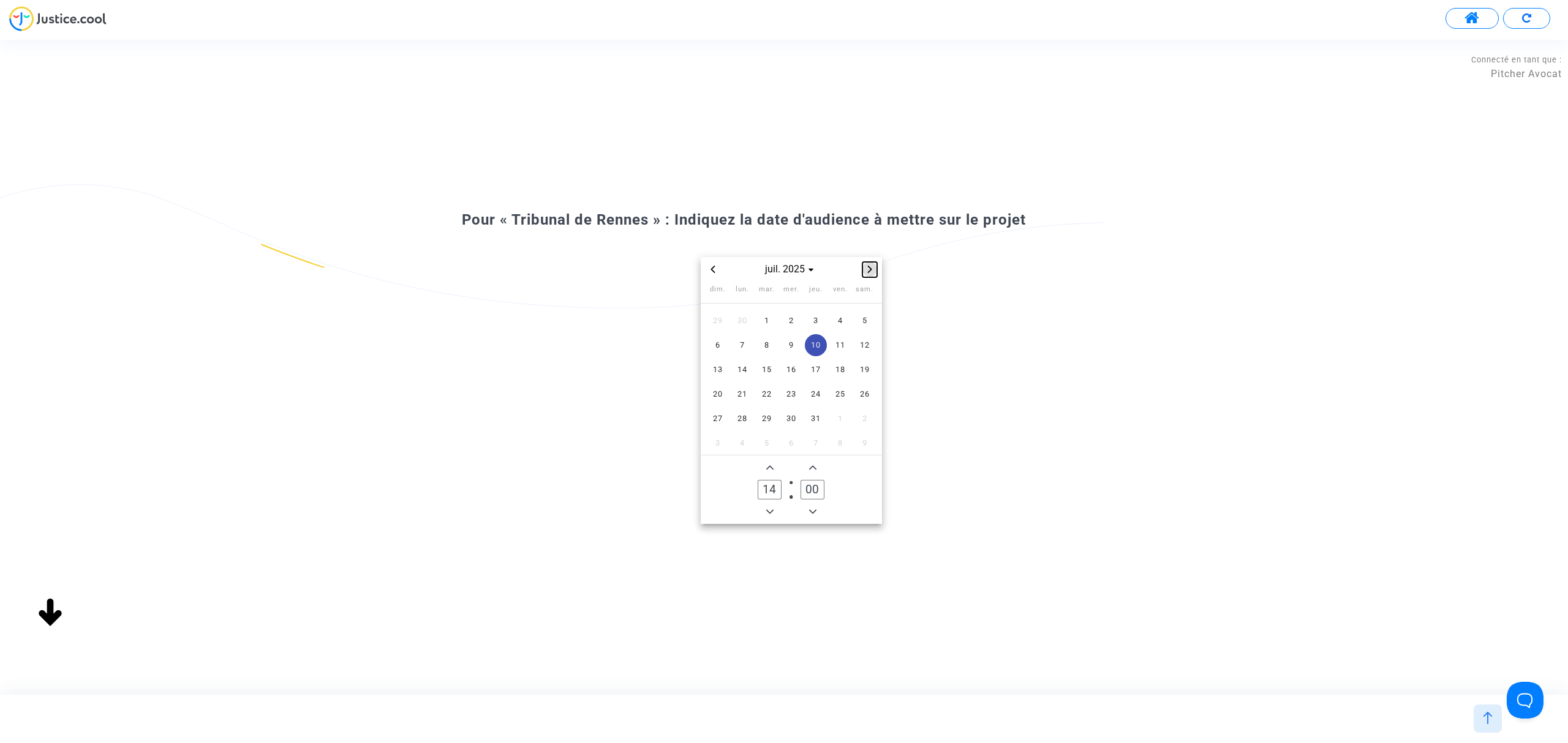
click at [873, 263] on button "Next month" at bounding box center [870, 269] width 15 height 15
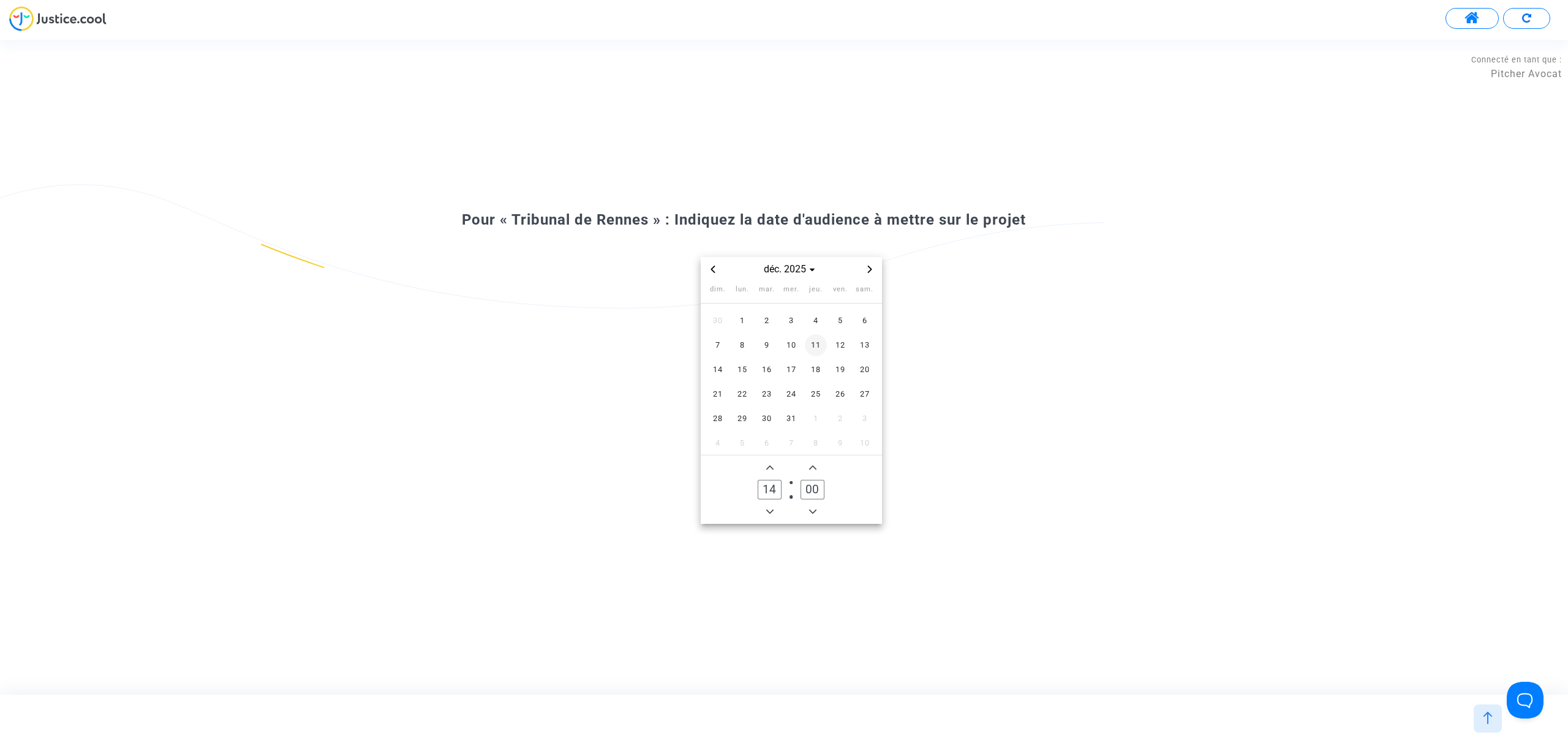
click at [813, 348] on span "11" at bounding box center [816, 345] width 22 height 22
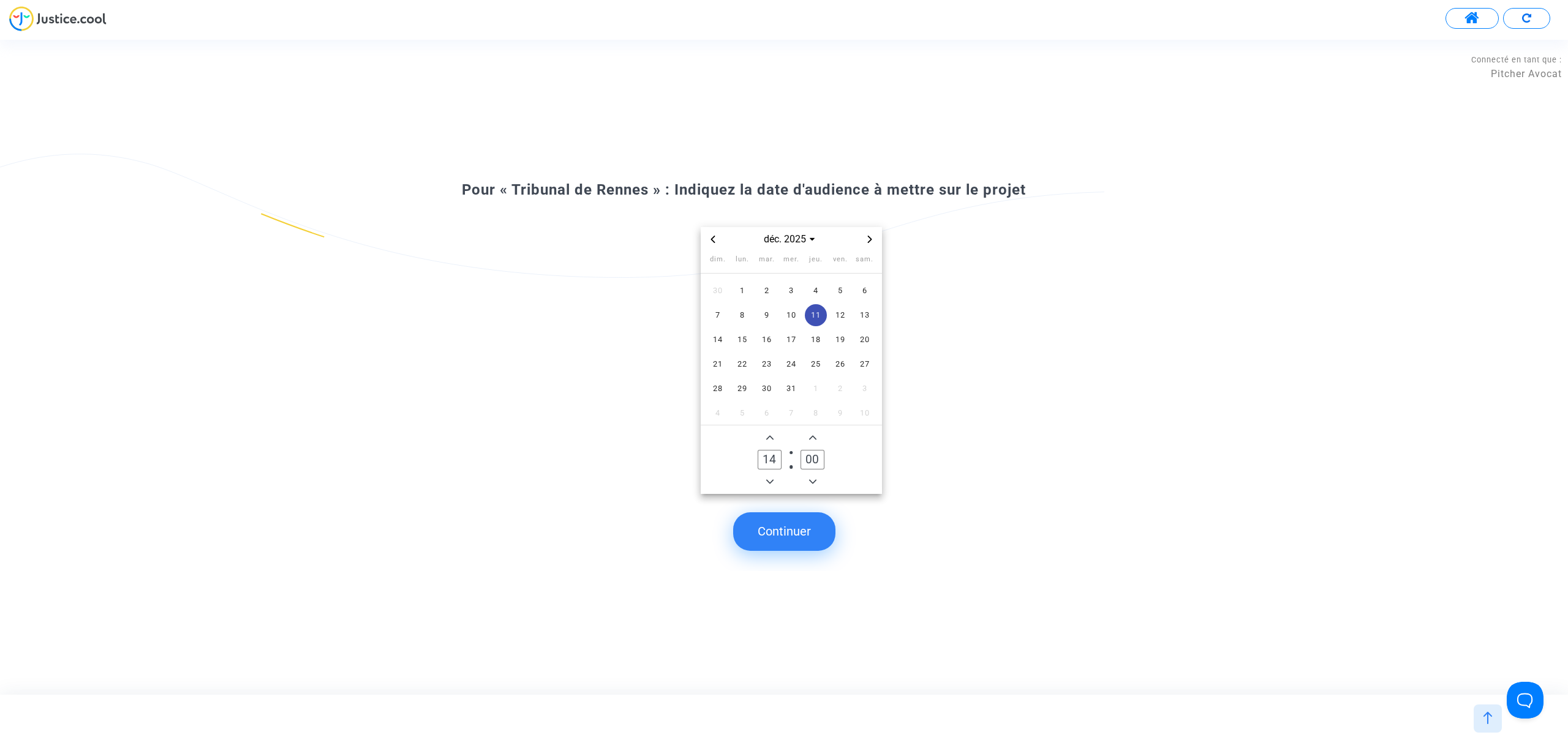
click at [794, 519] on button "Continuer" at bounding box center [784, 531] width 102 height 38
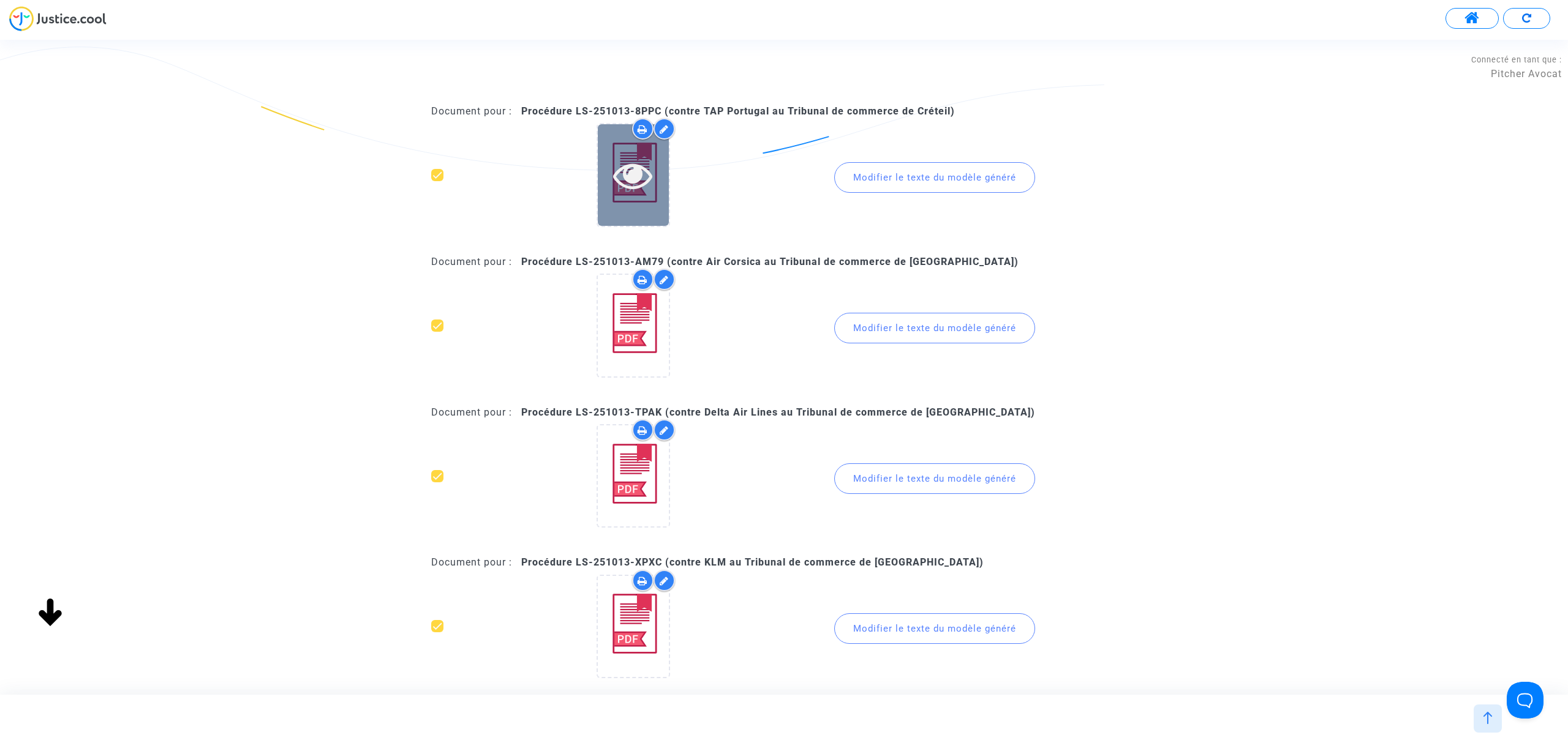
click at [650, 201] on div at bounding box center [634, 175] width 71 height 101
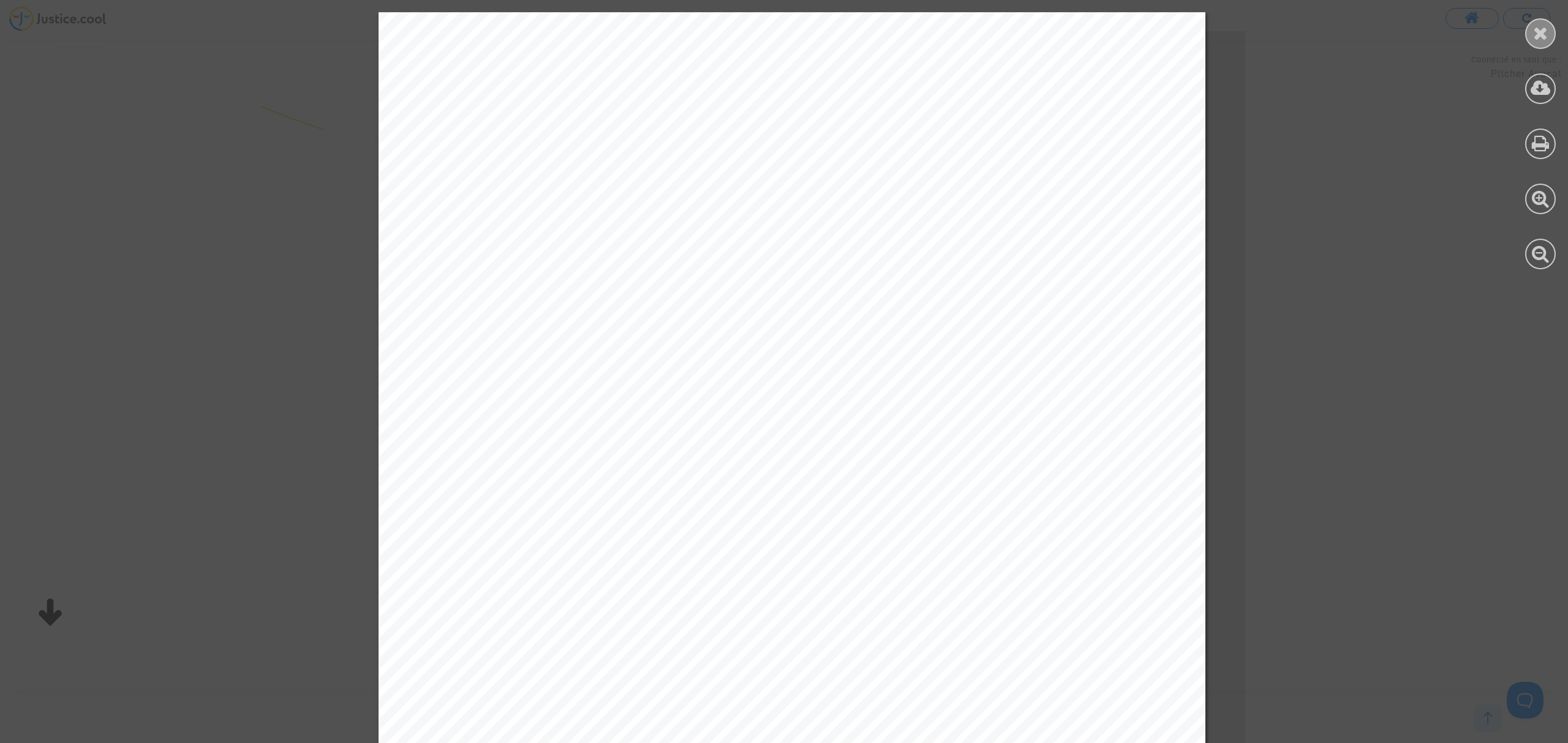
click at [1549, 30] on div at bounding box center [1540, 33] width 31 height 30
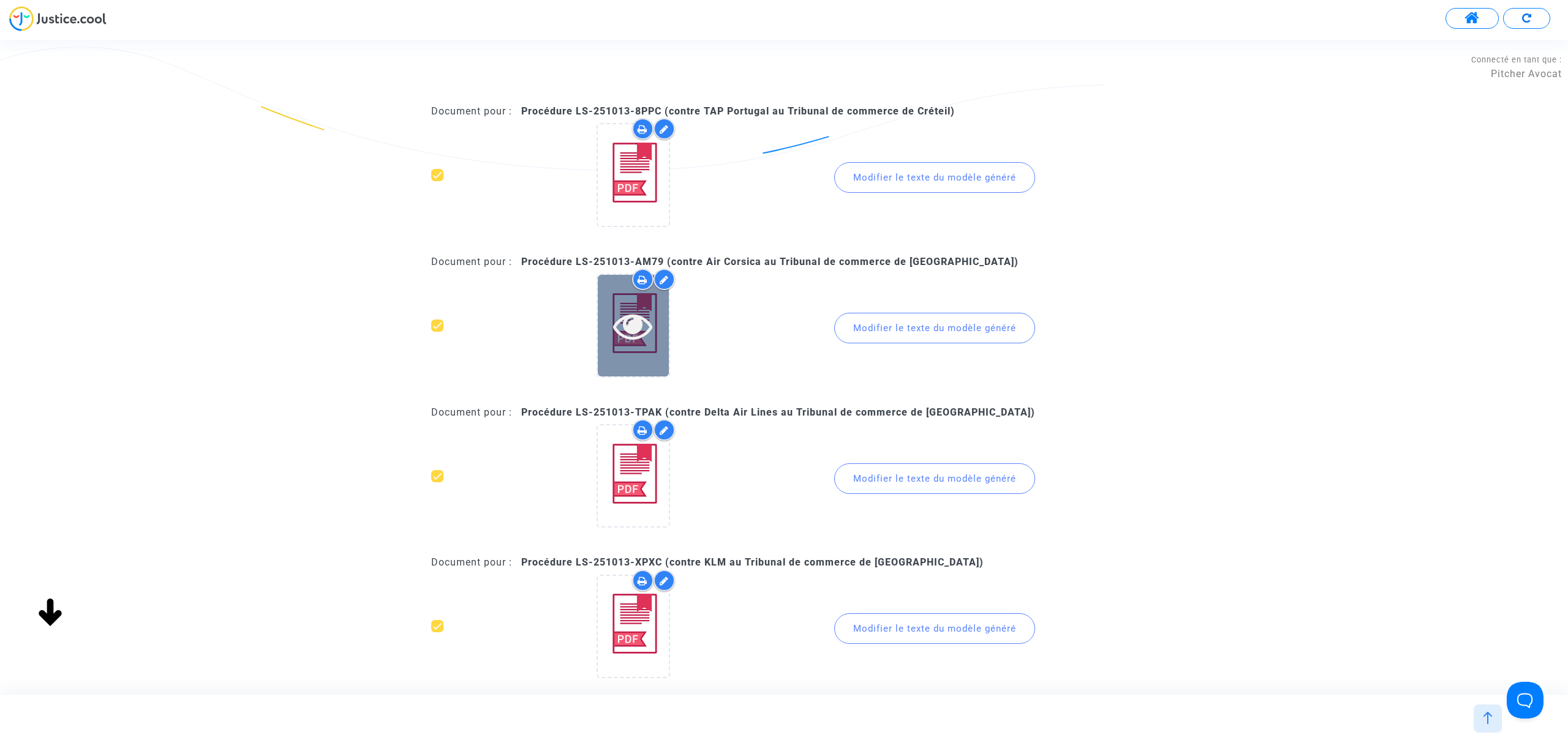
click at [640, 361] on div at bounding box center [634, 326] width 71 height 101
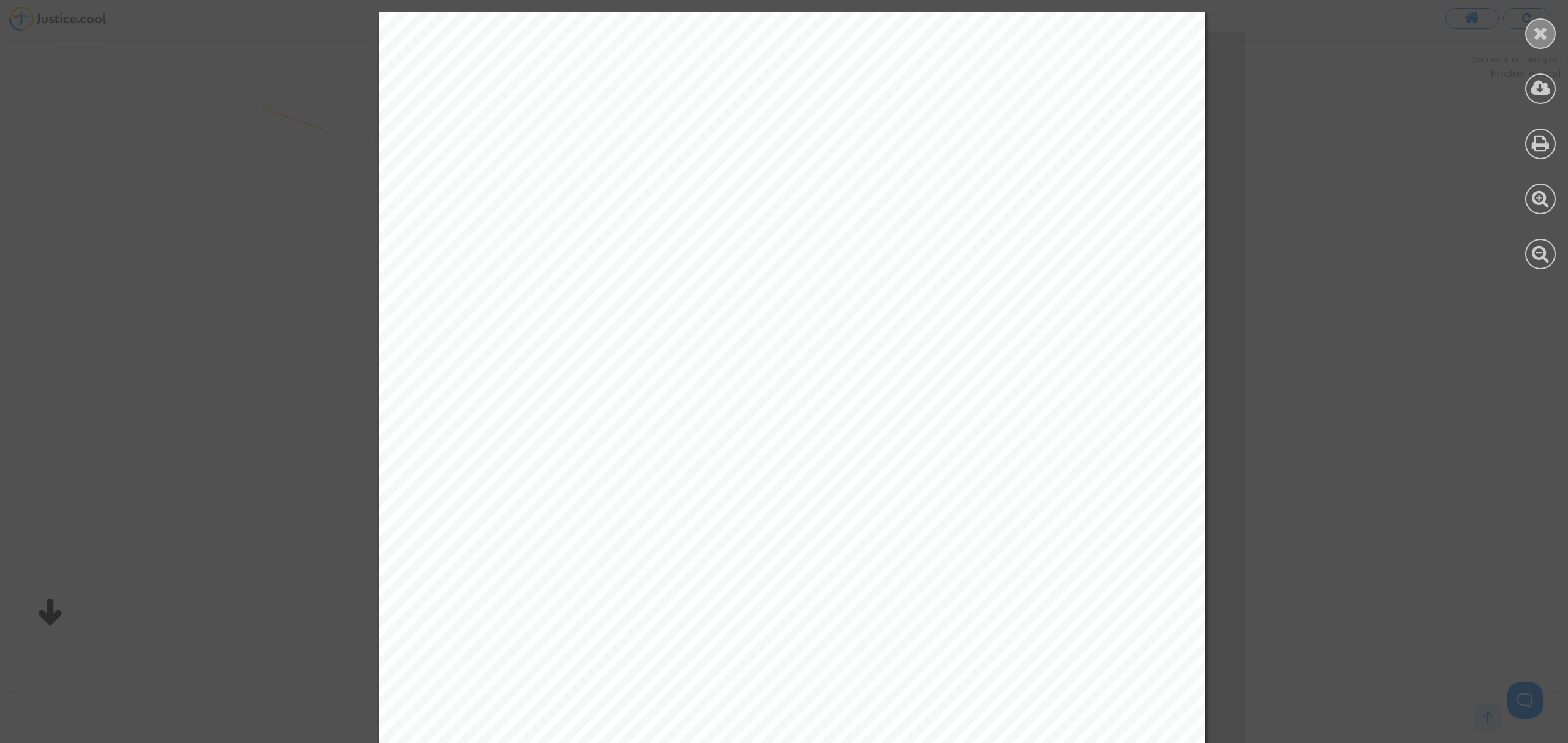
click at [1539, 37] on icon at bounding box center [1541, 32] width 16 height 18
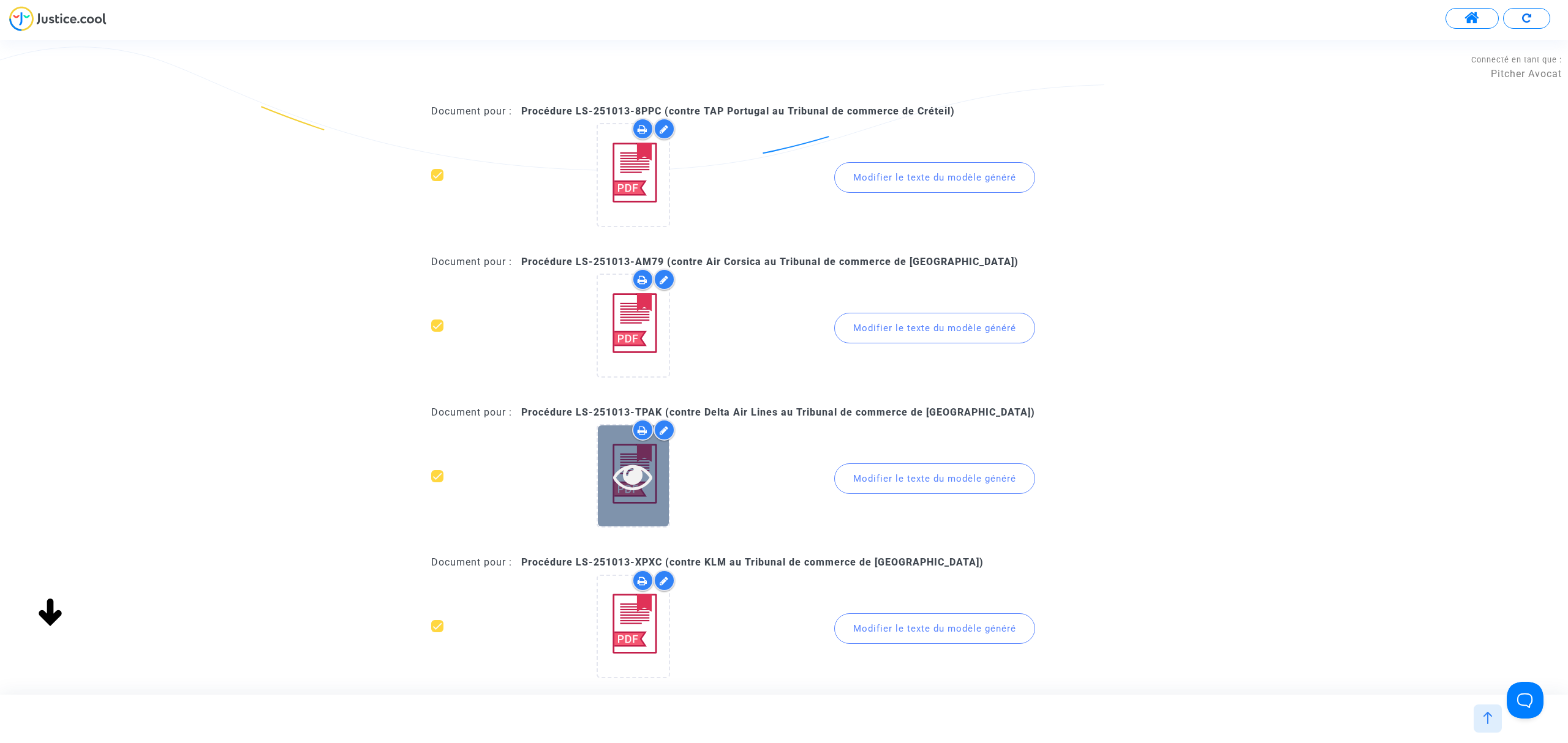
click at [646, 489] on icon at bounding box center [634, 476] width 40 height 39
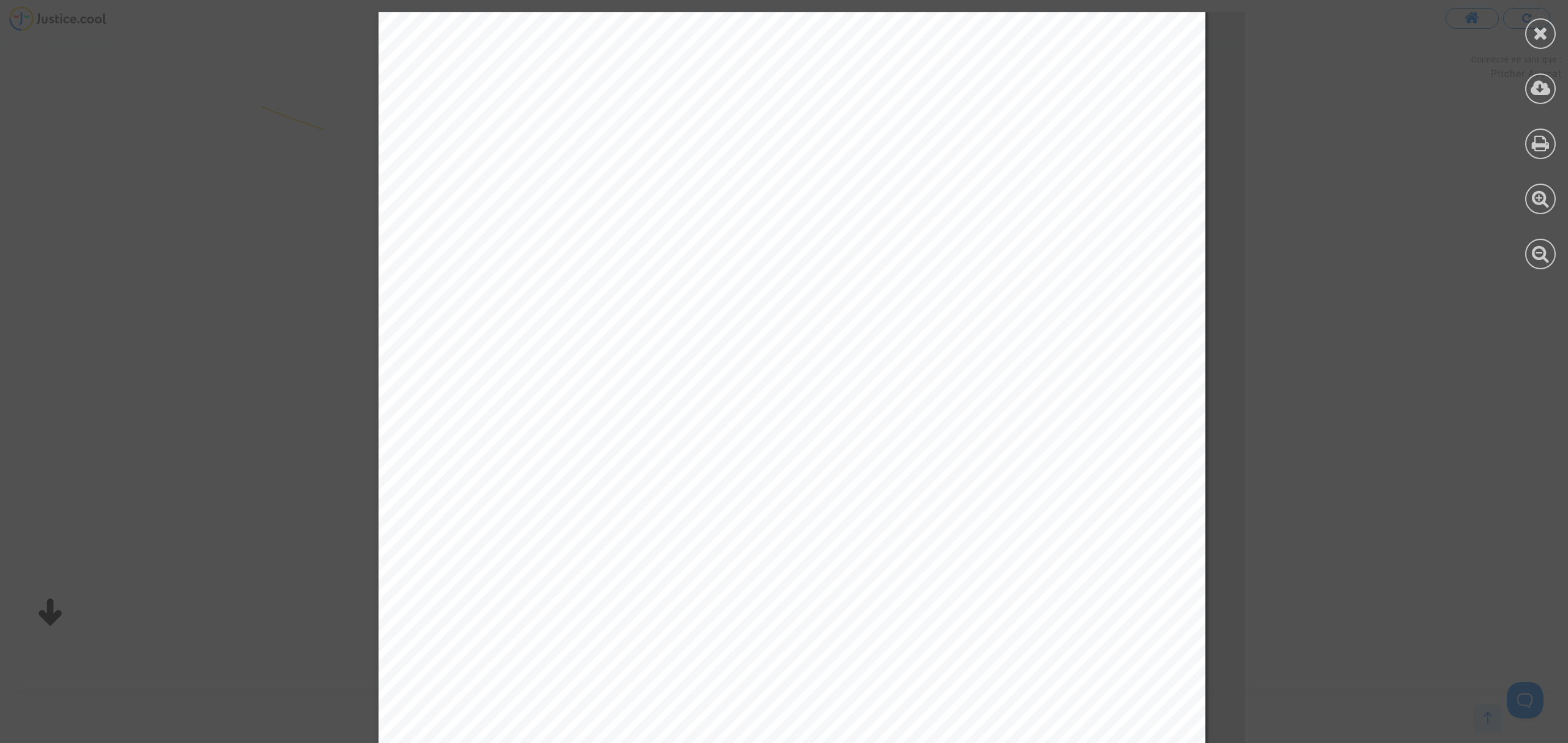
scroll to position [120, 0]
click at [1542, 34] on icon at bounding box center [1541, 32] width 16 height 18
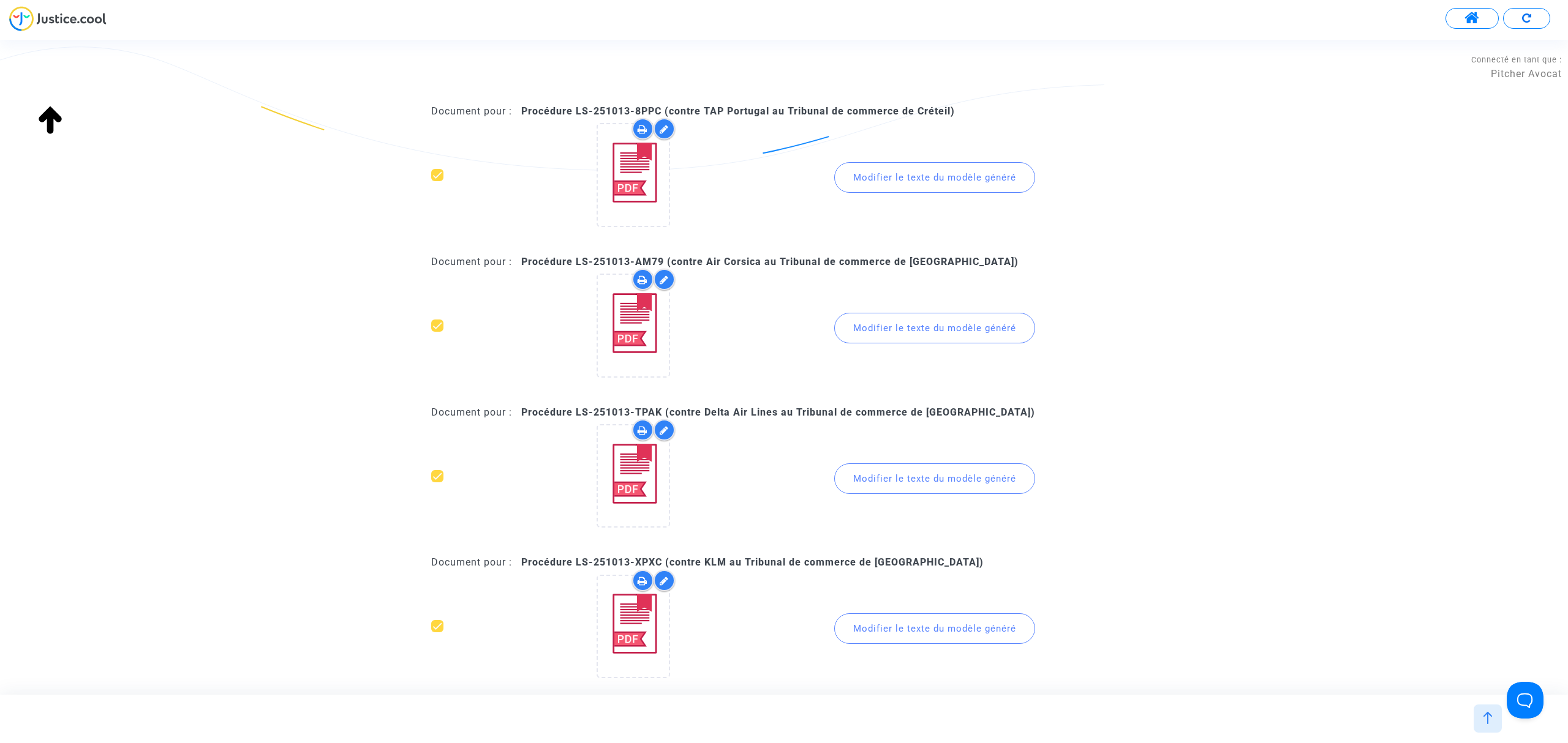
scroll to position [121, 0]
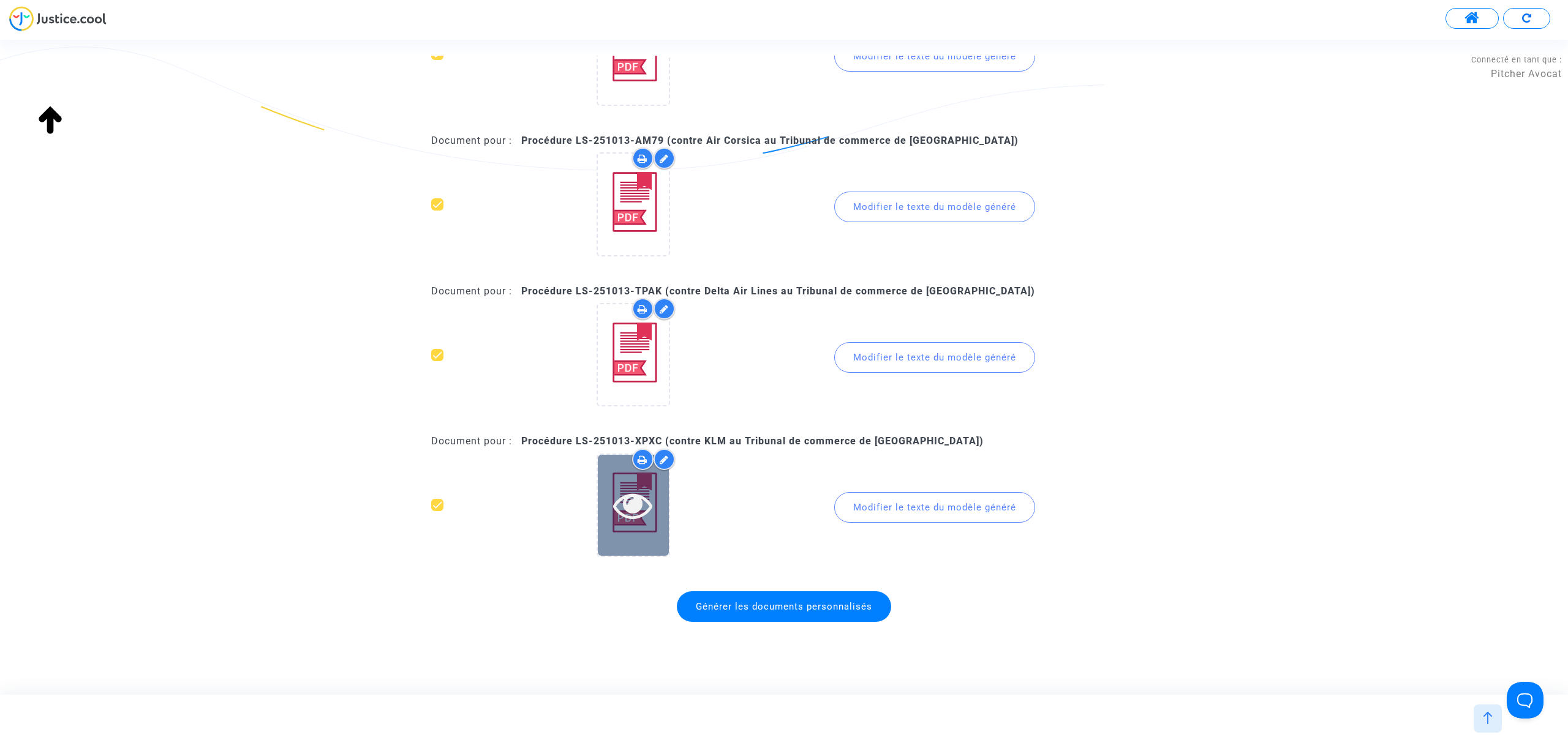
click at [658, 498] on div at bounding box center [634, 504] width 71 height 39
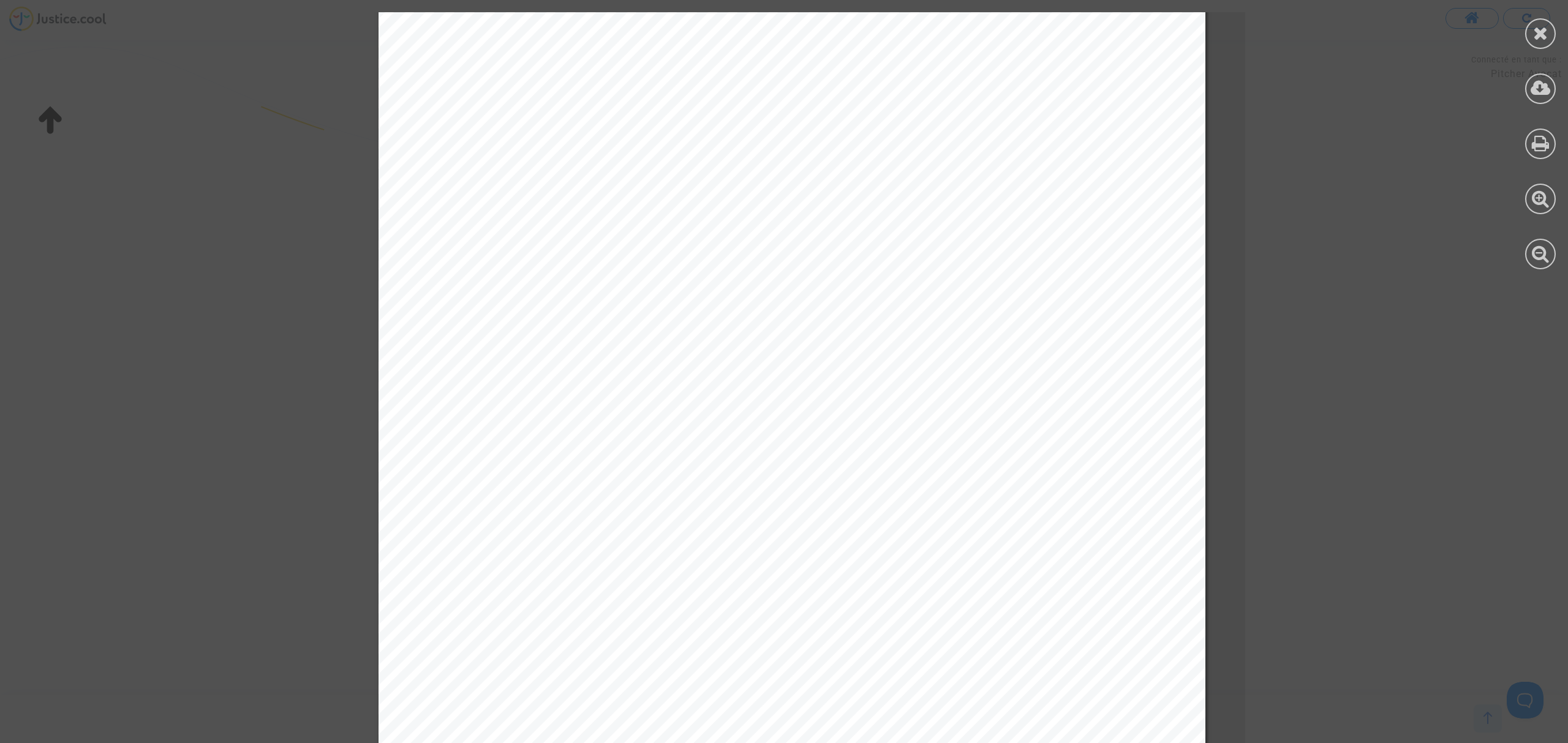
scroll to position [26, 0]
click at [1555, 23] on div at bounding box center [1540, 140] width 55 height 281
click at [1550, 24] on div at bounding box center [1540, 33] width 31 height 30
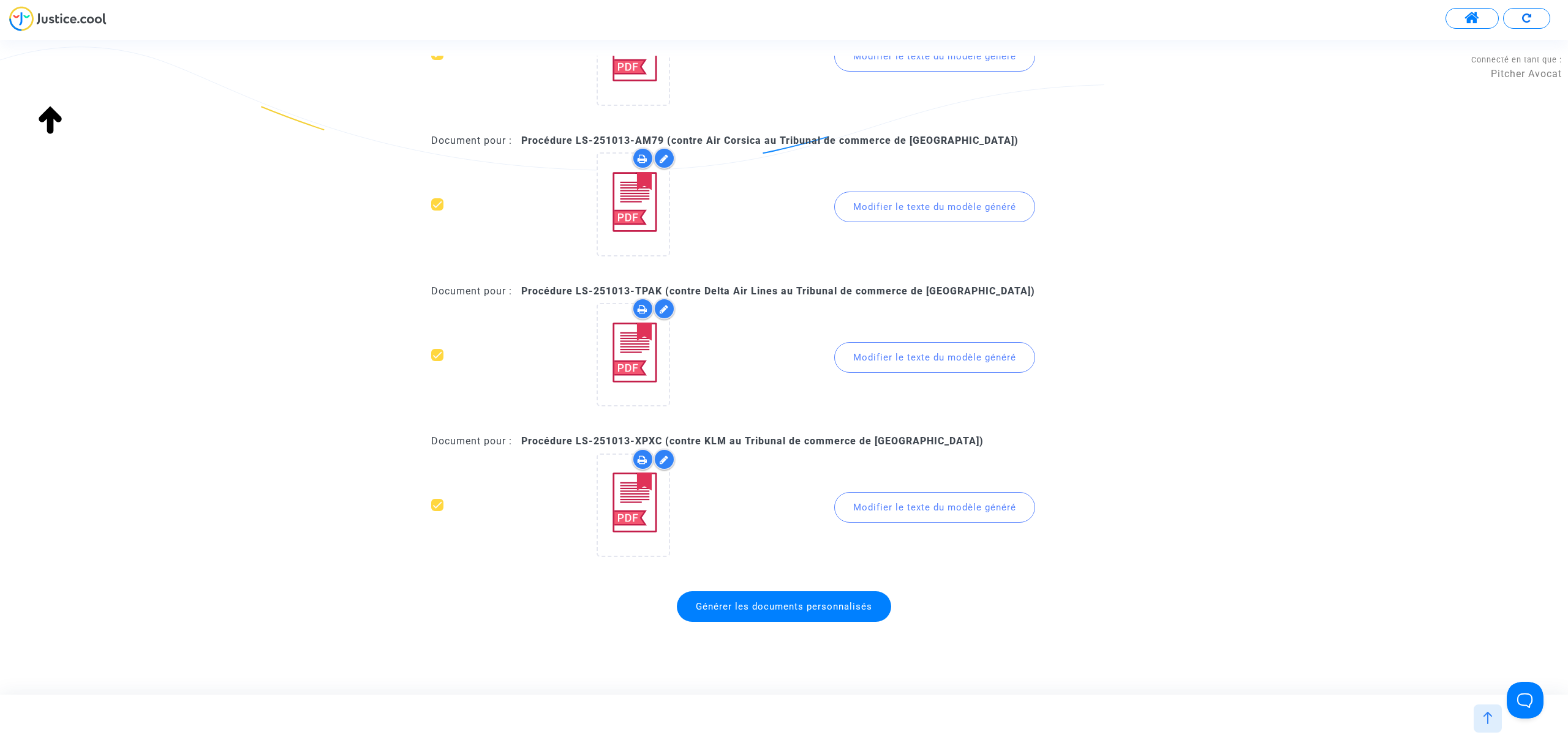
click at [860, 601] on span "Générer les documents personnalisés" at bounding box center [784, 606] width 176 height 11
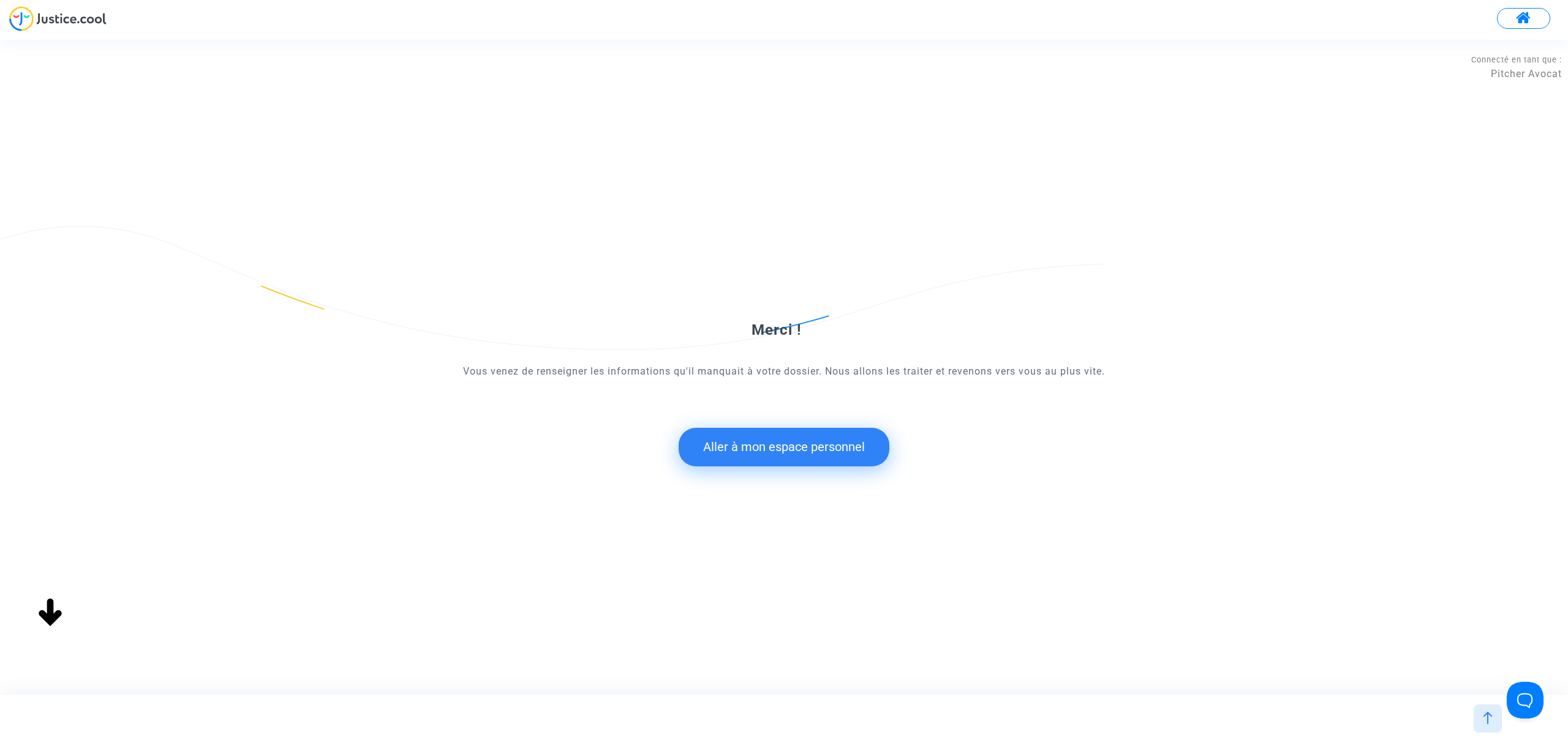
click at [730, 446] on button "Aller à mon espace personnel" at bounding box center [784, 447] width 211 height 38
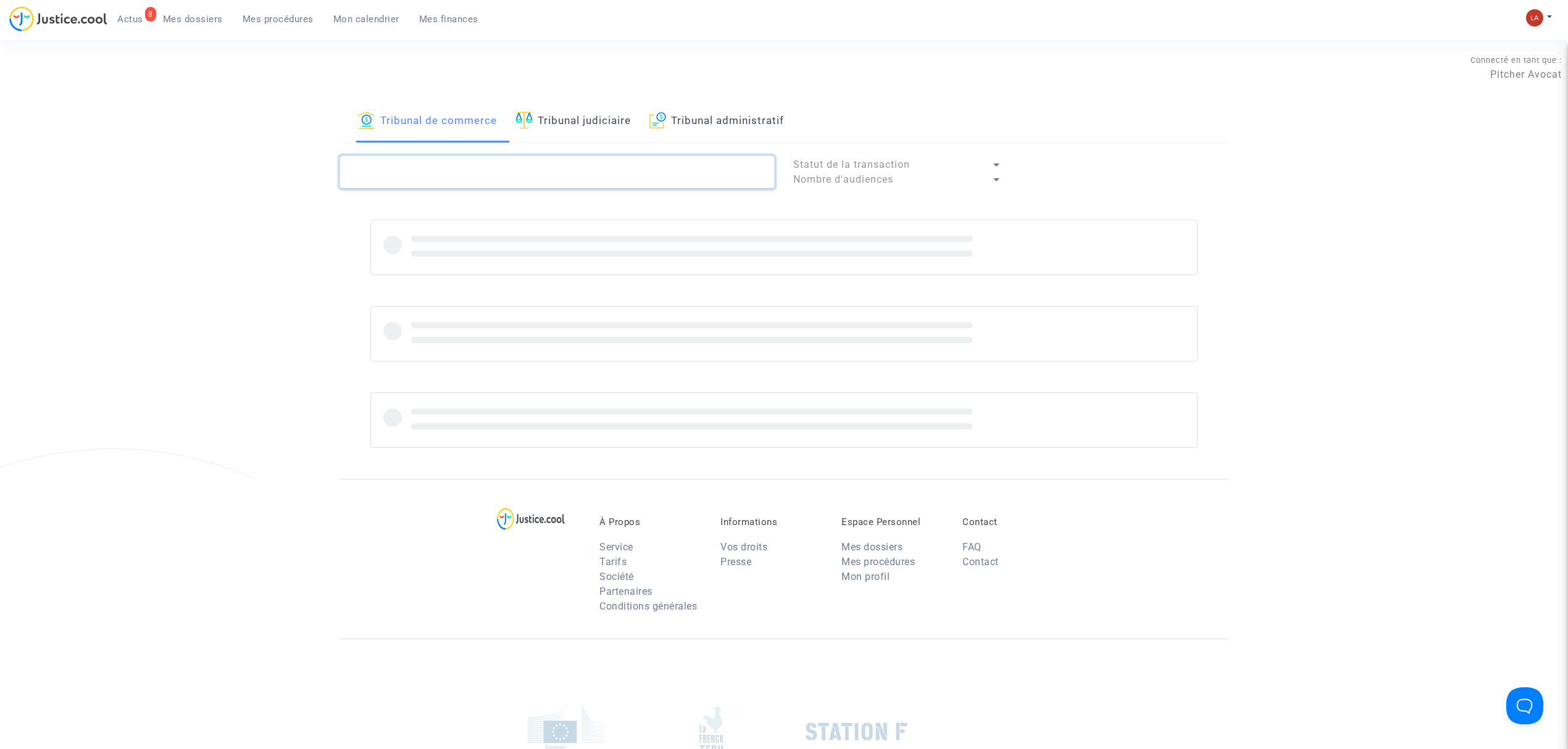
click at [439, 184] on textarea at bounding box center [557, 172] width 435 height 33
paste textarea "#ENVOYERPROJET #AIRREFUND"
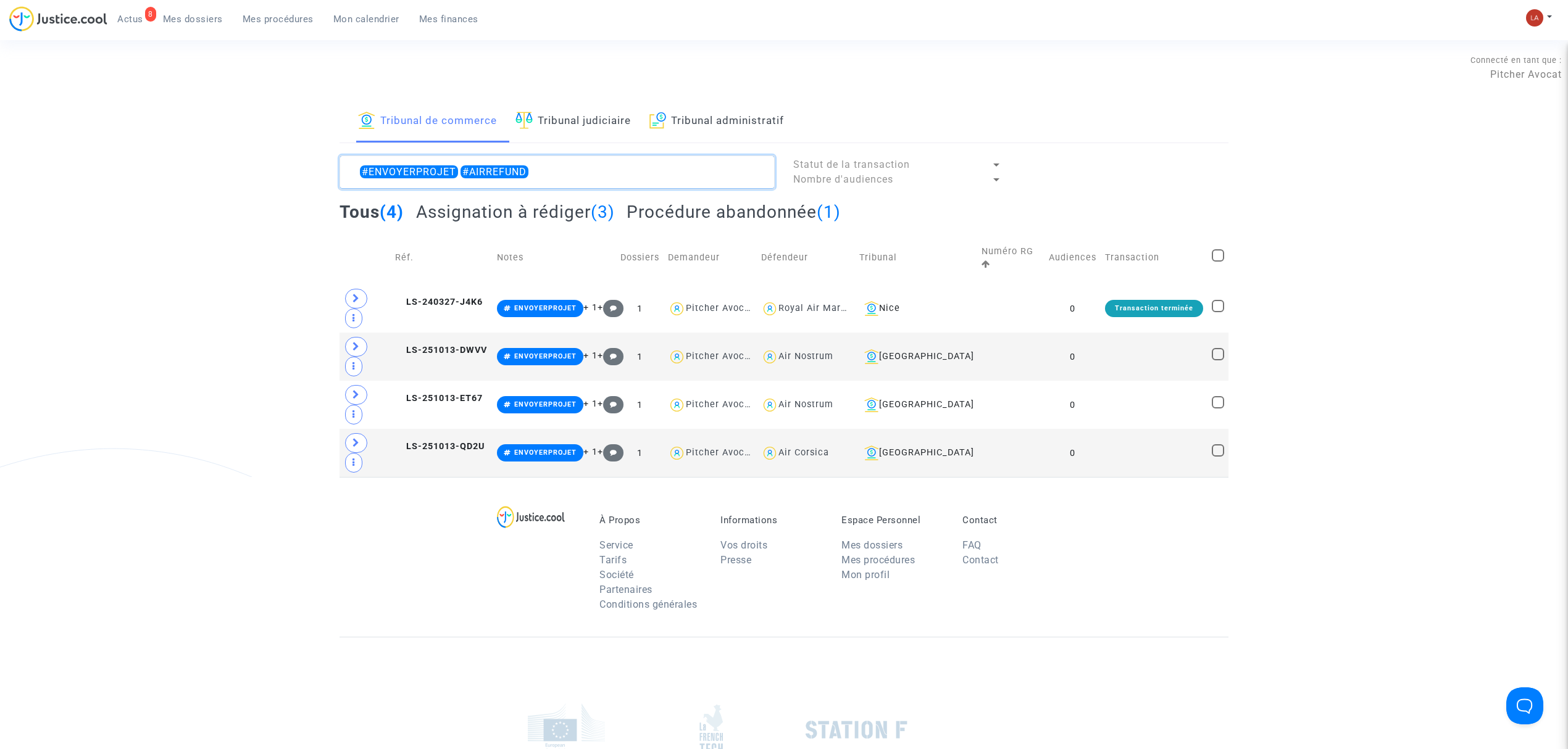
type textarea "#ENVOYERPROJET #AIRREFUND"
click at [506, 222] on h2 "Assignation à rédiger (3)" at bounding box center [516, 212] width 199 height 22
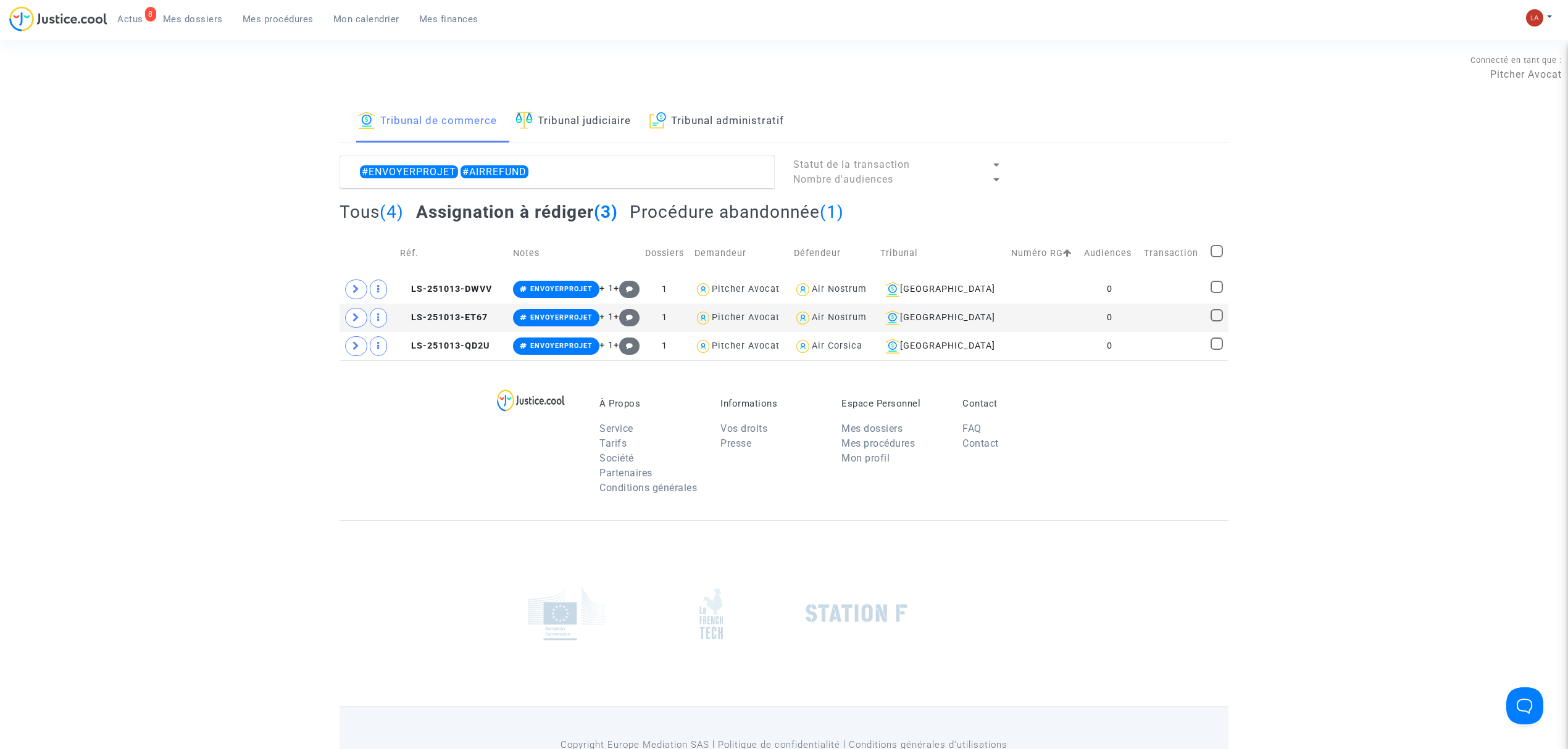
click at [1218, 247] on span at bounding box center [1217, 251] width 12 height 12
click at [1217, 257] on input "checkbox" at bounding box center [1217, 257] width 1 height 1
checkbox input "true"
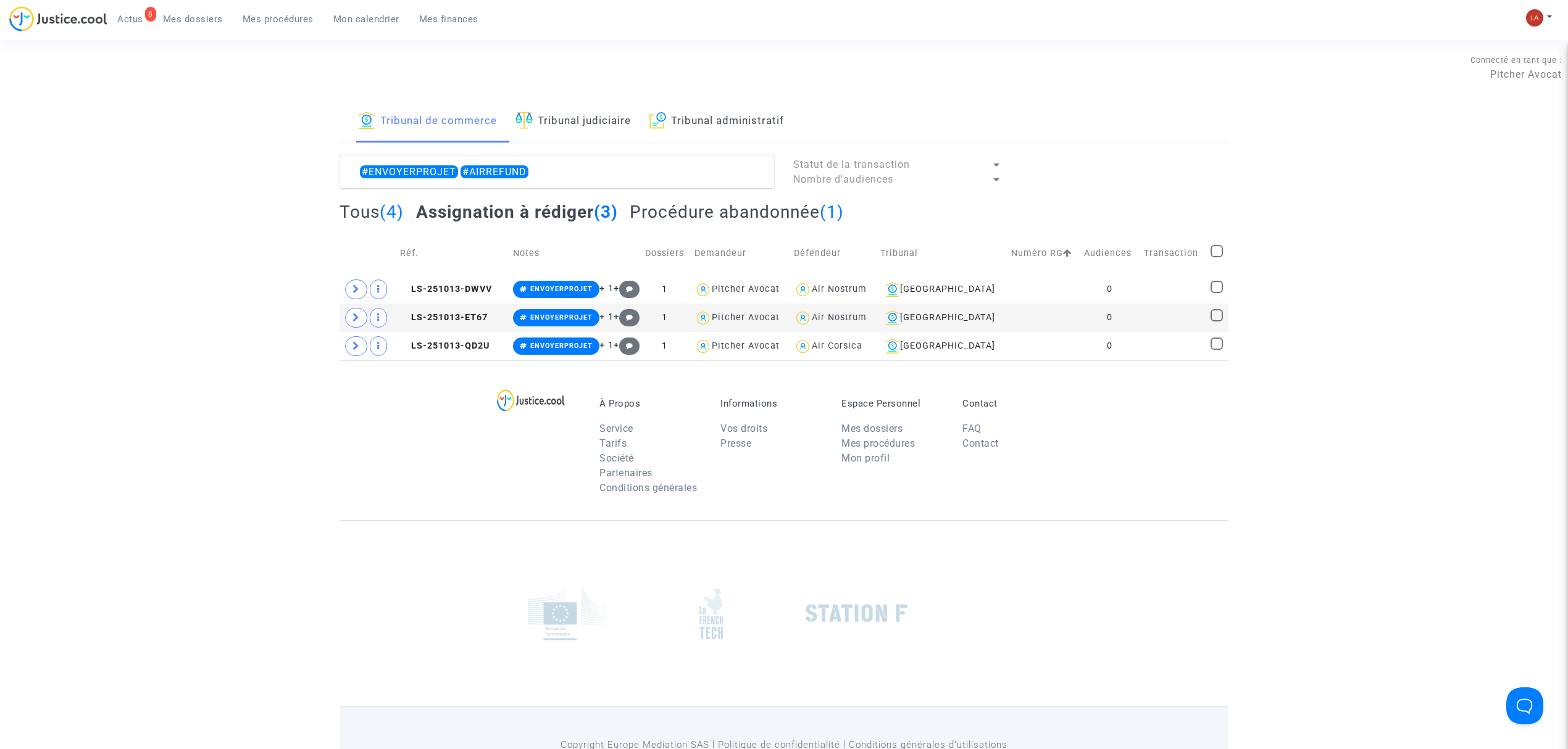
checkbox input "true"
click at [1199, 165] on span "Sélection (3)" at bounding box center [1181, 170] width 67 height 11
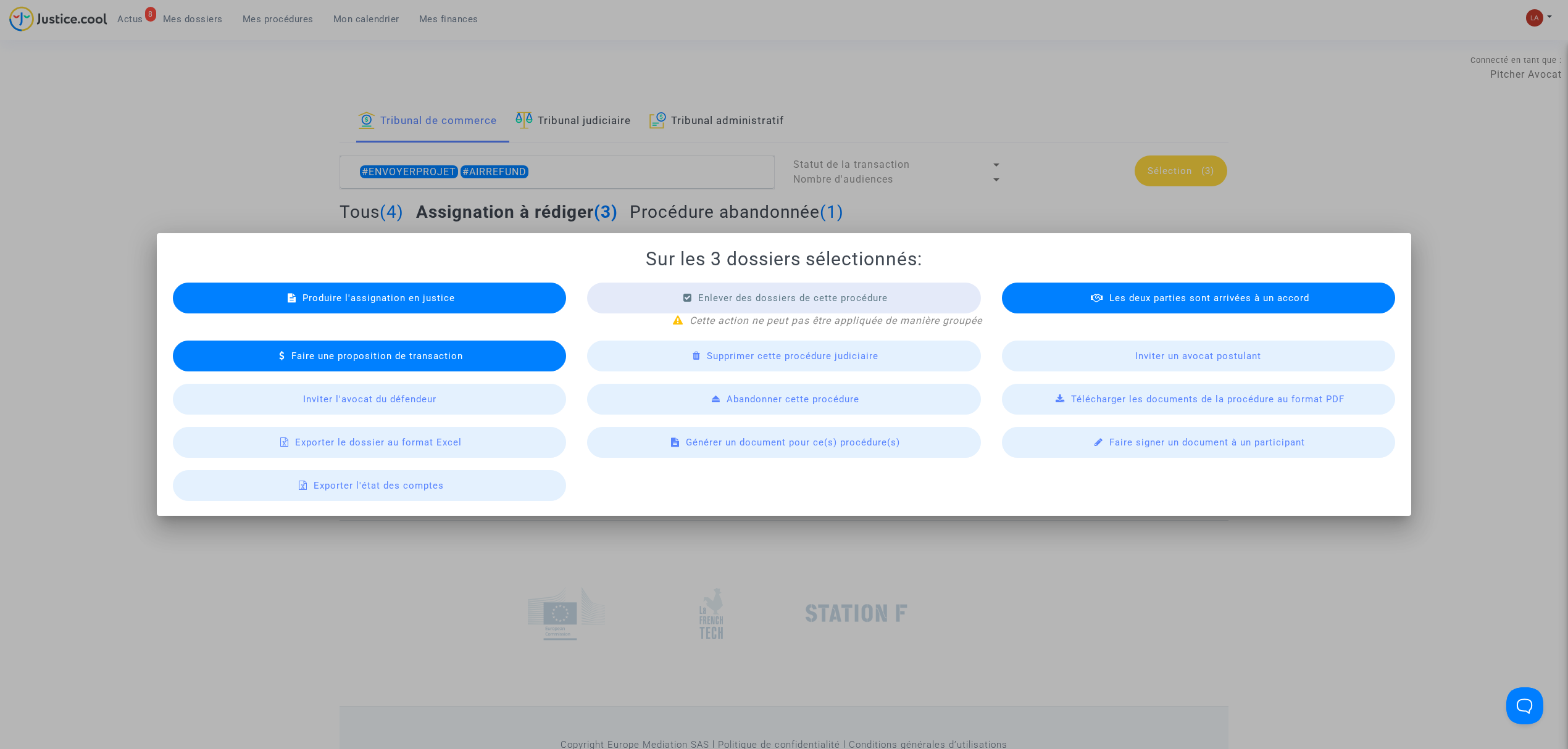
click at [705, 450] on div "Générer un document pour ce(s) procédure(s)" at bounding box center [784, 442] width 394 height 31
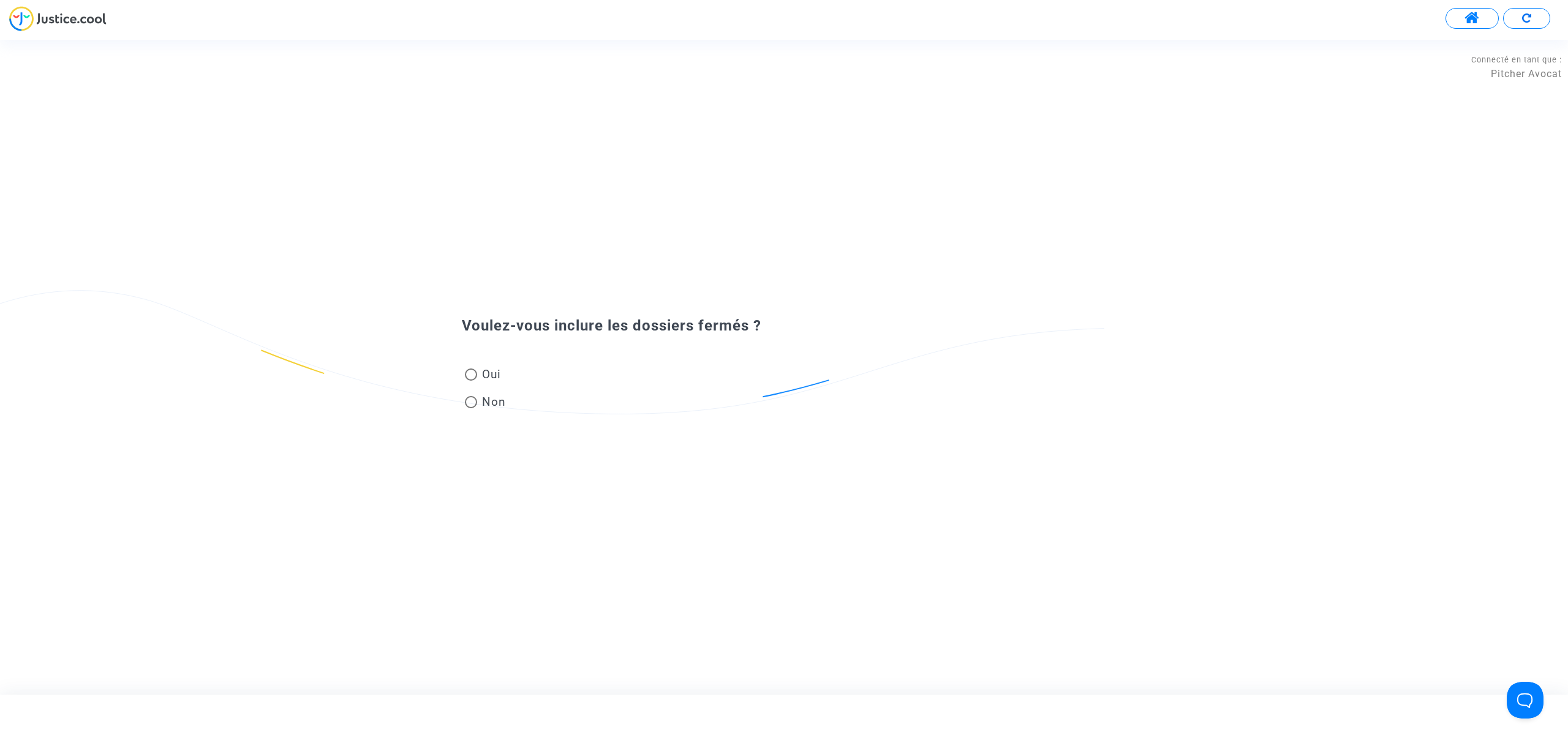
click at [478, 373] on span "Oui" at bounding box center [488, 374] width 24 height 17
click at [471, 381] on input "Oui" at bounding box center [471, 381] width 1 height 1
radio input "true"
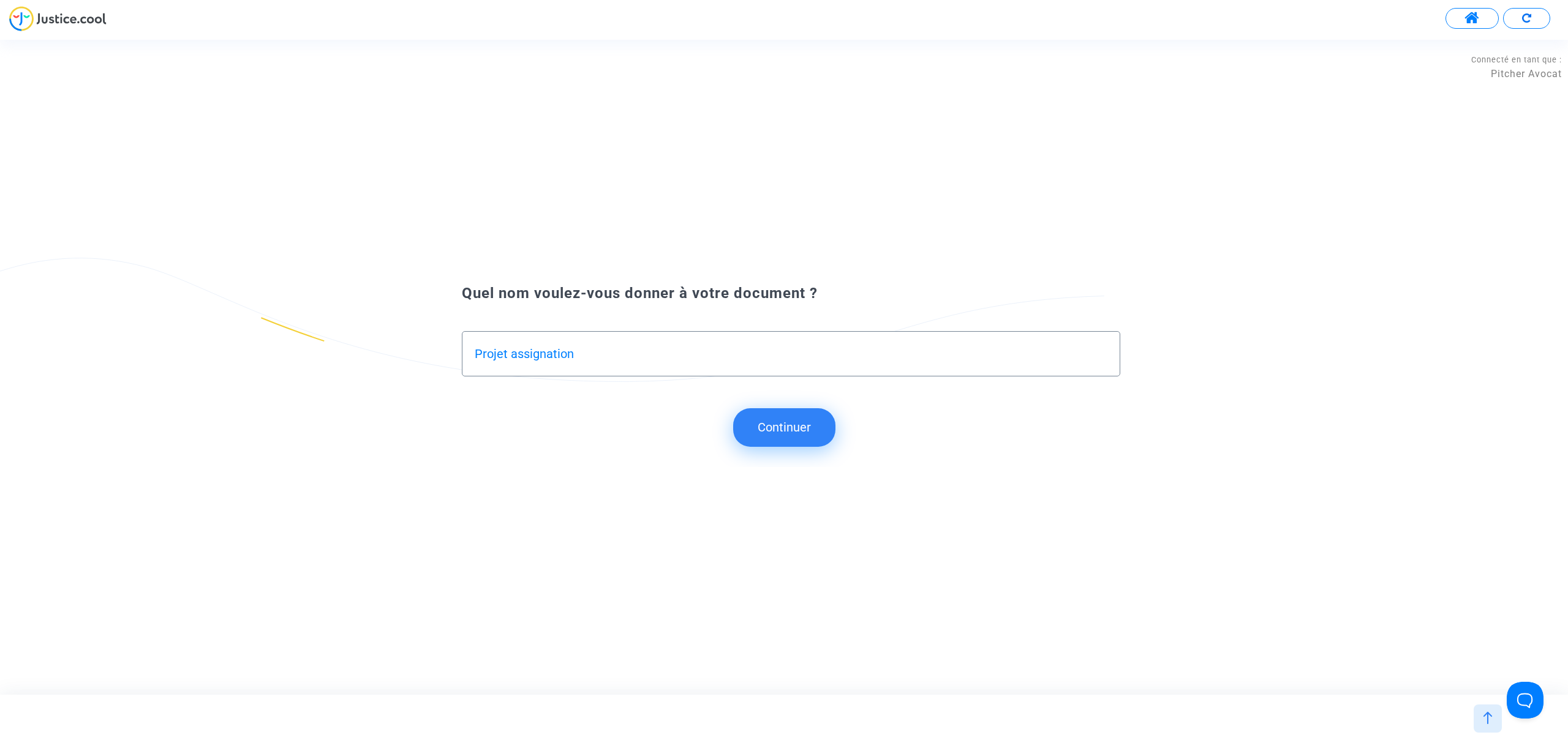
type input "Projet assignation"
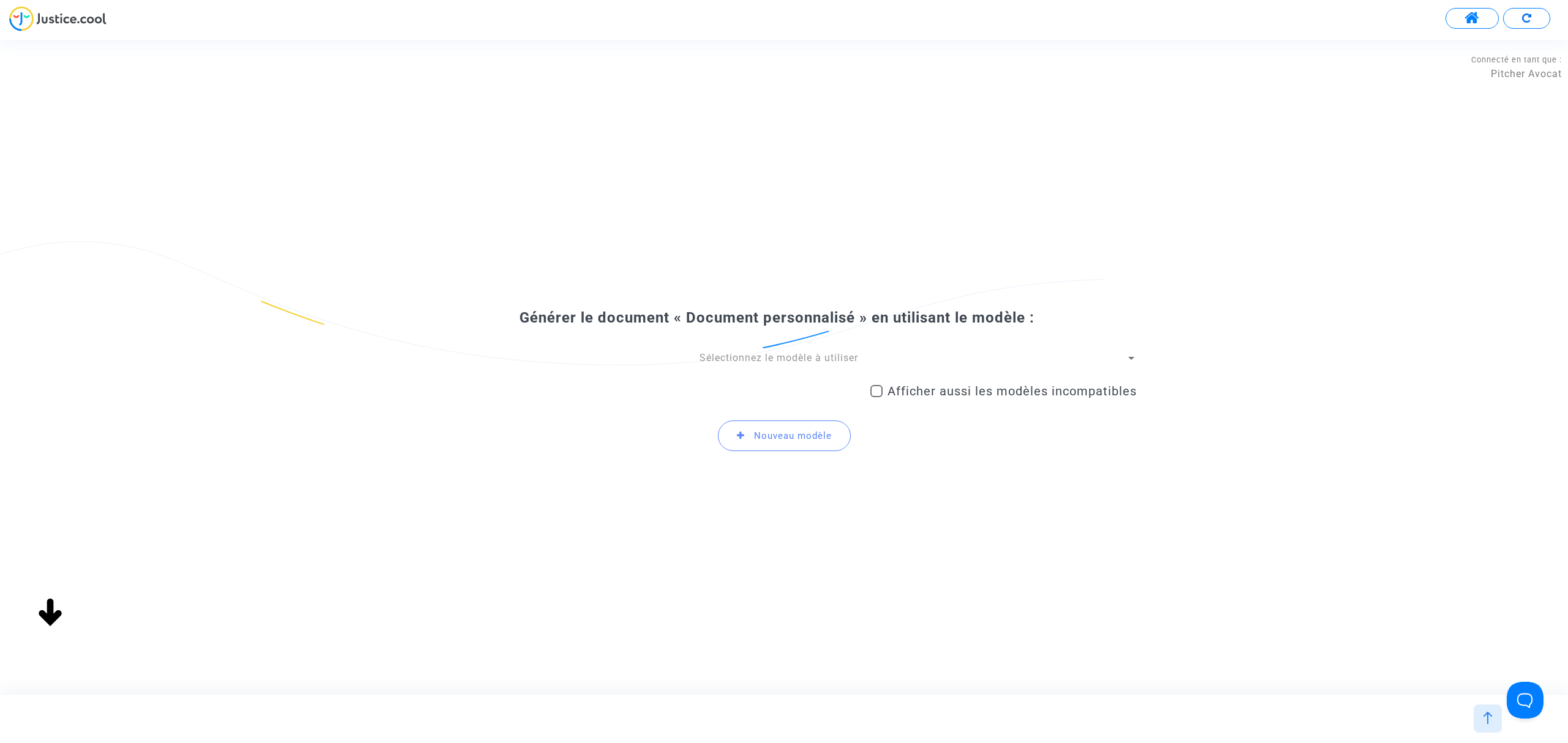
click at [743, 356] on span "Sélectionnez le modèle à utiliser" at bounding box center [779, 357] width 159 height 11
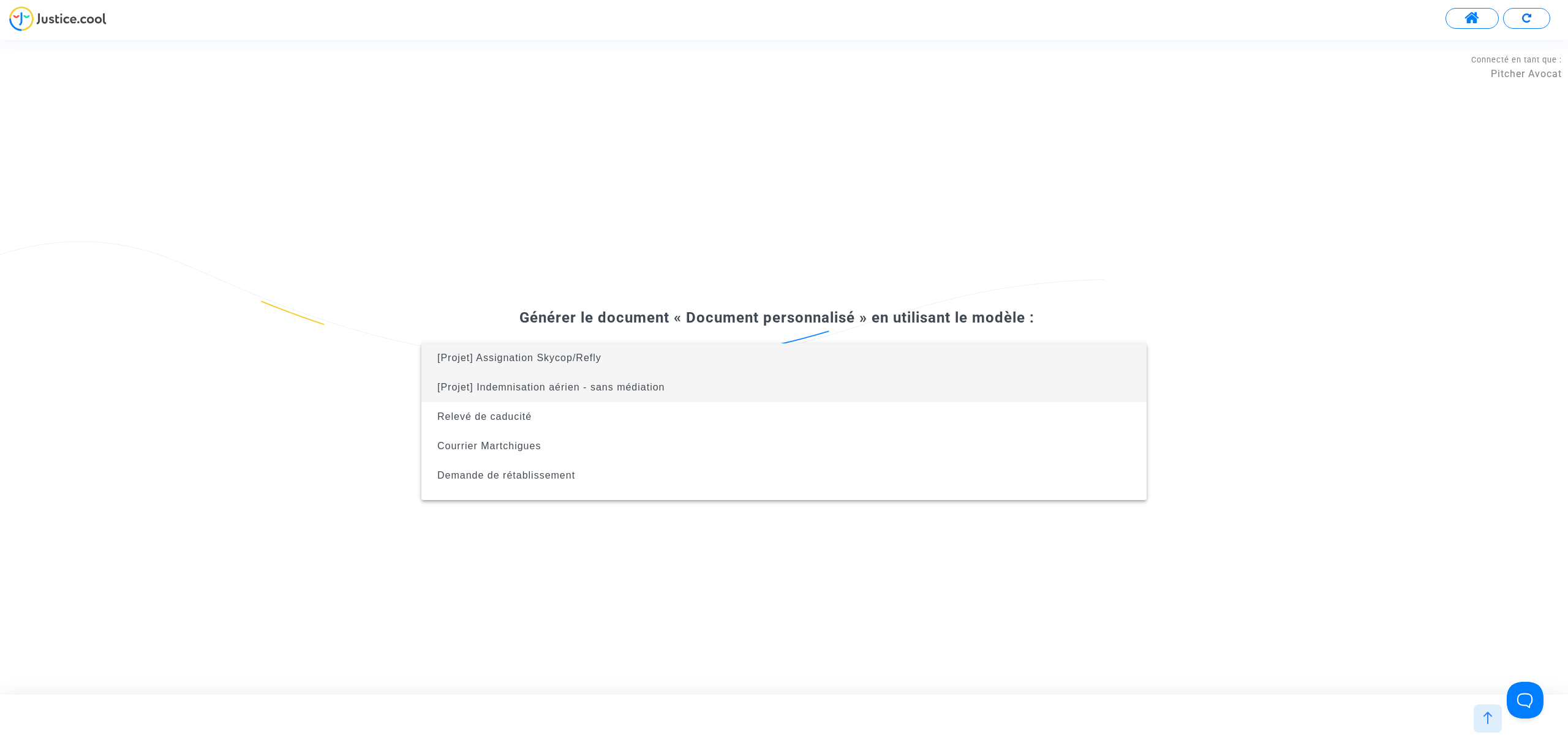
click at [655, 384] on span "[Projet] Indemnisation aérien - sans médiation" at bounding box center [551, 388] width 227 height 10
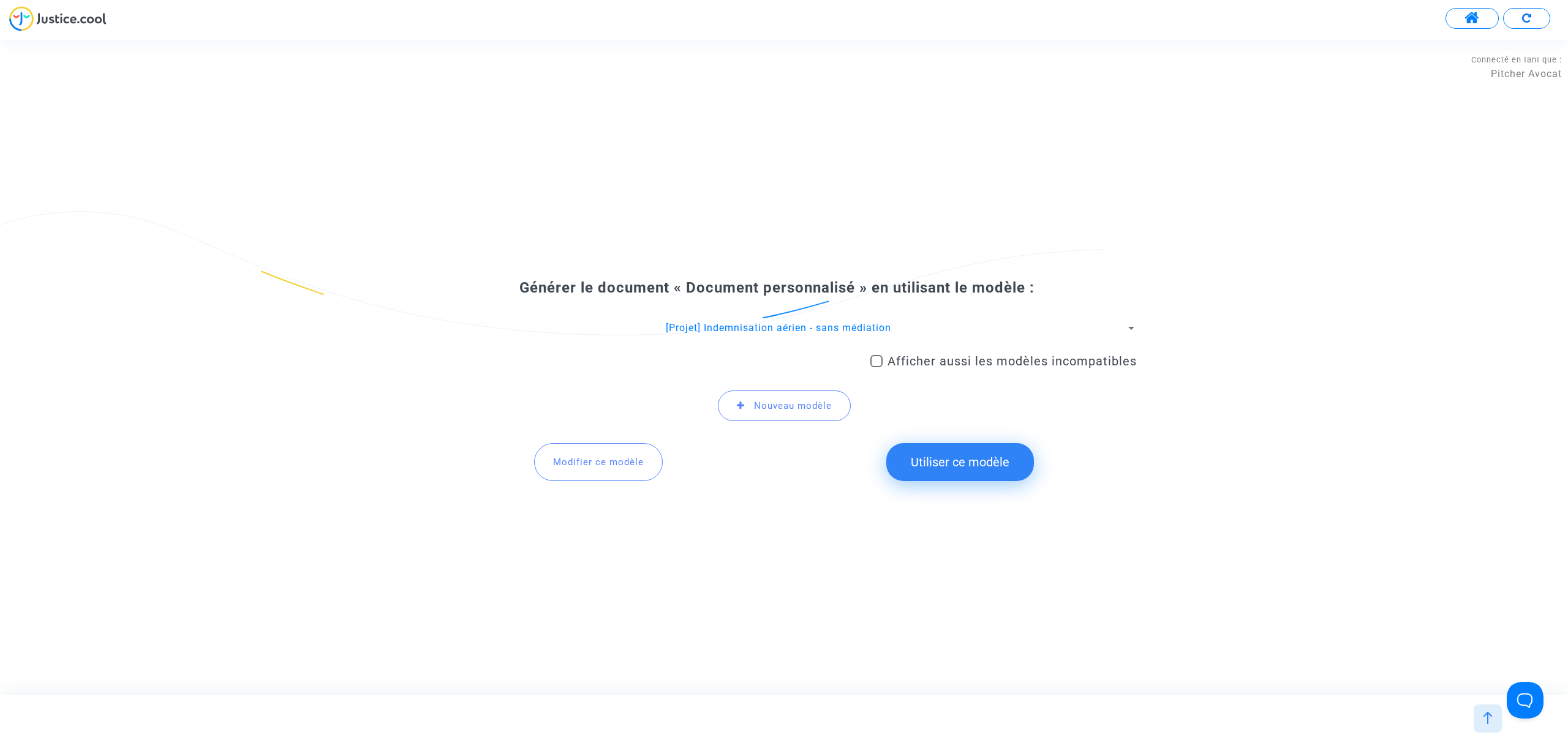
click at [921, 442] on div "Modifier ce modèle Utiliser ce modèle" at bounding box center [784, 462] width 724 height 60
click at [954, 470] on button "Utiliser ce modèle" at bounding box center [960, 463] width 147 height 38
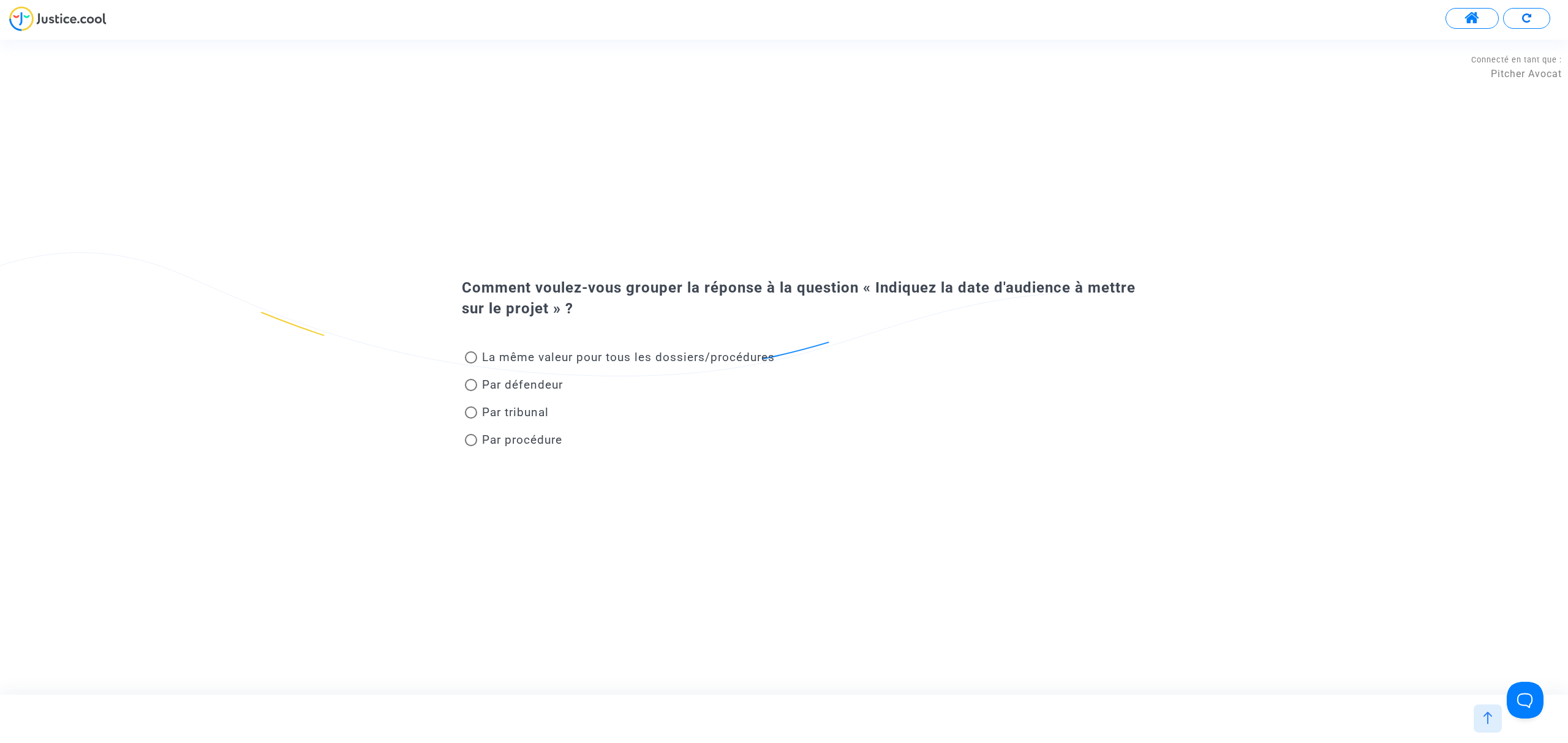
click at [523, 415] on span "Par tribunal" at bounding box center [515, 412] width 67 height 14
click at [471, 419] on input "Par tribunal" at bounding box center [471, 419] width 1 height 1
radio input "true"
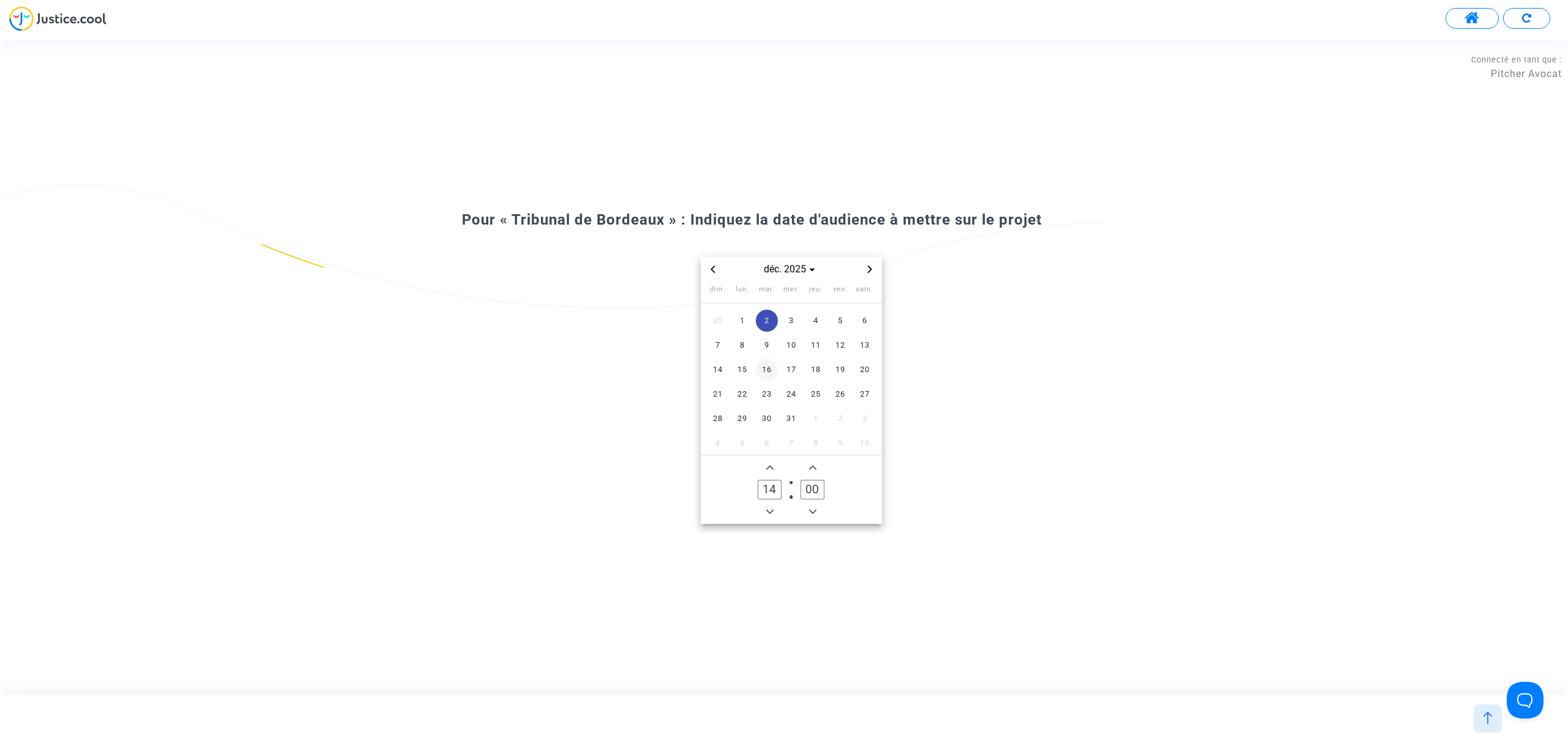
click at [764, 373] on span "16" at bounding box center [766, 369] width 22 height 22
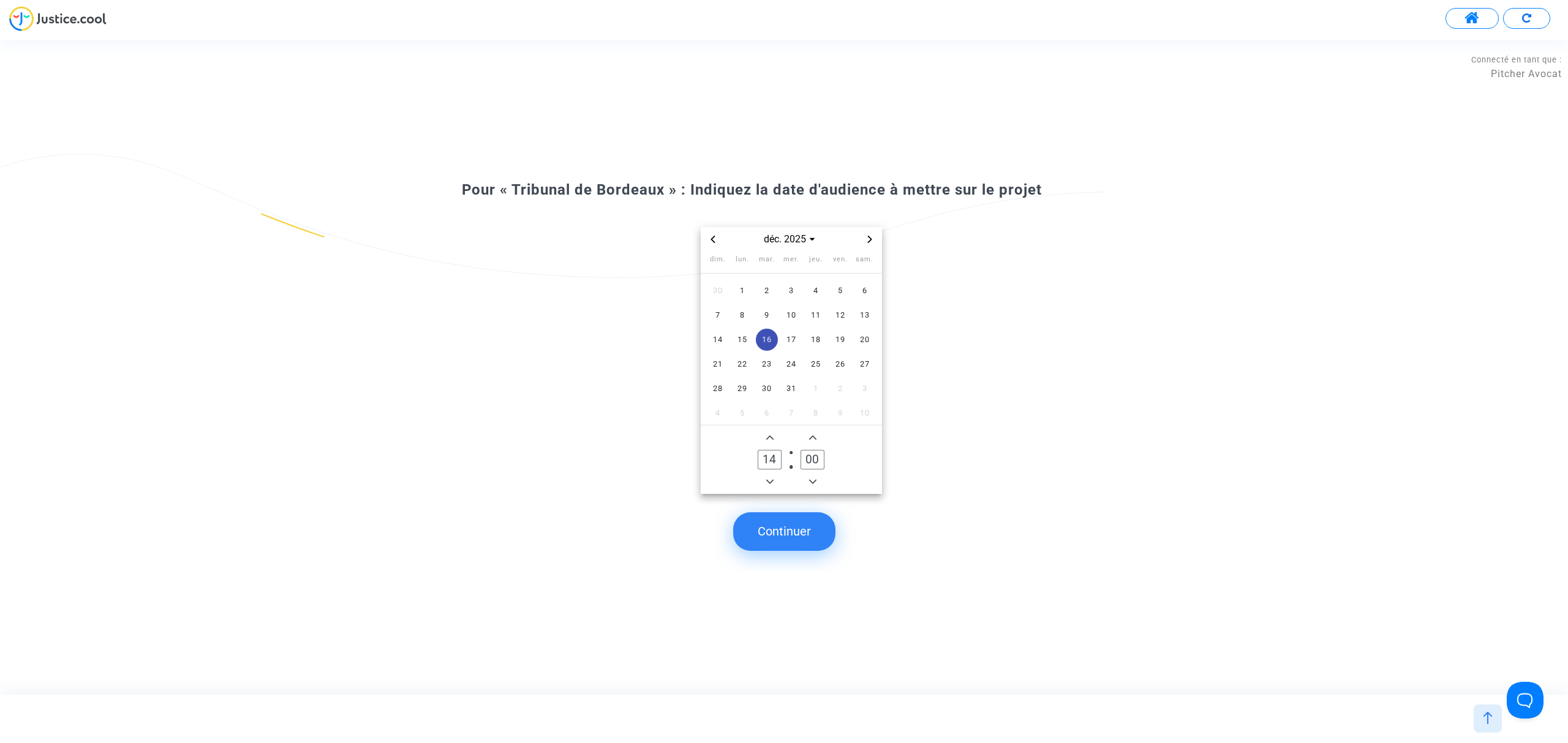
click at [782, 537] on button "Continuer" at bounding box center [784, 531] width 102 height 38
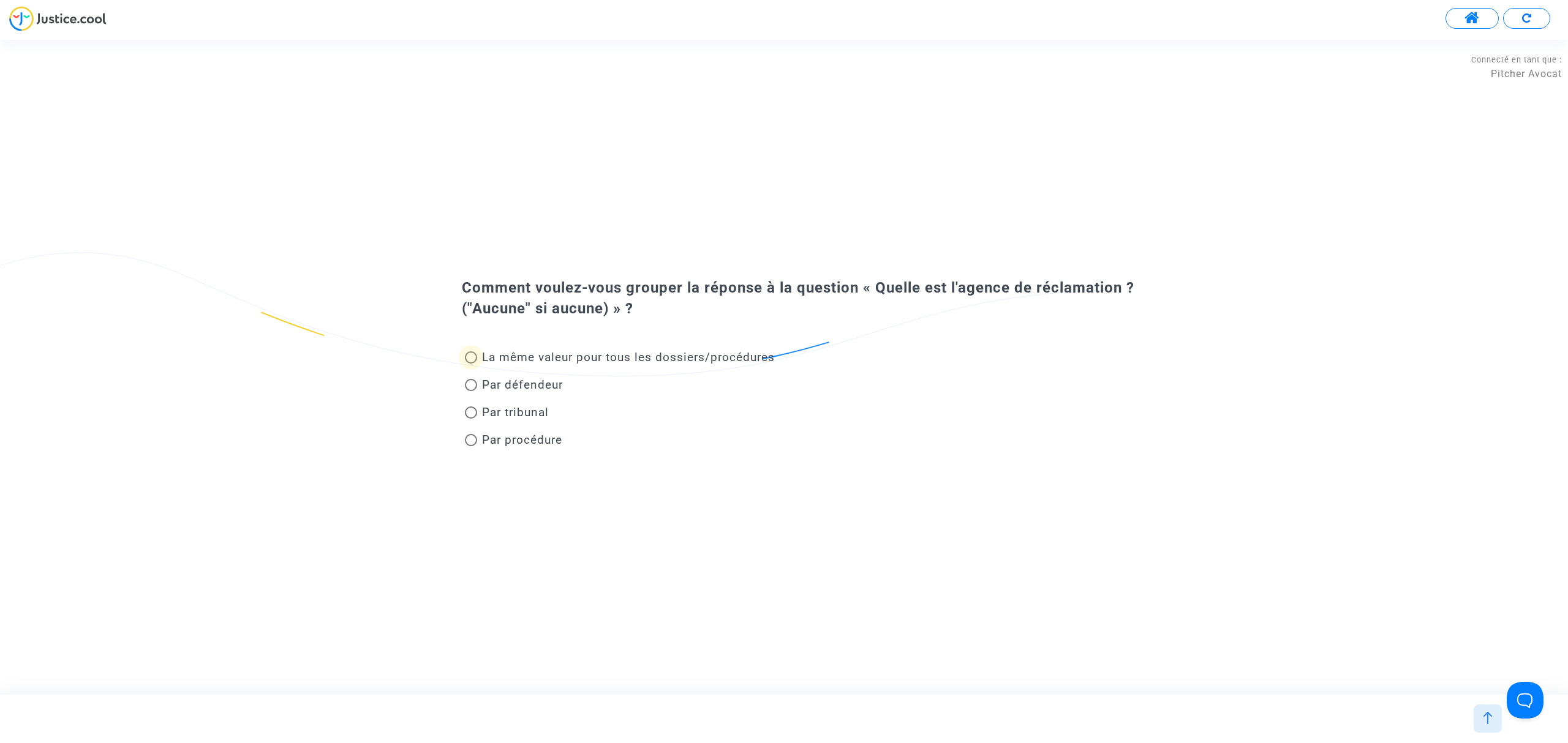
click at [603, 358] on span "La même valeur pour tous les dossiers/procédures" at bounding box center [628, 357] width 293 height 14
click at [471, 363] on input "La même valeur pour tous les dossiers/procédures" at bounding box center [471, 363] width 1 height 1
radio input "true"
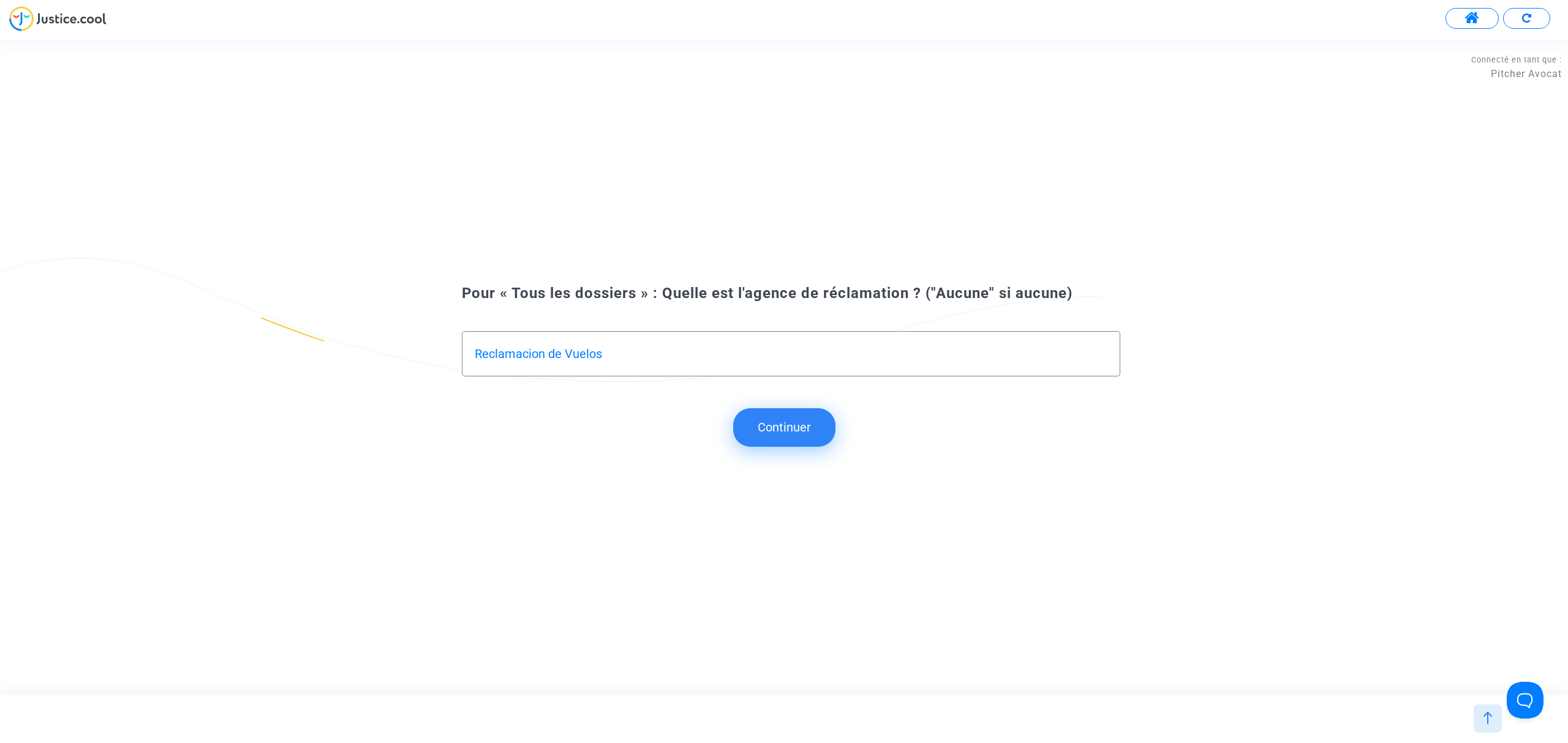
drag, startPoint x: 667, startPoint y: 362, endPoint x: 428, endPoint y: 331, distance: 241.0
click at [428, 331] on div "Pour « Tous les dossiers » : Quelle est l'agence de réclamation ? ("Aucune" si …" at bounding box center [784, 336] width 1568 height 121
click at [546, 351] on input "Reclamacion de Vuelos" at bounding box center [791, 355] width 633 height 14
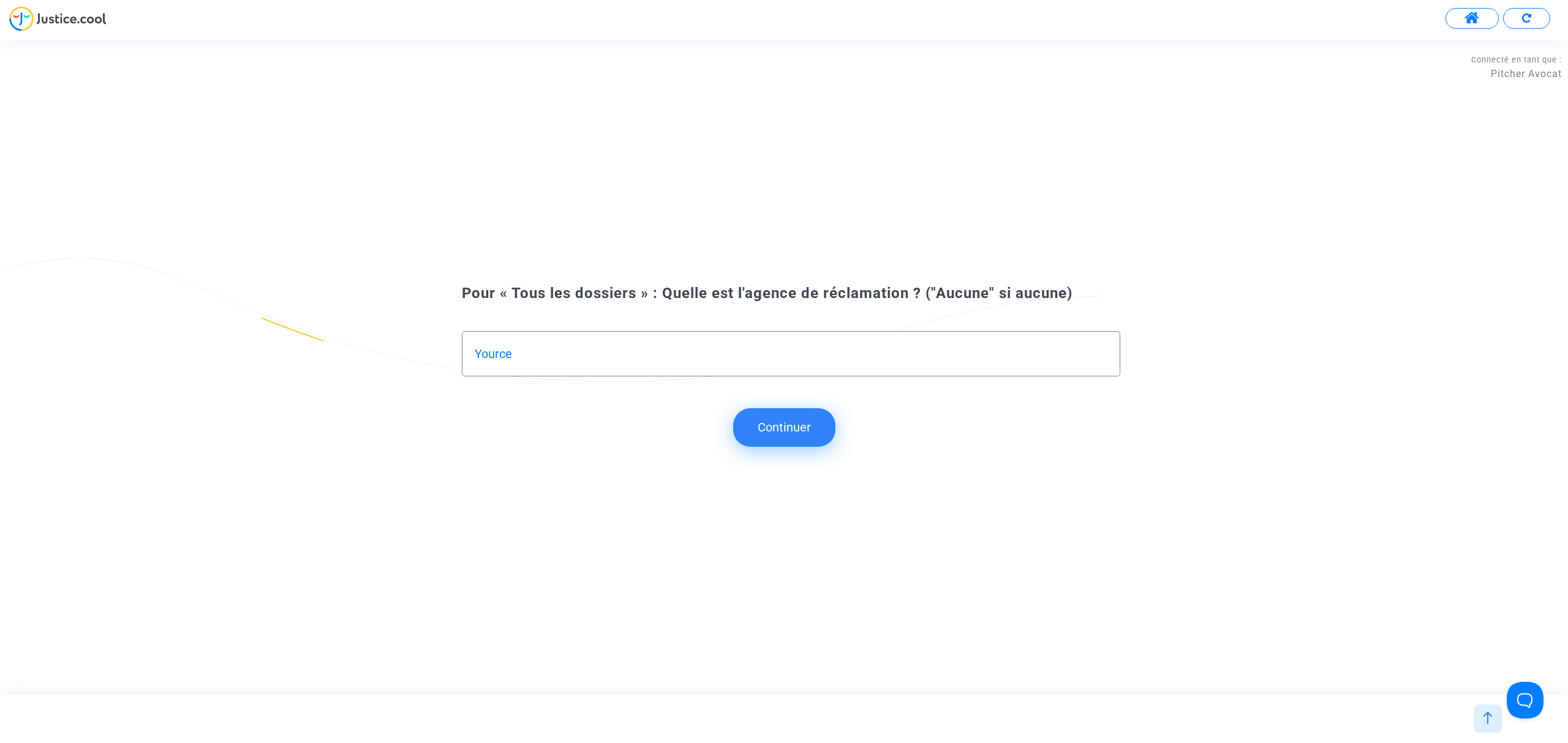
type input "Yource"
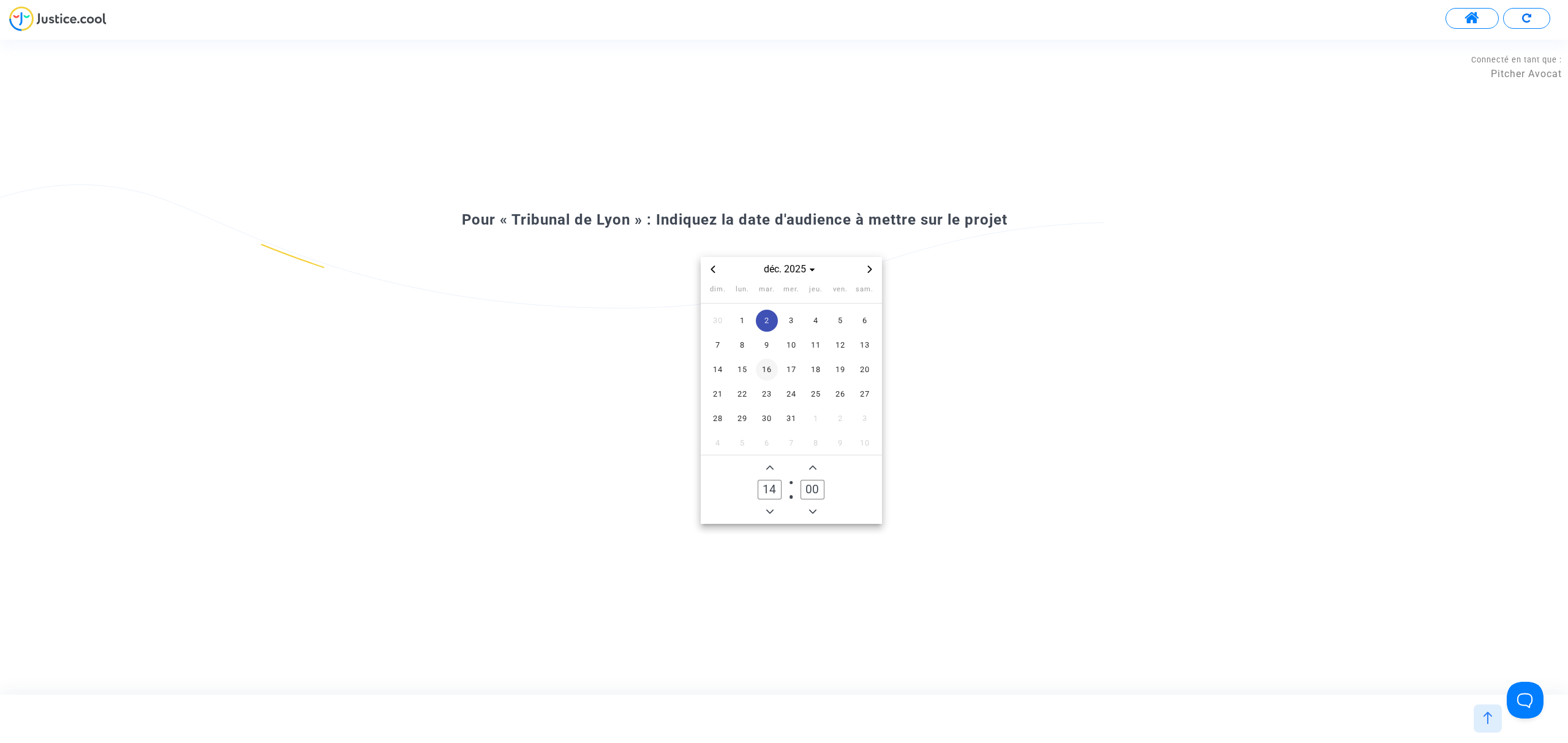
click at [765, 366] on span "16" at bounding box center [766, 369] width 22 height 22
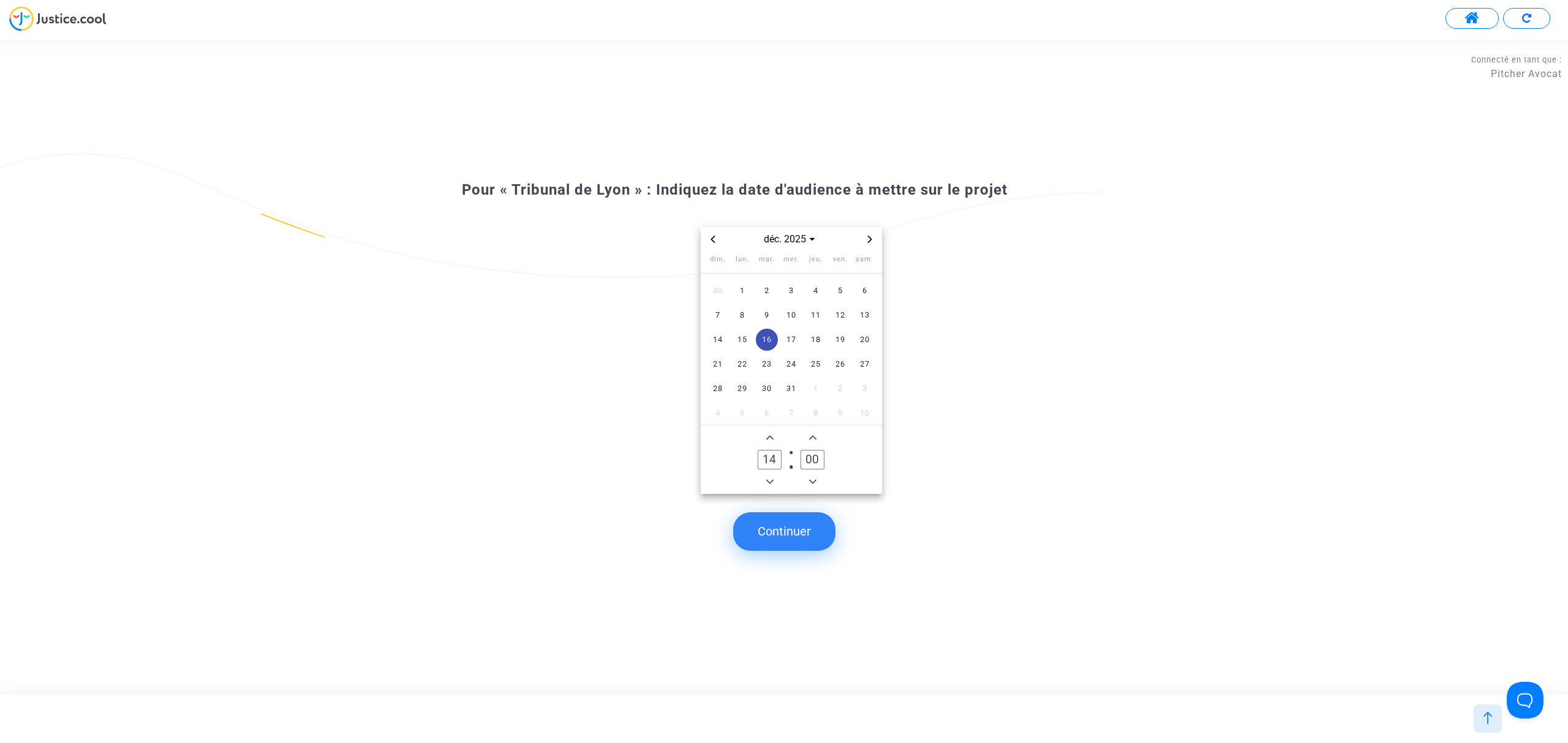
click at [811, 517] on button "Continuer" at bounding box center [784, 531] width 102 height 38
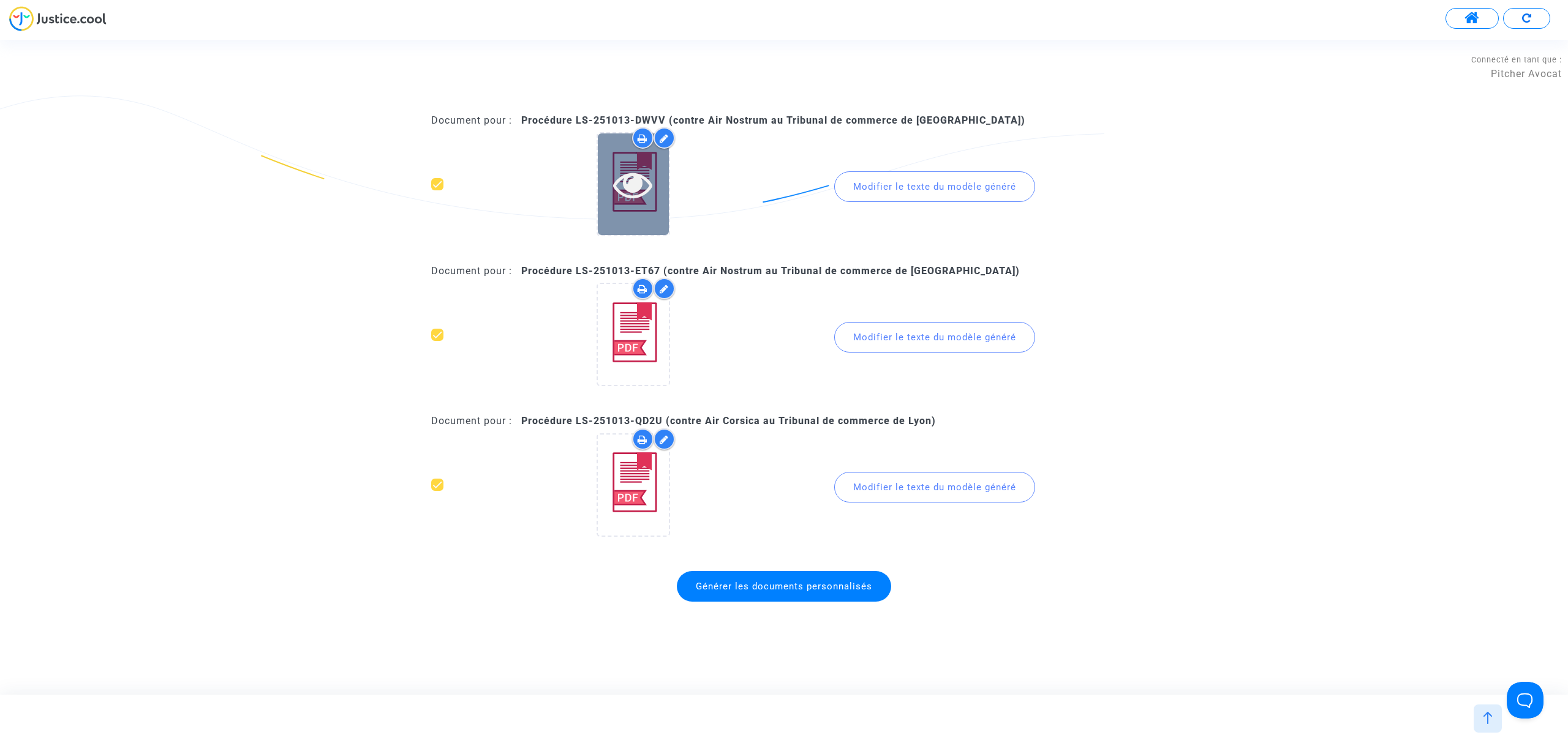
click at [645, 193] on icon at bounding box center [634, 184] width 40 height 39
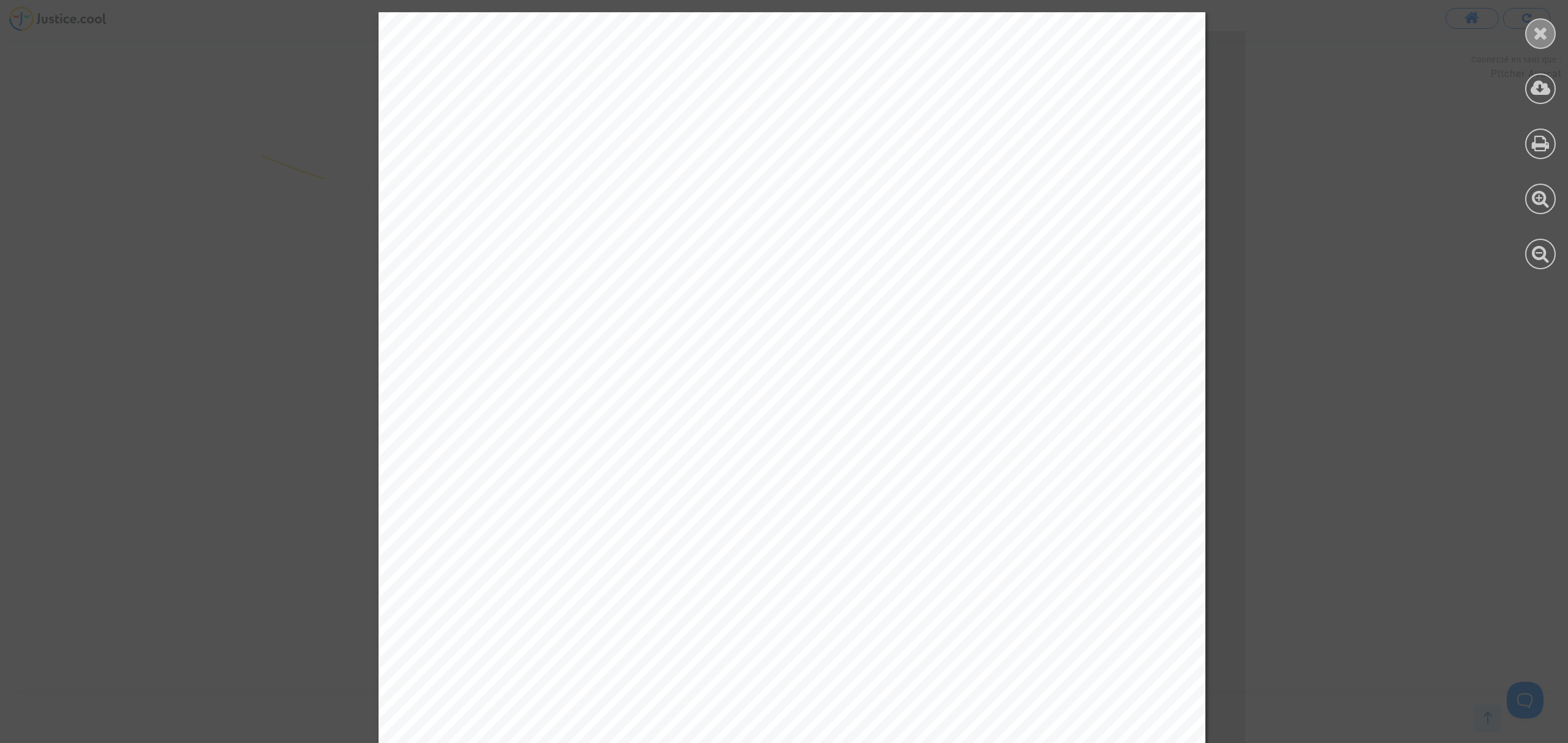
click at [1545, 34] on icon at bounding box center [1541, 32] width 16 height 18
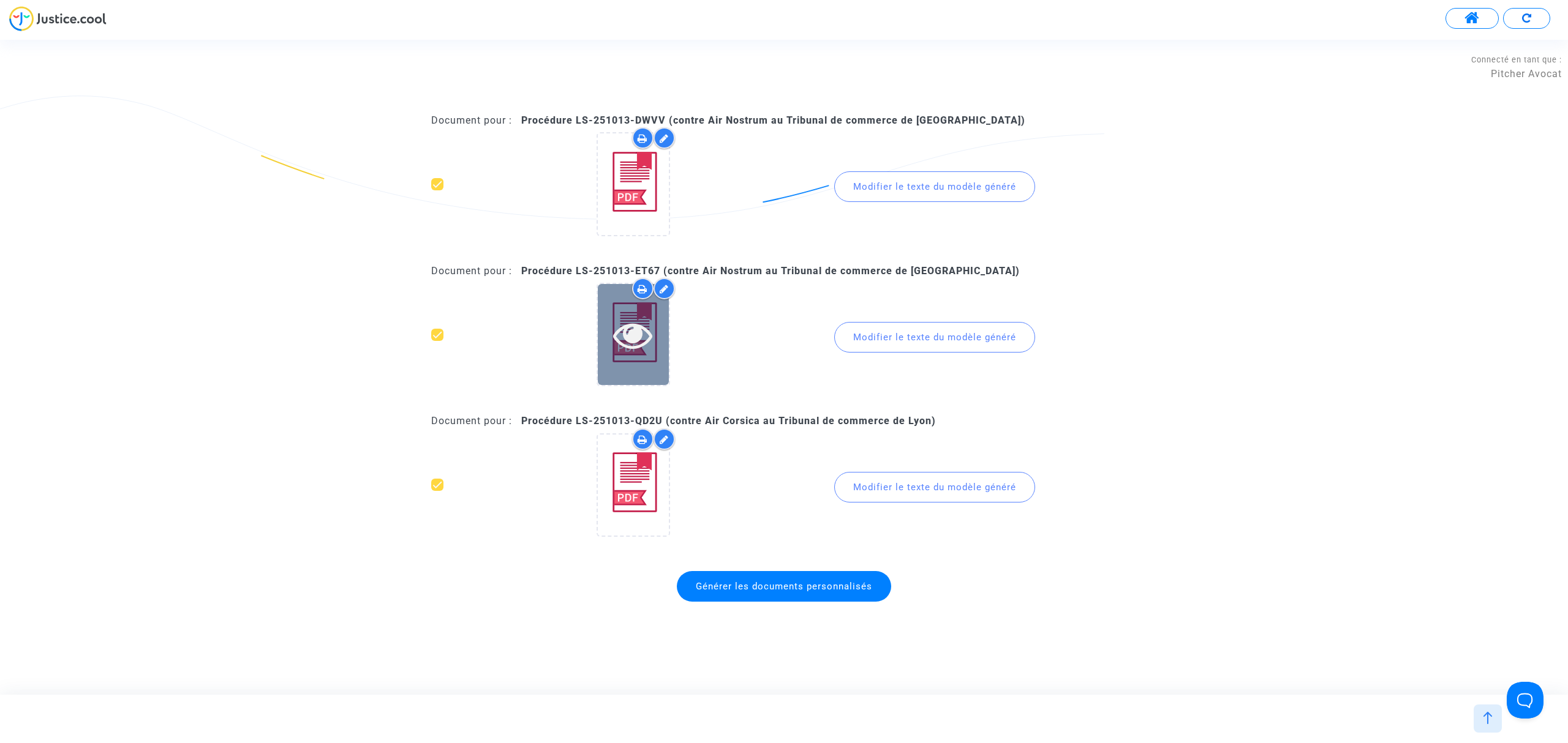
click at [608, 341] on div at bounding box center [634, 334] width 71 height 39
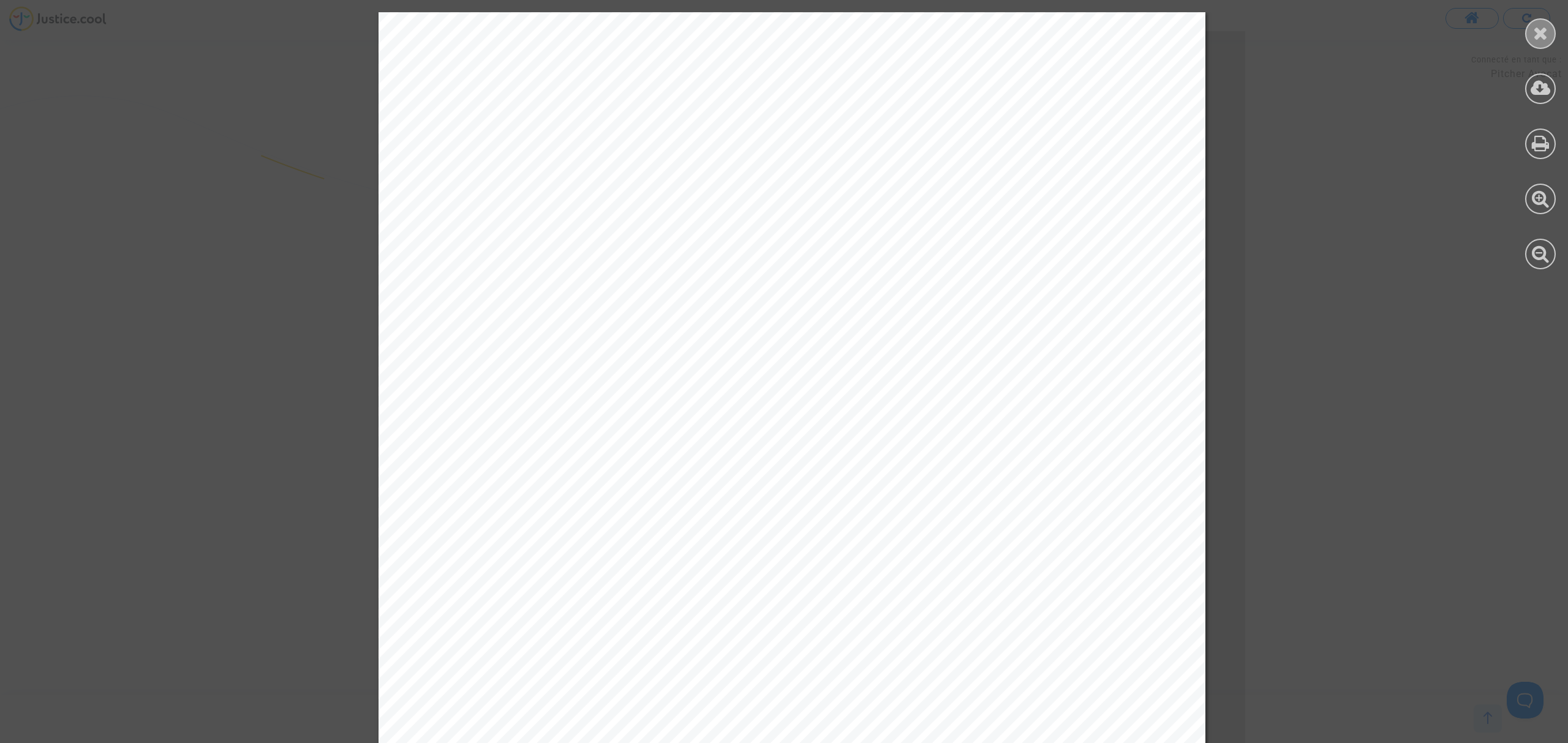
click at [1525, 34] on div at bounding box center [1540, 33] width 31 height 30
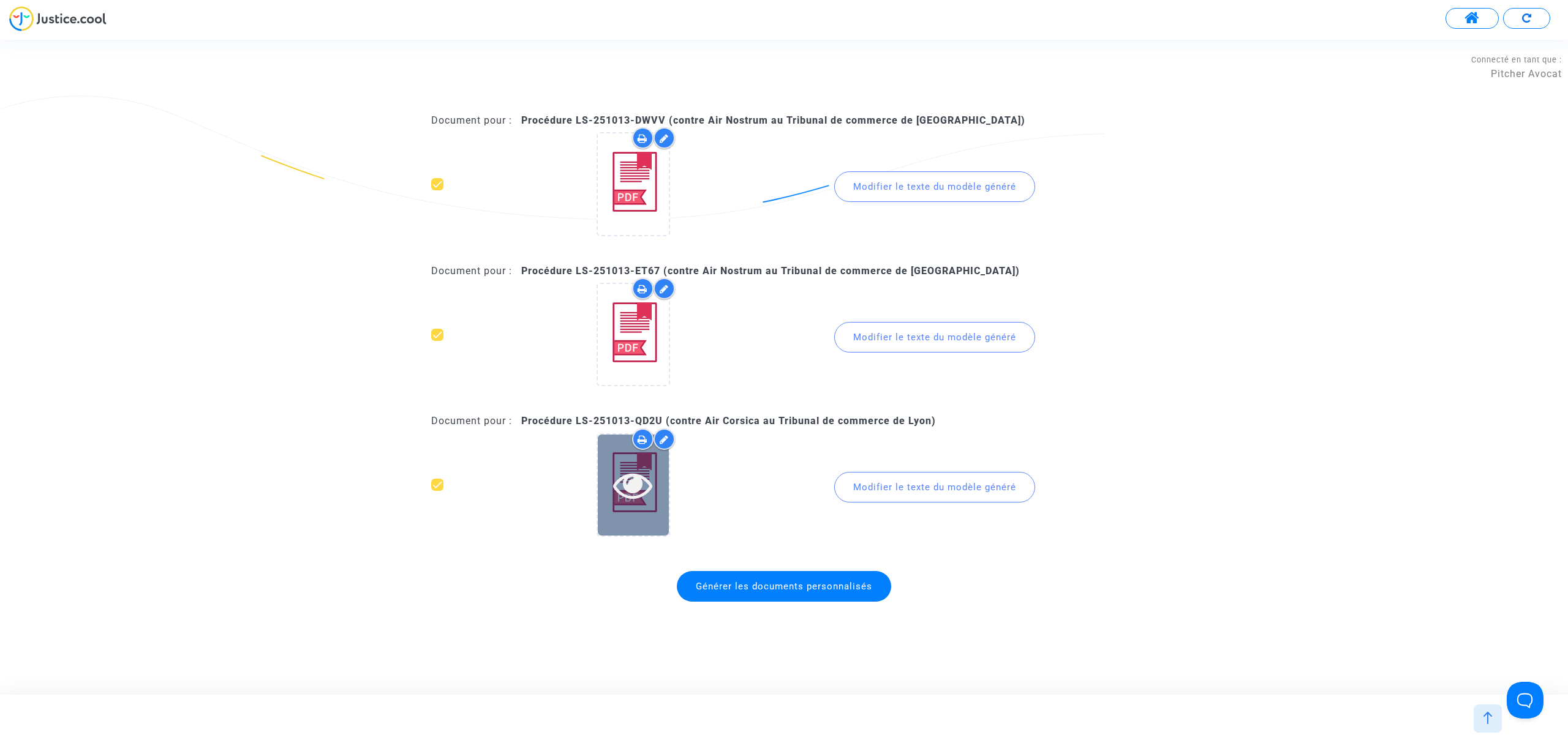
click at [619, 476] on icon at bounding box center [634, 484] width 40 height 39
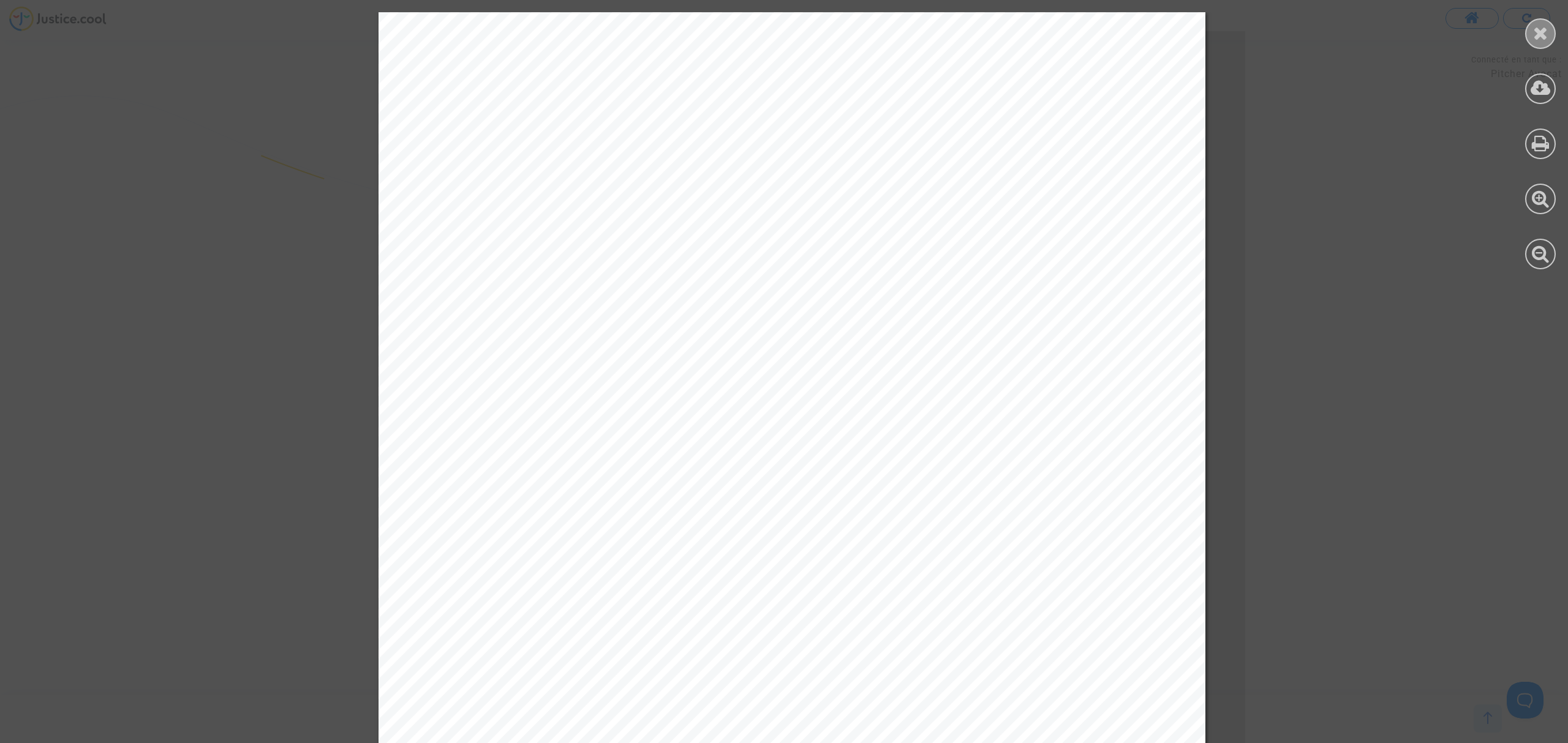
click at [1537, 22] on div at bounding box center [1540, 33] width 31 height 30
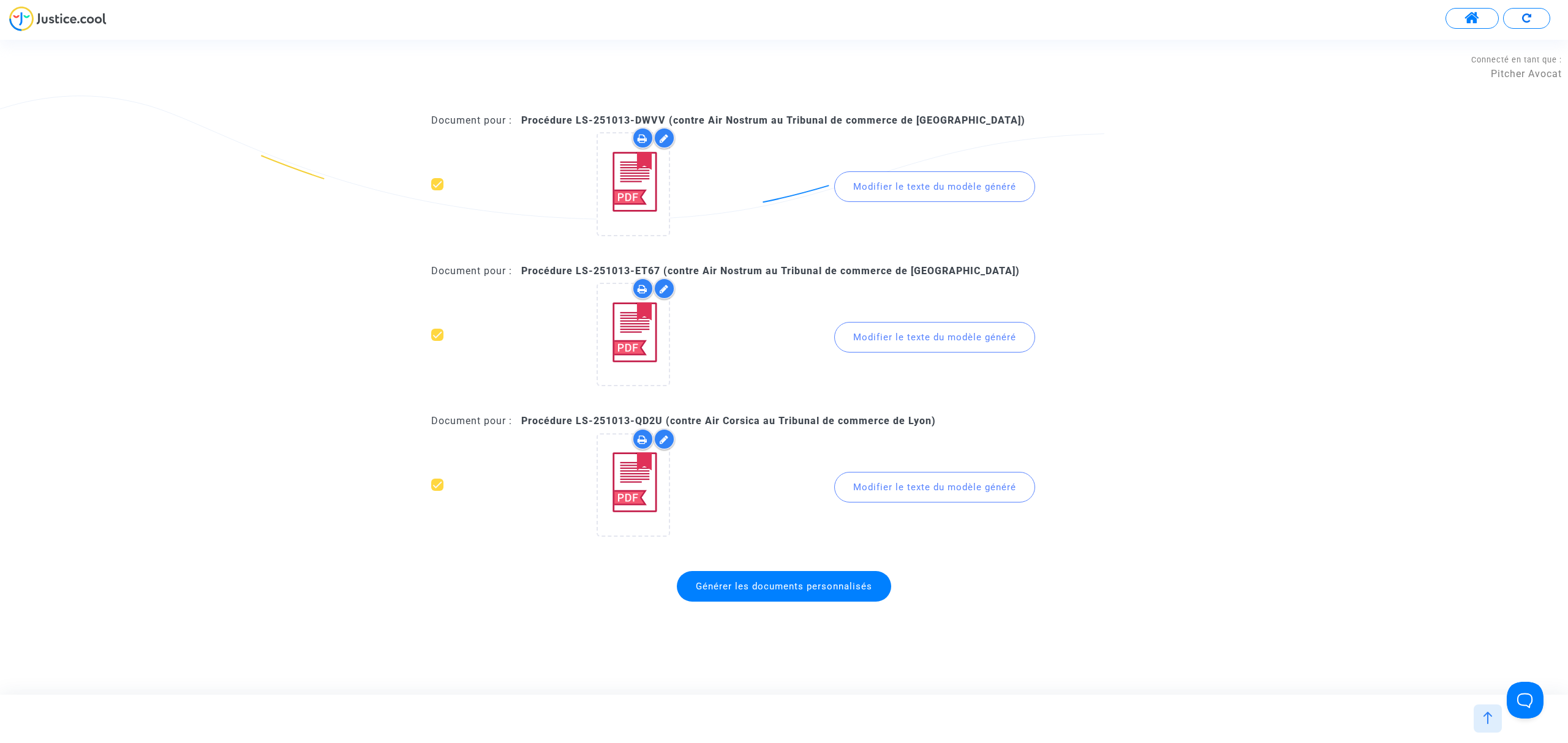
click at [770, 577] on span "Générer les documents personnalisés" at bounding box center [784, 586] width 214 height 30
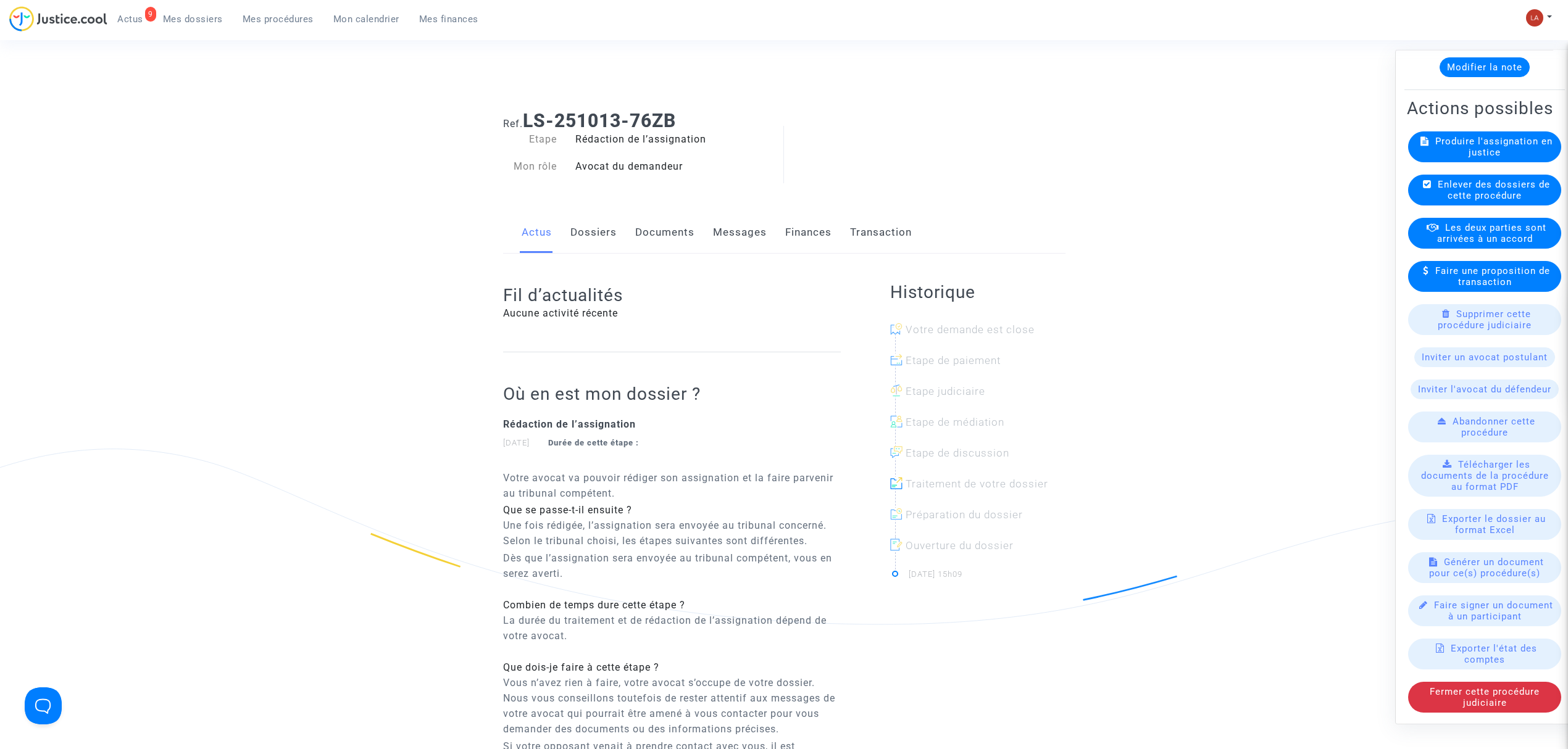
click at [1467, 557] on span "Générer un document pour ce(s) procédure(s)" at bounding box center [1486, 567] width 115 height 22
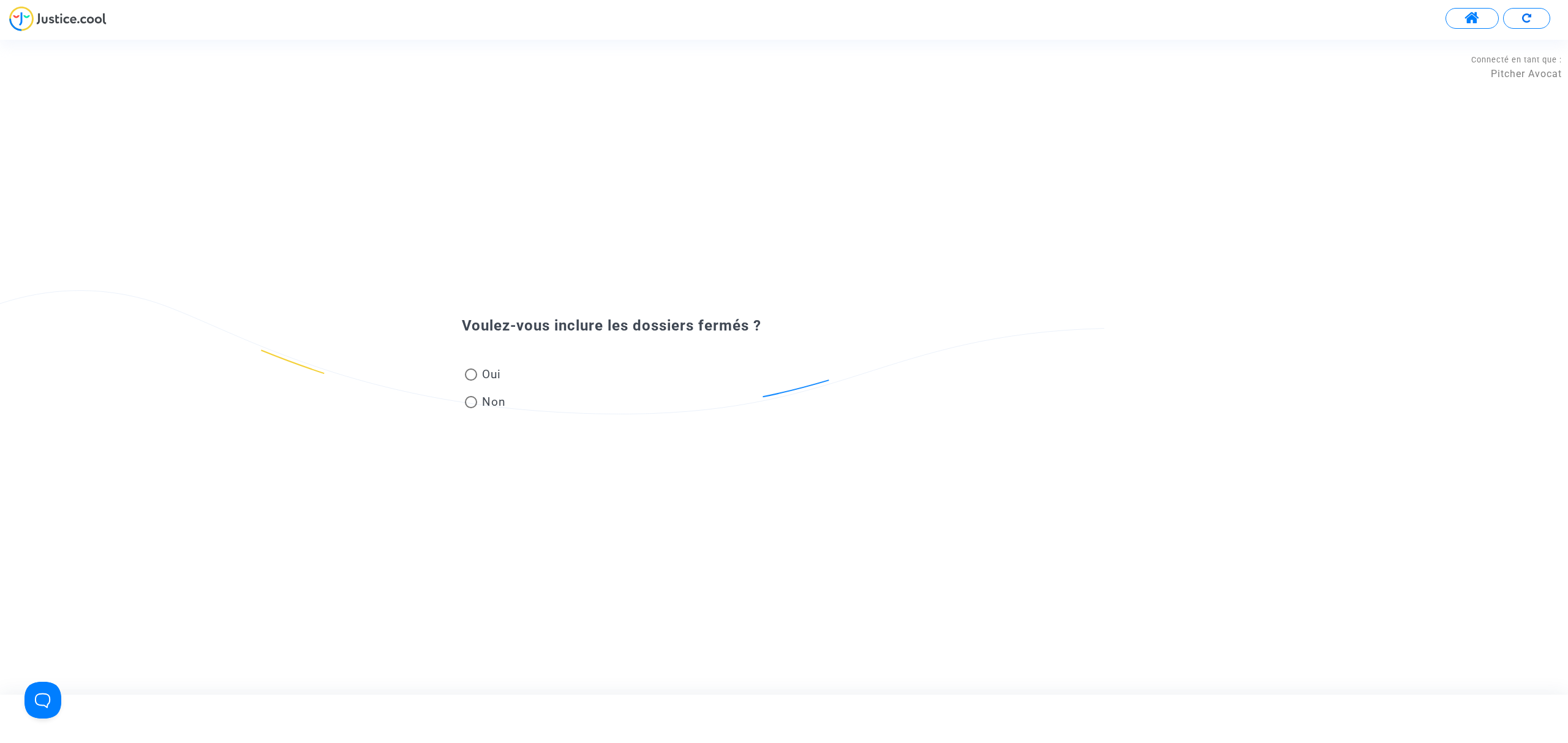
click at [486, 374] on span "Oui" at bounding box center [488, 374] width 24 height 17
click at [471, 381] on input "Oui" at bounding box center [471, 381] width 1 height 1
radio input "true"
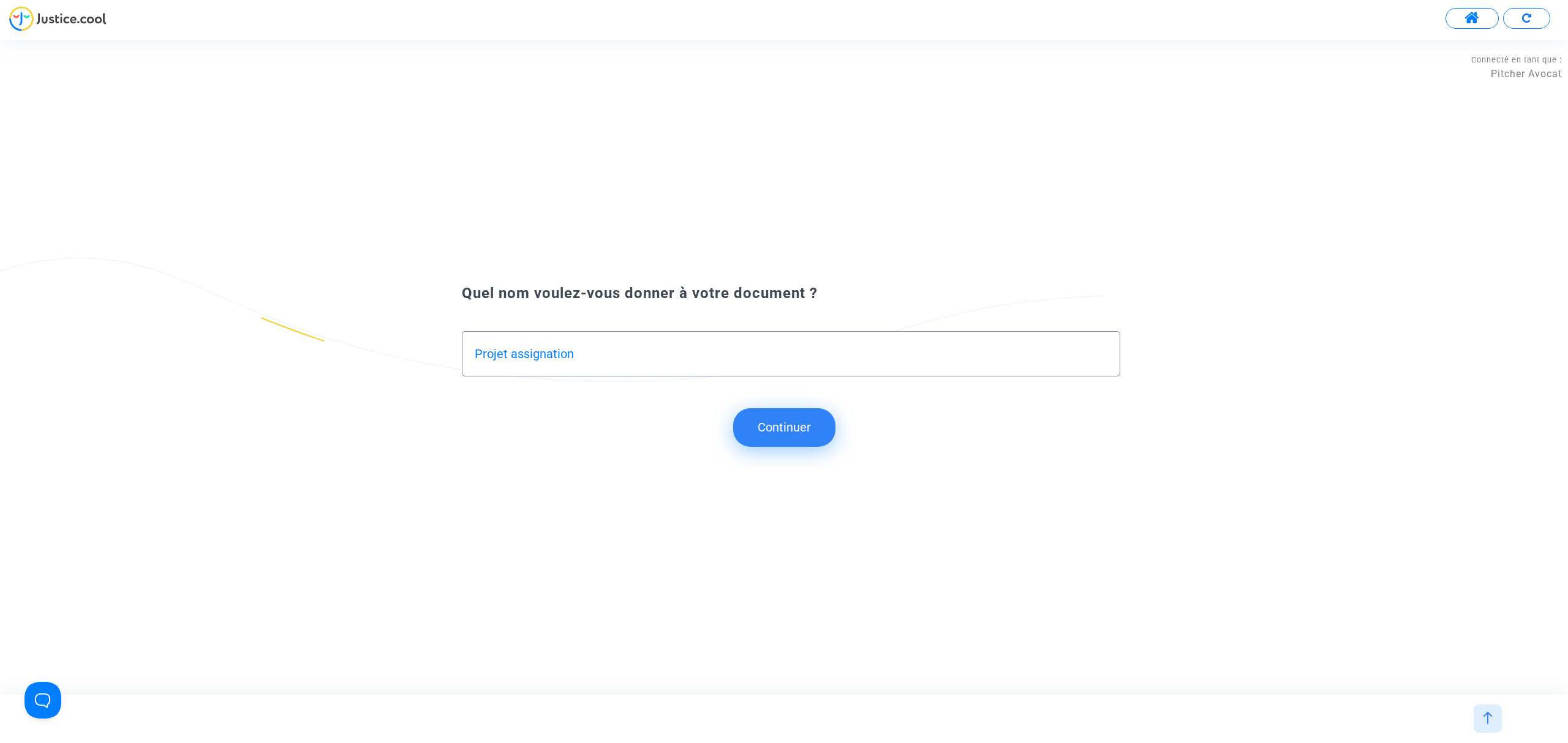
type input "Projet assignation"
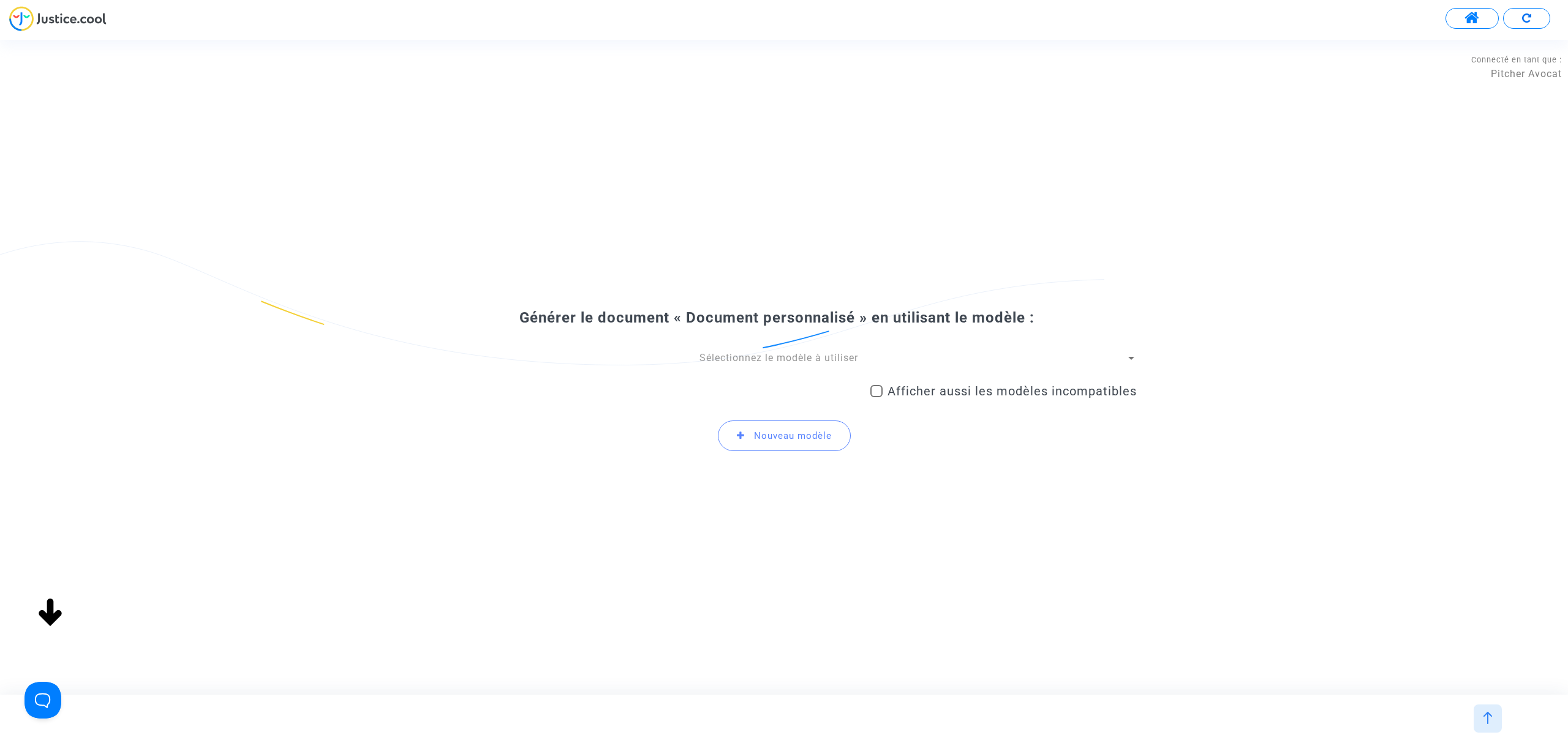
click at [766, 361] on span "Sélectionnez le modèle à utiliser" at bounding box center [779, 357] width 159 height 11
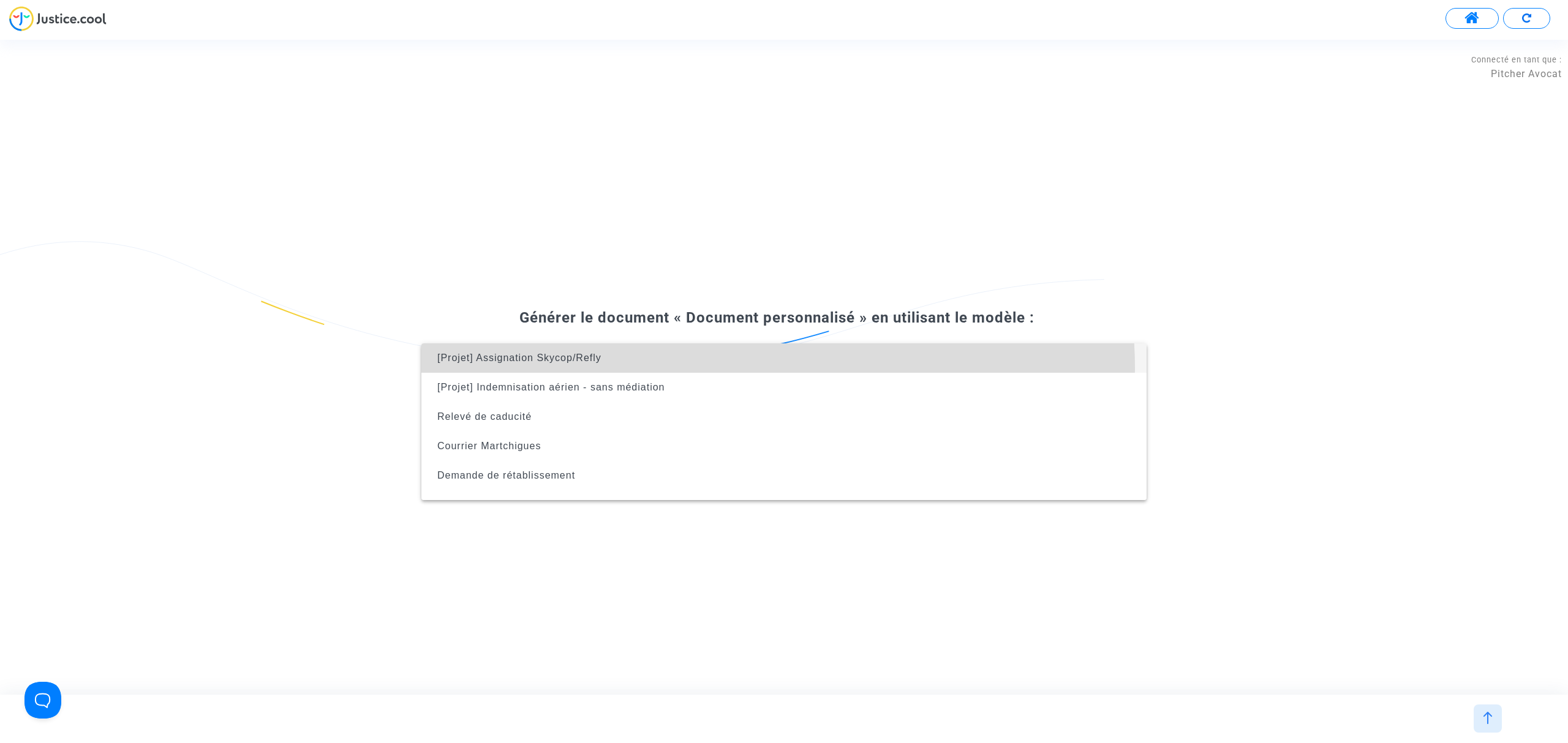
click at [737, 368] on span "[Projet] Assignation Skycop/Refly" at bounding box center [784, 358] width 706 height 30
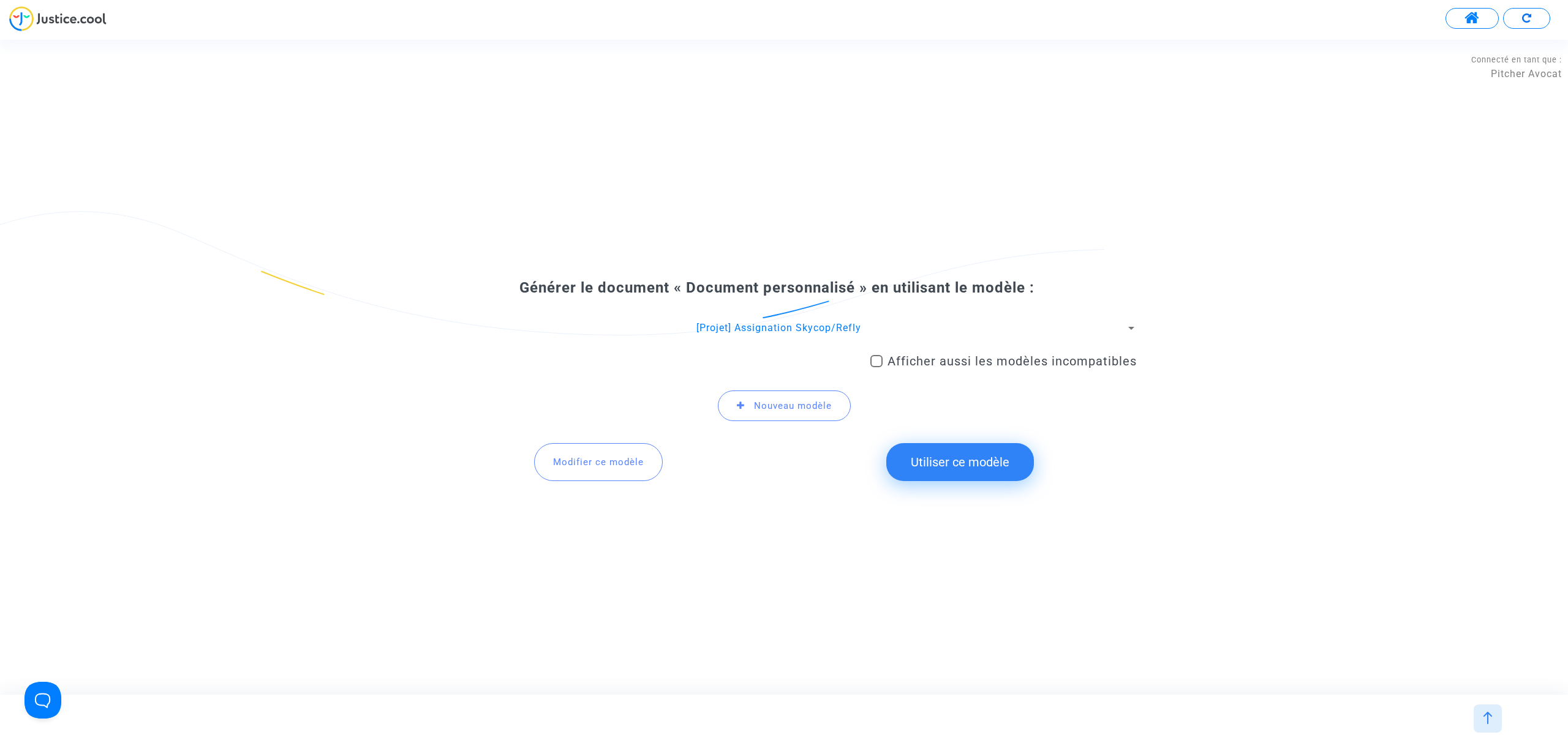
click at [967, 463] on button "Utiliser ce modèle" at bounding box center [960, 463] width 147 height 38
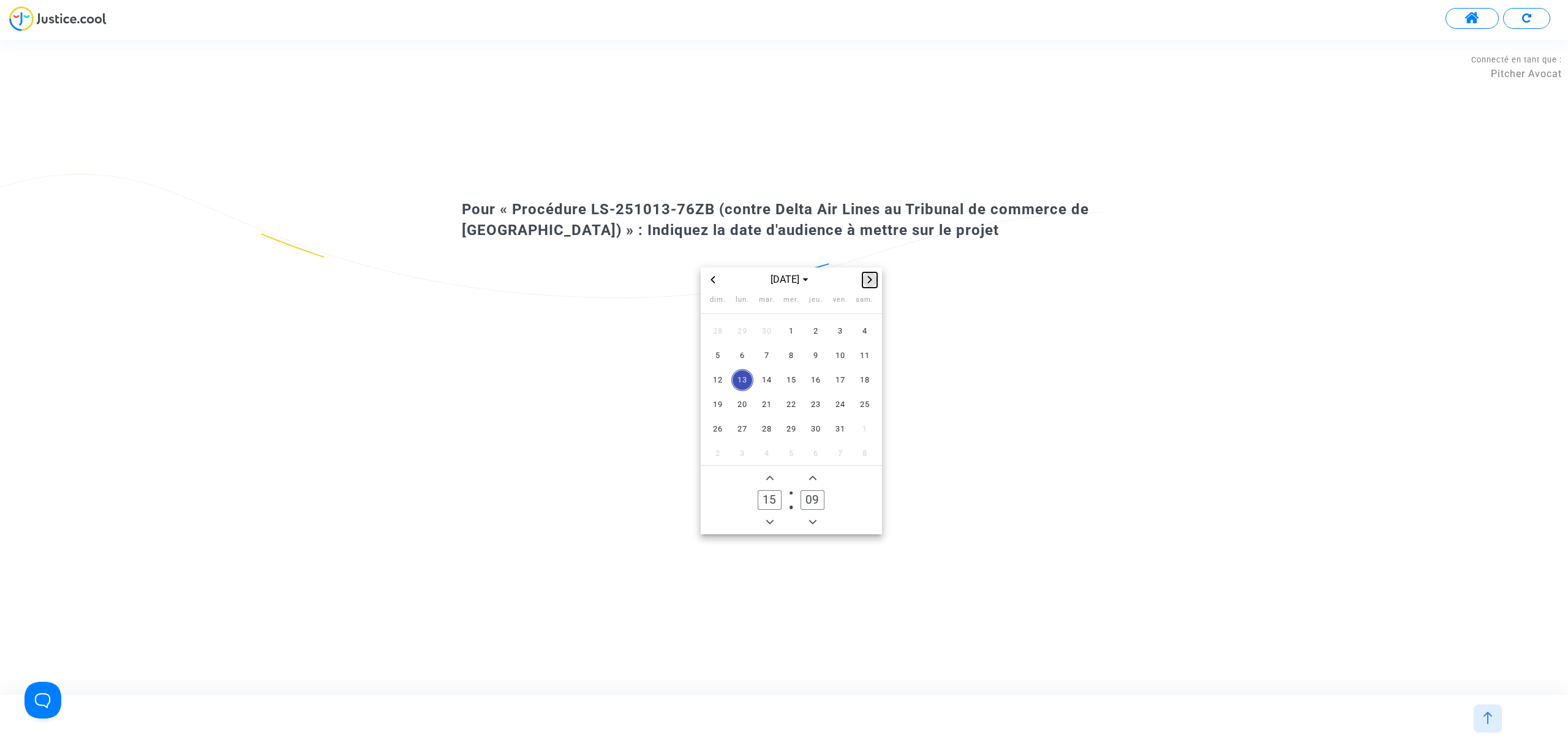
click at [870, 287] on button "Next month" at bounding box center [870, 280] width 15 height 15
click at [842, 361] on span "12" at bounding box center [840, 355] width 22 height 22
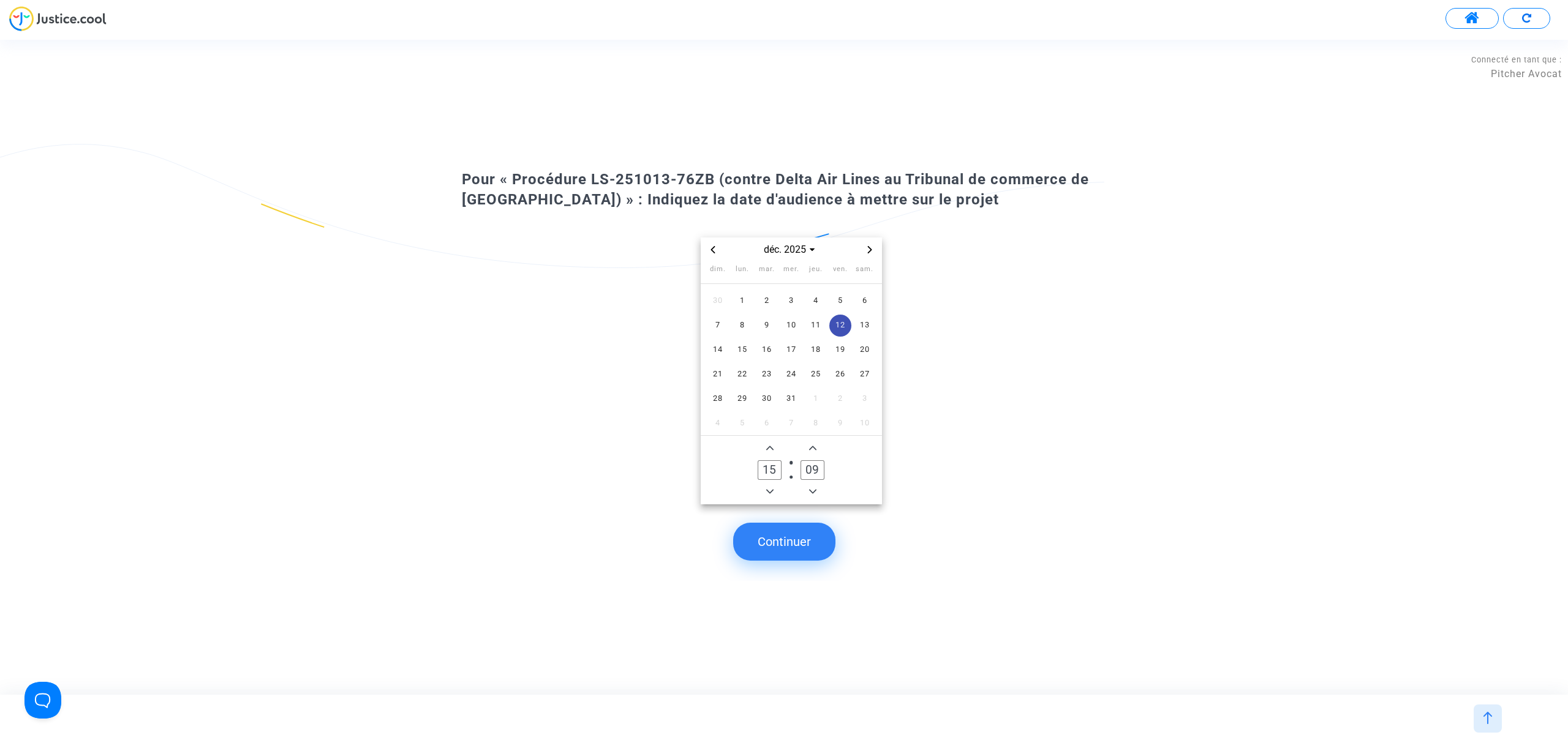
click at [770, 468] on input "15" at bounding box center [769, 470] width 24 height 19
type input "09"
click at [816, 446] on icon "Add a minute" at bounding box center [812, 448] width 7 height 7
drag, startPoint x: 812, startPoint y: 466, endPoint x: 799, endPoint y: 466, distance: 13.0
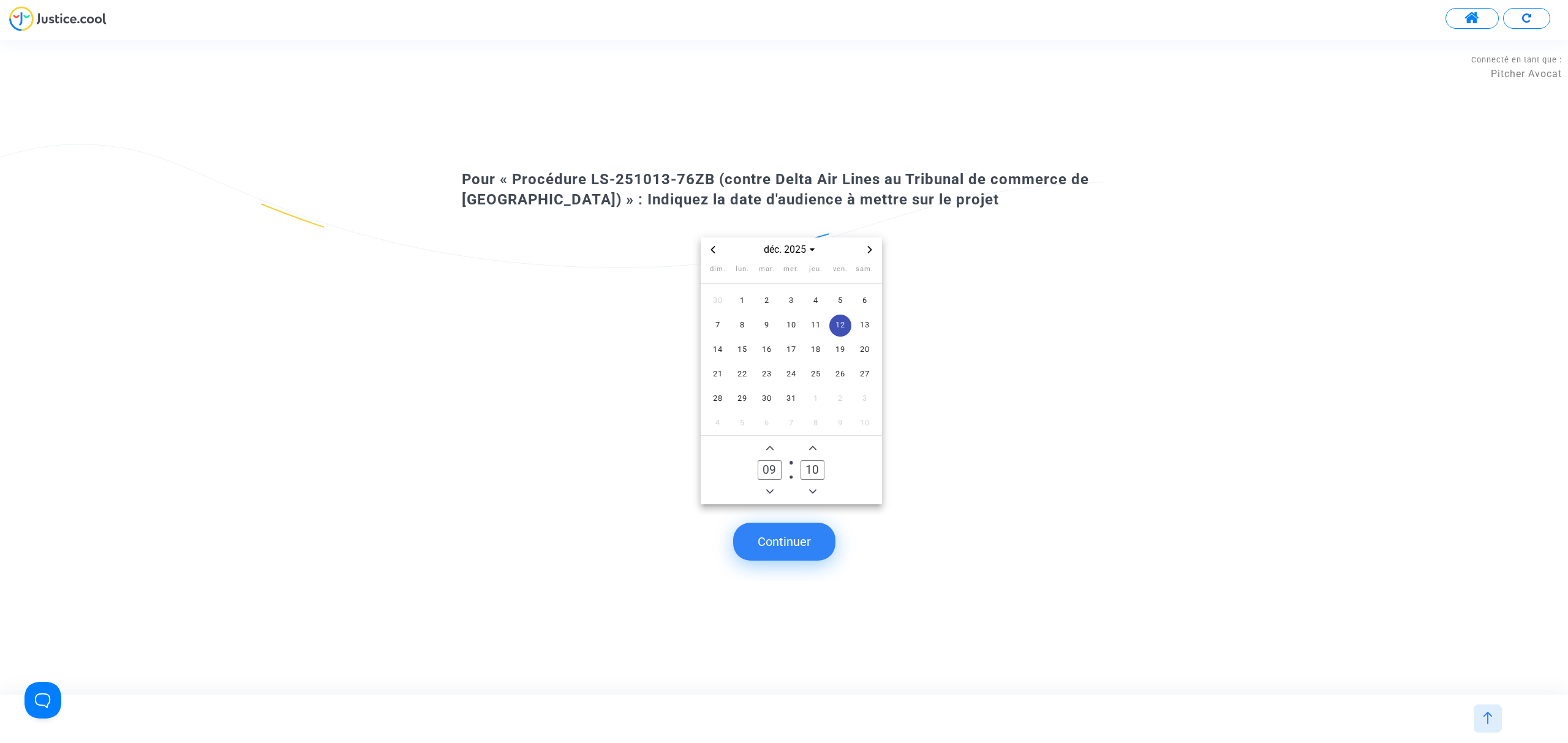
click at [799, 466] on label "10 Minute" at bounding box center [812, 469] width 43 height 25
type input "30"
click at [797, 529] on button "Continuer" at bounding box center [784, 542] width 102 height 38
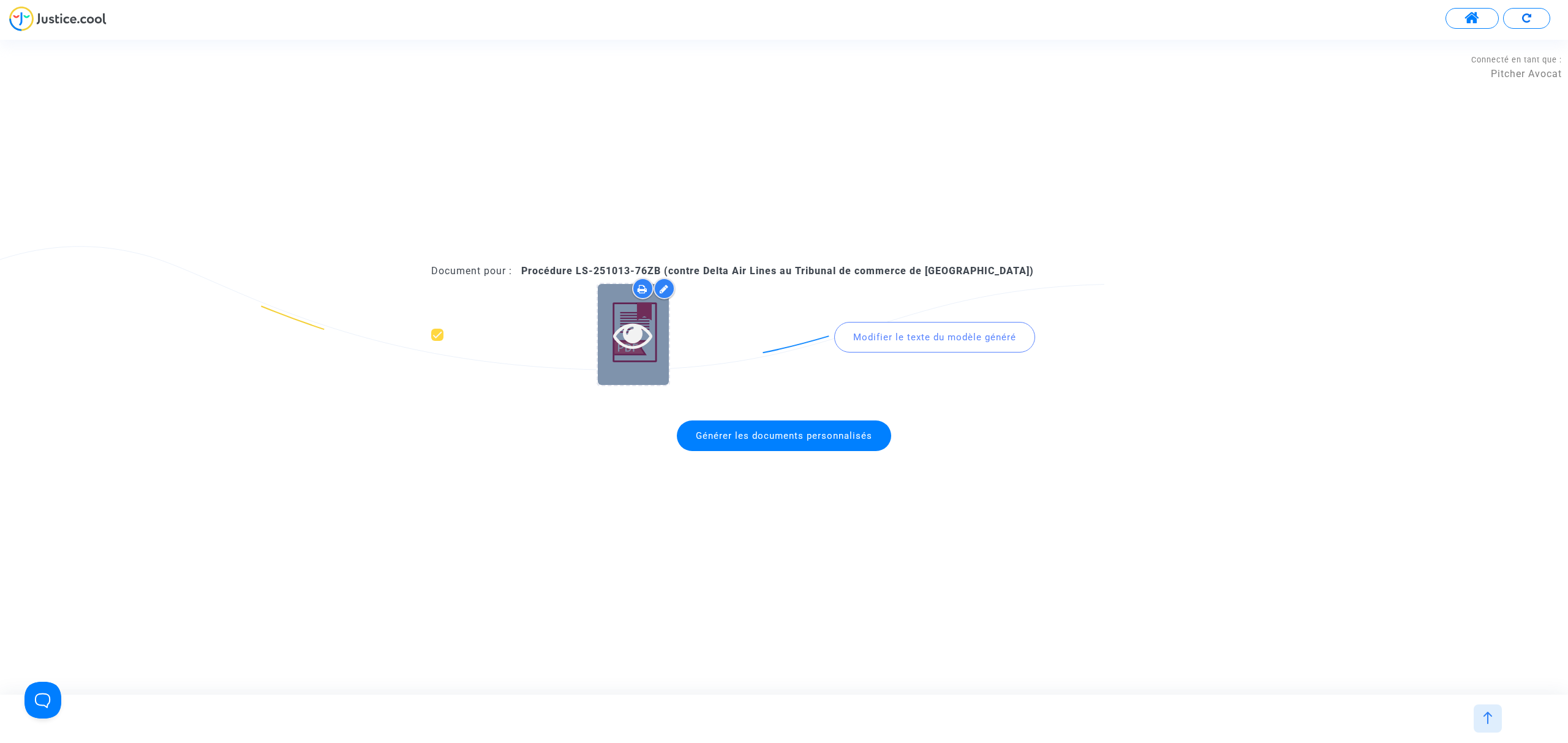
click at [659, 368] on div at bounding box center [634, 334] width 71 height 101
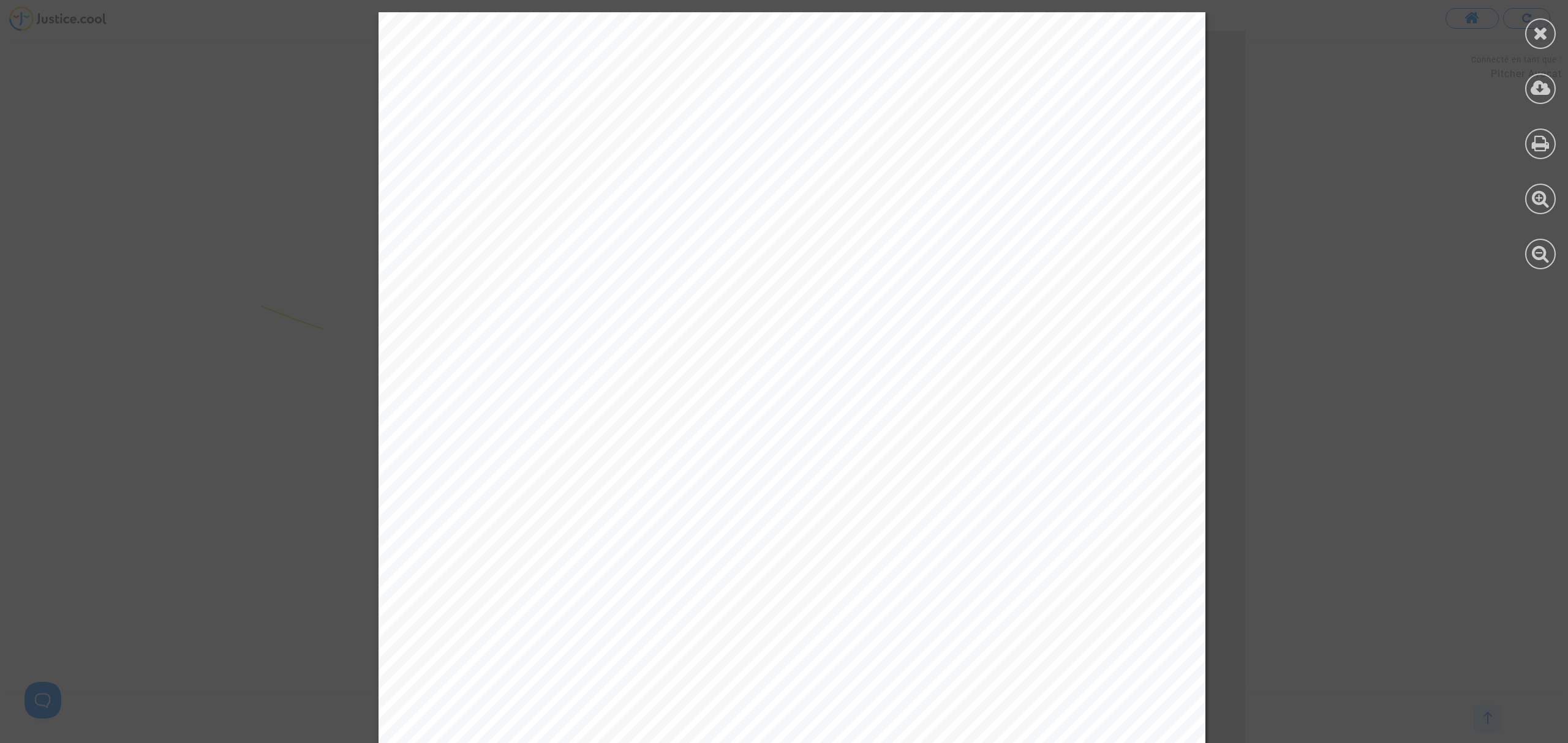
click at [1525, 39] on div at bounding box center [1540, 140] width 55 height 281
click at [1531, 34] on div at bounding box center [1540, 33] width 31 height 30
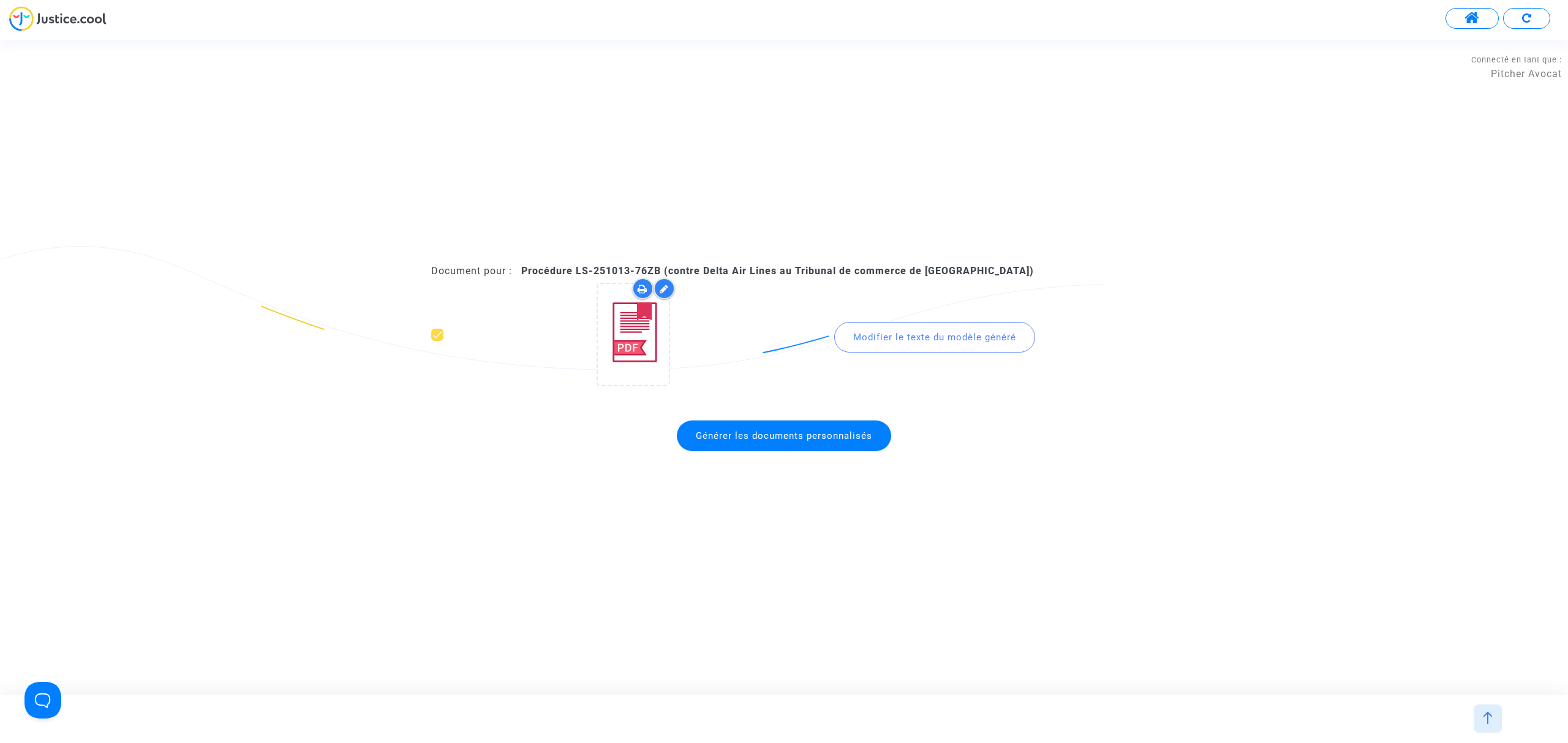
click at [785, 431] on span "Générer les documents personnalisés" at bounding box center [784, 436] width 176 height 11
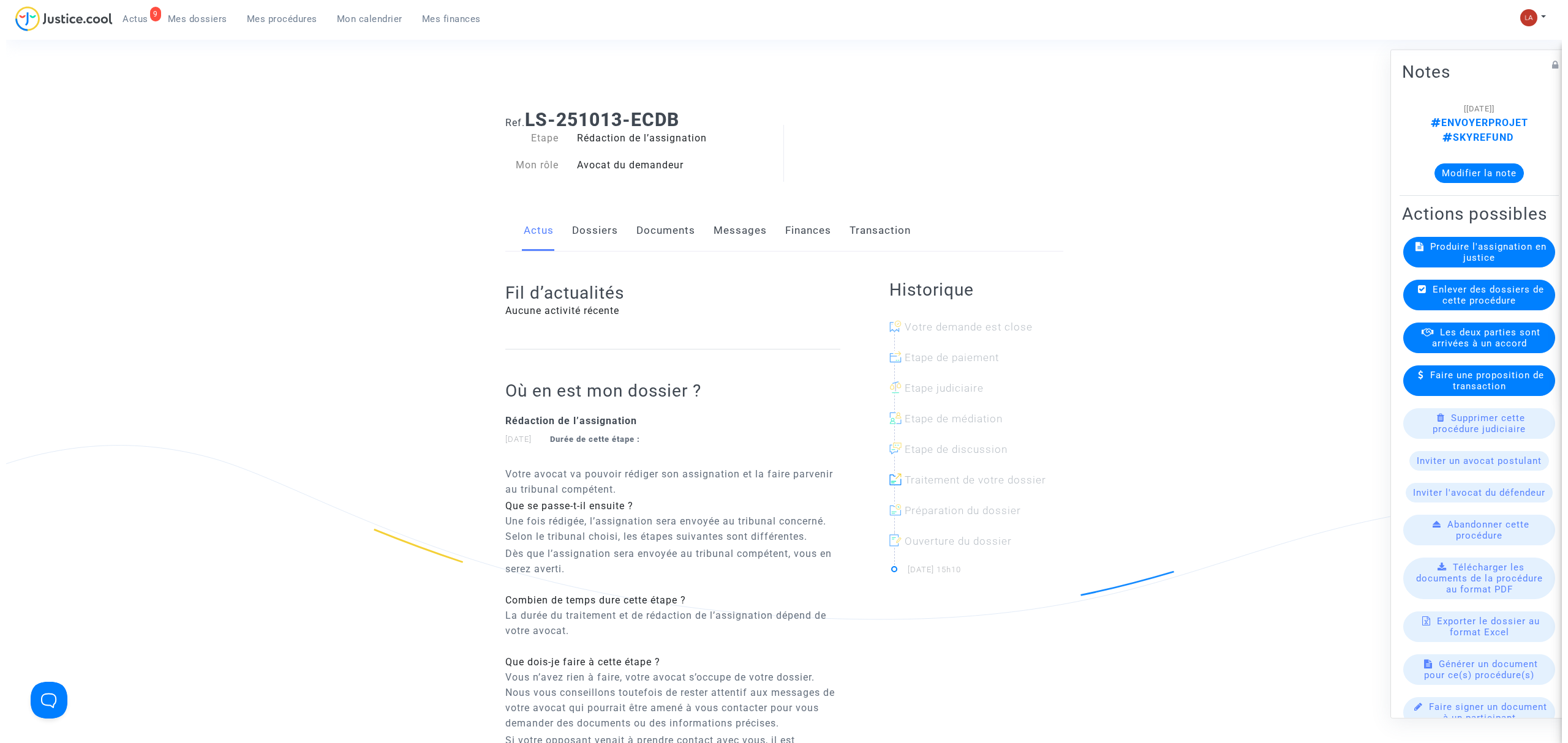
scroll to position [154, 0]
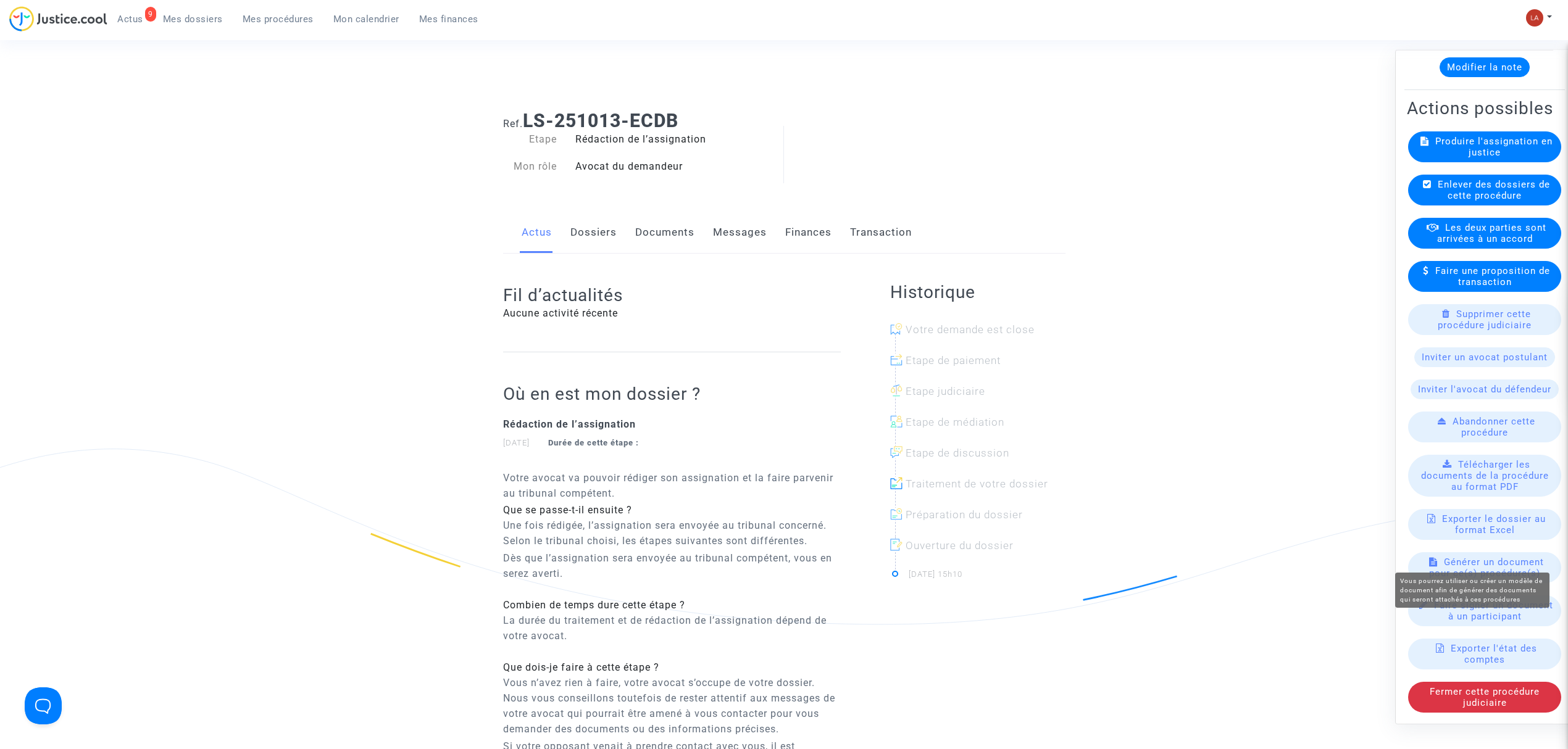
click at [1445, 557] on span "Générer un document pour ce(s) procédure(s)" at bounding box center [1486, 567] width 115 height 22
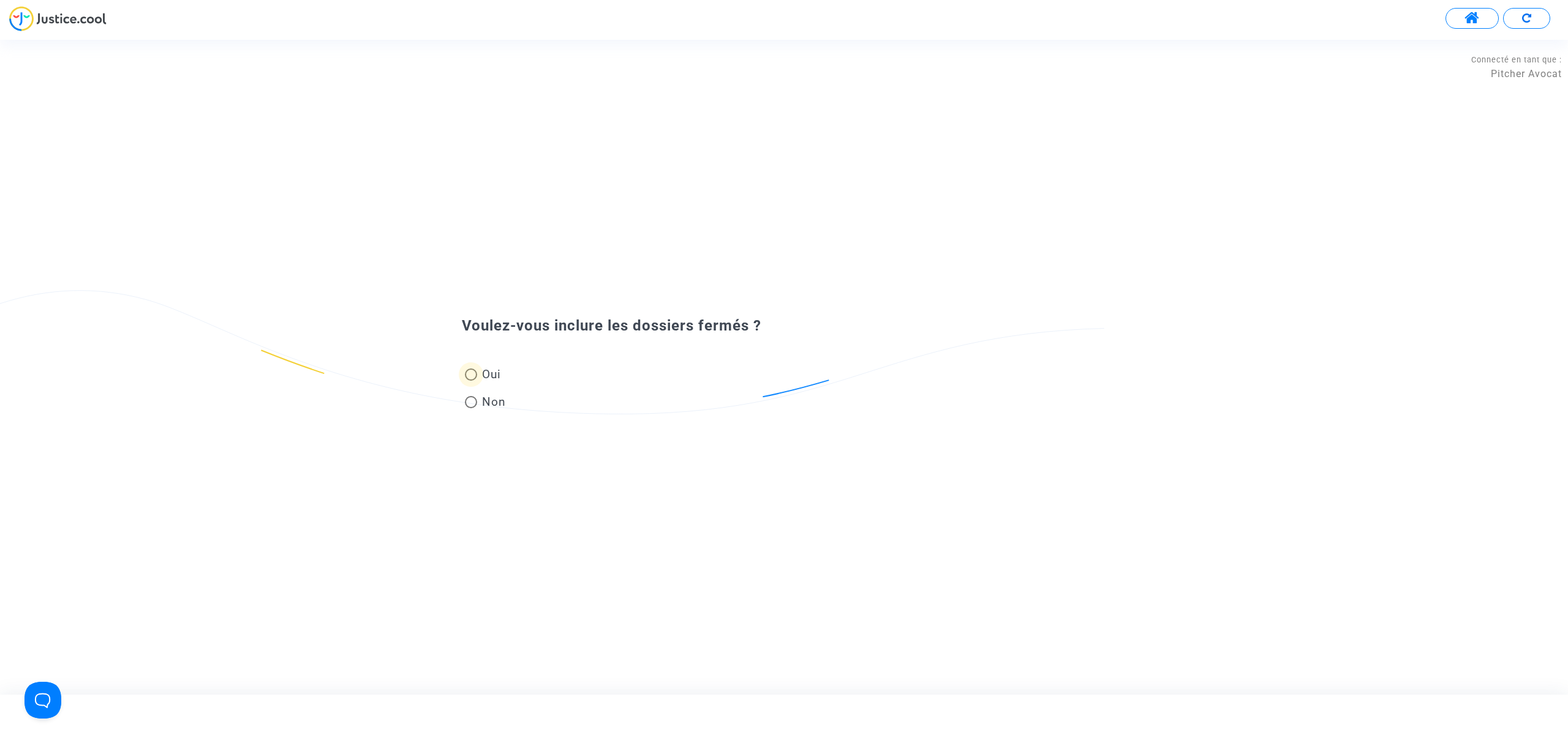
click at [476, 373] on span at bounding box center [471, 375] width 12 height 12
click at [471, 381] on input "Oui" at bounding box center [471, 381] width 1 height 1
radio input "true"
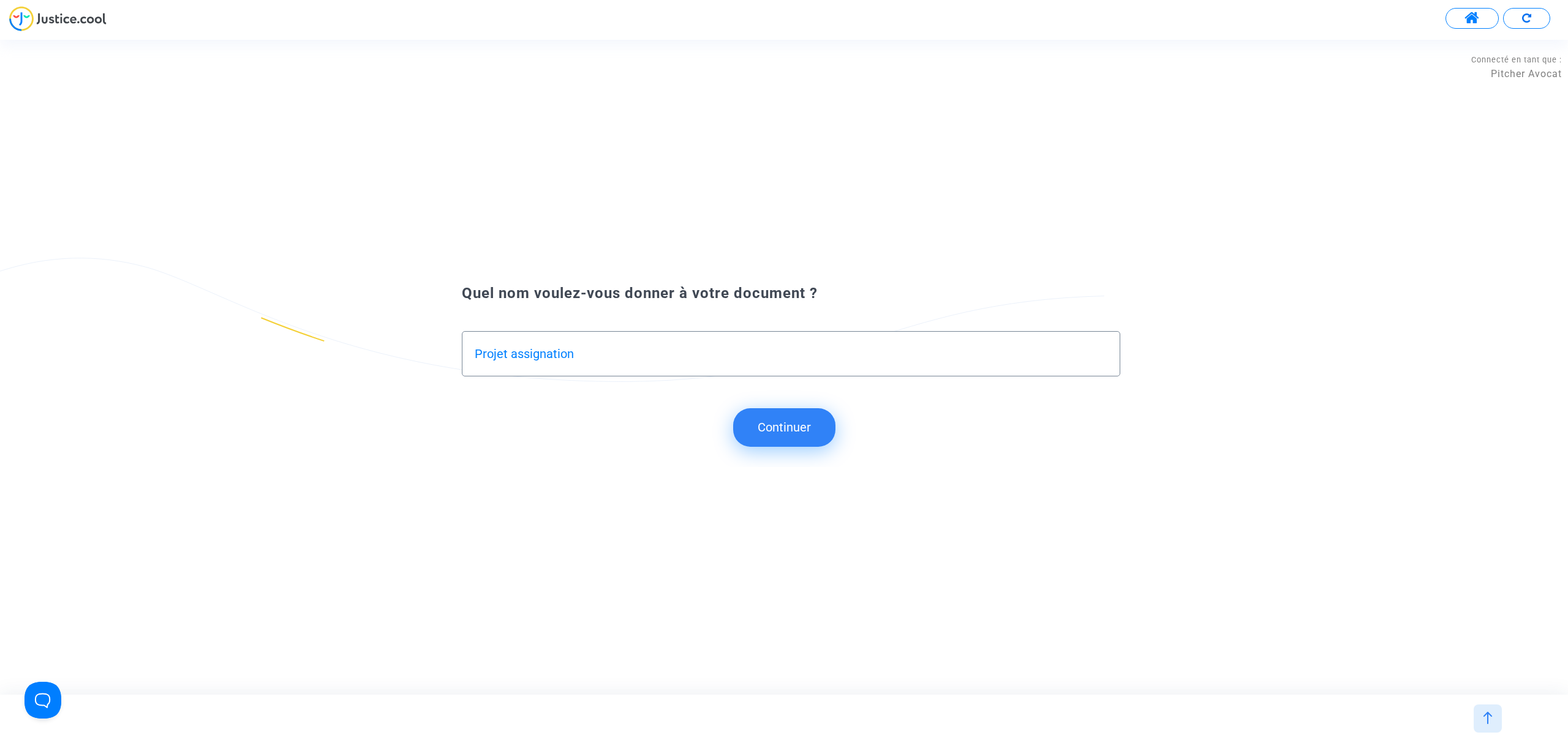
type input "Projet assignation"
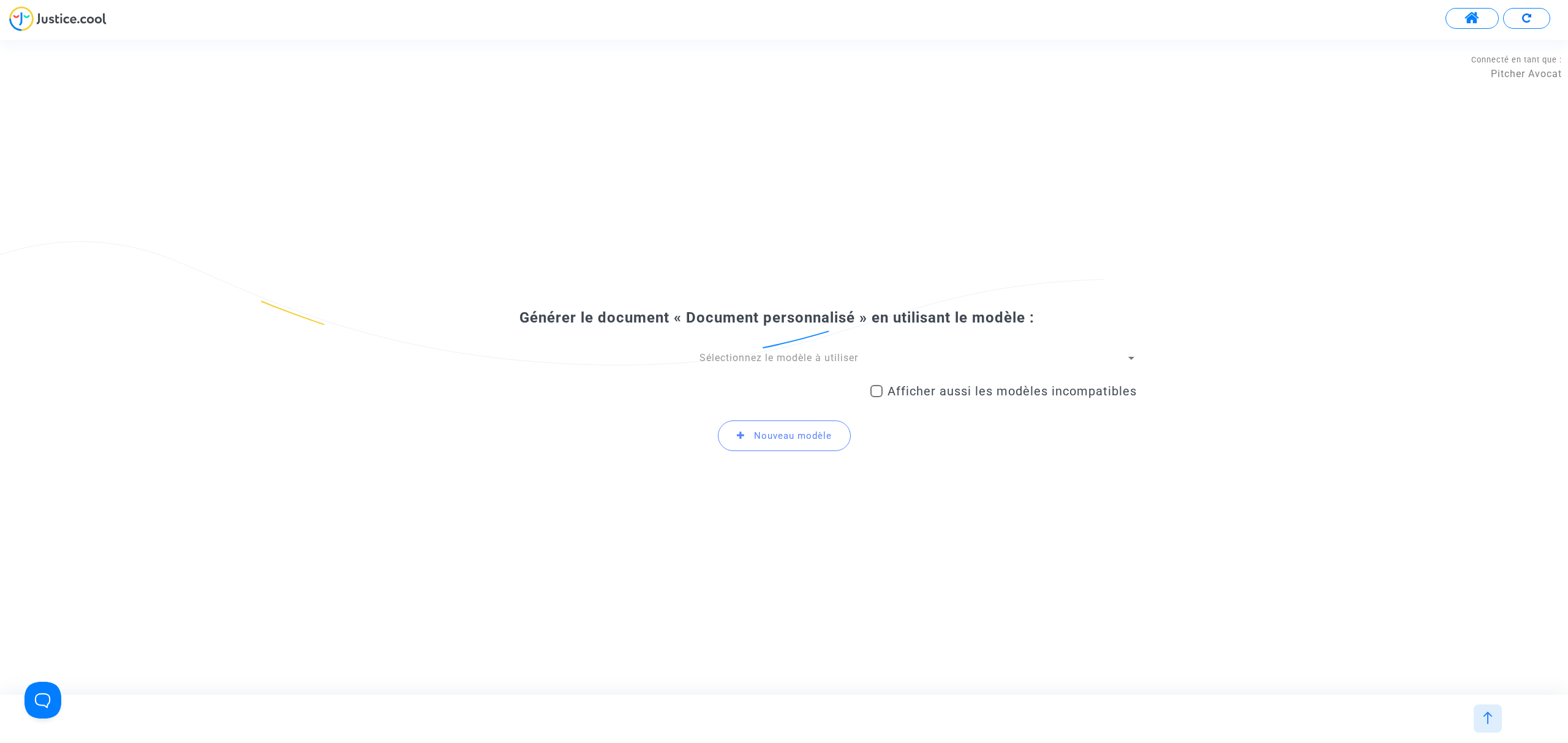
click at [738, 362] on span "Sélectionnez le modèle à utiliser" at bounding box center [779, 357] width 159 height 11
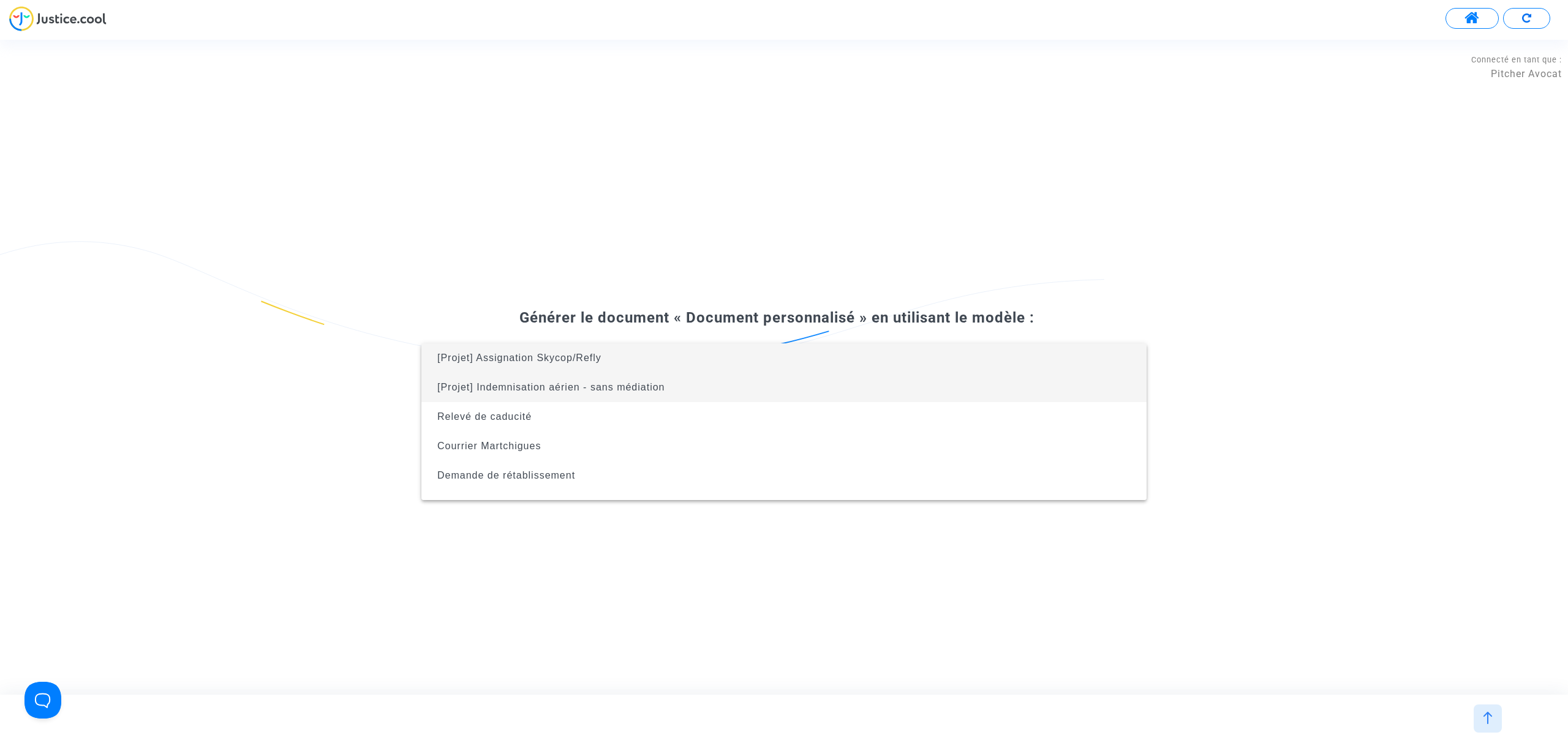
click at [655, 388] on span "[Projet] Indemnisation aérien - sans médiation" at bounding box center [551, 388] width 227 height 10
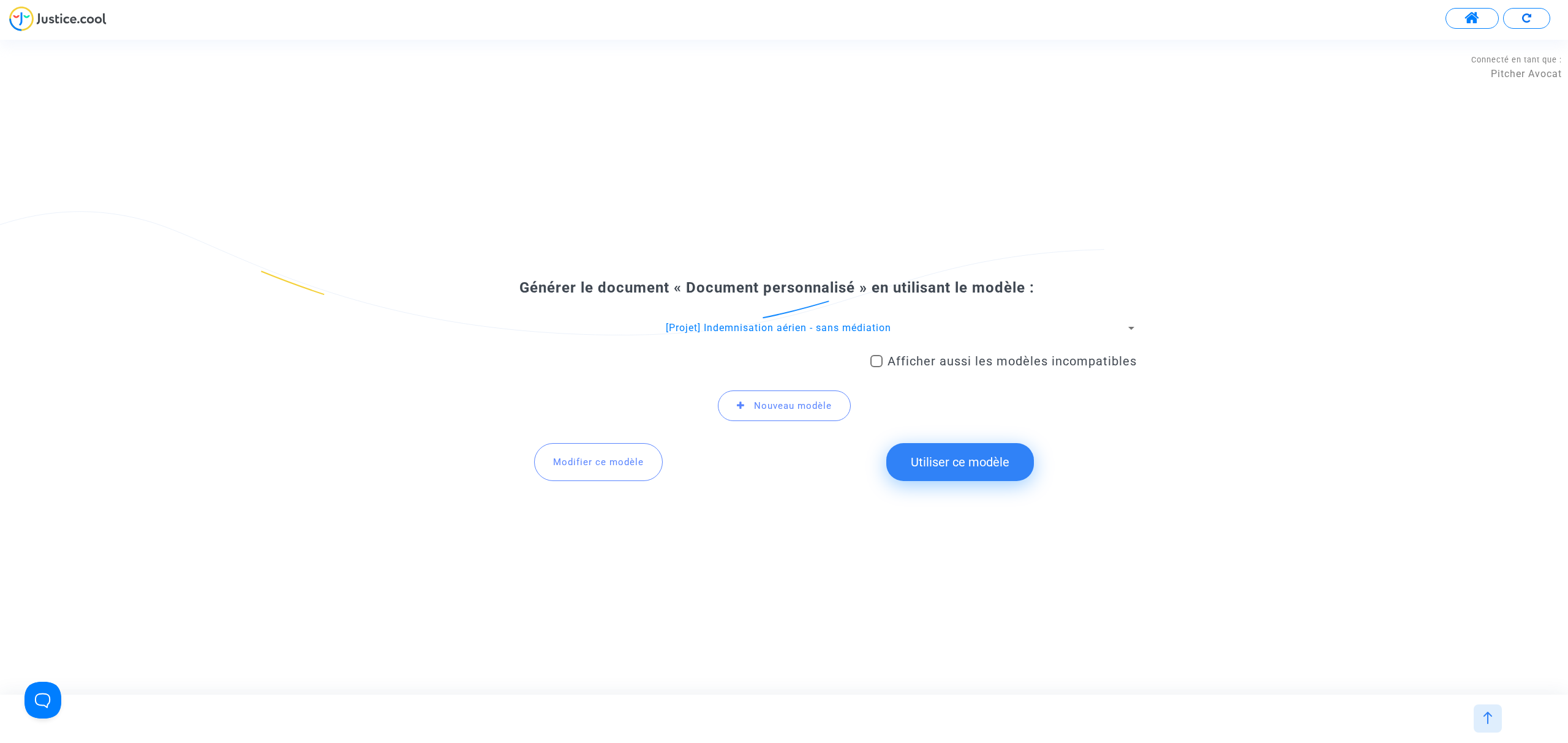
click at [995, 476] on button "Utiliser ce modèle" at bounding box center [960, 463] width 147 height 38
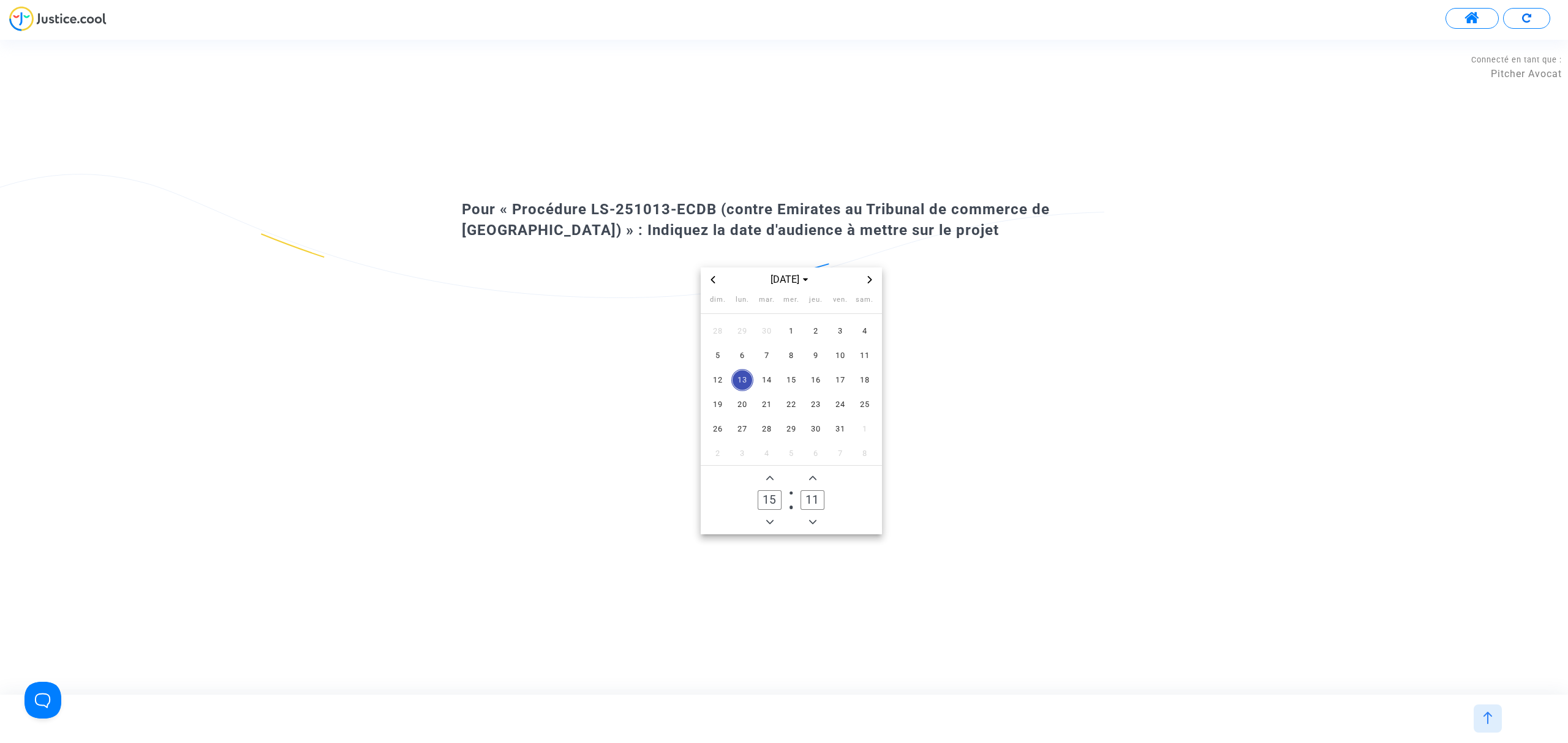
click at [868, 281] on icon "Next month" at bounding box center [870, 280] width 7 height 7
click at [834, 365] on span "12" at bounding box center [840, 355] width 22 height 22
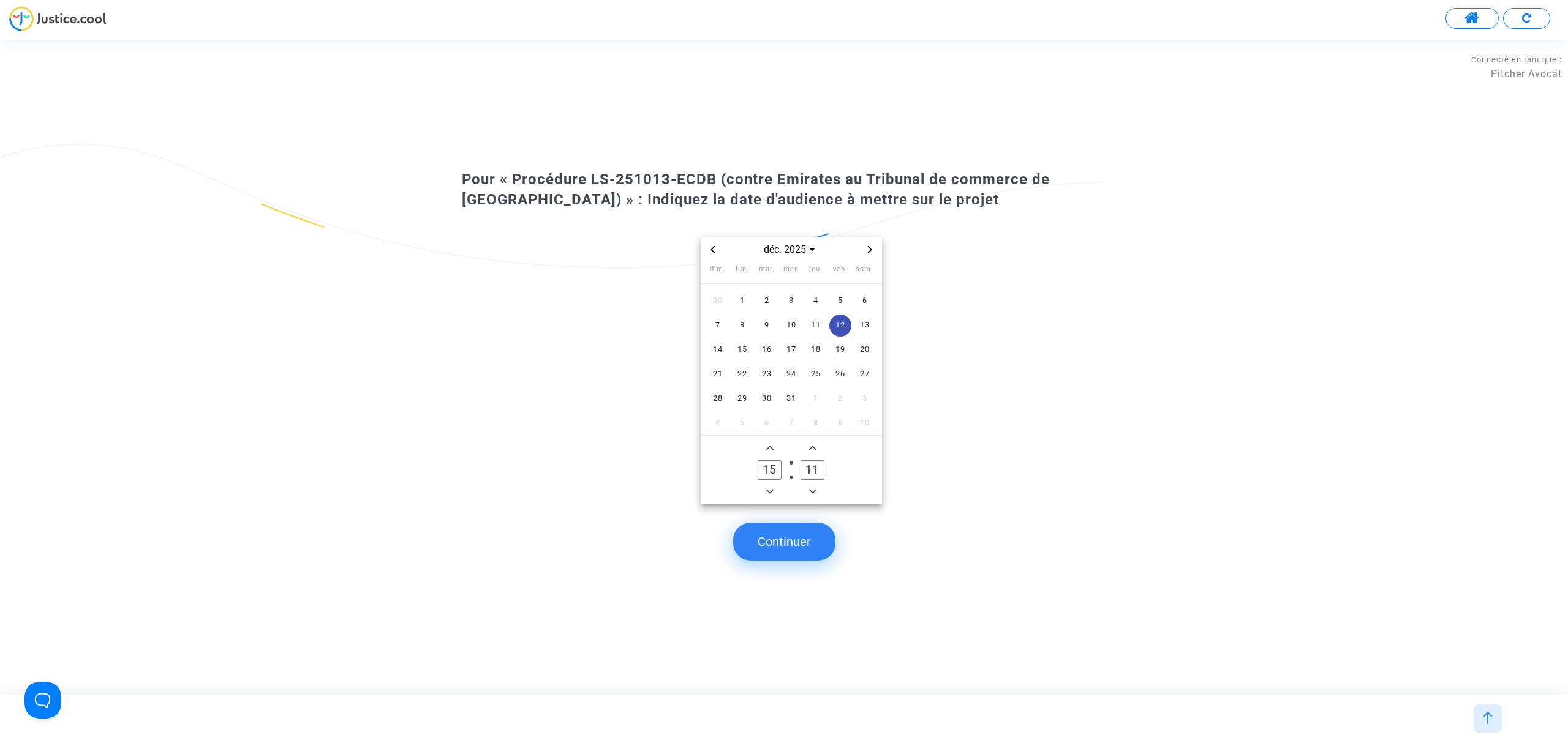
click at [772, 490] on icon "Minus a hour" at bounding box center [770, 491] width 7 height 7
click at [770, 478] on input "13" at bounding box center [769, 470] width 24 height 19
type input "09"
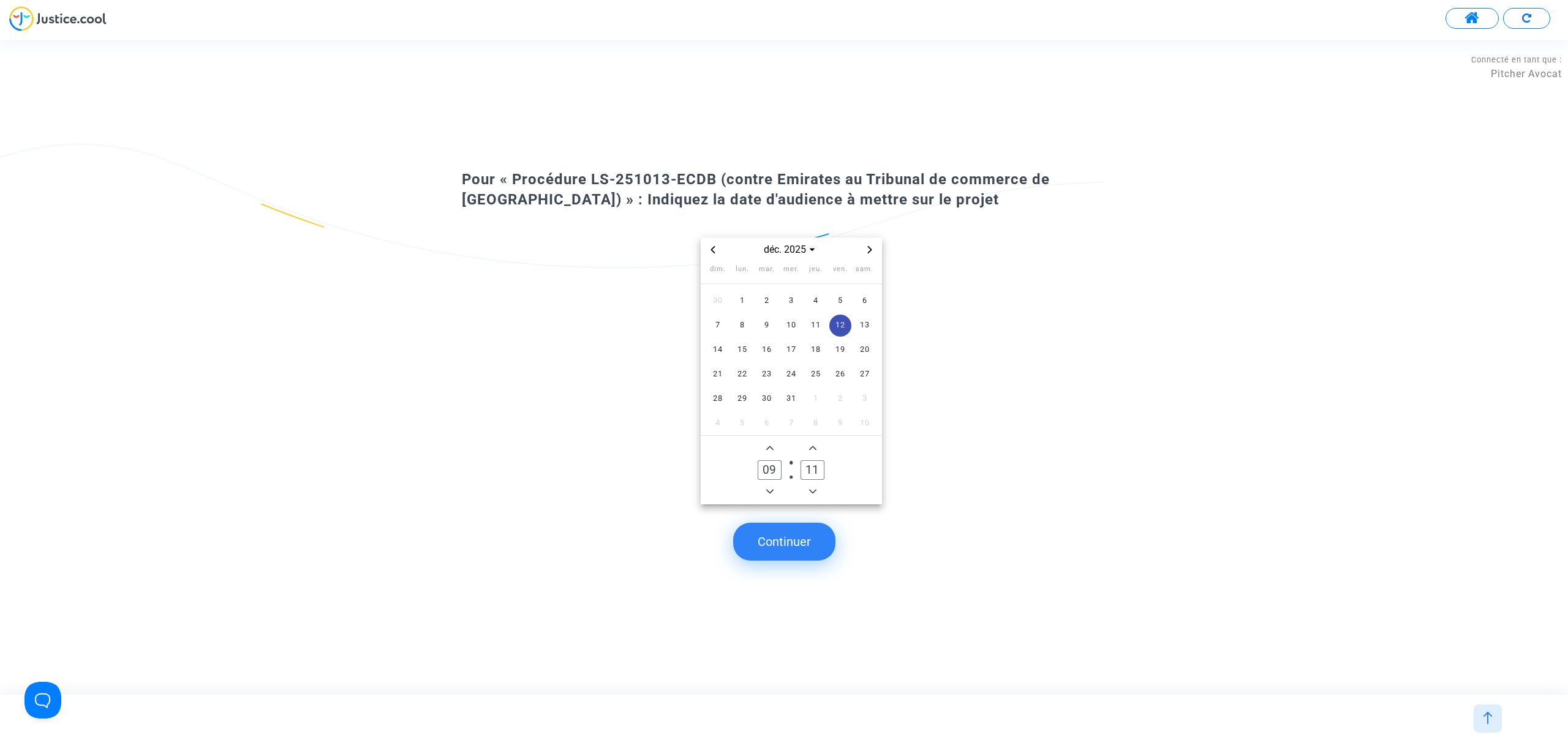
click at [814, 487] on span "Minus a minute" at bounding box center [812, 491] width 15 height 15
drag, startPoint x: 811, startPoint y: 473, endPoint x: 804, endPoint y: 471, distance: 7.3
click at [804, 471] on input "10" at bounding box center [812, 470] width 24 height 19
type input "30"
click at [802, 524] on button "Continuer" at bounding box center [784, 542] width 102 height 38
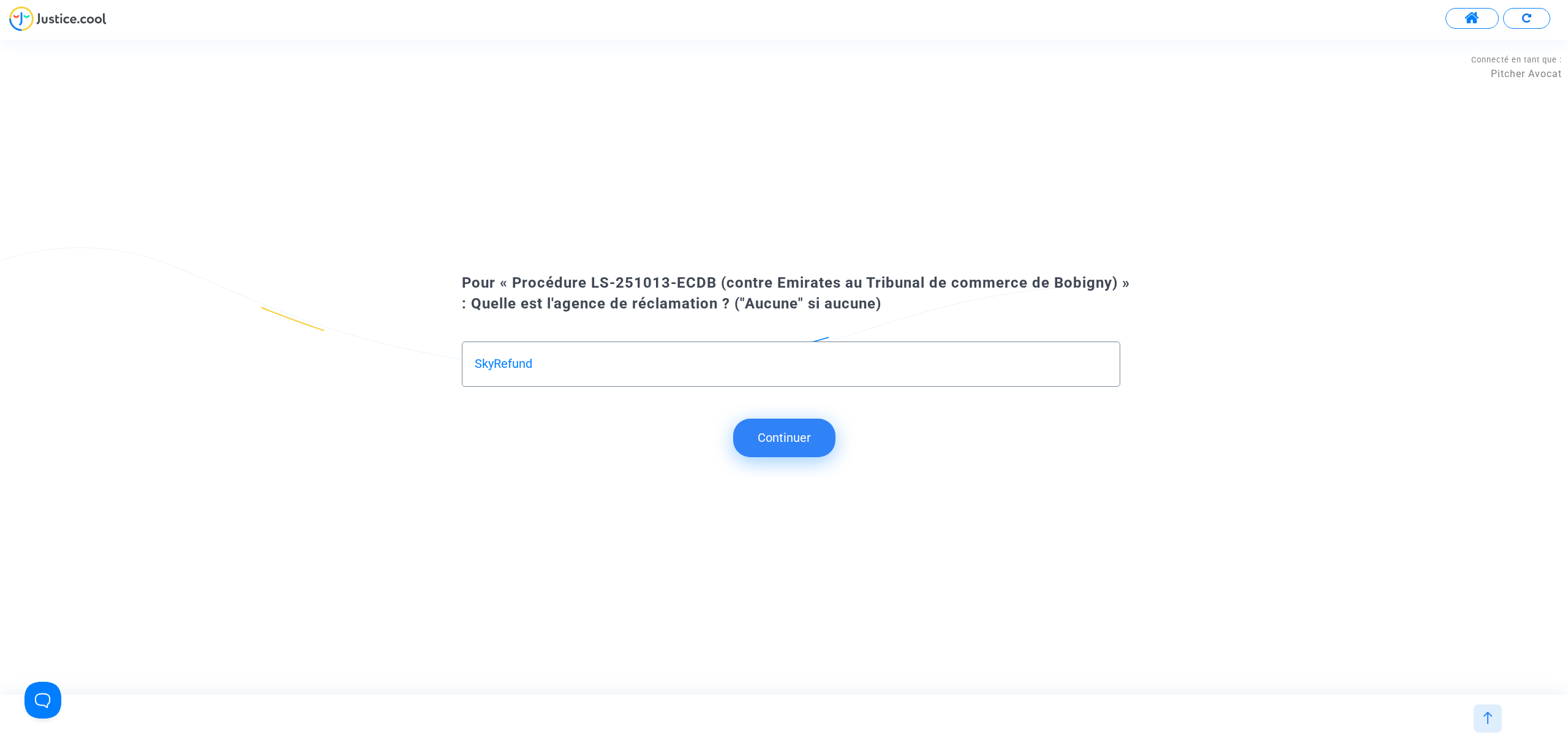
type input "SkyRefund"
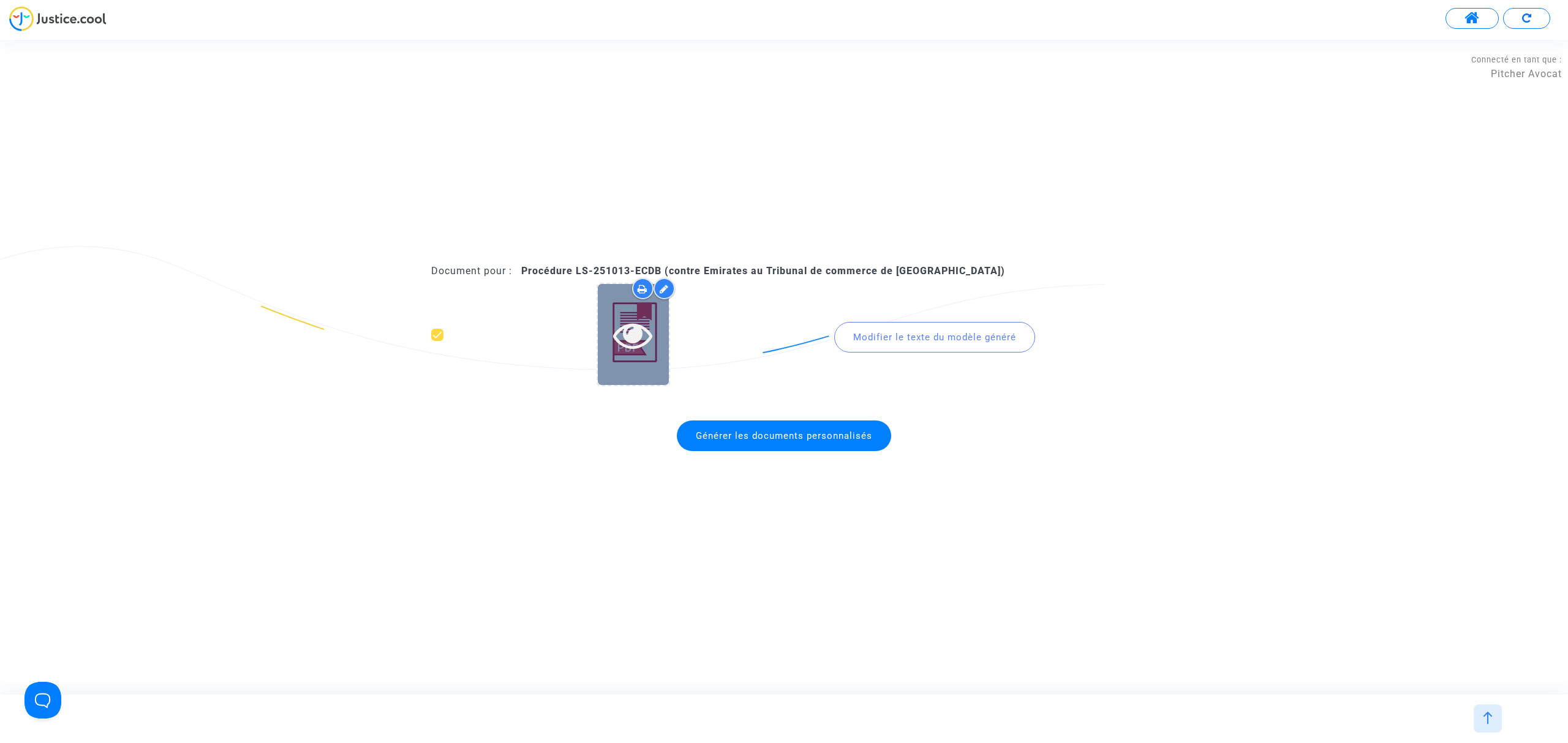
click at [628, 336] on icon at bounding box center [634, 334] width 40 height 39
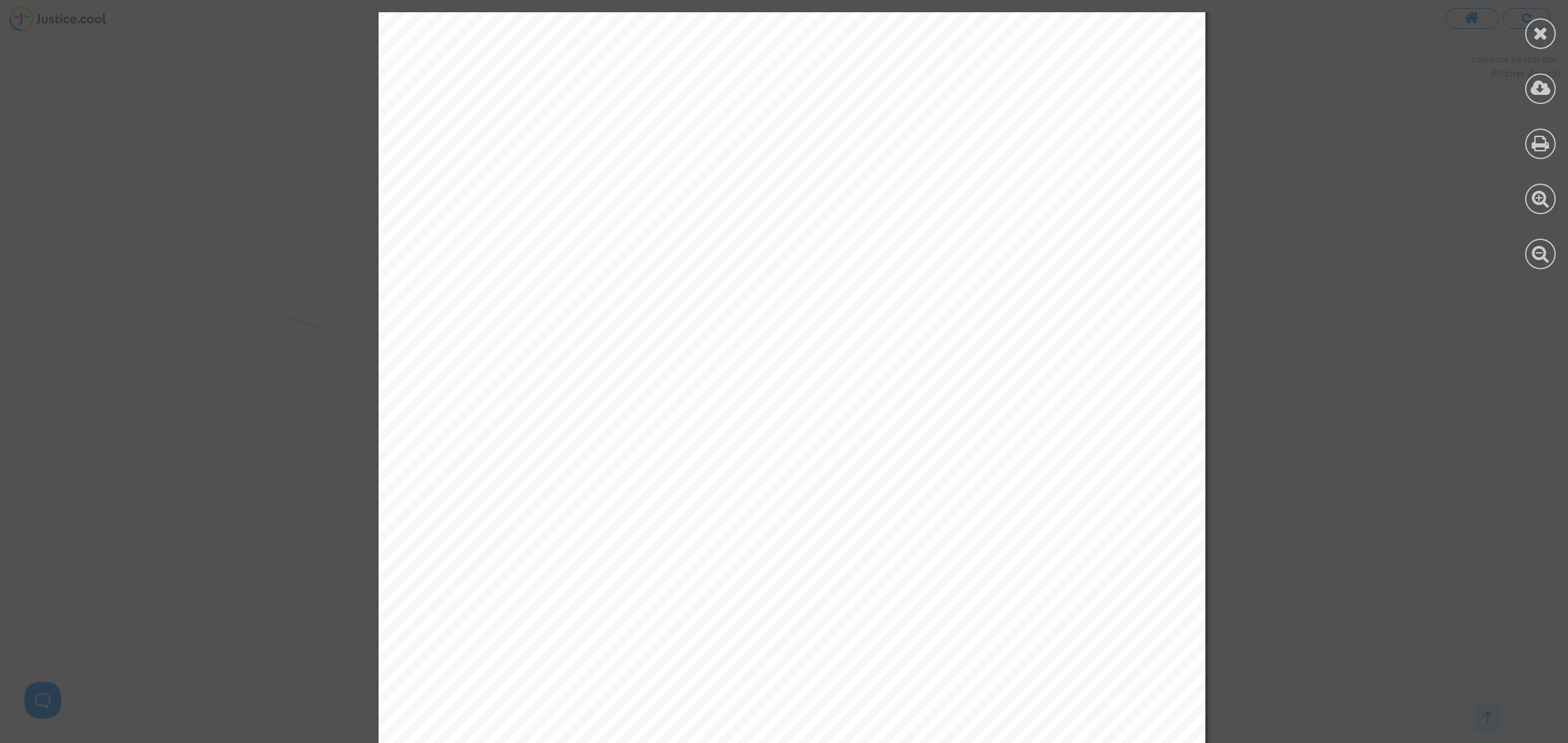
scroll to position [3921, 0]
click at [1532, 44] on div at bounding box center [1540, 33] width 31 height 30
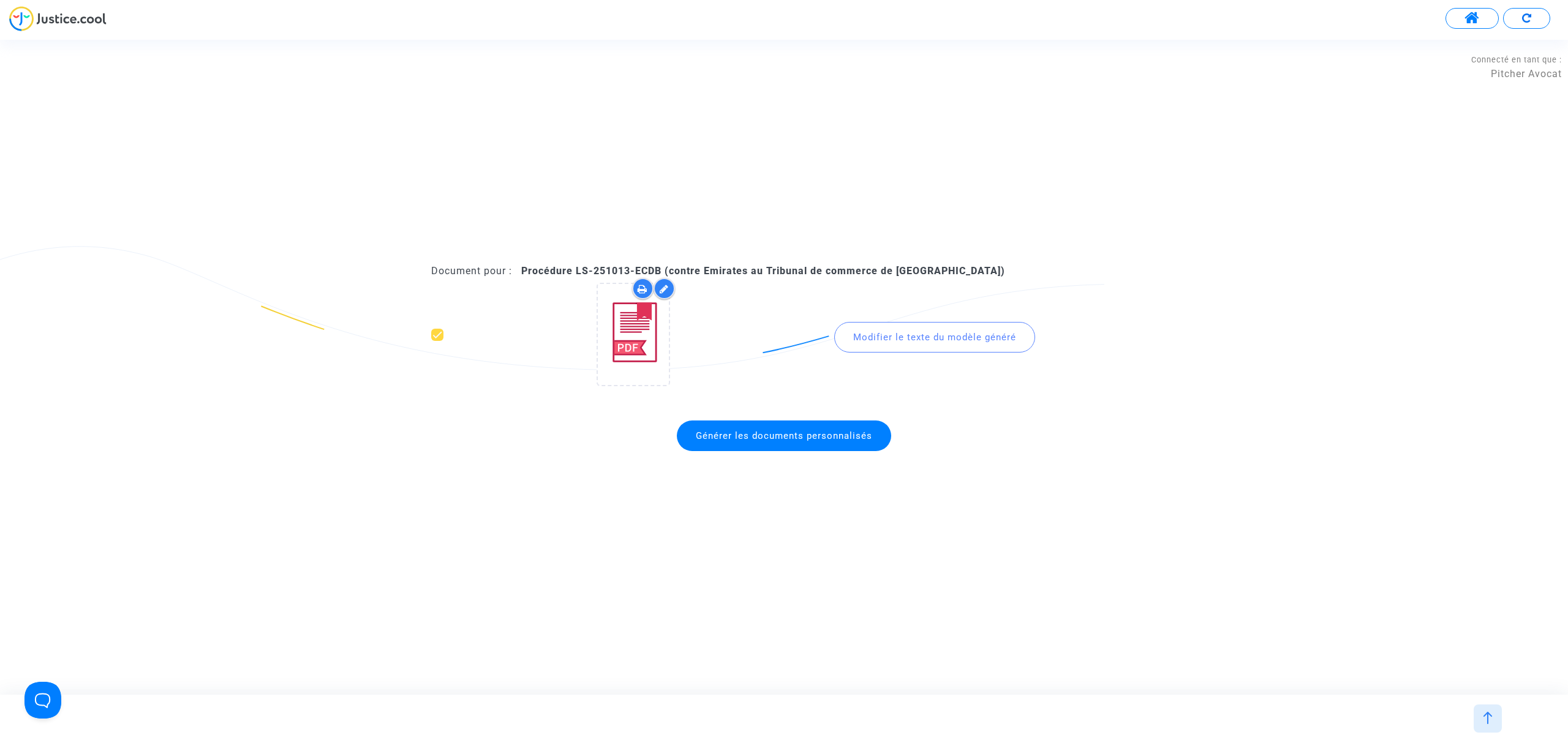
click at [694, 449] on span "Générer les documents personnalisés" at bounding box center [784, 436] width 214 height 30
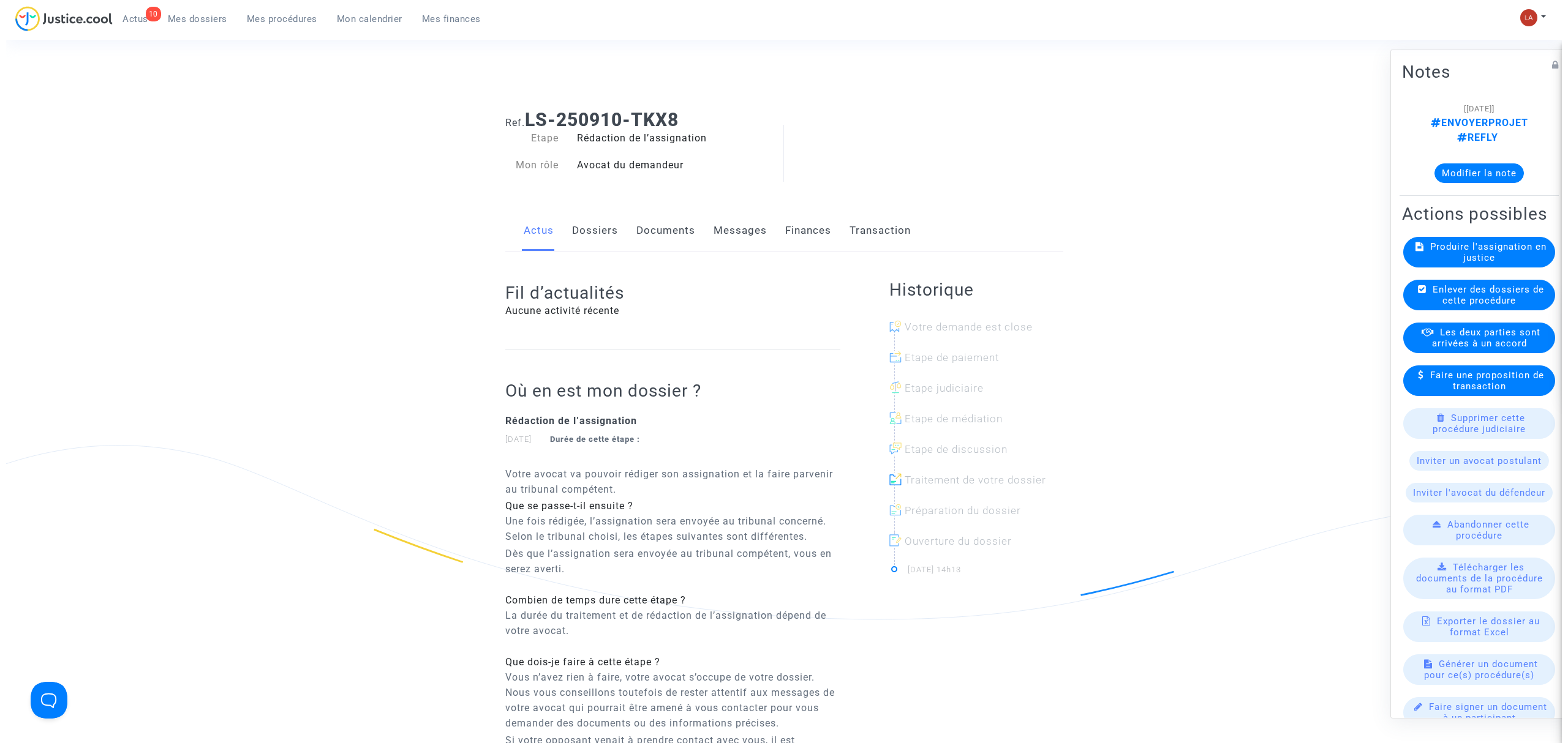
scroll to position [154, 0]
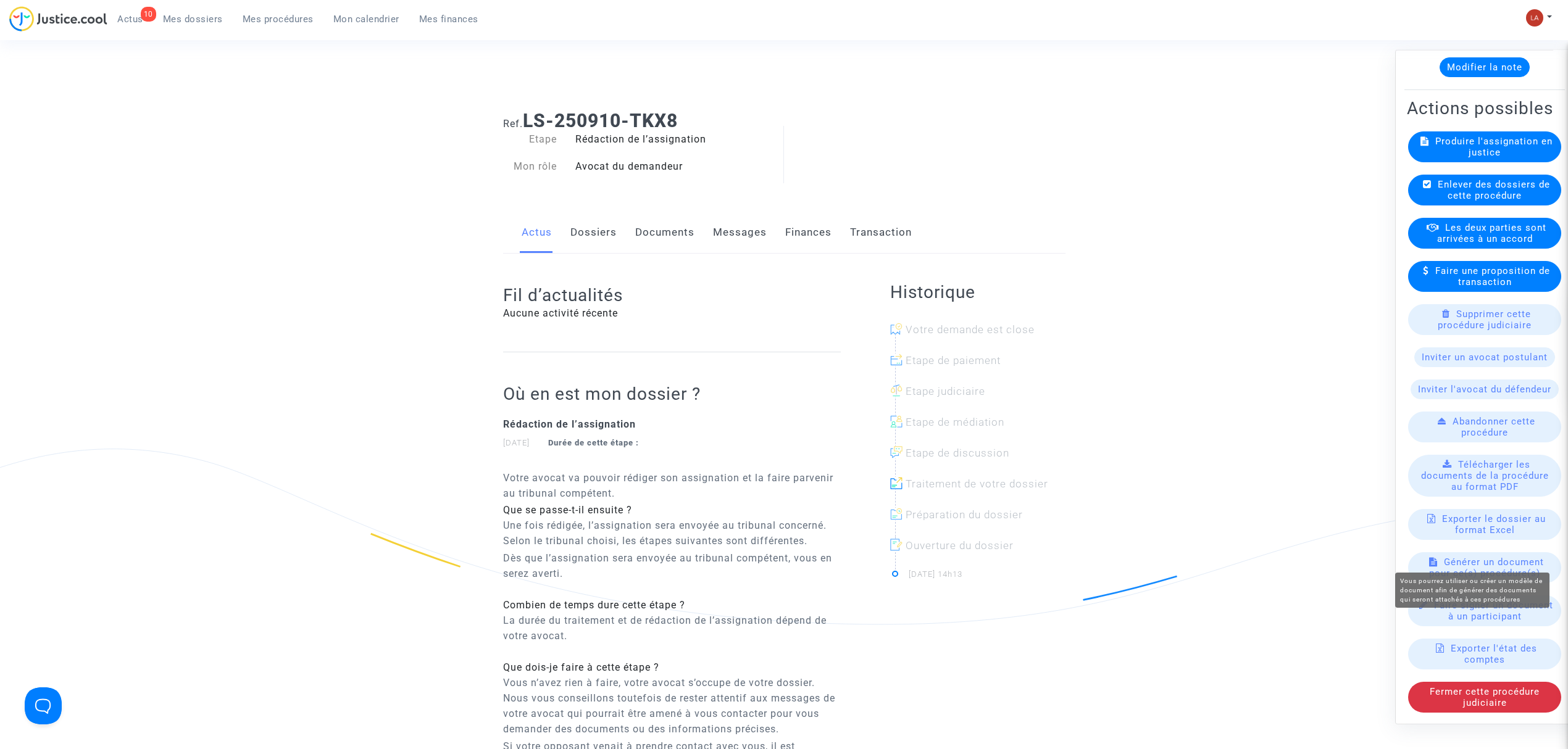
click at [1486, 552] on div "Générer un document pour ce(s) procédure(s)" at bounding box center [1485, 567] width 153 height 31
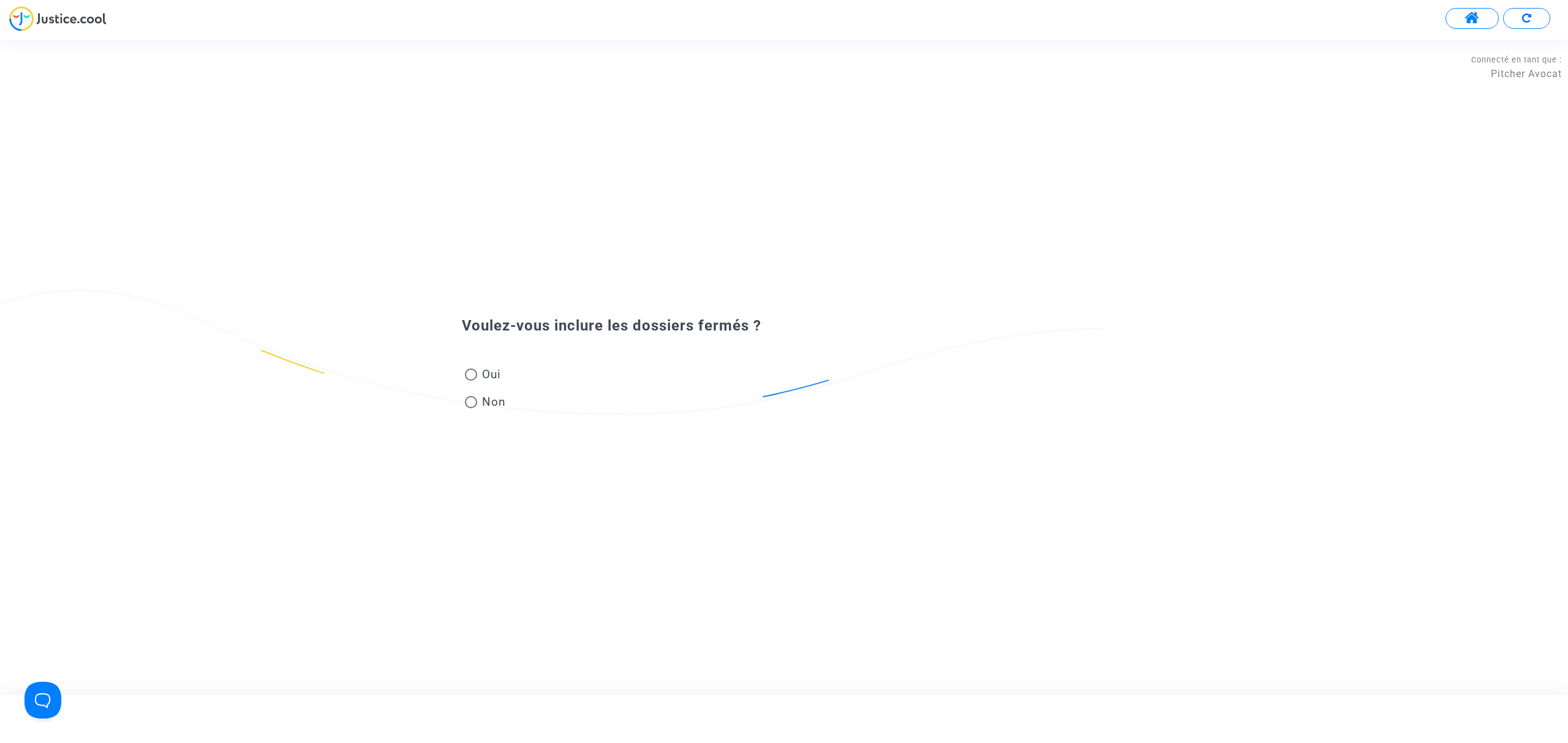
click at [483, 404] on span "Non" at bounding box center [491, 402] width 29 height 17
click at [471, 409] on input "Non" at bounding box center [471, 409] width 1 height 1
radio input "true"
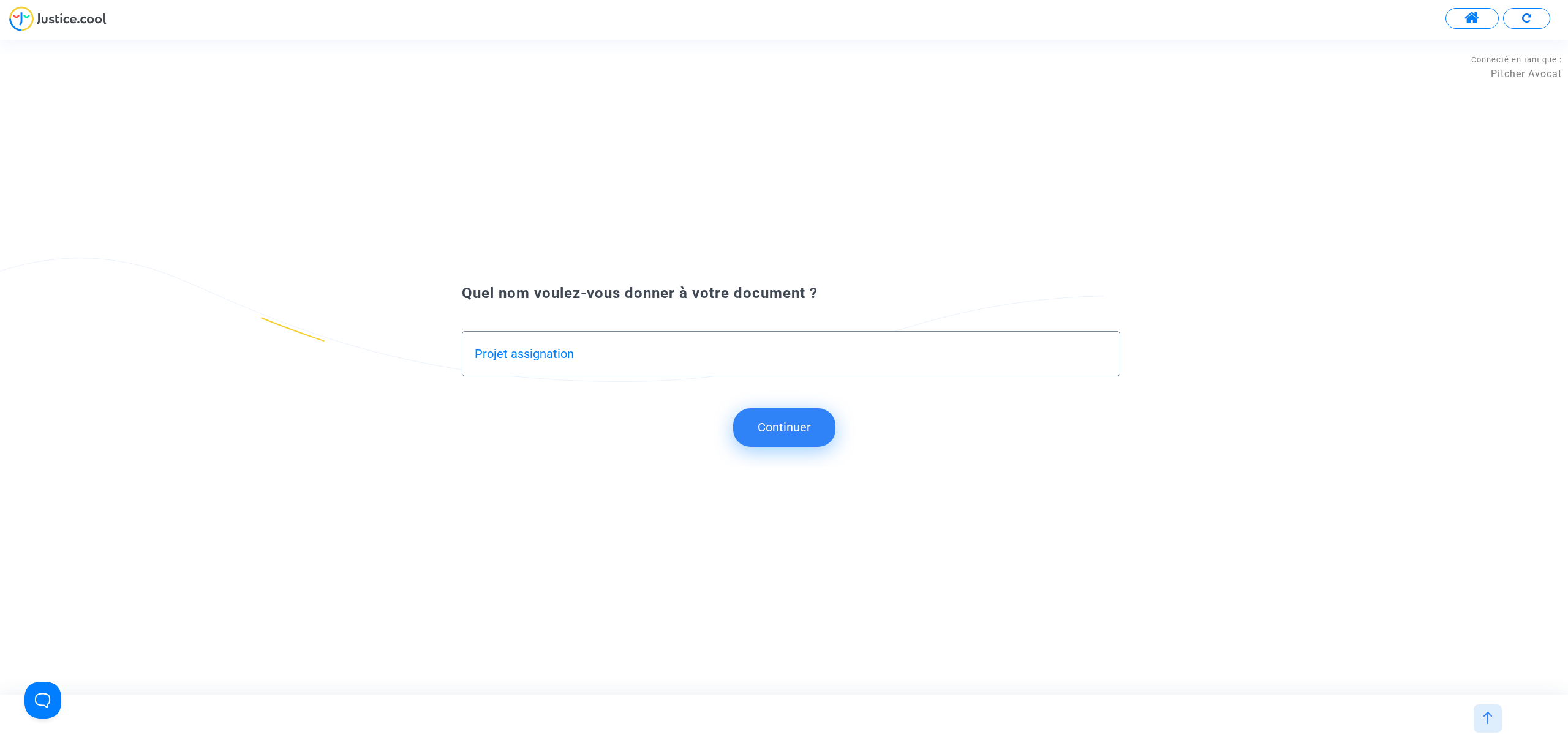
type input "Projet assignation"
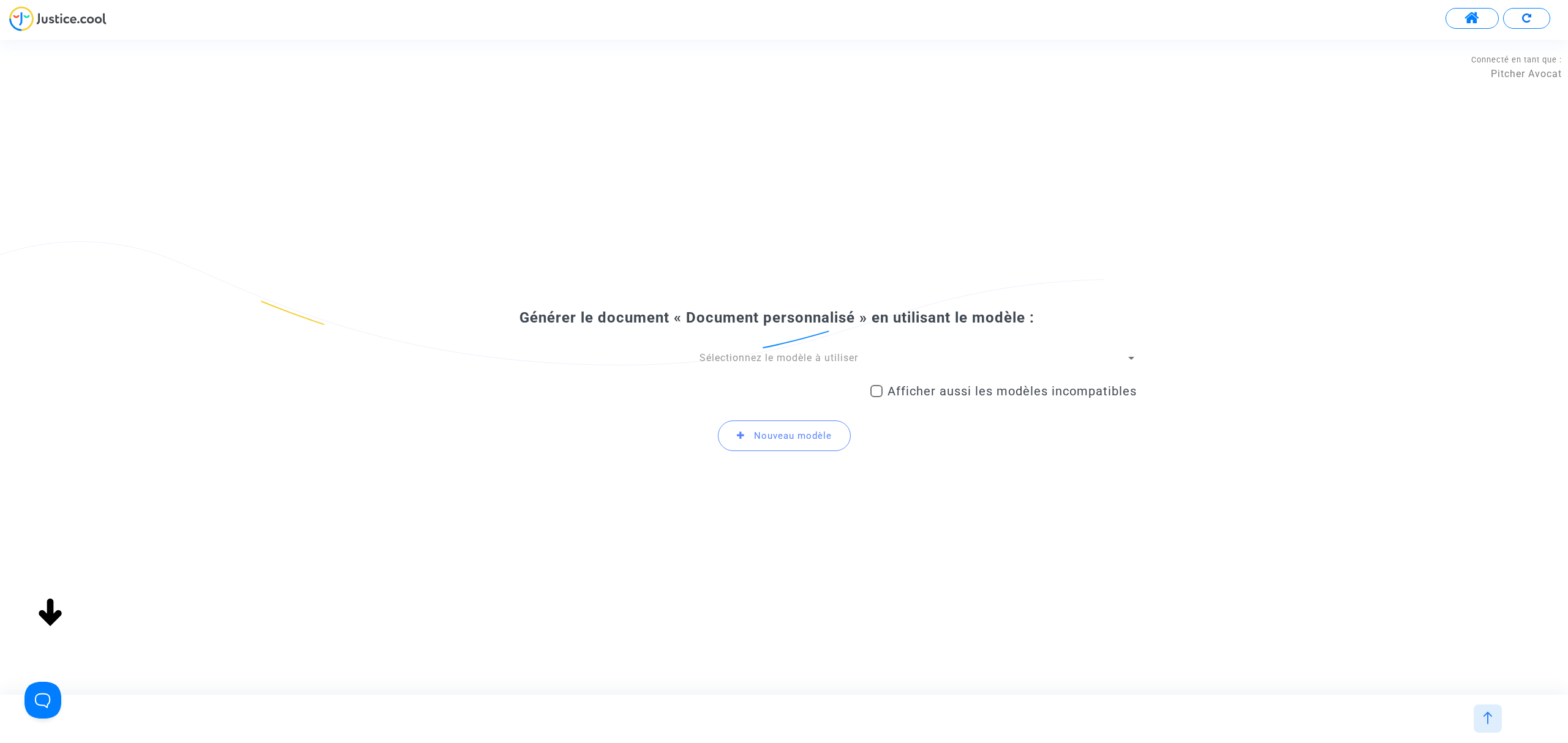
click at [812, 354] on span "Sélectionnez le modèle à utiliser" at bounding box center [779, 357] width 159 height 11
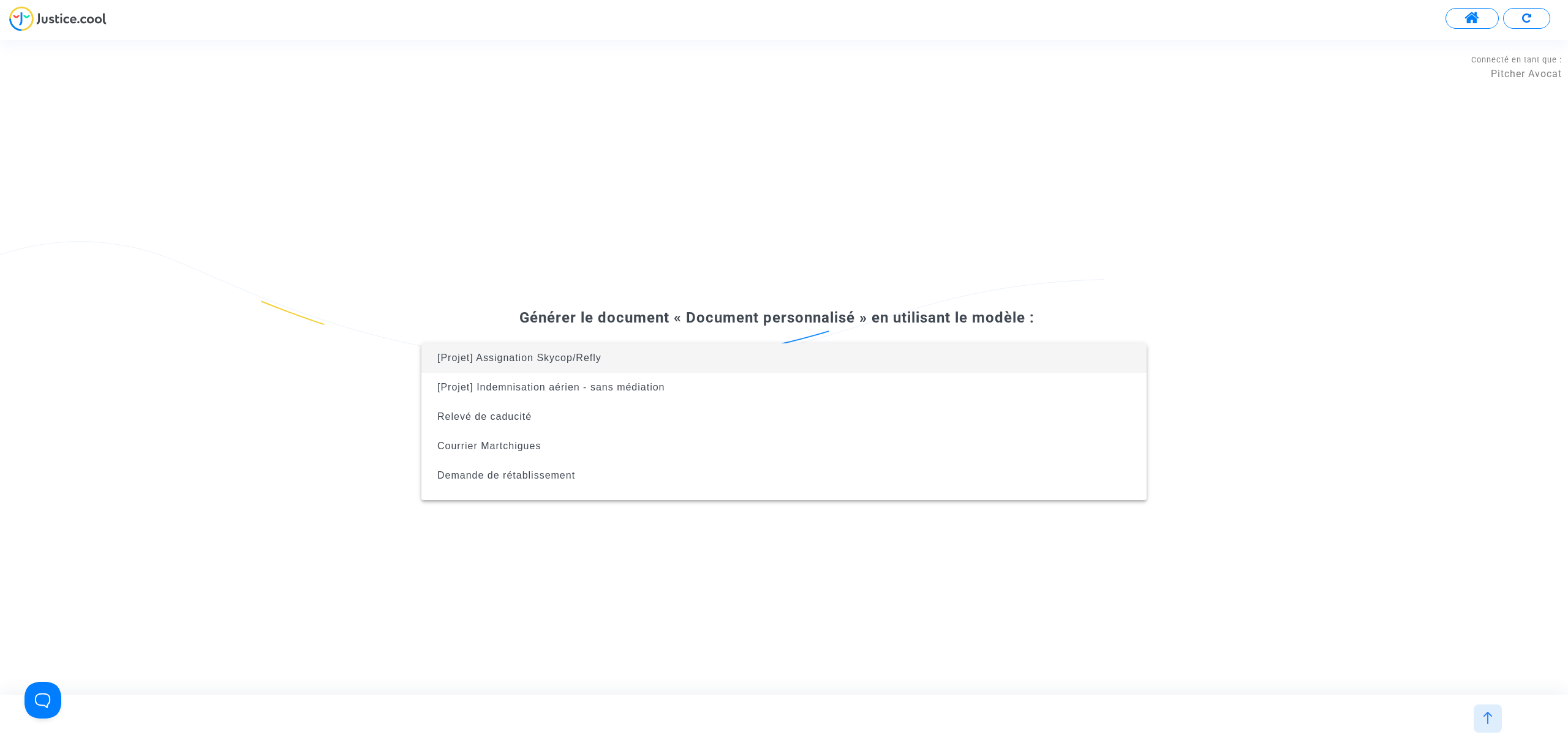
click at [851, 363] on span "[Projet] Assignation Skycop/Refly" at bounding box center [784, 358] width 706 height 30
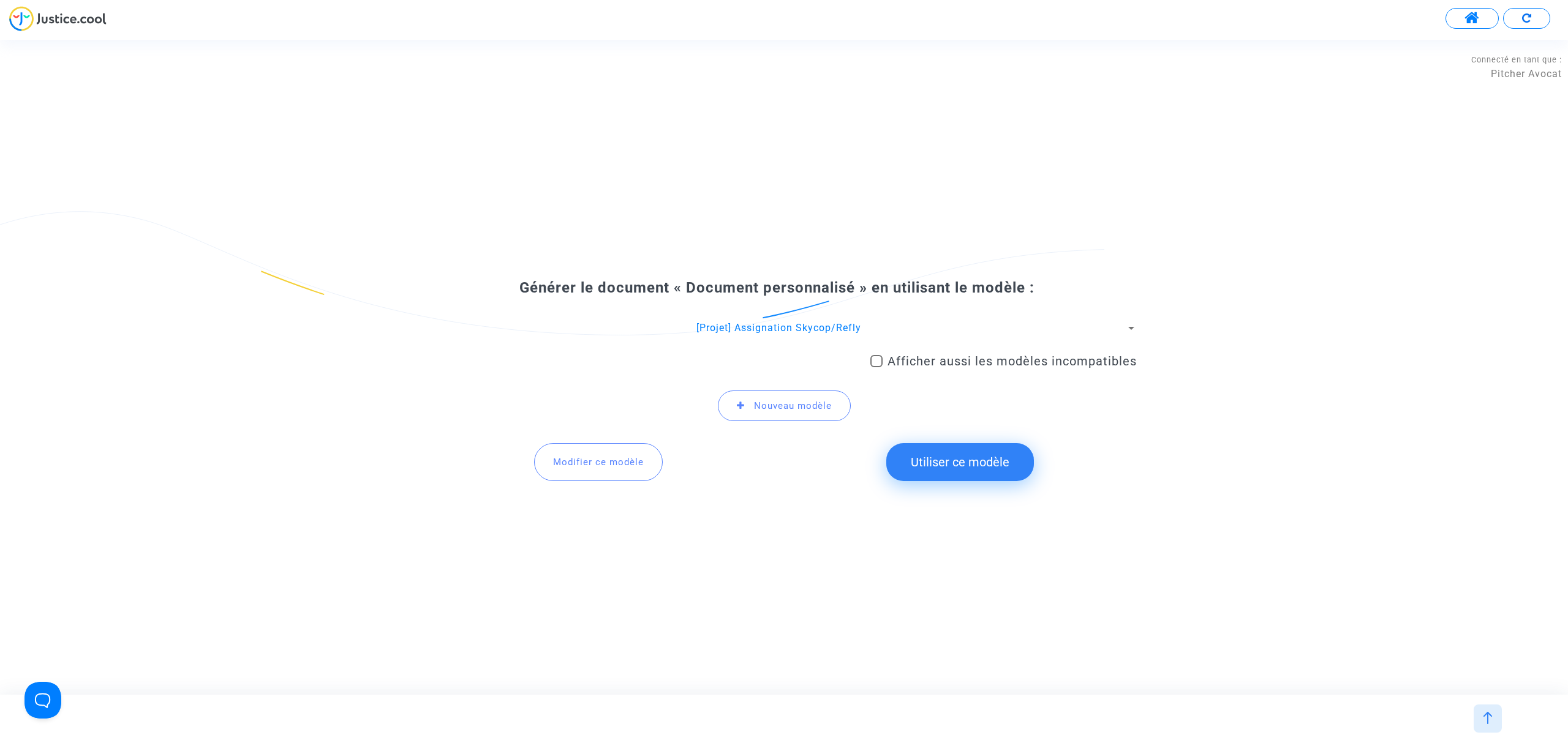
click at [954, 456] on button "Utiliser ce modèle" at bounding box center [960, 463] width 147 height 38
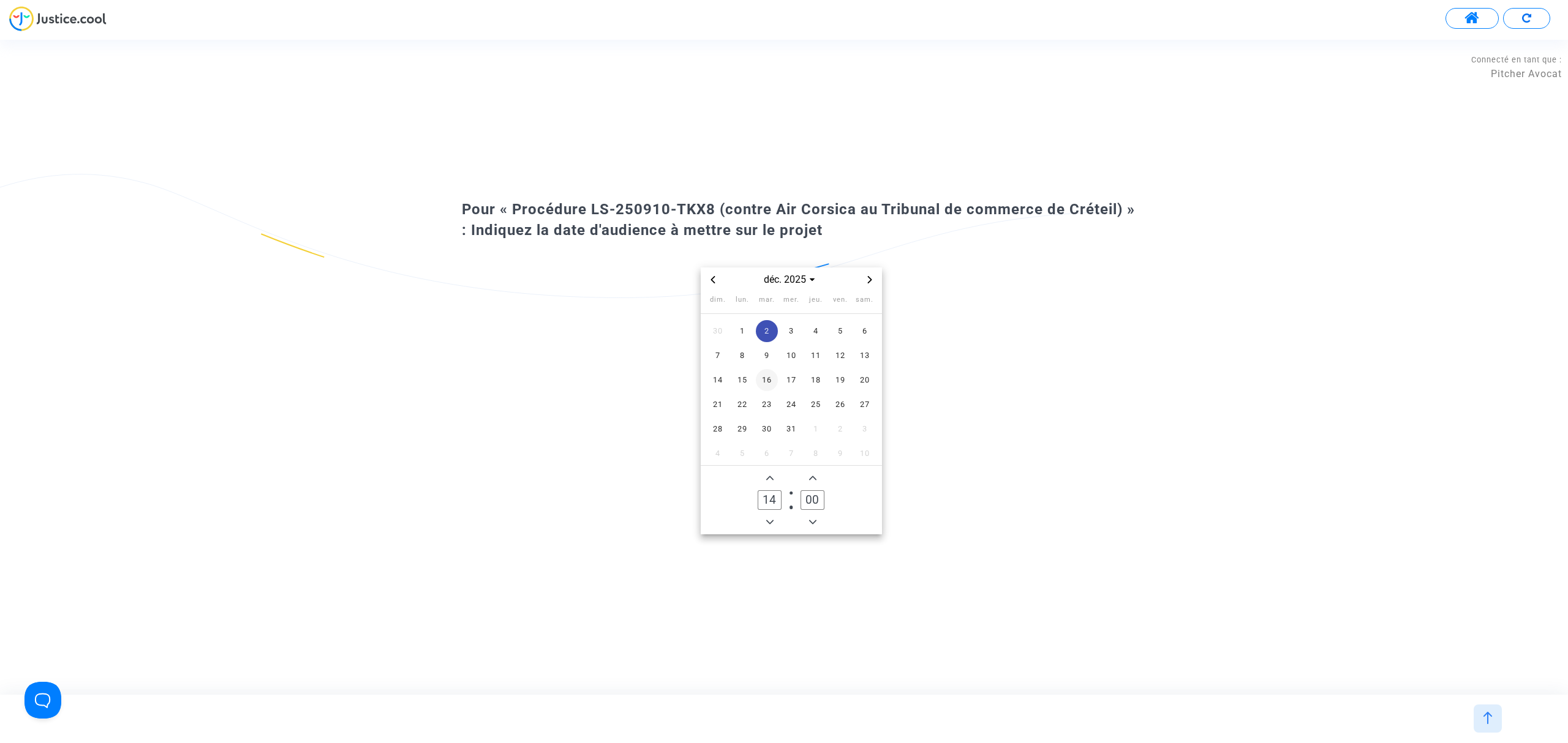
click at [766, 378] on span "16" at bounding box center [766, 380] width 22 height 22
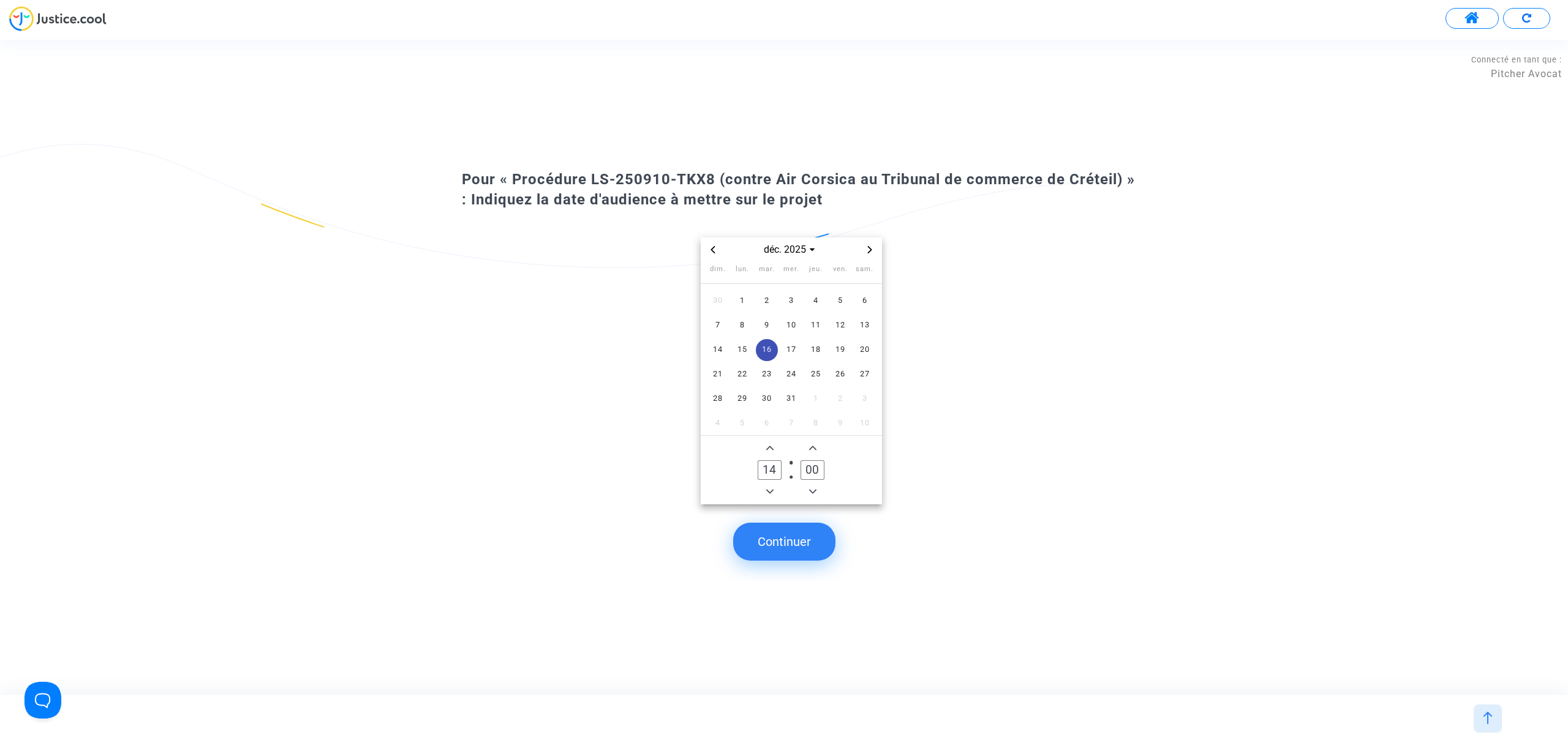
click at [798, 549] on button "Continuer" at bounding box center [784, 542] width 102 height 38
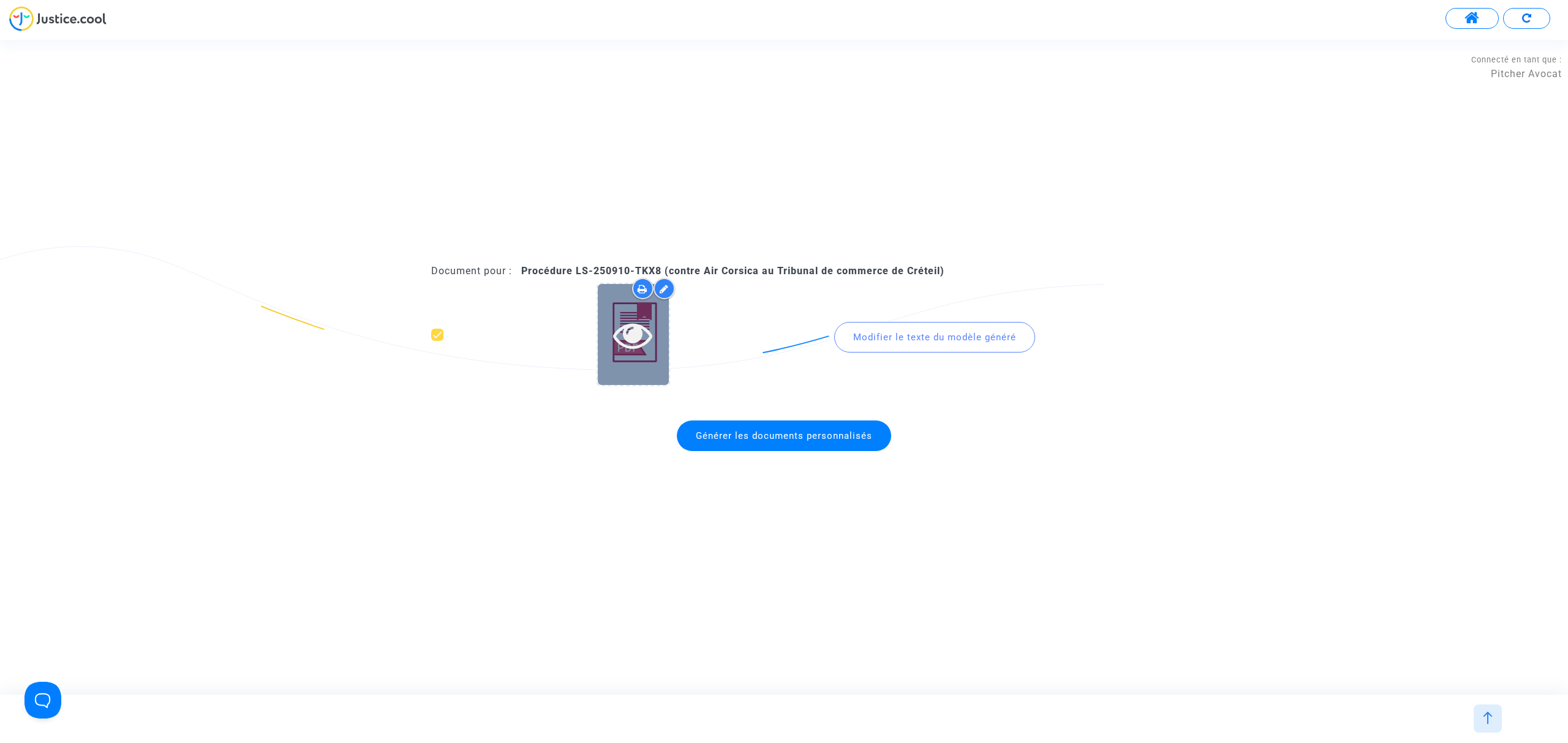
click at [625, 368] on div at bounding box center [634, 334] width 71 height 101
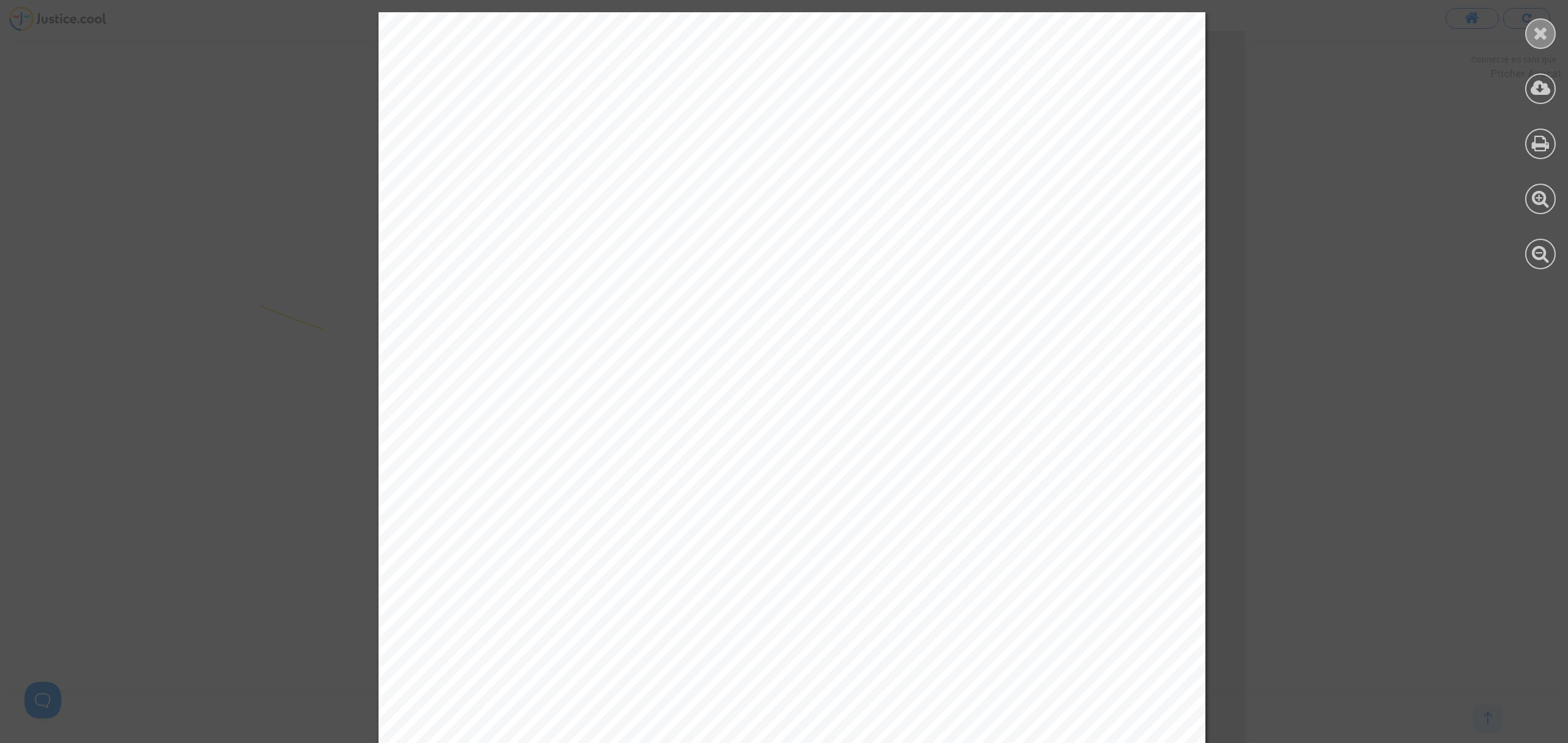
click at [1541, 39] on icon at bounding box center [1541, 32] width 16 height 18
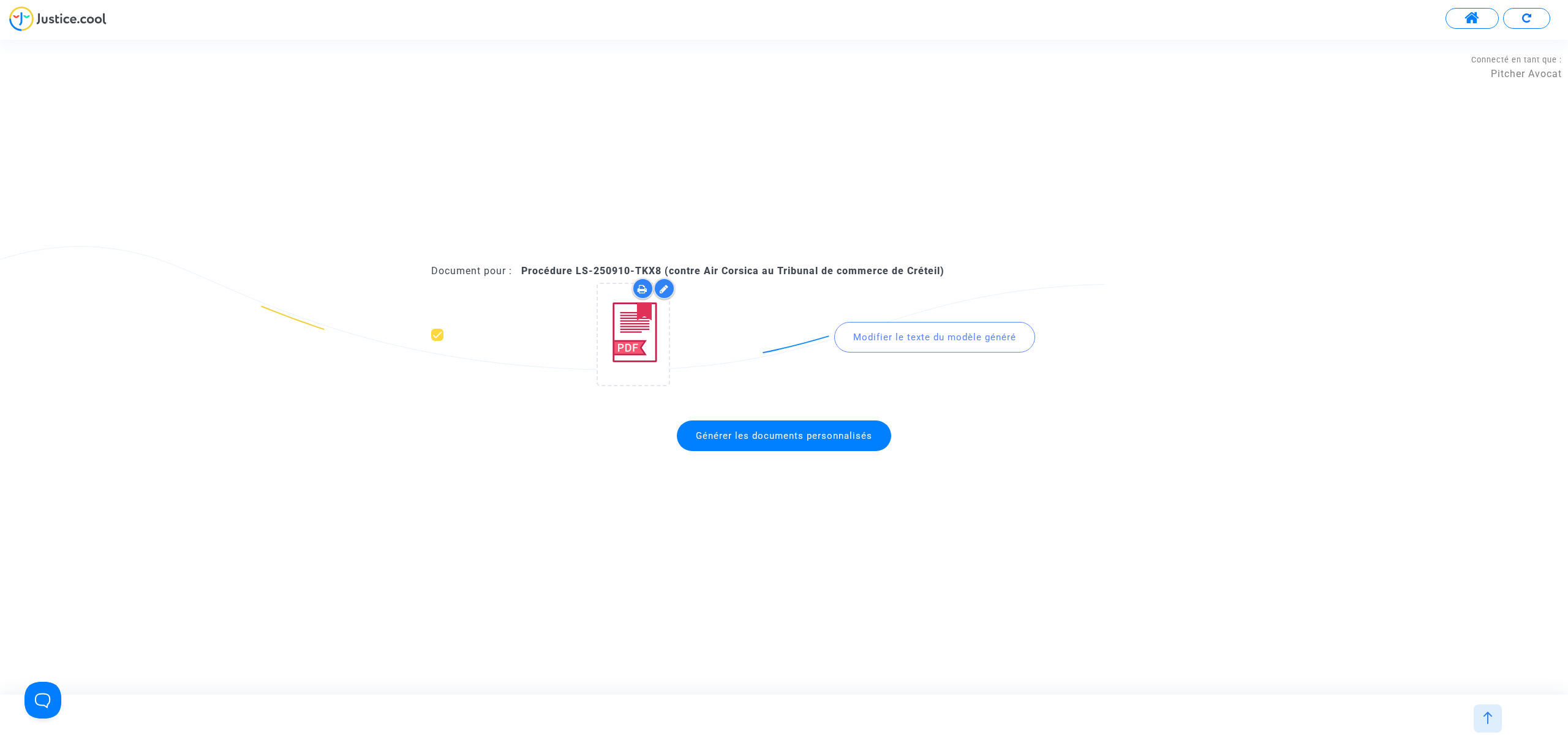
click at [764, 443] on span "Générer les documents personnalisés" at bounding box center [784, 436] width 214 height 30
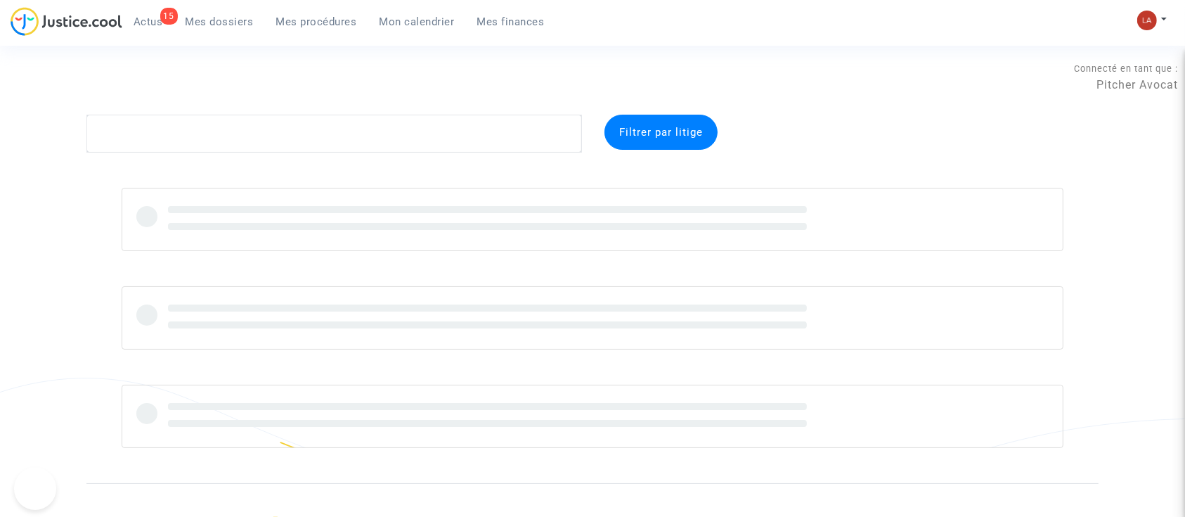
click at [332, 18] on span "Mes procédures" at bounding box center [316, 21] width 81 height 13
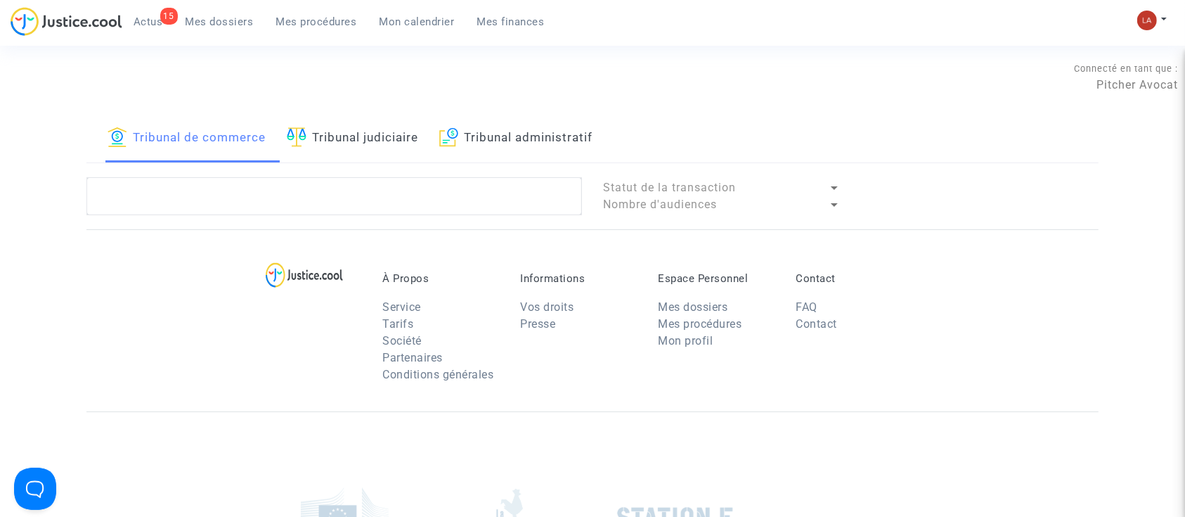
click at [377, 151] on link "Tribunal judiciaire" at bounding box center [352, 139] width 131 height 48
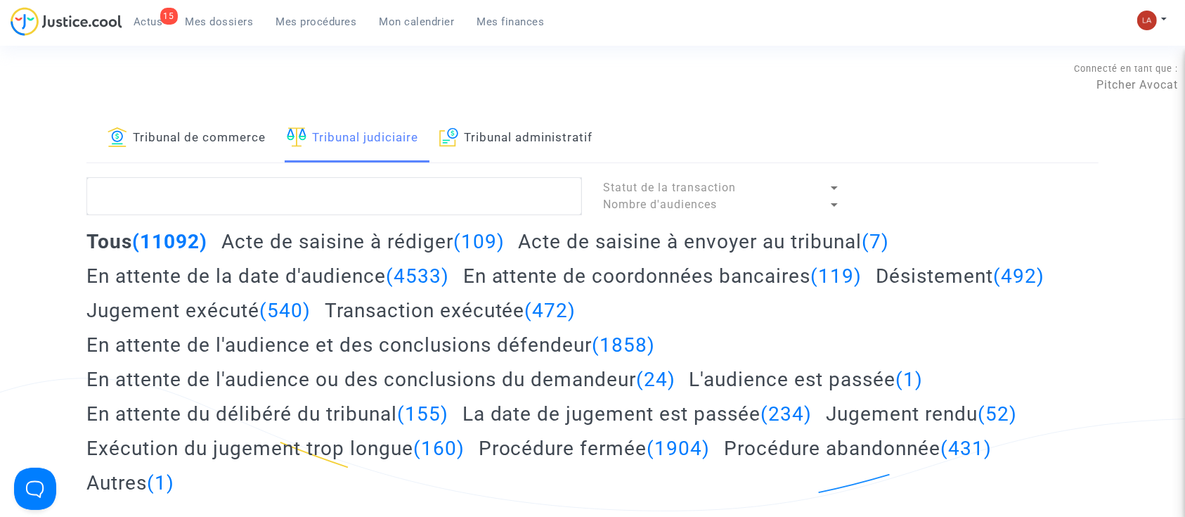
click at [731, 246] on h2 "Acte de saisine à envoyer au tribunal (7)" at bounding box center [703, 241] width 371 height 25
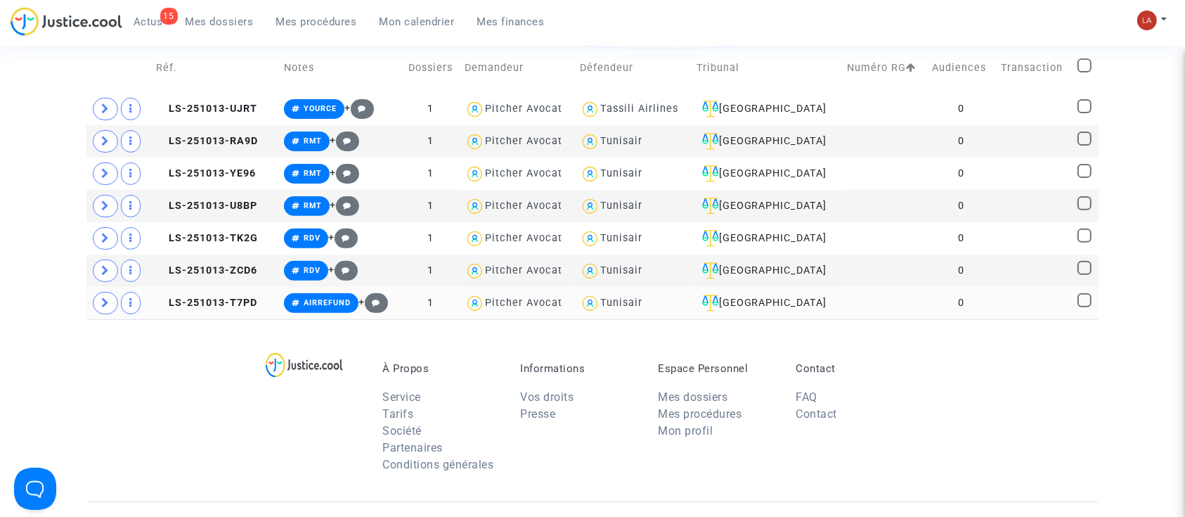
scroll to position [468, 0]
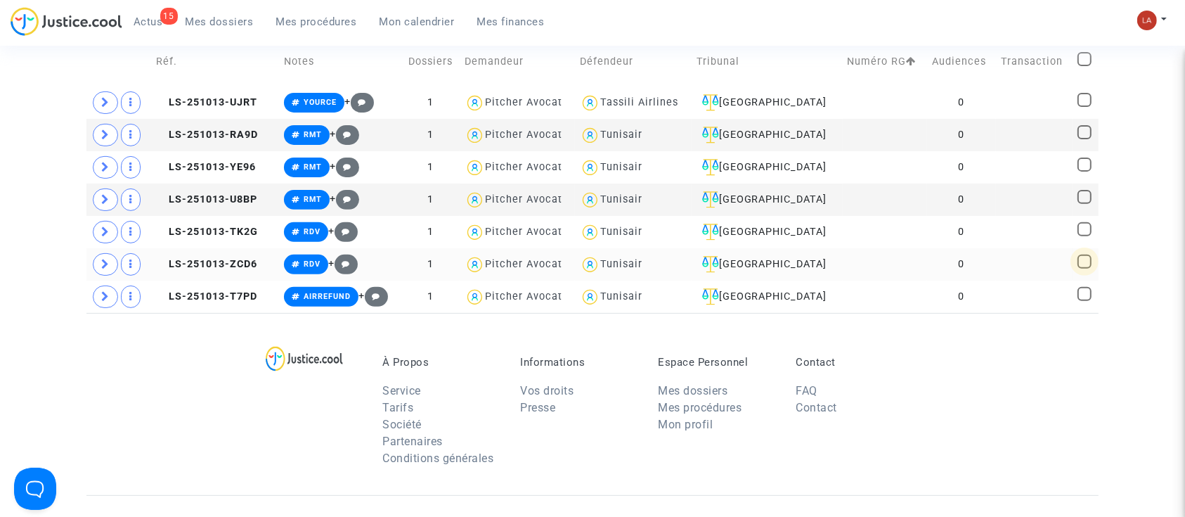
click at [1084, 254] on span at bounding box center [1084, 261] width 14 height 14
click at [1084, 268] on input "checkbox" at bounding box center [1084, 268] width 1 height 1
checkbox input "true"
click at [1089, 164] on span at bounding box center [1084, 164] width 14 height 14
click at [1084, 171] on input "checkbox" at bounding box center [1084, 171] width 1 height 1
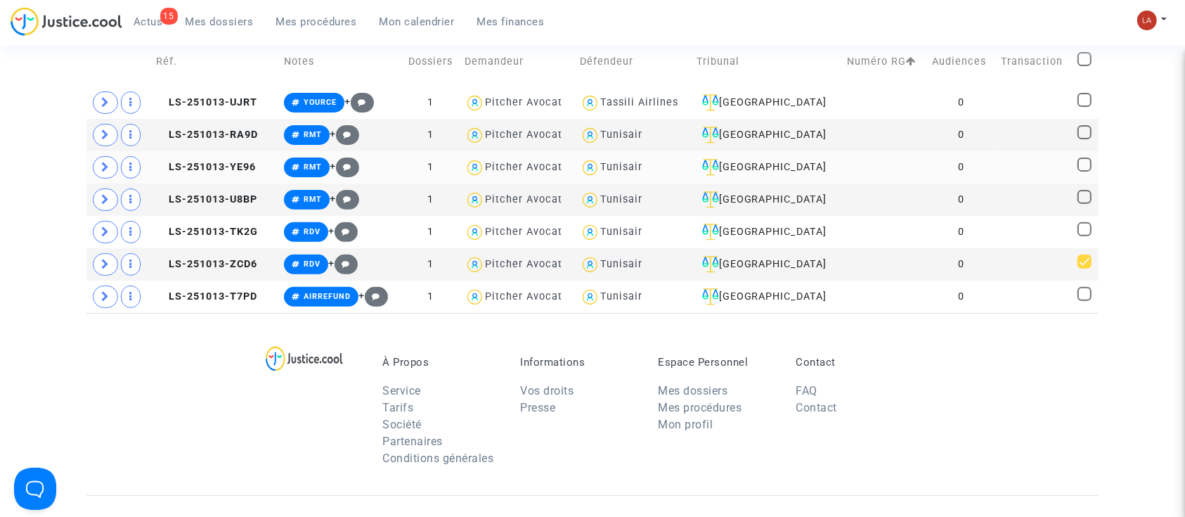
checkbox input "true"
click at [1082, 102] on span at bounding box center [1084, 100] width 14 height 14
click at [1084, 107] on input "checkbox" at bounding box center [1084, 107] width 1 height 1
checkbox input "true"
click at [1081, 193] on span at bounding box center [1084, 197] width 14 height 14
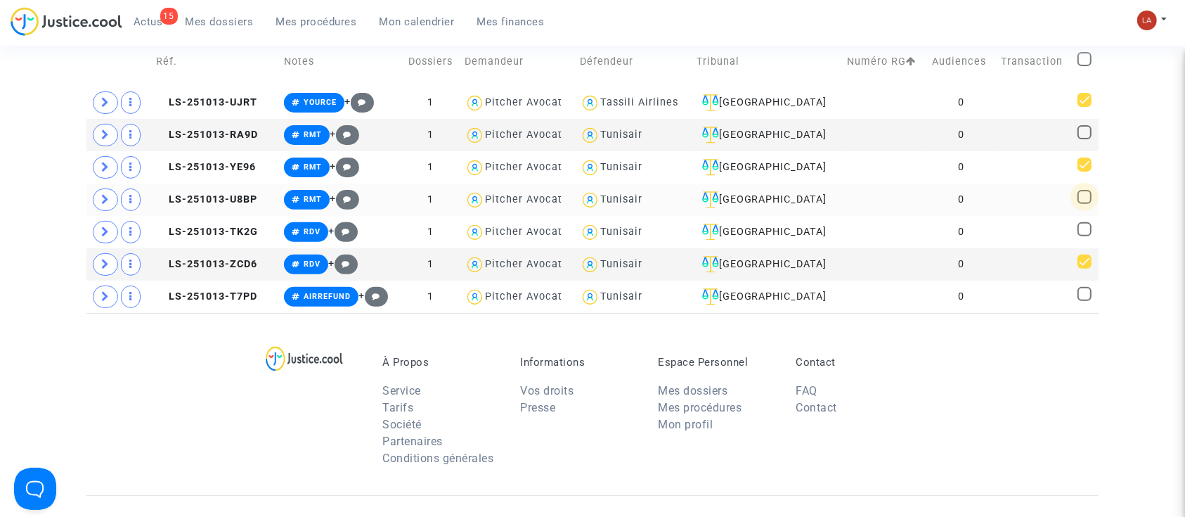
click at [1084, 204] on input "checkbox" at bounding box center [1084, 204] width 1 height 1
checkbox input "true"
click at [1086, 225] on span at bounding box center [1084, 229] width 14 height 14
click at [1084, 236] on input "checkbox" at bounding box center [1084, 236] width 1 height 1
checkbox input "true"
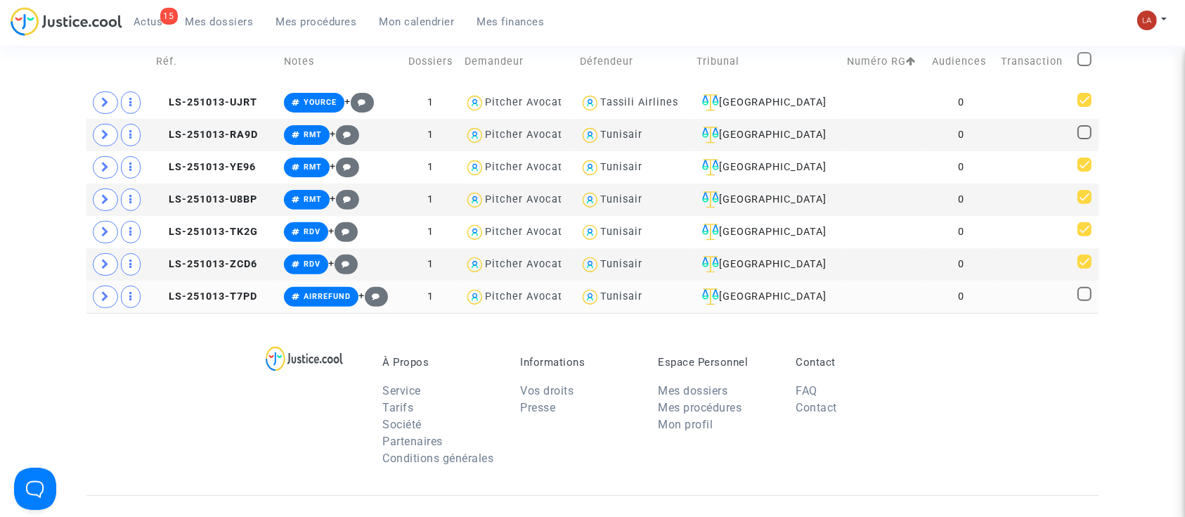
click at [1080, 294] on span at bounding box center [1084, 294] width 14 height 14
click at [1084, 301] on input "checkbox" at bounding box center [1084, 301] width 1 height 1
checkbox input "true"
click at [1085, 132] on span at bounding box center [1084, 132] width 14 height 14
click at [1084, 139] on input "checkbox" at bounding box center [1084, 139] width 1 height 1
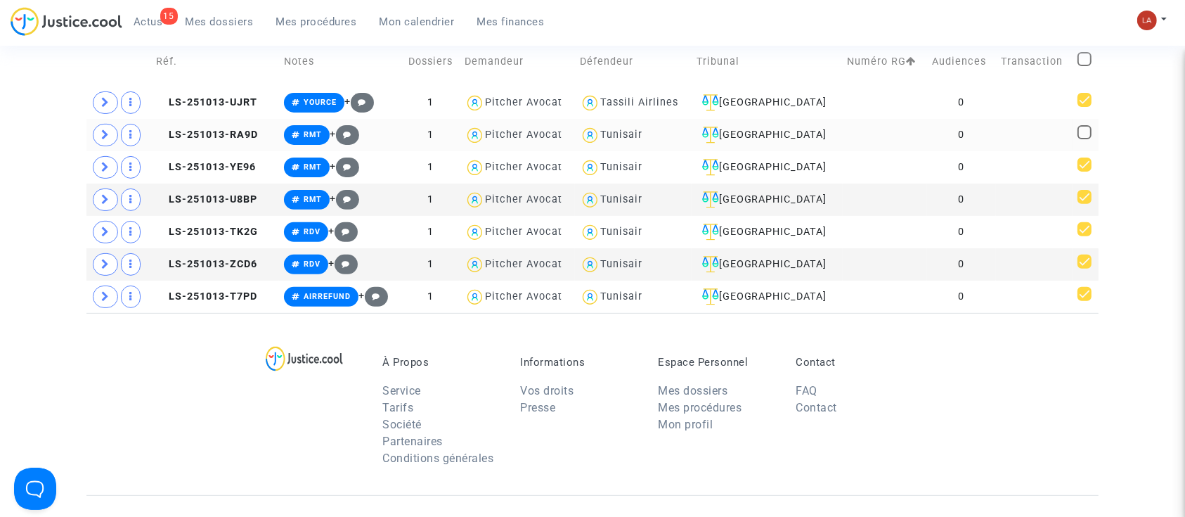
checkbox input "true"
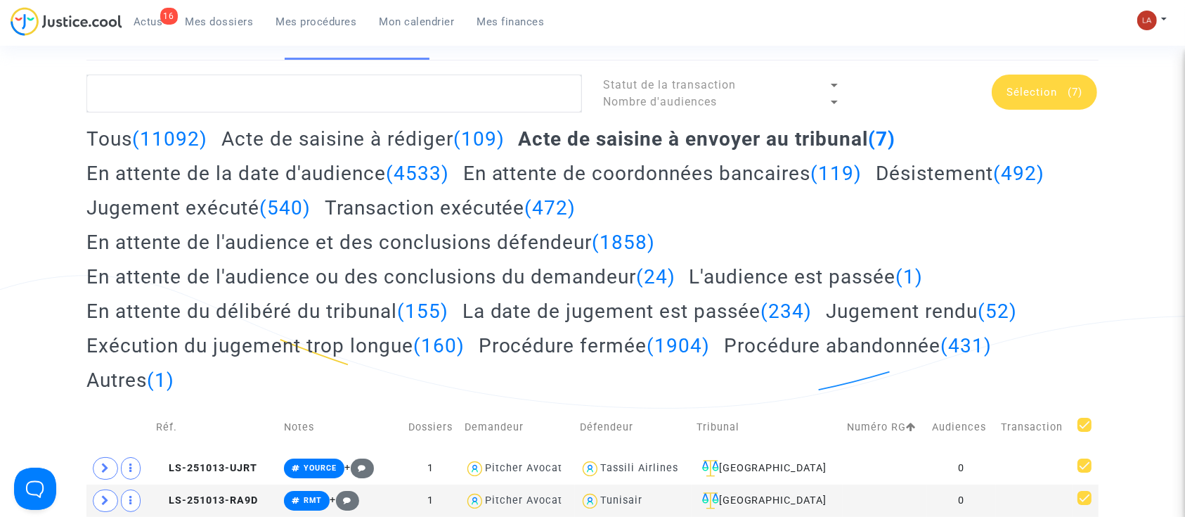
scroll to position [93, 0]
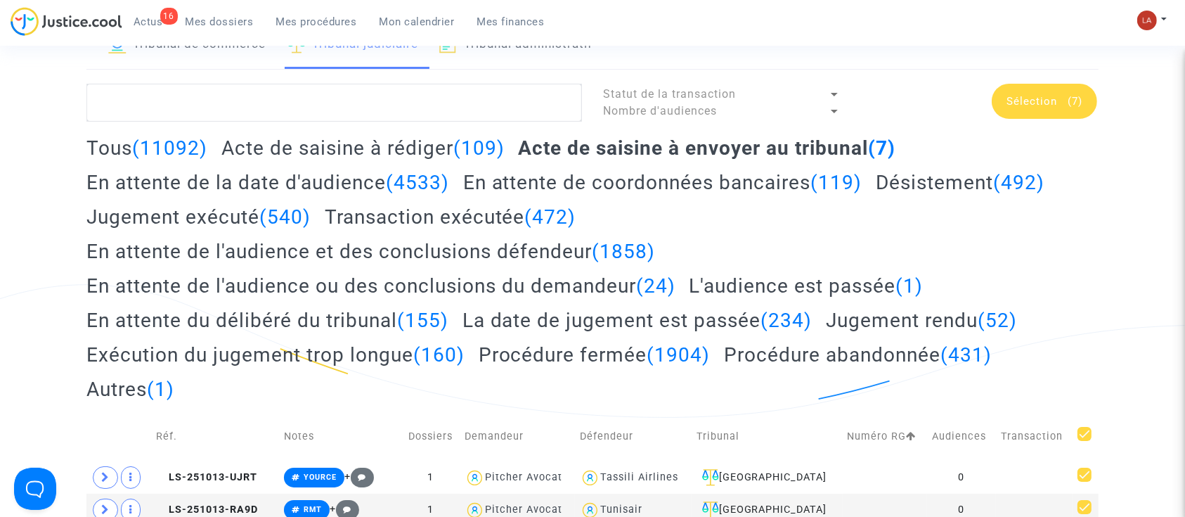
click at [1046, 104] on span "Sélection" at bounding box center [1031, 101] width 51 height 13
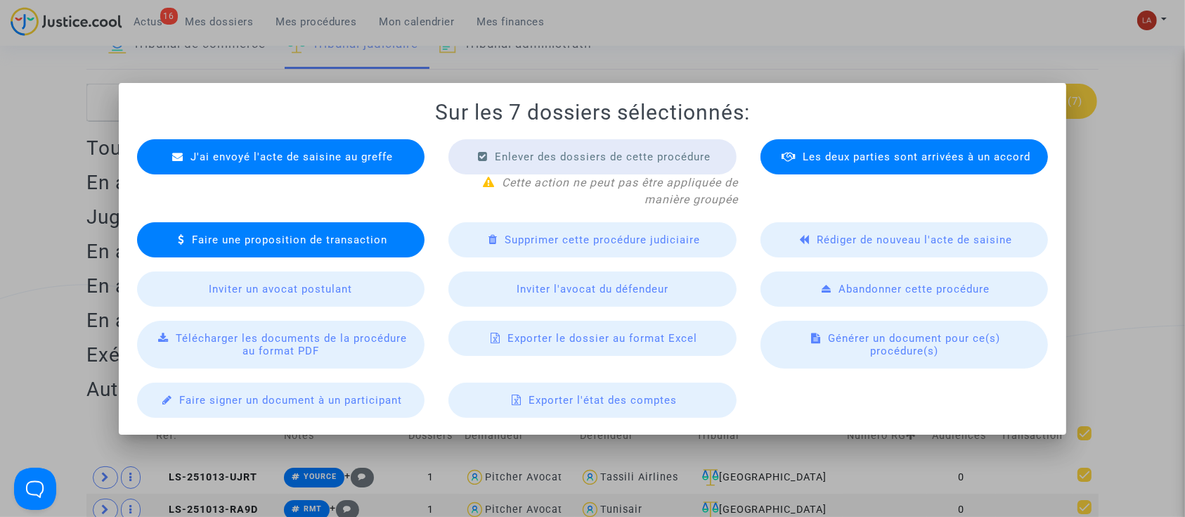
click at [278, 143] on div "J'ai envoyé l'acte de saisine au greffe" at bounding box center [281, 156] width 288 height 35
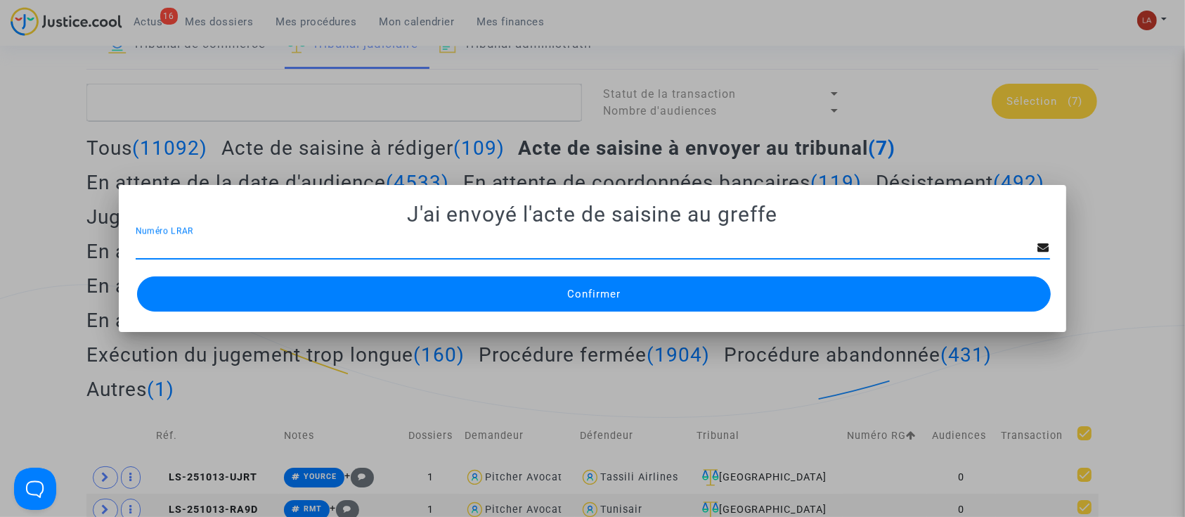
click at [652, 296] on button "Confirmer" at bounding box center [594, 293] width 914 height 35
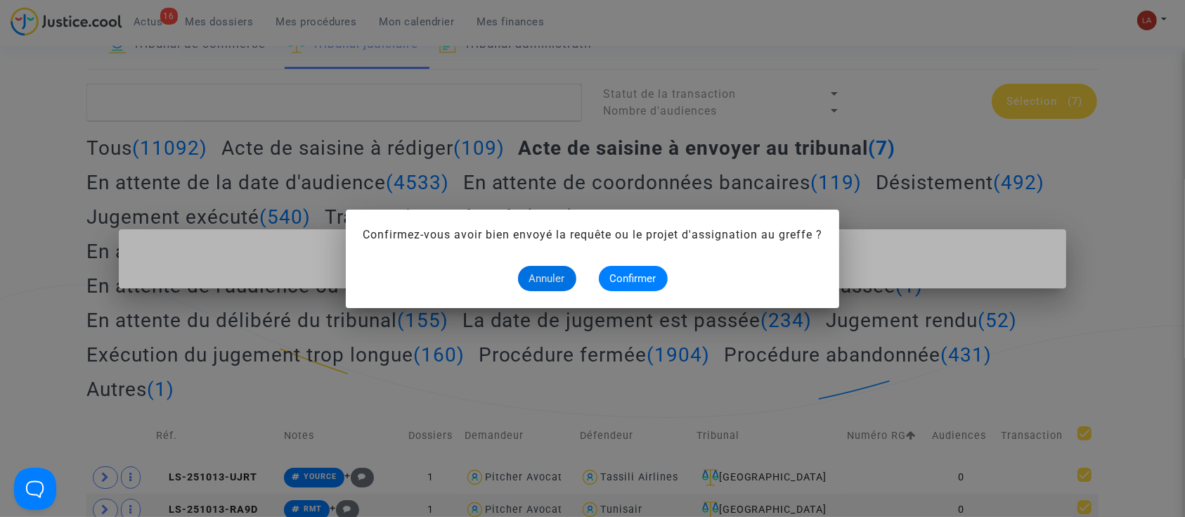
drag, startPoint x: 616, startPoint y: 263, endPoint x: 617, endPoint y: 278, distance: 14.8
click at [616, 268] on alert-dialogs "Confirmez-vous avoir bien envoyé la requête ou le projet d'assignation au greff…" at bounding box center [593, 258] width 460 height 65
click at [617, 278] on span "Confirmer" at bounding box center [633, 278] width 46 height 13
